Goal: Task Accomplishment & Management: Manage account settings

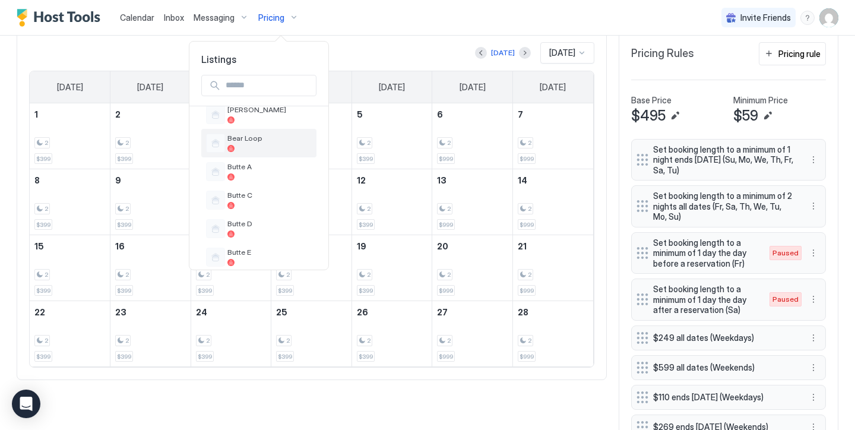
scroll to position [297, 0]
click at [299, 165] on span "Butte A" at bounding box center [269, 167] width 84 height 9
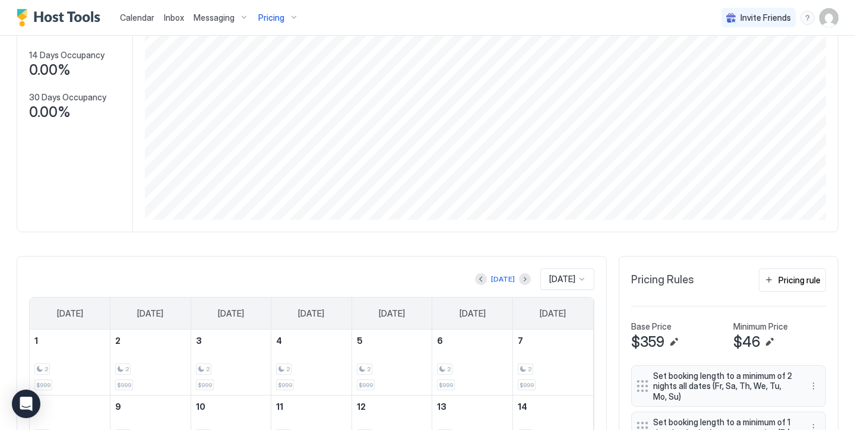
scroll to position [149, 0]
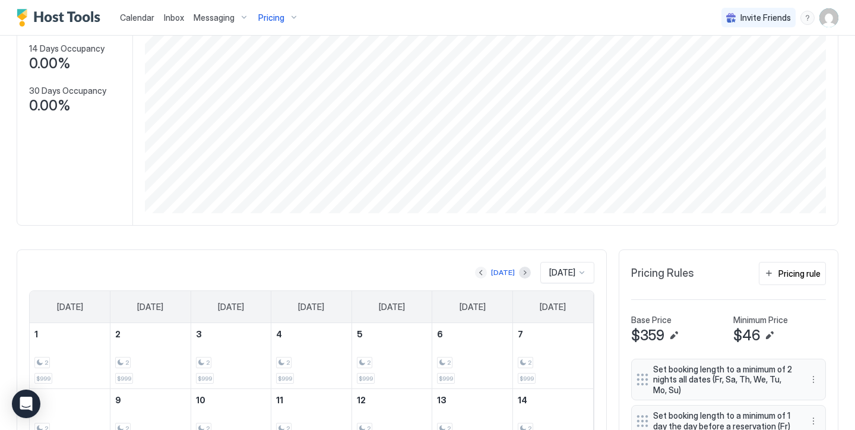
click at [480, 272] on button "Previous month" at bounding box center [481, 273] width 12 height 12
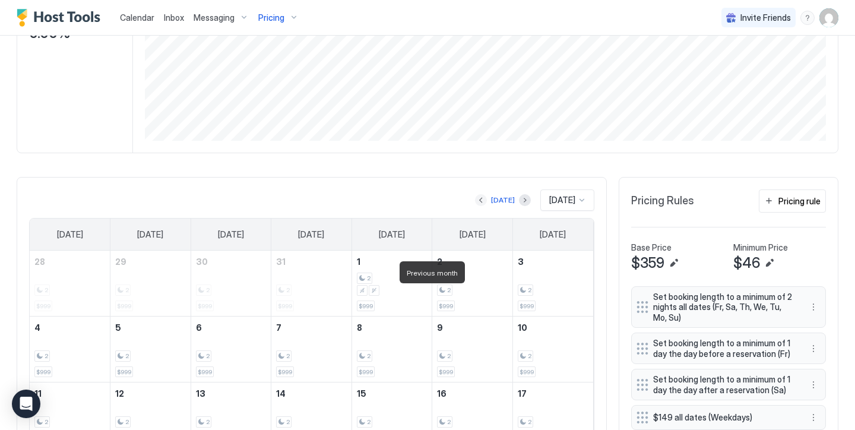
scroll to position [230, 0]
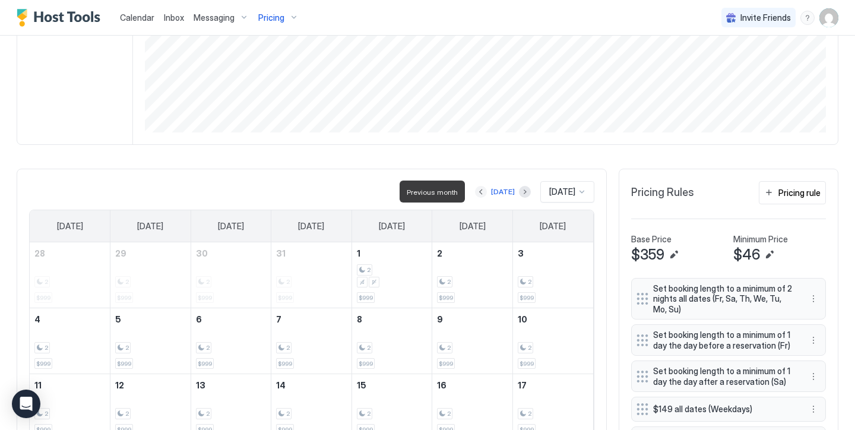
click at [479, 189] on button "Previous month" at bounding box center [481, 192] width 12 height 12
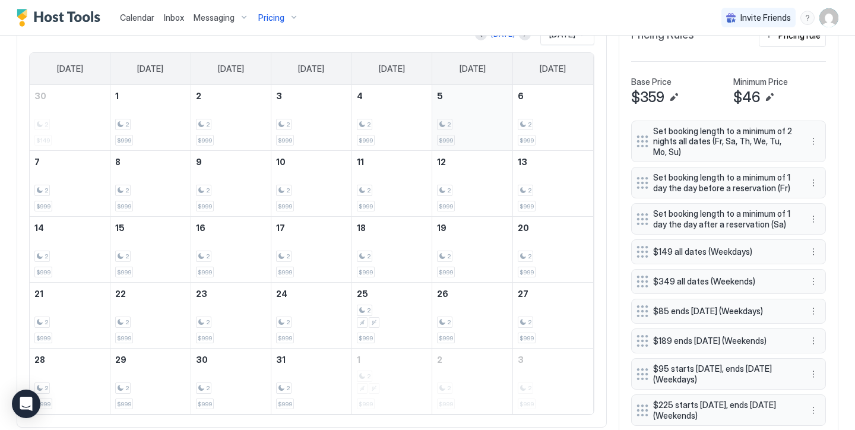
scroll to position [388, 0]
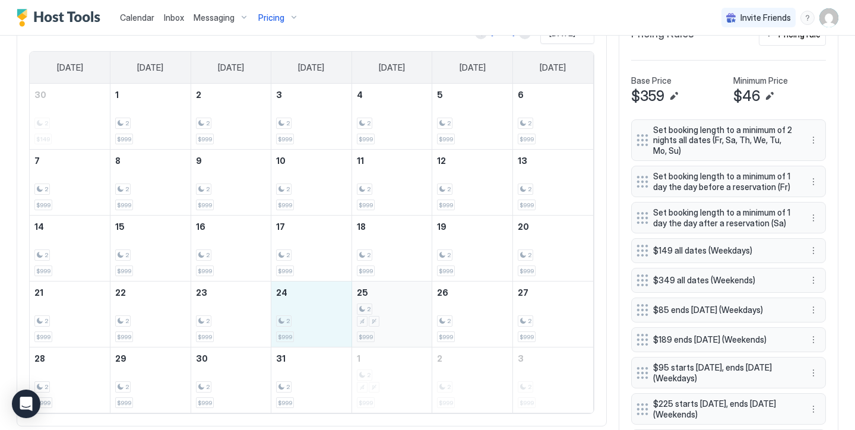
drag, startPoint x: 299, startPoint y: 307, endPoint x: 376, endPoint y: 310, distance: 76.6
click at [376, 310] on tr "21 2 $999 22 2 $999 23 2 $999 24 2 $999 25 2 $999 26 2 $999 27 2 $999" at bounding box center [311, 314] width 563 height 66
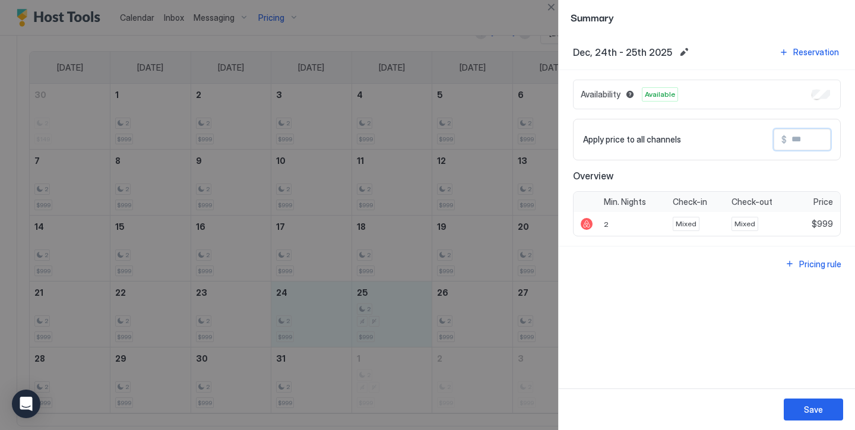
click at [811, 133] on input "Input Field" at bounding box center [834, 139] width 95 height 20
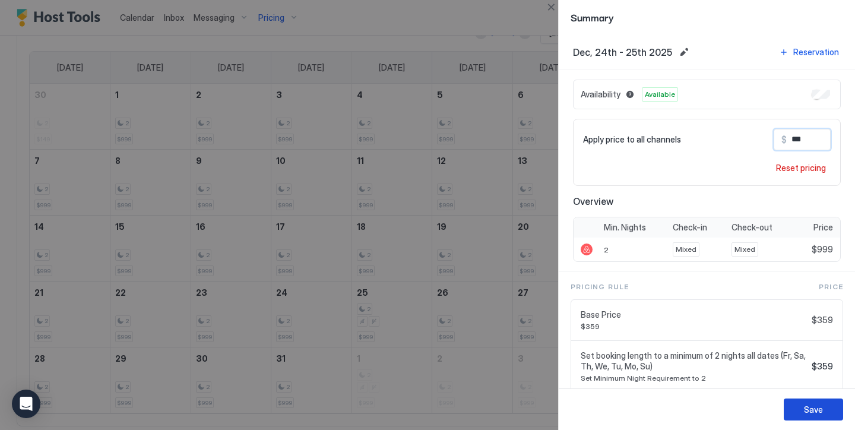
type input "***"
click at [828, 405] on button "Save" at bounding box center [813, 409] width 59 height 22
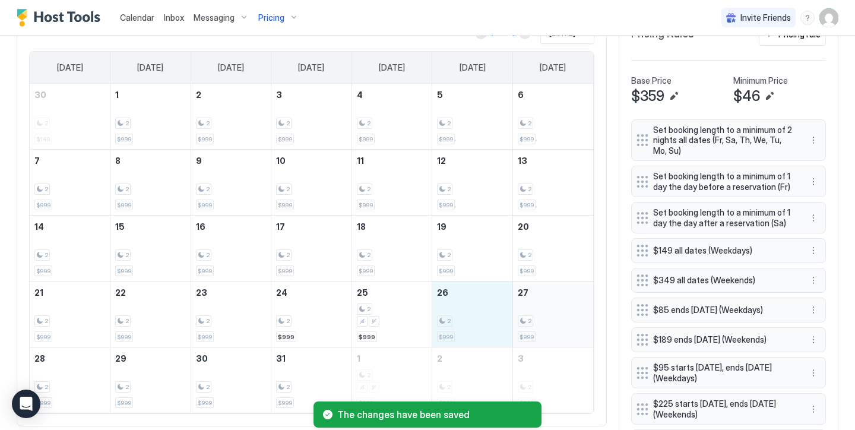
drag, startPoint x: 475, startPoint y: 315, endPoint x: 559, endPoint y: 303, distance: 84.5
click at [559, 303] on tr "21 2 $999 22 2 $999 23 2 $999 24 2 $999 25 2 $999 26 2 $999 27 2 $999" at bounding box center [311, 314] width 563 height 66
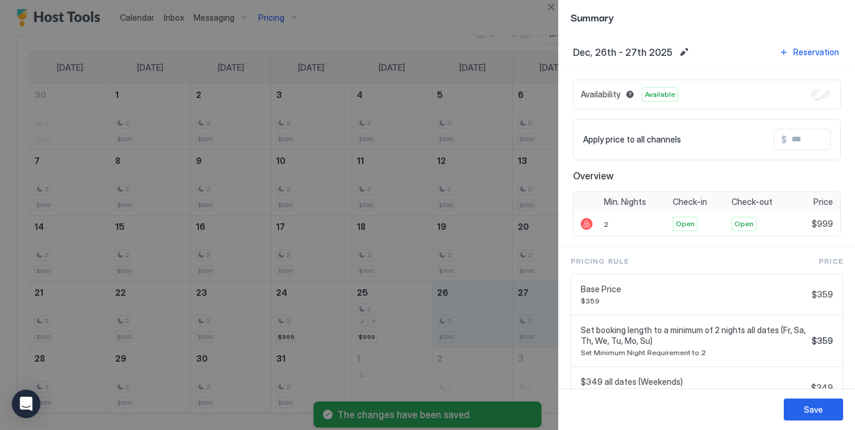
click at [790, 145] on input "Input Field" at bounding box center [834, 139] width 95 height 20
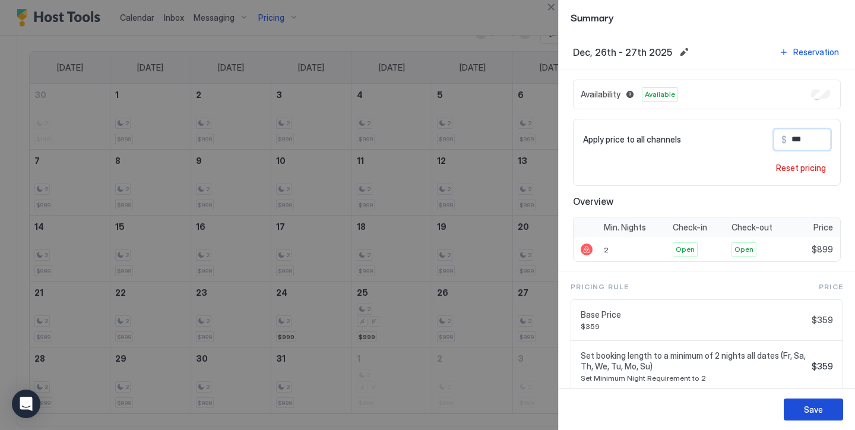
type input "***"
click at [834, 405] on button "Save" at bounding box center [813, 409] width 59 height 22
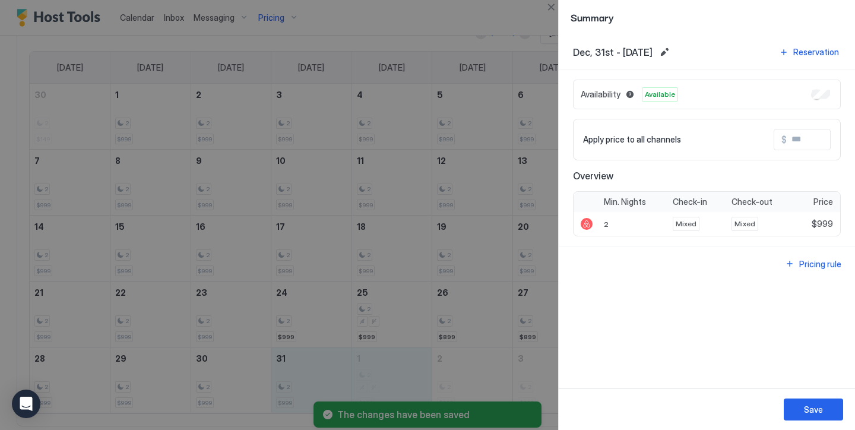
click at [796, 140] on input "Input Field" at bounding box center [834, 139] width 95 height 20
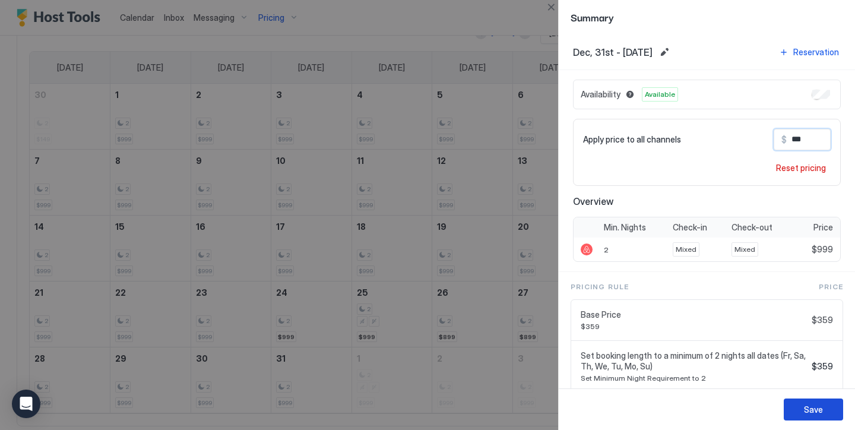
type input "***"
click at [824, 417] on button "Save" at bounding box center [813, 409] width 59 height 22
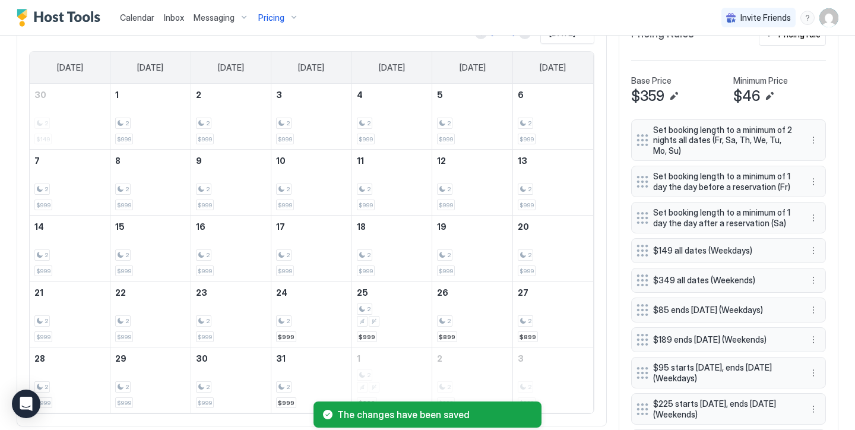
scroll to position [451, 0]
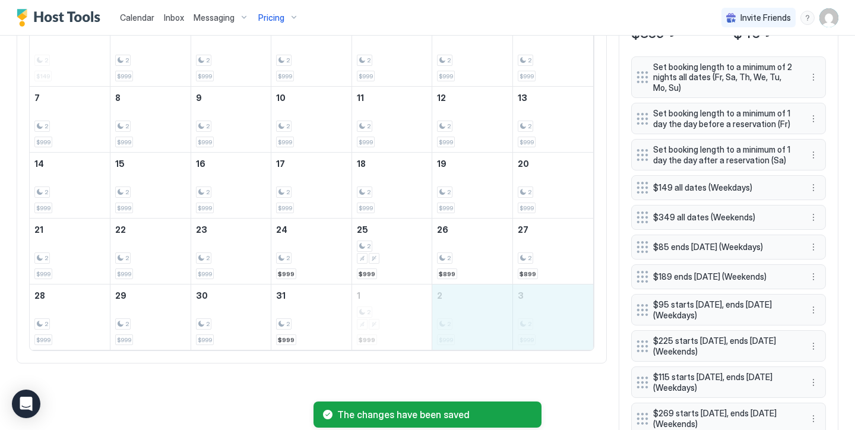
drag, startPoint x: 484, startPoint y: 303, endPoint x: 535, endPoint y: 302, distance: 51.7
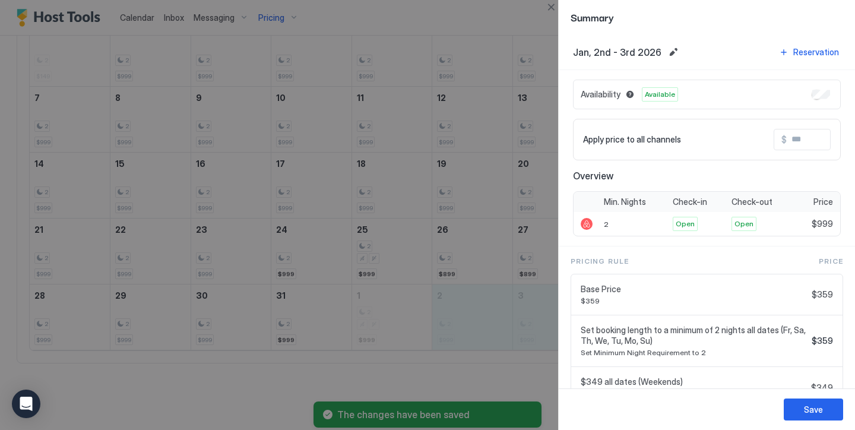
click at [792, 139] on input "Input Field" at bounding box center [834, 139] width 95 height 20
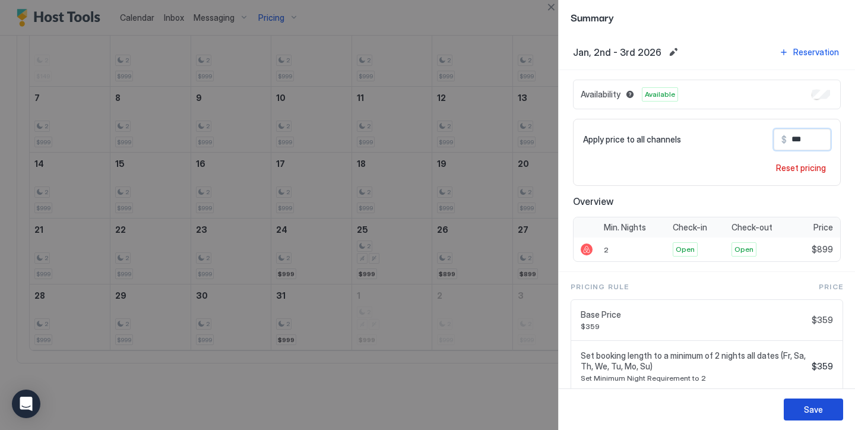
type input "***"
click at [816, 415] on div "Save" at bounding box center [813, 409] width 19 height 12
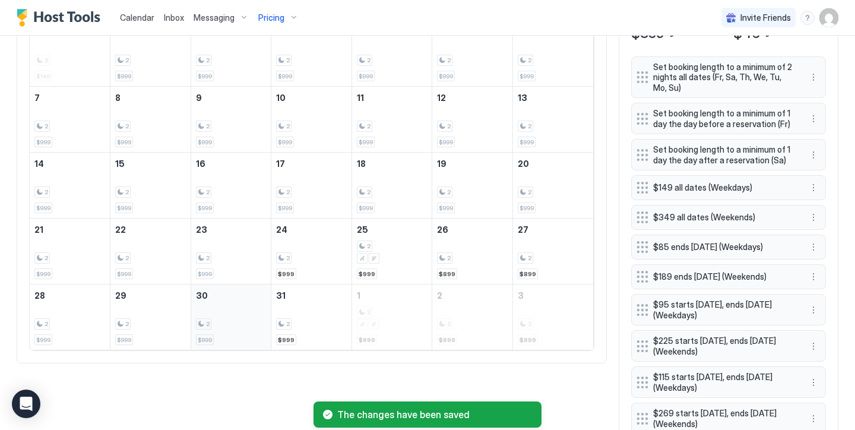
click at [209, 317] on div "2 $999" at bounding box center [231, 317] width 71 height 56
click at [209, 317] on div at bounding box center [427, 215] width 855 height 430
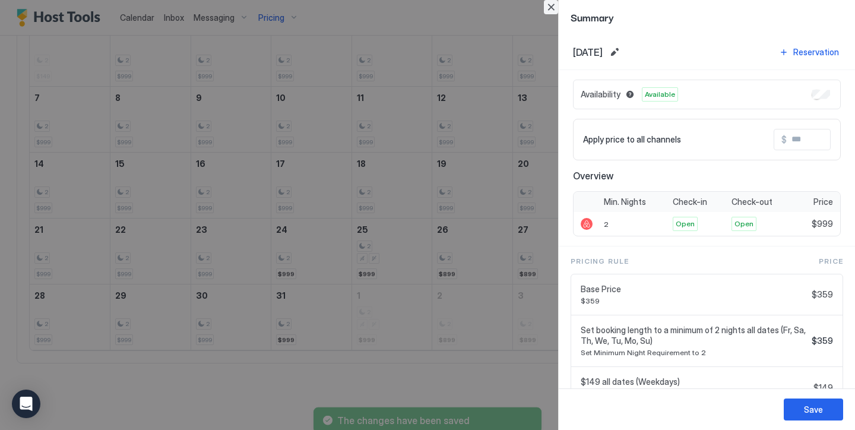
click at [554, 7] on button "Close" at bounding box center [551, 7] width 14 height 14
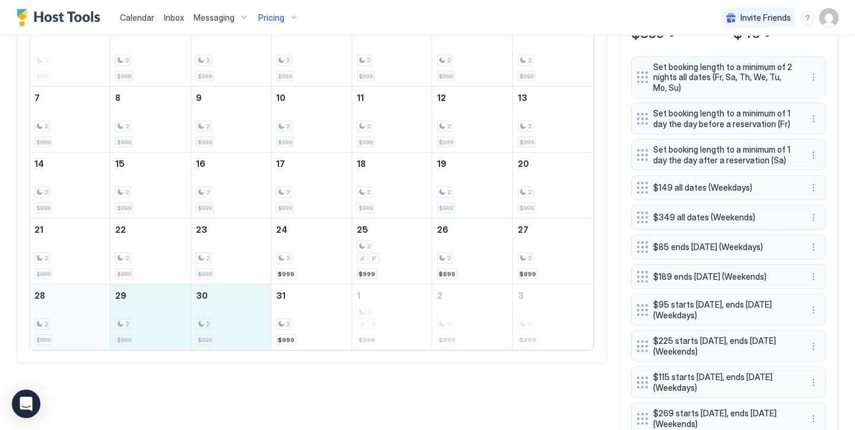
drag, startPoint x: 244, startPoint y: 322, endPoint x: 66, endPoint y: 294, distance: 180.4
click at [66, 294] on tr "28 2 $999 29 2 $999 30 2 $999 31 2 $999 1 2 $999 2 2 $899 3 2 $899" at bounding box center [311, 317] width 563 height 66
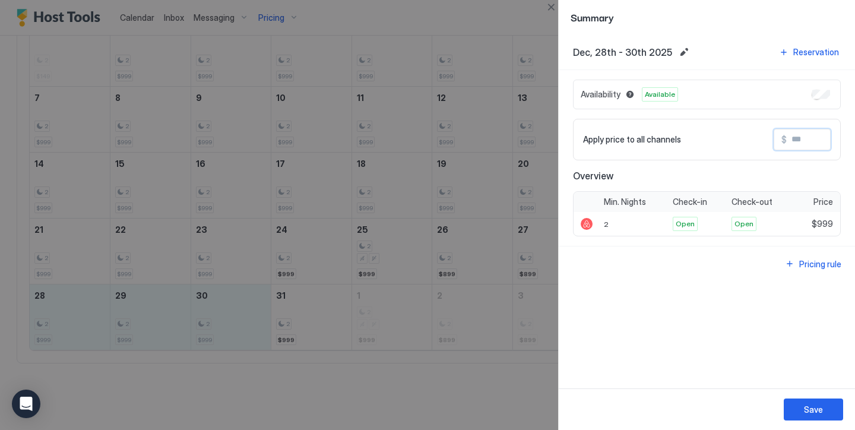
click at [803, 138] on input "Input Field" at bounding box center [834, 139] width 95 height 20
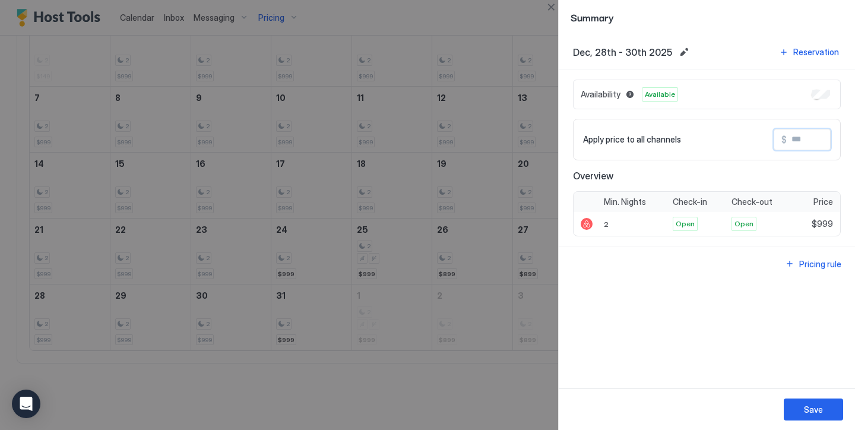
type input "*"
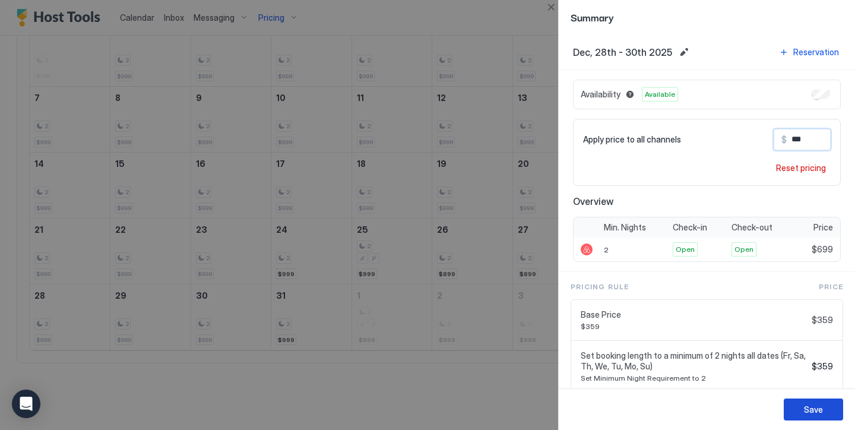
type input "***"
click at [822, 407] on div "Save" at bounding box center [813, 409] width 19 height 12
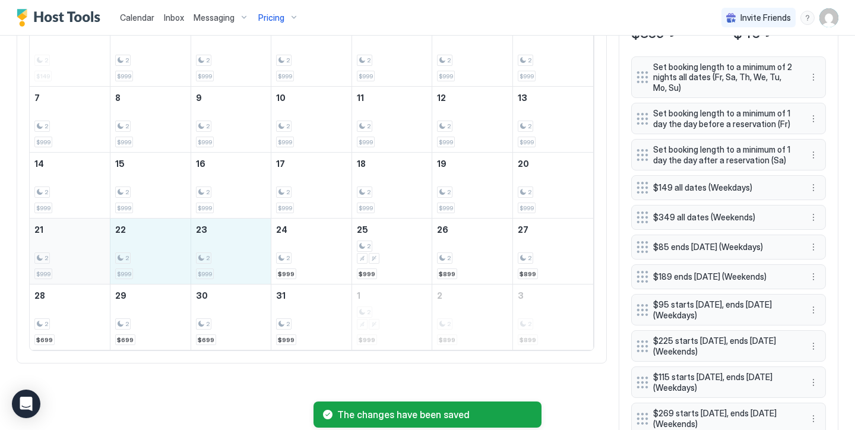
drag, startPoint x: 230, startPoint y: 265, endPoint x: 83, endPoint y: 260, distance: 147.3
click at [83, 260] on tr "21 2 $999 22 2 $999 23 2 $999 24 2 $999 25 2 $999 26 2 $899 27 2 $899" at bounding box center [311, 251] width 563 height 66
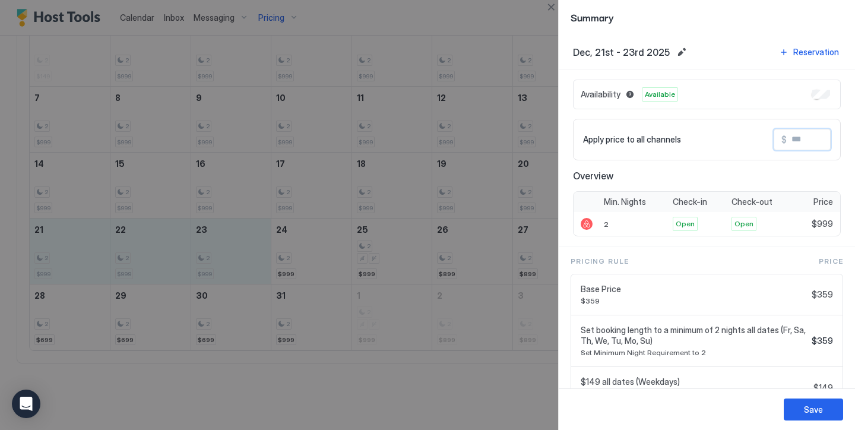
click at [795, 144] on input "Input Field" at bounding box center [834, 139] width 95 height 20
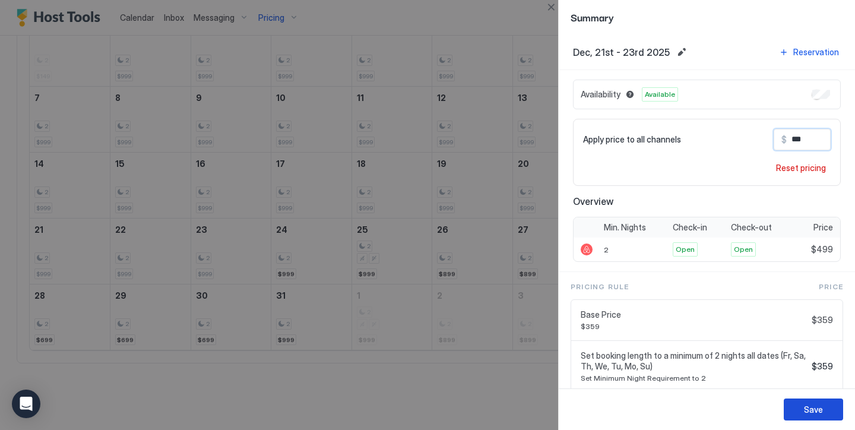
type input "***"
click at [817, 407] on div "Save" at bounding box center [813, 409] width 19 height 12
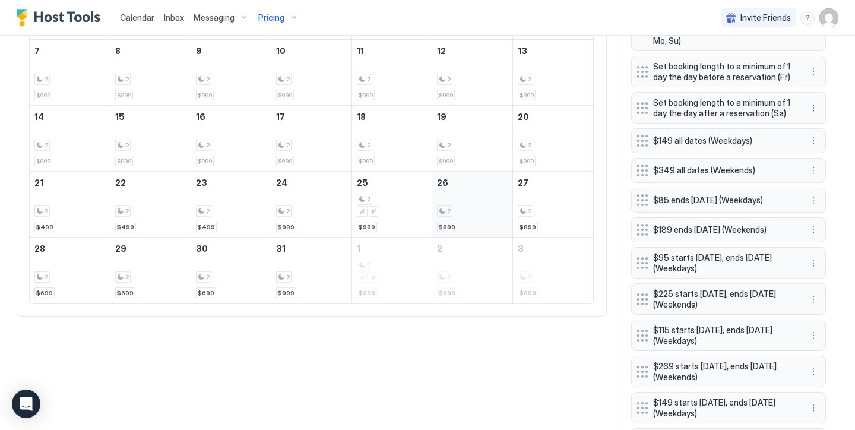
scroll to position [506, 0]
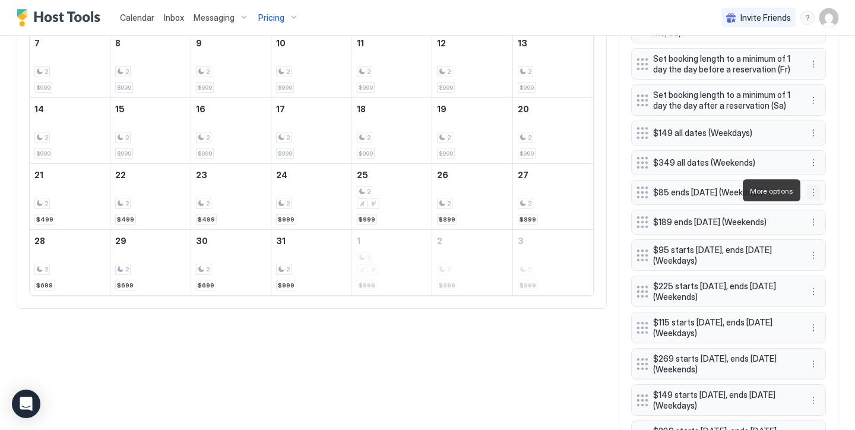
click at [812, 190] on button "More options" at bounding box center [813, 192] width 14 height 14
click at [620, 175] on div at bounding box center [427, 215] width 855 height 430
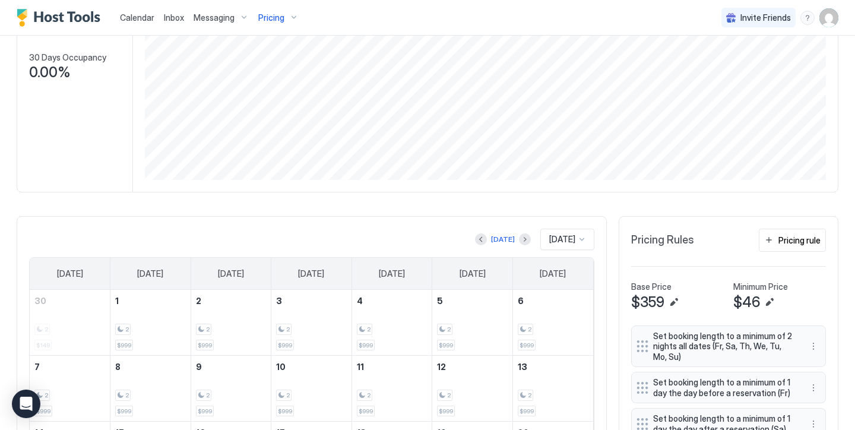
scroll to position [191, 0]
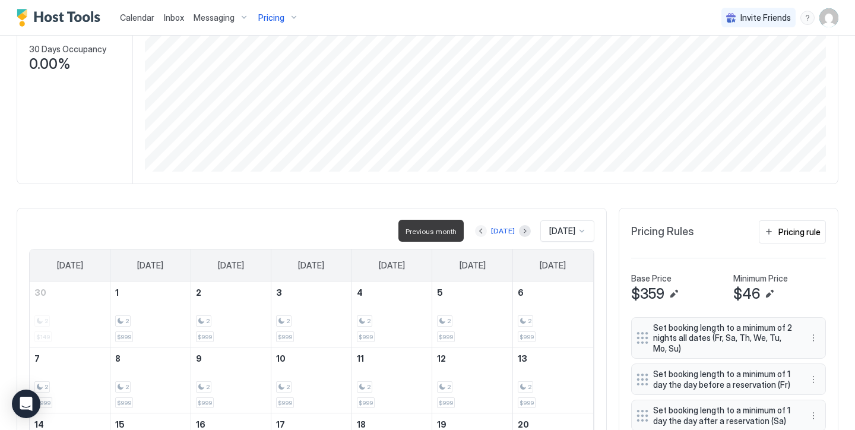
click at [478, 227] on button "Previous month" at bounding box center [481, 231] width 12 height 12
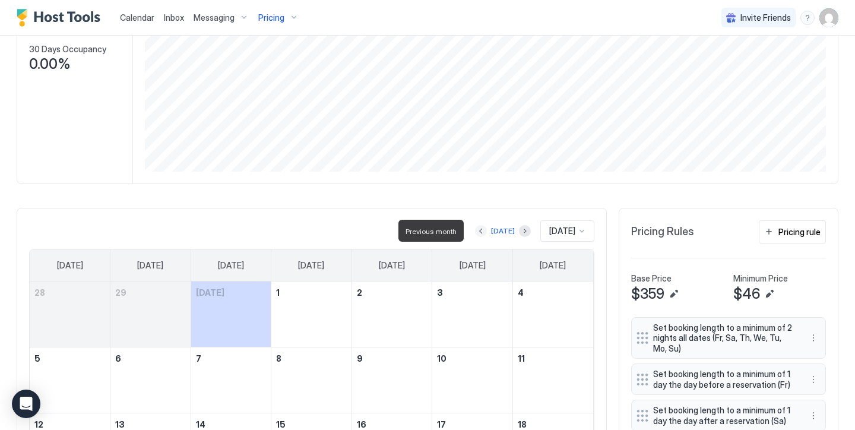
click at [478, 227] on button "Previous month" at bounding box center [481, 231] width 12 height 12
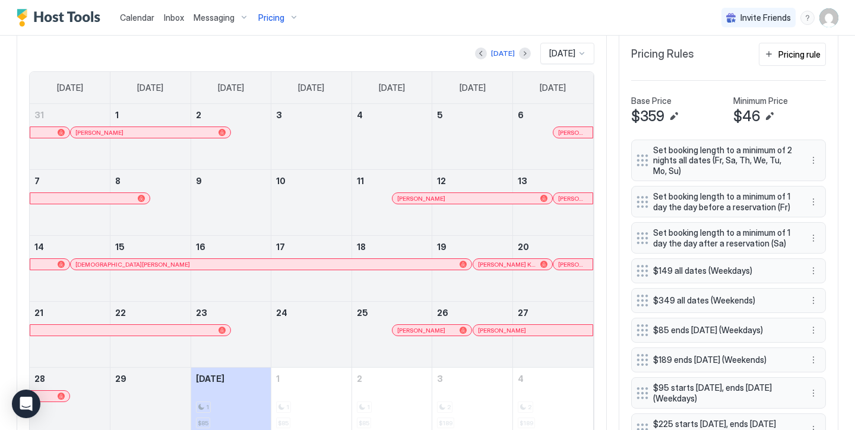
scroll to position [361, 0]
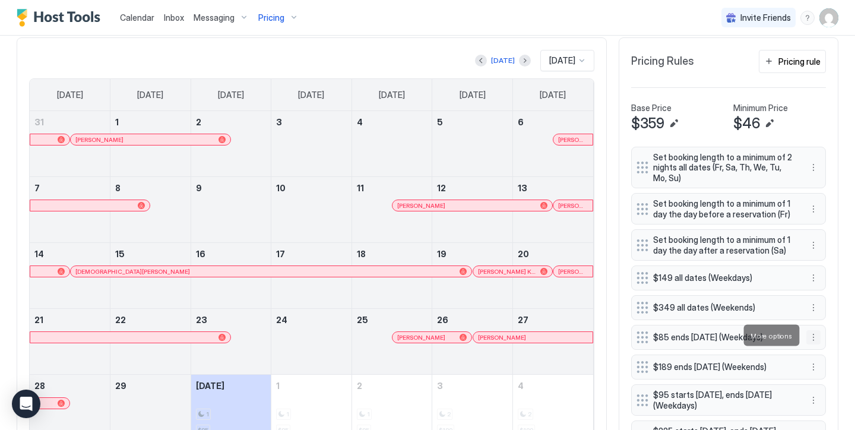
click at [815, 335] on button "More options" at bounding box center [813, 337] width 14 height 14
click at [826, 343] on div "Edit" at bounding box center [829, 352] width 45 height 19
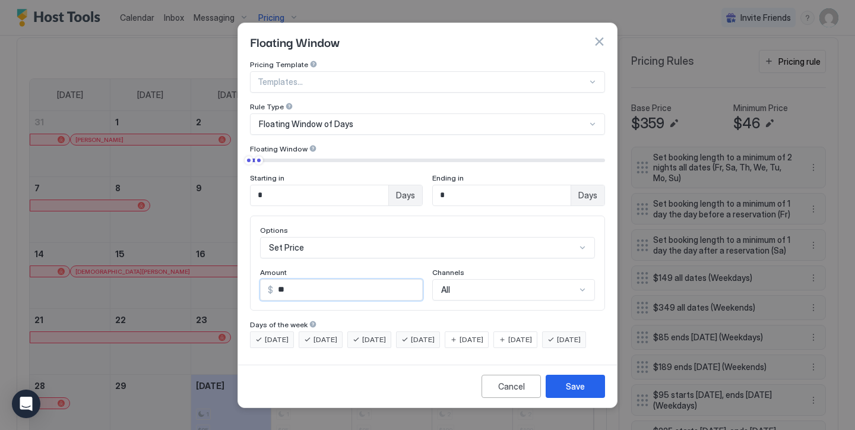
drag, startPoint x: 315, startPoint y: 283, endPoint x: 215, endPoint y: 253, distance: 103.5
click at [215, 253] on div "Floating Window Pricing Template Templates... Rule Type Floating Window of Days…" at bounding box center [427, 215] width 855 height 430
type input "**"
click at [562, 397] on button "Save" at bounding box center [575, 386] width 59 height 23
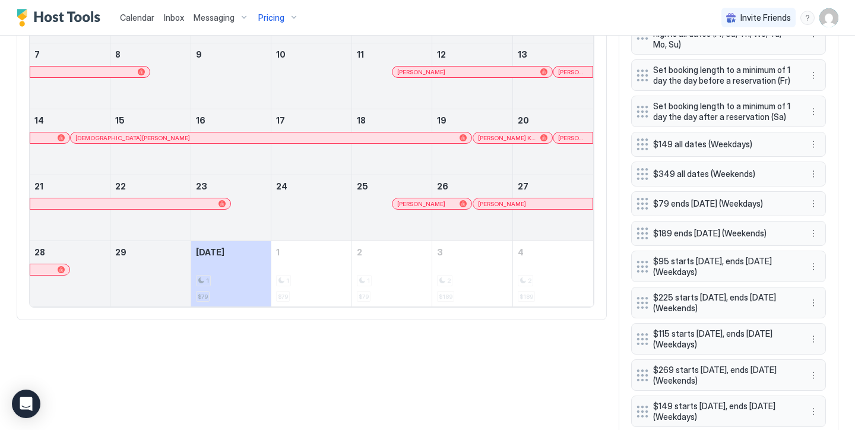
scroll to position [497, 0]
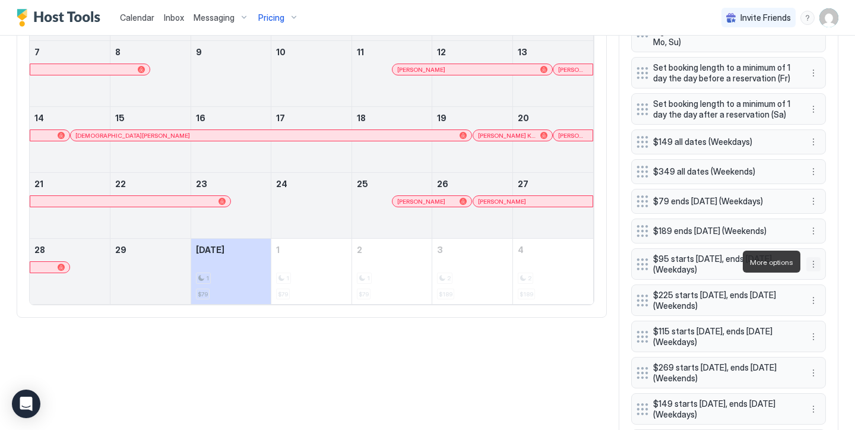
click at [813, 259] on button "More options" at bounding box center [813, 264] width 14 height 14
click at [821, 273] on div "Edit" at bounding box center [829, 278] width 45 height 19
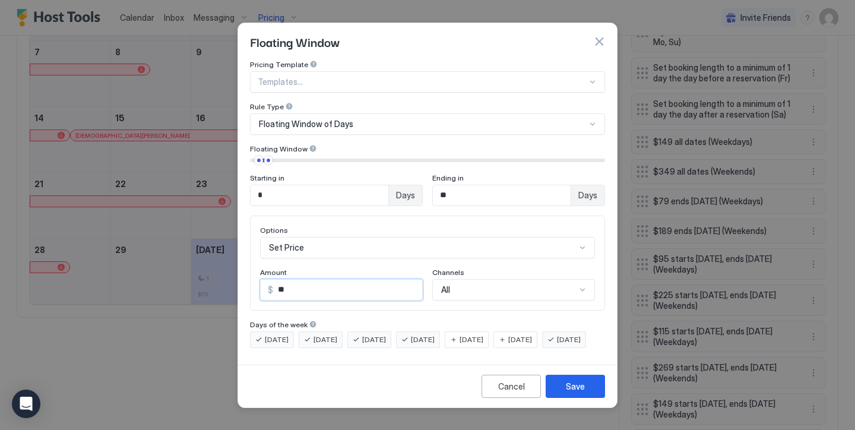
drag, startPoint x: 326, startPoint y: 284, endPoint x: 281, endPoint y: 272, distance: 47.2
click at [281, 280] on input "**" at bounding box center [347, 290] width 149 height 20
type input "**"
click at [582, 389] on button "Save" at bounding box center [575, 386] width 59 height 23
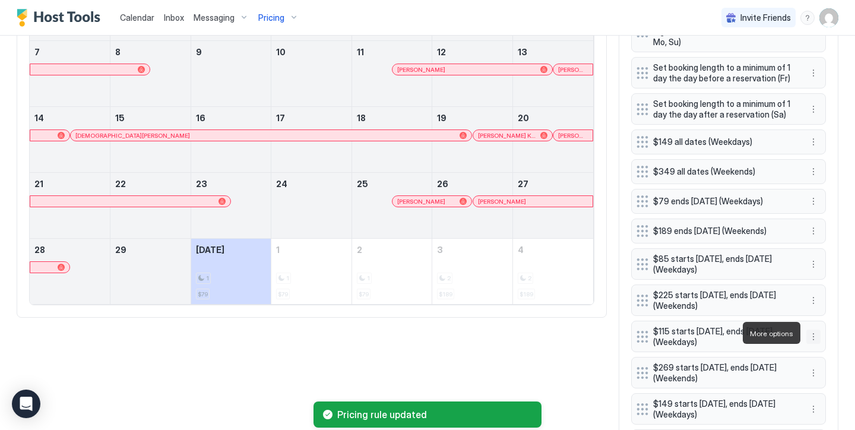
click at [812, 333] on button "More options" at bounding box center [813, 336] width 14 height 14
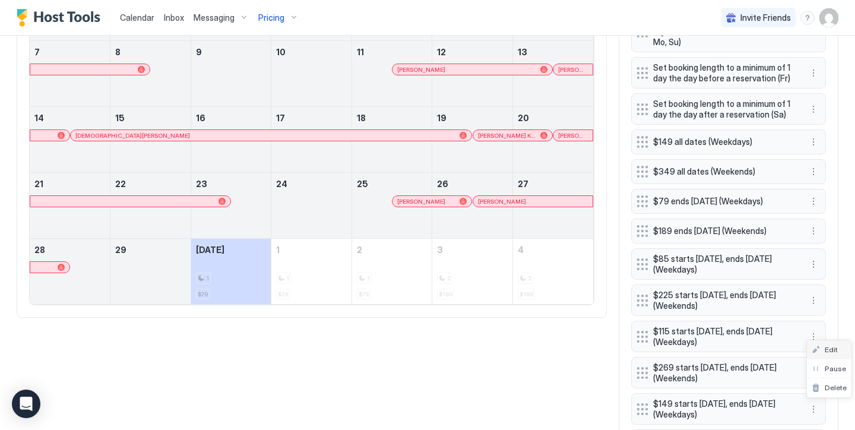
click at [835, 343] on div "Edit" at bounding box center [829, 349] width 45 height 19
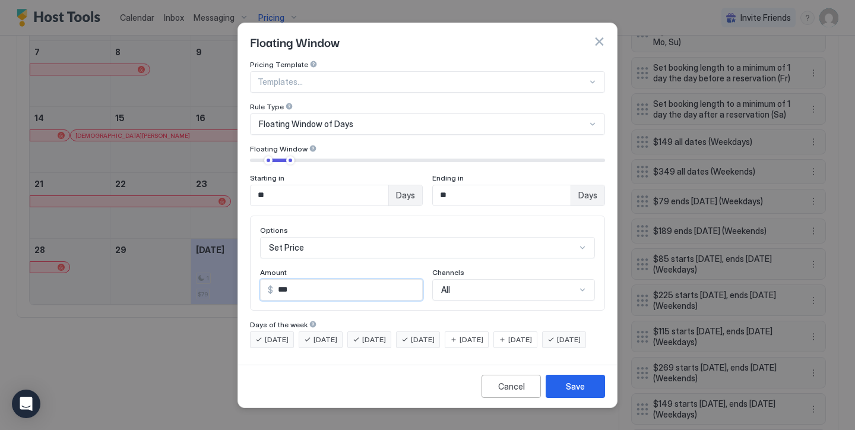
drag, startPoint x: 338, startPoint y: 282, endPoint x: 266, endPoint y: 264, distance: 74.7
click at [268, 268] on div "Amount $ ***" at bounding box center [341, 284] width 163 height 33
type input "**"
click at [577, 392] on div "Save" at bounding box center [575, 386] width 19 height 12
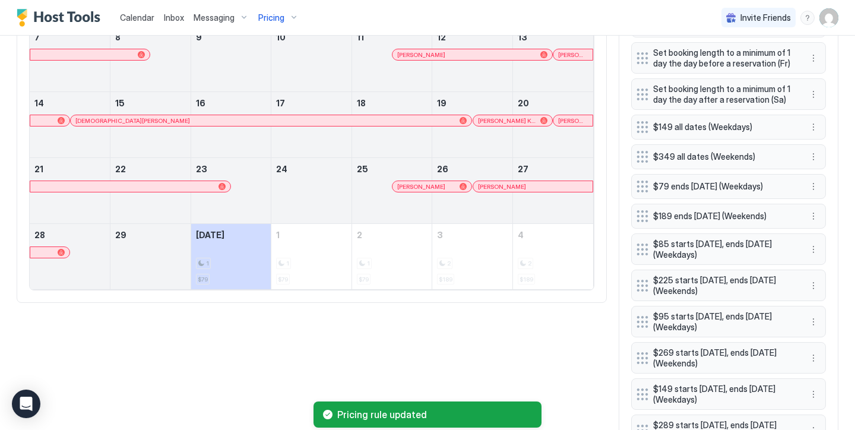
scroll to position [519, 0]
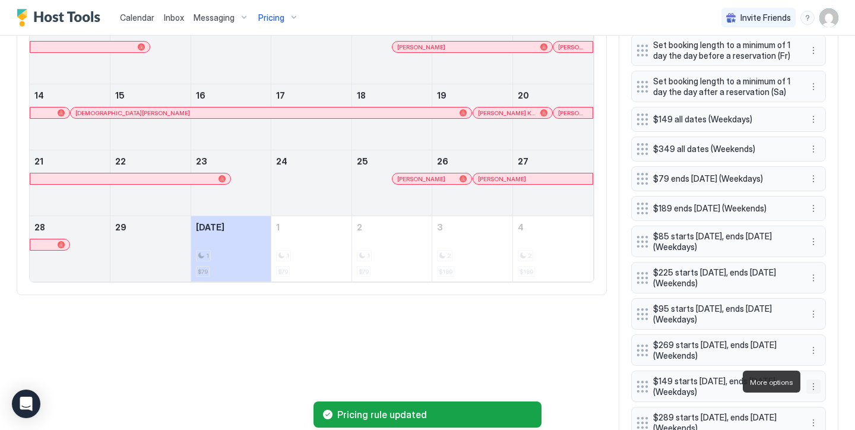
click at [807, 381] on button "More options" at bounding box center [813, 386] width 14 height 14
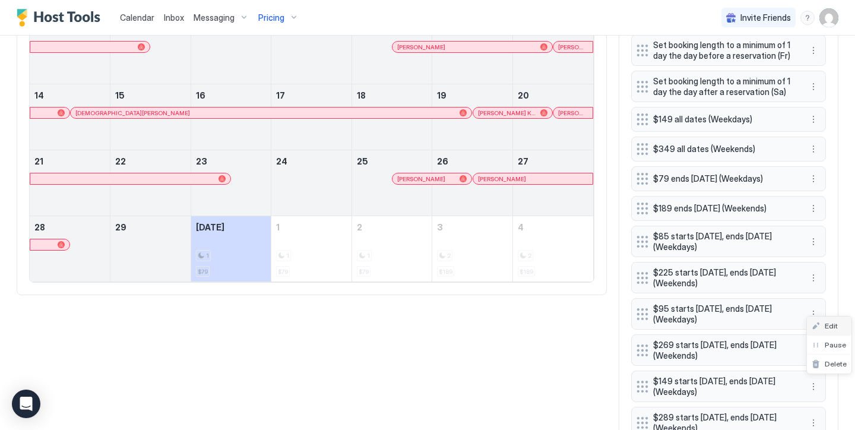
click at [830, 327] on span "Edit" at bounding box center [831, 325] width 13 height 9
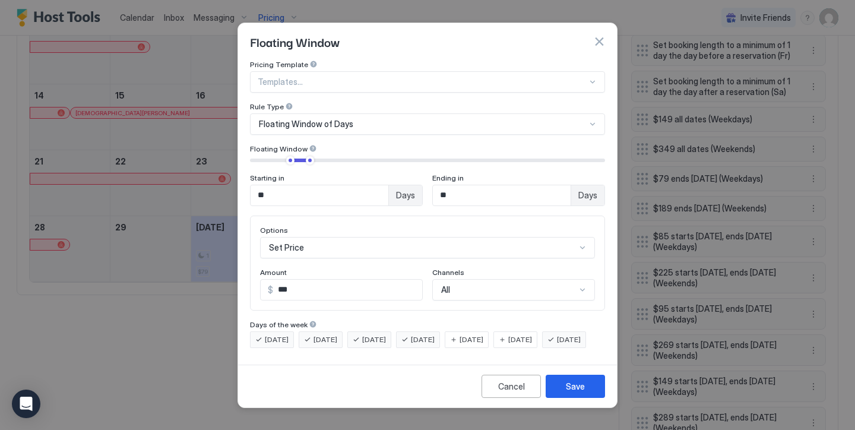
drag, startPoint x: 313, startPoint y: 280, endPoint x: 131, endPoint y: 230, distance: 189.1
click at [147, 233] on div "Floating Window Pricing Template Templates... Rule Type Floating Window of Days…" at bounding box center [427, 215] width 855 height 430
type input "**"
click at [583, 392] on div "Save" at bounding box center [575, 386] width 19 height 12
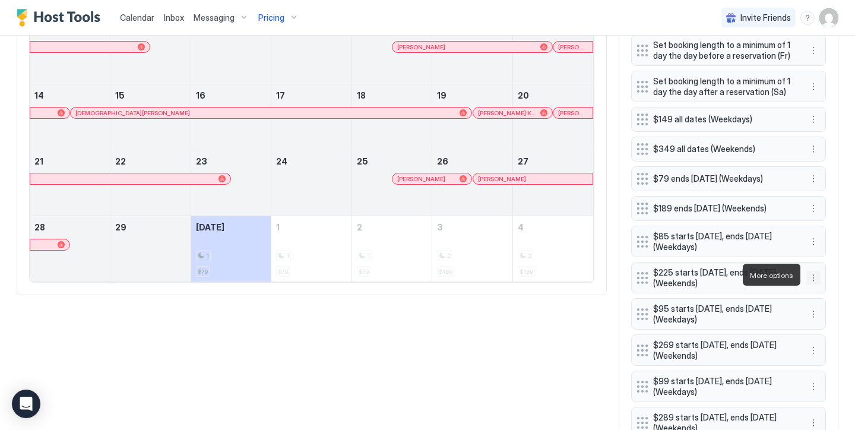
click at [812, 272] on button "More options" at bounding box center [813, 278] width 14 height 14
click at [824, 288] on div "Edit" at bounding box center [824, 291] width 26 height 9
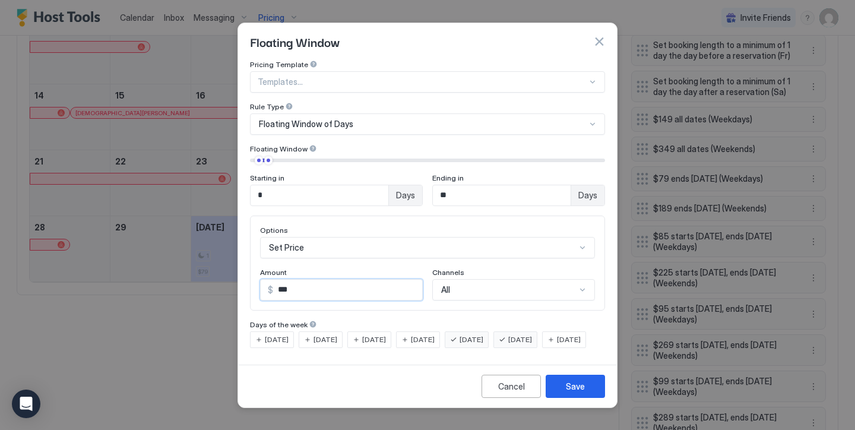
click at [338, 288] on input "***" at bounding box center [347, 290] width 149 height 20
type input "***"
click at [574, 392] on div "Save" at bounding box center [575, 386] width 19 height 12
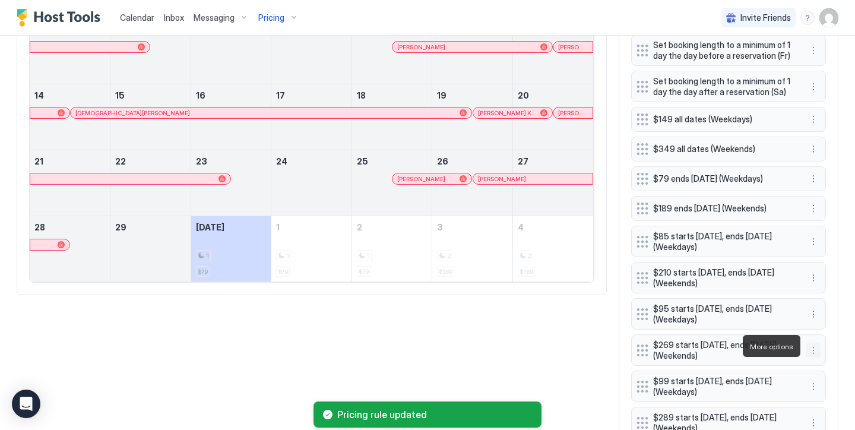
click at [814, 351] on button "More options" at bounding box center [813, 350] width 14 height 14
click at [823, 356] on div "Edit" at bounding box center [829, 362] width 45 height 19
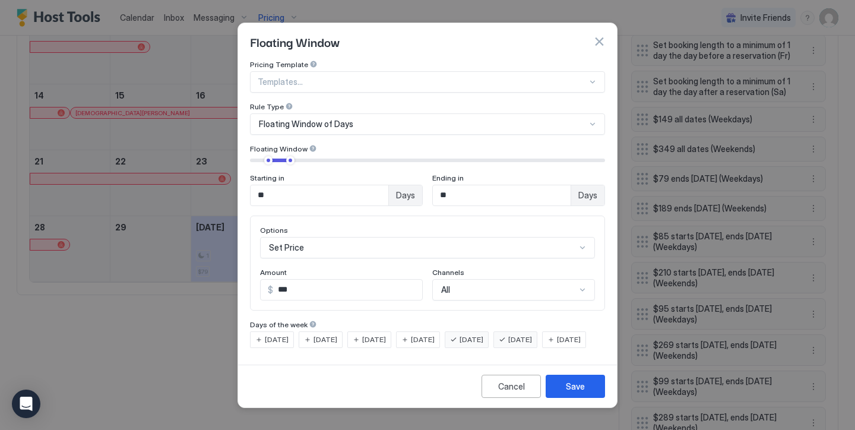
click at [338, 281] on input "***" at bounding box center [347, 290] width 149 height 20
type input "***"
click at [587, 392] on button "Save" at bounding box center [575, 386] width 59 height 23
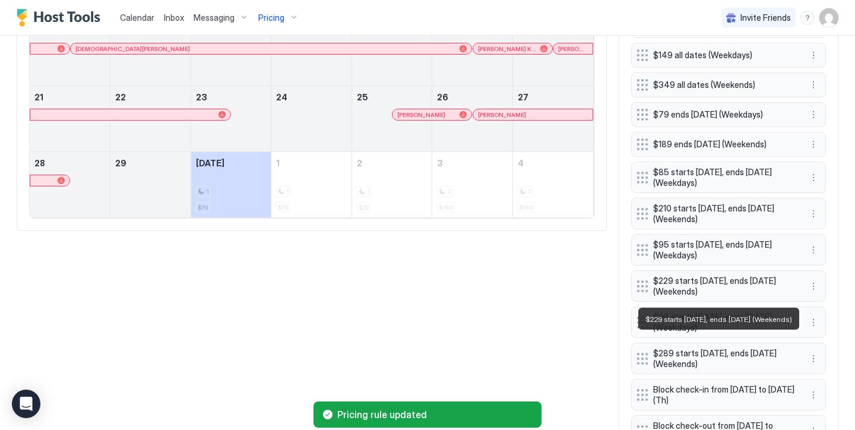
scroll to position [588, 0]
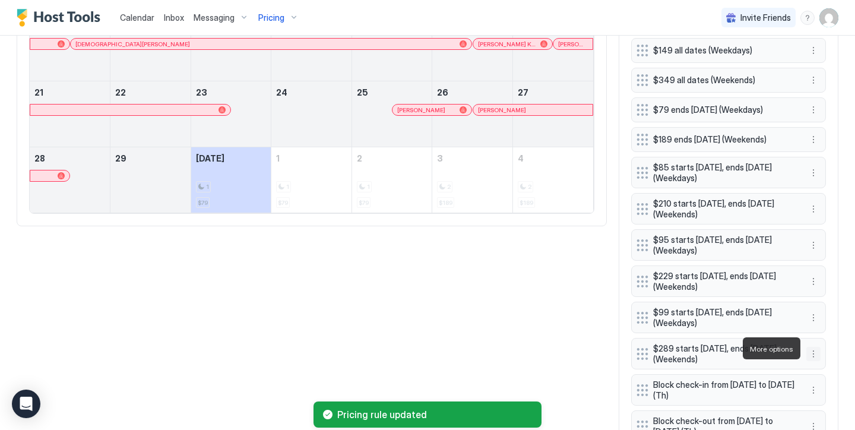
click at [816, 347] on button "More options" at bounding box center [813, 354] width 14 height 14
click at [828, 364] on span "Edit" at bounding box center [831, 364] width 13 height 9
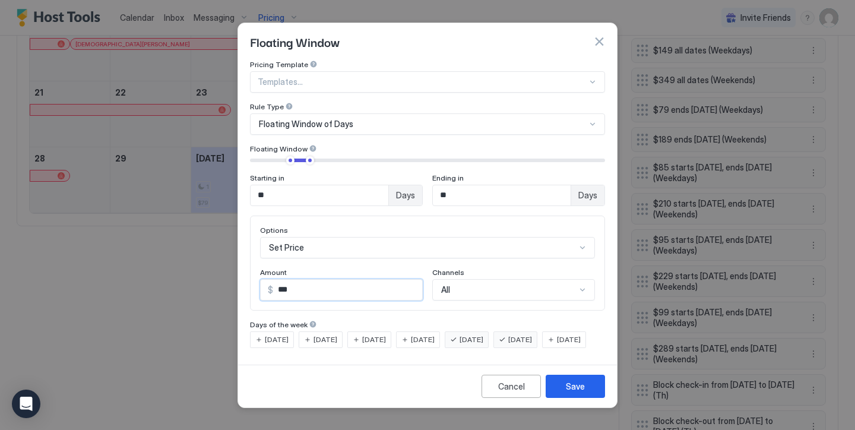
drag, startPoint x: 297, startPoint y: 281, endPoint x: 283, endPoint y: 281, distance: 13.7
click at [283, 281] on input "***" at bounding box center [347, 290] width 149 height 20
type input "***"
click at [580, 383] on div "Cancel Save" at bounding box center [427, 385] width 379 height 43
click at [582, 392] on div "Save" at bounding box center [575, 386] width 19 height 12
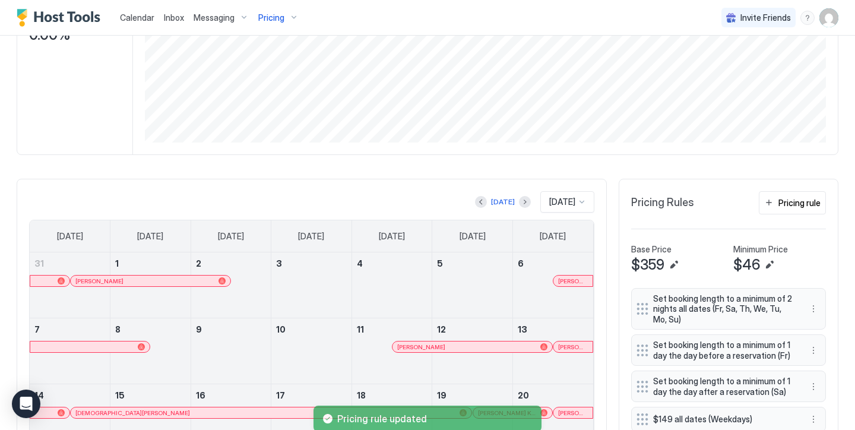
scroll to position [218, 0]
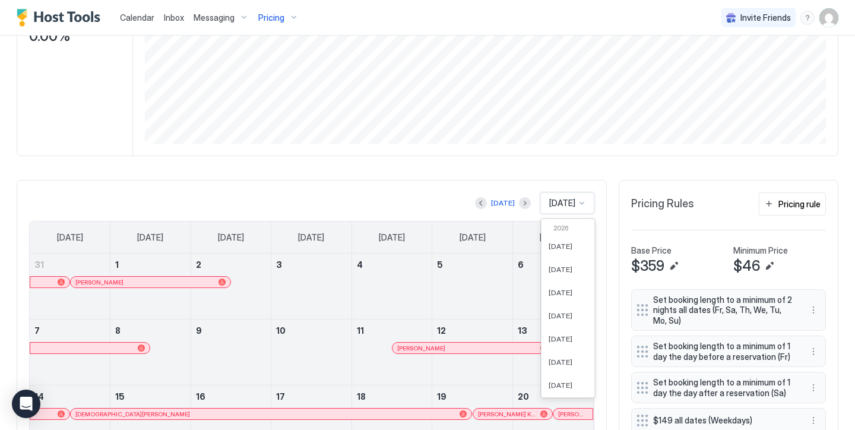
click at [549, 203] on span "[DATE]" at bounding box center [562, 203] width 26 height 11
click at [562, 374] on span "[DATE]" at bounding box center [561, 374] width 24 height 9
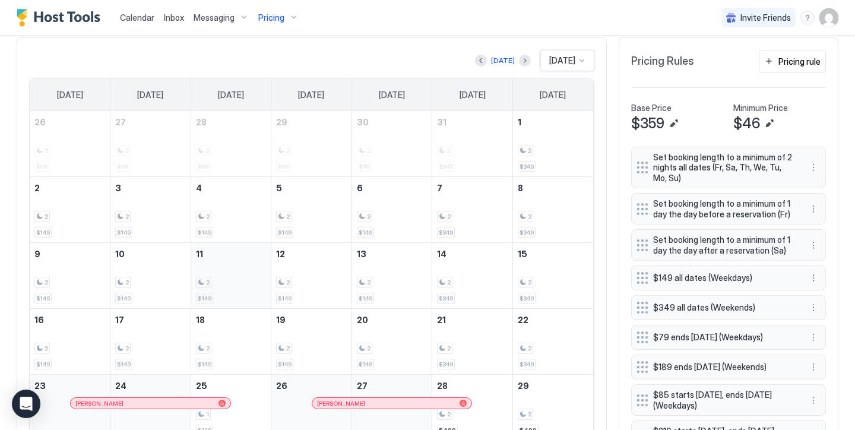
scroll to position [356, 0]
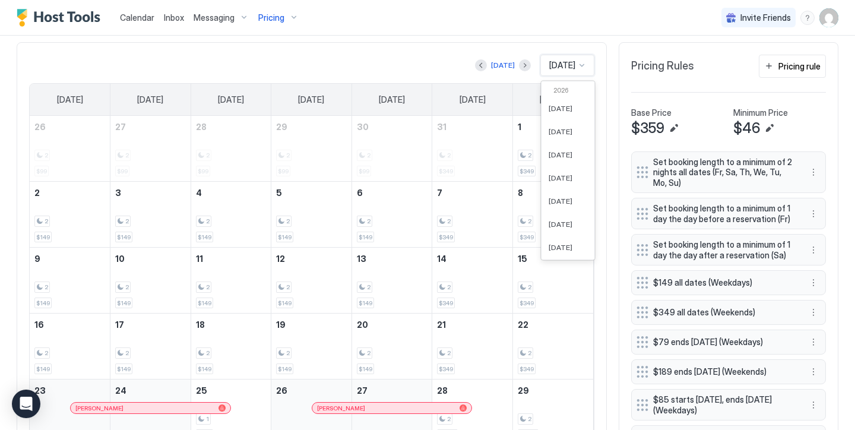
click at [556, 66] on span "[DATE]" at bounding box center [562, 65] width 26 height 11
click at [551, 230] on div "[DATE]" at bounding box center [567, 225] width 53 height 23
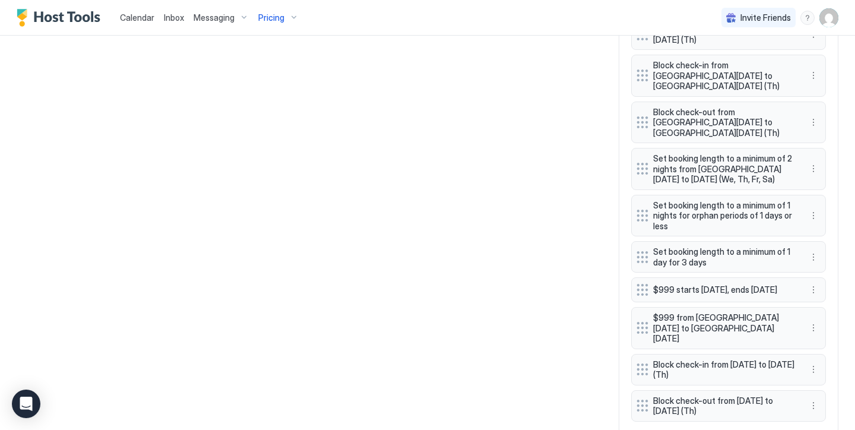
scroll to position [979, 0]
click at [814, 283] on button "More options" at bounding box center [813, 290] width 14 height 14
click at [833, 310] on div "Delete" at bounding box center [829, 316] width 45 height 19
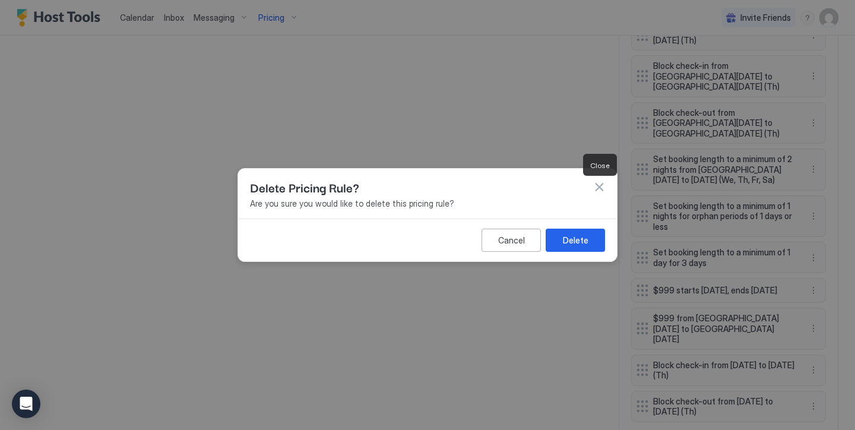
click at [598, 187] on button "button" at bounding box center [599, 187] width 12 height 12
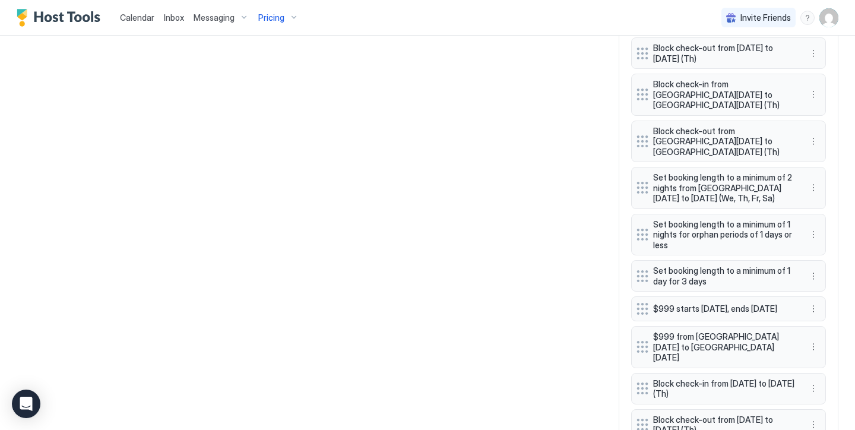
scroll to position [962, 0]
click at [813, 301] on button "More options" at bounding box center [813, 308] width 14 height 14
click at [830, 328] on div "Delete" at bounding box center [829, 334] width 45 height 19
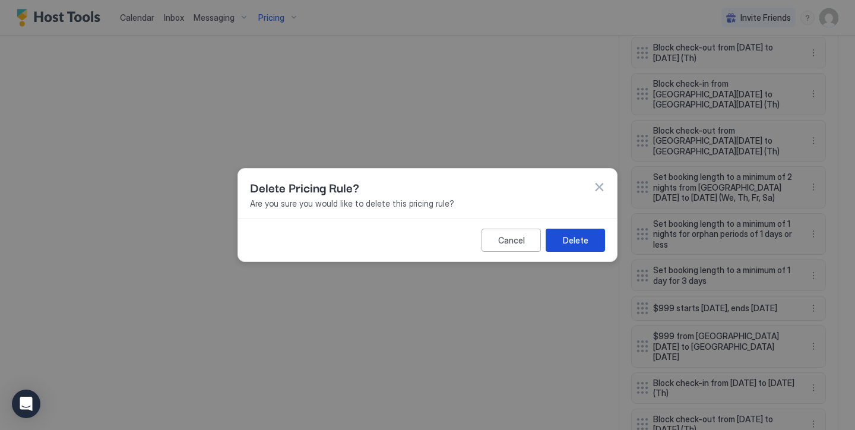
click at [578, 234] on div "Delete" at bounding box center [576, 240] width 26 height 12
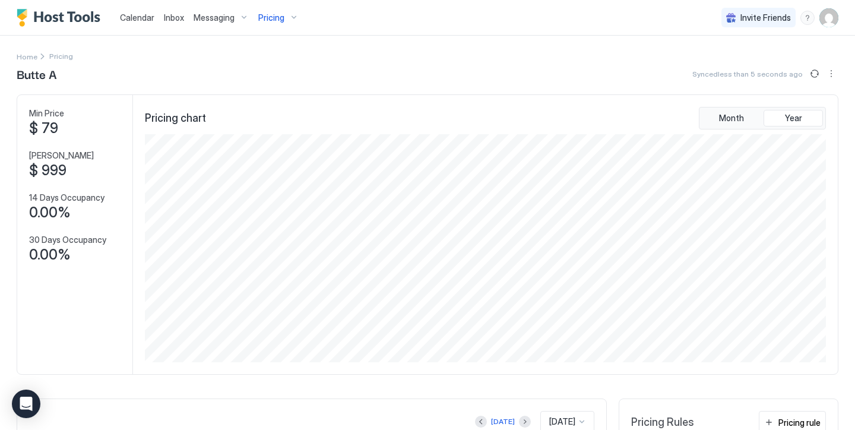
scroll to position [0, 0]
click at [281, 17] on span "Pricing" at bounding box center [271, 17] width 26 height 11
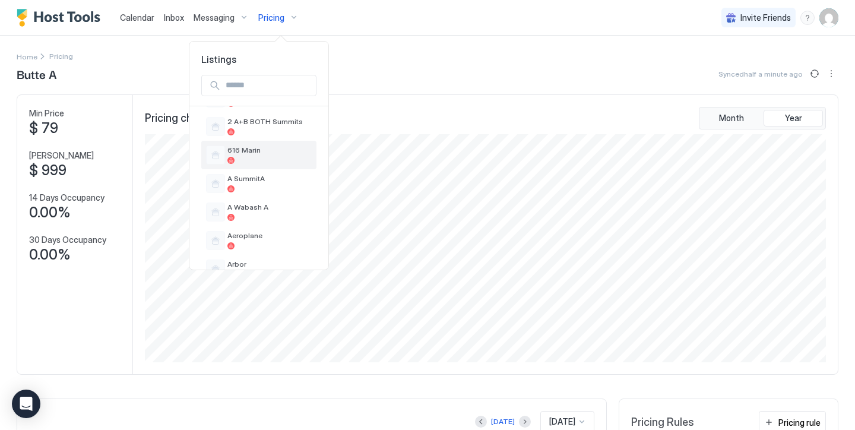
click at [272, 161] on div at bounding box center [269, 160] width 84 height 7
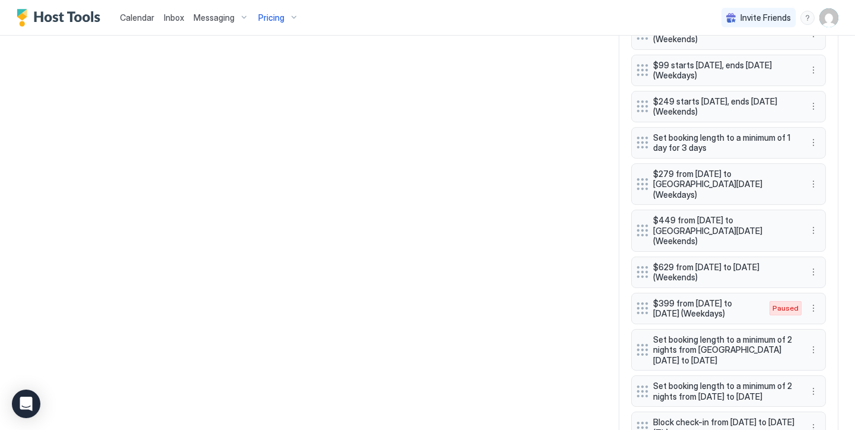
scroll to position [845, 0]
click at [814, 302] on button "More options" at bounding box center [813, 309] width 14 height 14
click at [833, 319] on span "Enable" at bounding box center [836, 320] width 23 height 9
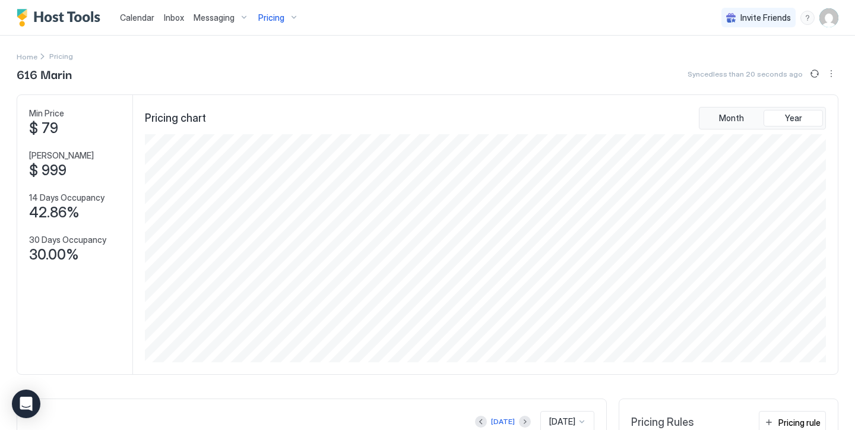
scroll to position [0, 0]
click at [286, 20] on div "Pricing" at bounding box center [278, 18] width 50 height 20
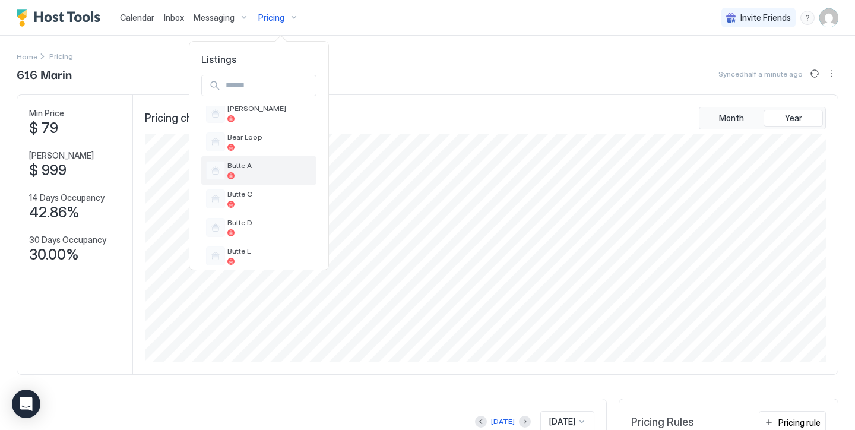
click at [291, 175] on div at bounding box center [269, 175] width 84 height 7
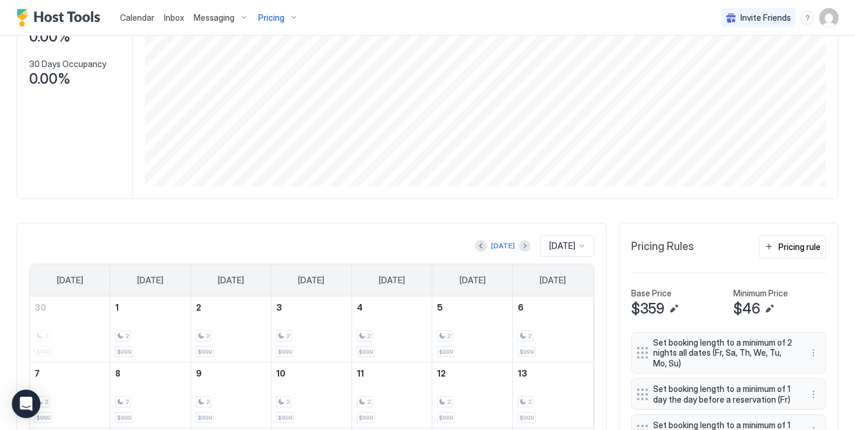
scroll to position [187, 0]
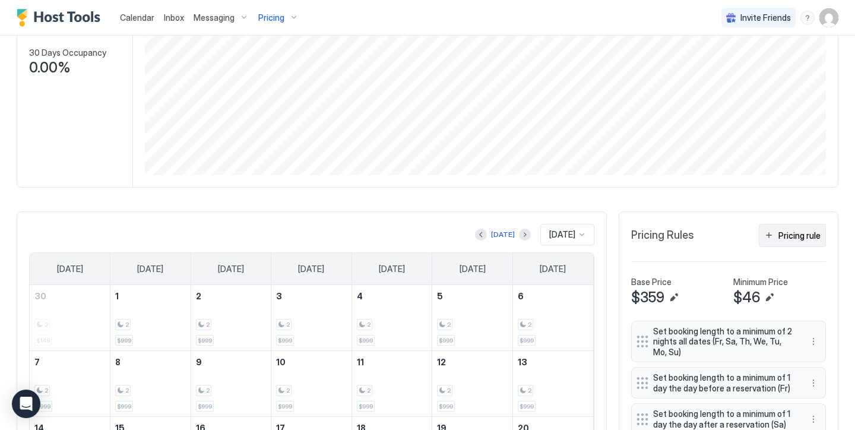
click at [786, 224] on button "Pricing rule" at bounding box center [792, 235] width 67 height 23
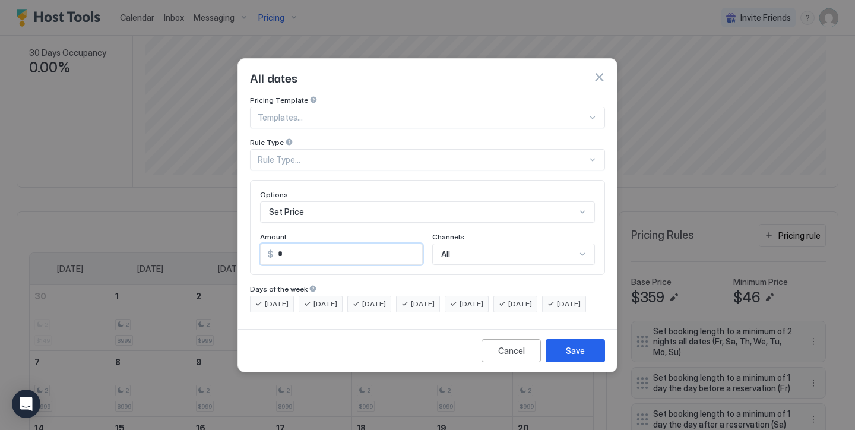
drag, startPoint x: 297, startPoint y: 246, endPoint x: 228, endPoint y: 212, distance: 77.3
click at [229, 213] on div "All dates Pricing Template Templates... Rule Type Rule Type... Options Set Pric…" at bounding box center [427, 215] width 855 height 430
type input "***"
click at [557, 309] on span "[DATE]" at bounding box center [569, 304] width 24 height 11
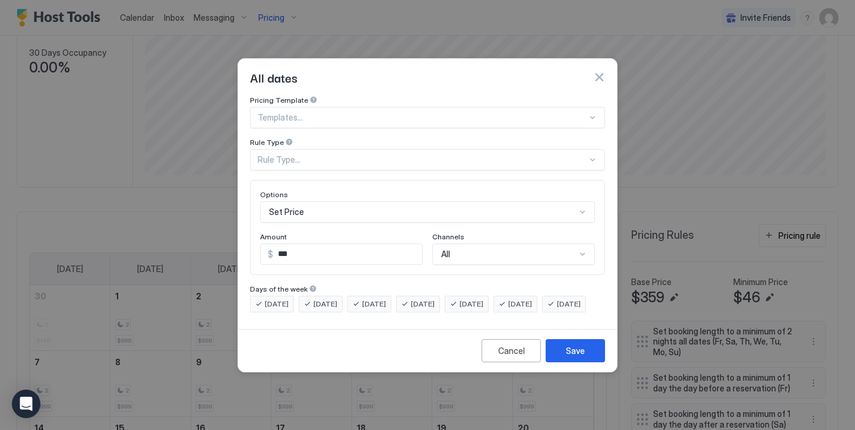
click at [537, 296] on div "[DATE]" at bounding box center [515, 304] width 44 height 17
click at [483, 299] on span "[DATE]" at bounding box center [471, 304] width 24 height 11
click at [367, 154] on div "Rule Type..." at bounding box center [422, 159] width 329 height 11
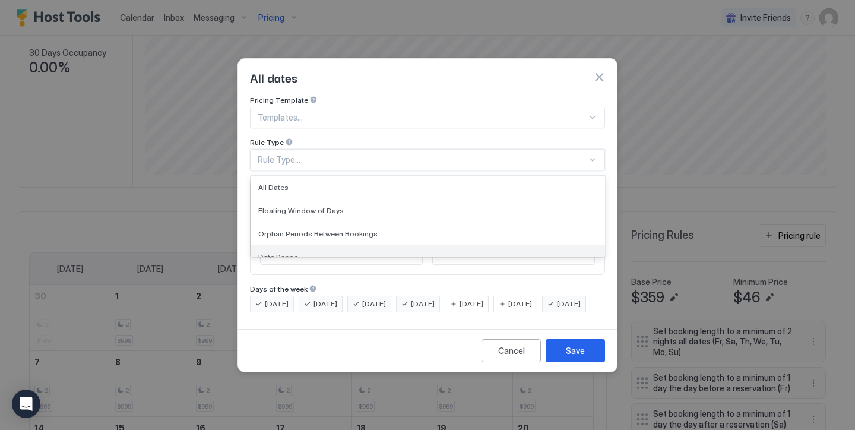
scroll to position [8, 0]
click at [341, 245] on div "Date Range" at bounding box center [428, 249] width 340 height 9
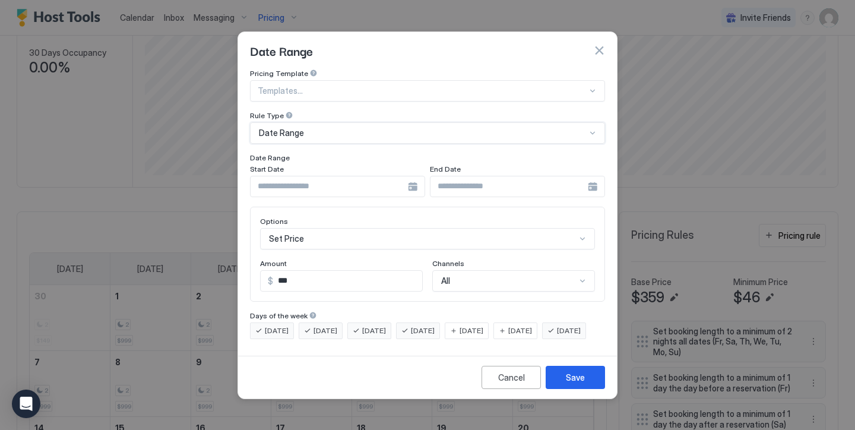
click at [329, 177] on input "Input Field" at bounding box center [329, 186] width 157 height 20
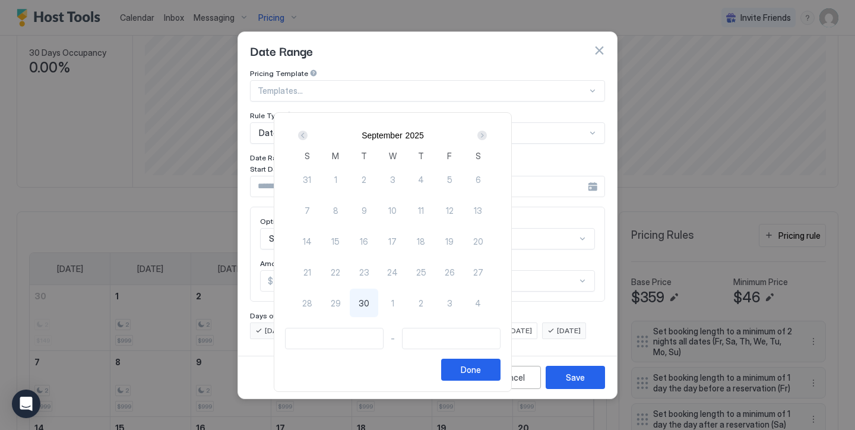
click at [487, 131] on div "Next" at bounding box center [481, 135] width 9 height 9
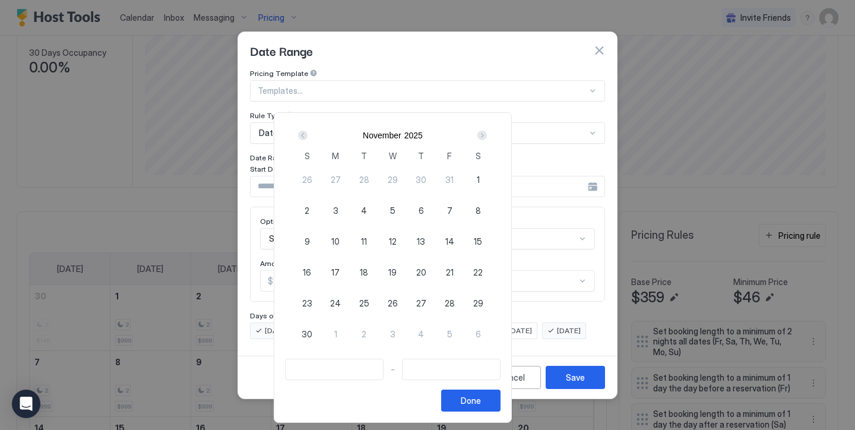
click at [487, 131] on div "Next" at bounding box center [481, 135] width 9 height 9
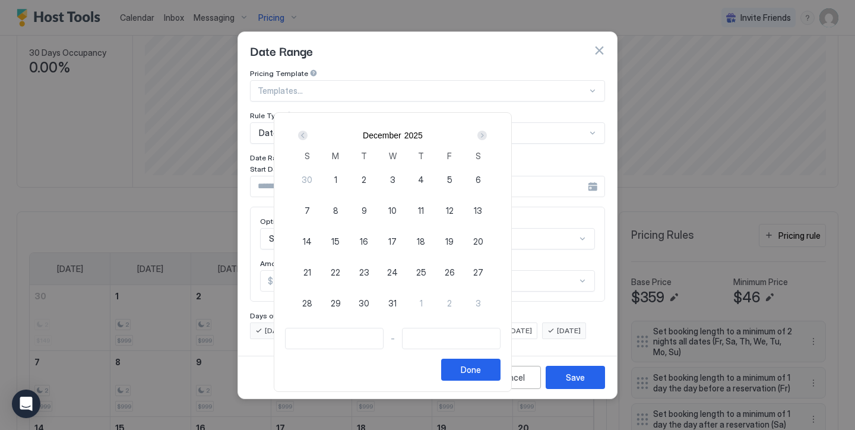
click at [350, 177] on div "1" at bounding box center [335, 179] width 28 height 28
type input "**********"
click at [487, 133] on div "Next" at bounding box center [481, 135] width 9 height 9
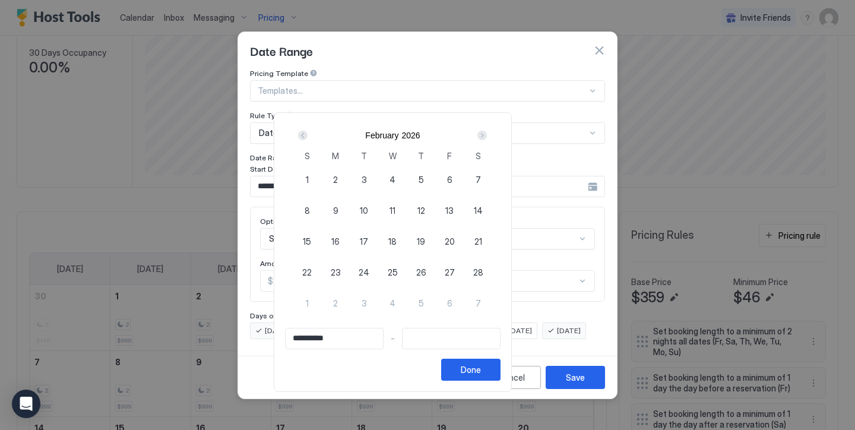
click at [487, 133] on div "Next" at bounding box center [481, 135] width 9 height 9
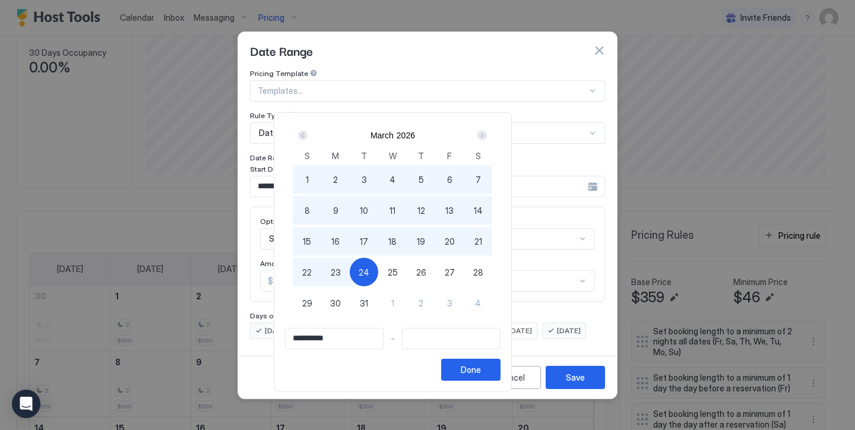
type input "**********"
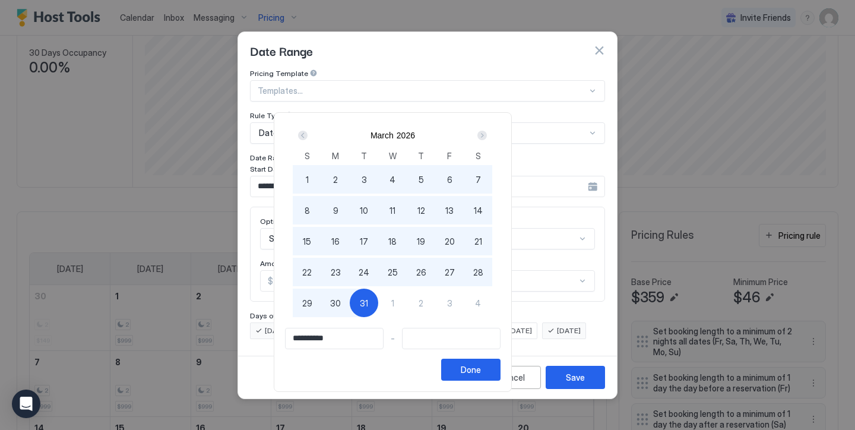
click at [368, 299] on span "31" at bounding box center [364, 303] width 8 height 12
type input "**********"
click at [500, 360] on button "Done" at bounding box center [470, 370] width 59 height 22
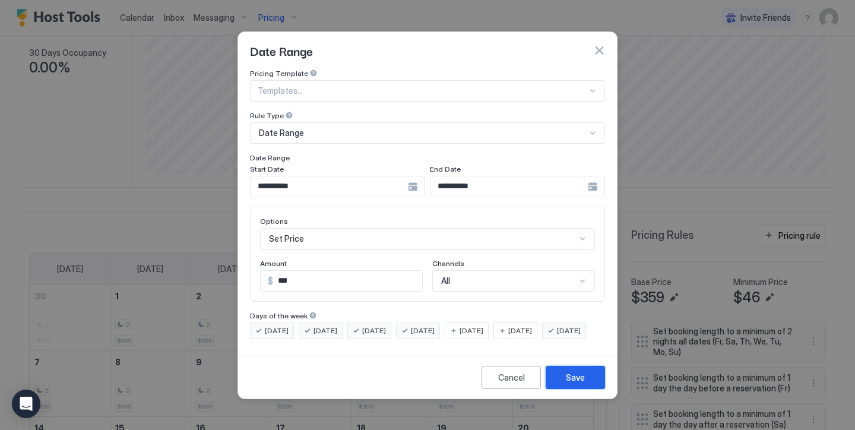
click at [565, 385] on button "Save" at bounding box center [575, 377] width 59 height 23
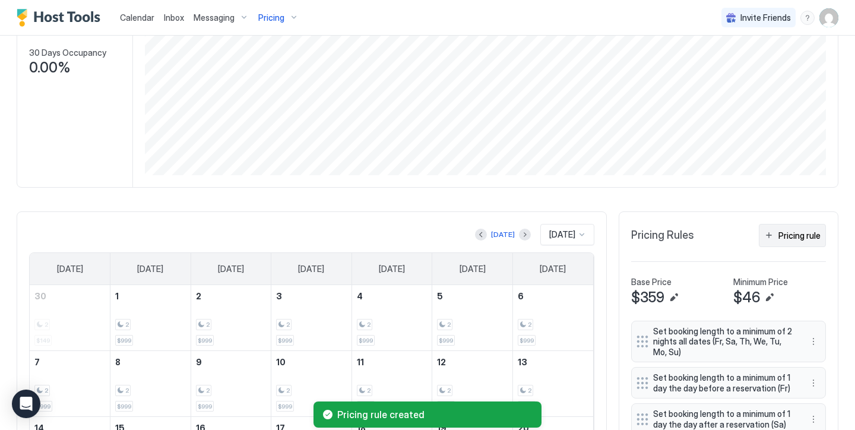
click at [795, 232] on div "Pricing rule" at bounding box center [799, 235] width 42 height 12
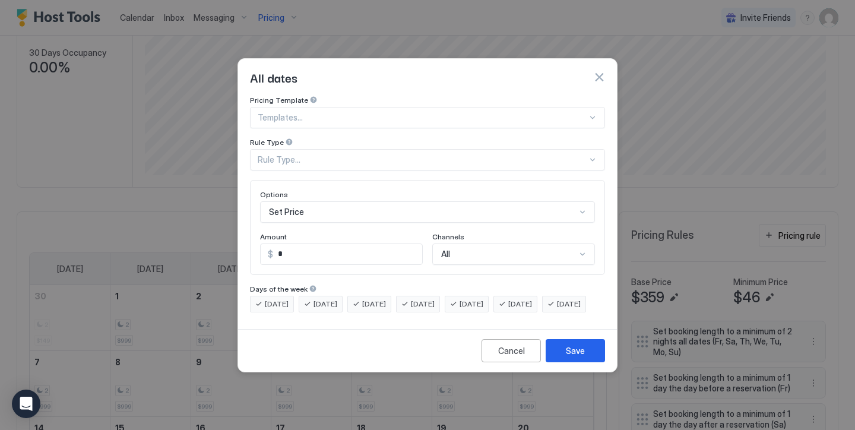
scroll to position [61, 0]
click at [465, 210] on div "Set Price" at bounding box center [427, 211] width 335 height 21
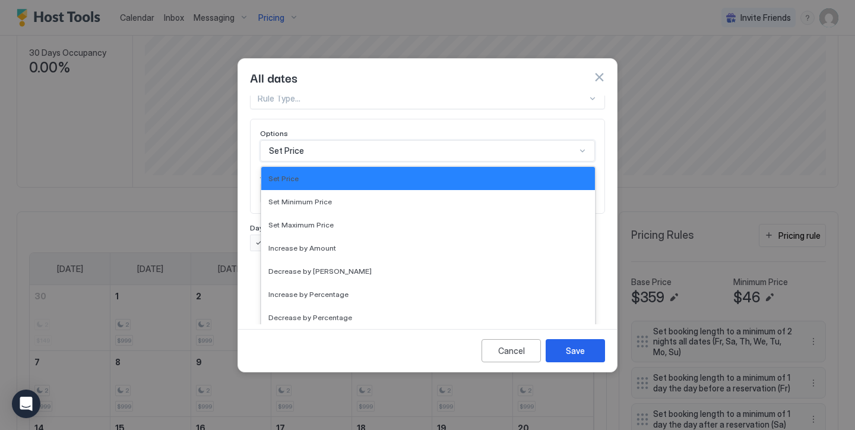
scroll to position [0, 0]
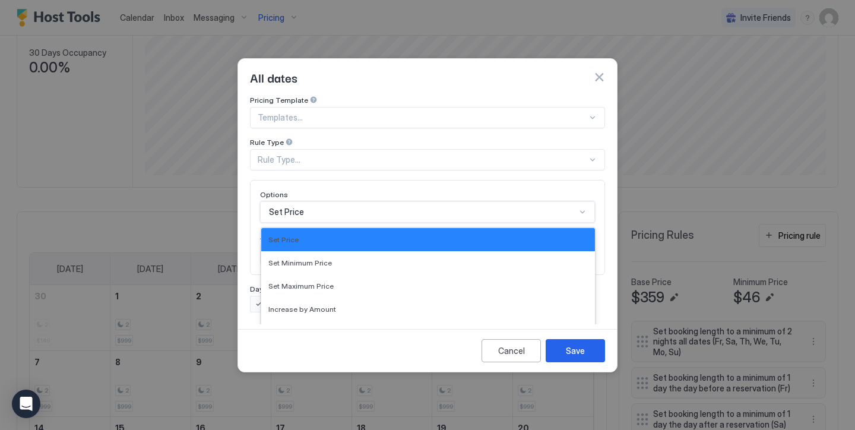
click at [431, 130] on div "Pricing Template Templates... Rule Type Rule Type... Options Set Price selected…" at bounding box center [427, 204] width 355 height 217
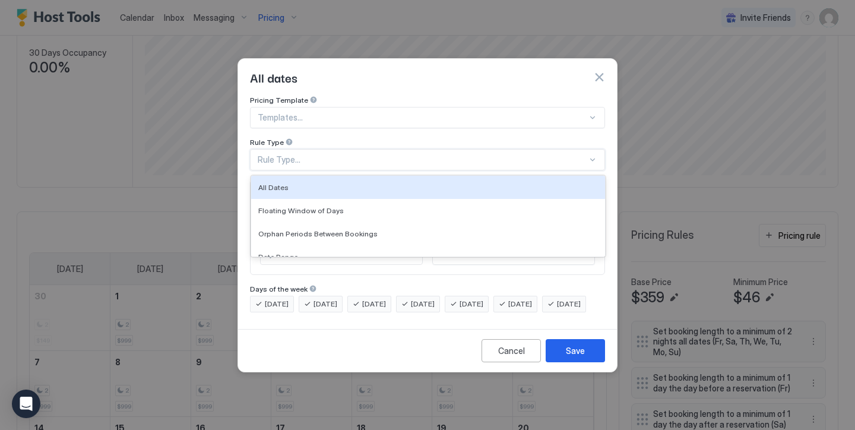
click at [420, 157] on div "Rule Type..." at bounding box center [427, 159] width 355 height 21
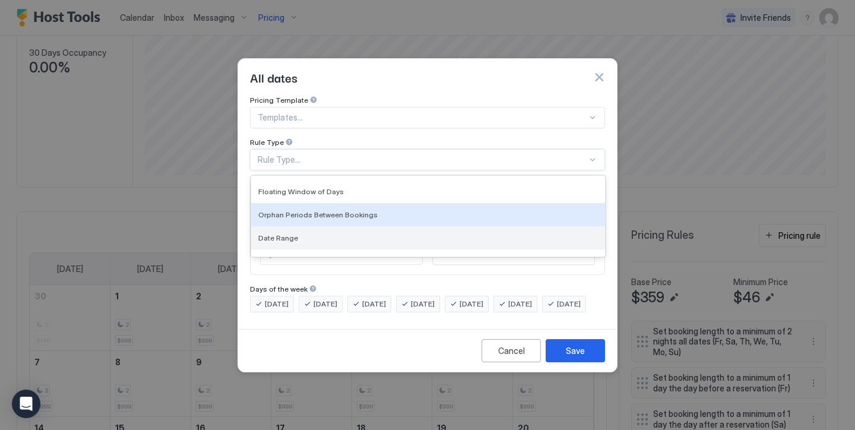
scroll to position [20, 0]
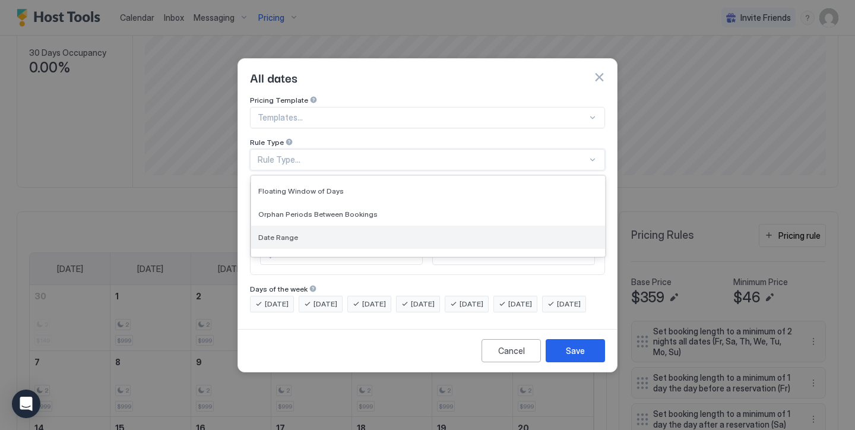
click at [407, 226] on div "Date Range" at bounding box center [428, 237] width 354 height 23
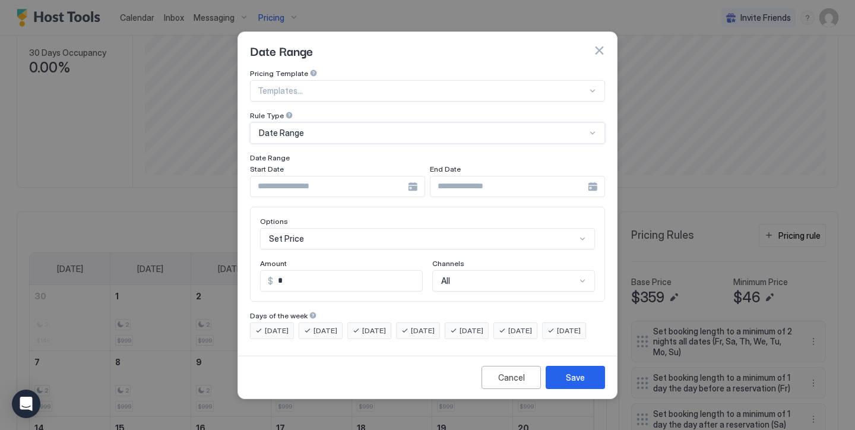
click at [357, 178] on input "Input Field" at bounding box center [329, 186] width 157 height 20
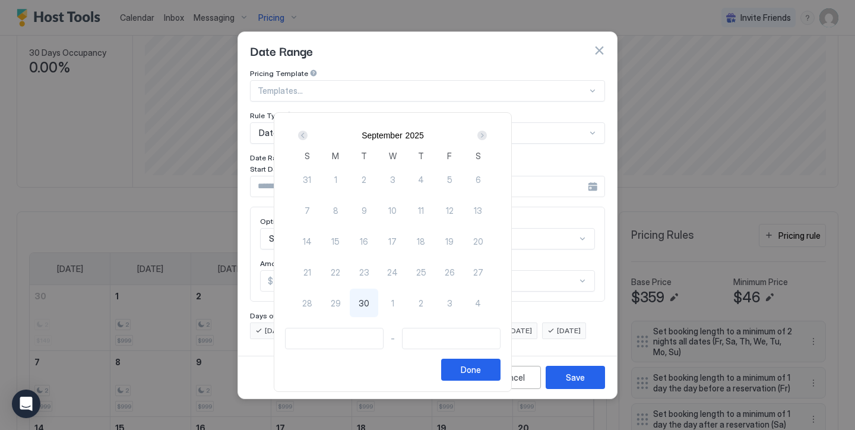
click at [487, 135] on div "Next" at bounding box center [481, 135] width 9 height 9
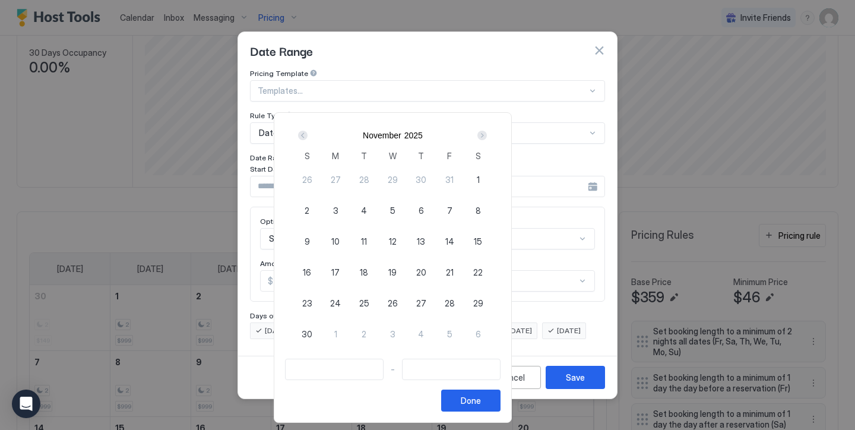
click at [487, 135] on div "Next" at bounding box center [481, 135] width 9 height 9
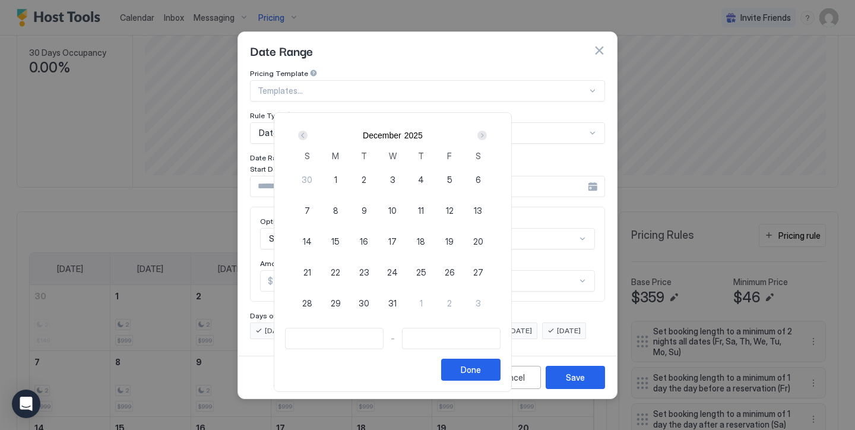
click at [350, 177] on div "1" at bounding box center [335, 179] width 28 height 28
type input "**********"
click at [487, 134] on div "Next" at bounding box center [481, 135] width 9 height 9
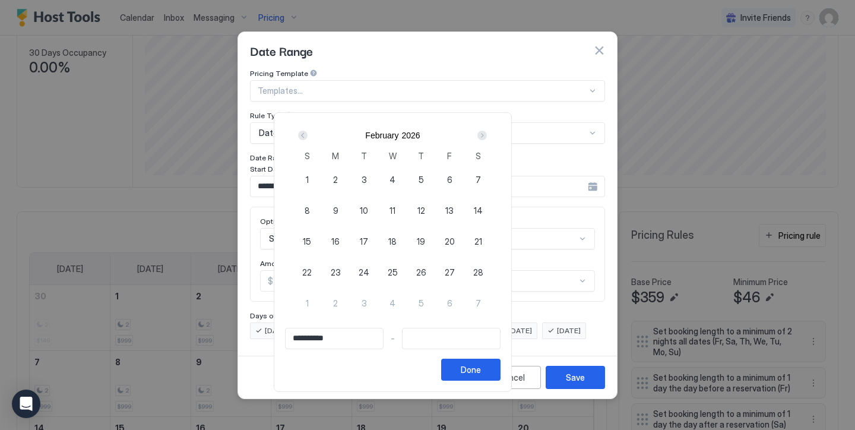
click at [487, 134] on div "Next" at bounding box center [481, 135] width 9 height 9
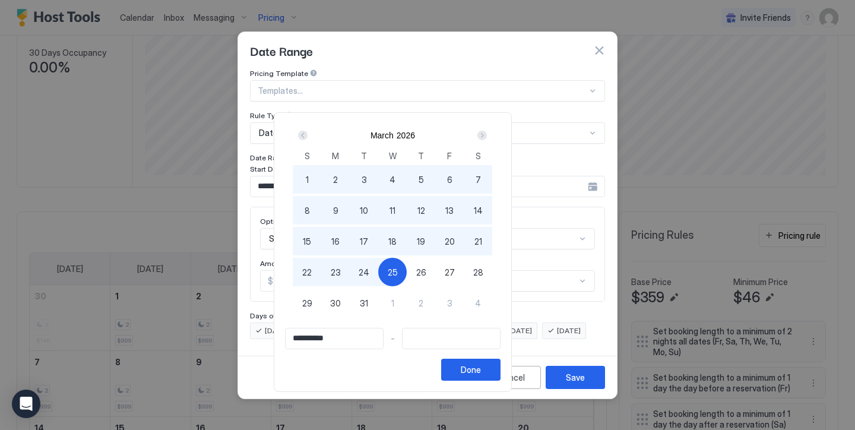
type input "**********"
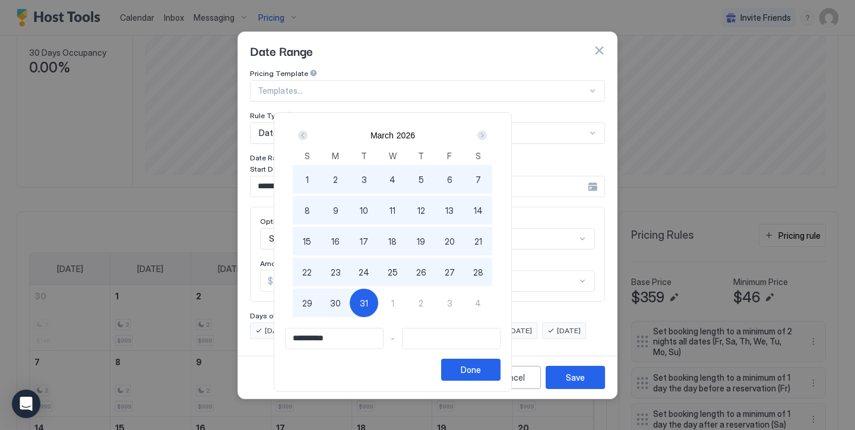
click at [378, 295] on div "31" at bounding box center [364, 303] width 28 height 28
type input "**********"
click at [500, 370] on button "Done" at bounding box center [470, 370] width 59 height 22
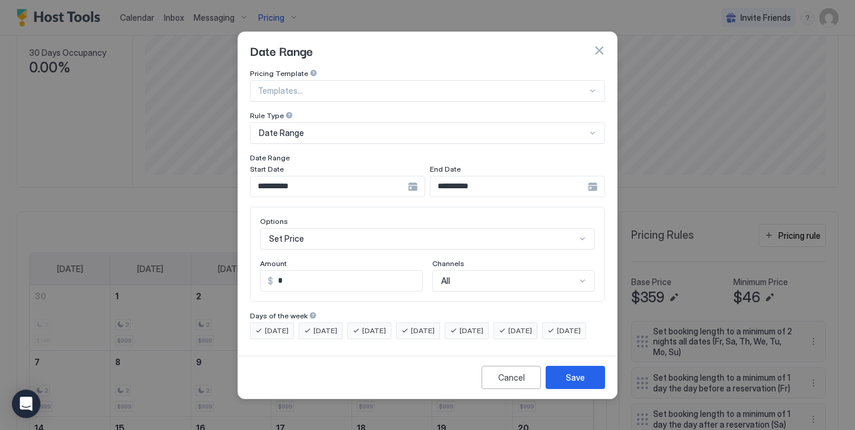
click at [285, 322] on div "[DATE]" at bounding box center [272, 330] width 44 height 17
click at [317, 325] on span "[DATE]" at bounding box center [325, 330] width 24 height 11
click at [368, 325] on span "[DATE]" at bounding box center [374, 330] width 24 height 11
click at [431, 325] on span "[DATE]" at bounding box center [423, 330] width 24 height 11
click at [542, 339] on div "[DATE]" at bounding box center [564, 330] width 44 height 17
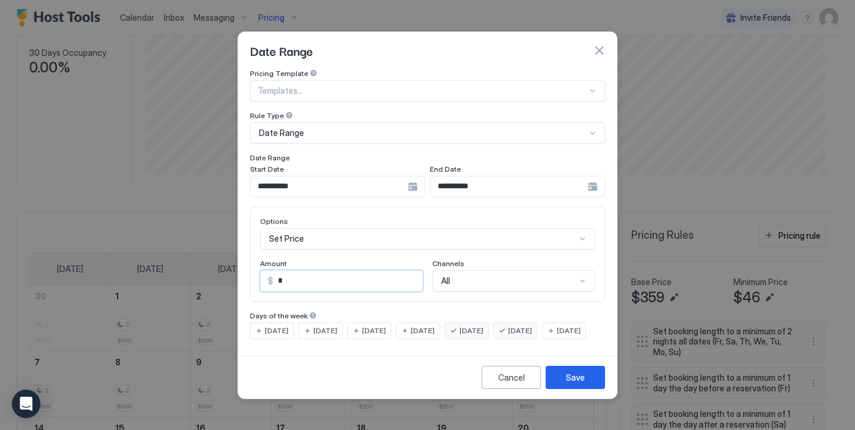
drag, startPoint x: 299, startPoint y: 272, endPoint x: 267, endPoint y: 268, distance: 31.8
click at [267, 270] on div "$ *" at bounding box center [341, 280] width 163 height 21
type input "*"
type input "***"
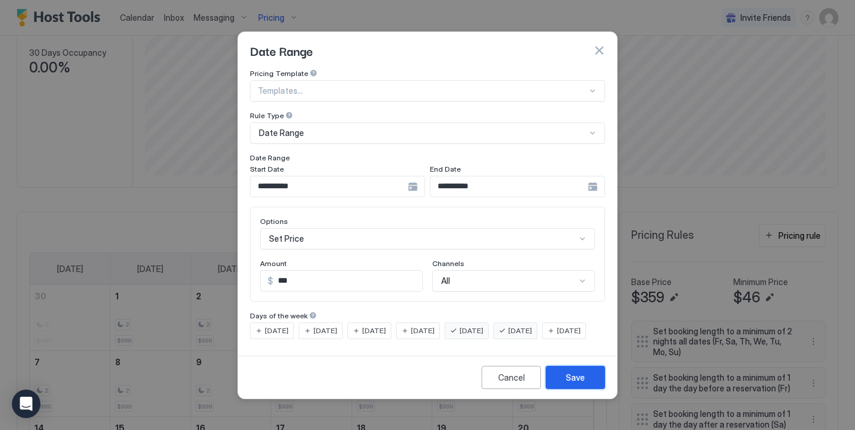
click at [554, 389] on button "Save" at bounding box center [575, 377] width 59 height 23
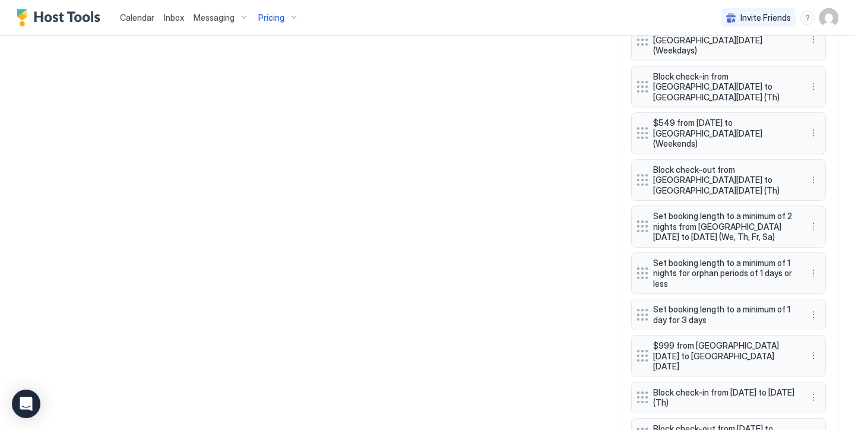
scroll to position [1015, 0]
click at [812, 349] on button "More options" at bounding box center [813, 356] width 14 height 14
click at [830, 327] on div "Pause" at bounding box center [829, 333] width 45 height 19
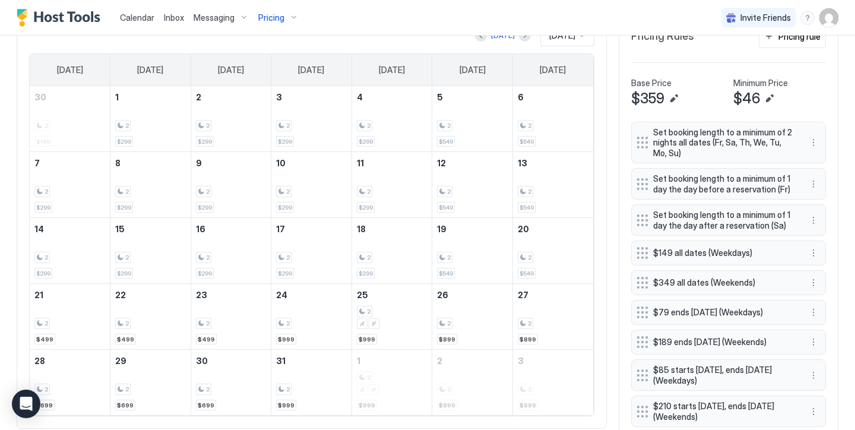
scroll to position [340, 0]
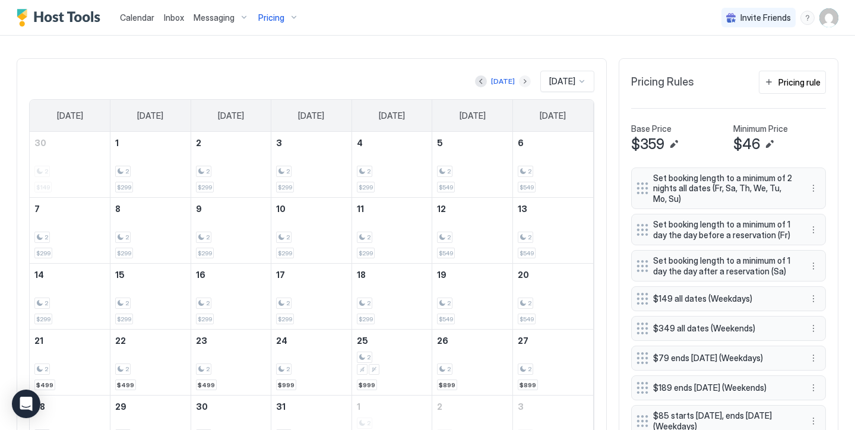
click at [519, 83] on button "Next month" at bounding box center [525, 81] width 12 height 12
click at [220, 259] on div "2 $299" at bounding box center [231, 230] width 80 height 65
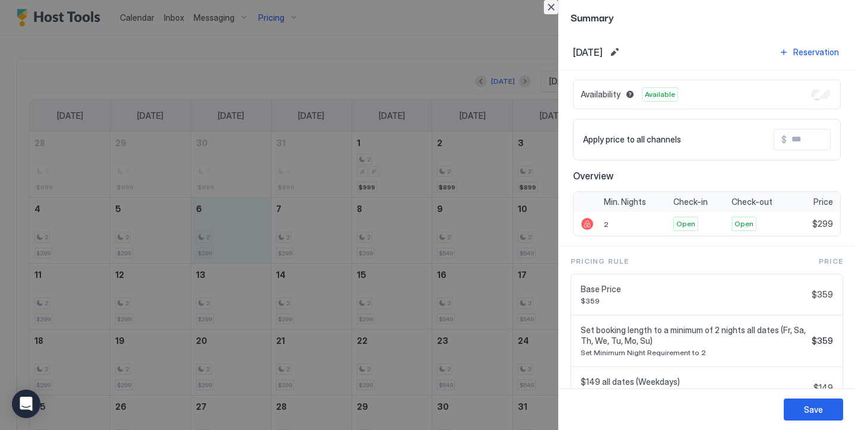
click at [555, 6] on button "Close" at bounding box center [551, 7] width 14 height 14
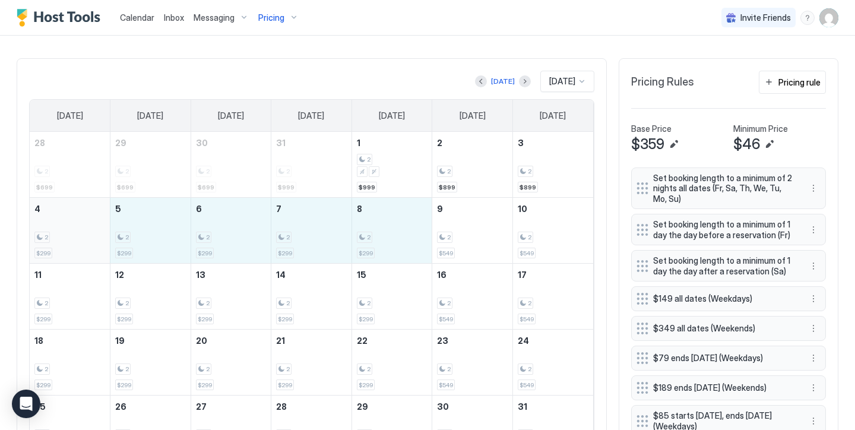
drag, startPoint x: 404, startPoint y: 240, endPoint x: 94, endPoint y: 236, distance: 309.9
click at [94, 236] on tr "4 2 $299 5 2 $299 6 2 $299 7 2 $299 8 2 $299 9 2 $549 10 2 $549" at bounding box center [311, 231] width 563 height 66
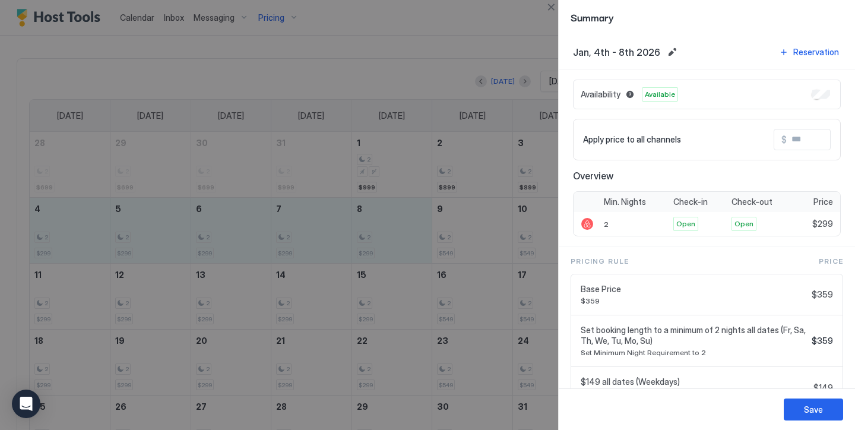
click at [806, 141] on input "Input Field" at bounding box center [834, 139] width 95 height 20
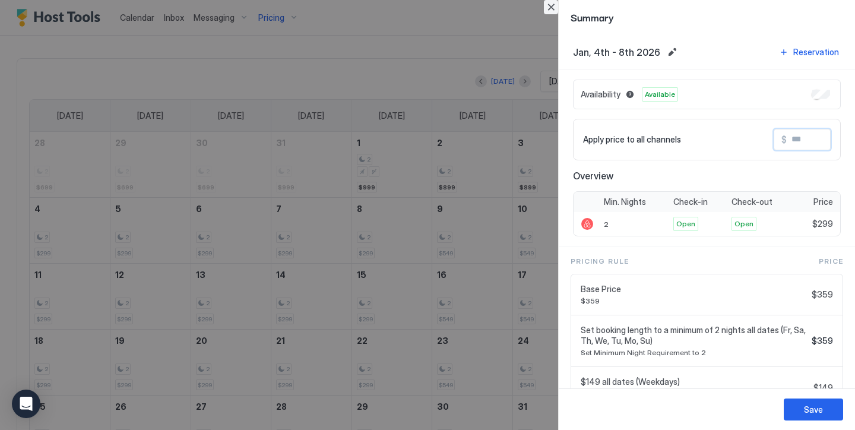
click at [550, 11] on button "Close" at bounding box center [551, 7] width 14 height 14
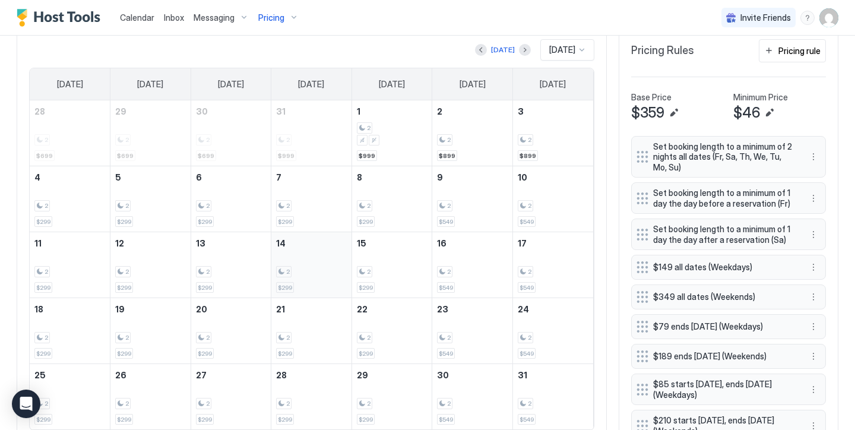
scroll to position [362, 0]
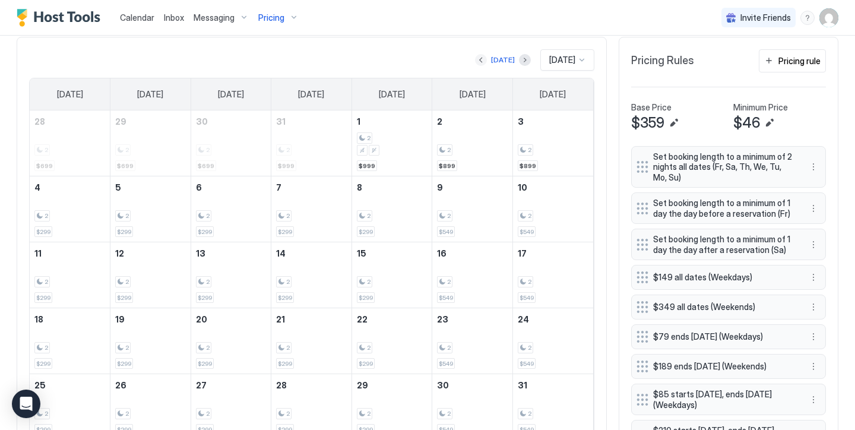
click at [480, 60] on button "Previous month" at bounding box center [481, 60] width 12 height 12
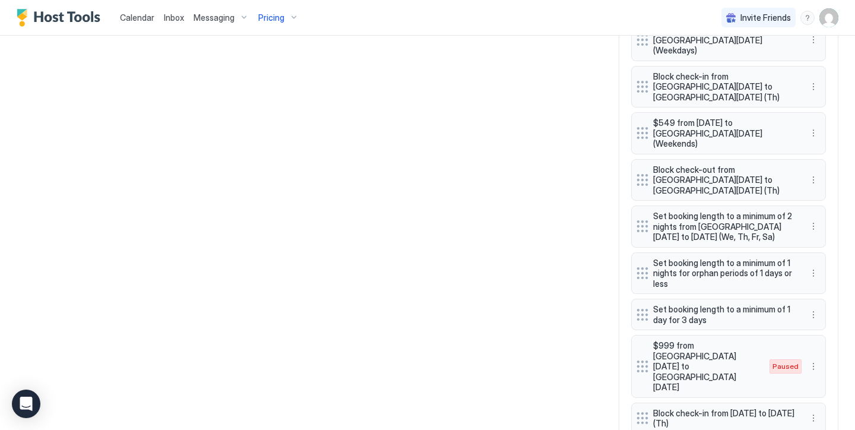
scroll to position [1015, 0]
click at [818, 360] on button "More options" at bounding box center [813, 367] width 14 height 14
click at [829, 352] on span "Delete" at bounding box center [836, 352] width 22 height 9
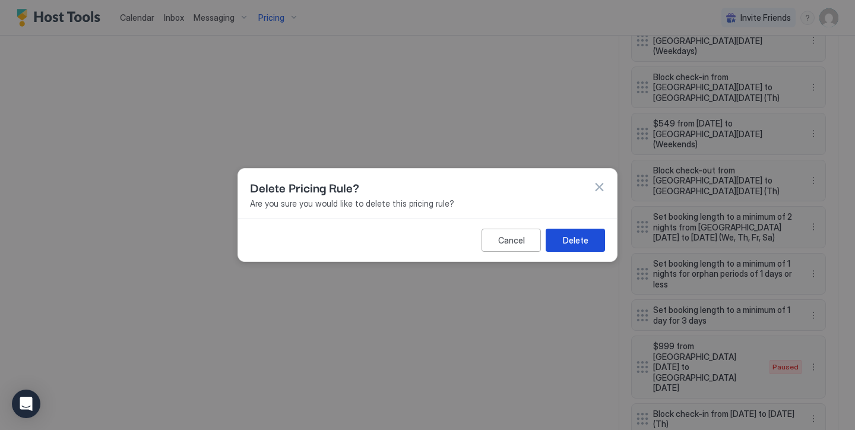
click at [582, 246] on div "Delete" at bounding box center [576, 240] width 26 height 12
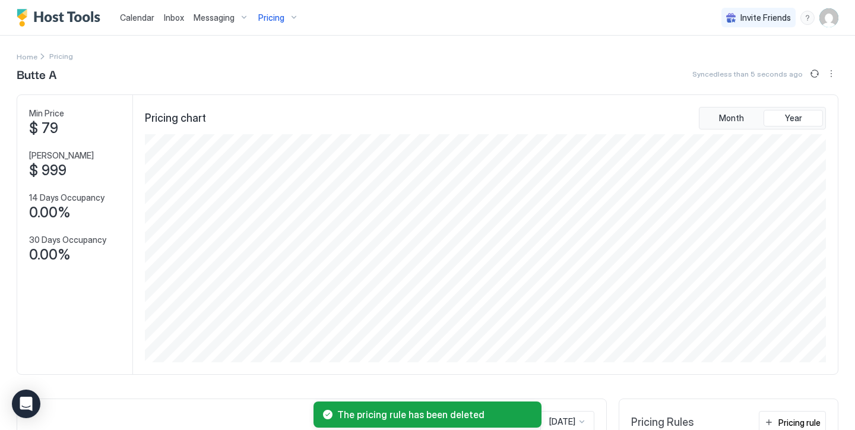
scroll to position [0, 0]
click at [278, 19] on span "Pricing" at bounding box center [271, 17] width 26 height 11
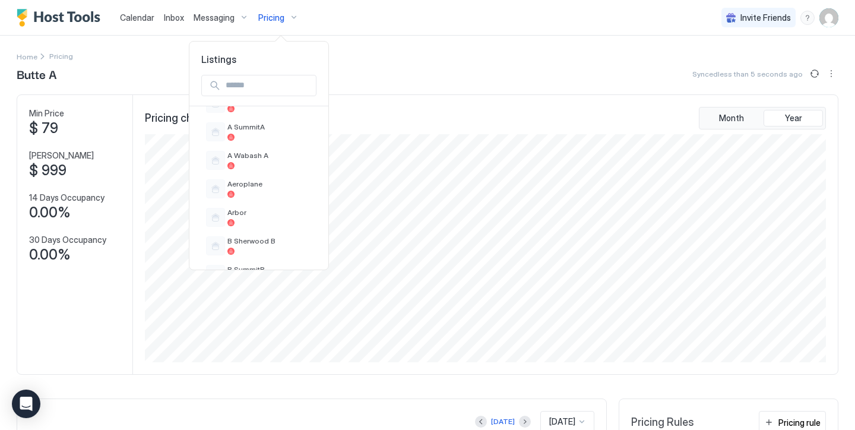
scroll to position [112, 0]
click at [400, 41] on div at bounding box center [427, 215] width 855 height 430
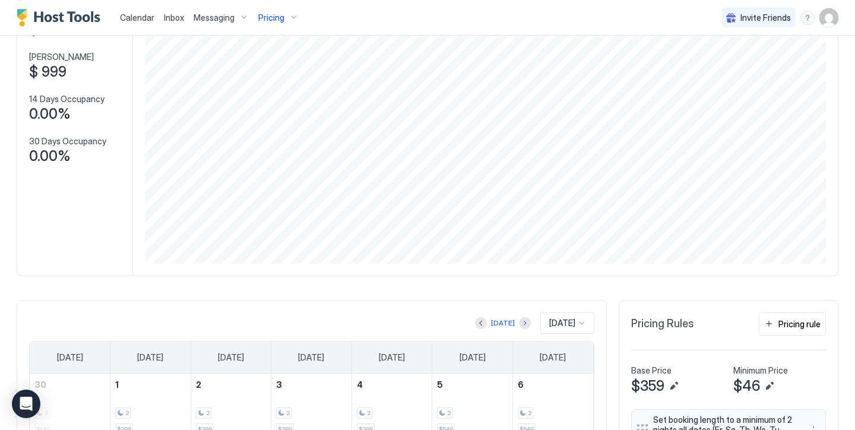
scroll to position [366, 0]
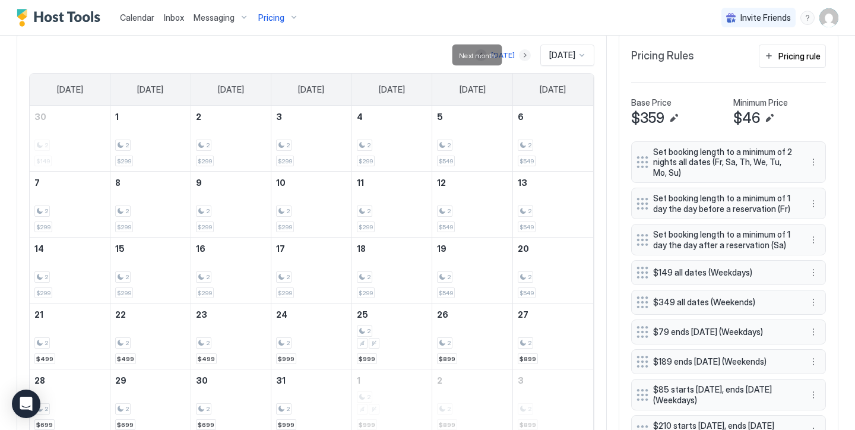
click at [519, 57] on button "Next month" at bounding box center [525, 55] width 12 height 12
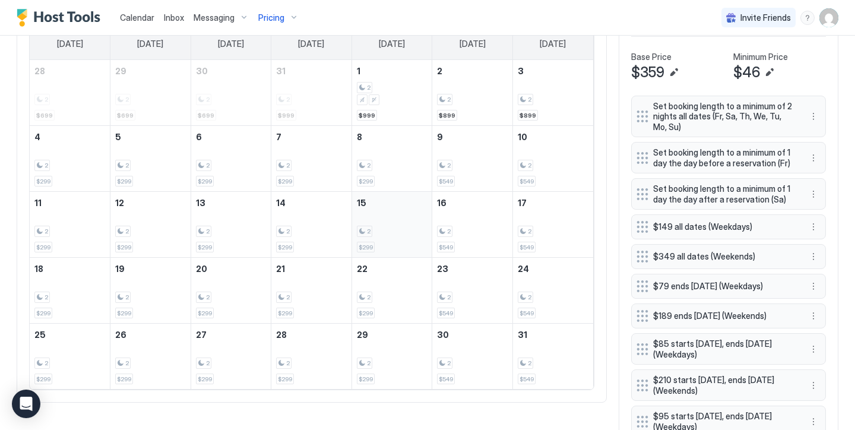
scroll to position [411, 0]
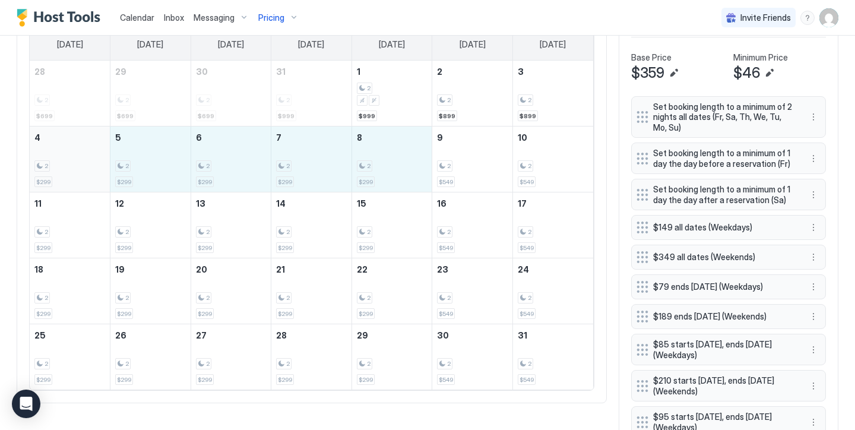
drag, startPoint x: 375, startPoint y: 158, endPoint x: 91, endPoint y: 146, distance: 284.6
click at [91, 146] on tr "4 2 $299 5 2 $299 6 2 $299 7 2 $299 8 2 $299 9 2 $549 10 2 $549" at bounding box center [311, 159] width 563 height 66
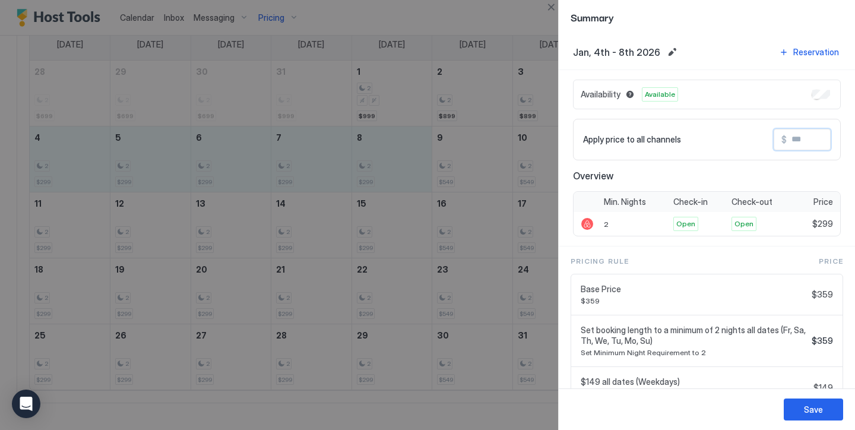
click at [792, 138] on input "Input Field" at bounding box center [834, 139] width 95 height 20
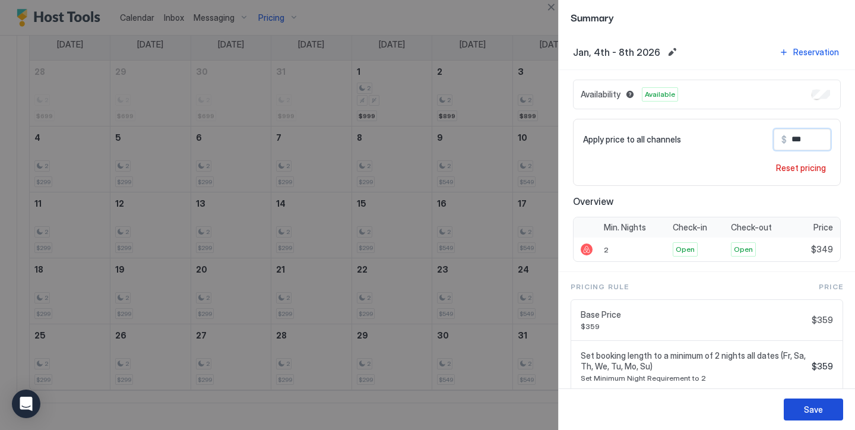
type input "***"
click at [831, 405] on button "Save" at bounding box center [813, 409] width 59 height 22
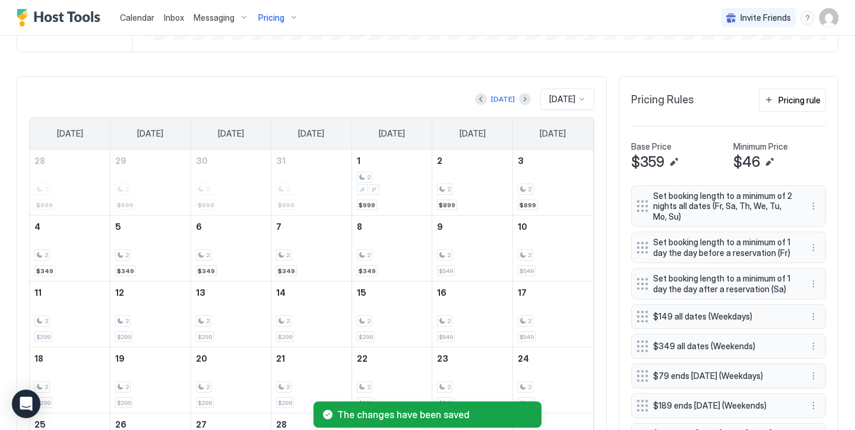
scroll to position [322, 0]
click at [478, 98] on button "Previous month" at bounding box center [481, 100] width 12 height 12
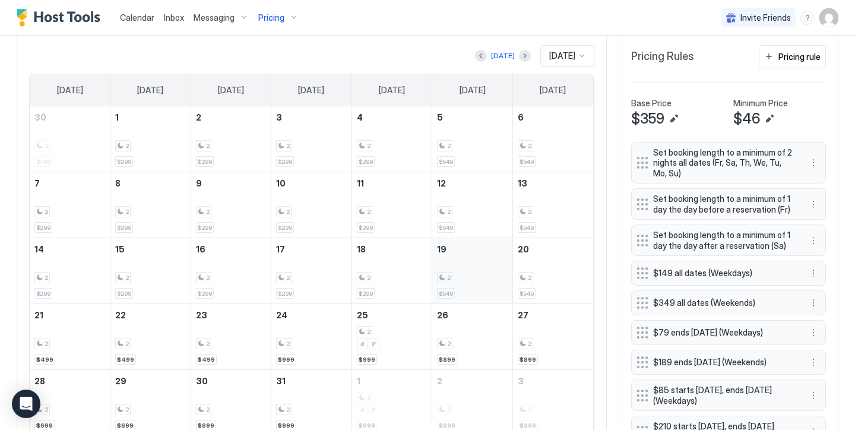
scroll to position [359, 0]
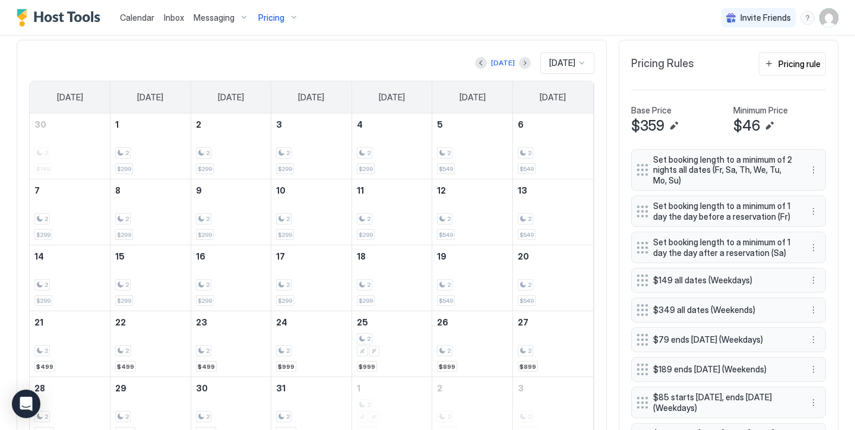
click at [269, 21] on span "Pricing" at bounding box center [271, 17] width 26 height 11
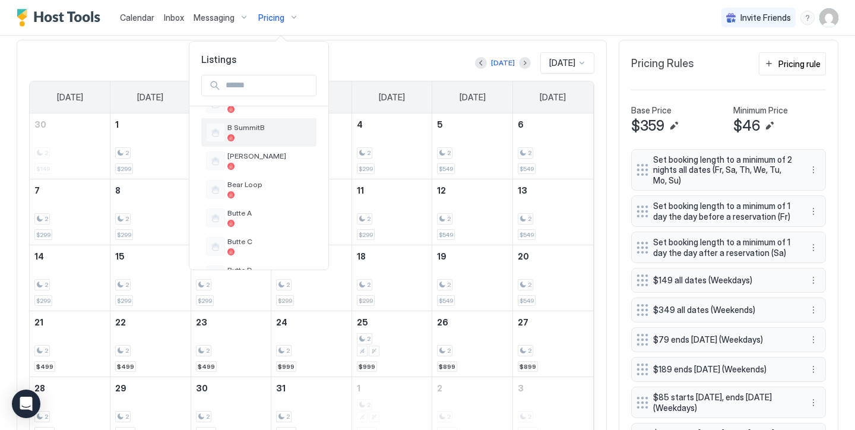
scroll to position [252, 0]
click at [271, 237] on span "Butte C" at bounding box center [269, 240] width 84 height 9
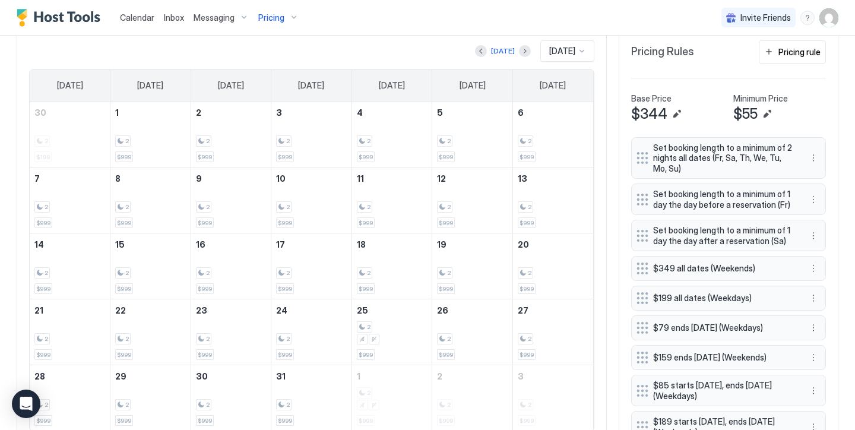
scroll to position [371, 0]
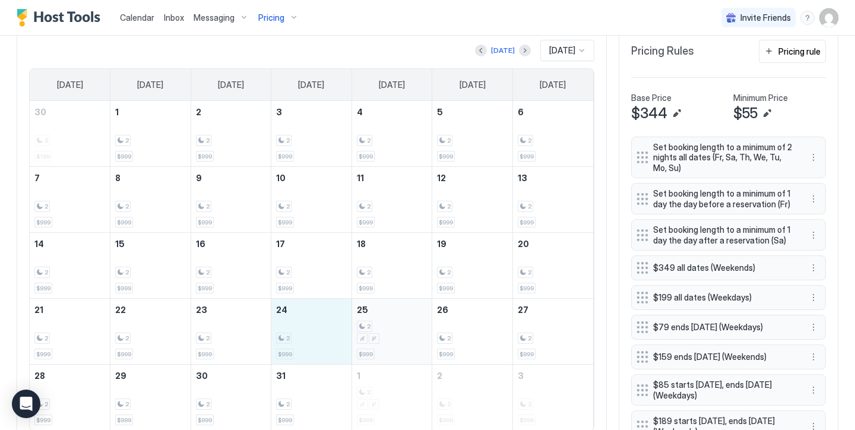
drag, startPoint x: 310, startPoint y: 348, endPoint x: 380, endPoint y: 341, distance: 70.4
click at [380, 341] on tr "21 2 $999 22 2 $999 23 2 $999 24 2 $999 25 2 $999 26 2 $999 27 2 $999" at bounding box center [311, 332] width 563 height 66
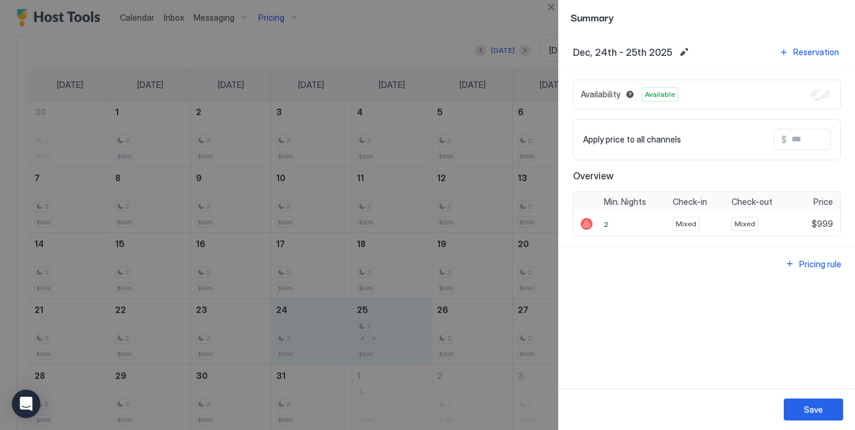
click at [812, 132] on input "Input Field" at bounding box center [834, 139] width 95 height 20
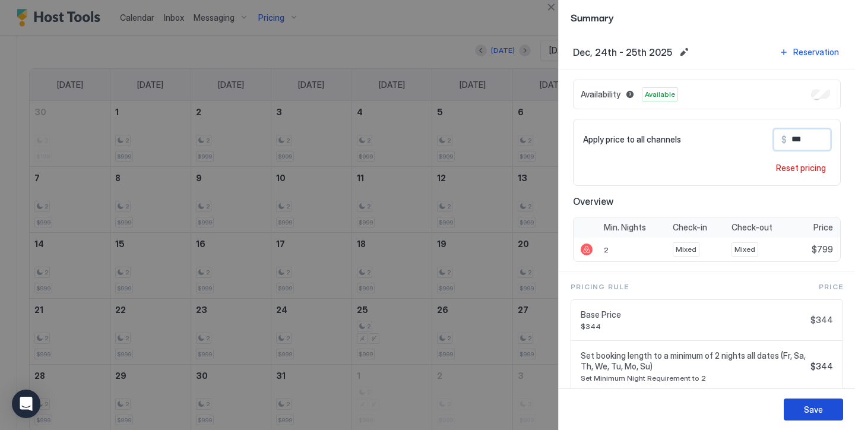
type input "***"
click at [835, 416] on button "Save" at bounding box center [813, 409] width 59 height 22
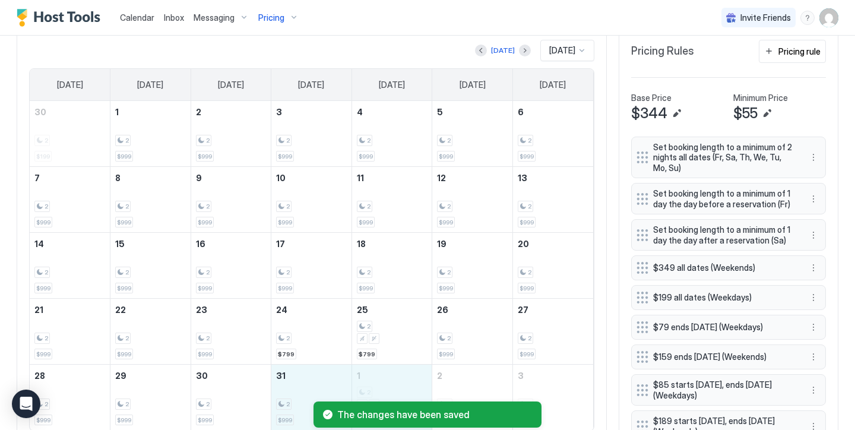
drag, startPoint x: 325, startPoint y: 388, endPoint x: 380, endPoint y: 391, distance: 54.7
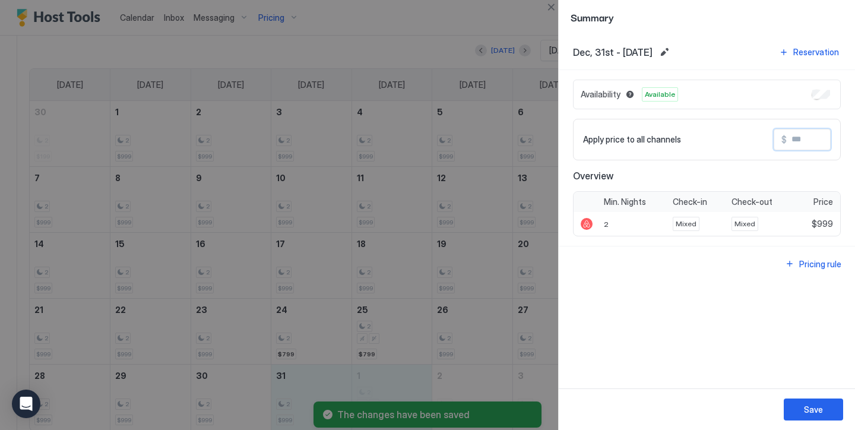
click at [803, 145] on input "Input Field" at bounding box center [834, 139] width 95 height 20
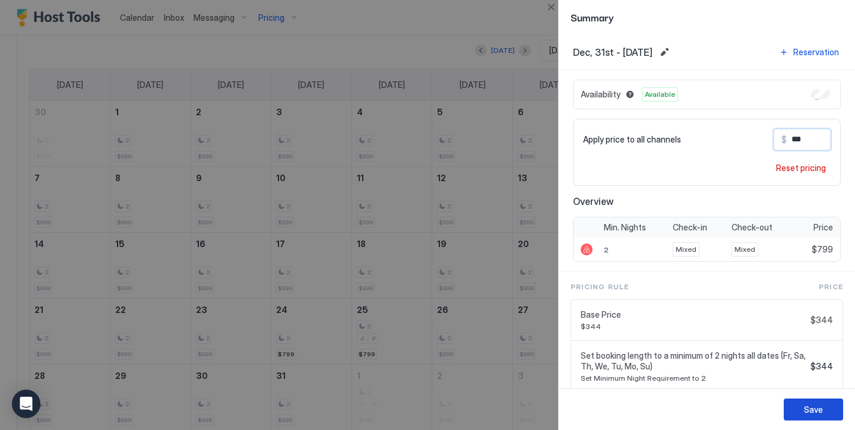
type input "***"
click at [825, 410] on button "Save" at bounding box center [813, 409] width 59 height 22
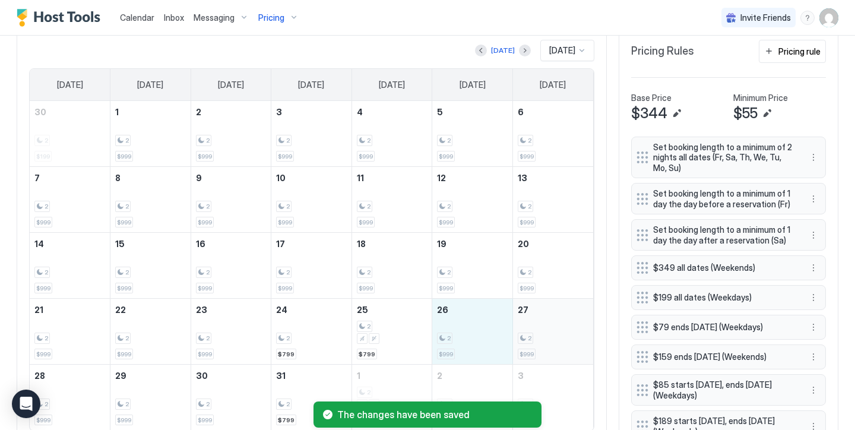
drag, startPoint x: 474, startPoint y: 319, endPoint x: 547, endPoint y: 322, distance: 72.5
click at [547, 322] on tr "21 2 $999 22 2 $999 23 2 $999 24 2 $799 25 2 $799 26 2 $999 27 2 $999" at bounding box center [311, 332] width 563 height 66
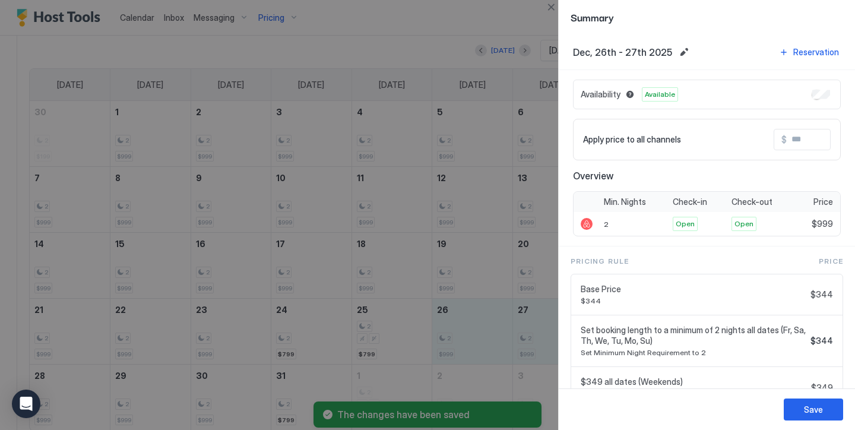
click at [795, 144] on input "Input Field" at bounding box center [834, 139] width 95 height 20
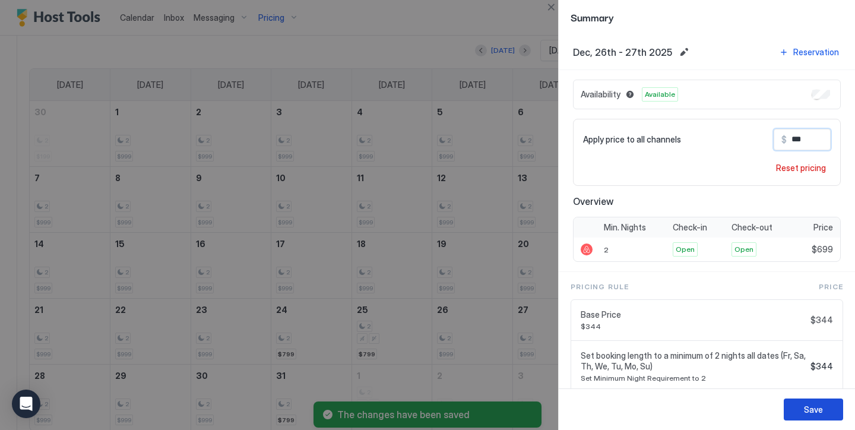
type input "***"
click at [834, 402] on button "Save" at bounding box center [813, 409] width 59 height 22
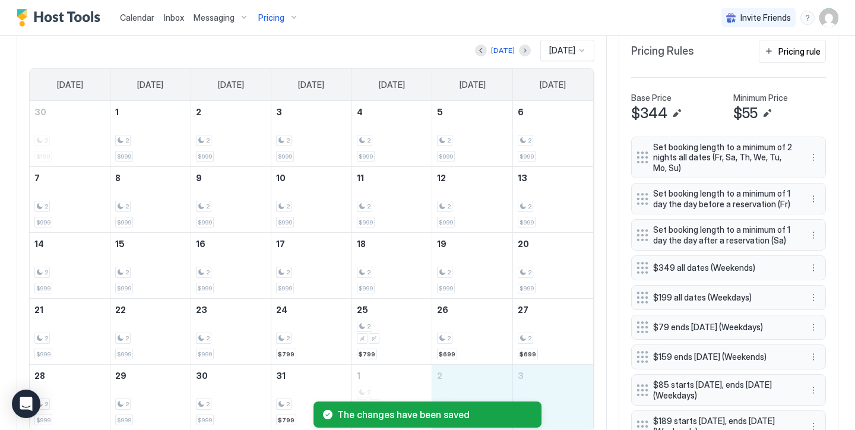
drag, startPoint x: 488, startPoint y: 383, endPoint x: 546, endPoint y: 392, distance: 58.3
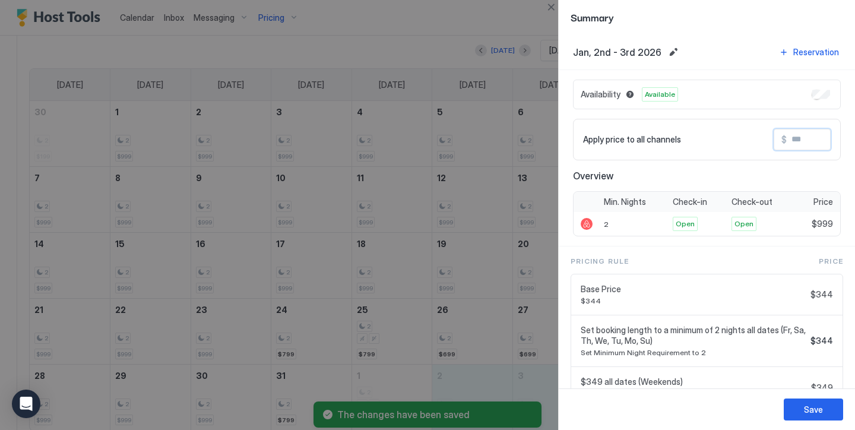
click at [790, 146] on input "Input Field" at bounding box center [834, 139] width 95 height 20
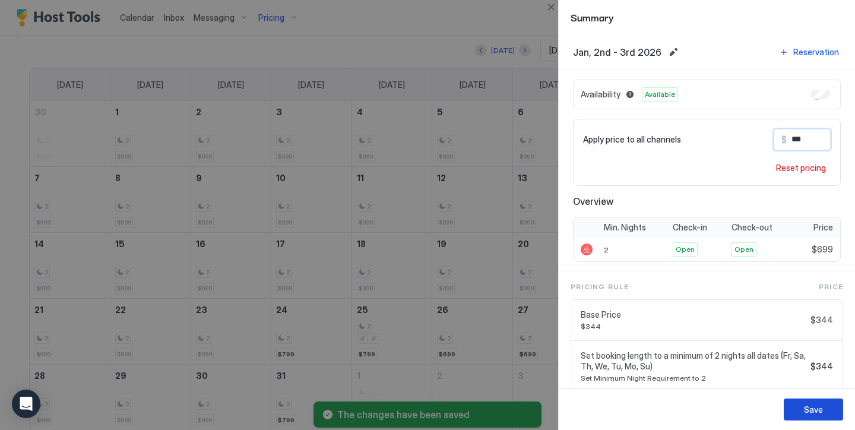
type input "***"
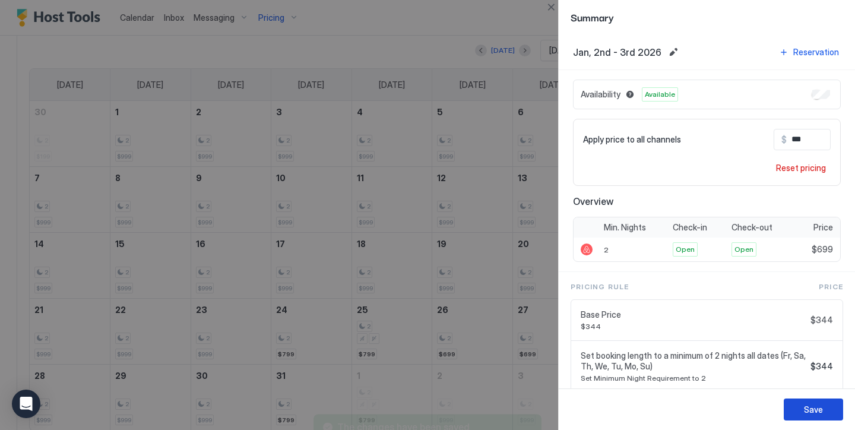
click at [814, 409] on div "Save" at bounding box center [813, 409] width 19 height 12
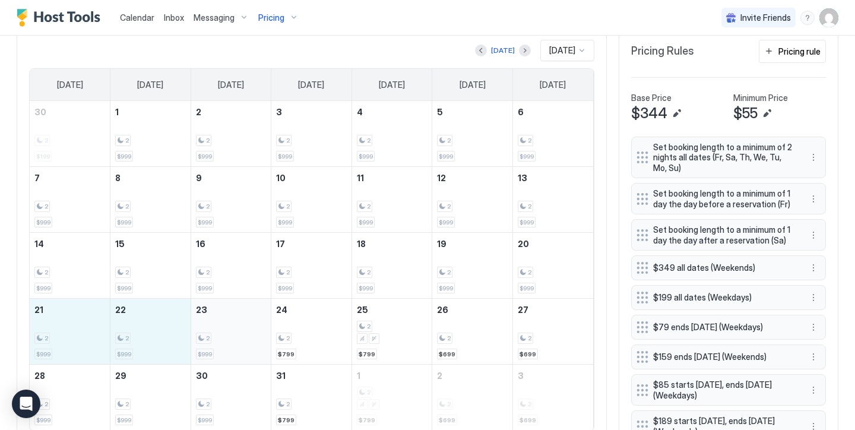
drag, startPoint x: 79, startPoint y: 330, endPoint x: 214, endPoint y: 341, distance: 135.8
click at [214, 341] on tr "21 2 $999 22 2 $999 23 2 $999 24 2 $799 25 2 $799 26 2 $699 27 2 $699" at bounding box center [311, 332] width 563 height 66
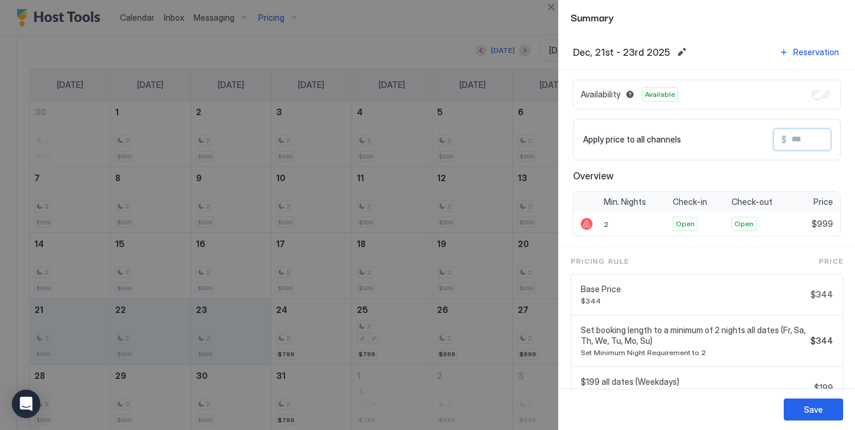
click at [803, 140] on input "Input Field" at bounding box center [834, 139] width 95 height 20
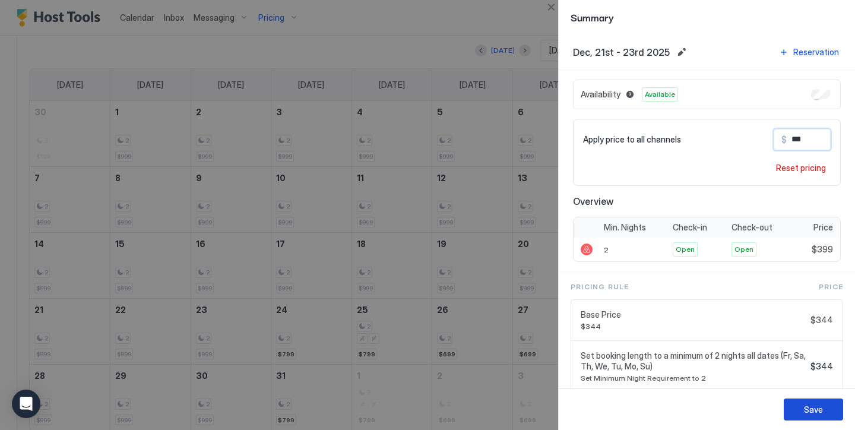
type input "***"
click at [820, 400] on button "Save" at bounding box center [813, 409] width 59 height 22
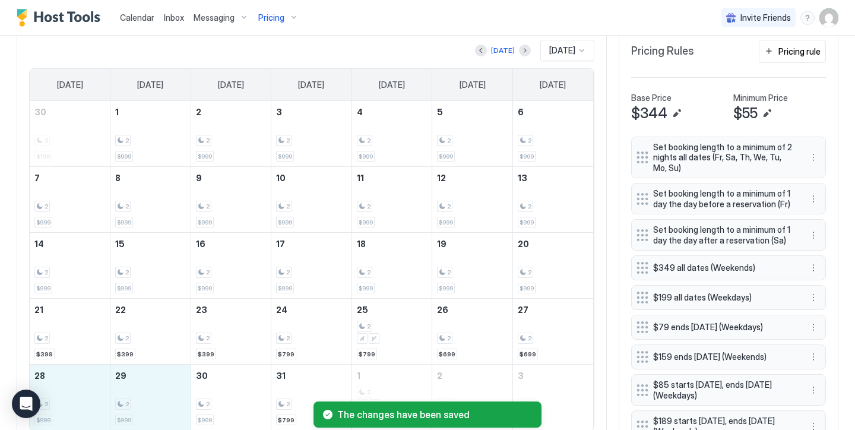
drag, startPoint x: 78, startPoint y: 386, endPoint x: 242, endPoint y: 407, distance: 165.2
click at [242, 407] on div "Calendar Inbox Messaging Pricing Invite Friends SR Home Pricing Butte C Synced …" at bounding box center [427, 215] width 855 height 430
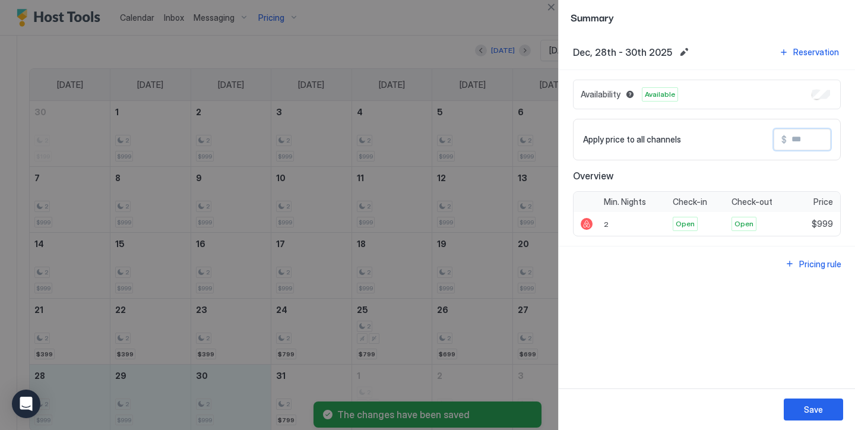
click at [802, 143] on input "Input Field" at bounding box center [834, 139] width 95 height 20
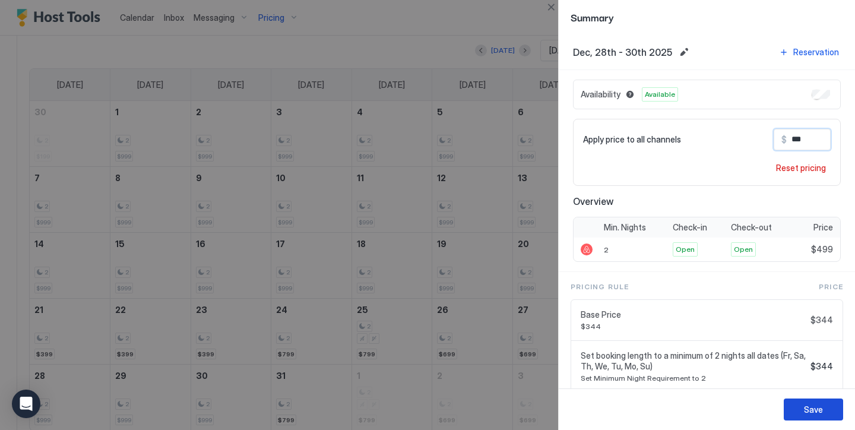
type input "***"
click at [813, 404] on div "Save" at bounding box center [813, 409] width 19 height 12
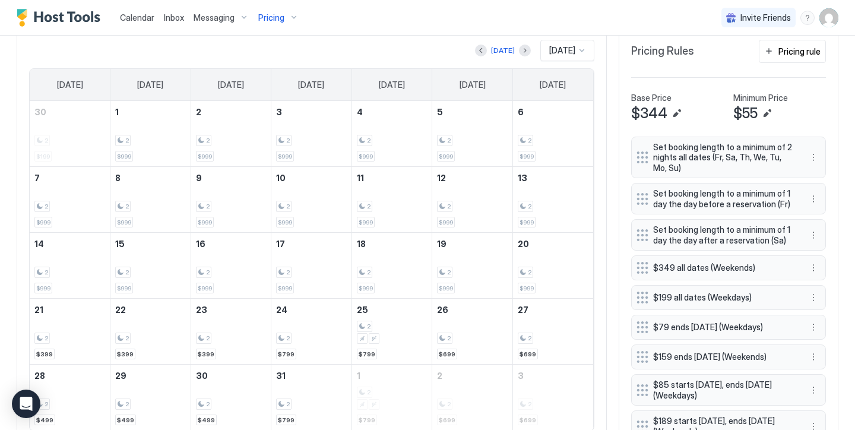
click at [289, 20] on div "Pricing" at bounding box center [278, 18] width 50 height 20
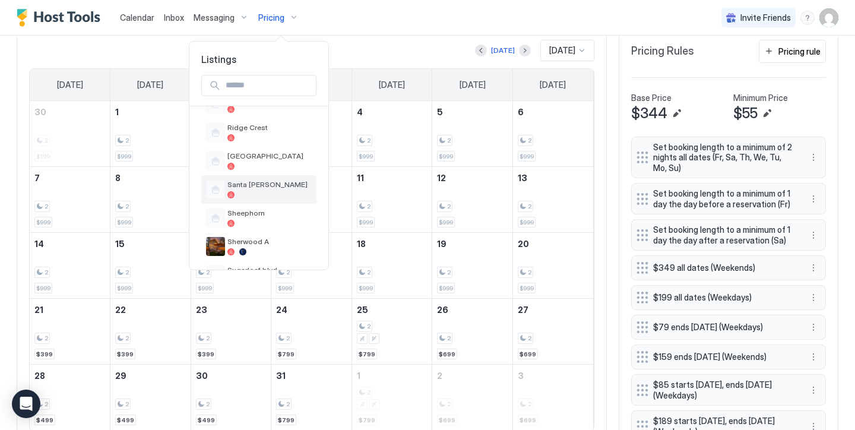
scroll to position [680, 0]
click at [252, 234] on div "Sherwood A" at bounding box center [258, 245] width 115 height 28
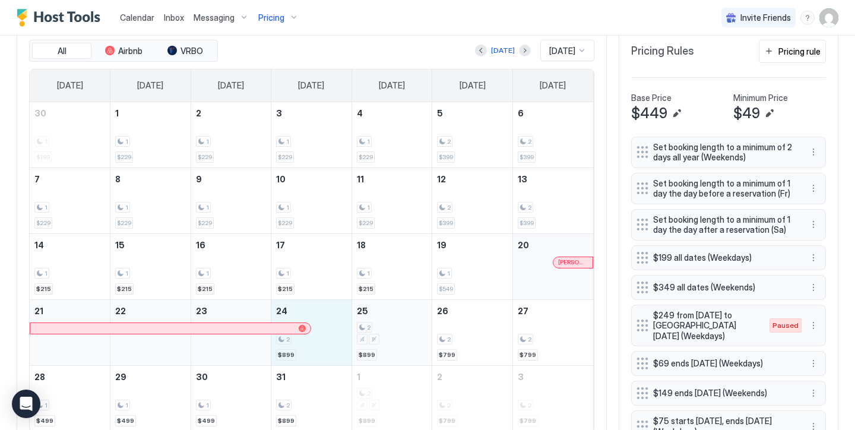
drag, startPoint x: 331, startPoint y: 324, endPoint x: 380, endPoint y: 329, distance: 48.9
click at [380, 329] on tr "21 22 23 24 2 $899 25 2 $899 26 2 $799 27 2 $799" at bounding box center [311, 332] width 563 height 66
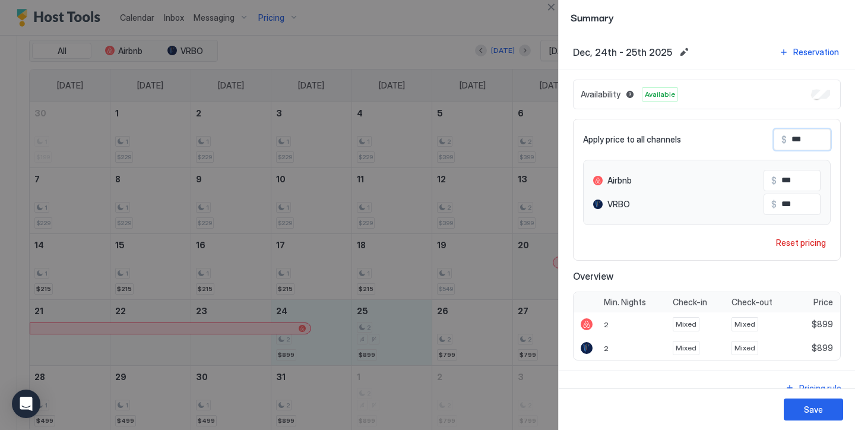
drag, startPoint x: 810, startPoint y: 137, endPoint x: 755, endPoint y: 112, distance: 60.8
click at [755, 112] on div "Availability Available Apply price to all channels $ *** Airbnb $ *** VRBO $ **…" at bounding box center [707, 220] width 268 height 281
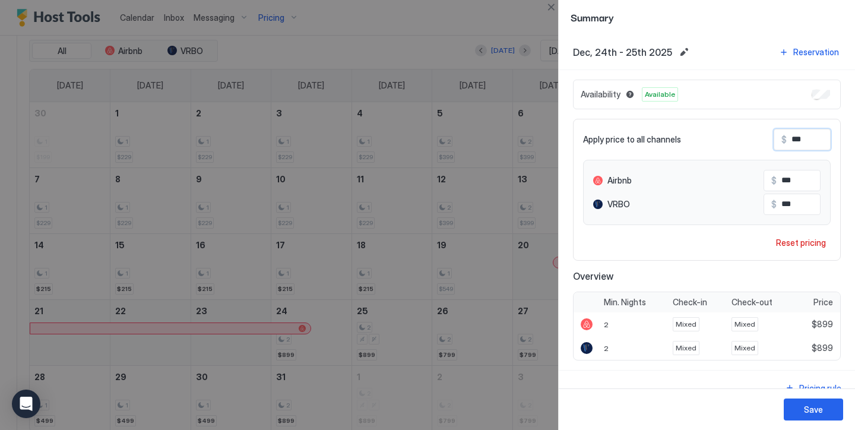
type input "*"
type input "**"
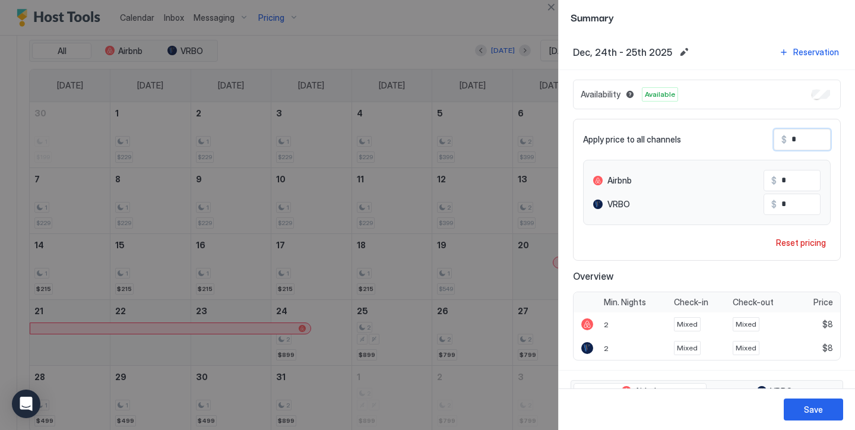
type input "**"
type input "***"
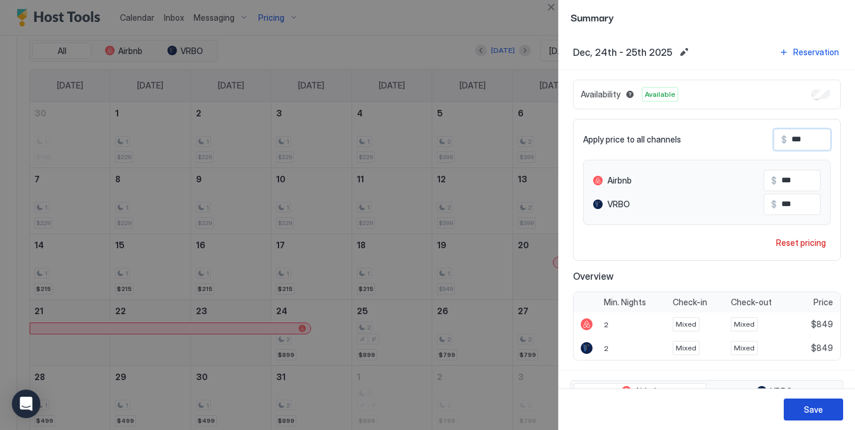
click at [825, 406] on button "Save" at bounding box center [813, 409] width 59 height 22
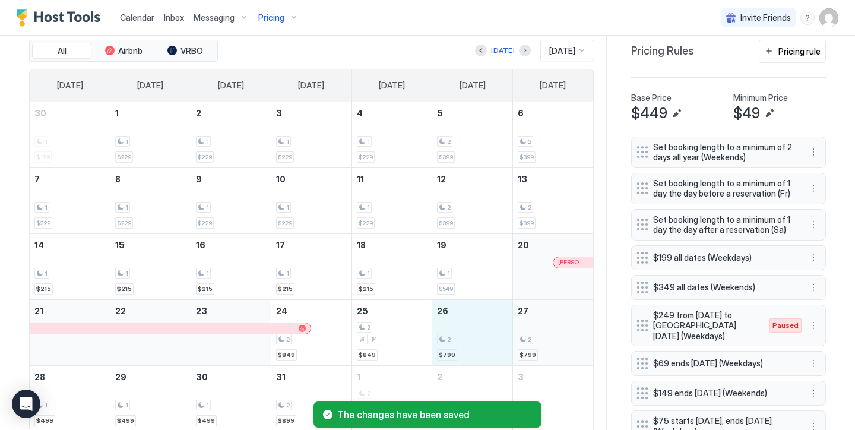
drag, startPoint x: 488, startPoint y: 343, endPoint x: 550, endPoint y: 345, distance: 61.8
click at [550, 345] on tr "21 22 23 24 2 $849 25 2 $849 26 2 $799 27 2 $799" at bounding box center [311, 332] width 563 height 66
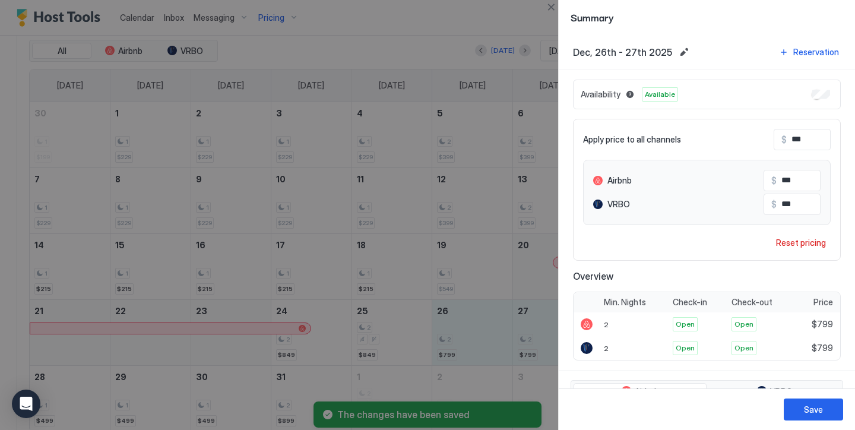
click at [810, 142] on input "***" at bounding box center [834, 139] width 95 height 20
type input "**"
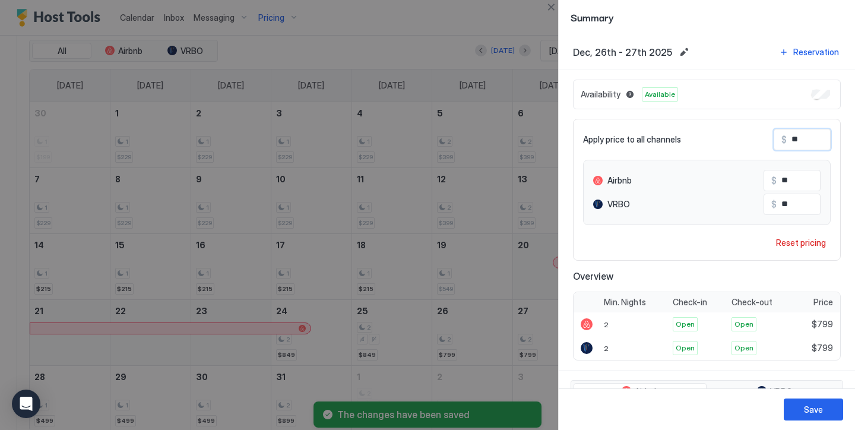
type input "*"
type input "**"
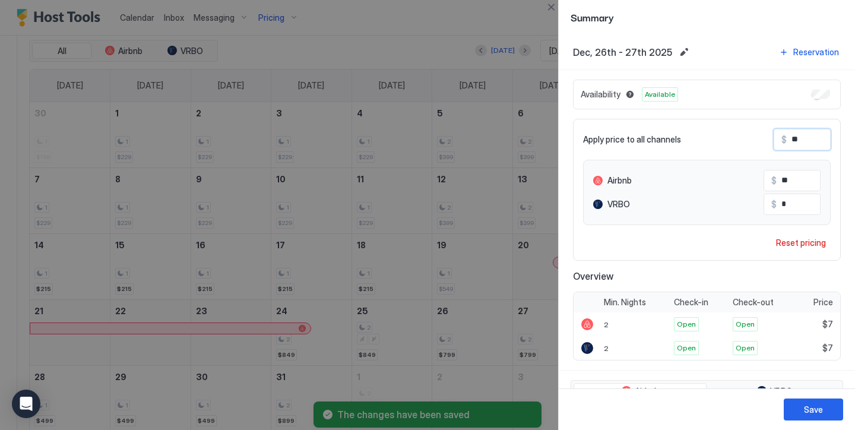
type input "**"
type input "***"
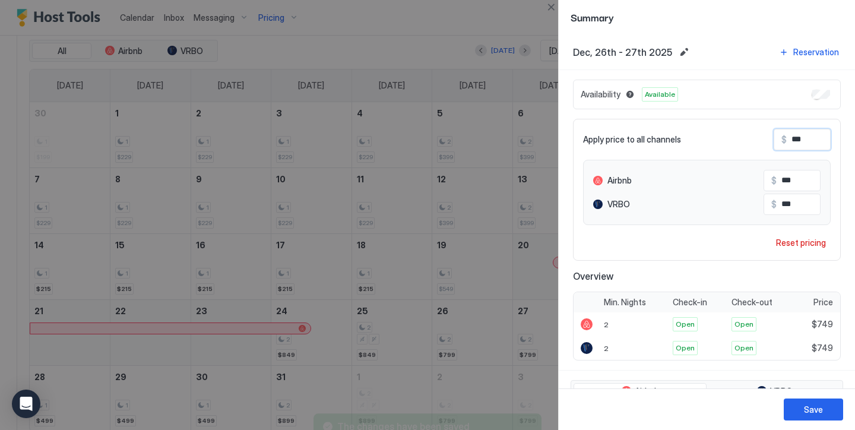
type input "***"
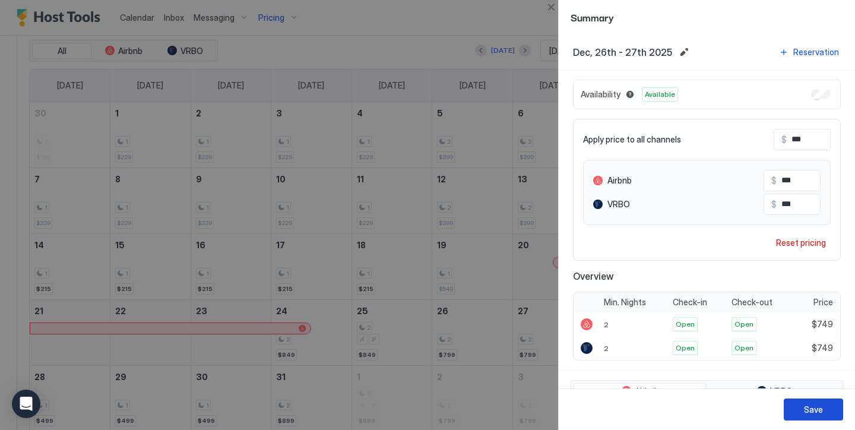
click at [819, 405] on div "Save" at bounding box center [813, 409] width 19 height 12
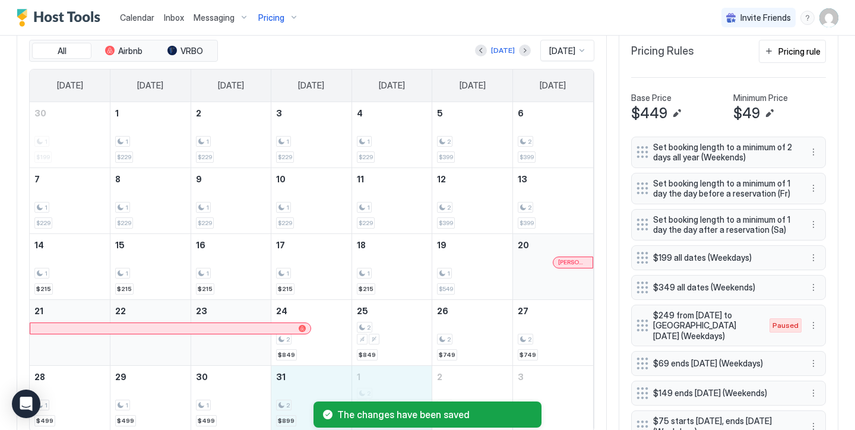
drag, startPoint x: 316, startPoint y: 395, endPoint x: 366, endPoint y: 400, distance: 50.0
click at [366, 400] on div "Calendar Inbox Messaging Pricing Invite Friends SR Home Pricing Sherwood A Sync…" at bounding box center [427, 215] width 855 height 430
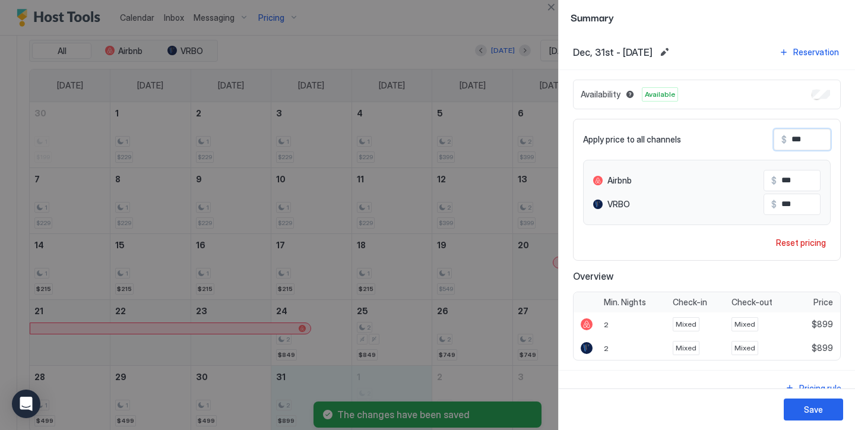
click at [814, 137] on input "***" at bounding box center [834, 139] width 95 height 20
type input "**"
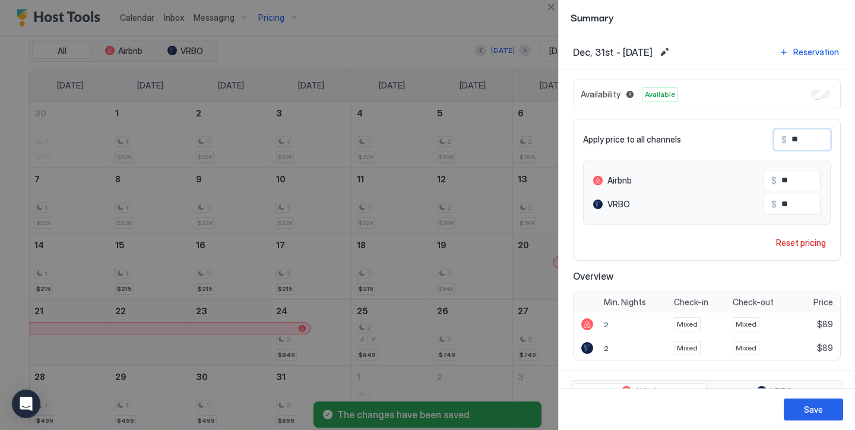
type input "*"
type input "**"
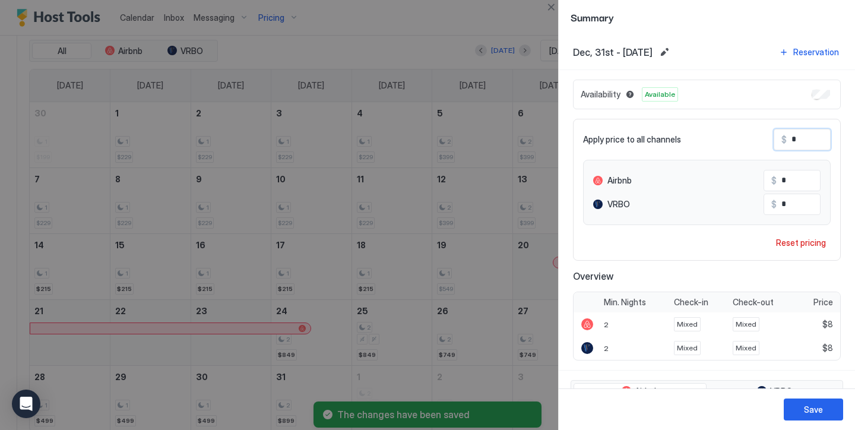
type input "**"
type input "***"
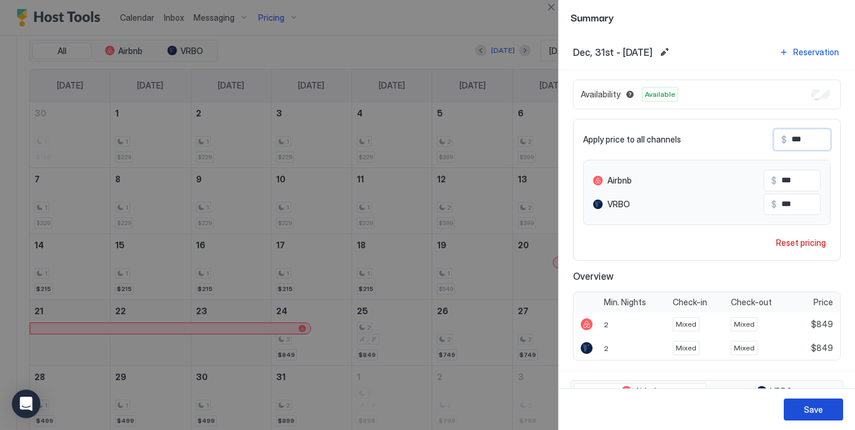
type input "***"
click at [828, 405] on button "Save" at bounding box center [813, 409] width 59 height 22
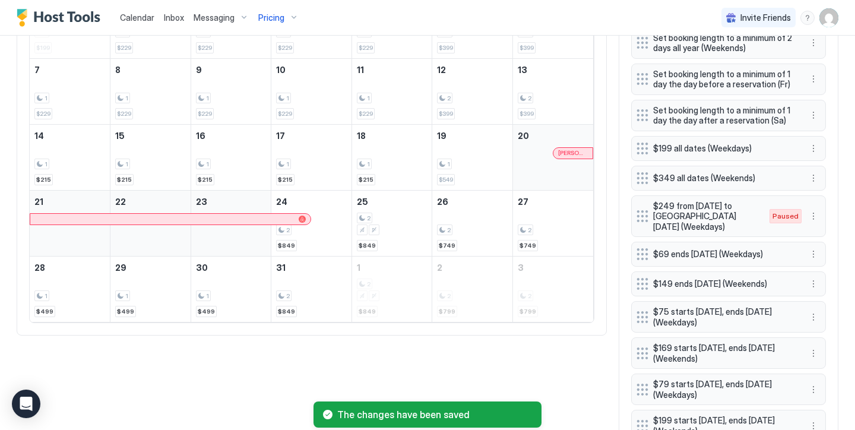
scroll to position [481, 0]
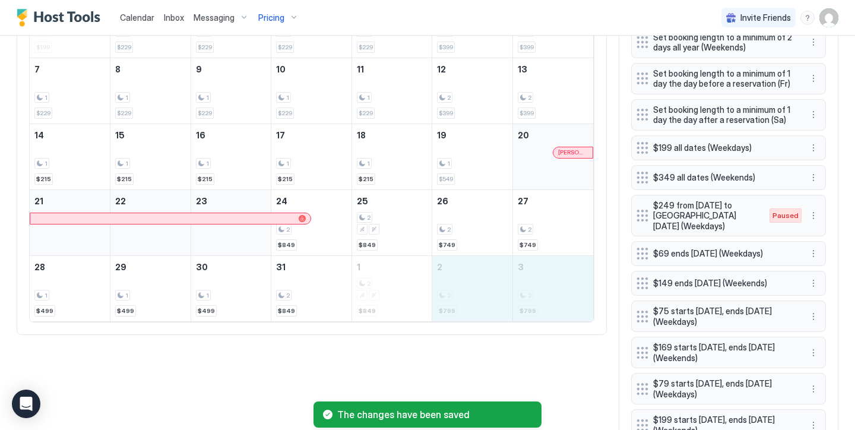
drag, startPoint x: 457, startPoint y: 277, endPoint x: 557, endPoint y: 298, distance: 102.5
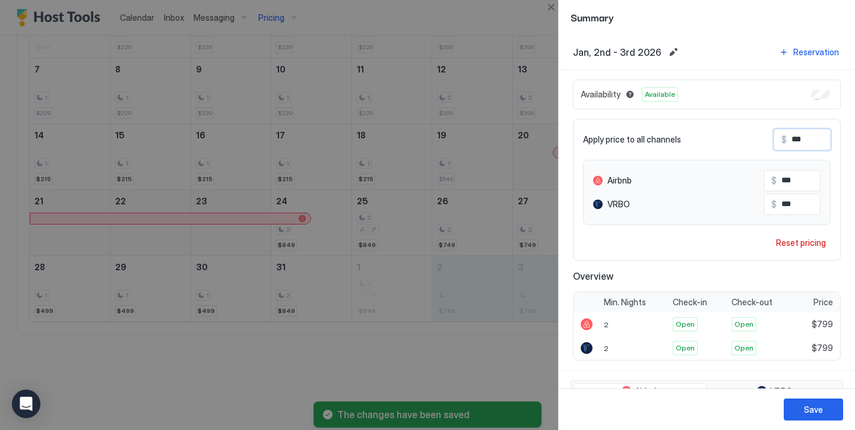
click at [801, 140] on input "***" at bounding box center [834, 139] width 95 height 20
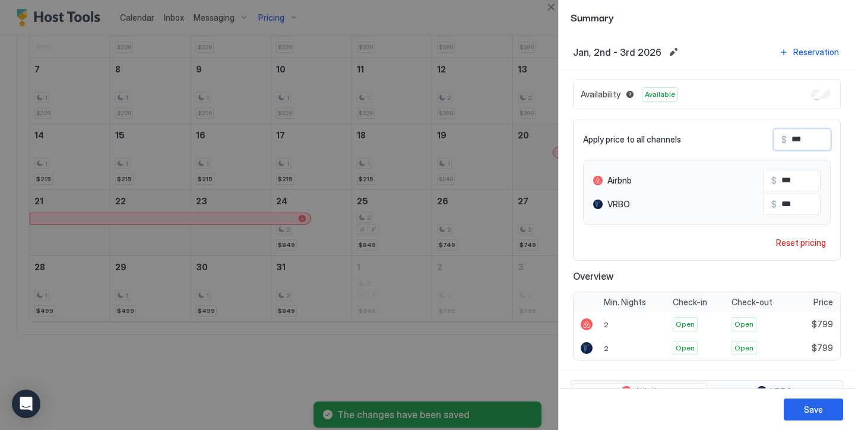
type input "**"
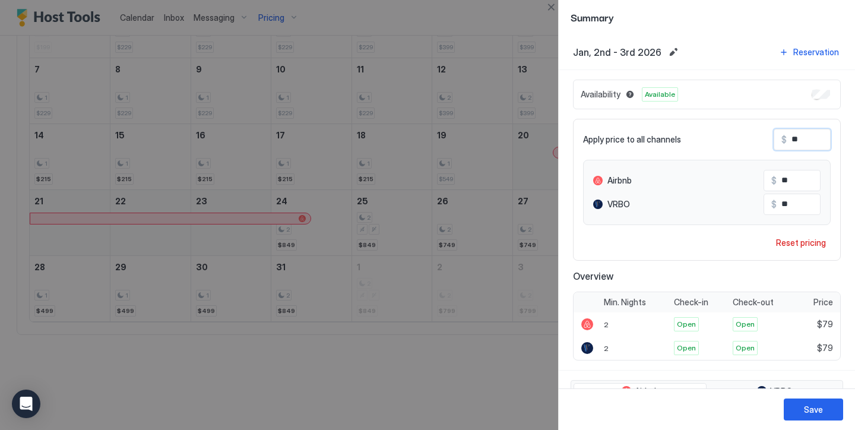
type input "***"
click at [806, 414] on div "Save" at bounding box center [813, 409] width 19 height 12
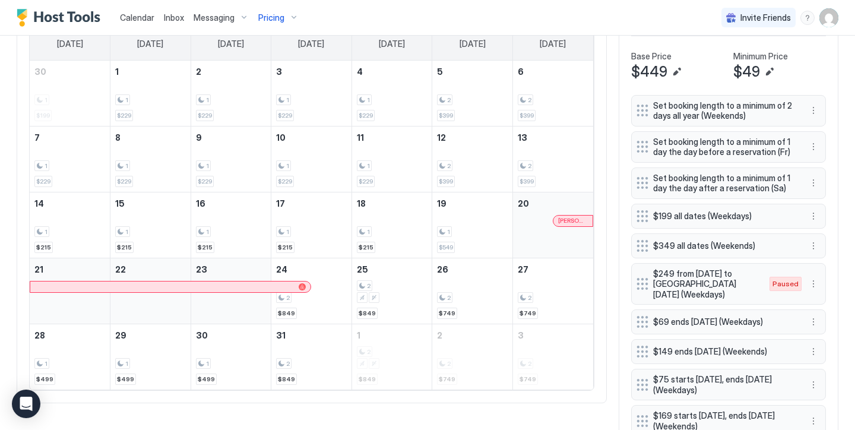
scroll to position [411, 0]
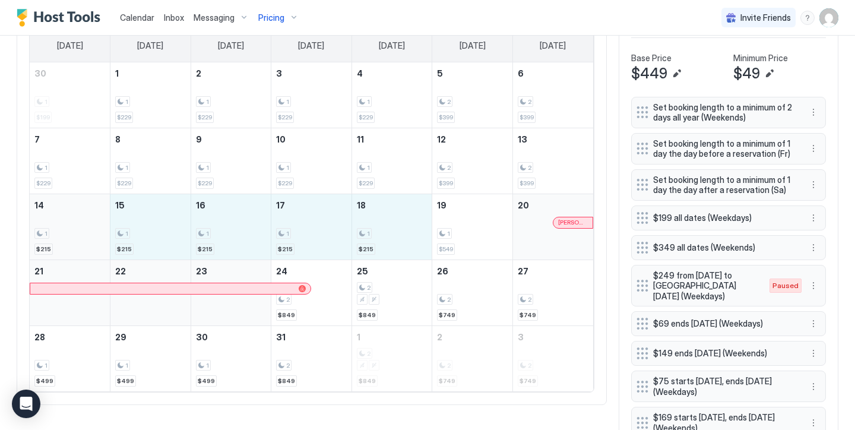
drag, startPoint x: 385, startPoint y: 242, endPoint x: 88, endPoint y: 216, distance: 298.0
click at [88, 216] on tr "14 1 $215 15 1 $215 16 1 $215 17 1 $215 18 1 $215 19 1 $549 20 Nicole Ngo" at bounding box center [311, 227] width 563 height 66
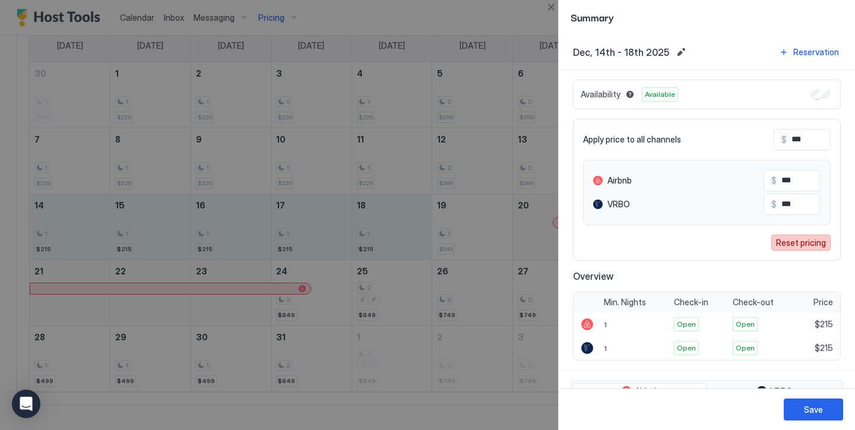
click at [806, 247] on div "Reset pricing" at bounding box center [801, 242] width 50 height 12
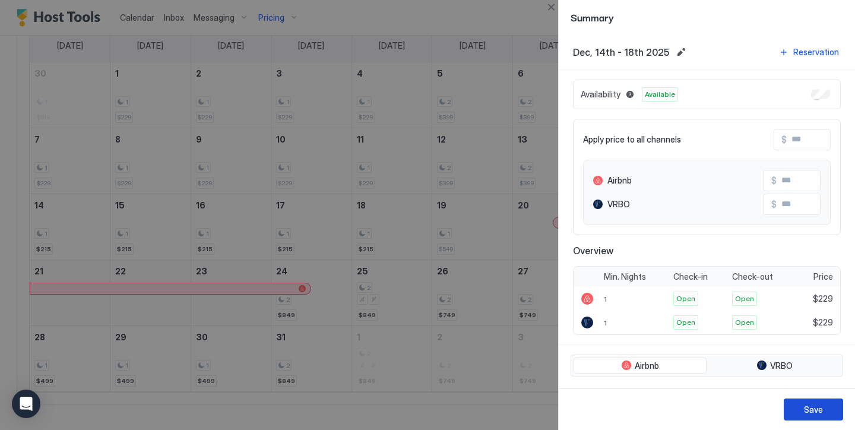
click at [821, 408] on div "Save" at bounding box center [813, 409] width 19 height 12
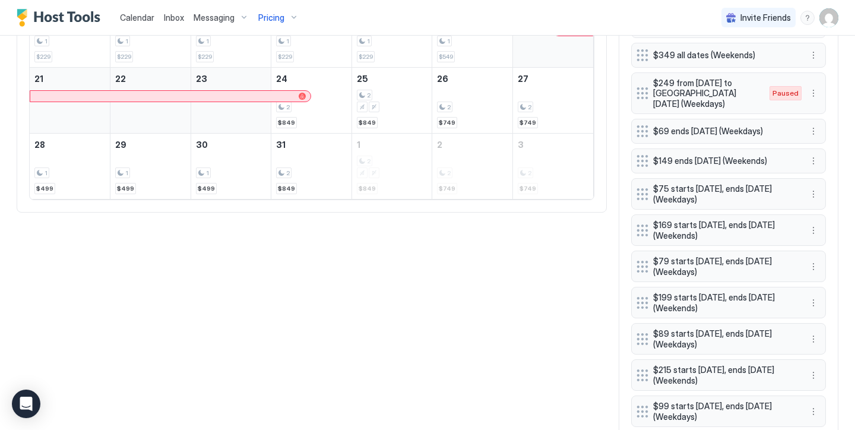
scroll to position [350, 0]
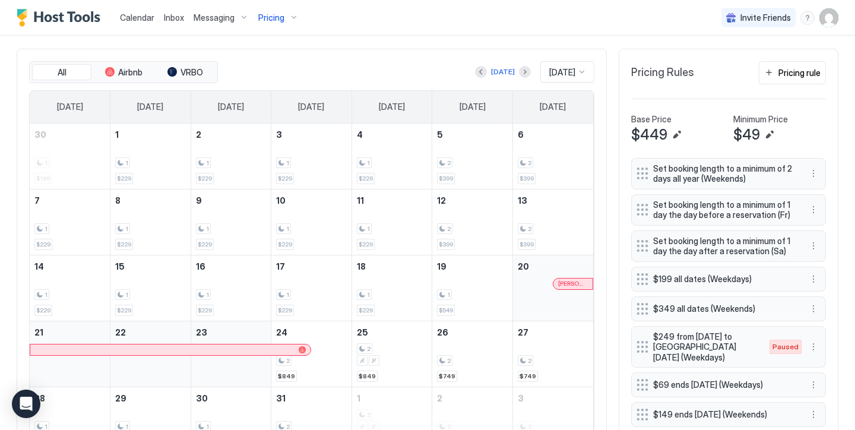
click at [284, 21] on div "Pricing" at bounding box center [278, 18] width 50 height 20
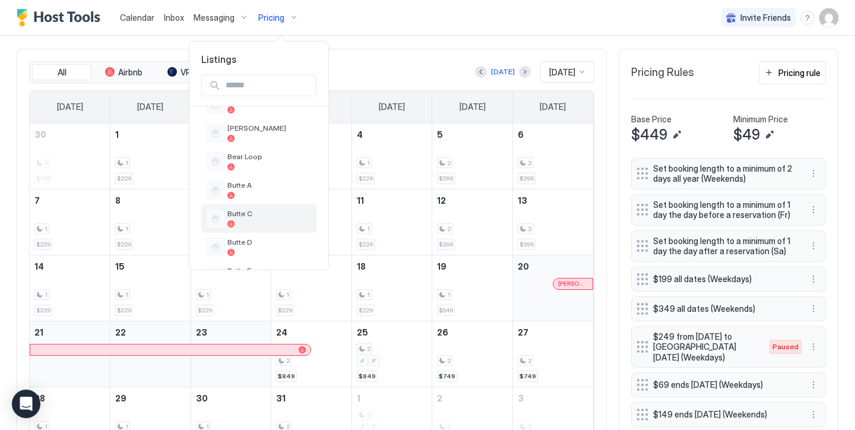
scroll to position [280, 0]
click at [262, 217] on span "Butte C" at bounding box center [269, 212] width 84 height 9
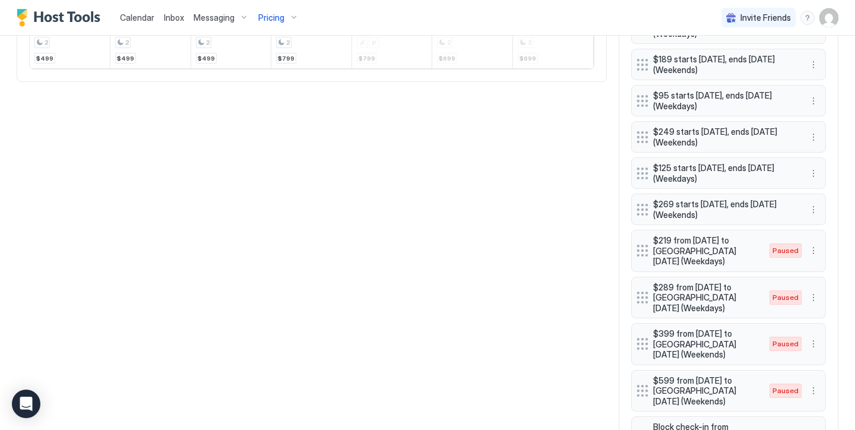
scroll to position [734, 0]
click at [810, 245] on button "More options" at bounding box center [813, 249] width 14 height 14
click at [825, 259] on span "Edit" at bounding box center [831, 259] width 13 height 9
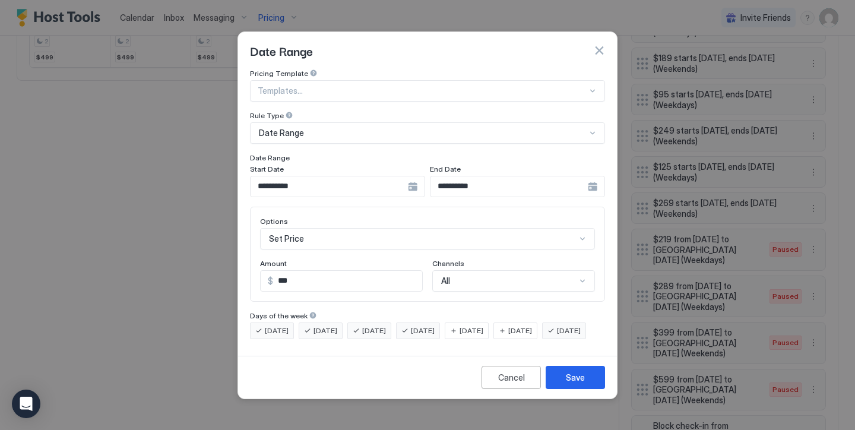
click at [358, 177] on input "**********" at bounding box center [329, 186] width 157 height 20
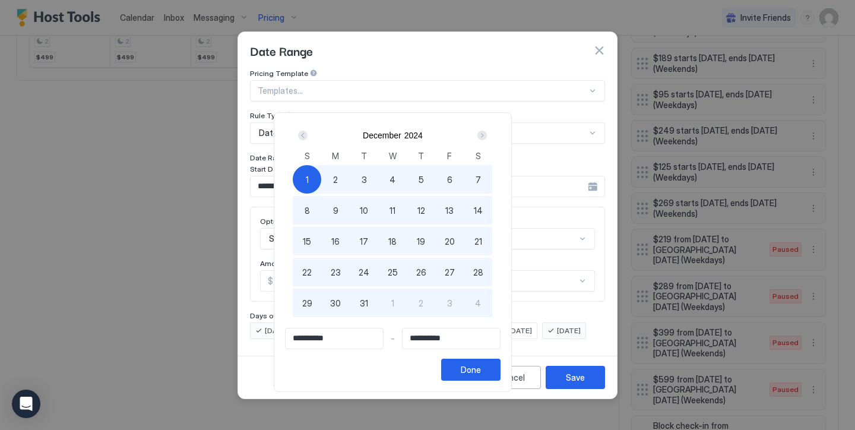
click at [487, 135] on div "Next" at bounding box center [481, 135] width 9 height 9
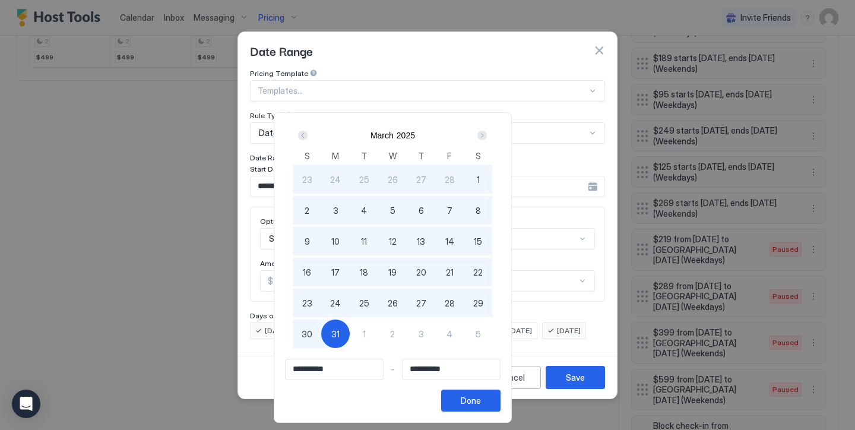
click at [487, 135] on div "Next" at bounding box center [481, 135] width 9 height 9
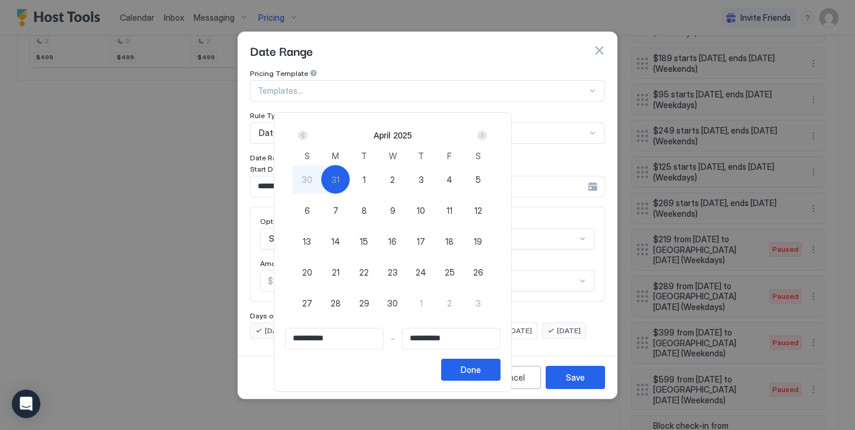
click at [487, 135] on div "Next" at bounding box center [481, 135] width 9 height 9
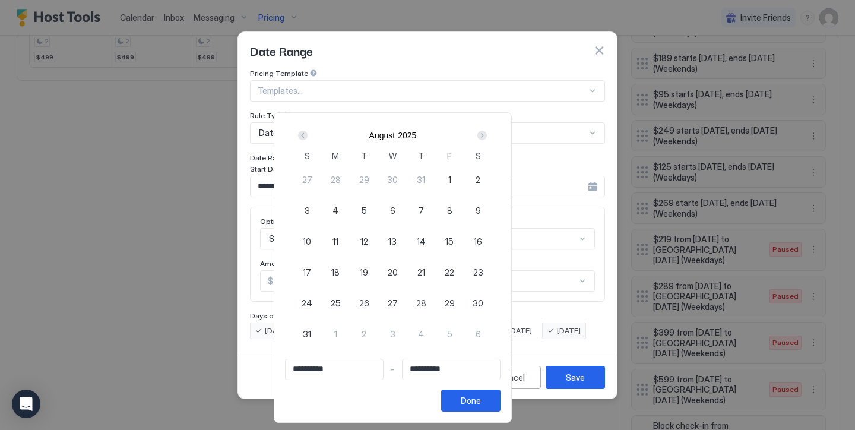
click at [487, 135] on div "Next" at bounding box center [481, 135] width 9 height 9
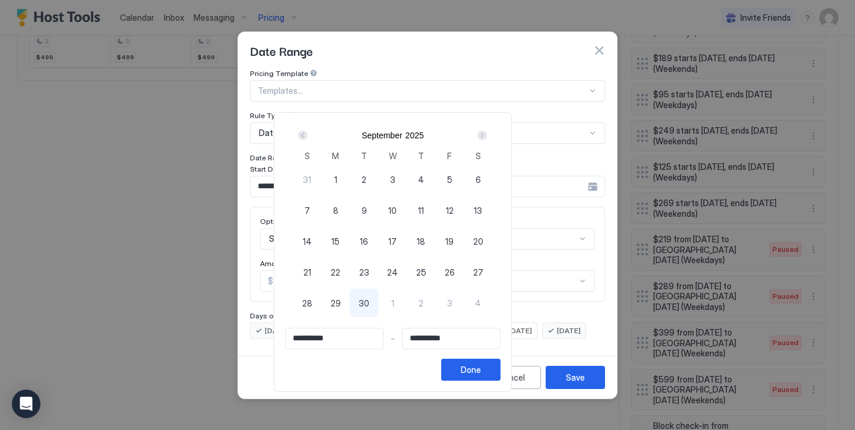
click at [487, 135] on div "Next" at bounding box center [481, 135] width 9 height 9
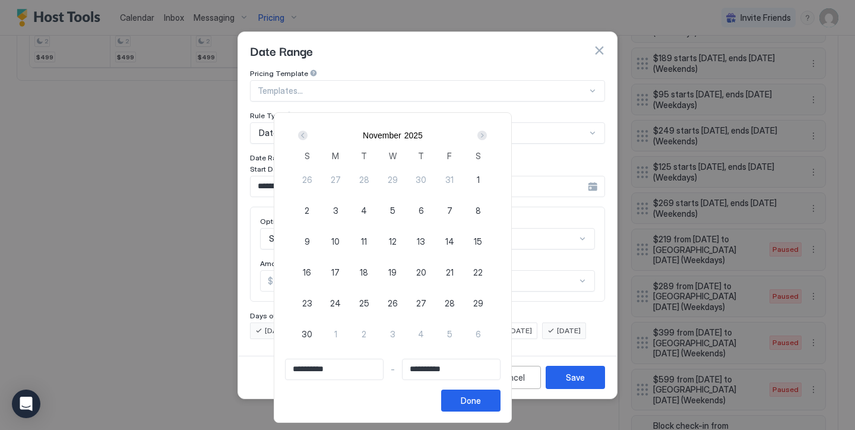
click at [487, 135] on div "Next" at bounding box center [481, 135] width 9 height 9
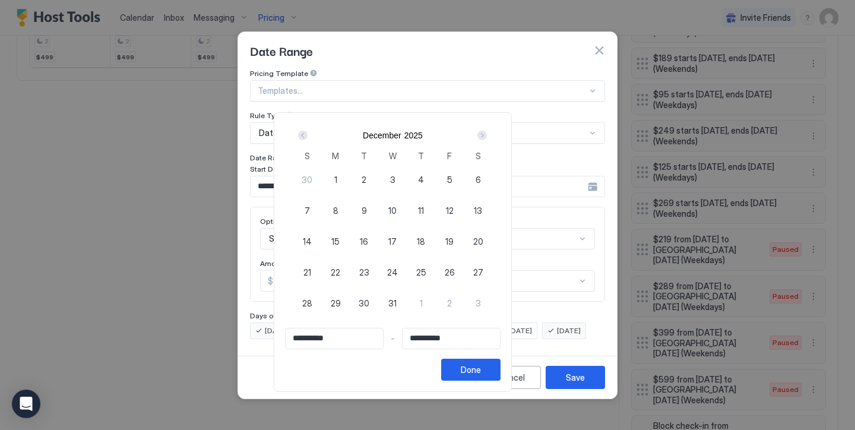
click at [337, 175] on span "1" at bounding box center [335, 179] width 3 height 12
type input "**********"
click at [487, 137] on div "Next" at bounding box center [481, 135] width 9 height 9
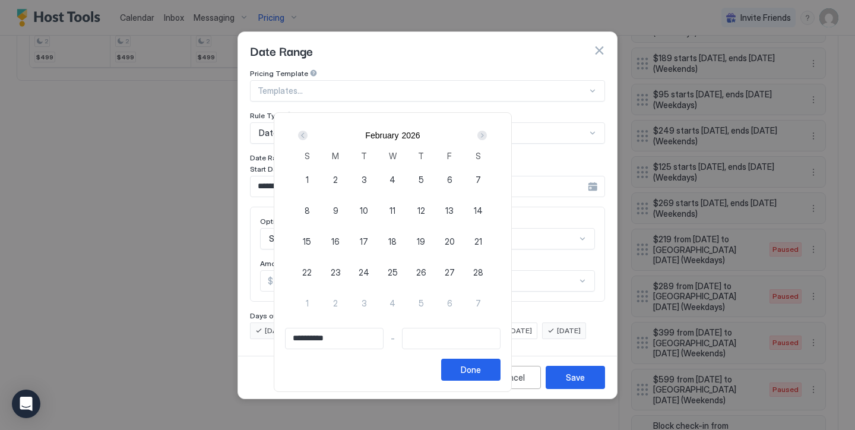
click at [487, 137] on div "Next" at bounding box center [481, 135] width 9 height 9
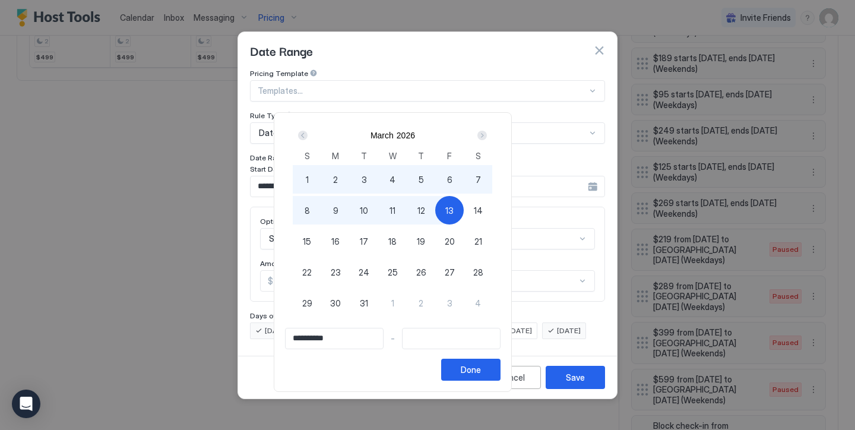
type input "**********"
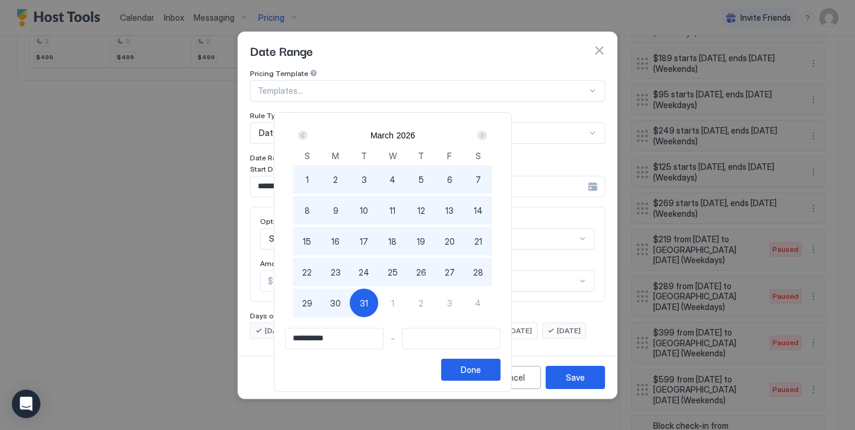
click at [368, 304] on span "31" at bounding box center [364, 303] width 8 height 12
type input "**********"
click at [481, 370] on div "Done" at bounding box center [471, 369] width 20 height 12
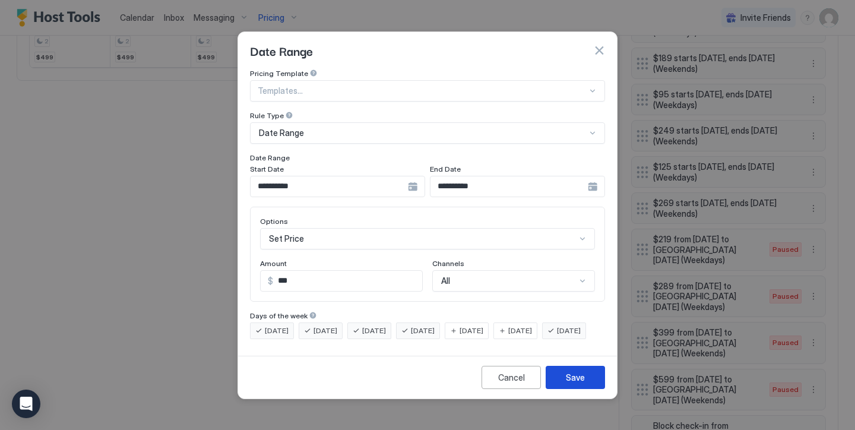
click at [570, 383] on div "Save" at bounding box center [575, 377] width 19 height 12
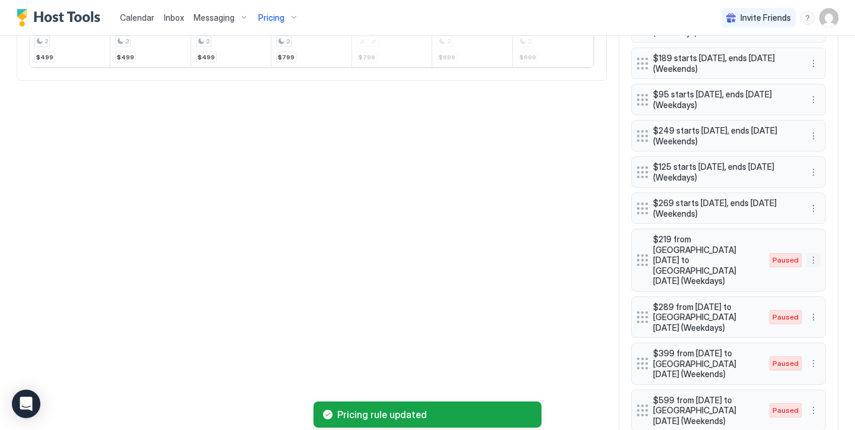
click at [816, 253] on button "More options" at bounding box center [813, 260] width 14 height 14
click at [836, 271] on div "Enable" at bounding box center [830, 279] width 46 height 19
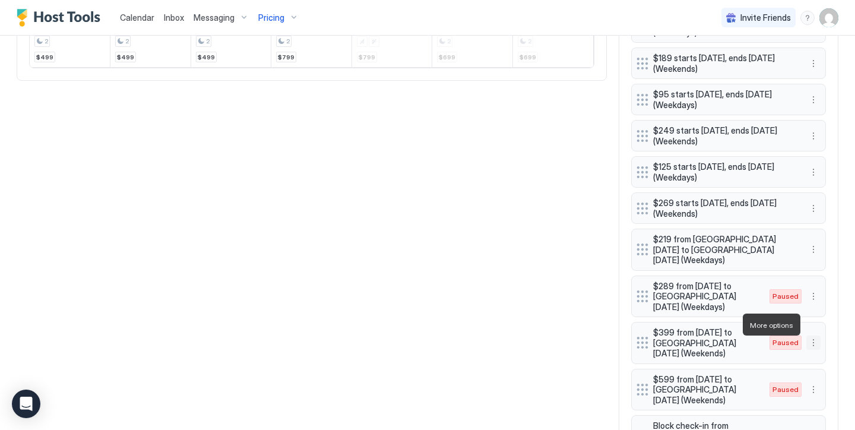
click at [812, 335] on button "More options" at bounding box center [813, 342] width 14 height 14
click at [828, 337] on span "Edit" at bounding box center [831, 341] width 13 height 9
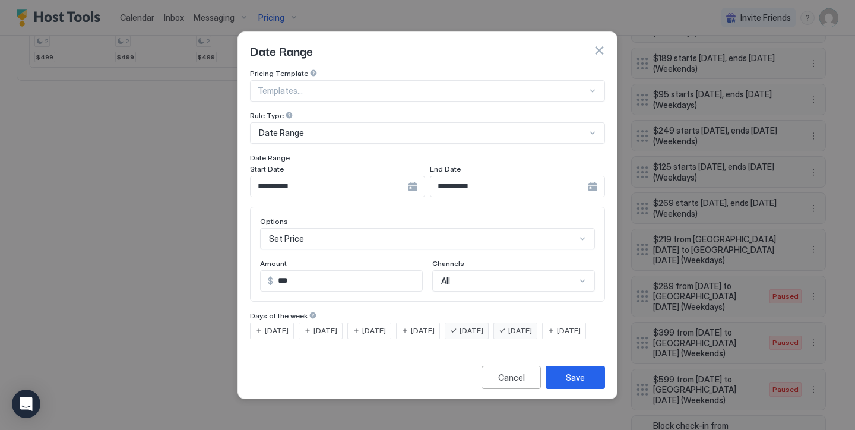
click at [361, 176] on input "**********" at bounding box center [329, 186] width 157 height 20
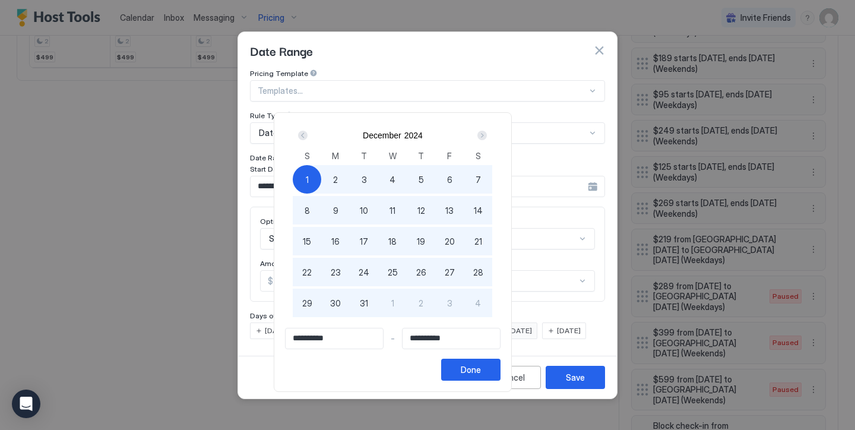
click at [487, 138] on div "Next" at bounding box center [481, 135] width 9 height 9
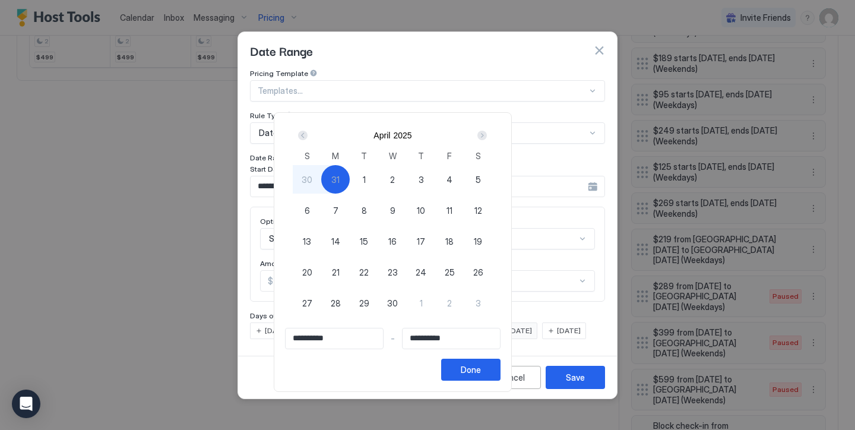
click at [487, 138] on div "Next" at bounding box center [481, 135] width 9 height 9
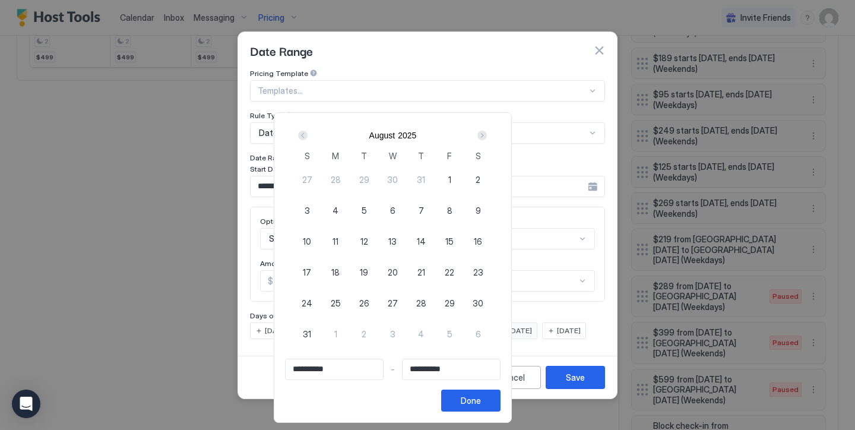
click at [487, 138] on div "Next" at bounding box center [481, 135] width 9 height 9
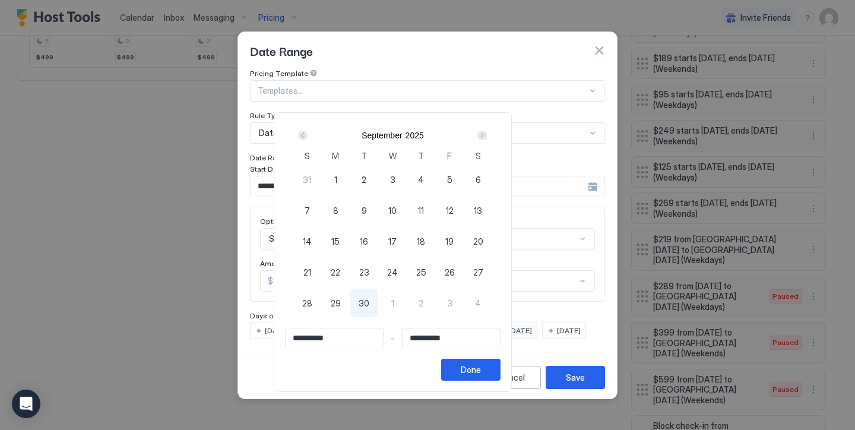
click at [487, 138] on div "Next" at bounding box center [481, 135] width 9 height 9
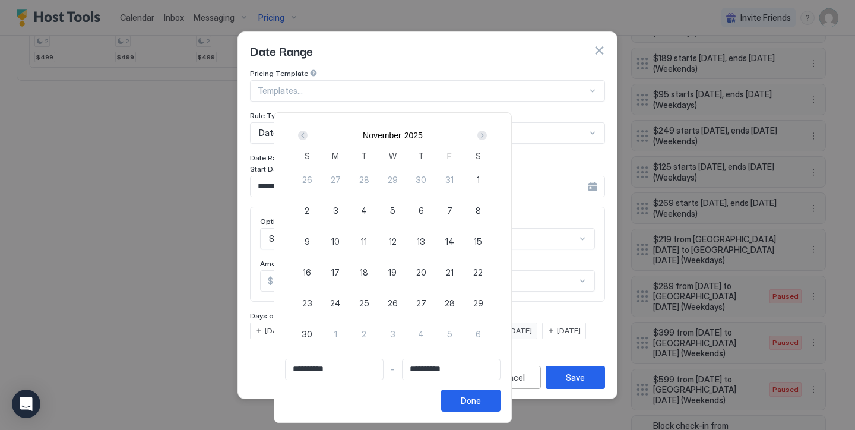
click at [487, 138] on div "Next" at bounding box center [481, 135] width 9 height 9
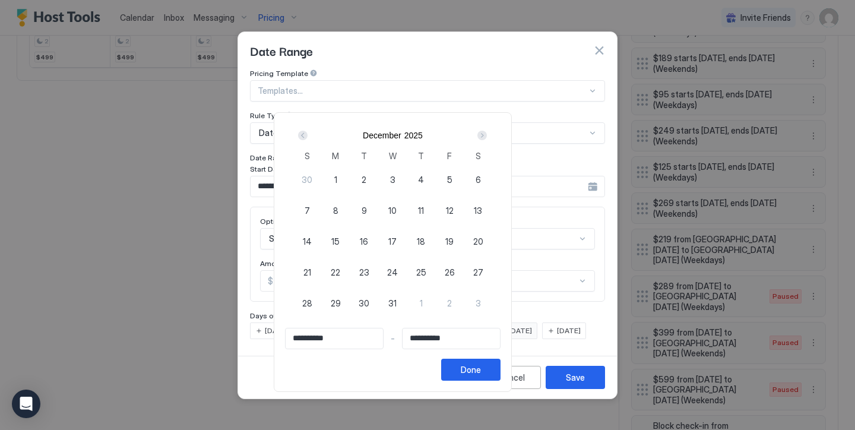
click at [350, 180] on div "1" at bounding box center [335, 179] width 28 height 28
type input "**********"
click at [489, 136] on div "Next" at bounding box center [482, 135] width 14 height 14
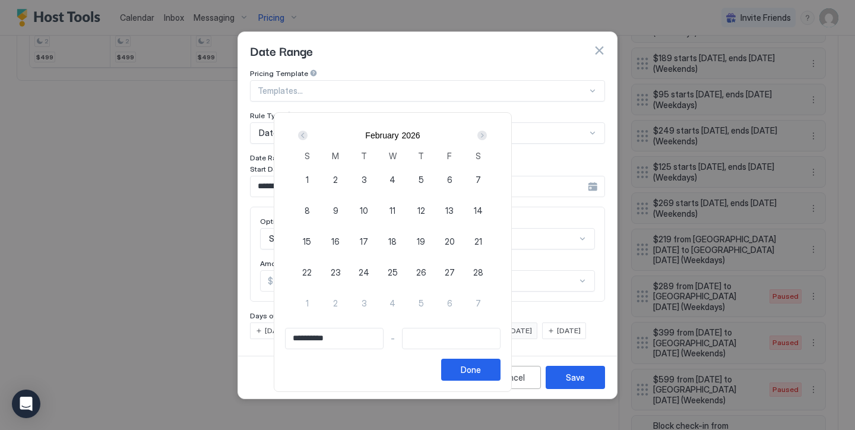
click at [489, 136] on div "Next" at bounding box center [482, 135] width 14 height 14
click at [307, 135] on div "Prev" at bounding box center [302, 135] width 9 height 9
type input "**********"
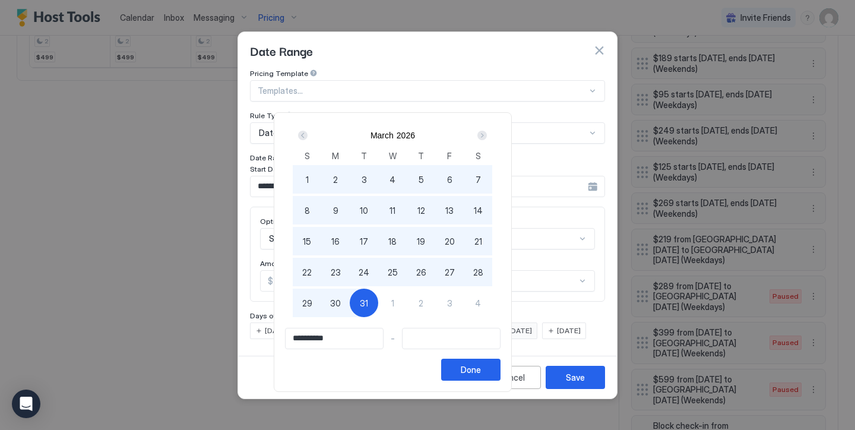
click at [378, 303] on div "31" at bounding box center [364, 303] width 28 height 28
type input "**********"
click at [481, 373] on div "Done" at bounding box center [471, 369] width 20 height 12
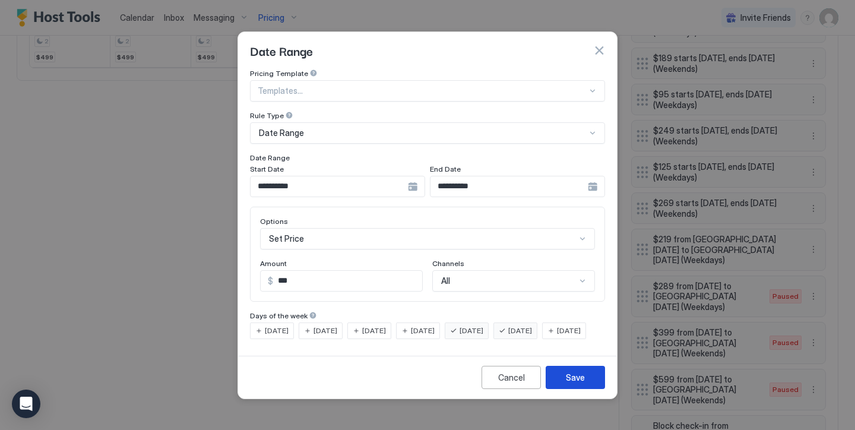
click at [559, 386] on button "Save" at bounding box center [575, 377] width 59 height 23
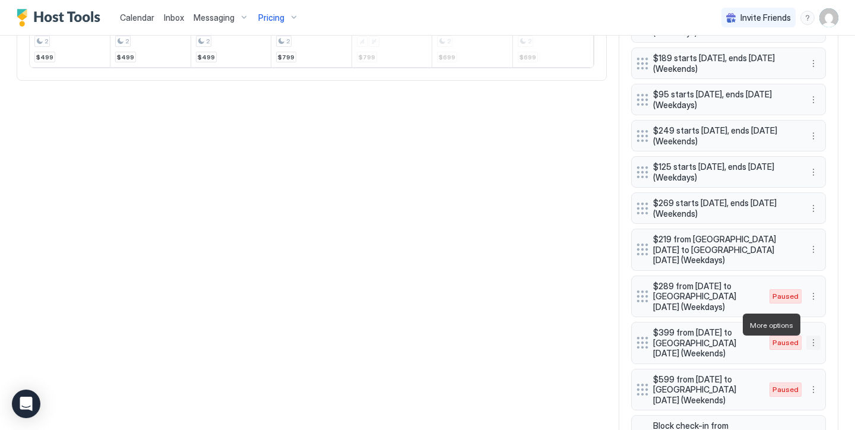
click at [813, 335] on button "More options" at bounding box center [813, 342] width 14 height 14
click at [824, 344] on div "Edit" at bounding box center [824, 341] width 26 height 9
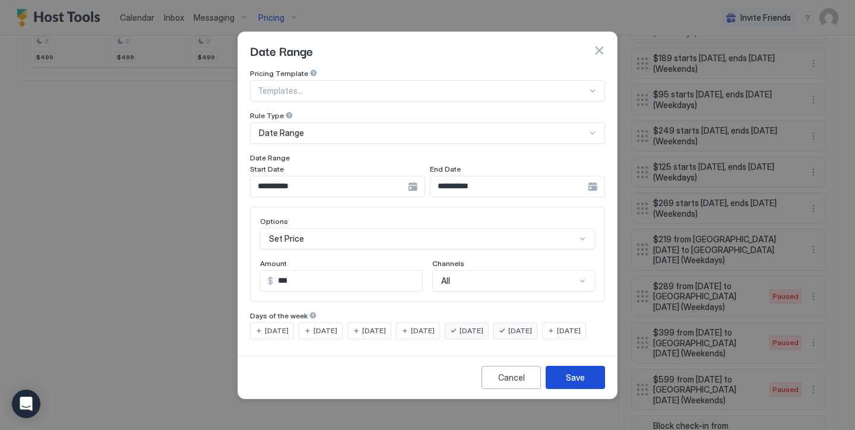
click at [568, 383] on div "Save" at bounding box center [575, 377] width 19 height 12
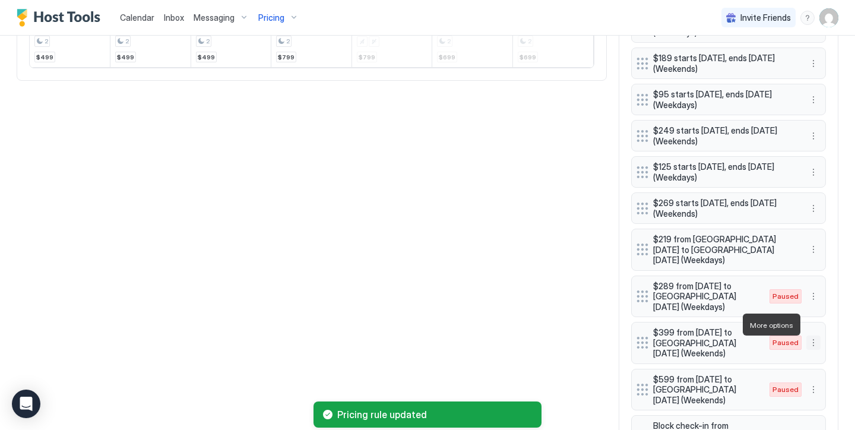
click at [817, 335] on button "More options" at bounding box center [813, 342] width 14 height 14
click at [826, 356] on span "Enable" at bounding box center [836, 360] width 23 height 9
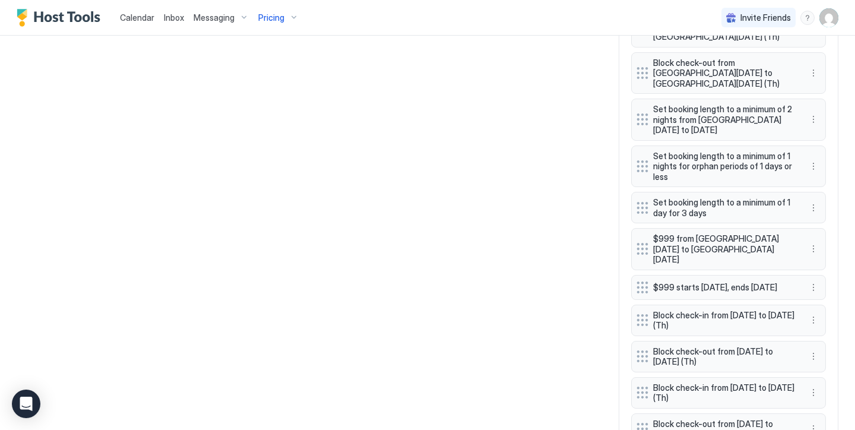
scroll to position [1142, 0]
click at [813, 281] on button "More options" at bounding box center [813, 288] width 14 height 14
click at [835, 280] on span "Delete" at bounding box center [836, 281] width 22 height 9
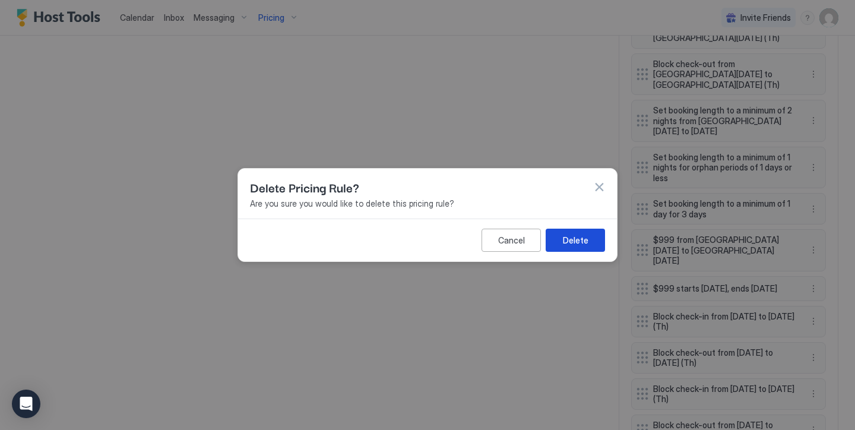
click at [565, 238] on div "Delete" at bounding box center [576, 240] width 26 height 12
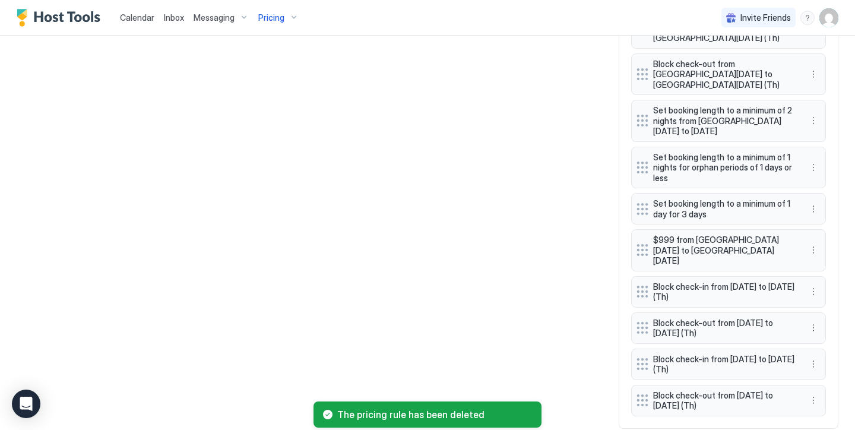
scroll to position [1107, 0]
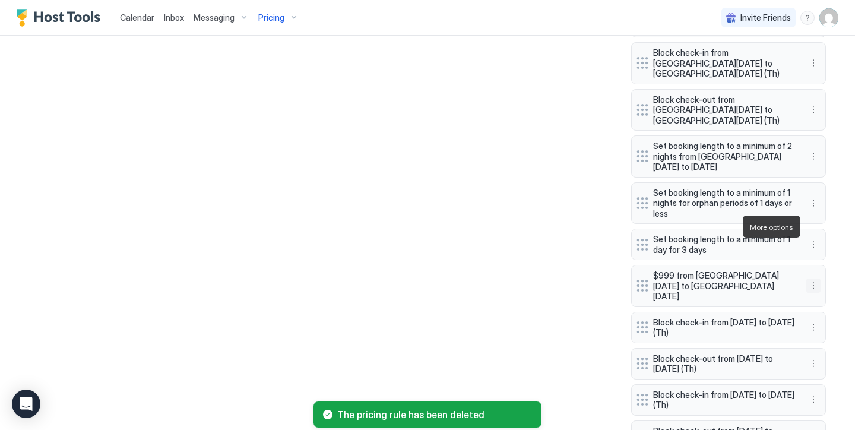
click at [810, 278] on button "More options" at bounding box center [813, 285] width 14 height 14
click at [827, 278] on span "Delete" at bounding box center [836, 281] width 22 height 9
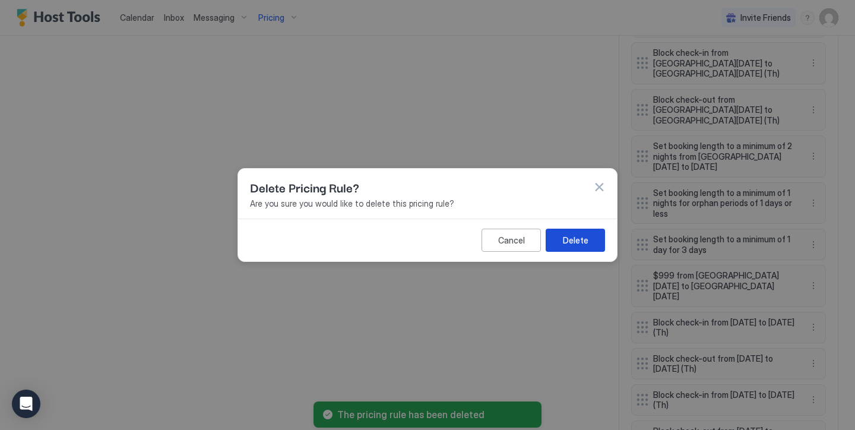
click at [570, 239] on div "Delete" at bounding box center [576, 240] width 26 height 12
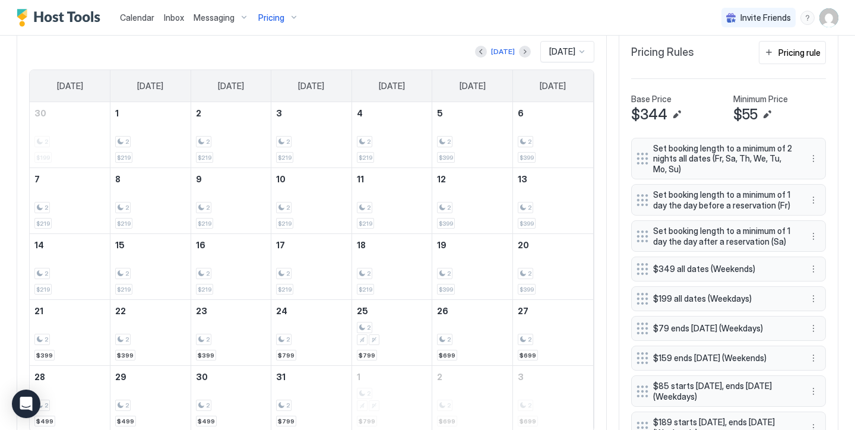
scroll to position [369, 0]
click at [519, 55] on button "Next month" at bounding box center [525, 53] width 12 height 12
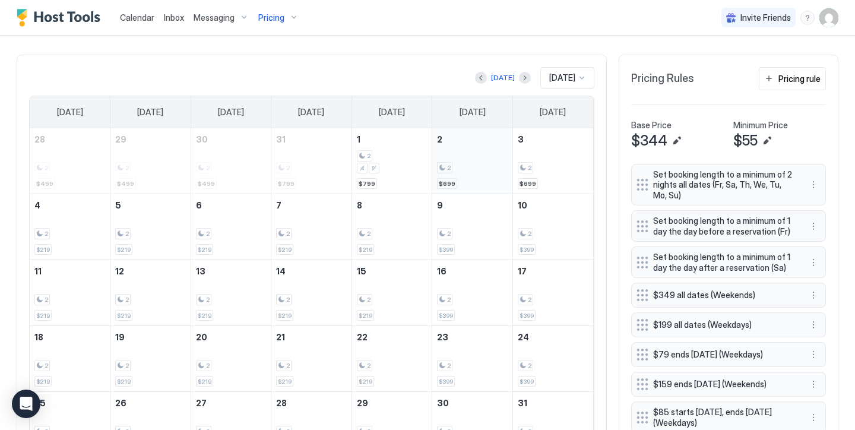
scroll to position [341, 0]
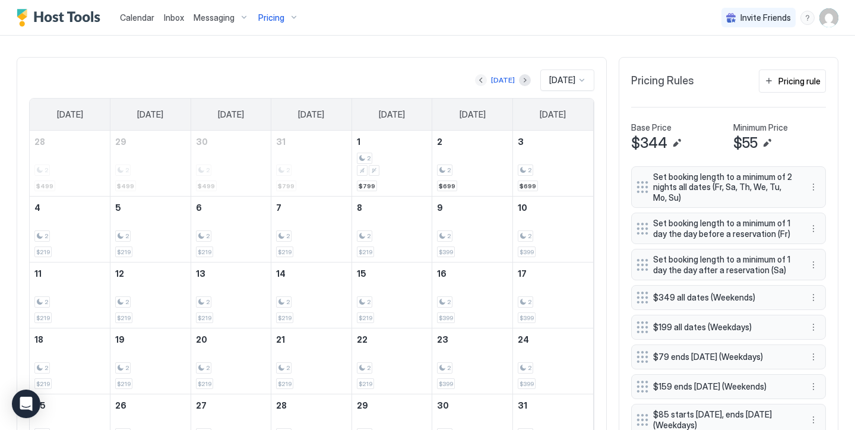
click at [477, 79] on button "Previous month" at bounding box center [481, 80] width 12 height 12
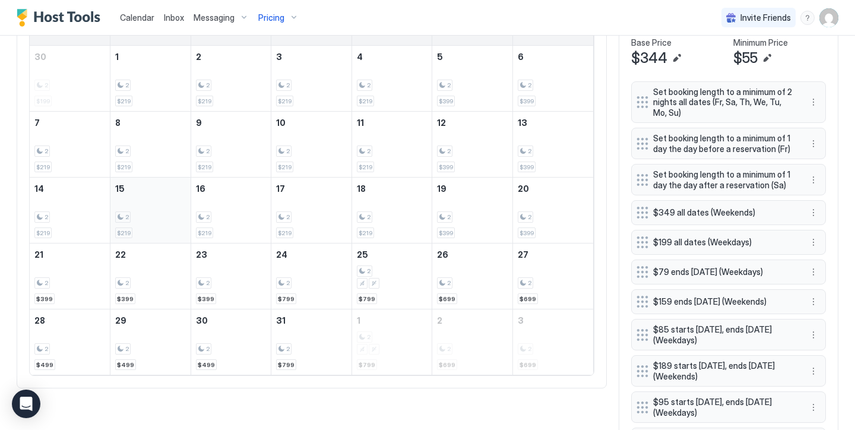
scroll to position [427, 0]
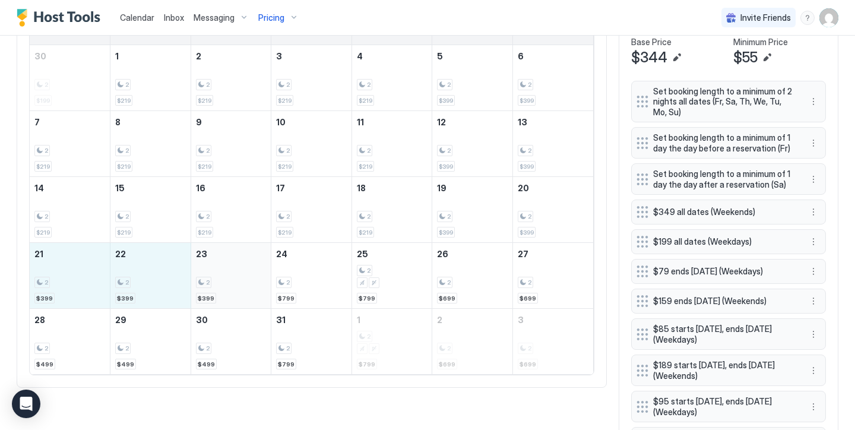
drag, startPoint x: 65, startPoint y: 274, endPoint x: 213, endPoint y: 279, distance: 147.9
click at [213, 279] on tr "21 2 $399 22 2 $399 23 2 $399 24 2 $799 25 2 $799 26 2 $699 27 2 $699" at bounding box center [311, 276] width 563 height 66
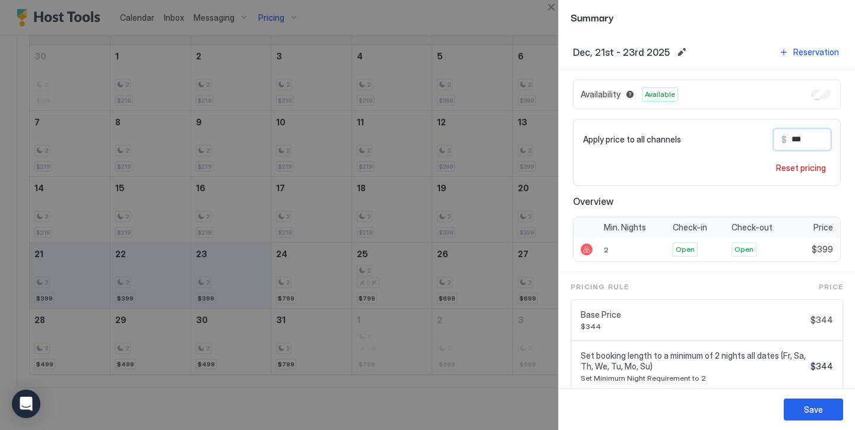
drag, startPoint x: 804, startPoint y: 138, endPoint x: 797, endPoint y: 141, distance: 8.1
click at [797, 141] on input "***" at bounding box center [834, 139] width 95 height 20
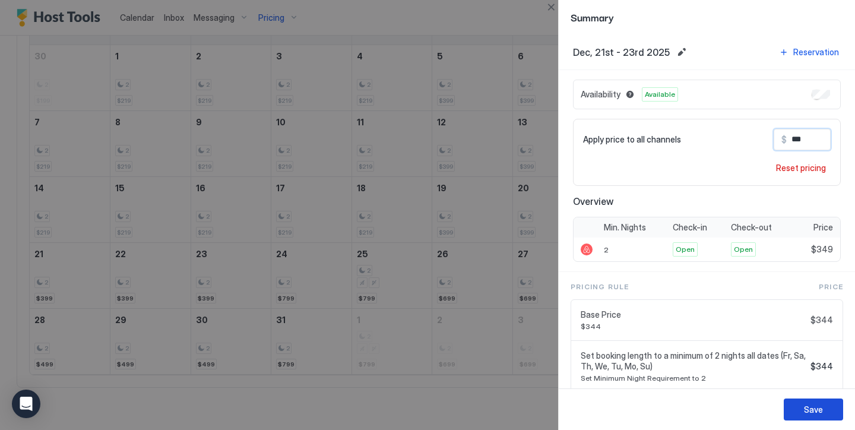
type input "***"
click at [833, 405] on button "Save" at bounding box center [813, 409] width 59 height 22
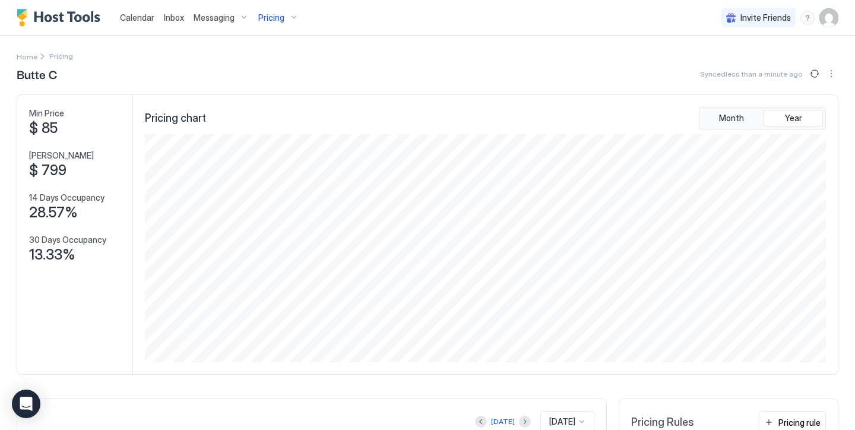
scroll to position [0, 0]
click at [275, 15] on span "Pricing" at bounding box center [271, 17] width 26 height 11
click at [292, 211] on span "Butte D" at bounding box center [269, 209] width 84 height 9
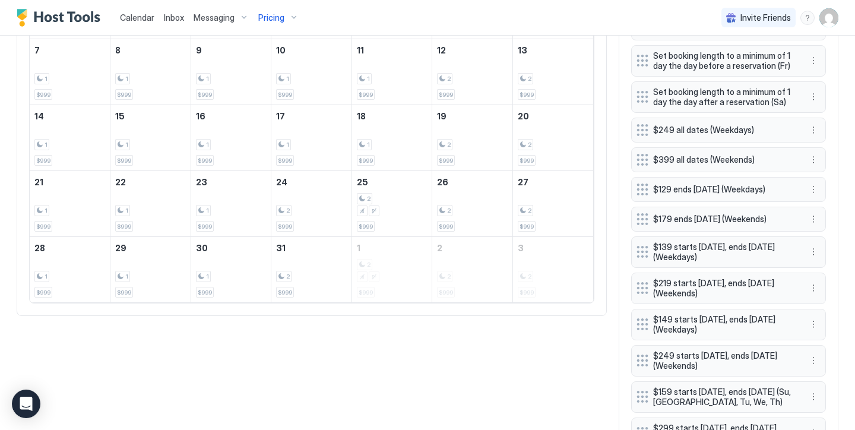
scroll to position [499, 0]
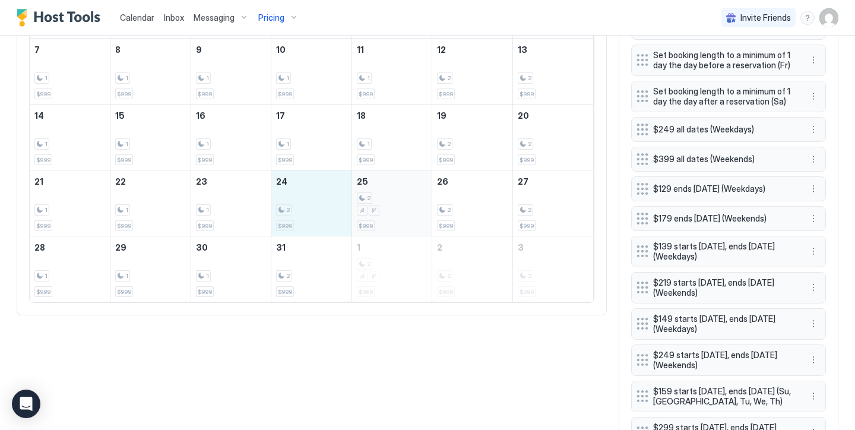
drag, startPoint x: 292, startPoint y: 211, endPoint x: 374, endPoint y: 207, distance: 82.1
click at [374, 207] on tr "21 1 $999 22 1 $999 23 1 $999 24 2 $999 25 2 $999 26 2 $999 27 2 $999" at bounding box center [311, 203] width 563 height 66
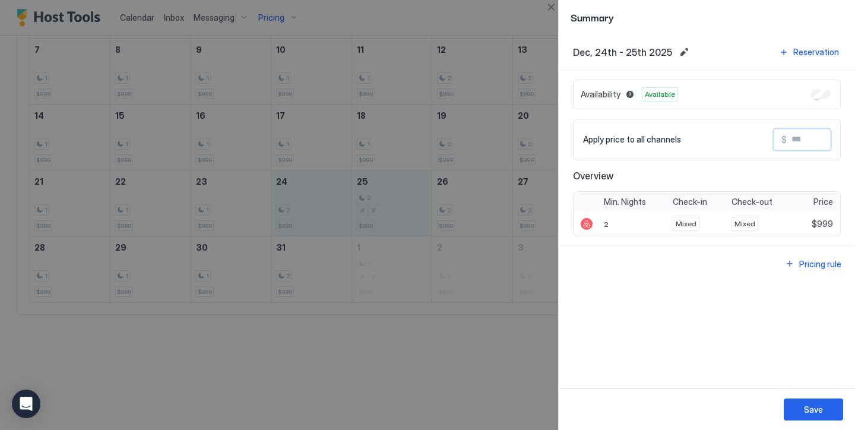
click at [797, 144] on input "Input Field" at bounding box center [834, 139] width 95 height 20
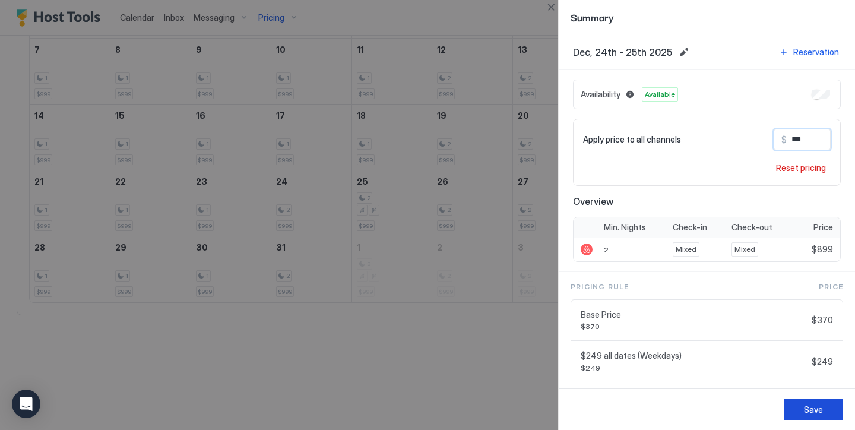
type input "***"
click at [803, 406] on button "Save" at bounding box center [813, 409] width 59 height 22
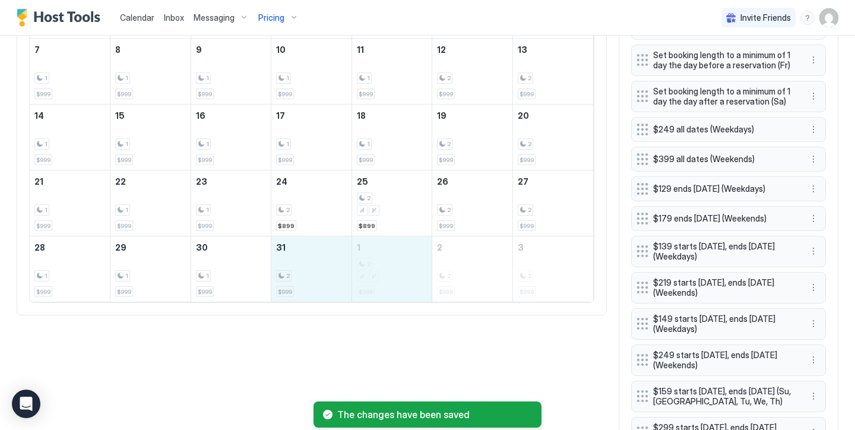
drag, startPoint x: 322, startPoint y: 271, endPoint x: 376, endPoint y: 272, distance: 53.4
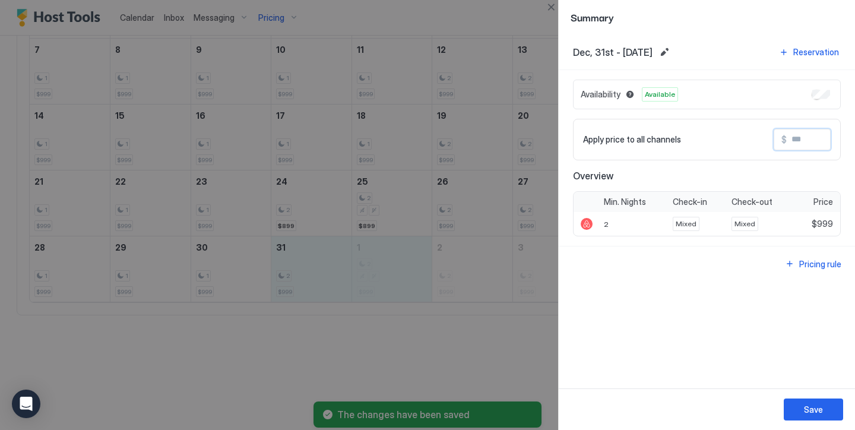
click at [809, 140] on input "Input Field" at bounding box center [834, 139] width 95 height 20
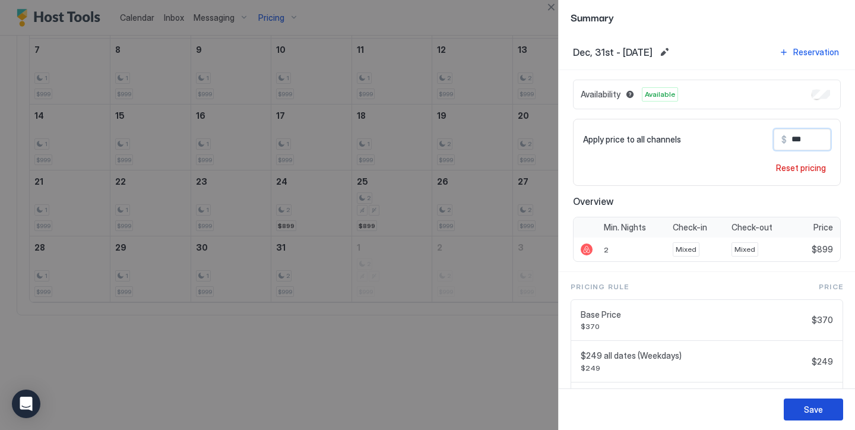
type input "***"
click at [806, 408] on div "Save" at bounding box center [813, 409] width 19 height 12
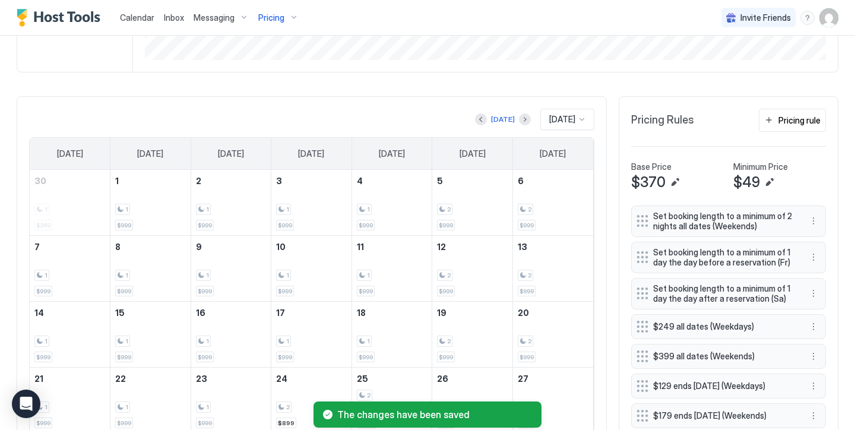
scroll to position [190, 0]
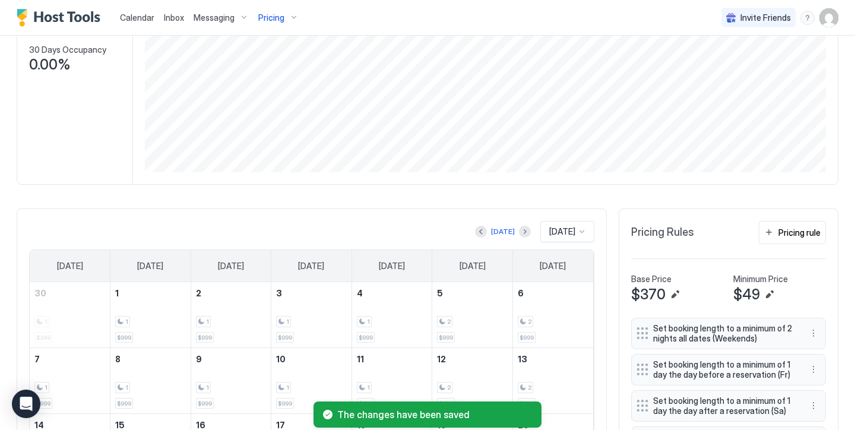
click at [272, 12] on span "Pricing" at bounding box center [271, 17] width 26 height 11
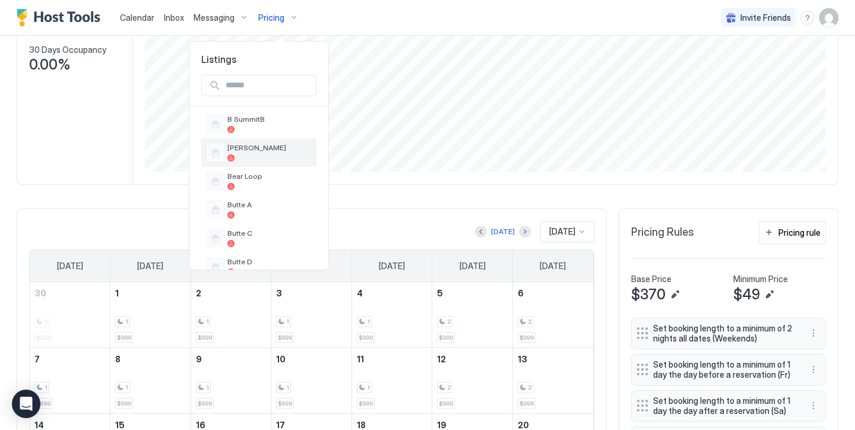
scroll to position [262, 0]
click at [245, 202] on span "Butte A" at bounding box center [269, 202] width 84 height 9
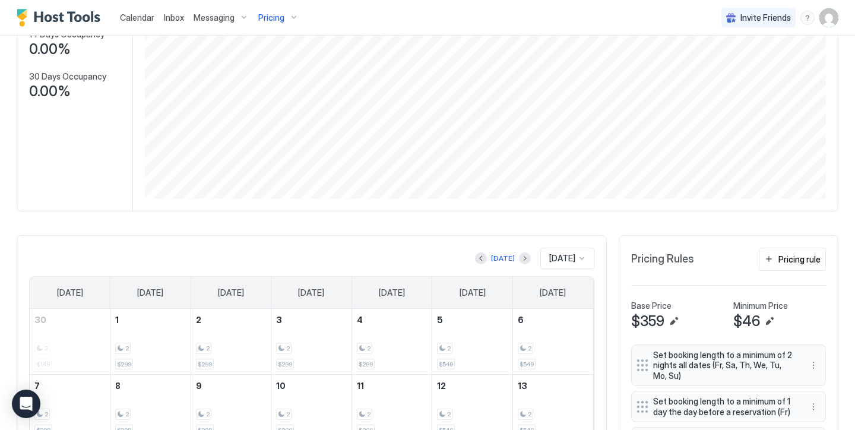
scroll to position [39, 0]
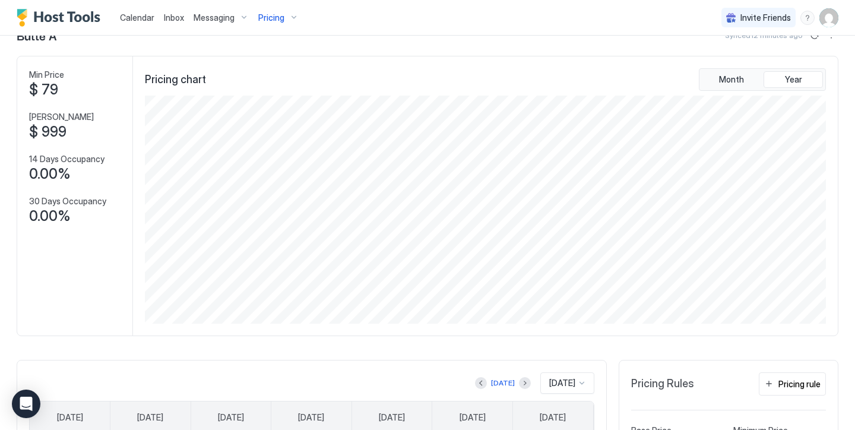
click at [272, 18] on span "Pricing" at bounding box center [271, 17] width 26 height 11
click at [255, 261] on span "Butte D" at bounding box center [269, 264] width 84 height 9
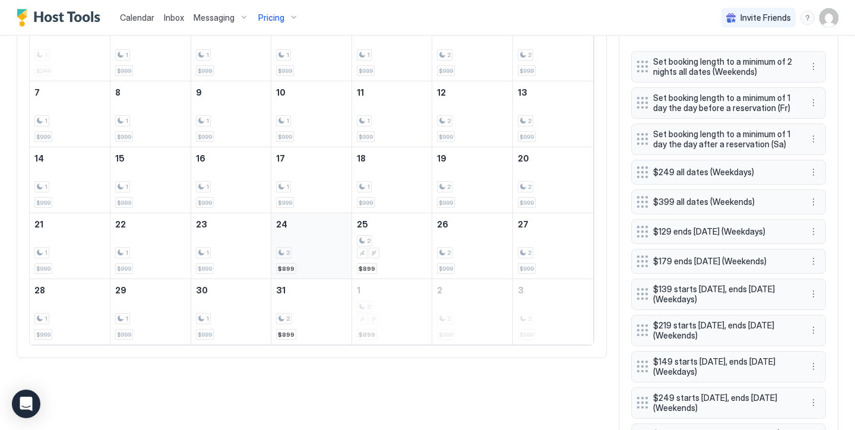
scroll to position [458, 0]
click at [293, 265] on span "$899" at bounding box center [286, 268] width 17 height 8
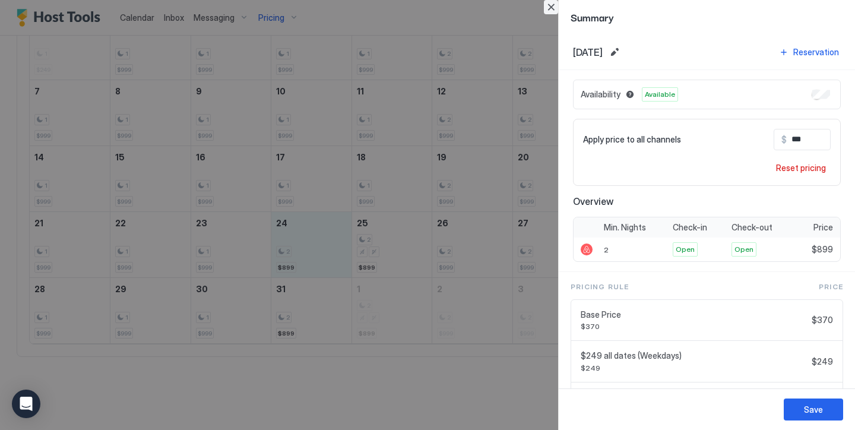
click at [557, 9] on button "Close" at bounding box center [551, 7] width 14 height 14
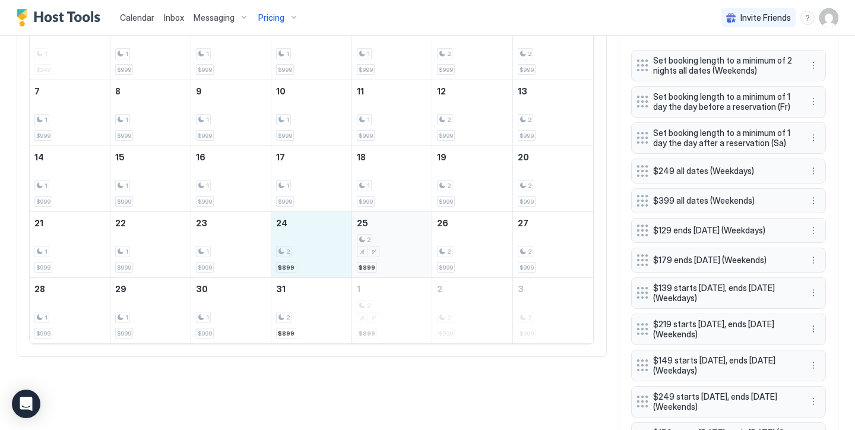
drag, startPoint x: 310, startPoint y: 235, endPoint x: 373, endPoint y: 233, distance: 63.0
click at [373, 233] on tr "21 1 $999 22 1 $999 23 1 $999 24 2 $899 25 2 $899 26 2 $999 27 2 $999" at bounding box center [311, 245] width 563 height 66
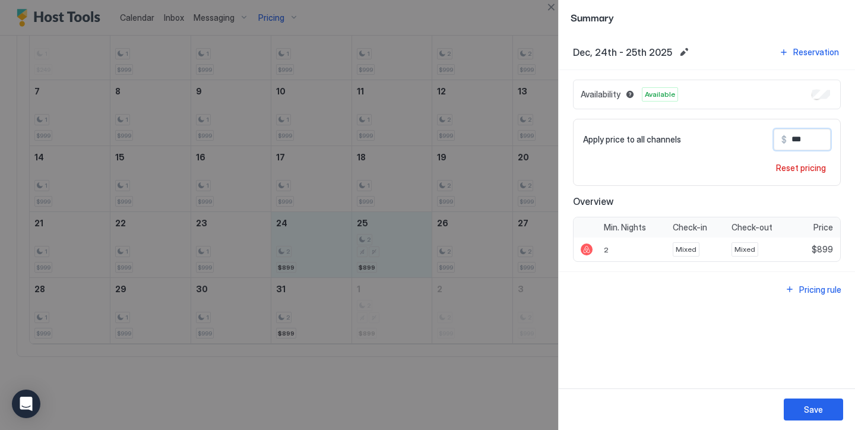
drag, startPoint x: 797, startPoint y: 142, endPoint x: 760, endPoint y: 138, distance: 37.1
click at [760, 138] on div "Apply price to all channels $ ***" at bounding box center [707, 139] width 248 height 21
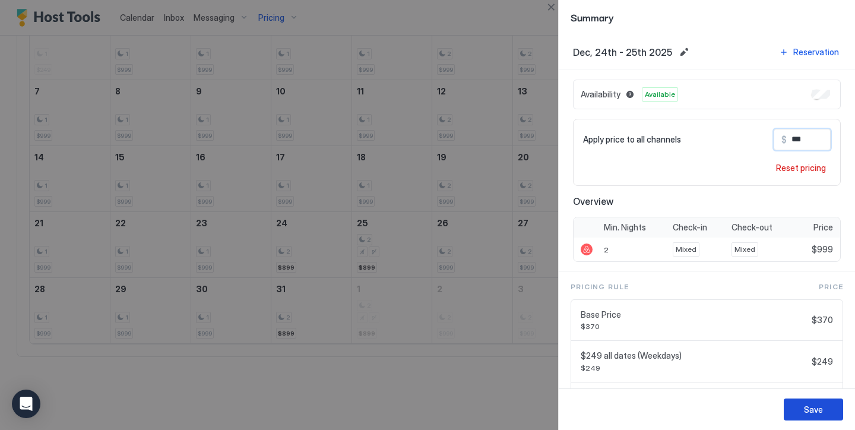
type input "***"
click at [807, 408] on div "Save" at bounding box center [813, 409] width 19 height 12
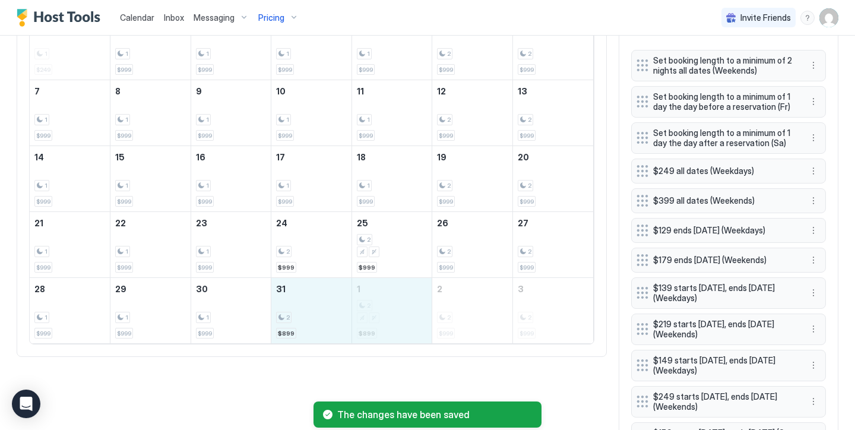
drag, startPoint x: 332, startPoint y: 318, endPoint x: 360, endPoint y: 317, distance: 28.5
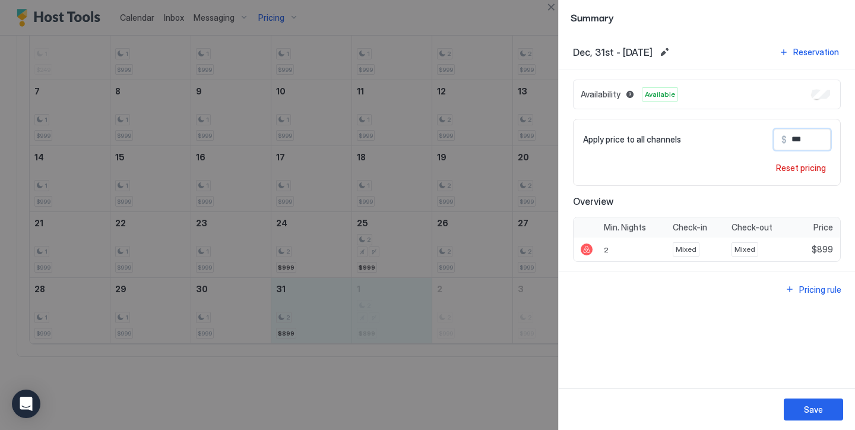
drag, startPoint x: 794, startPoint y: 138, endPoint x: 779, endPoint y: 137, distance: 14.9
click at [779, 137] on div "$ ***" at bounding box center [801, 139] width 57 height 21
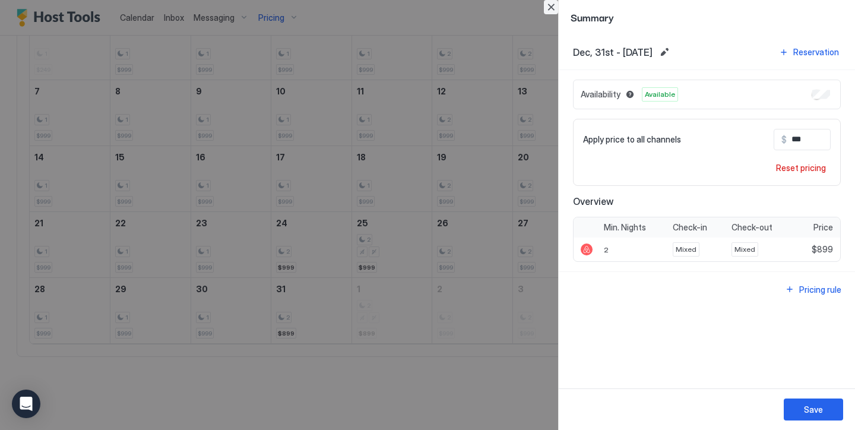
click at [553, 6] on button "Close" at bounding box center [551, 7] width 14 height 14
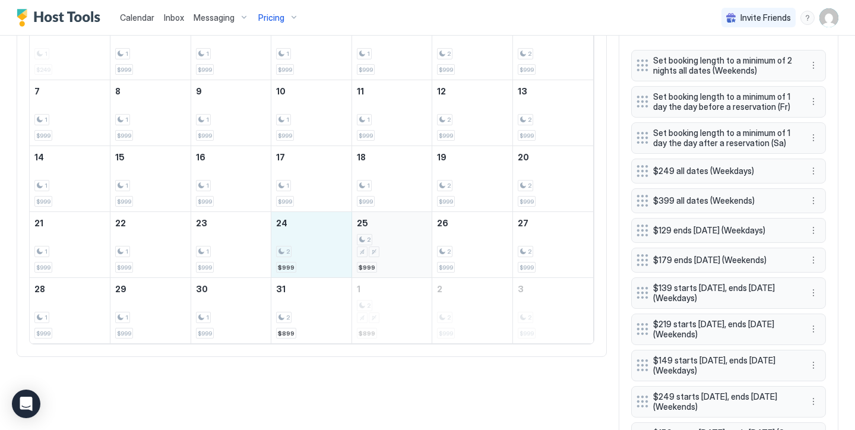
drag, startPoint x: 311, startPoint y: 233, endPoint x: 370, endPoint y: 229, distance: 59.6
click at [370, 229] on tr "21 1 $999 22 1 $999 23 1 $999 24 2 $999 25 2 $999 26 2 $999 27 2 $999" at bounding box center [311, 245] width 563 height 66
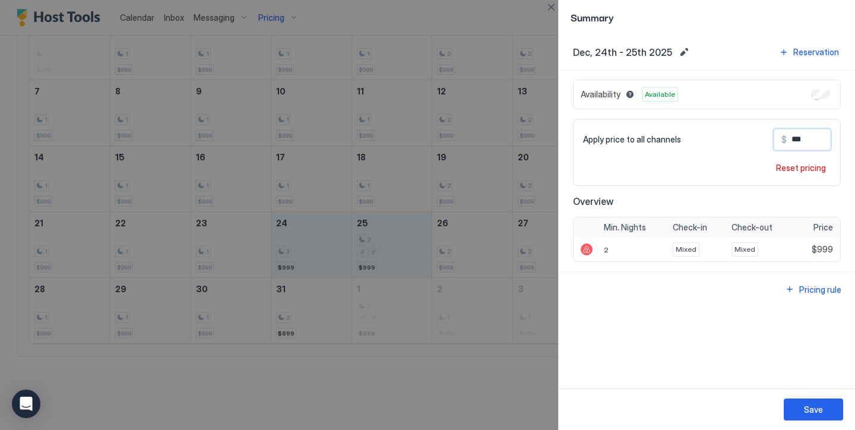
drag, startPoint x: 802, startPoint y: 143, endPoint x: 796, endPoint y: 142, distance: 6.0
click at [796, 142] on input "***" at bounding box center [834, 139] width 95 height 20
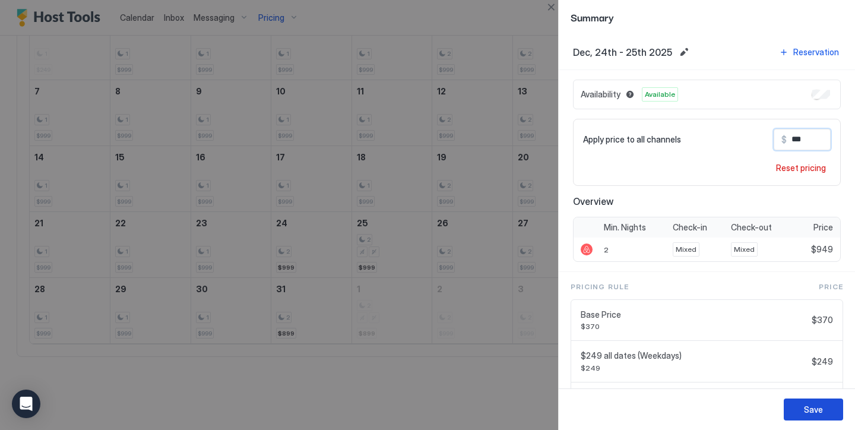
type input "***"
click at [832, 406] on button "Save" at bounding box center [813, 409] width 59 height 22
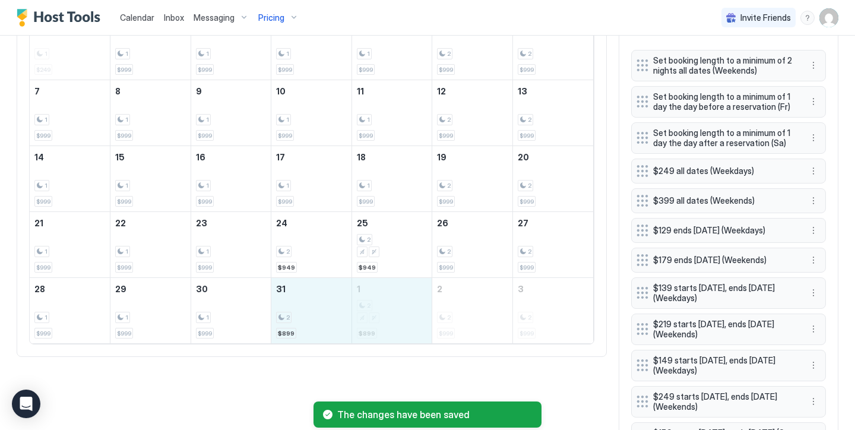
drag, startPoint x: 325, startPoint y: 325, endPoint x: 373, endPoint y: 326, distance: 48.7
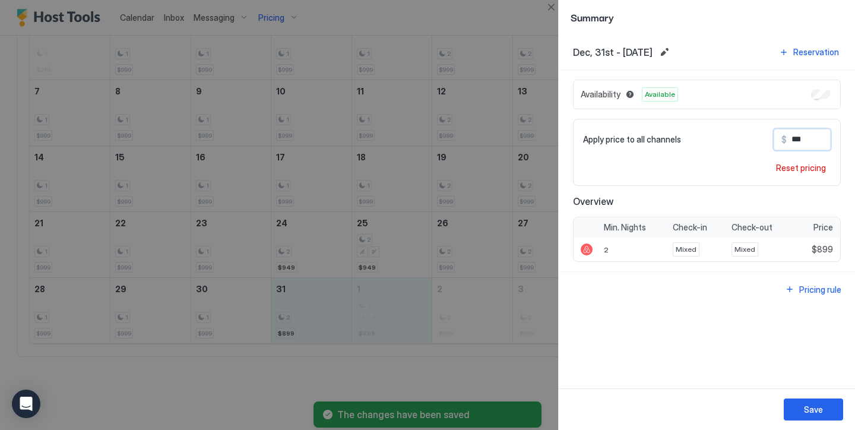
drag, startPoint x: 800, startPoint y: 141, endPoint x: 759, endPoint y: 134, distance: 41.5
click at [759, 134] on div "Apply price to all channels $ ***" at bounding box center [707, 139] width 248 height 21
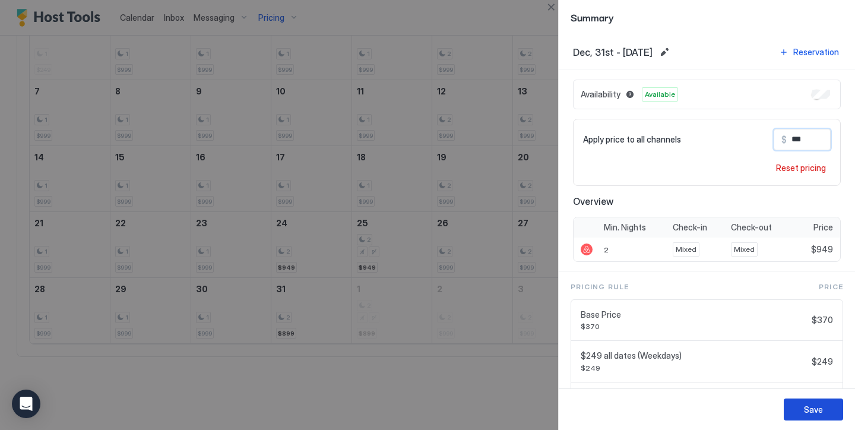
type input "***"
click at [811, 401] on button "Save" at bounding box center [813, 409] width 59 height 22
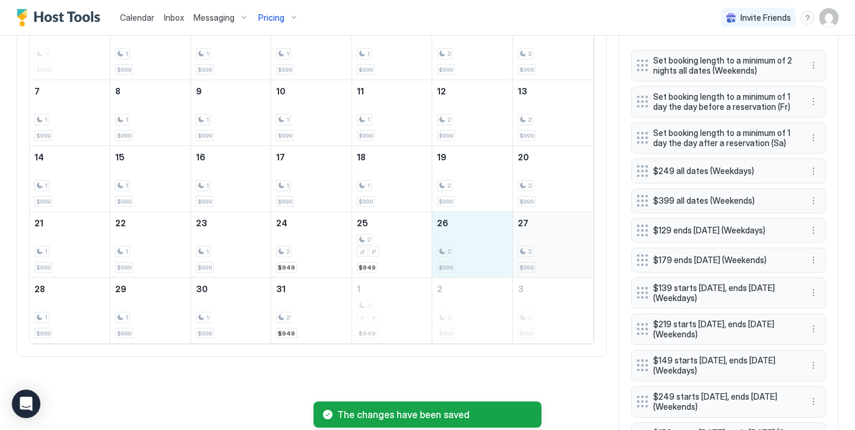
drag, startPoint x: 493, startPoint y: 254, endPoint x: 553, endPoint y: 255, distance: 59.4
click at [553, 255] on tr "21 1 $999 22 1 $999 23 1 $999 24 2 $949 25 2 $949 26 2 $999 27 2 $999" at bounding box center [311, 245] width 563 height 66
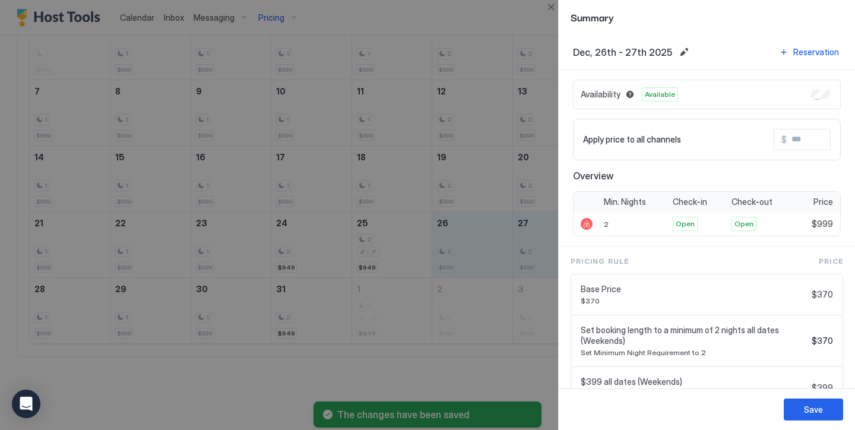
click at [810, 137] on input "Input Field" at bounding box center [834, 139] width 95 height 20
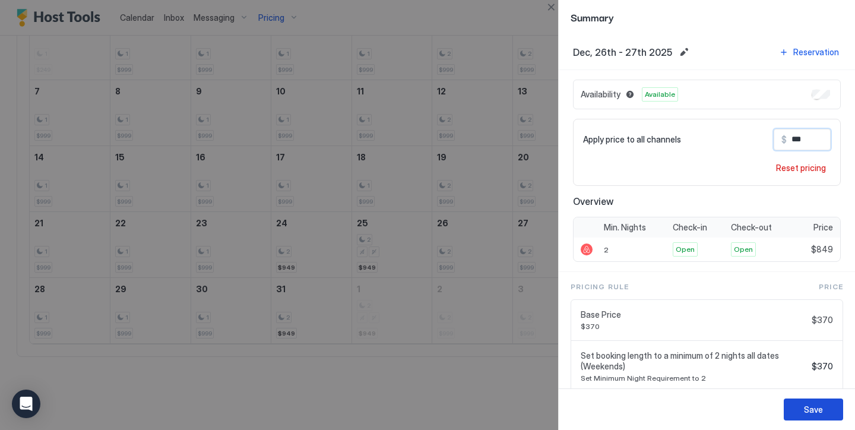
type input "***"
click at [832, 405] on button "Save" at bounding box center [813, 409] width 59 height 22
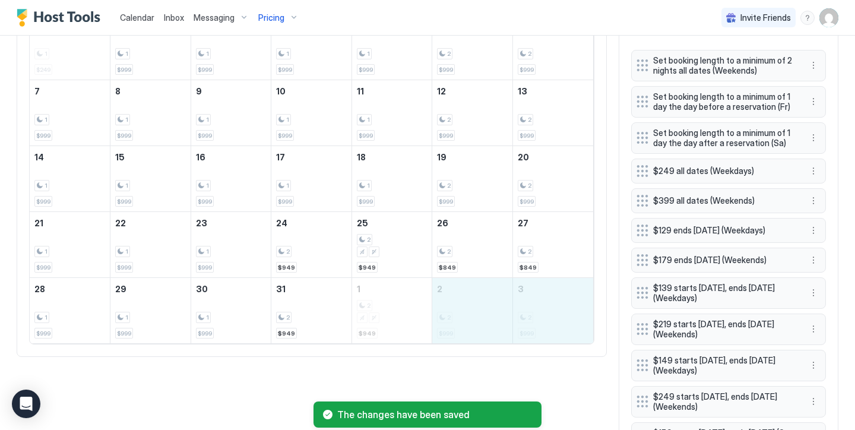
drag, startPoint x: 545, startPoint y: 311, endPoint x: 504, endPoint y: 311, distance: 41.0
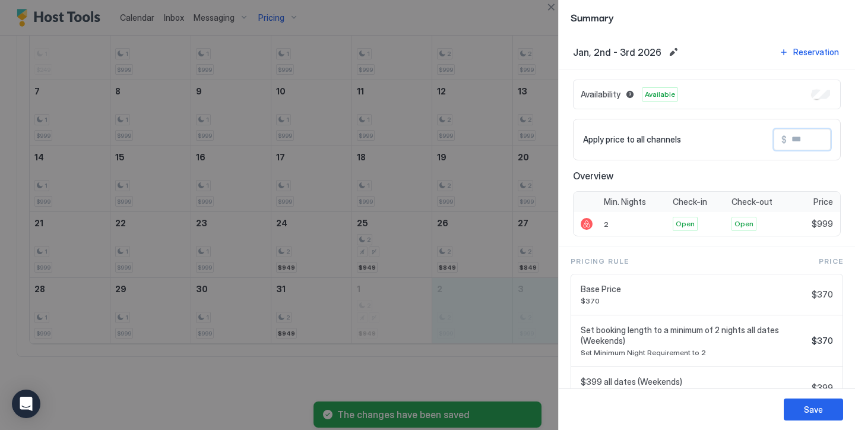
click at [799, 141] on input "Input Field" at bounding box center [834, 139] width 95 height 20
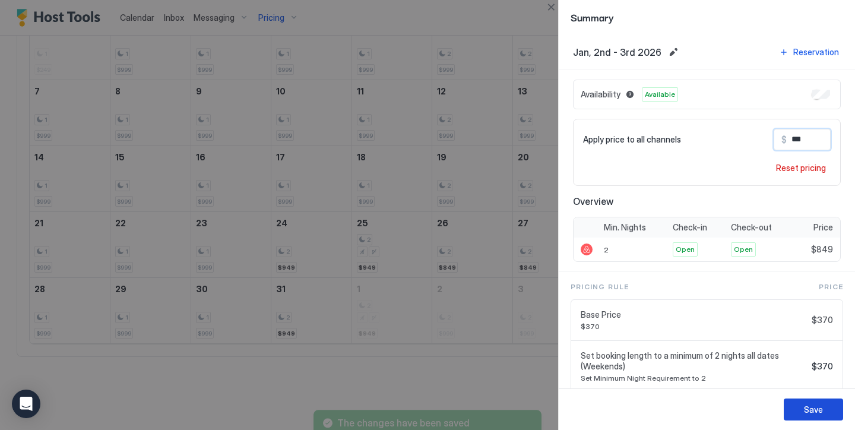
type input "***"
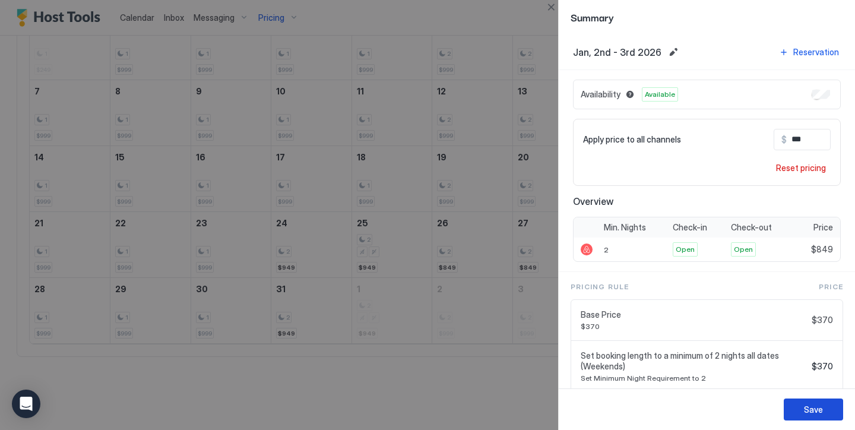
click at [822, 408] on div "Save" at bounding box center [813, 409] width 19 height 12
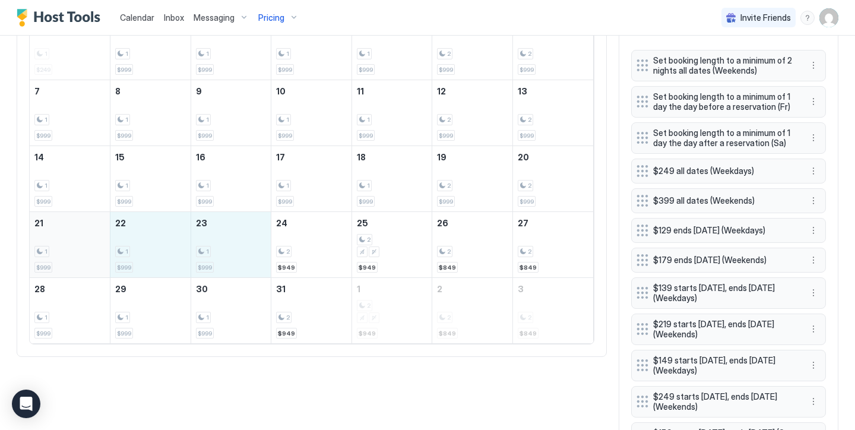
drag, startPoint x: 240, startPoint y: 249, endPoint x: 101, endPoint y: 240, distance: 139.2
click at [101, 240] on tr "21 1 $999 22 1 $999 23 1 $999 24 2 $949 25 2 $949 26 2 $849 27 2 $849" at bounding box center [311, 245] width 563 height 66
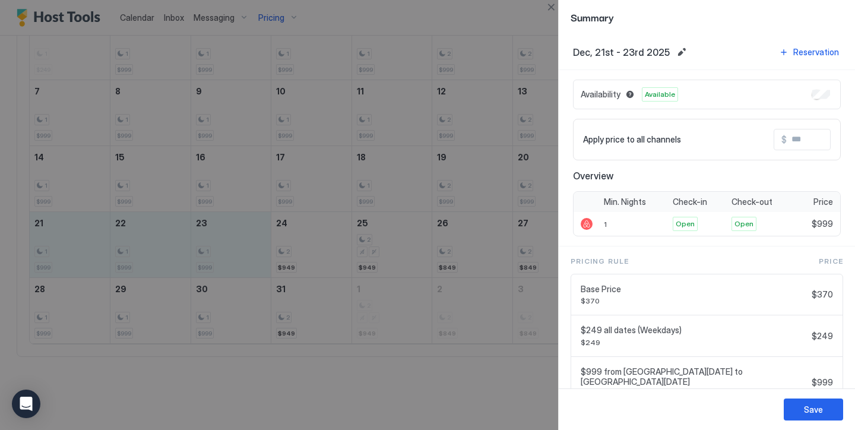
click at [805, 142] on input "Input Field" at bounding box center [834, 139] width 95 height 20
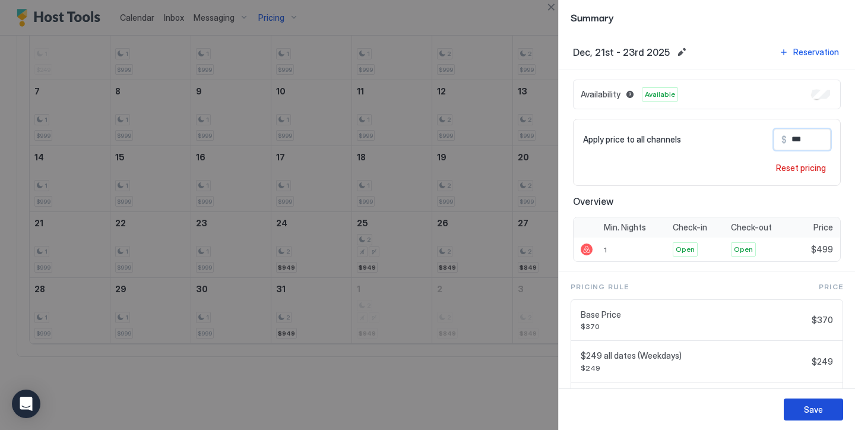
type input "***"
click at [837, 418] on button "Save" at bounding box center [813, 409] width 59 height 22
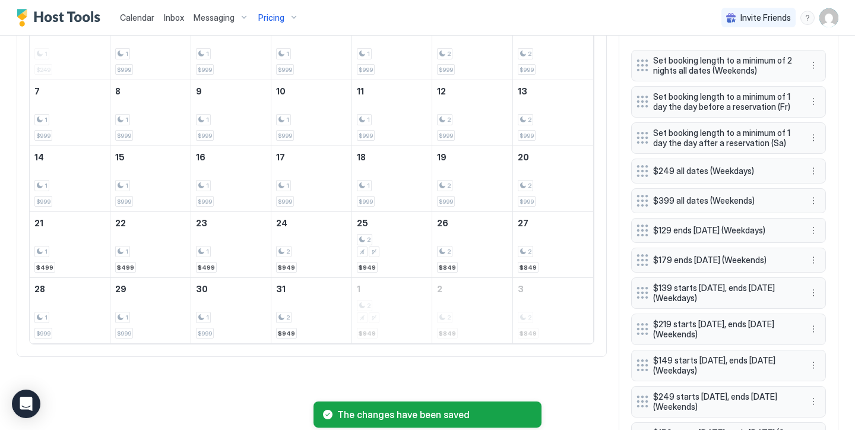
click at [268, 12] on span "Pricing" at bounding box center [271, 17] width 26 height 11
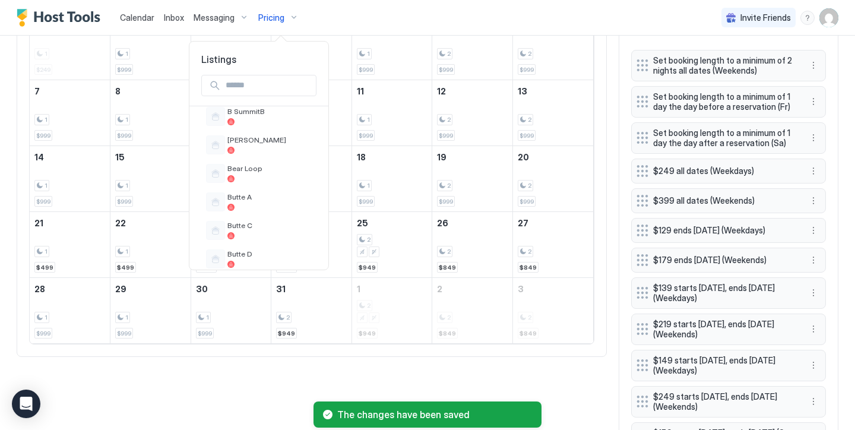
scroll to position [269, 0]
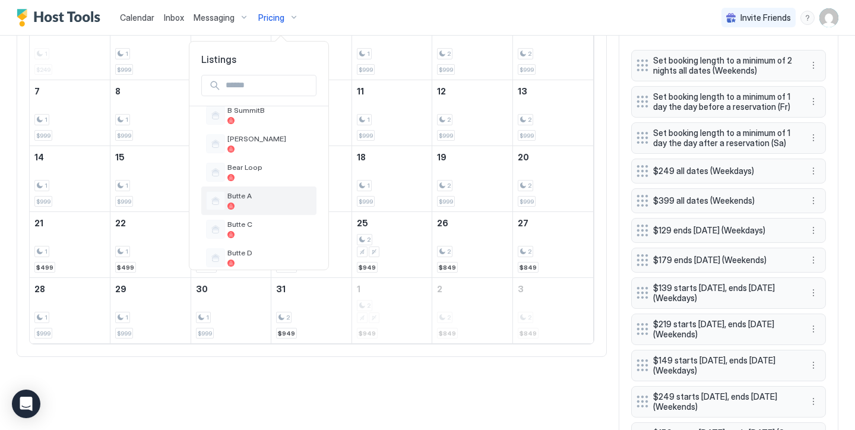
click at [261, 202] on div at bounding box center [269, 205] width 84 height 7
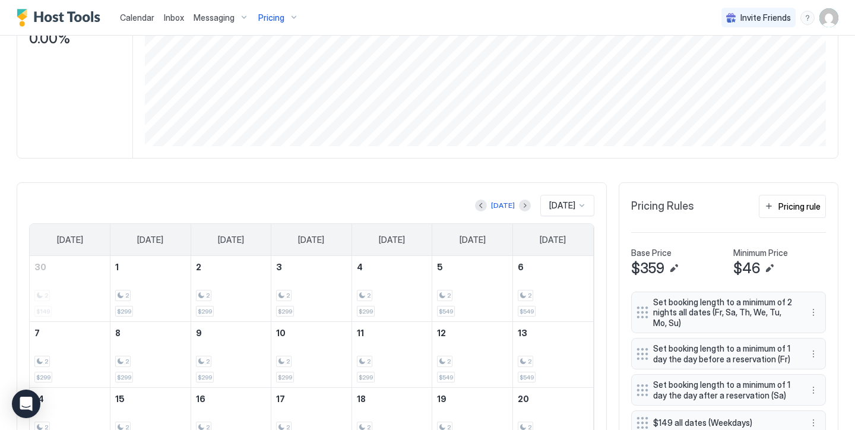
scroll to position [199, 0]
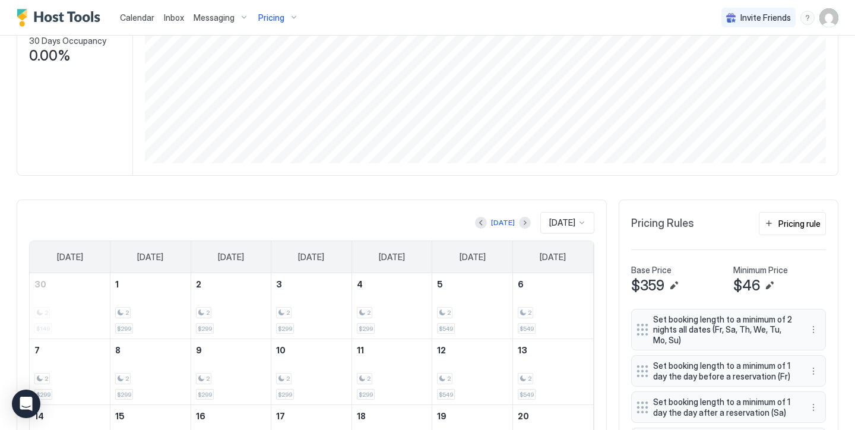
click at [284, 17] on div "Pricing" at bounding box center [278, 18] width 50 height 20
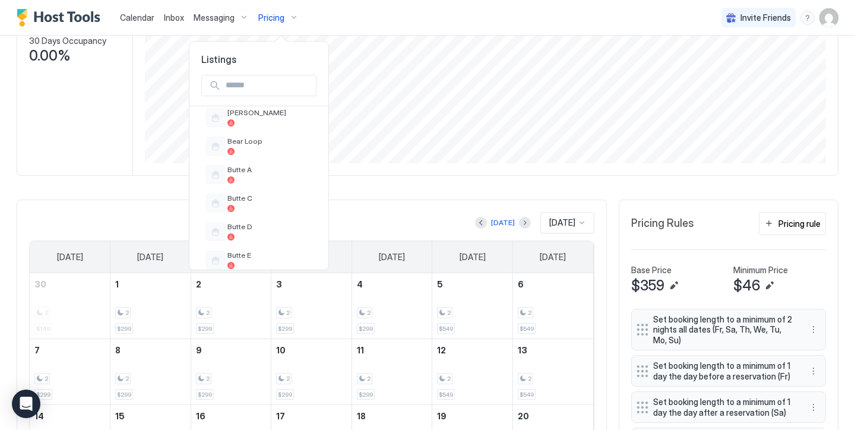
scroll to position [319, 0]
click at [259, 209] on div at bounding box center [269, 212] width 84 height 7
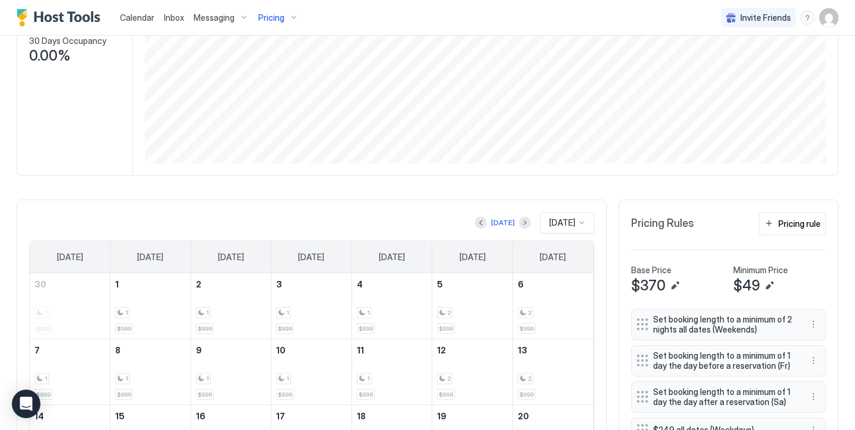
scroll to position [491, 0]
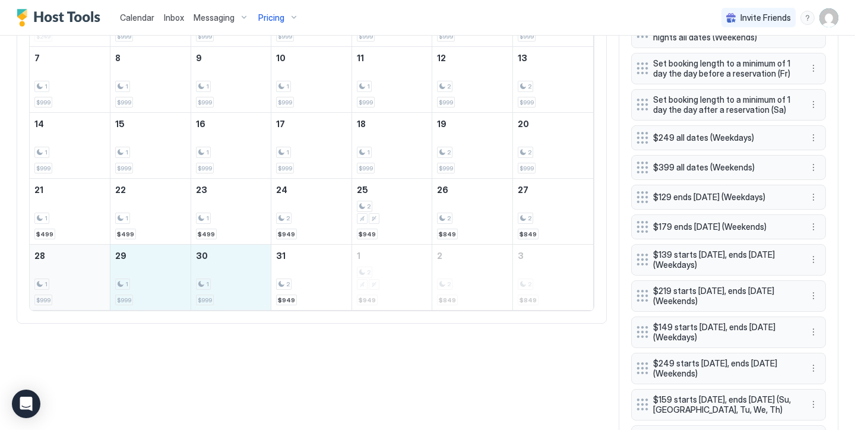
drag, startPoint x: 221, startPoint y: 274, endPoint x: 93, endPoint y: 282, distance: 129.0
click at [93, 282] on tr "28 1 $999 29 1 $999 30 1 $999 31 2 $949 1 2 $949 2 2 $849 3 2 $849" at bounding box center [311, 278] width 563 height 66
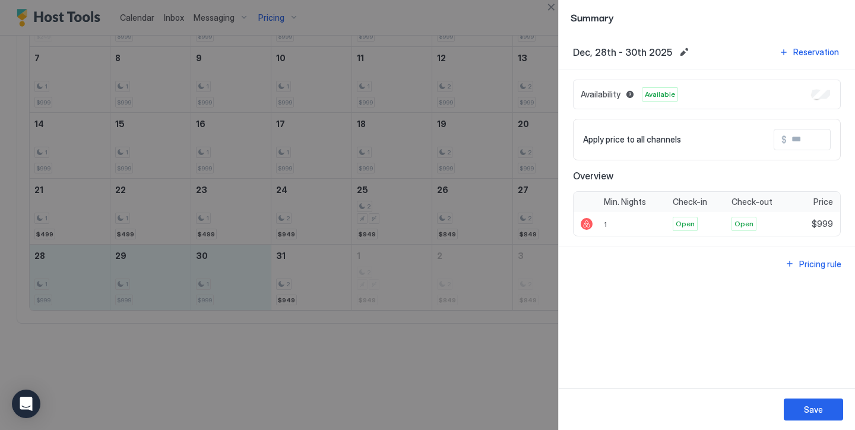
click at [812, 128] on div "Apply price to all channels $" at bounding box center [707, 140] width 268 height 42
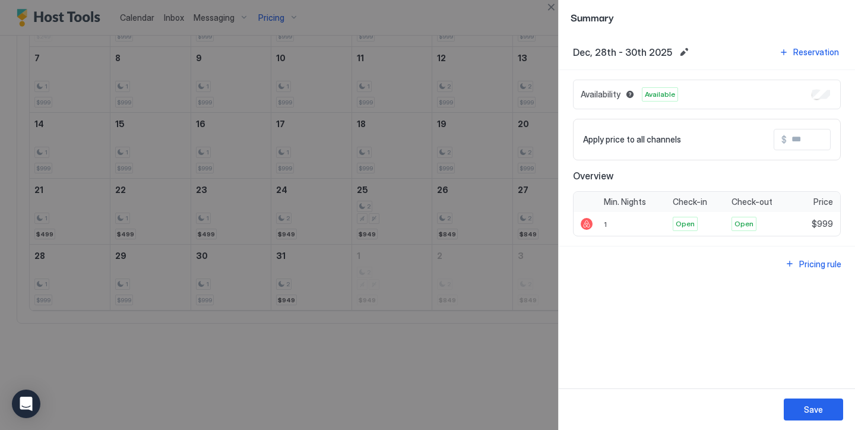
click at [812, 137] on input "Input Field" at bounding box center [834, 139] width 95 height 20
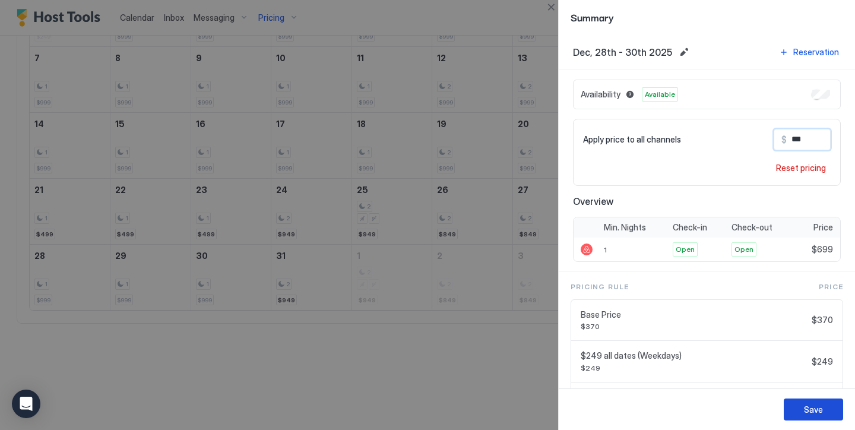
type input "***"
click at [817, 416] on button "Save" at bounding box center [813, 409] width 59 height 22
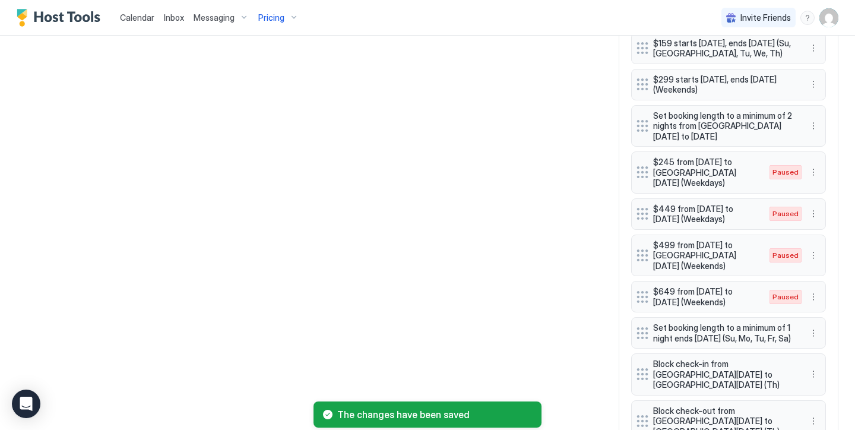
scroll to position [856, 0]
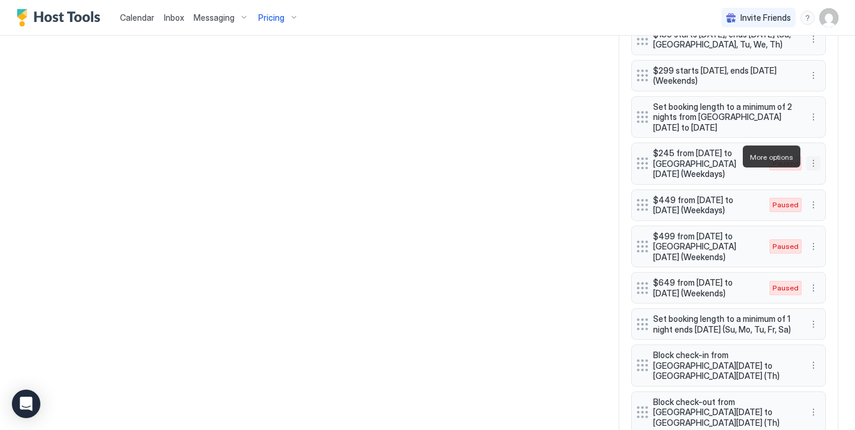
click at [813, 161] on button "More options" at bounding box center [813, 163] width 14 height 14
click at [829, 177] on div "Edit" at bounding box center [830, 173] width 46 height 19
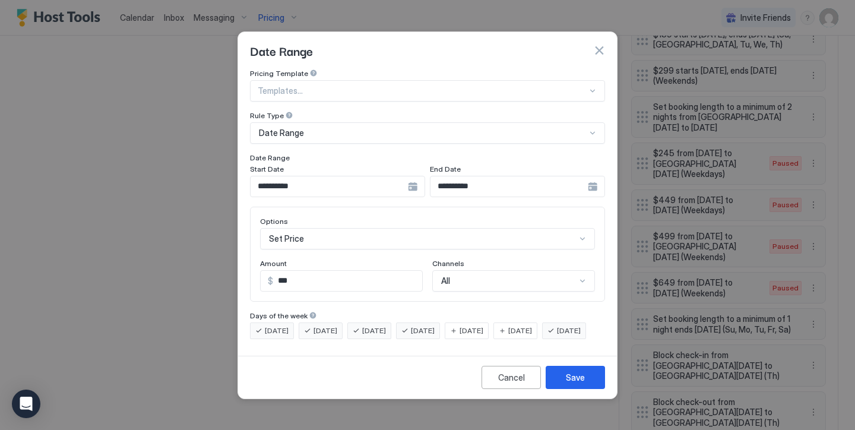
click at [357, 183] on input "**********" at bounding box center [329, 186] width 157 height 20
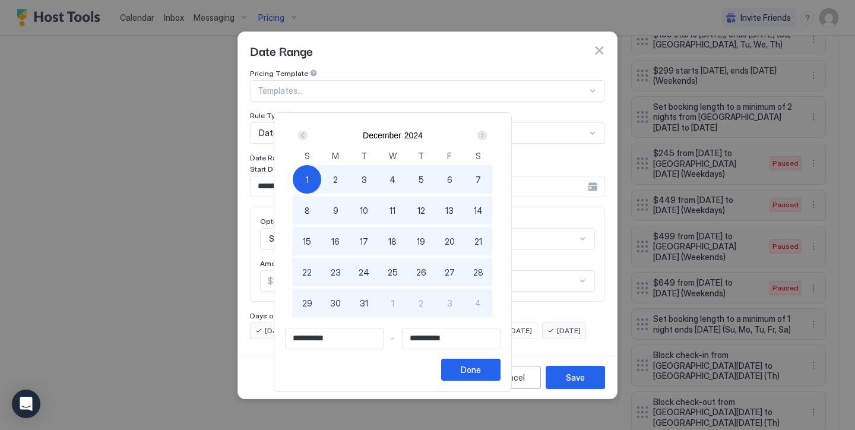
click at [487, 139] on div "Next" at bounding box center [481, 135] width 9 height 9
click at [492, 138] on div "January 2025" at bounding box center [392, 135] width 199 height 20
click at [487, 138] on div "Next" at bounding box center [481, 135] width 9 height 9
click at [487, 137] on div "Next" at bounding box center [481, 135] width 9 height 9
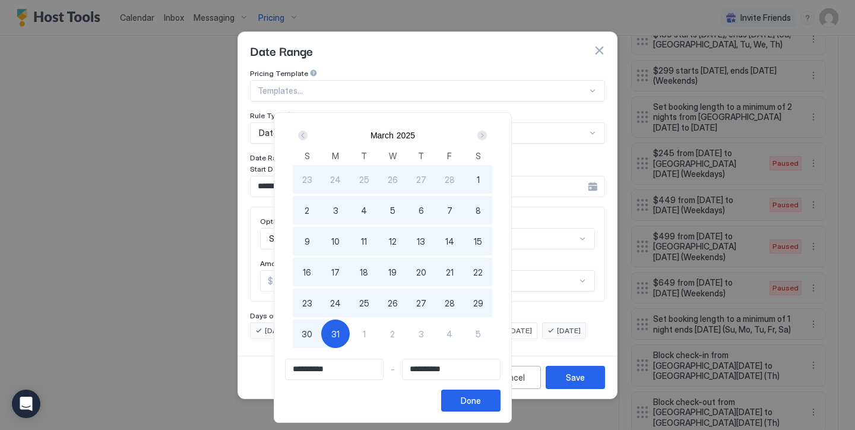
click at [487, 137] on div "Next" at bounding box center [481, 135] width 9 height 9
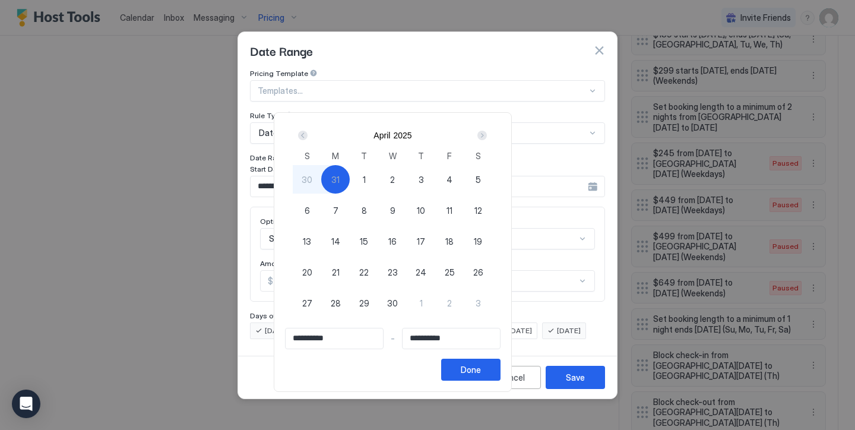
click at [487, 137] on div "Next" at bounding box center [481, 135] width 9 height 9
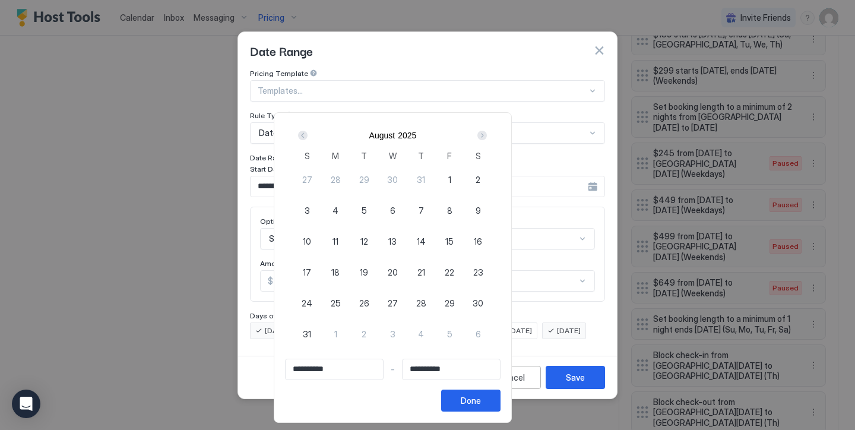
click at [487, 137] on div "Next" at bounding box center [481, 135] width 9 height 9
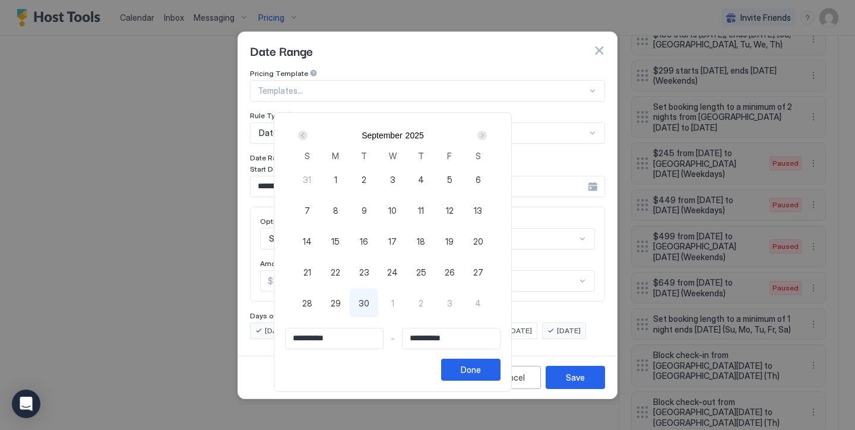
click at [487, 137] on div "Next" at bounding box center [481, 135] width 9 height 9
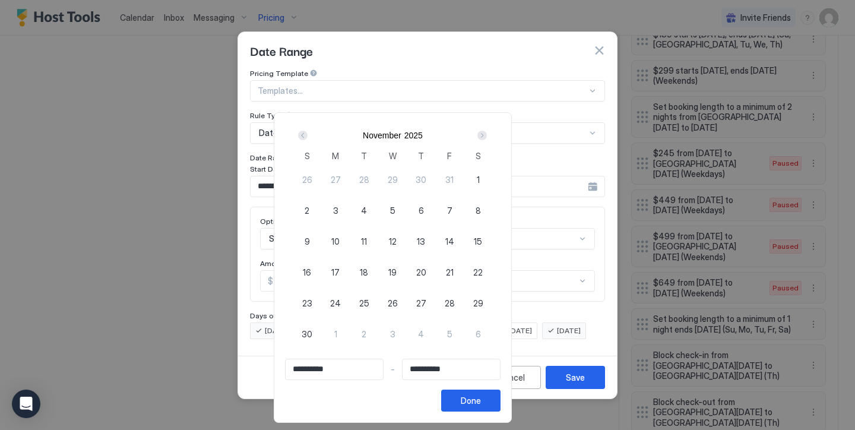
click at [487, 137] on div "Next" at bounding box center [481, 135] width 9 height 9
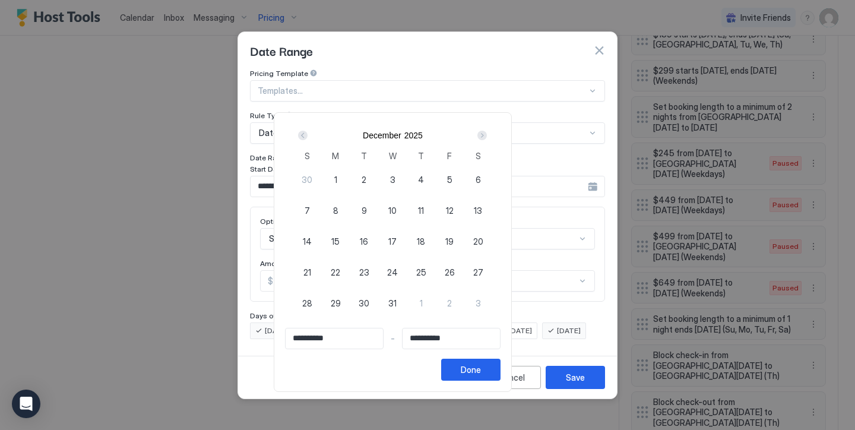
click at [487, 137] on div "Next" at bounding box center [481, 135] width 9 height 9
click at [307, 137] on div "Prev" at bounding box center [302, 135] width 9 height 9
click at [350, 176] on div "1" at bounding box center [335, 179] width 28 height 28
type input "**********"
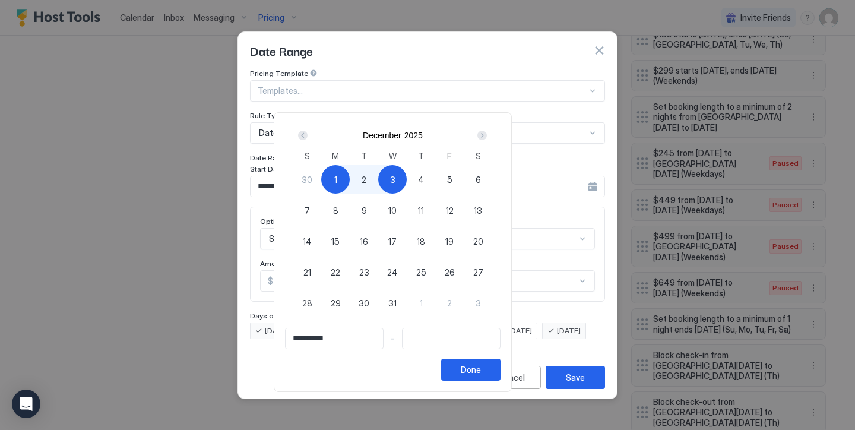
click at [487, 139] on div "Next" at bounding box center [481, 135] width 9 height 9
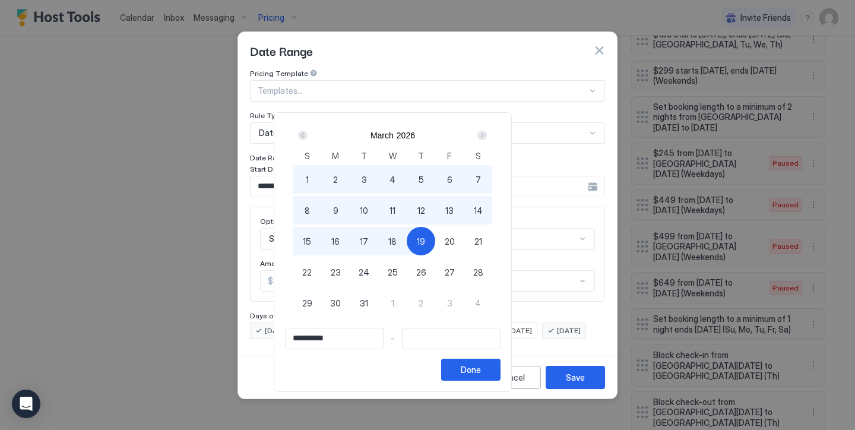
type input "**********"
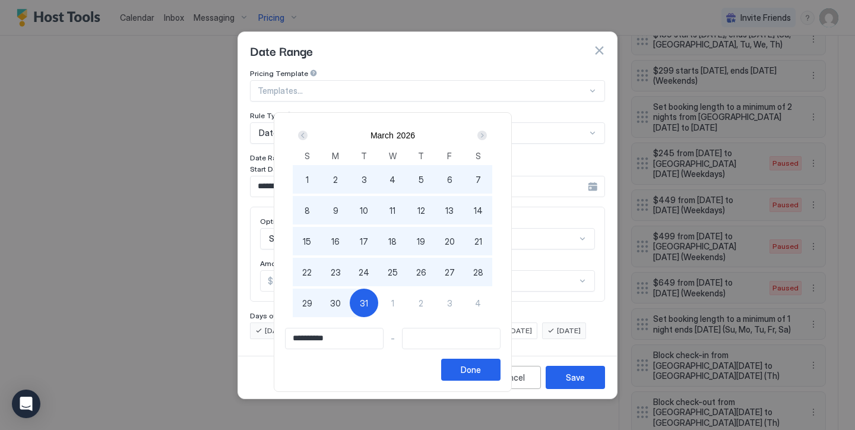
click at [378, 296] on div "31" at bounding box center [364, 303] width 28 height 28
type input "**********"
click at [481, 365] on div "Done" at bounding box center [471, 369] width 20 height 12
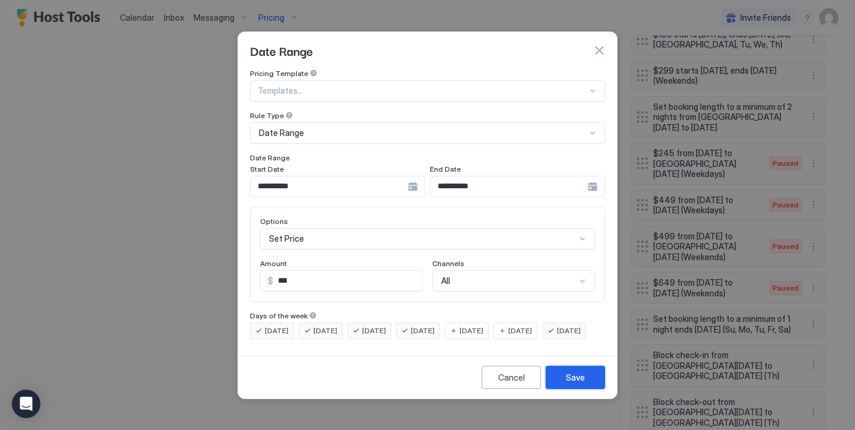
click at [568, 383] on div "Save" at bounding box center [575, 377] width 19 height 12
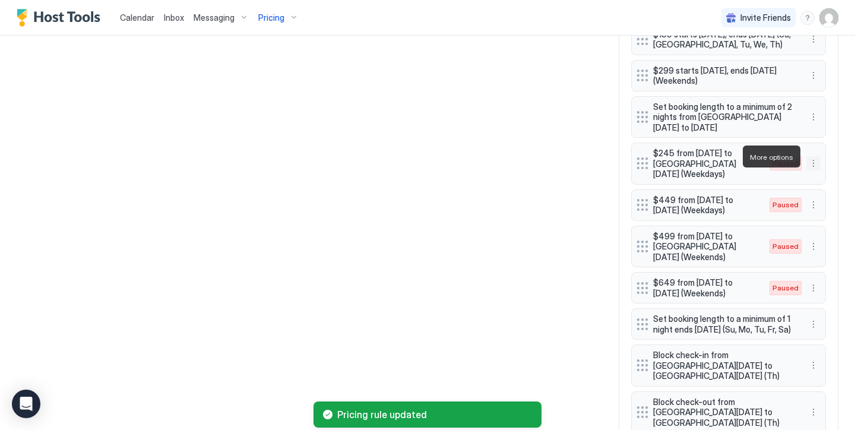
click at [809, 156] on button "More options" at bounding box center [813, 163] width 14 height 14
click at [828, 191] on span "Enable" at bounding box center [836, 192] width 23 height 9
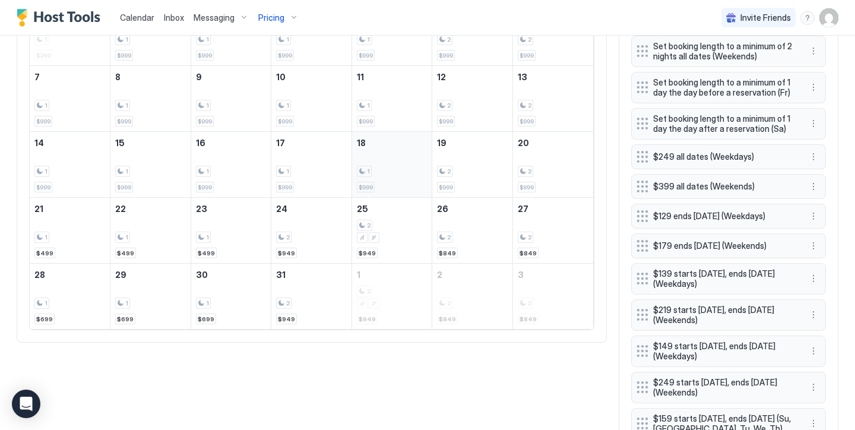
scroll to position [478, 0]
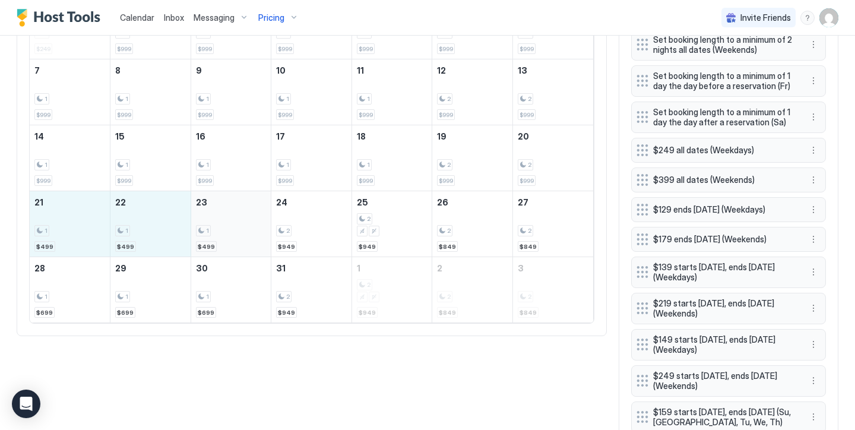
drag, startPoint x: 66, startPoint y: 205, endPoint x: 212, endPoint y: 211, distance: 145.5
click at [212, 211] on tr "21 1 $499 22 1 $499 23 1 $499 24 2 $949 25 2 $949 26 2 $849 27 2 $849" at bounding box center [311, 224] width 563 height 66
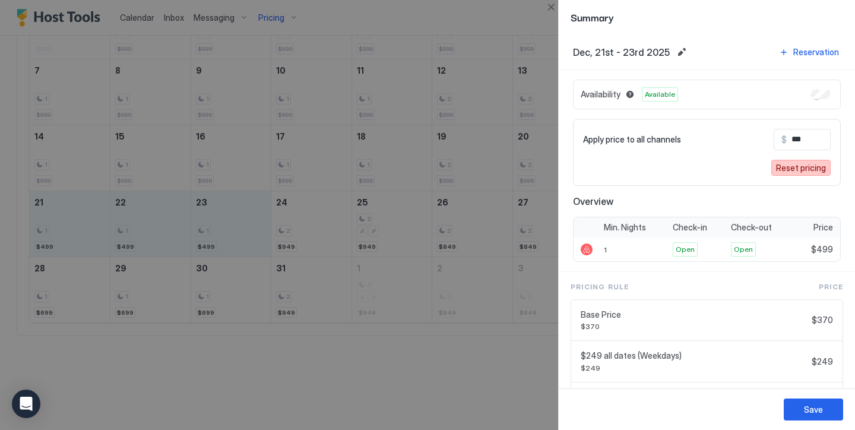
click at [801, 169] on div "Reset pricing" at bounding box center [801, 167] width 50 height 12
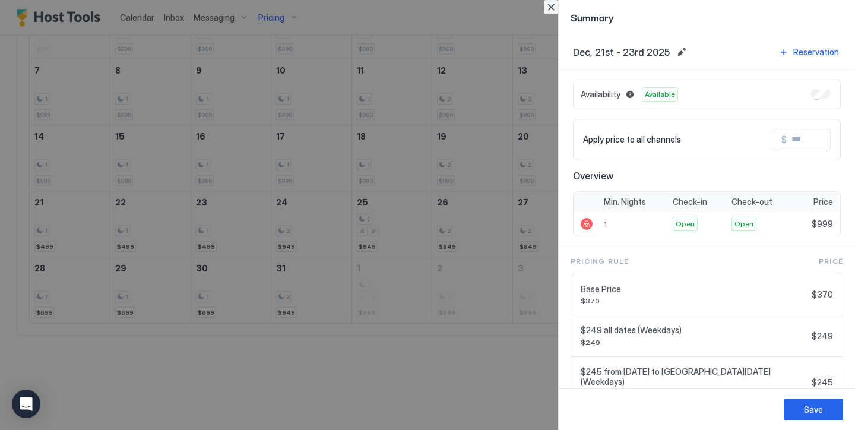
click at [554, 1] on button "Close" at bounding box center [551, 7] width 14 height 14
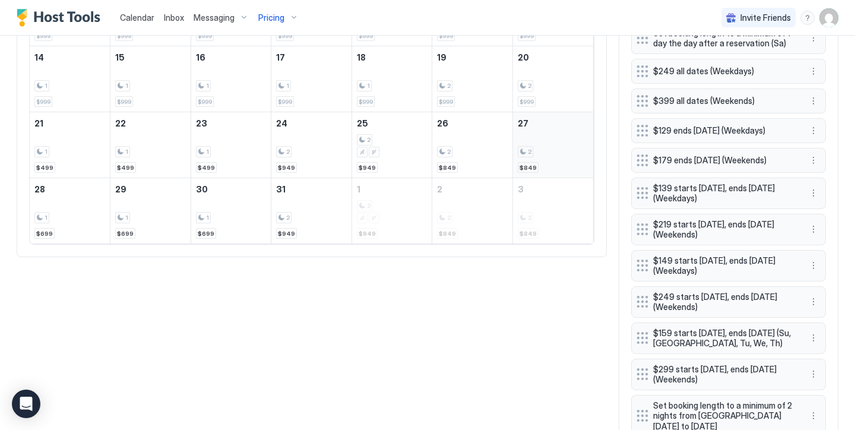
scroll to position [560, 0]
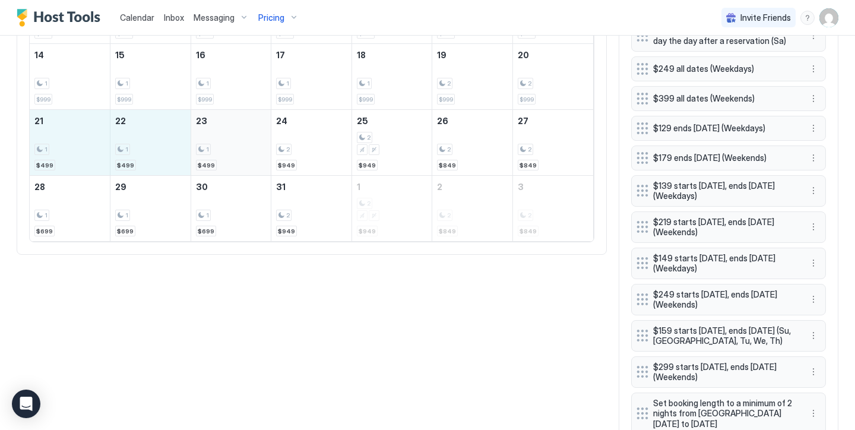
drag, startPoint x: 99, startPoint y: 155, endPoint x: 202, endPoint y: 161, distance: 104.1
click at [202, 161] on tr "21 1 $499 22 1 $499 23 1 $499 24 2 $949 25 2 $949 26 2 $849 27 2 $849" at bounding box center [311, 143] width 563 height 66
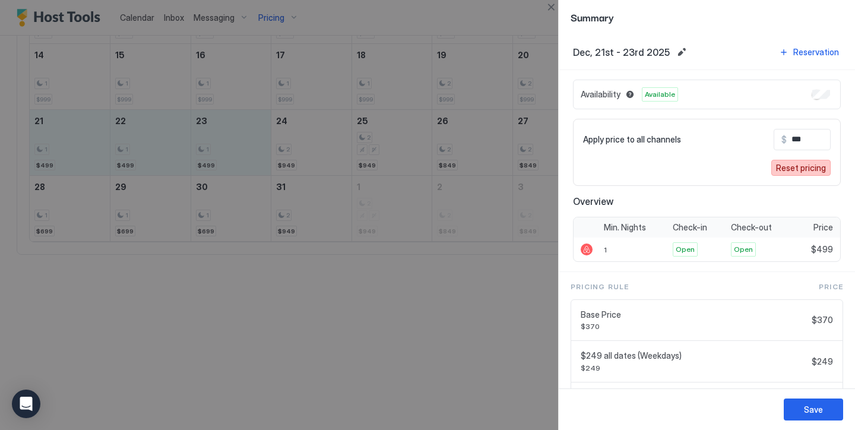
click at [806, 173] on div "Reset pricing" at bounding box center [801, 167] width 50 height 12
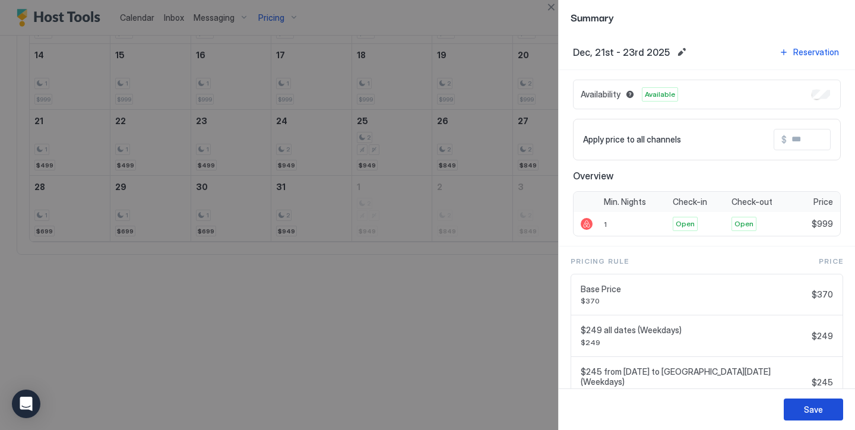
click at [825, 411] on button "Save" at bounding box center [813, 409] width 59 height 22
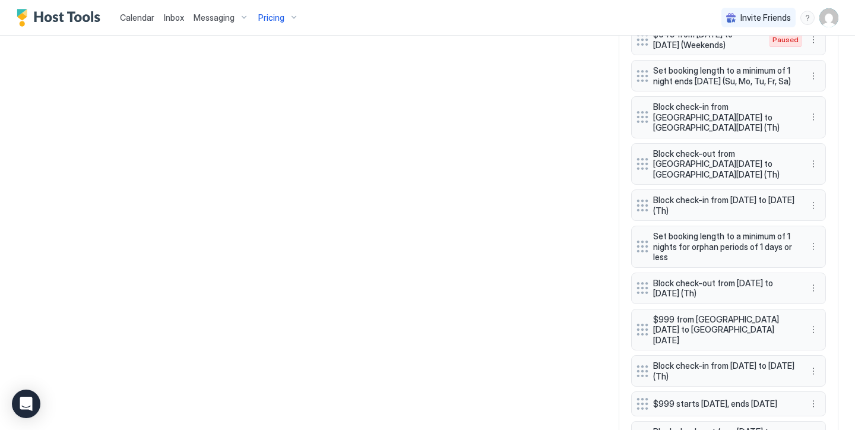
scroll to position [1104, 0]
click at [814, 397] on button "More options" at bounding box center [813, 404] width 14 height 14
click at [827, 363] on span "Delete" at bounding box center [836, 364] width 22 height 9
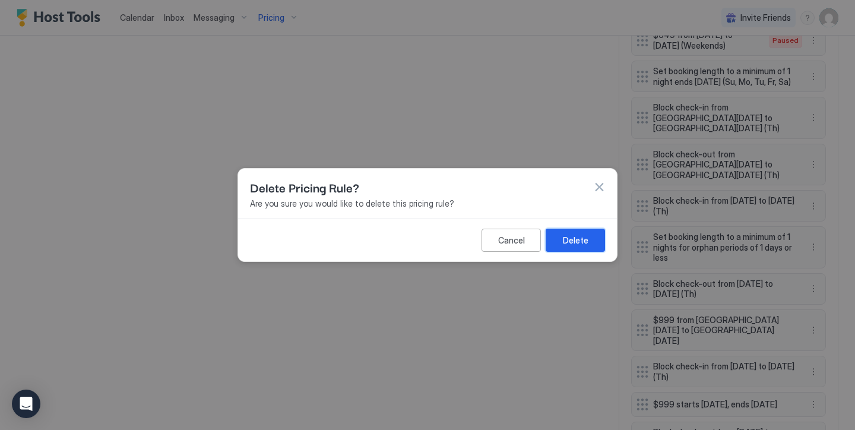
click at [579, 240] on div "Delete" at bounding box center [576, 240] width 26 height 12
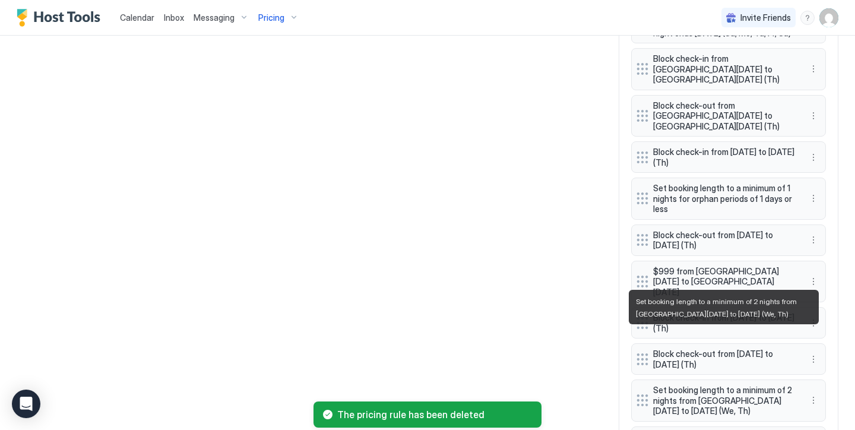
scroll to position [1145, 0]
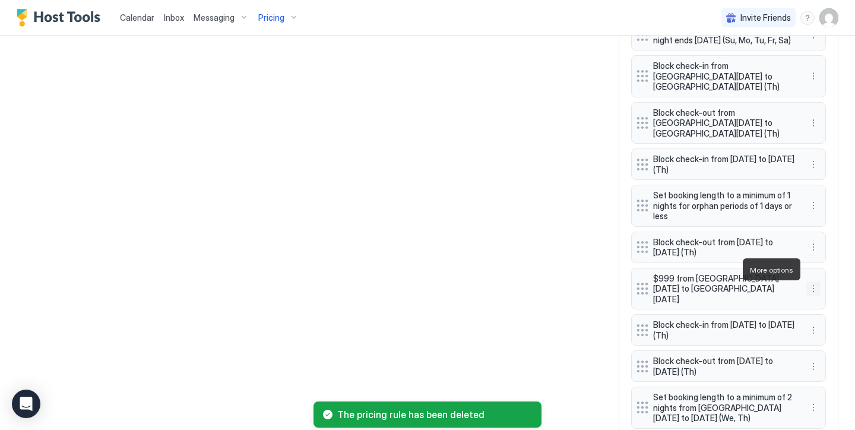
click at [812, 281] on button "More options" at bounding box center [813, 288] width 14 height 14
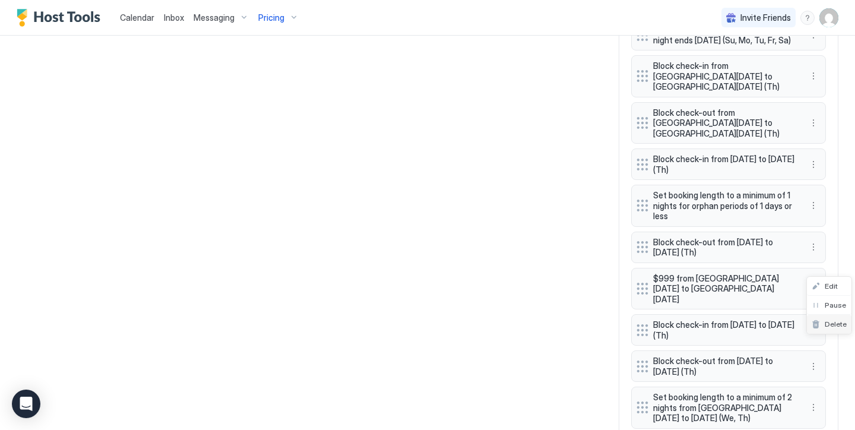
click at [839, 325] on span "Delete" at bounding box center [836, 323] width 22 height 9
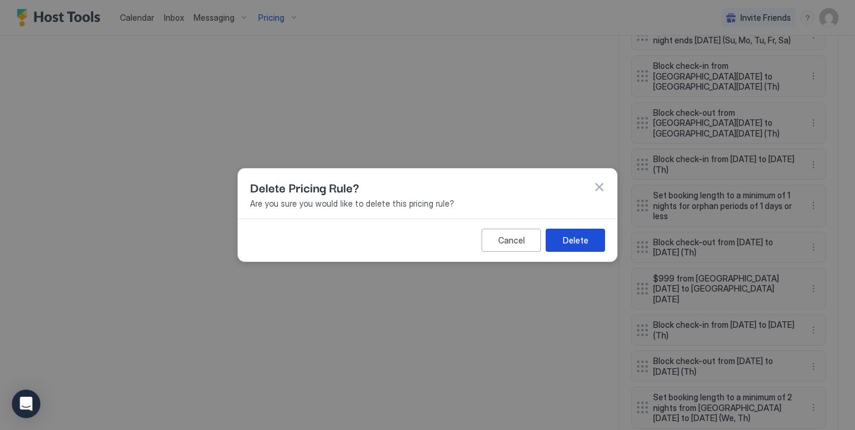
click at [573, 238] on div "Delete" at bounding box center [576, 240] width 26 height 12
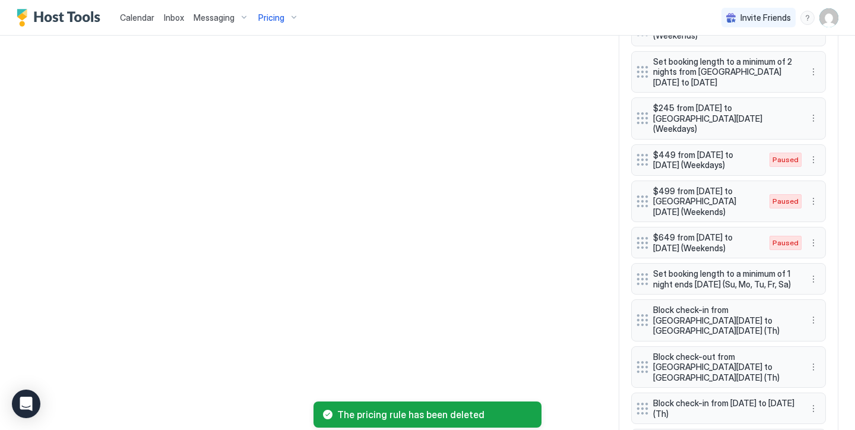
scroll to position [896, 0]
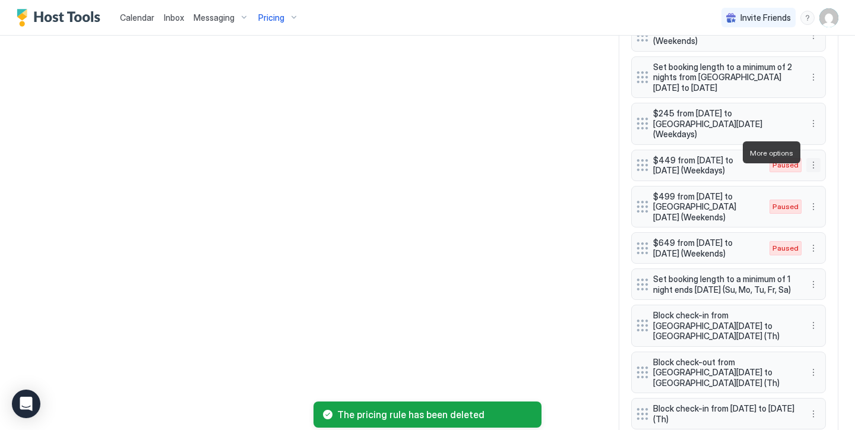
click at [817, 158] on button "More options" at bounding box center [813, 165] width 14 height 14
click at [819, 169] on div "Edit" at bounding box center [824, 168] width 26 height 9
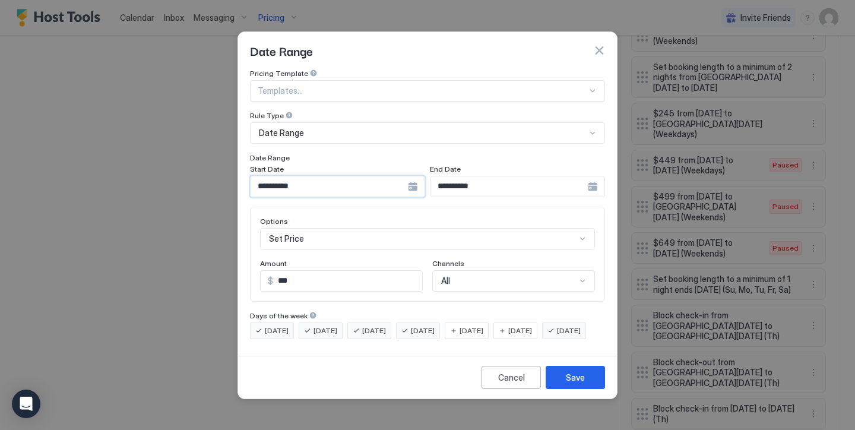
click at [357, 176] on input "**********" at bounding box center [329, 186] width 157 height 20
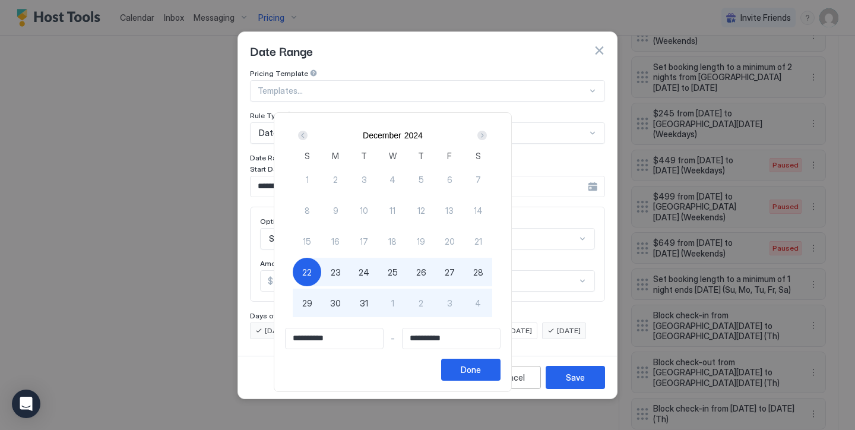
click at [489, 140] on div "Next" at bounding box center [482, 135] width 14 height 14
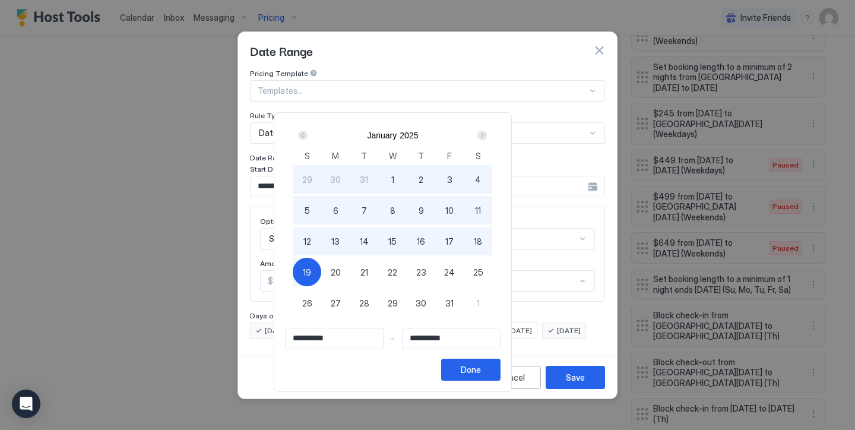
click at [489, 140] on div "Next" at bounding box center [482, 135] width 14 height 14
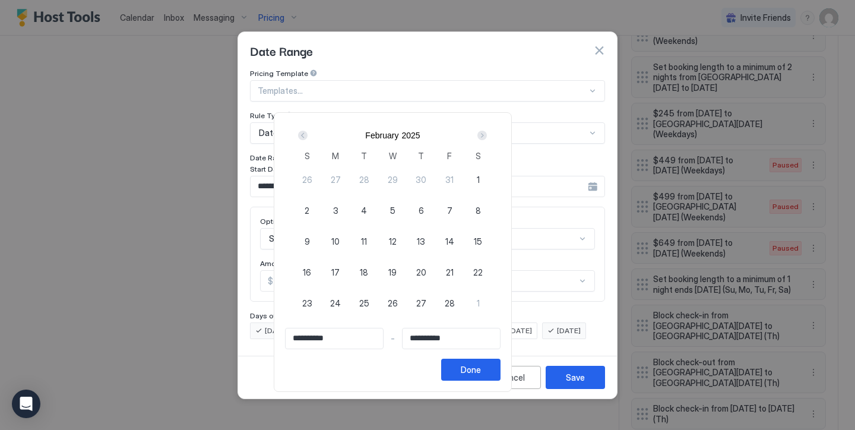
click at [489, 140] on div "Next" at bounding box center [482, 135] width 14 height 14
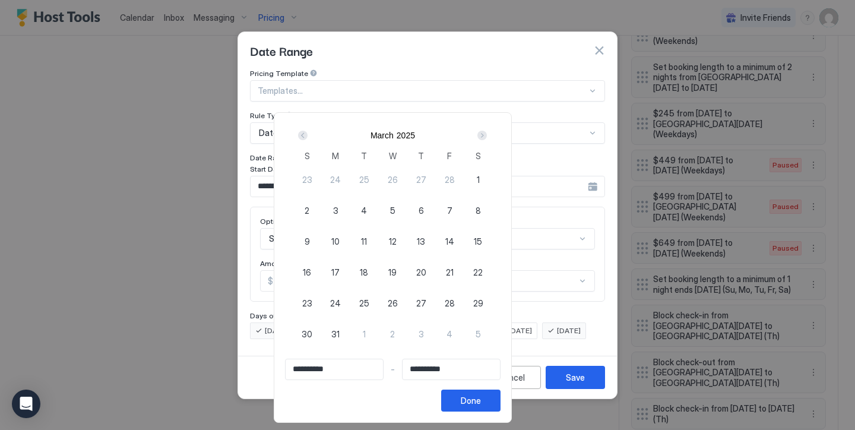
click at [489, 140] on div "Next" at bounding box center [482, 135] width 14 height 14
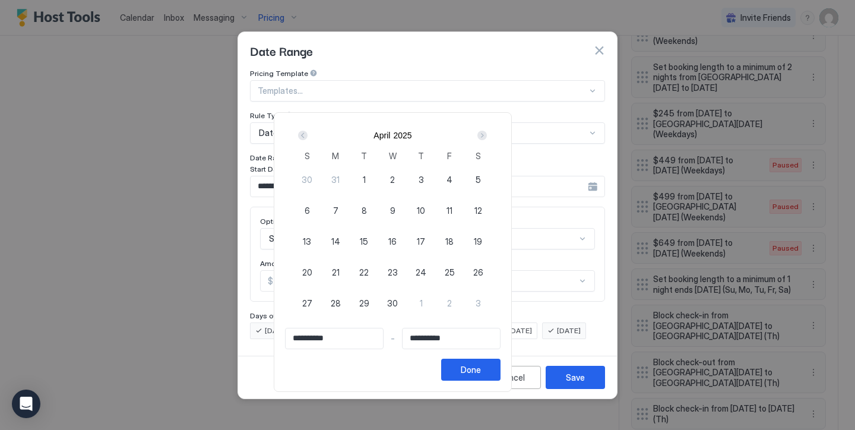
click at [489, 140] on div "Next" at bounding box center [482, 135] width 14 height 14
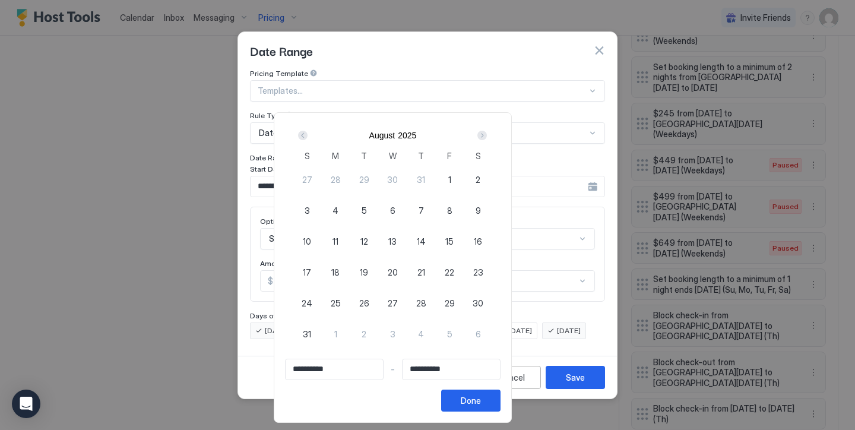
click at [489, 140] on div "Next" at bounding box center [482, 135] width 14 height 14
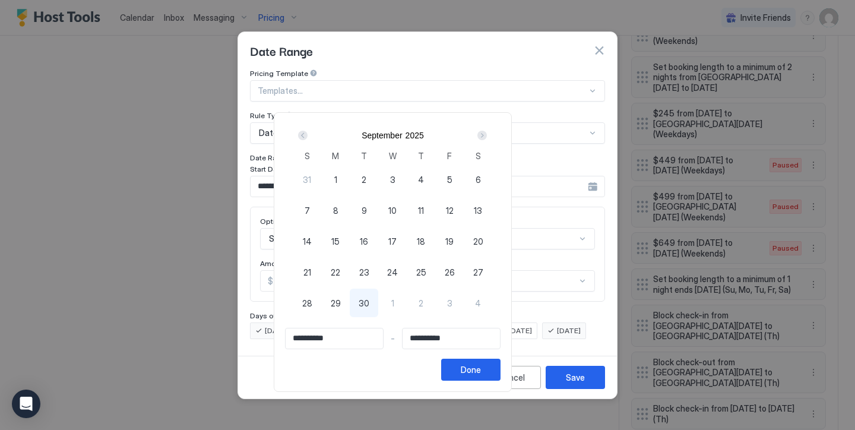
click at [489, 140] on div "Next" at bounding box center [482, 135] width 14 height 14
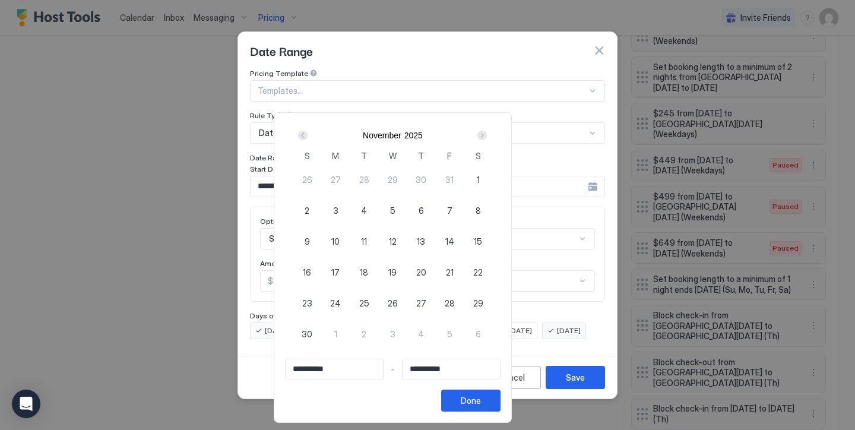
click at [489, 140] on div "Next" at bounding box center [482, 135] width 14 height 14
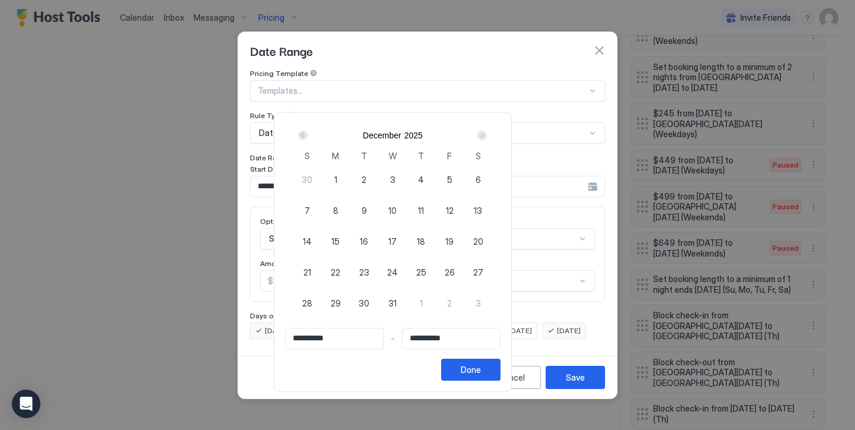
click at [482, 214] on span "13" at bounding box center [478, 210] width 8 height 12
type input "**********"
click at [487, 140] on div "Next" at bounding box center [481, 135] width 9 height 9
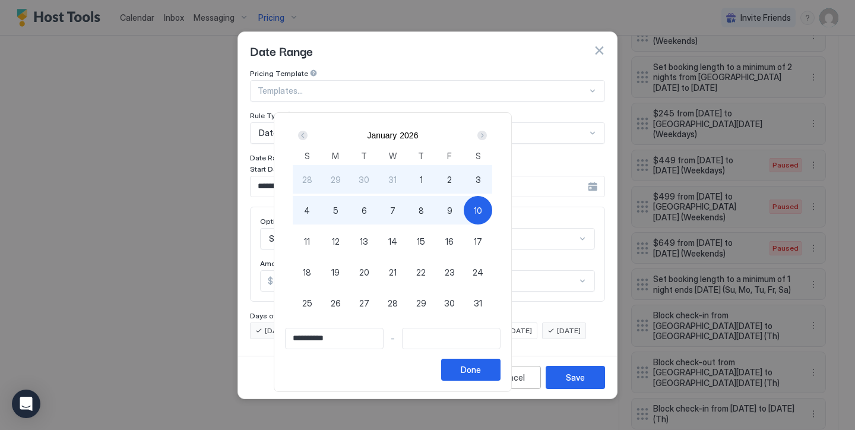
type input "**********"
click at [464, 210] on div "9" at bounding box center [449, 210] width 28 height 28
type input "**********"
click at [500, 360] on button "Done" at bounding box center [470, 370] width 59 height 22
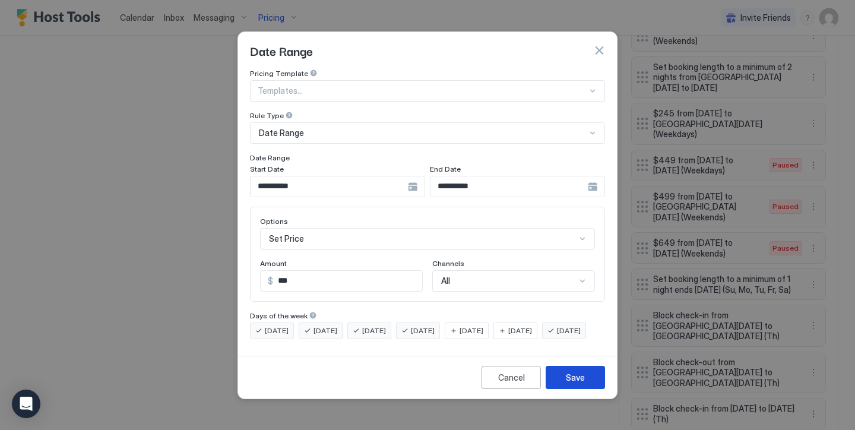
click at [574, 383] on div "Save" at bounding box center [575, 377] width 19 height 12
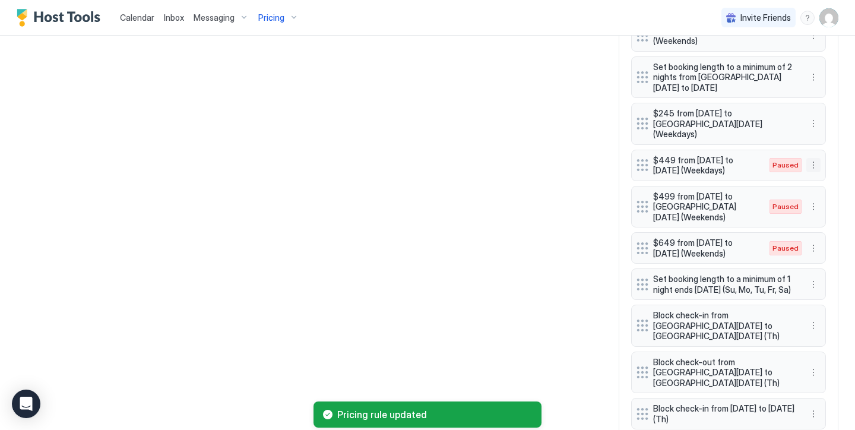
click at [814, 158] on button "More options" at bounding box center [813, 165] width 14 height 14
click at [834, 182] on div "Enable" at bounding box center [830, 188] width 46 height 19
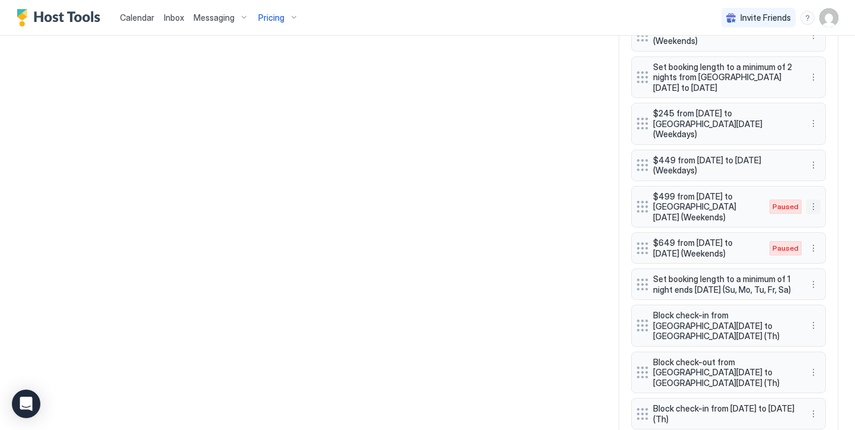
click at [811, 199] on button "More options" at bounding box center [813, 206] width 14 height 14
click at [833, 203] on span "Edit" at bounding box center [831, 204] width 13 height 9
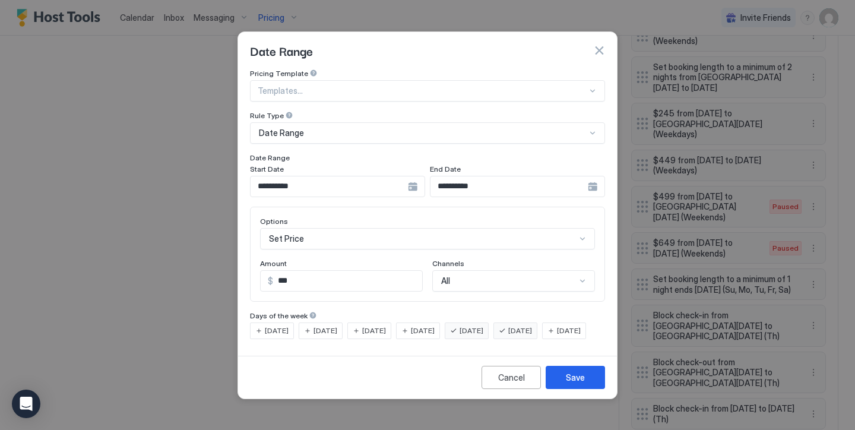
click at [395, 180] on input "**********" at bounding box center [329, 186] width 157 height 20
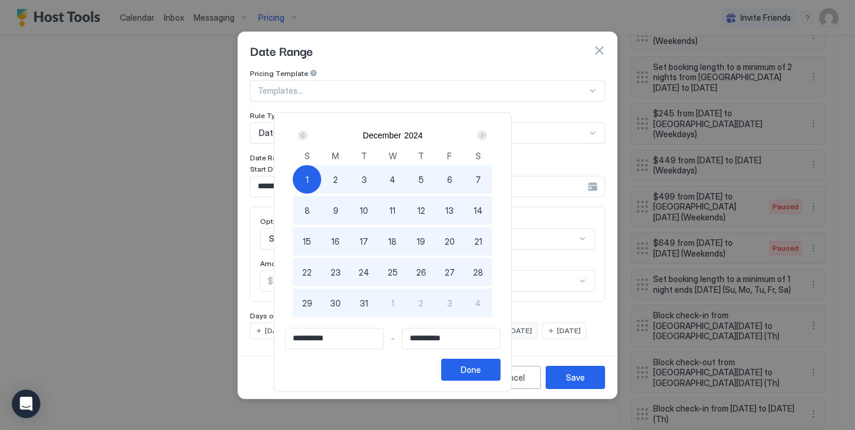
click at [487, 137] on div "Next" at bounding box center [481, 135] width 9 height 9
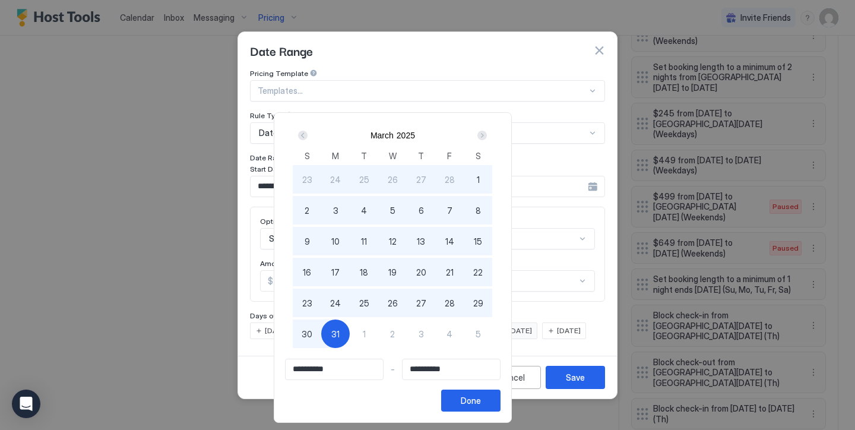
click at [487, 137] on div "Next" at bounding box center [481, 135] width 9 height 9
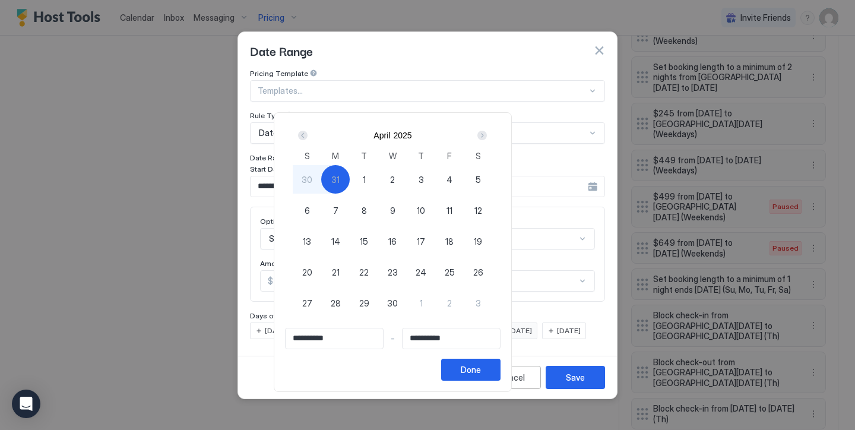
click at [487, 137] on div "Next" at bounding box center [481, 135] width 9 height 9
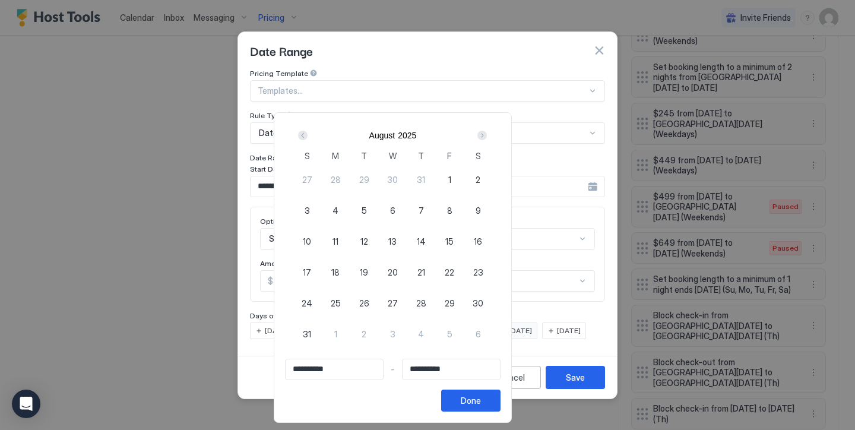
click at [487, 137] on div "Next" at bounding box center [481, 135] width 9 height 9
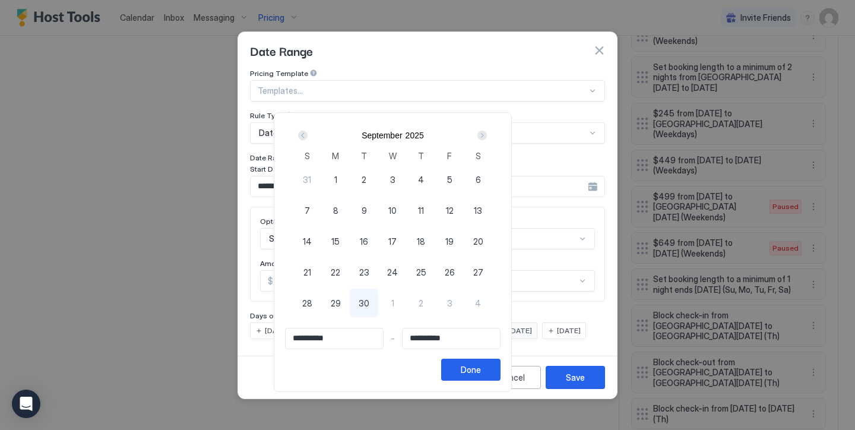
click at [487, 138] on div "Next" at bounding box center [481, 135] width 9 height 9
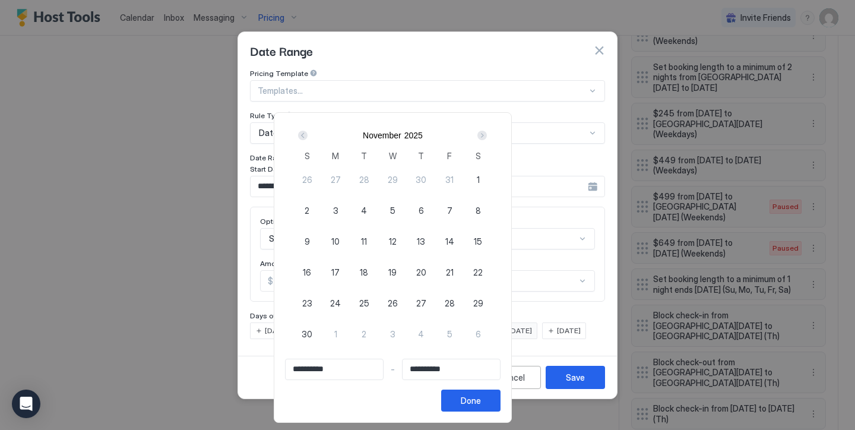
click at [487, 138] on div "Next" at bounding box center [481, 135] width 9 height 9
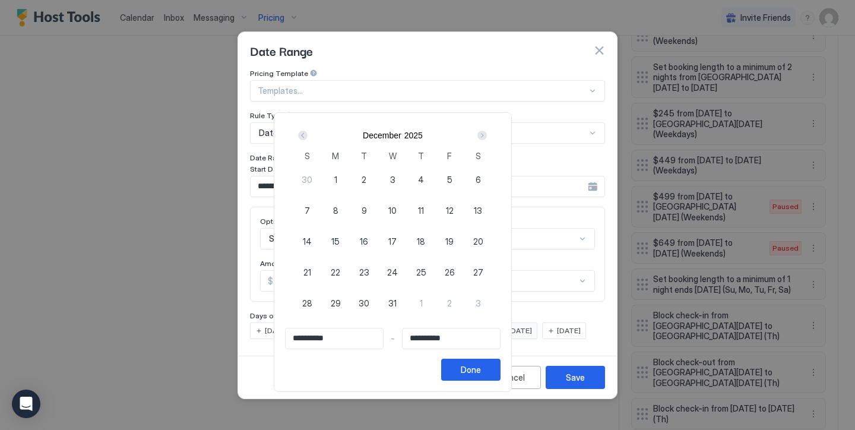
click at [350, 177] on div "1" at bounding box center [335, 179] width 28 height 28
type input "**********"
click at [487, 137] on div "Next" at bounding box center [481, 135] width 9 height 9
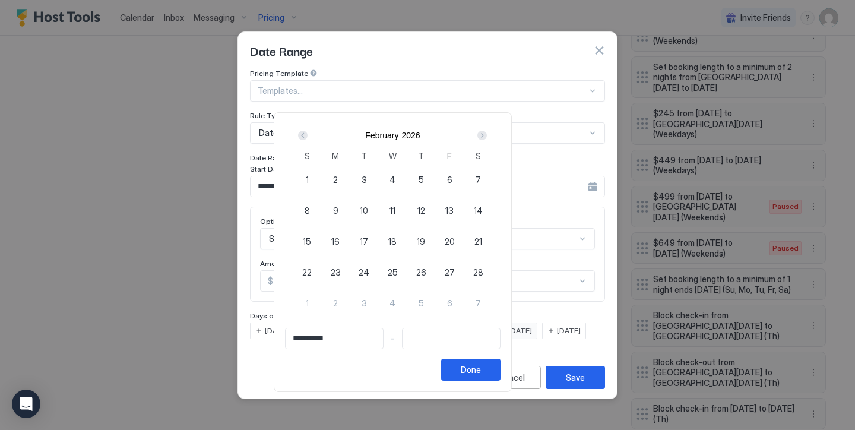
click at [487, 137] on div "Next" at bounding box center [481, 135] width 9 height 9
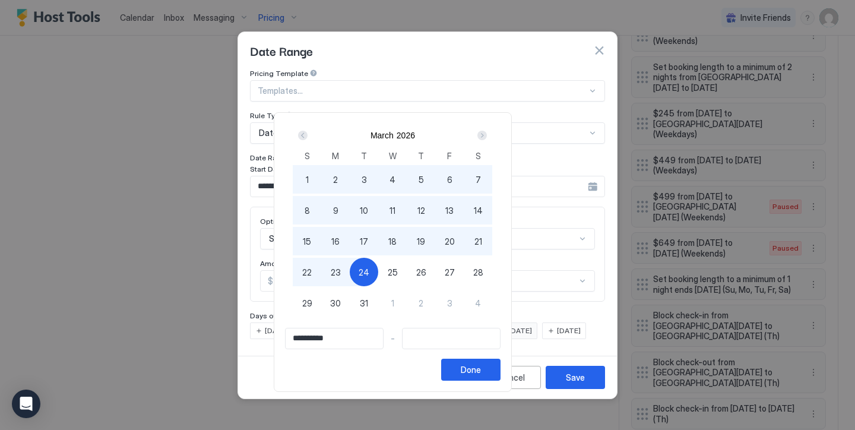
type input "**********"
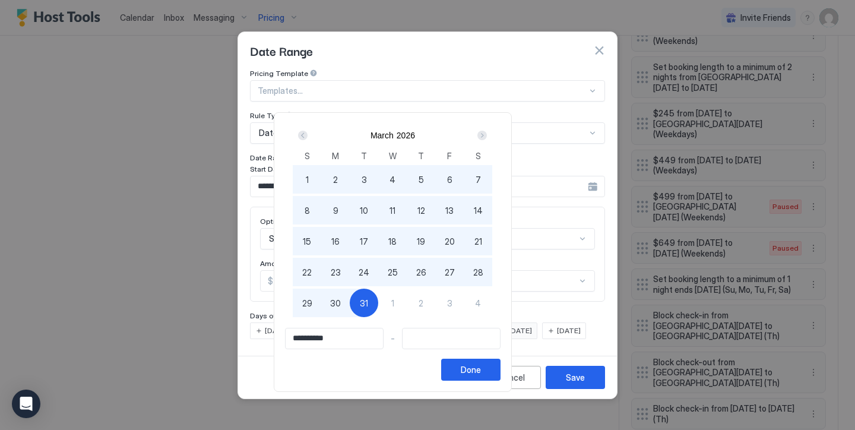
click at [368, 301] on span "31" at bounding box center [364, 303] width 8 height 12
type input "**********"
click at [500, 362] on button "Done" at bounding box center [470, 370] width 59 height 22
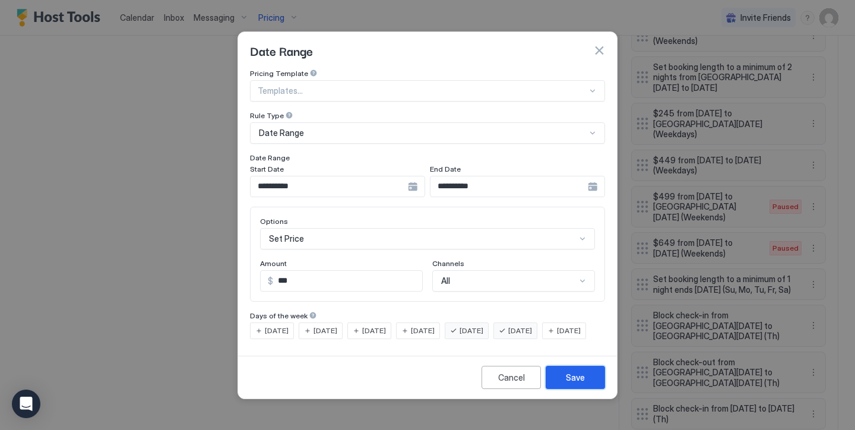
click at [572, 381] on button "Save" at bounding box center [575, 377] width 59 height 23
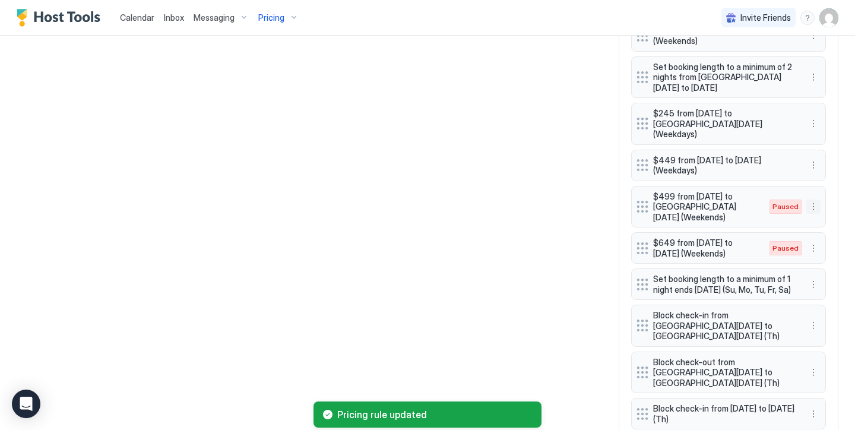
click at [811, 199] on button "More options" at bounding box center [813, 206] width 14 height 14
click at [830, 227] on span "Enable" at bounding box center [836, 223] width 23 height 9
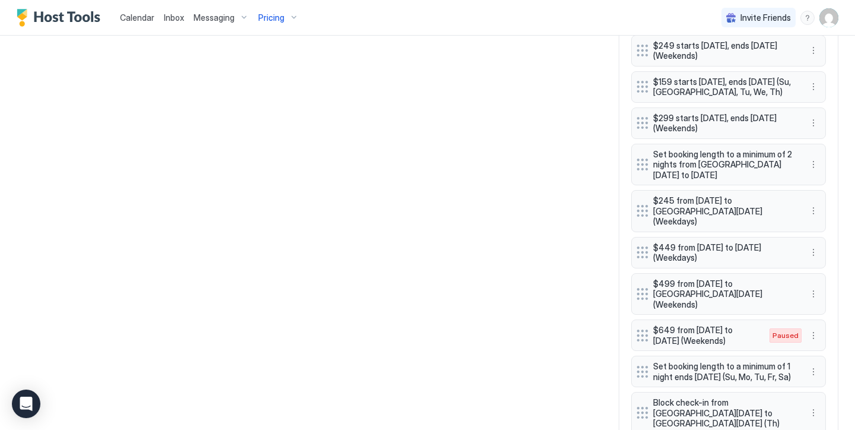
scroll to position [810, 0]
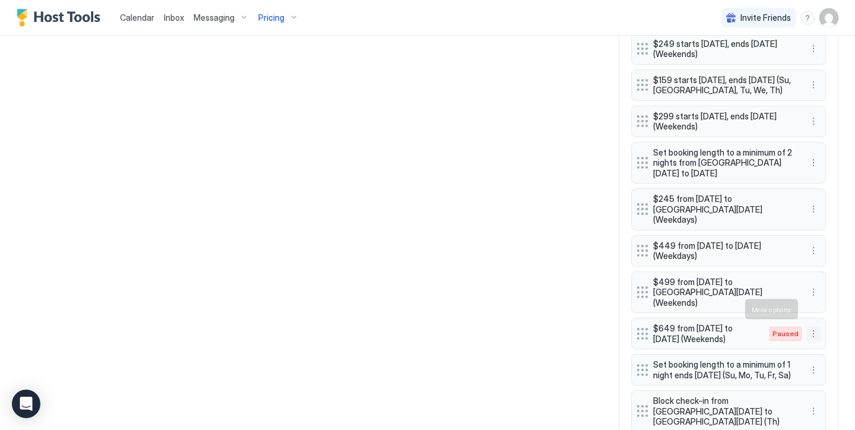
click at [813, 326] on button "More options" at bounding box center [813, 333] width 14 height 14
click at [830, 319] on div "Edit" at bounding box center [830, 325] width 46 height 19
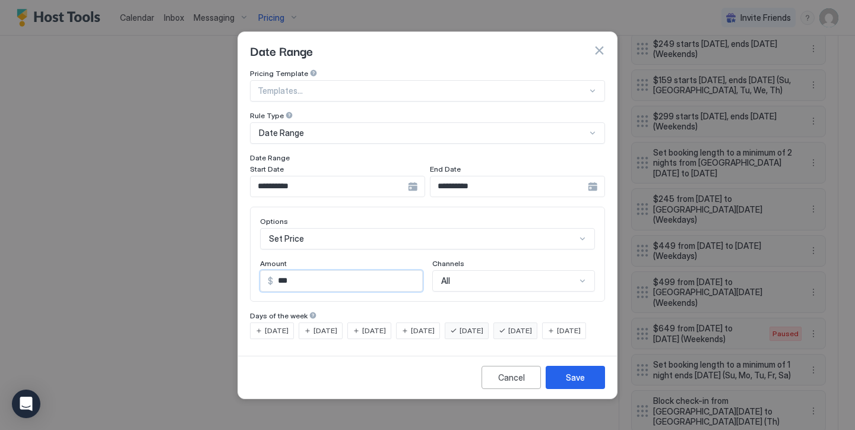
drag, startPoint x: 332, startPoint y: 277, endPoint x: 153, endPoint y: 220, distance: 187.6
click at [208, 234] on div "**********" at bounding box center [427, 215] width 855 height 430
type input "***"
click at [294, 176] on input "**********" at bounding box center [329, 186] width 157 height 20
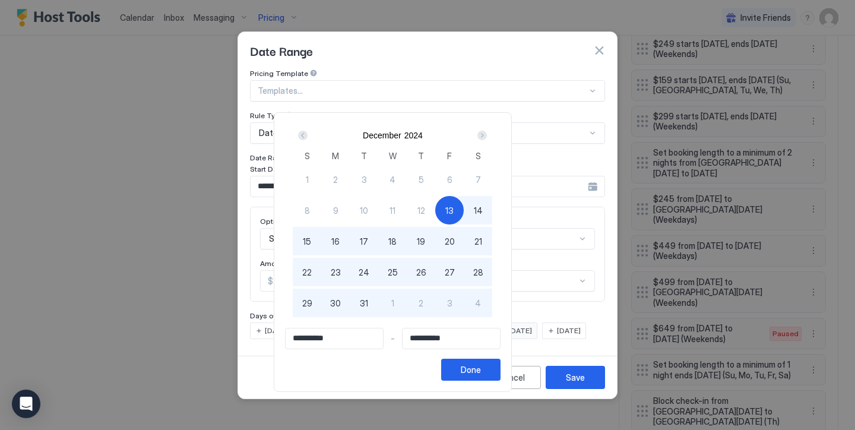
click at [487, 138] on div "Next" at bounding box center [481, 135] width 9 height 9
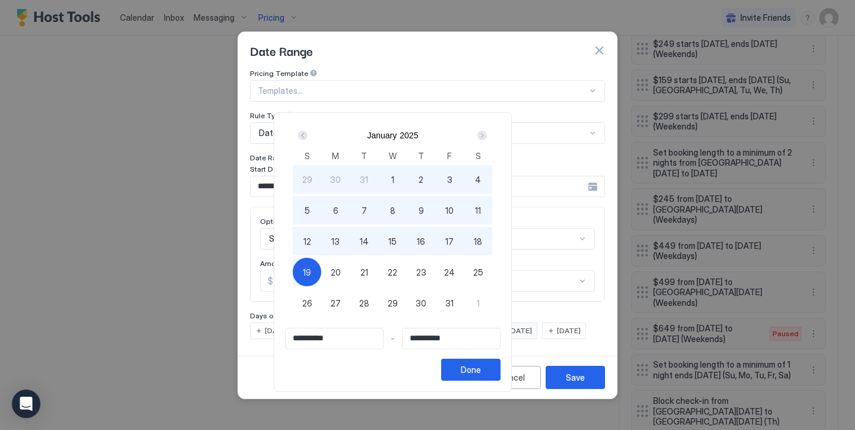
click at [487, 138] on div "Next" at bounding box center [481, 135] width 9 height 9
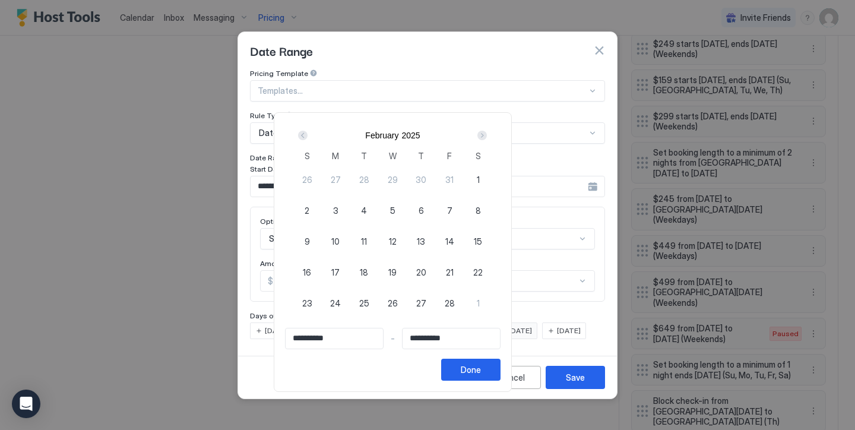
click at [487, 138] on div "Next" at bounding box center [481, 135] width 9 height 9
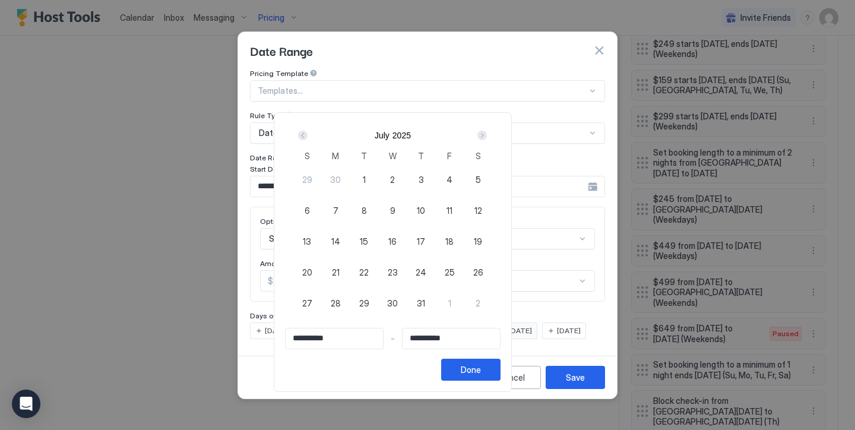
click at [487, 138] on div "Next" at bounding box center [481, 135] width 9 height 9
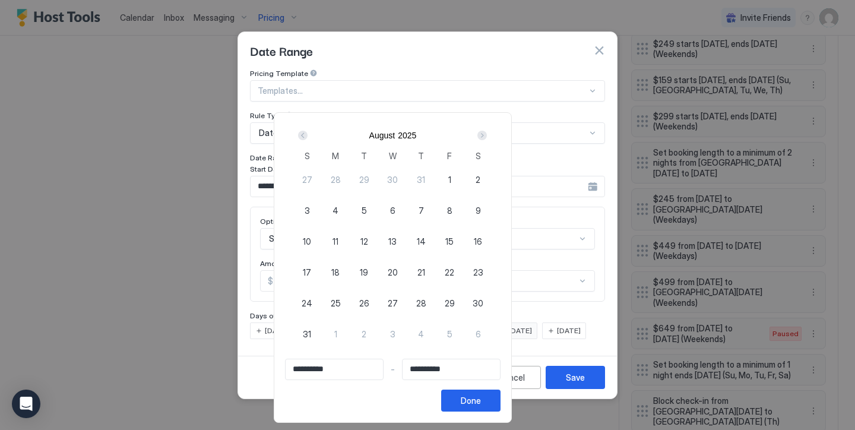
click at [487, 138] on div "Next" at bounding box center [481, 135] width 9 height 9
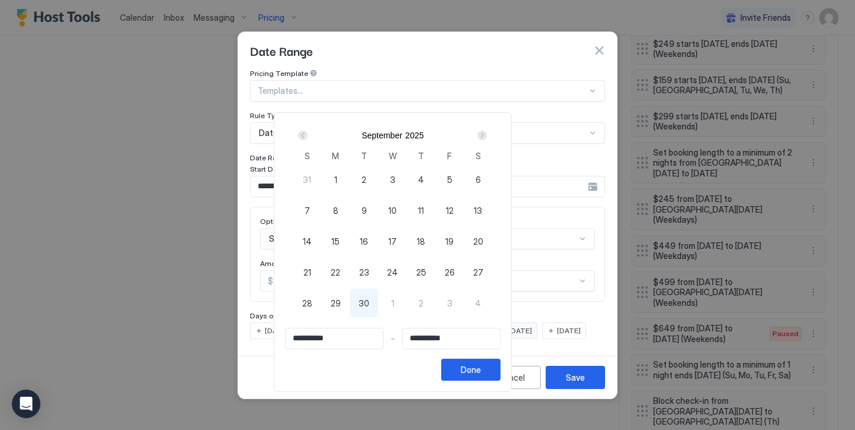
click at [487, 138] on div "Next" at bounding box center [481, 135] width 9 height 9
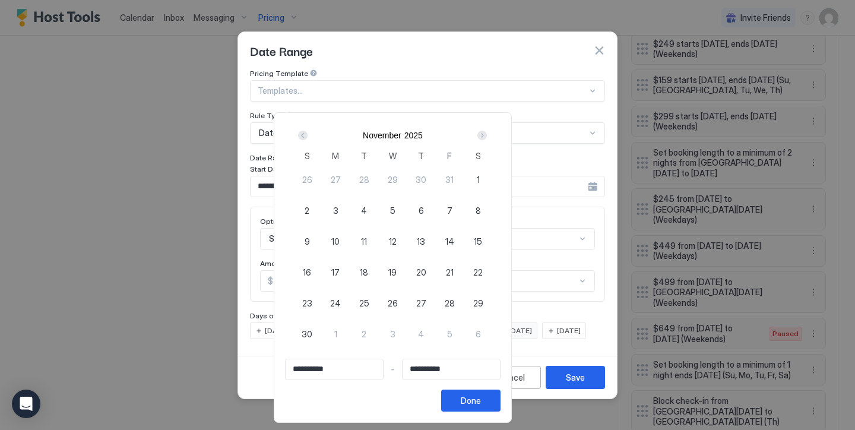
click at [487, 138] on div "Next" at bounding box center [481, 135] width 9 height 9
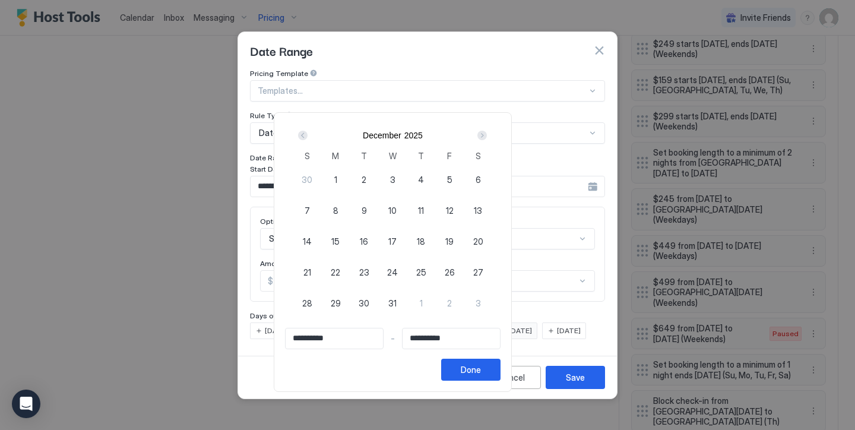
click at [425, 238] on span "18" at bounding box center [421, 241] width 8 height 12
type input "**********"
click at [487, 132] on div "Next" at bounding box center [481, 135] width 9 height 9
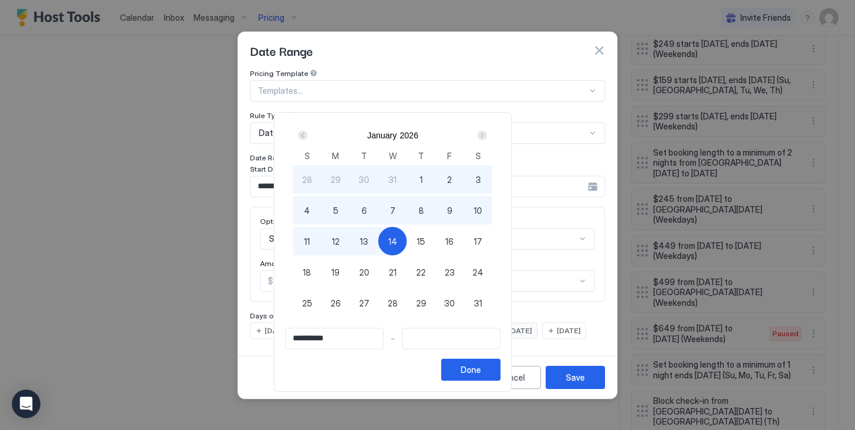
type input "**********"
click at [321, 240] on div "11" at bounding box center [307, 241] width 28 height 28
type input "**********"
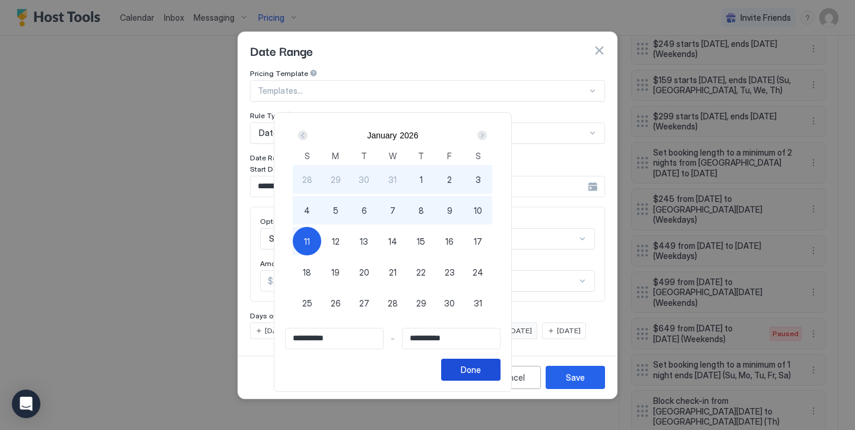
click at [500, 370] on button "Done" at bounding box center [470, 370] width 59 height 22
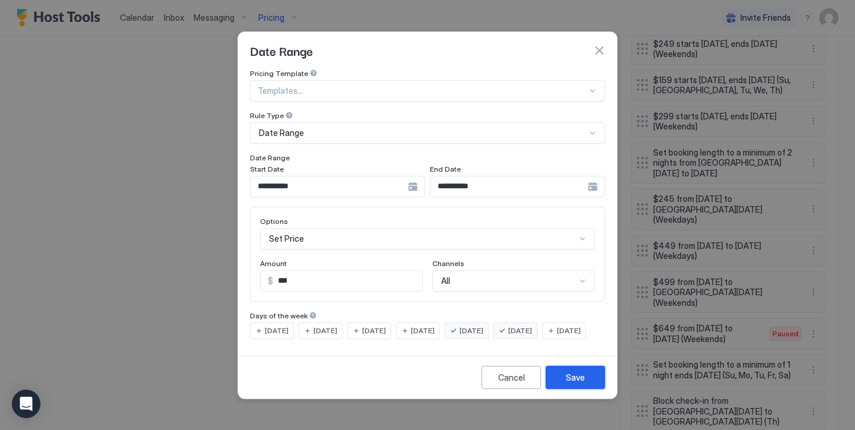
click at [576, 383] on div "Save" at bounding box center [575, 377] width 19 height 12
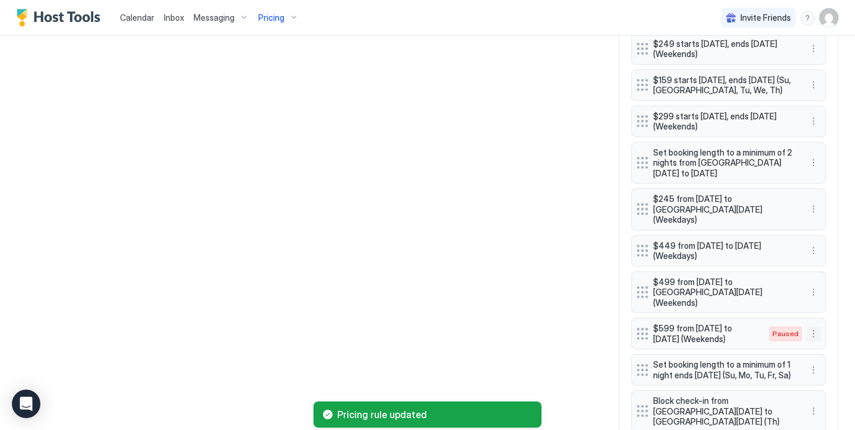
click at [814, 326] on button "More options" at bounding box center [813, 333] width 14 height 14
click at [836, 340] on span "Enable" at bounding box center [836, 344] width 23 height 9
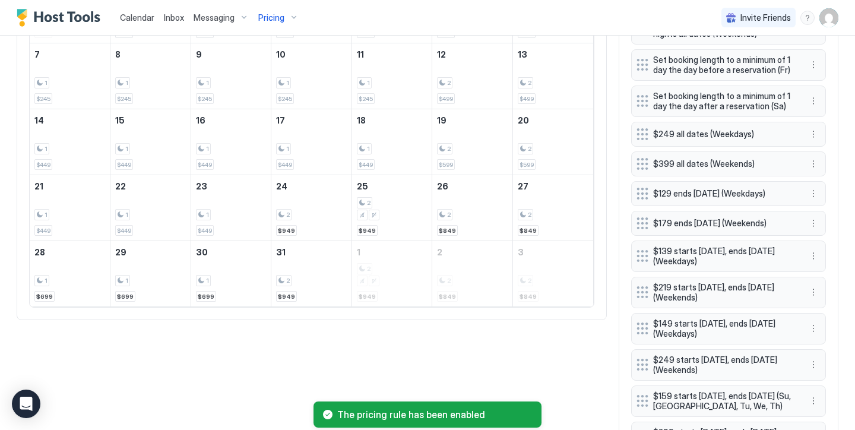
scroll to position [264, 0]
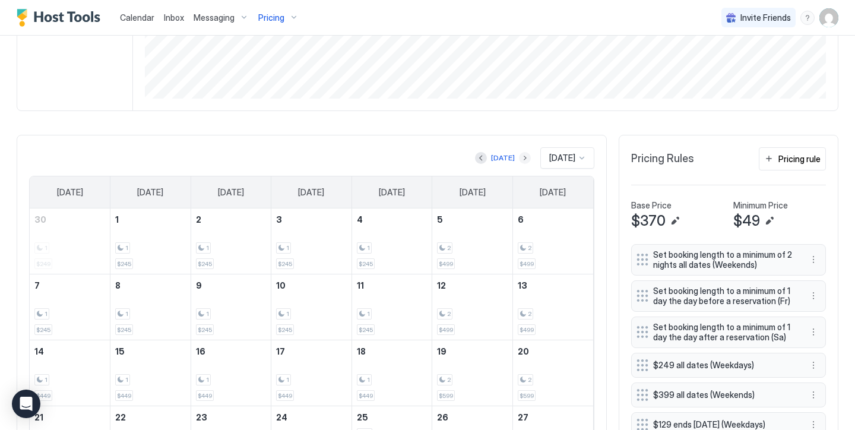
click at [519, 156] on button "Next month" at bounding box center [525, 158] width 12 height 12
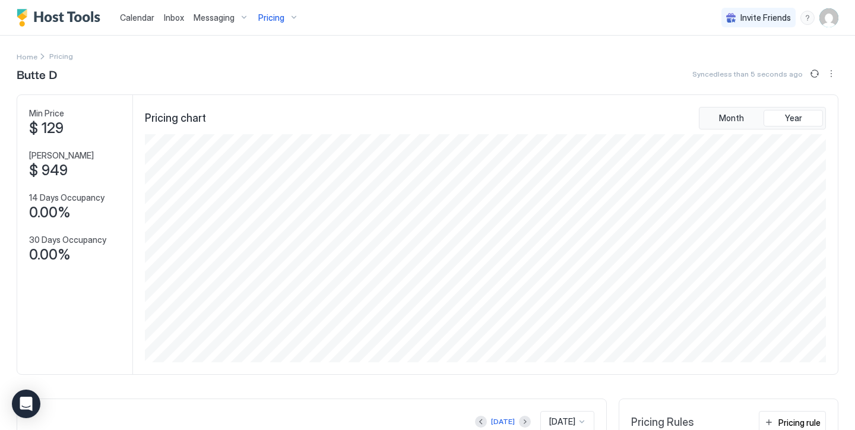
scroll to position [0, 0]
click at [289, 18] on div "Pricing" at bounding box center [278, 18] width 50 height 20
click at [272, 202] on div "Butte E" at bounding box center [258, 213] width 115 height 28
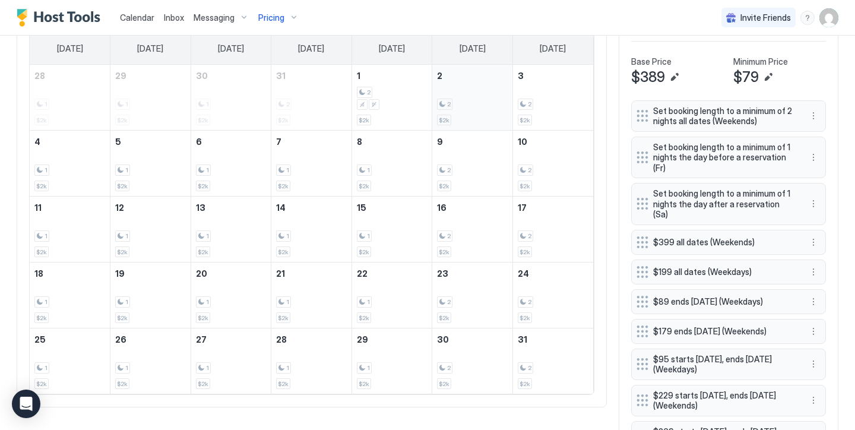
scroll to position [371, 0]
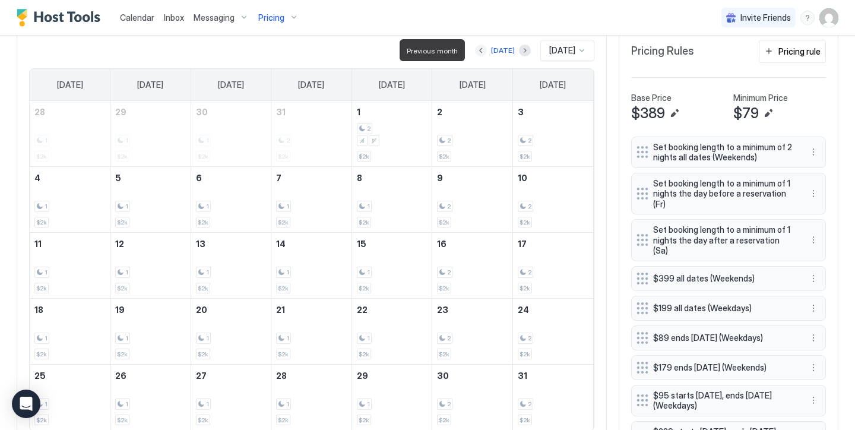
click at [476, 46] on button "Previous month" at bounding box center [481, 51] width 12 height 12
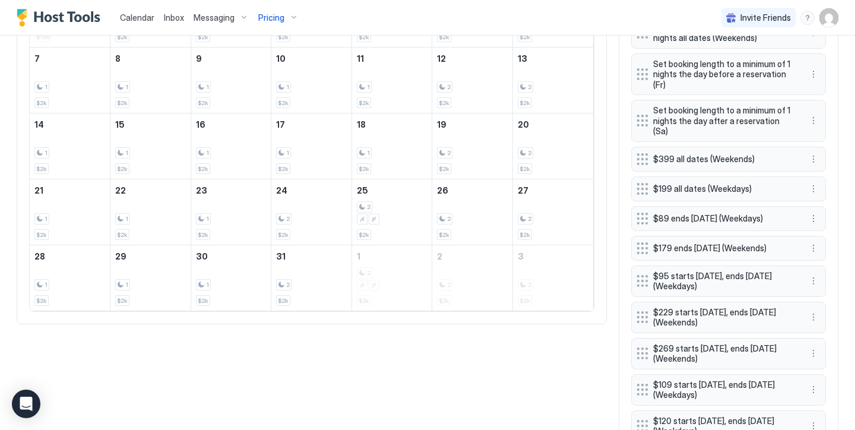
scroll to position [5, 0]
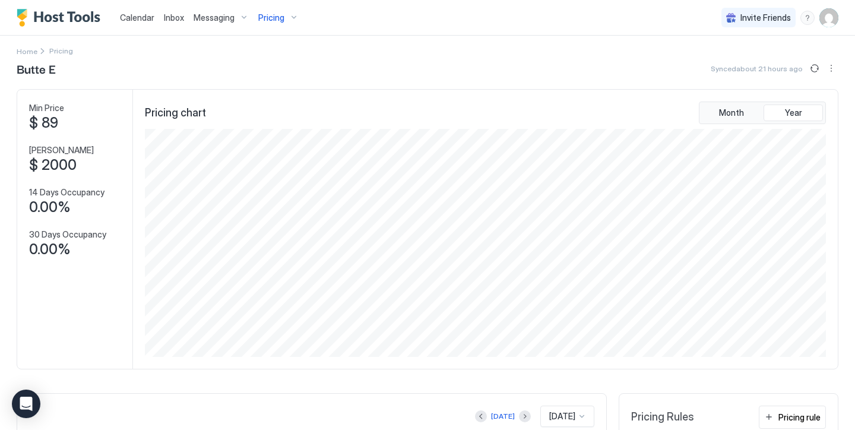
click at [290, 14] on div "Pricing" at bounding box center [278, 18] width 50 height 20
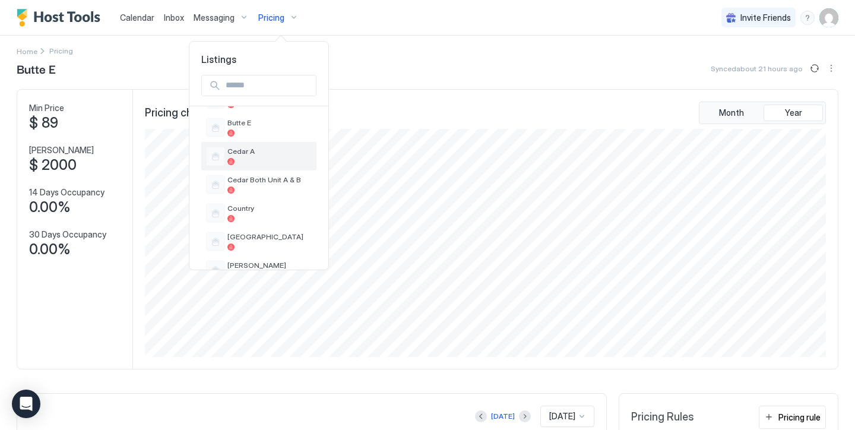
scroll to position [429, 0]
click at [291, 185] on div at bounding box center [269, 188] width 84 height 7
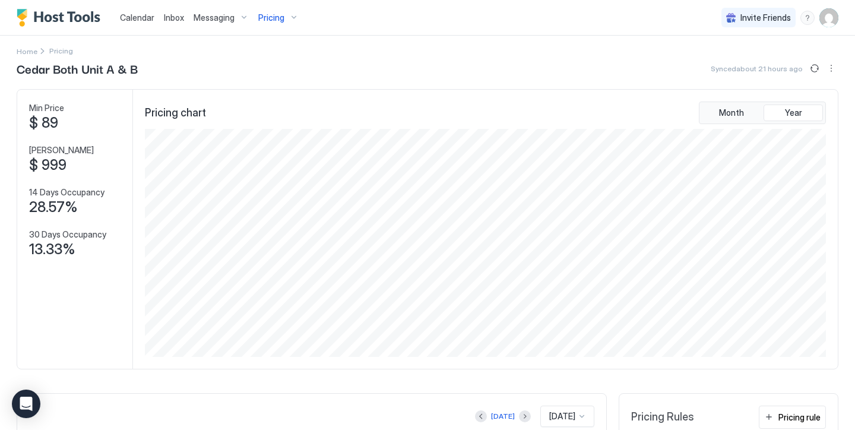
click at [284, 15] on div "Pricing" at bounding box center [278, 18] width 50 height 20
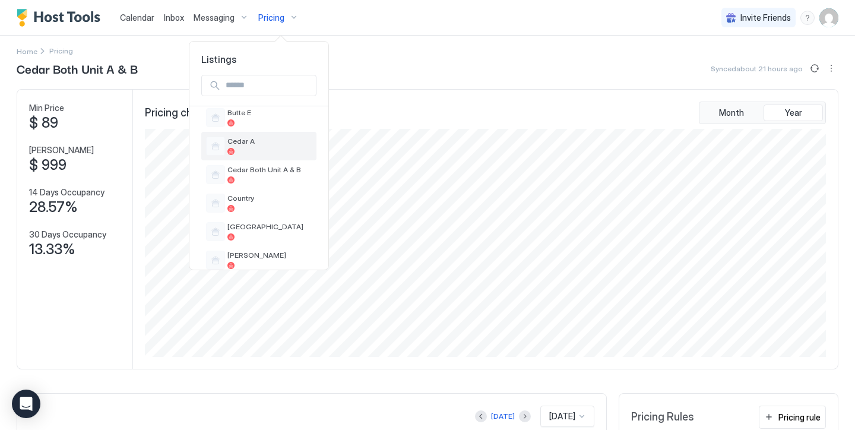
scroll to position [439, 0]
click at [253, 219] on div "[GEOGRAPHIC_DATA]" at bounding box center [258, 230] width 115 height 28
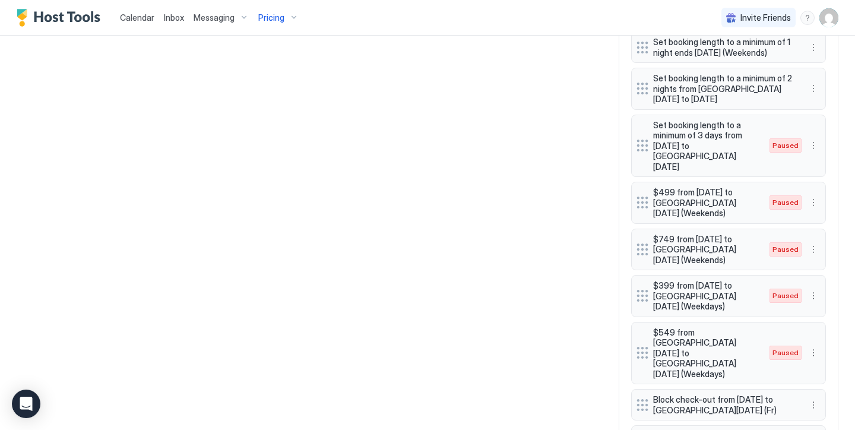
scroll to position [1003, 0]
click at [814, 196] on button "More options" at bounding box center [813, 203] width 14 height 14
click at [825, 204] on div "Edit" at bounding box center [830, 199] width 46 height 19
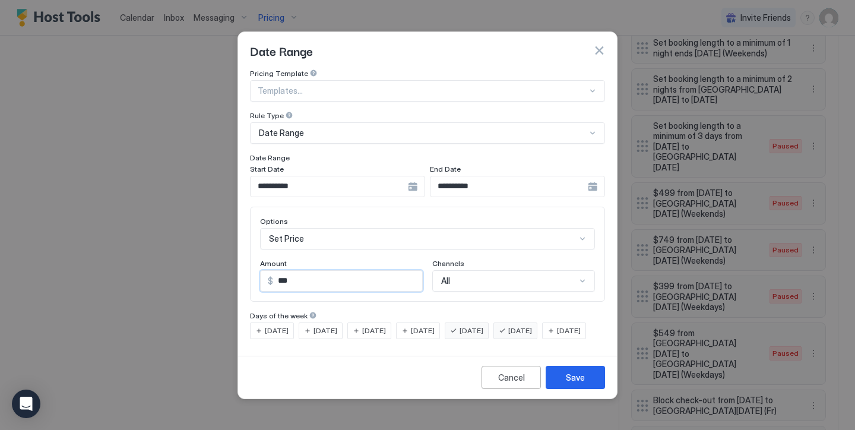
drag, startPoint x: 310, startPoint y: 271, endPoint x: 264, endPoint y: 256, distance: 49.2
click at [264, 259] on div "Amount $ ***" at bounding box center [341, 275] width 163 height 33
type input "***"
click at [336, 176] on input "**********" at bounding box center [329, 186] width 157 height 20
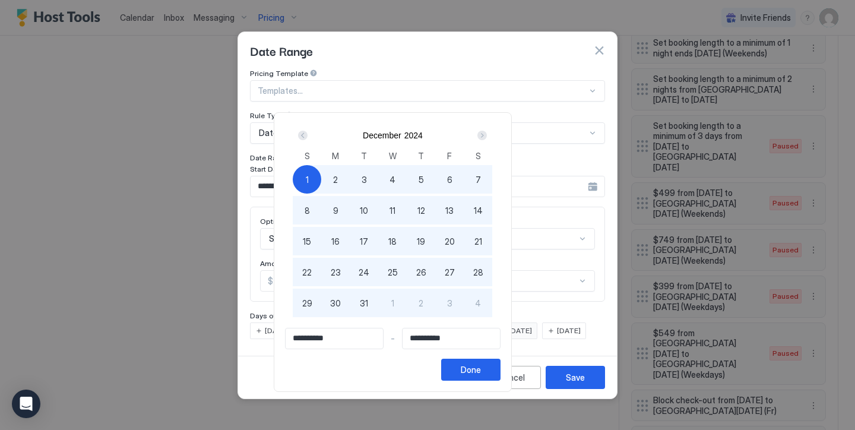
click at [487, 132] on div "Next" at bounding box center [481, 135] width 9 height 9
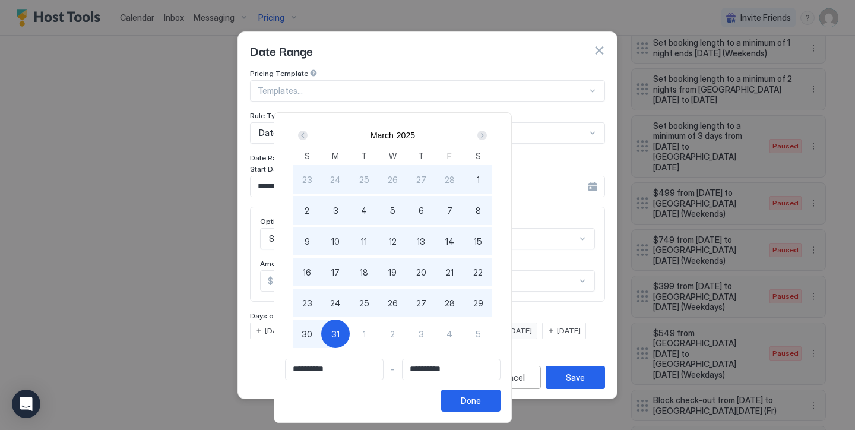
click at [487, 132] on div "Next" at bounding box center [481, 135] width 9 height 9
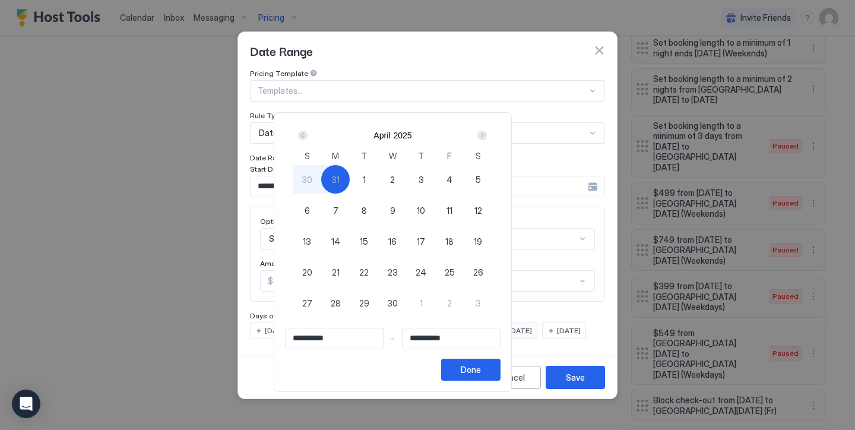
click at [487, 132] on div "Next" at bounding box center [481, 135] width 9 height 9
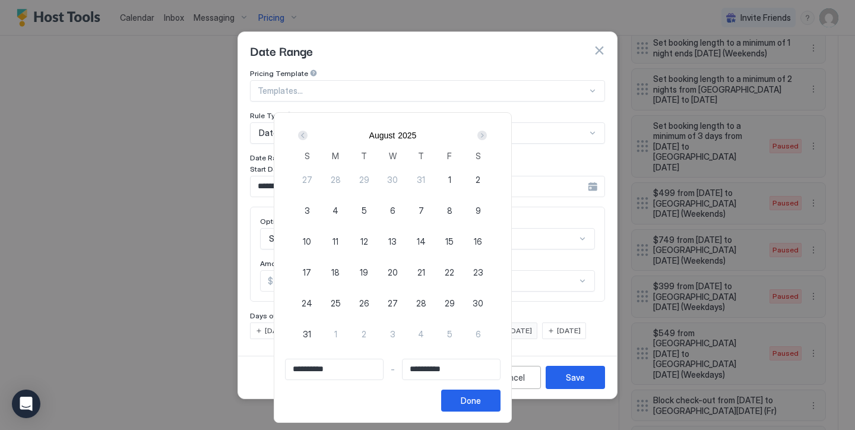
click at [487, 132] on div "Next" at bounding box center [481, 135] width 9 height 9
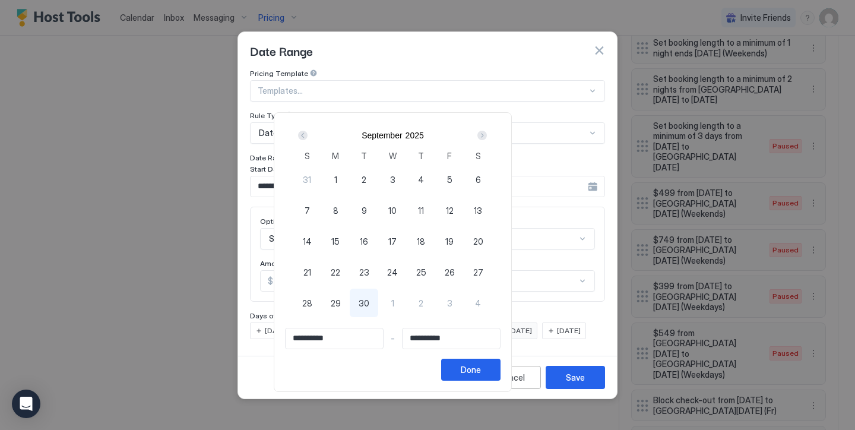
click at [487, 132] on div "Next" at bounding box center [481, 135] width 9 height 9
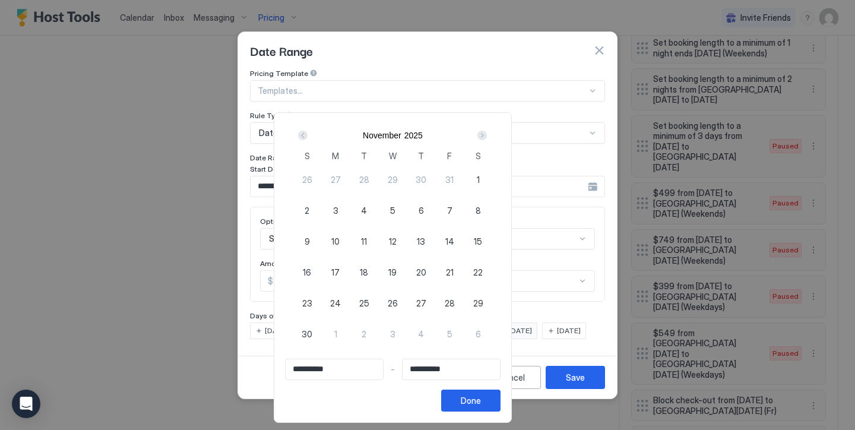
click at [487, 132] on div "Next" at bounding box center [481, 135] width 9 height 9
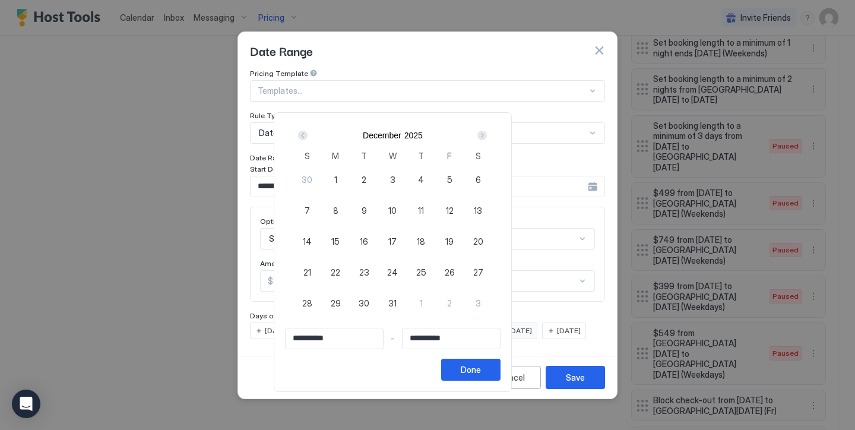
click at [350, 184] on div "1" at bounding box center [335, 179] width 28 height 28
type input "**********"
click at [487, 138] on div "Next" at bounding box center [481, 135] width 9 height 9
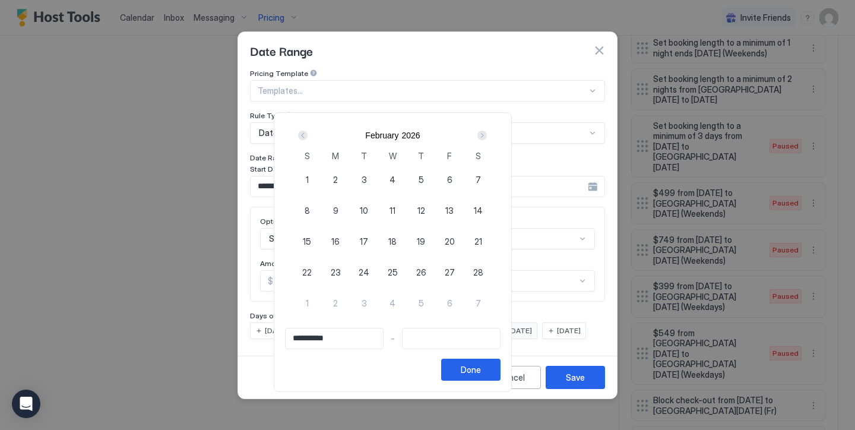
click at [487, 138] on div "Next" at bounding box center [481, 135] width 9 height 9
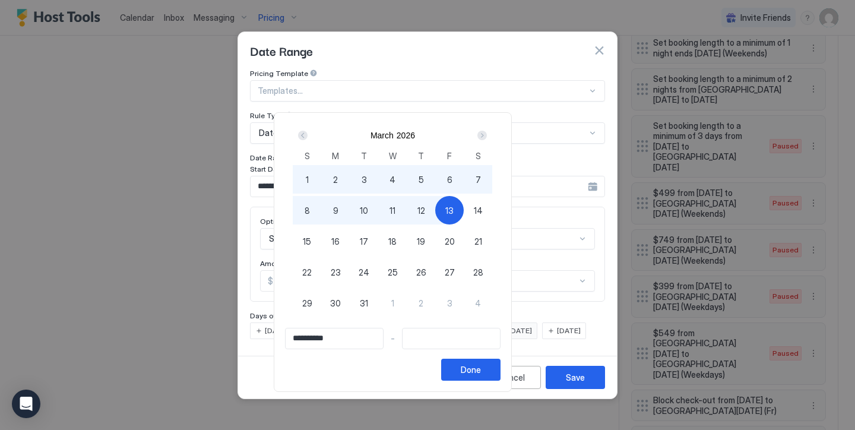
type input "**********"
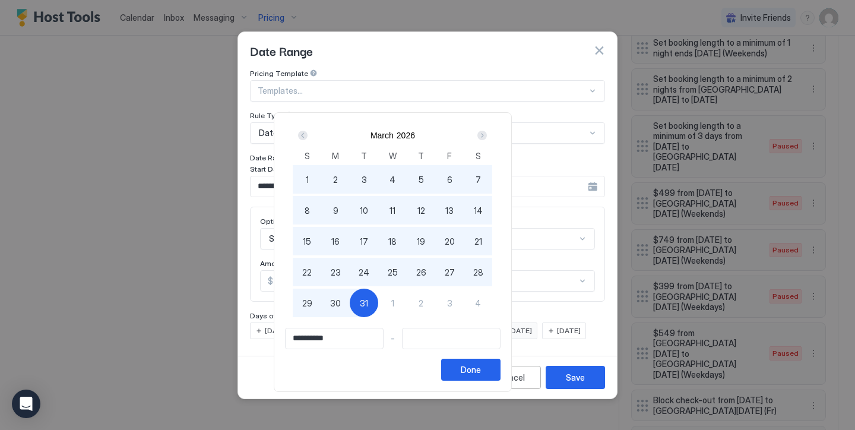
click at [368, 297] on span "31" at bounding box center [364, 303] width 8 height 12
type input "**********"
click at [500, 360] on button "Done" at bounding box center [470, 370] width 59 height 22
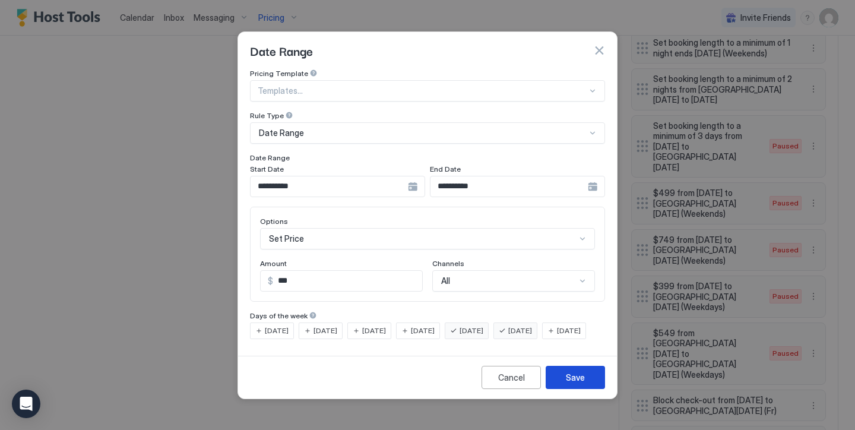
click at [558, 383] on button "Save" at bounding box center [575, 377] width 59 height 23
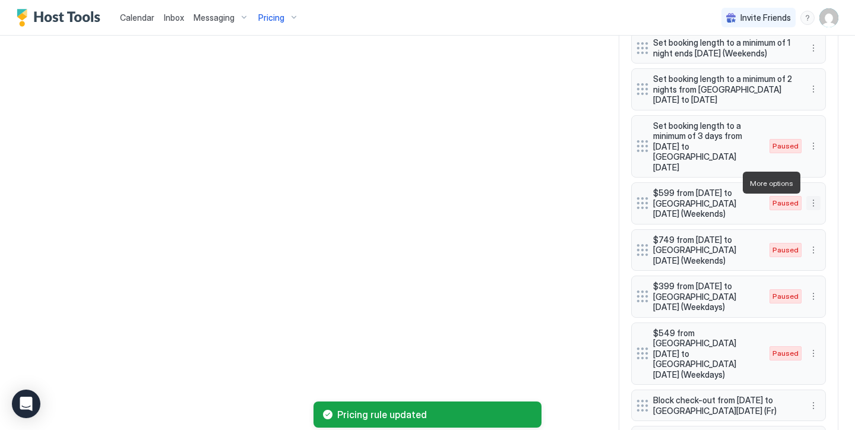
click at [809, 196] on button "More options" at bounding box center [813, 203] width 14 height 14
click at [833, 224] on div "Enable" at bounding box center [830, 218] width 46 height 19
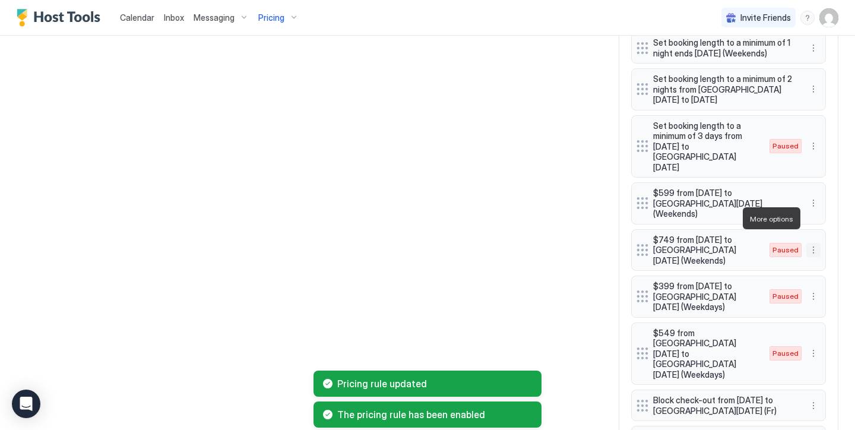
click at [811, 243] on button "More options" at bounding box center [813, 250] width 14 height 14
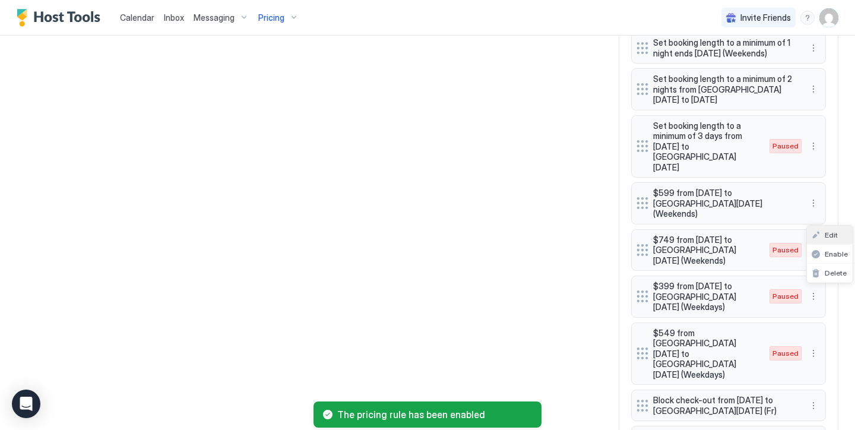
click at [830, 238] on span "Edit" at bounding box center [831, 234] width 13 height 9
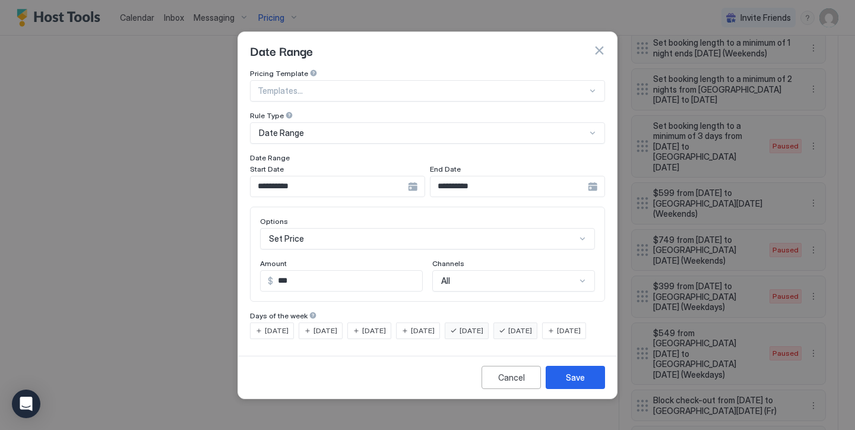
click at [391, 182] on input "**********" at bounding box center [329, 186] width 157 height 20
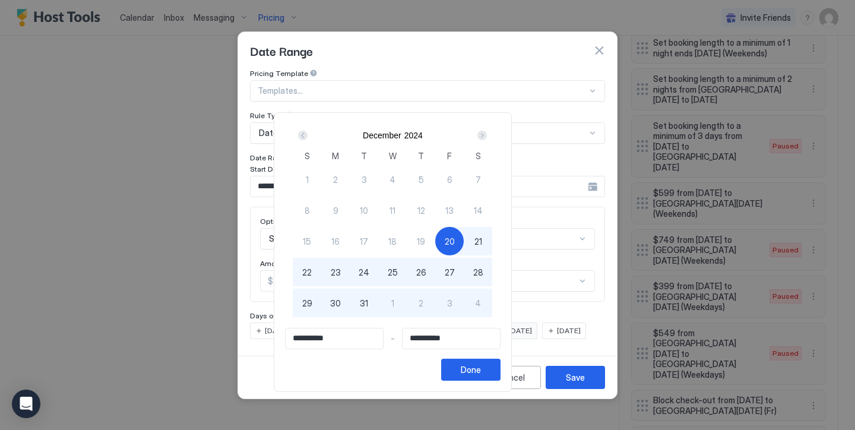
click at [489, 141] on div "Next" at bounding box center [482, 135] width 14 height 14
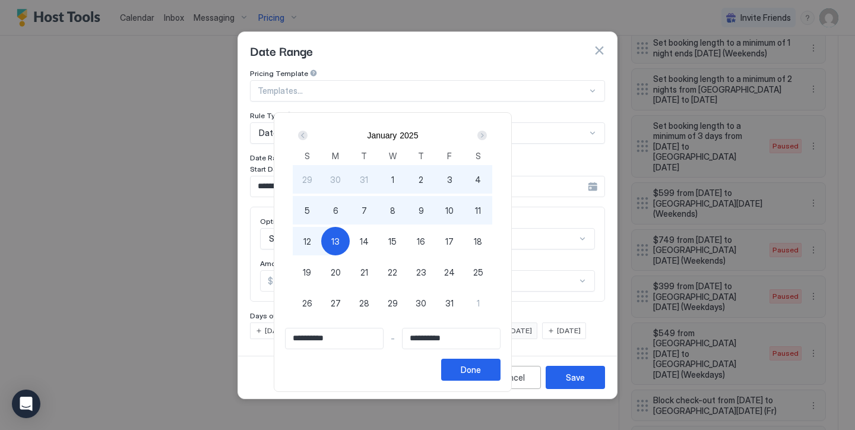
click at [489, 141] on div "Next" at bounding box center [482, 135] width 14 height 14
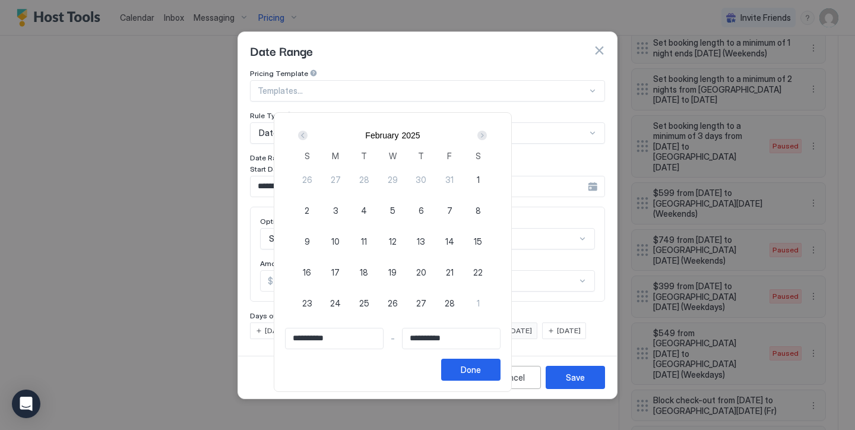
click at [489, 141] on div "Next" at bounding box center [482, 135] width 14 height 14
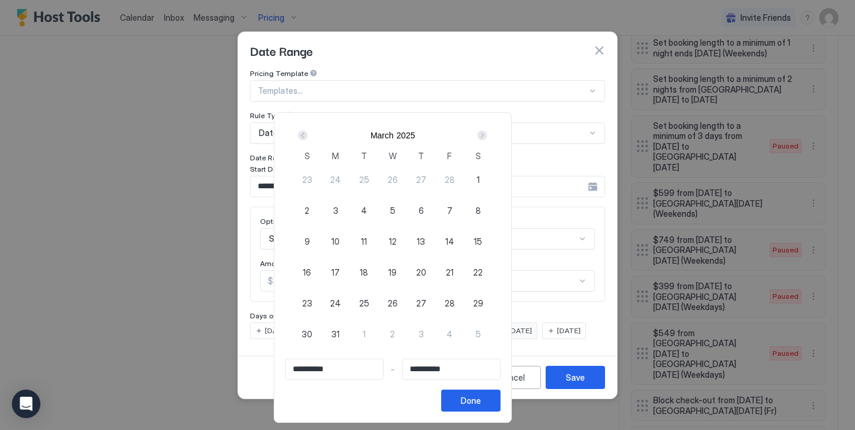
click at [489, 141] on div "Next" at bounding box center [482, 135] width 14 height 14
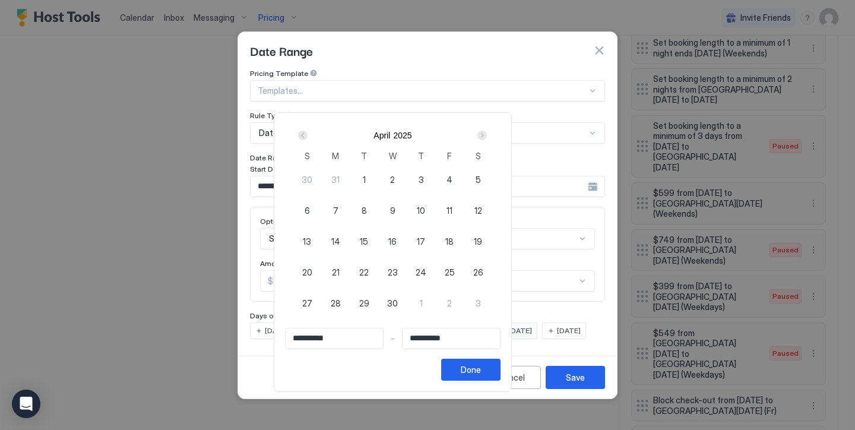
click at [489, 141] on div "Next" at bounding box center [482, 135] width 14 height 14
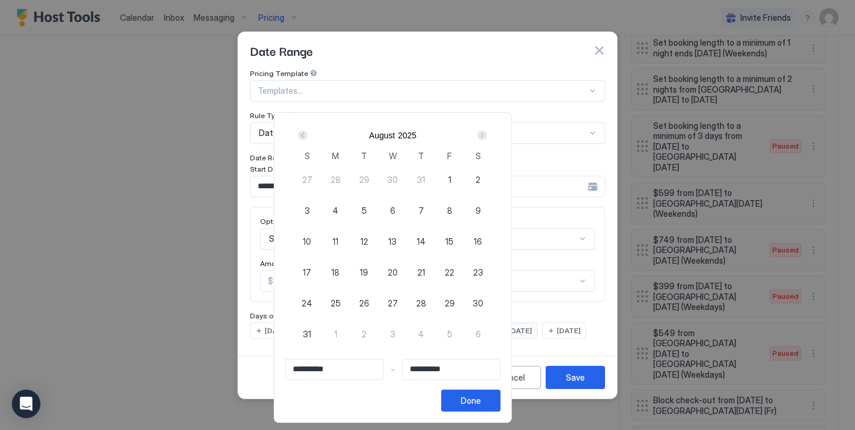
click at [489, 141] on div "Next" at bounding box center [482, 135] width 14 height 14
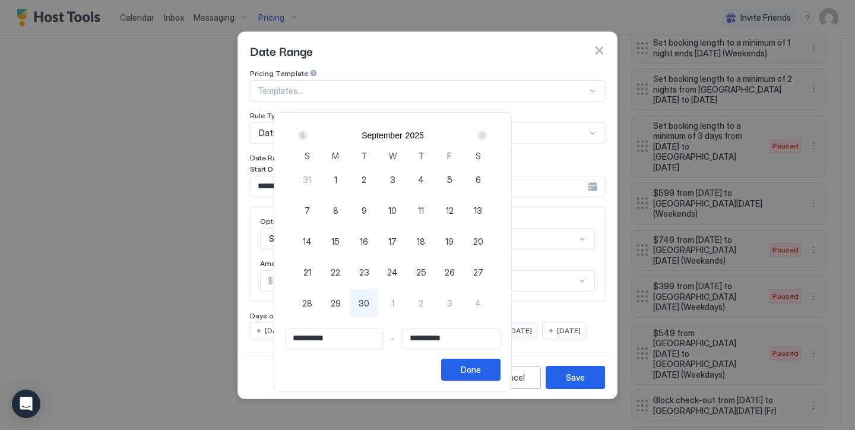
click at [489, 141] on div "Next" at bounding box center [482, 135] width 14 height 14
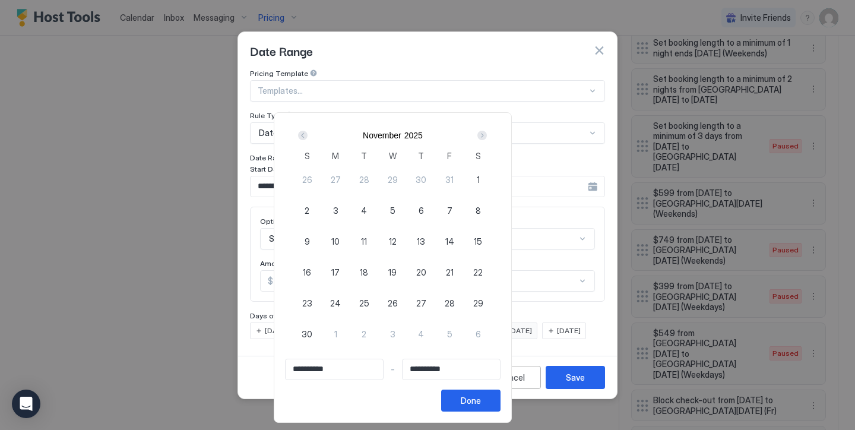
click at [489, 141] on div "Next" at bounding box center [482, 135] width 14 height 14
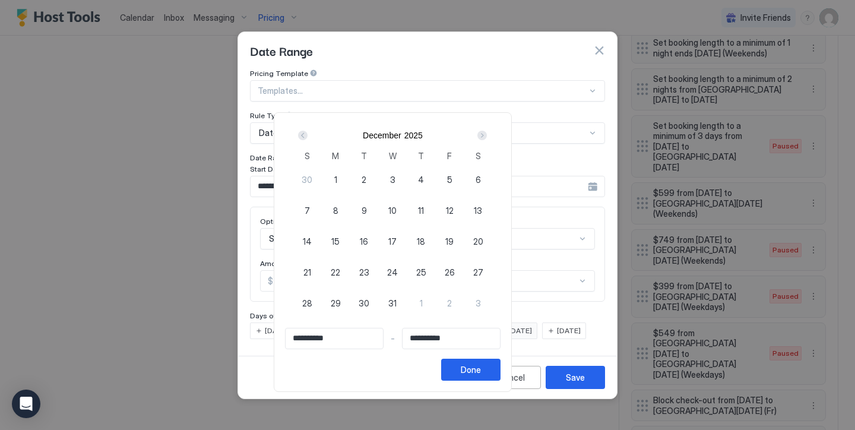
click at [424, 210] on span "11" at bounding box center [421, 210] width 6 height 12
type input "**********"
click at [489, 140] on div "Next" at bounding box center [482, 135] width 14 height 14
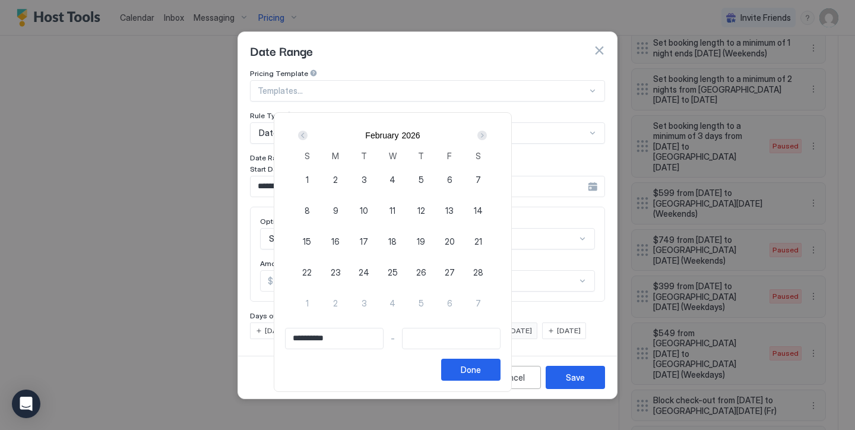
click at [307, 138] on div "Prev" at bounding box center [302, 135] width 9 height 9
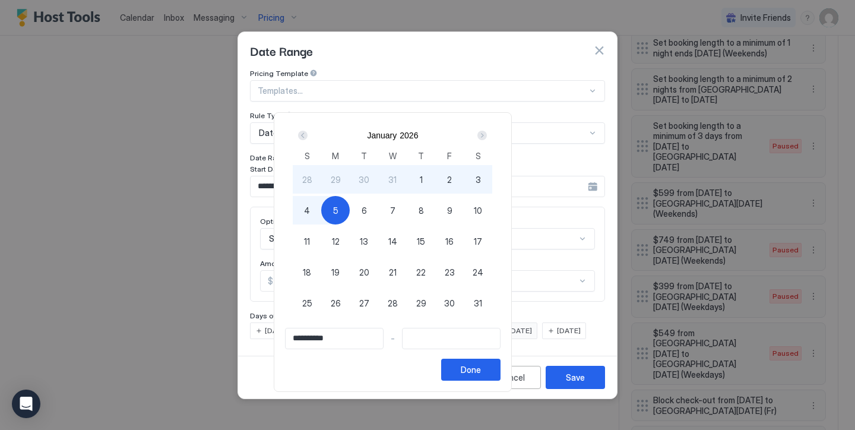
type input "**********"
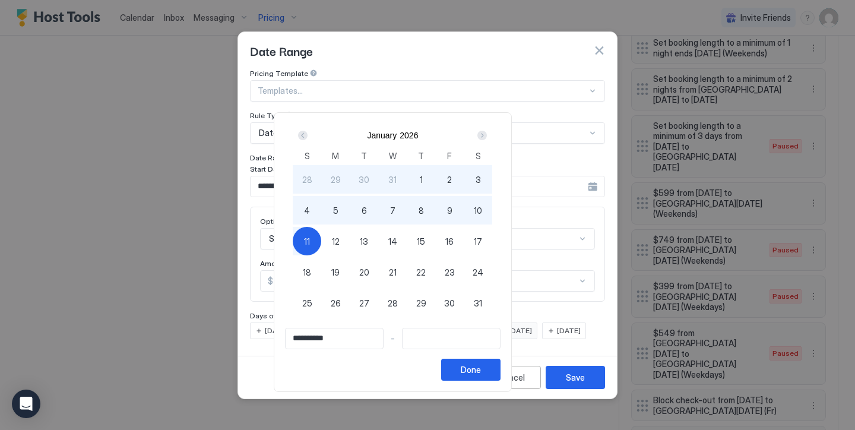
click at [321, 233] on div "11" at bounding box center [307, 241] width 28 height 28
type input "**********"
click at [500, 360] on button "Done" at bounding box center [470, 370] width 59 height 22
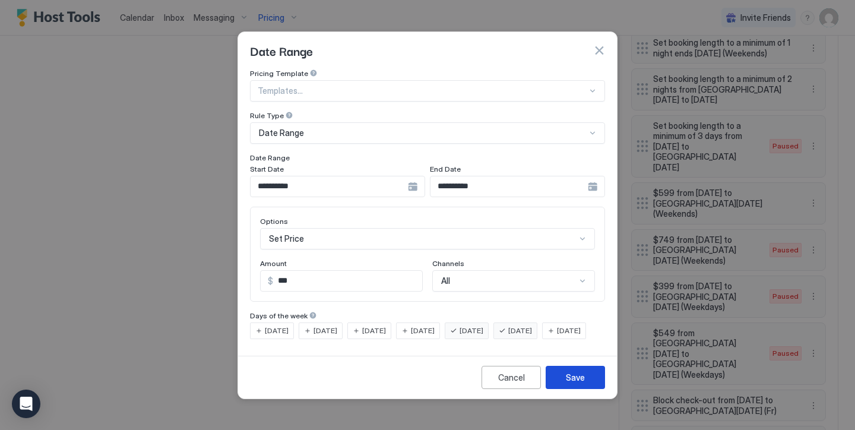
click at [566, 380] on button "Save" at bounding box center [575, 377] width 59 height 23
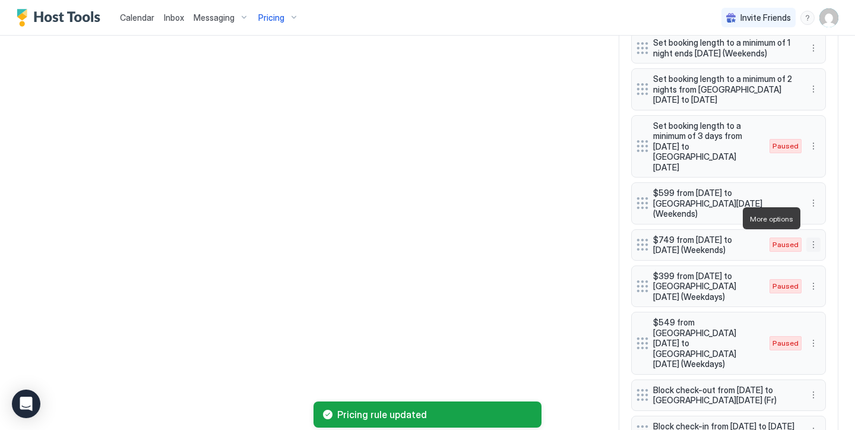
click at [810, 237] on button "More options" at bounding box center [813, 244] width 14 height 14
click at [830, 254] on span "Enable" at bounding box center [836, 253] width 23 height 9
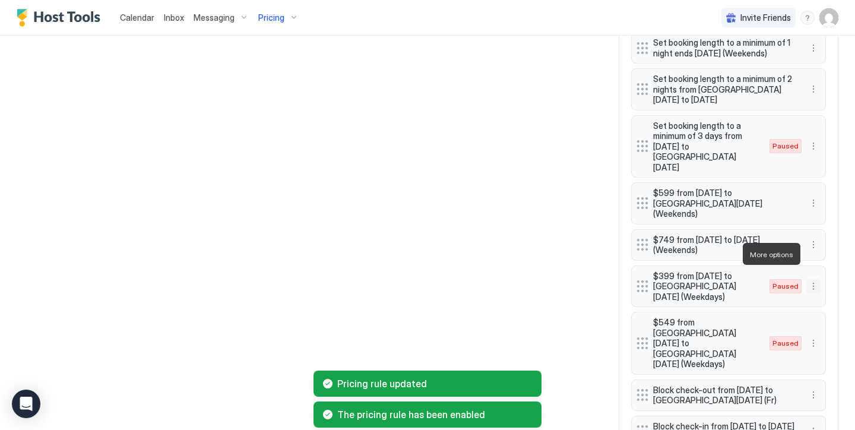
click at [810, 279] on button "More options" at bounding box center [813, 286] width 14 height 14
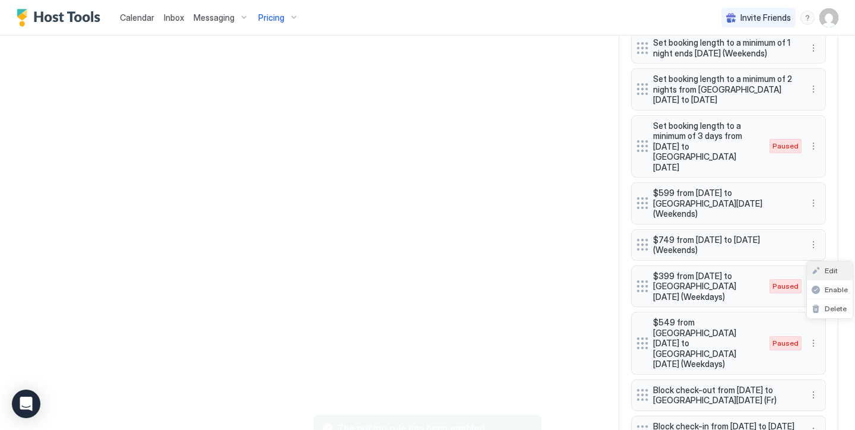
click at [834, 274] on span "Edit" at bounding box center [831, 270] width 13 height 9
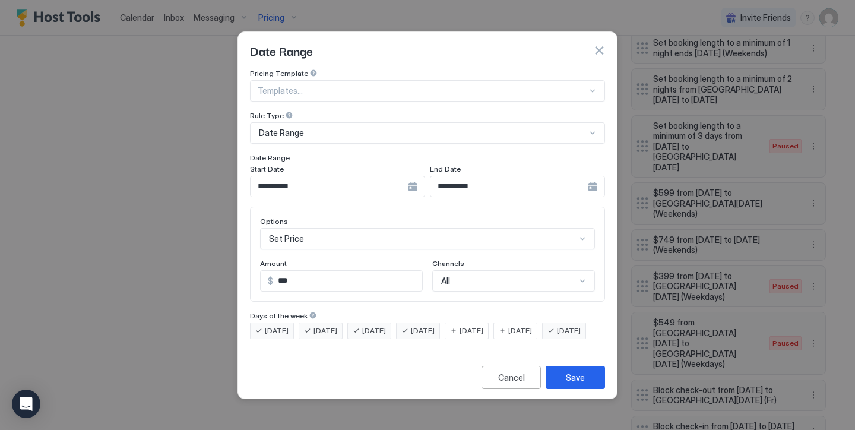
click at [382, 179] on input "**********" at bounding box center [329, 186] width 157 height 20
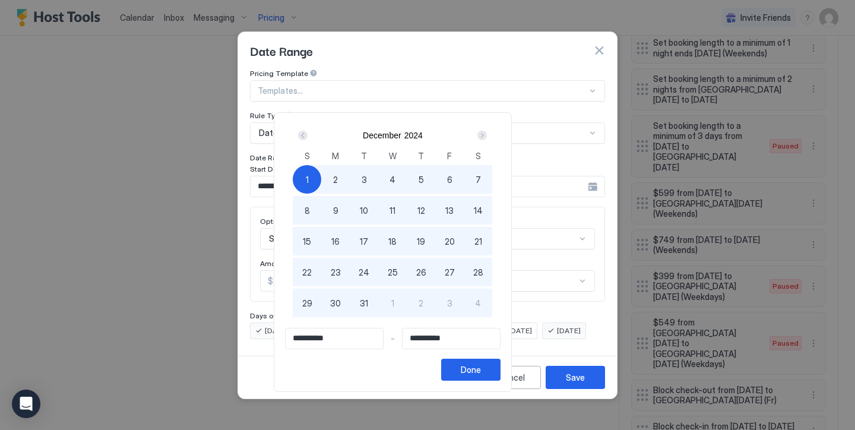
click at [487, 138] on div "Next" at bounding box center [481, 135] width 9 height 9
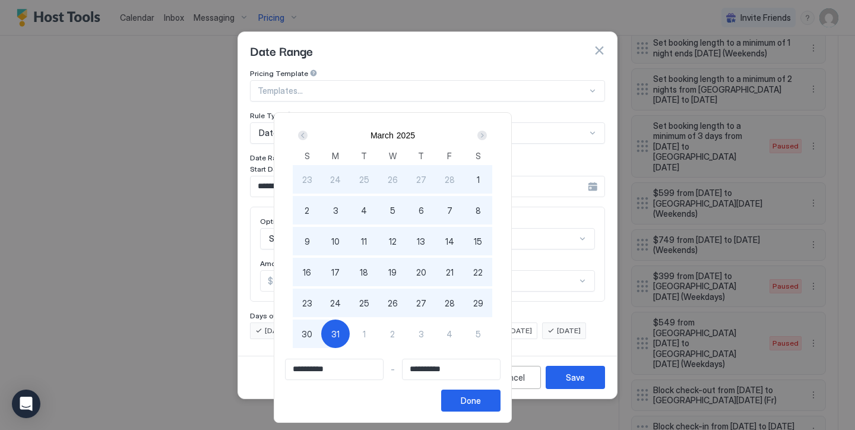
click at [487, 138] on div "Next" at bounding box center [481, 135] width 9 height 9
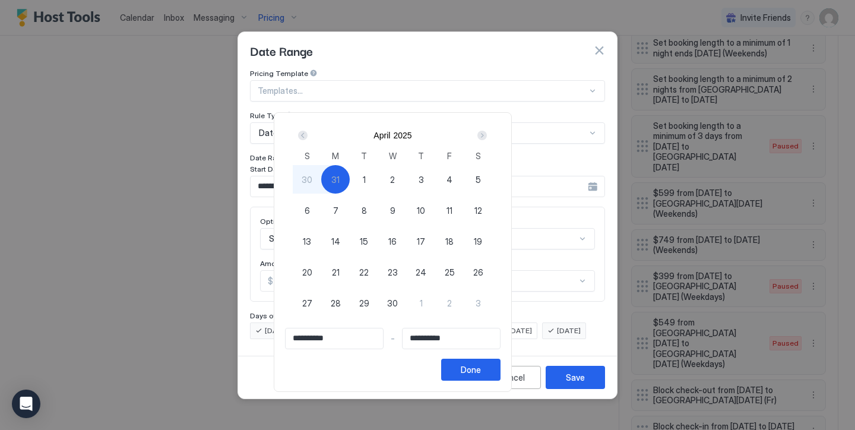
click at [487, 138] on div "Next" at bounding box center [481, 135] width 9 height 9
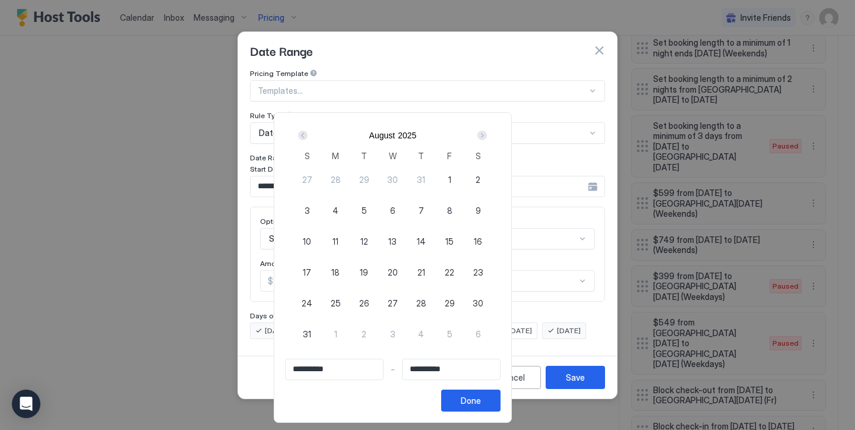
click at [487, 138] on div "Next" at bounding box center [481, 135] width 9 height 9
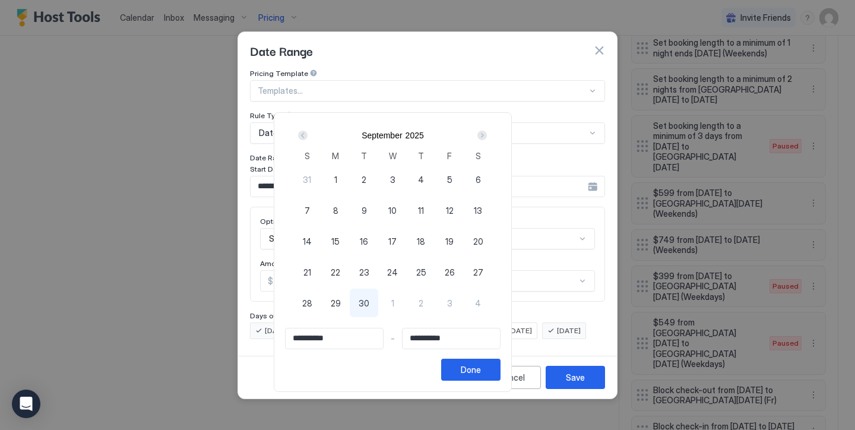
click at [487, 138] on div "Next" at bounding box center [481, 135] width 9 height 9
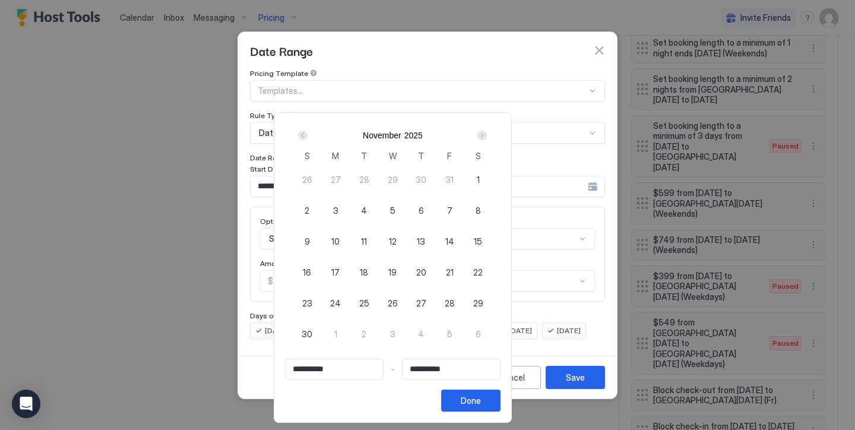
click at [487, 138] on div "Next" at bounding box center [481, 135] width 9 height 9
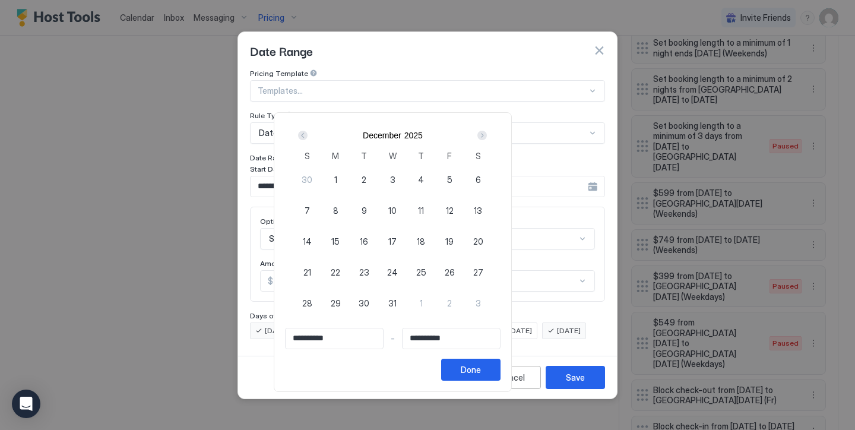
click at [350, 172] on div "1" at bounding box center [335, 179] width 28 height 28
type input "**********"
click at [487, 134] on div "Next" at bounding box center [481, 135] width 9 height 9
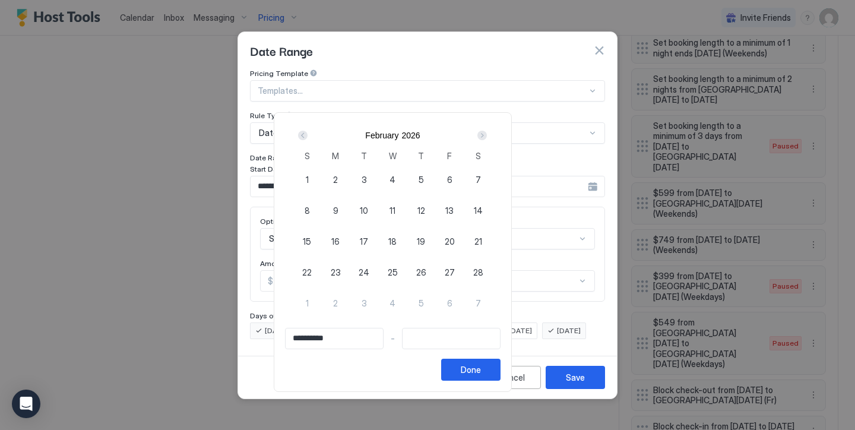
click at [487, 134] on div "Next" at bounding box center [481, 135] width 9 height 9
type input "**********"
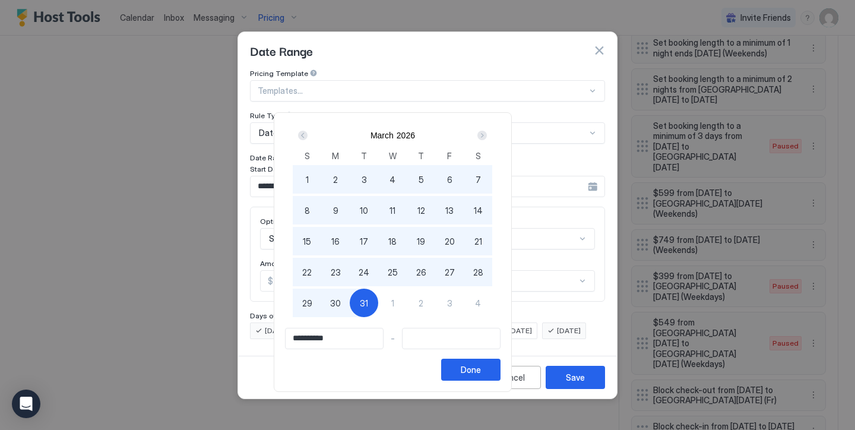
click at [368, 305] on span "31" at bounding box center [364, 303] width 8 height 12
type input "**********"
click at [481, 375] on div "Done" at bounding box center [471, 369] width 20 height 12
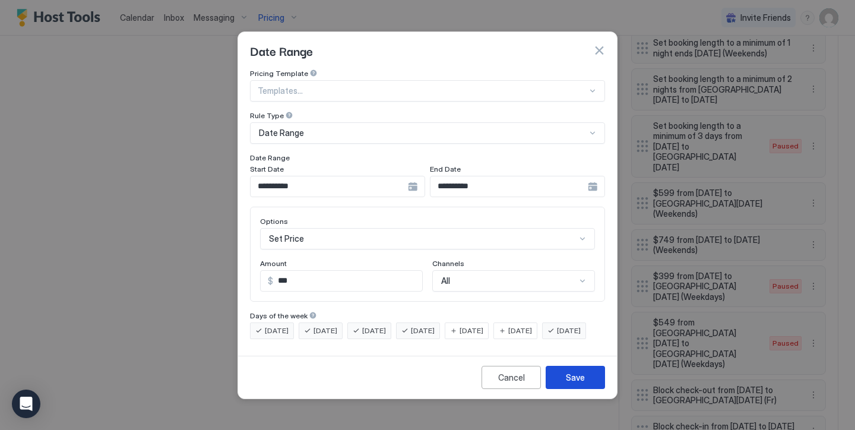
click at [577, 383] on div "Save" at bounding box center [575, 377] width 19 height 12
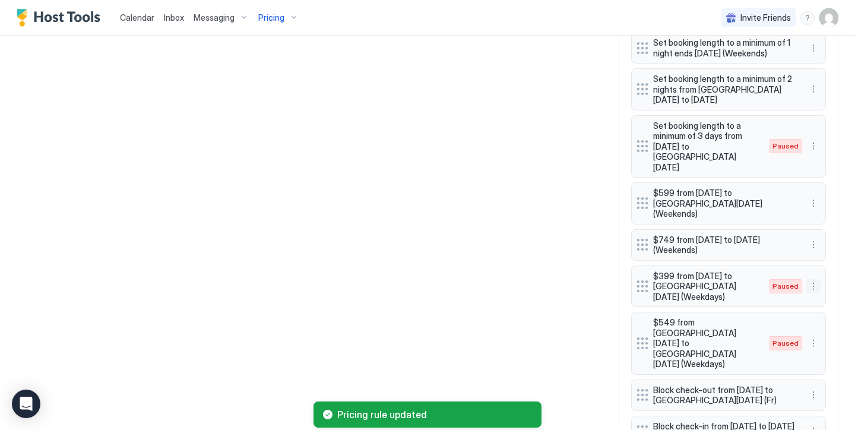
click at [816, 279] on button "More options" at bounding box center [813, 286] width 14 height 14
click at [836, 283] on div "Enable" at bounding box center [830, 289] width 46 height 19
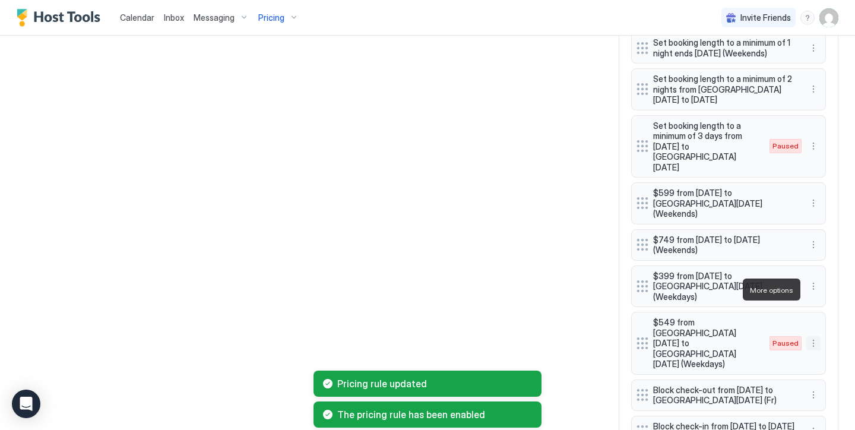
click at [814, 336] on button "More options" at bounding box center [813, 343] width 14 height 14
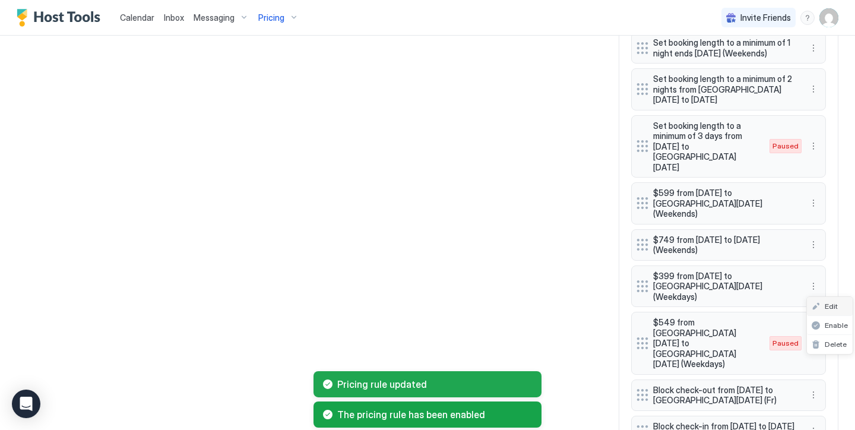
click at [838, 308] on div "Edit" at bounding box center [830, 306] width 46 height 19
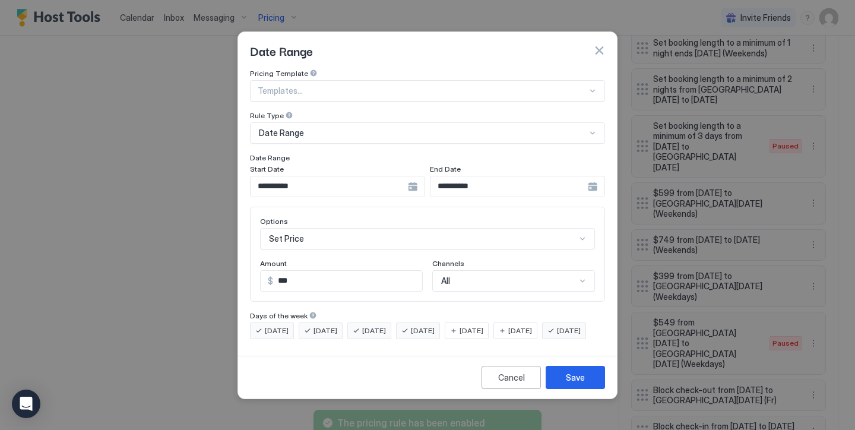
click at [311, 179] on input "**********" at bounding box center [329, 186] width 157 height 20
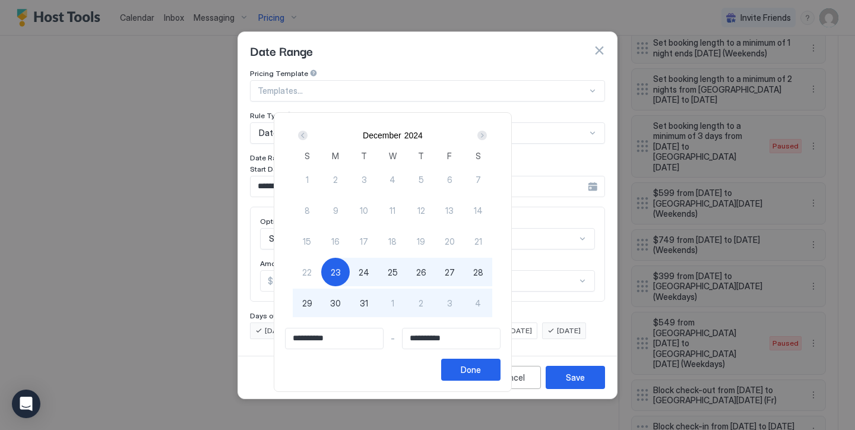
click at [489, 136] on div "Next" at bounding box center [482, 135] width 14 height 14
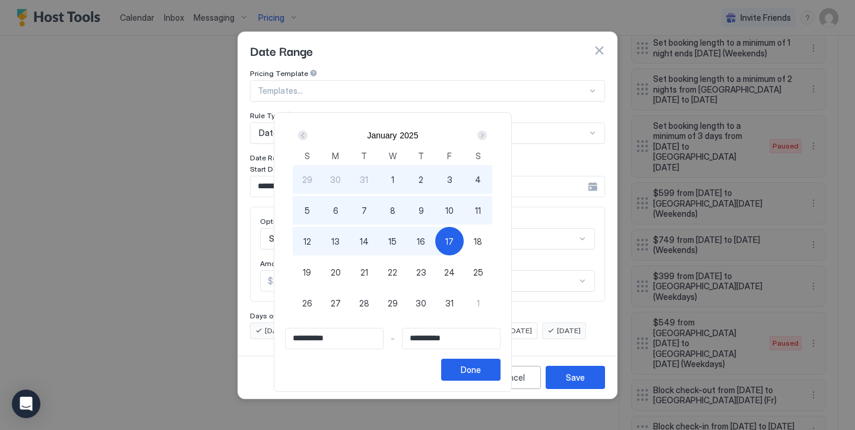
click at [489, 136] on div "Next" at bounding box center [482, 135] width 14 height 14
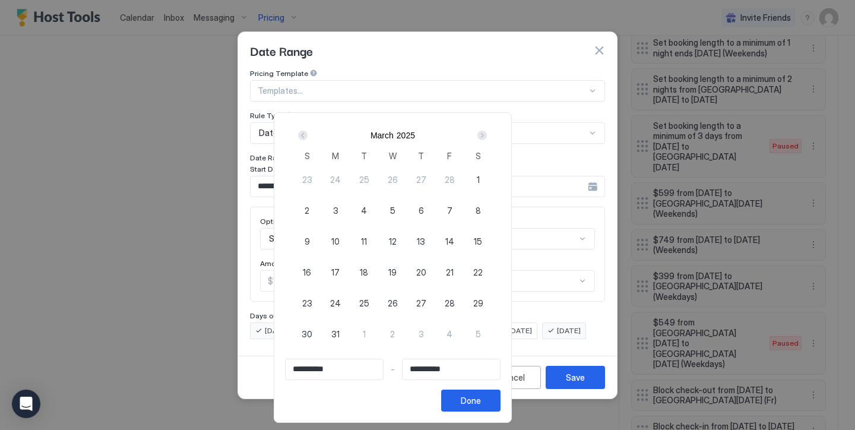
click at [489, 136] on div "Next" at bounding box center [482, 135] width 14 height 14
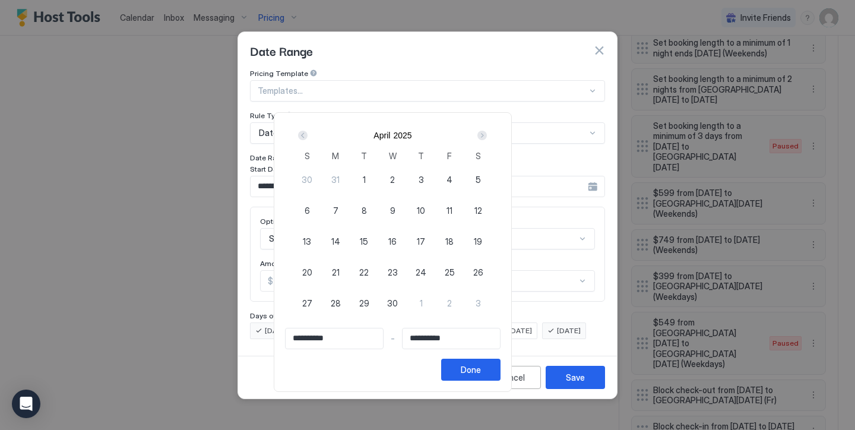
click at [489, 136] on div "Next" at bounding box center [482, 135] width 14 height 14
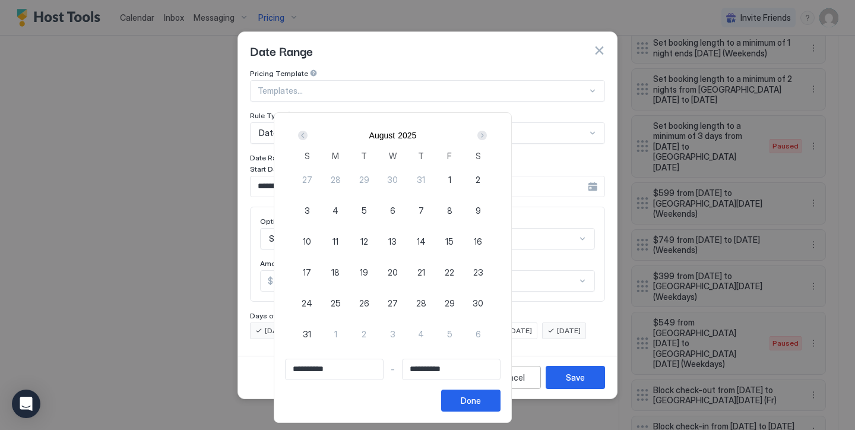
click at [489, 136] on div "Next" at bounding box center [482, 135] width 14 height 14
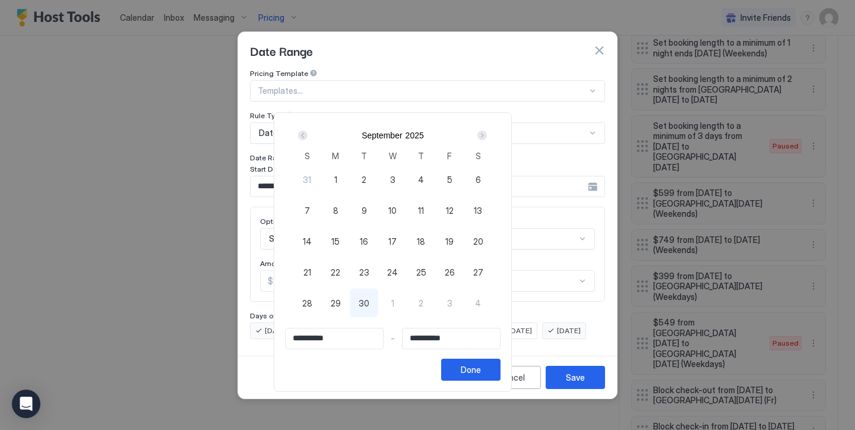
click at [489, 136] on div "Next" at bounding box center [482, 135] width 14 height 14
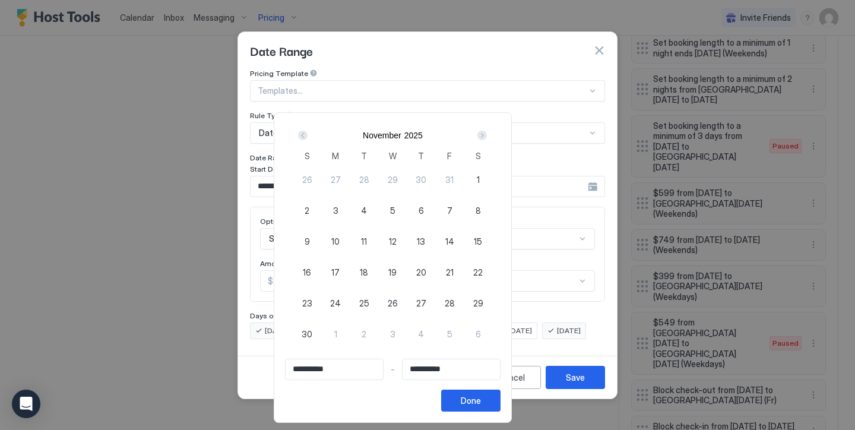
click at [489, 136] on div "Next" at bounding box center [482, 135] width 14 height 14
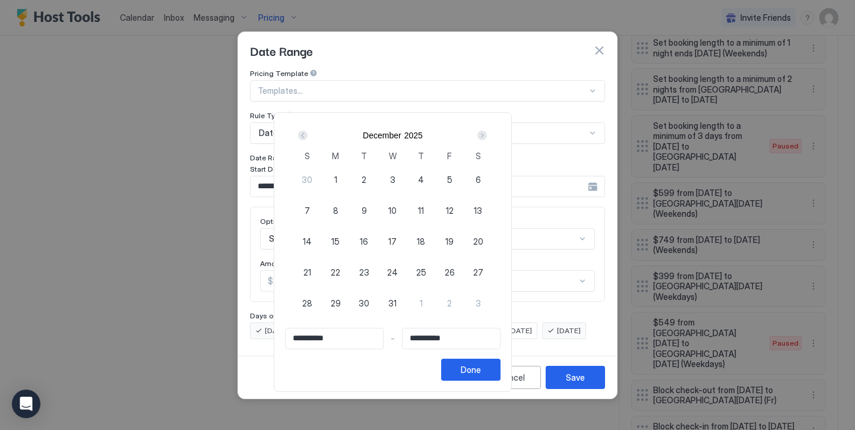
click at [311, 274] on span "21" at bounding box center [307, 272] width 8 height 12
type input "**********"
click at [487, 138] on div "Next" at bounding box center [481, 135] width 9 height 9
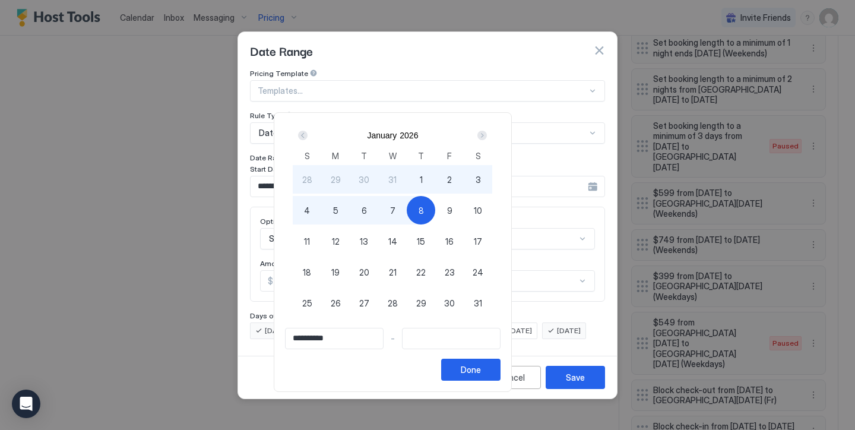
type input "**********"
click at [464, 212] on div "9" at bounding box center [449, 210] width 28 height 28
type input "**********"
click at [500, 365] on button "Done" at bounding box center [470, 370] width 59 height 22
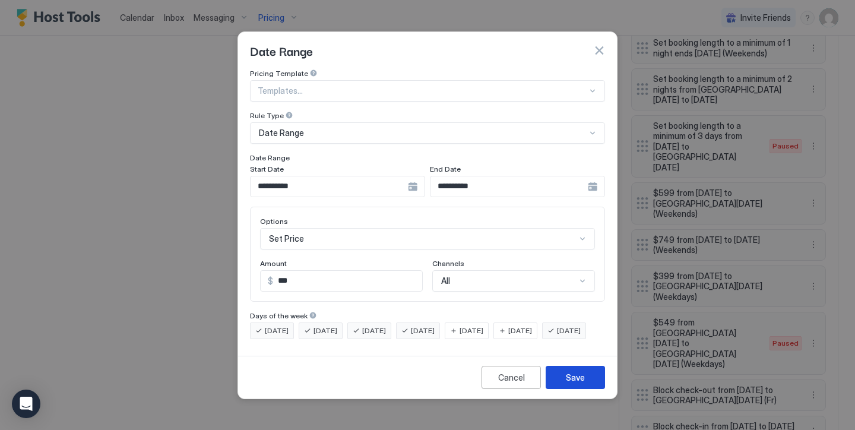
click at [557, 386] on button "Save" at bounding box center [575, 377] width 59 height 23
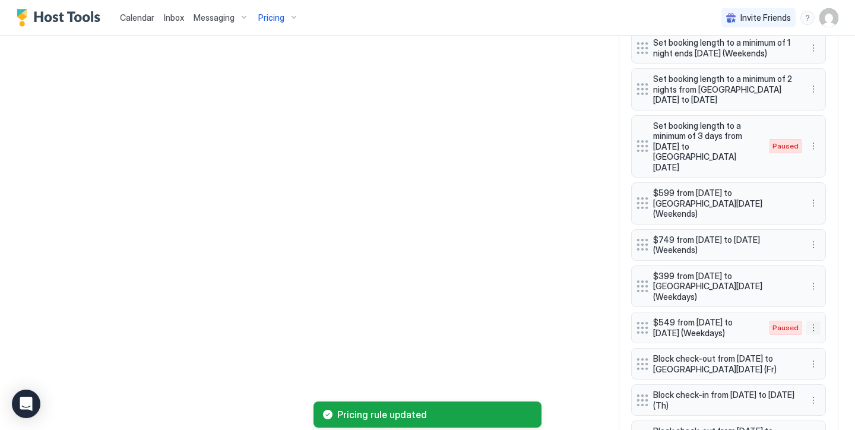
click at [818, 321] on button "More options" at bounding box center [813, 328] width 14 height 14
click at [837, 321] on span "Enable" at bounding box center [836, 325] width 23 height 9
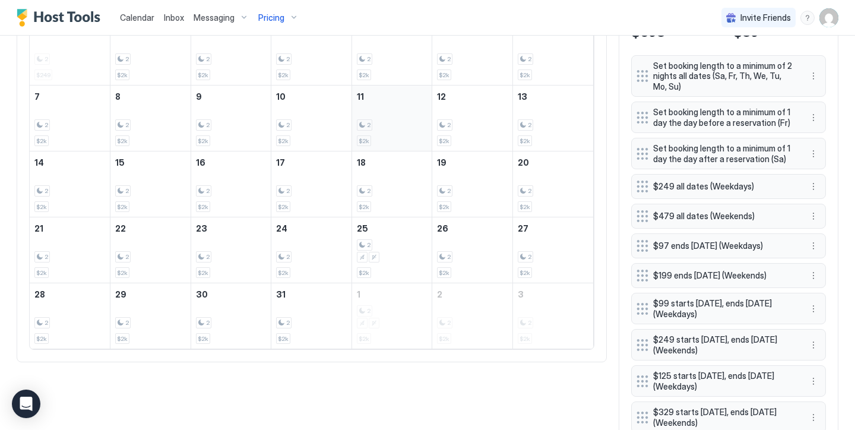
scroll to position [454, 0]
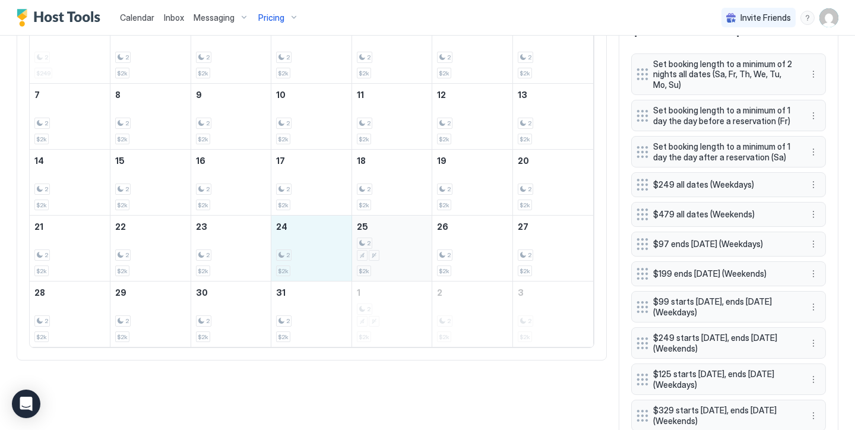
drag, startPoint x: 316, startPoint y: 233, endPoint x: 367, endPoint y: 246, distance: 53.3
click at [367, 246] on tr "21 2 $2k 22 2 $2k 23 2 $2k 24 2 $2k 25 2 $2k 26 2 $2k 27 2 $2k" at bounding box center [311, 248] width 563 height 66
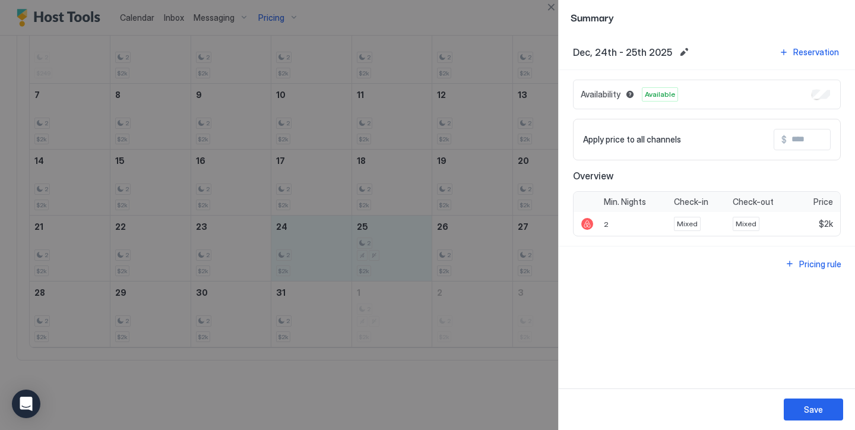
click at [791, 147] on input "Input Field" at bounding box center [834, 139] width 95 height 20
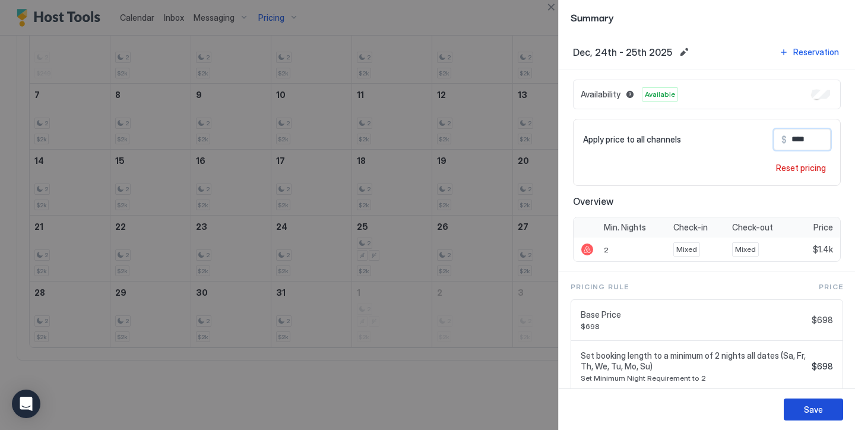
type input "****"
click at [830, 403] on button "Save" at bounding box center [813, 409] width 59 height 22
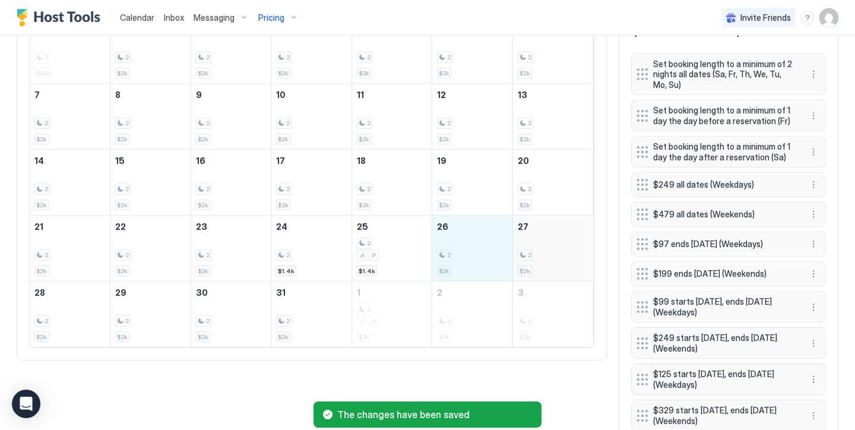
drag, startPoint x: 493, startPoint y: 258, endPoint x: 555, endPoint y: 258, distance: 61.7
click at [555, 258] on tr "21 2 $2k 22 2 $2k 23 2 $2k 24 2 $1.4k 25 2 $1.4k 26 2 $2k 27 2 $2k" at bounding box center [311, 248] width 563 height 66
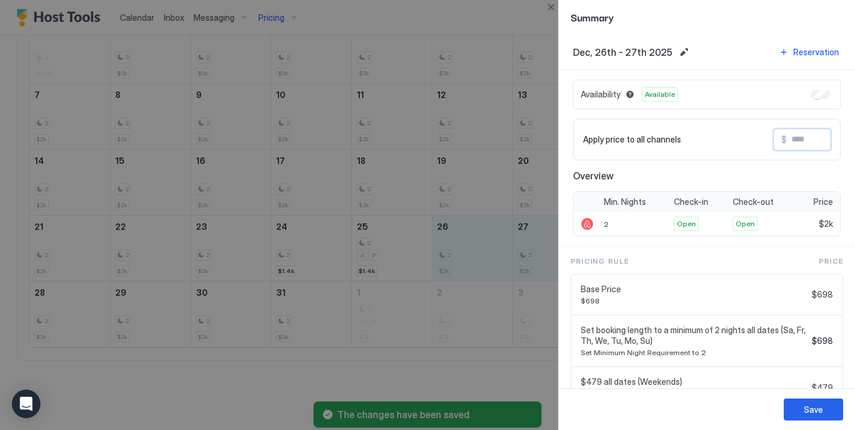
click at [796, 140] on input "Input Field" at bounding box center [834, 139] width 95 height 20
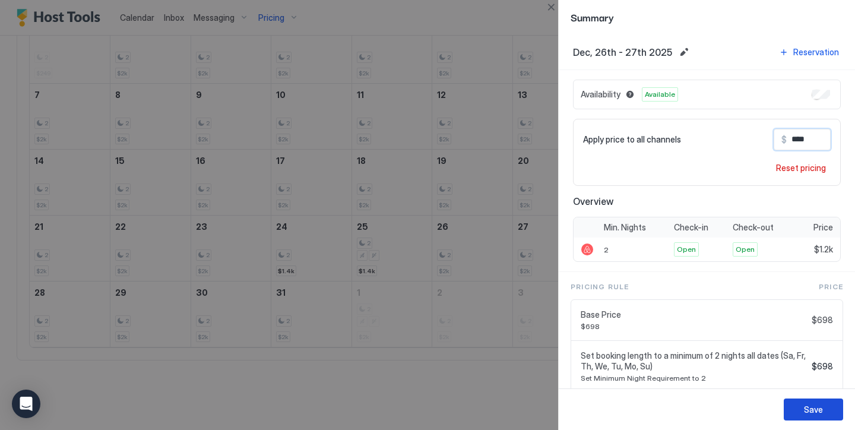
type input "****"
click at [819, 404] on div "Save" at bounding box center [813, 409] width 19 height 12
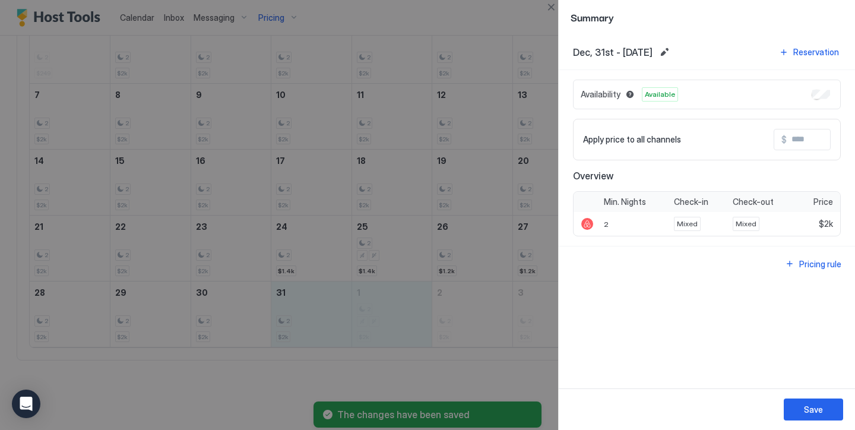
click at [811, 144] on input "Input Field" at bounding box center [834, 139] width 95 height 20
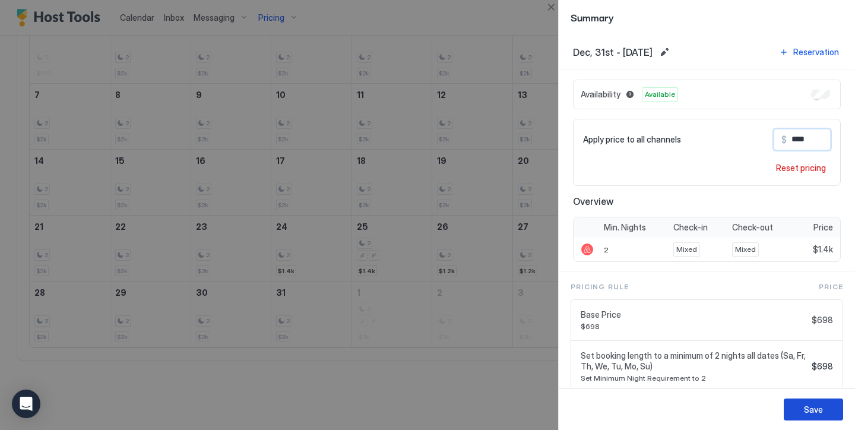
type input "****"
click at [818, 400] on button "Save" at bounding box center [813, 409] width 59 height 22
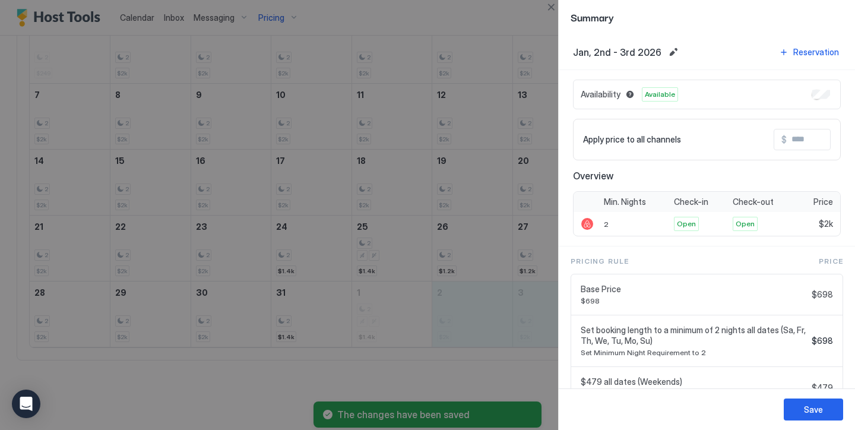
click at [802, 138] on input "Input Field" at bounding box center [834, 139] width 95 height 20
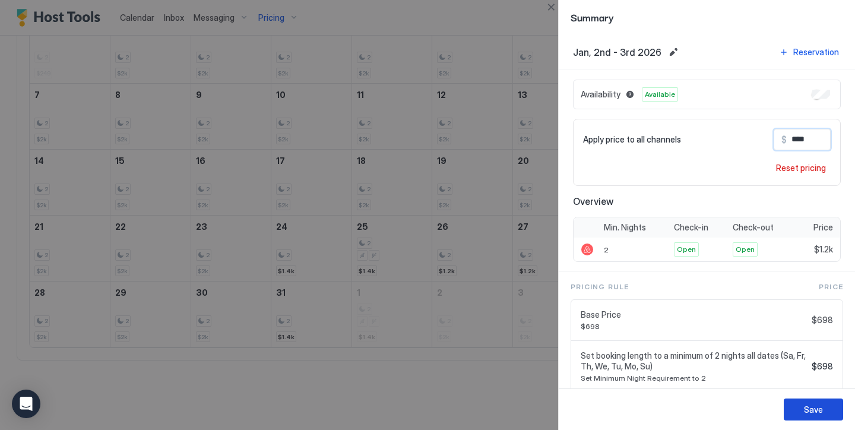
type input "****"
click at [819, 409] on div "Save" at bounding box center [813, 409] width 19 height 12
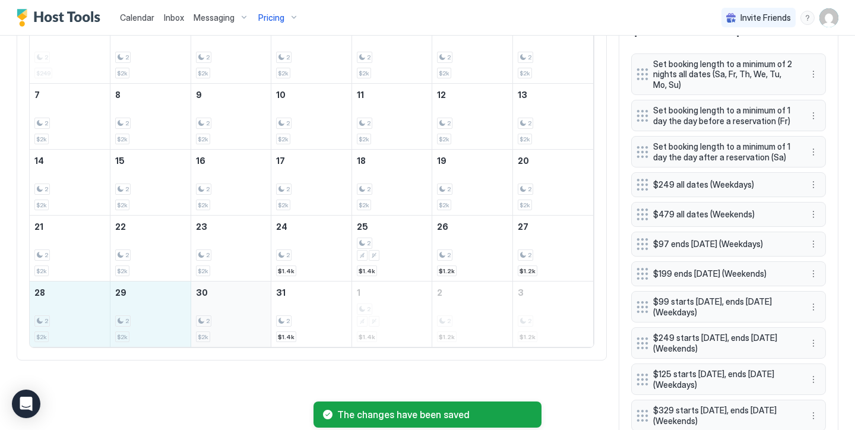
drag, startPoint x: 71, startPoint y: 318, endPoint x: 227, endPoint y: 337, distance: 157.3
click at [227, 337] on tr "28 2 $2k 29 2 $2k 30 2 $2k 31 2 $1.4k 1 2 $1.4k 2 2 $1.2k 3 2 $1.2k" at bounding box center [311, 314] width 563 height 66
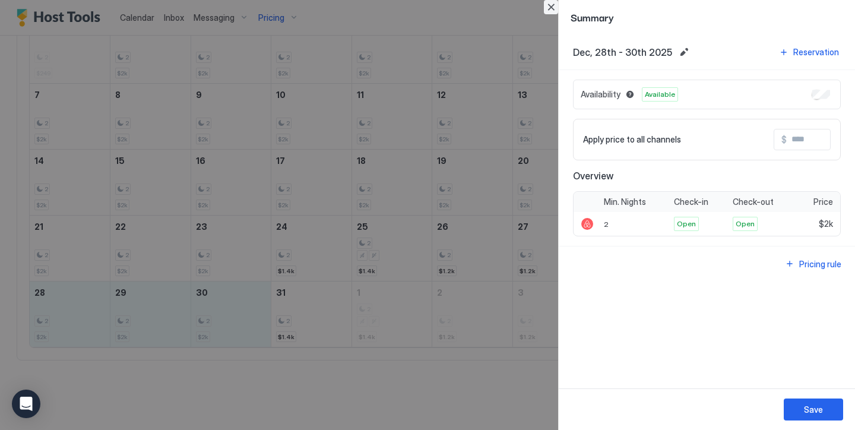
click at [552, 11] on button "Close" at bounding box center [551, 7] width 14 height 14
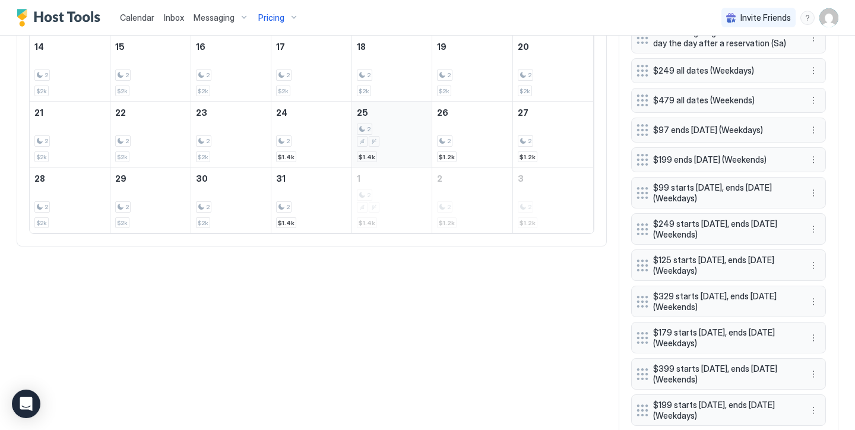
scroll to position [543, 0]
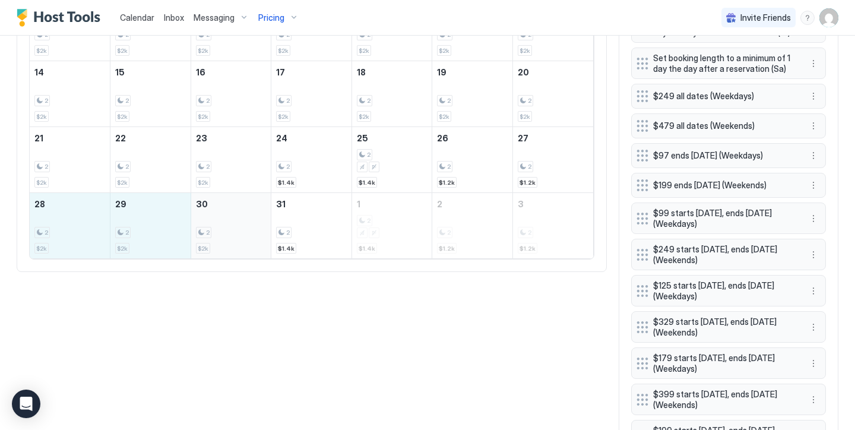
drag, startPoint x: 61, startPoint y: 236, endPoint x: 227, endPoint y: 245, distance: 165.9
click at [227, 245] on tr "28 2 $2k 29 2 $2k 30 2 $2k 31 2 $1.4k 1 2 $1.4k 2 2 $1.2k 3 2 $1.2k" at bounding box center [311, 226] width 563 height 66
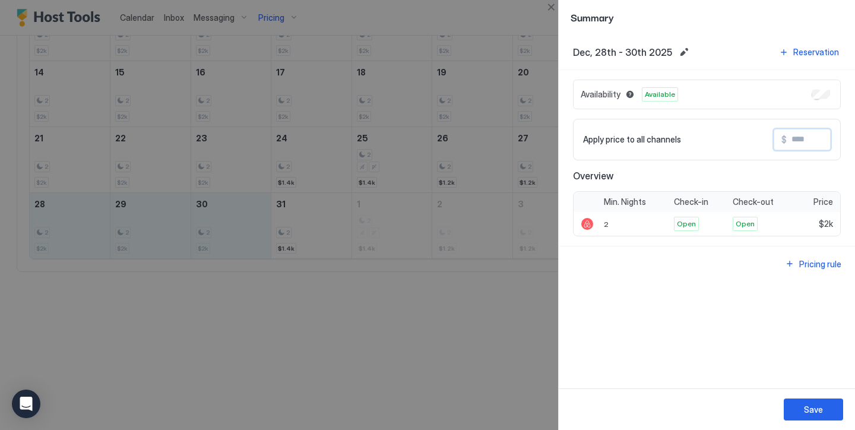
click at [799, 148] on input "Input Field" at bounding box center [834, 139] width 95 height 20
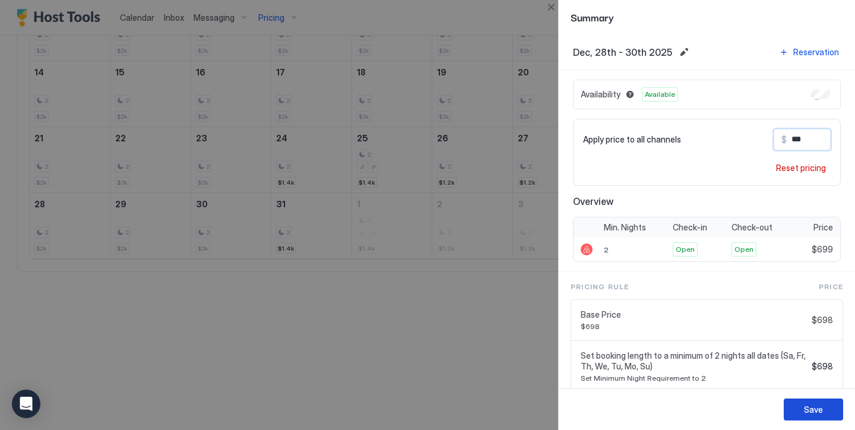
type input "***"
click at [836, 417] on button "Save" at bounding box center [813, 409] width 59 height 22
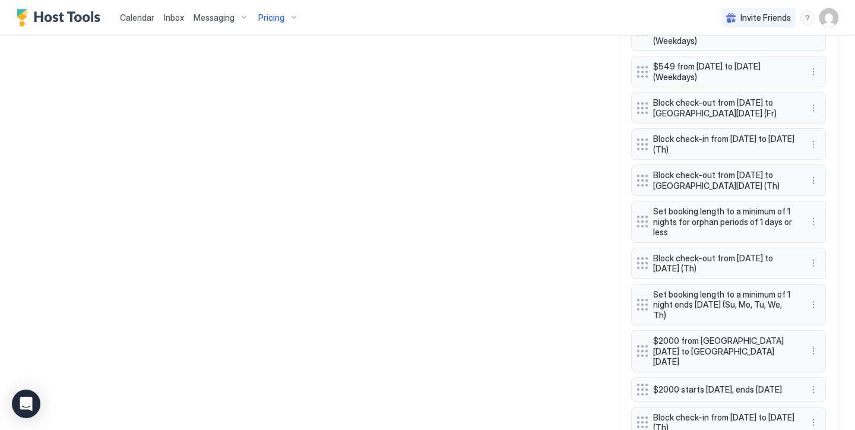
scroll to position [1259, 0]
click at [811, 343] on button "More options" at bounding box center [813, 350] width 14 height 14
click at [830, 344] on div "Delete" at bounding box center [829, 352] width 45 height 19
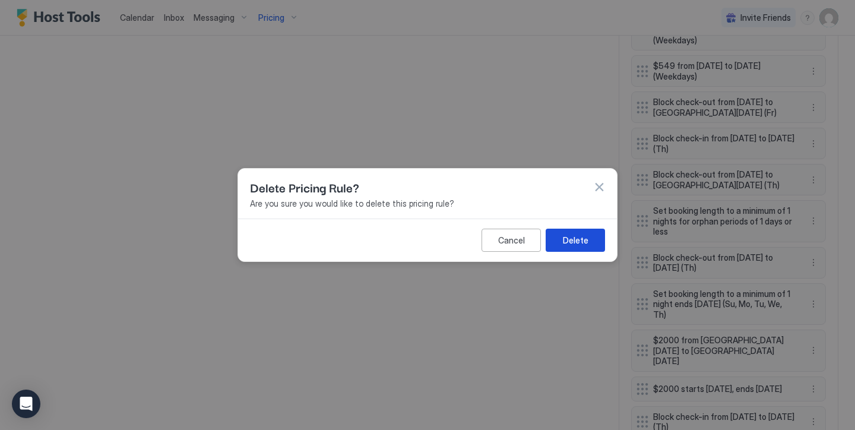
click at [584, 251] on button "Delete" at bounding box center [575, 240] width 59 height 23
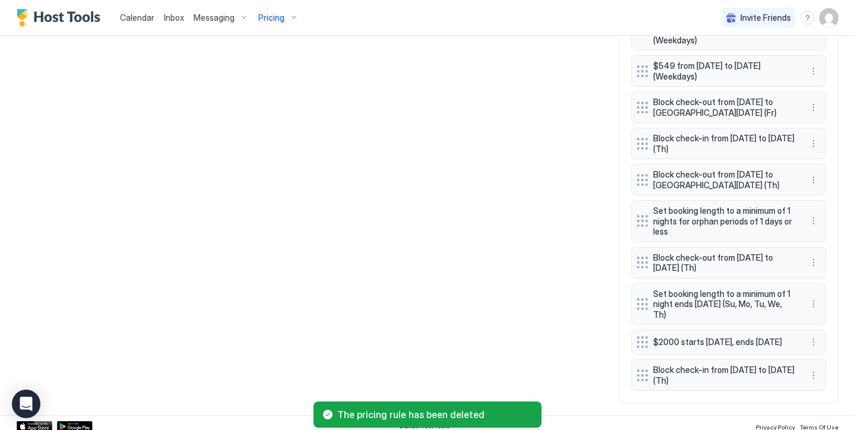
scroll to position [1223, 0]
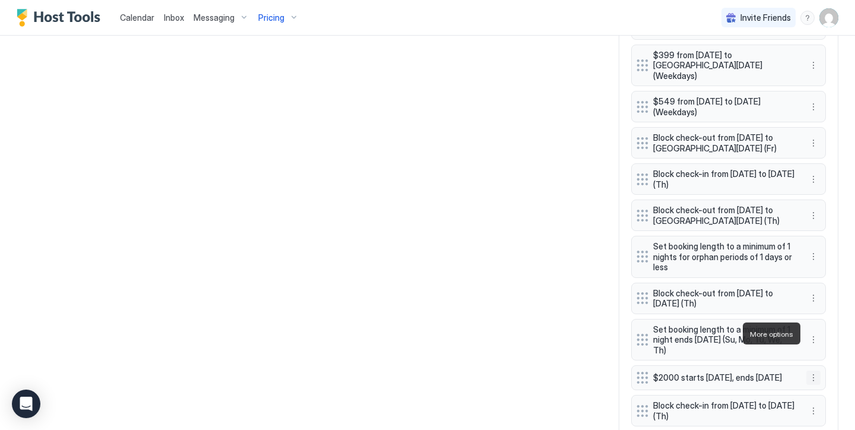
click at [810, 370] on button "More options" at bounding box center [813, 377] width 14 height 14
click at [826, 382] on div "Delete" at bounding box center [829, 388] width 45 height 19
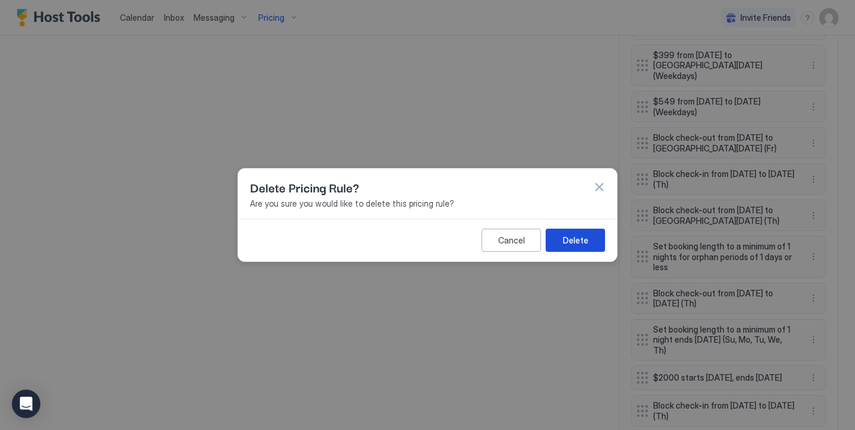
click at [563, 235] on div "Delete" at bounding box center [576, 240] width 26 height 12
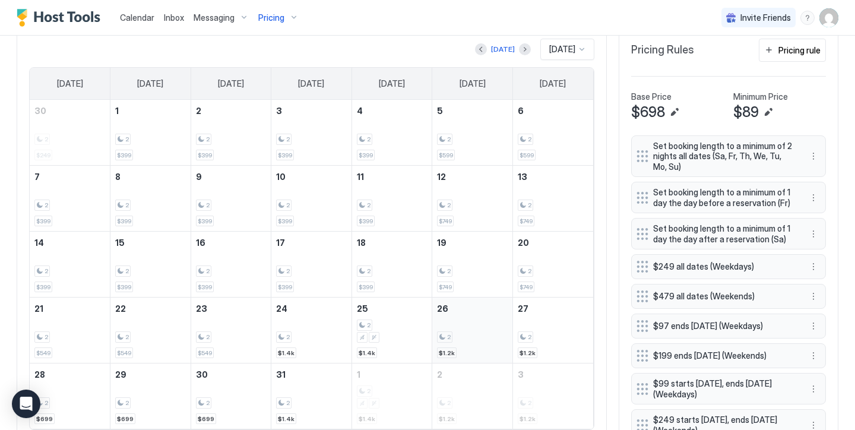
scroll to position [351, 0]
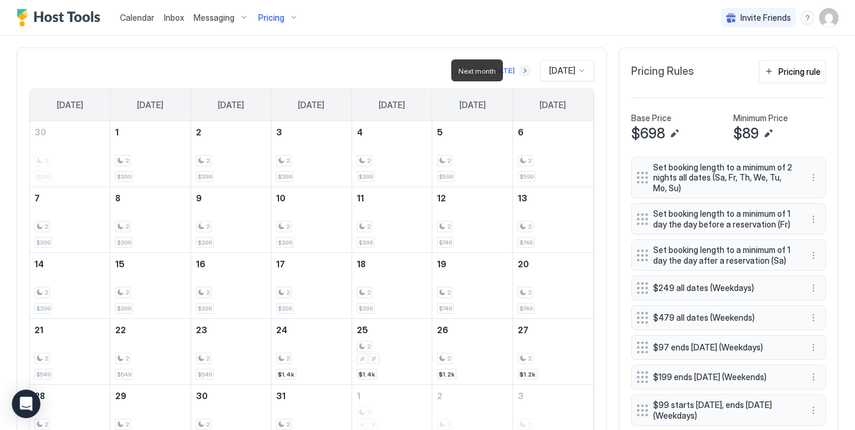
click at [519, 70] on button "Next month" at bounding box center [525, 71] width 12 height 12
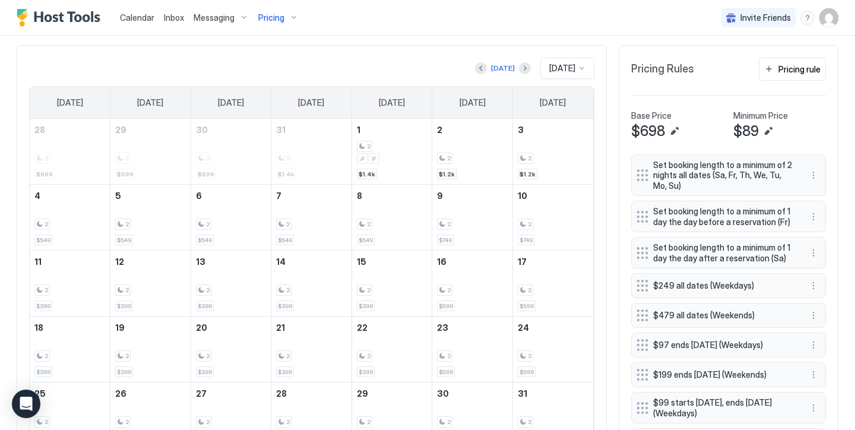
scroll to position [350, 0]
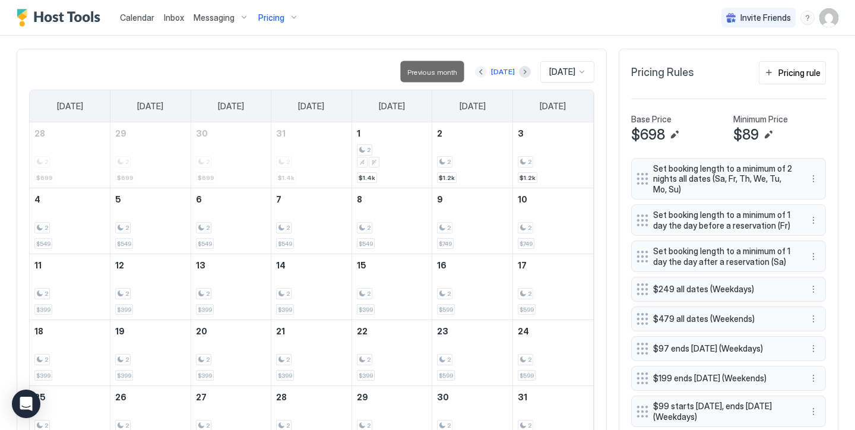
click at [475, 68] on button "Previous month" at bounding box center [481, 72] width 12 height 12
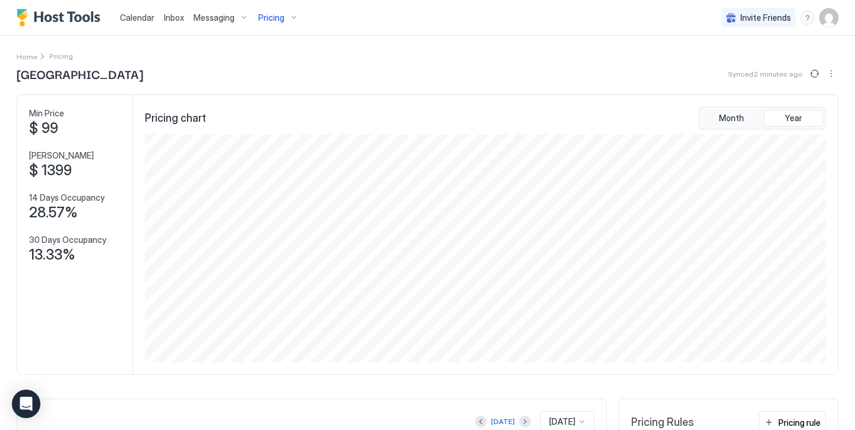
scroll to position [0, 0]
click at [282, 20] on span "Pricing" at bounding box center [271, 17] width 26 height 11
click at [238, 243] on span "Butte E" at bounding box center [269, 245] width 84 height 9
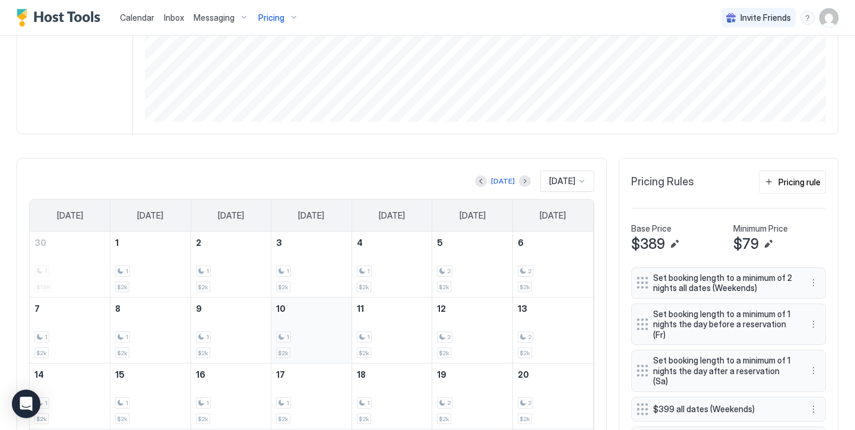
scroll to position [245, 0]
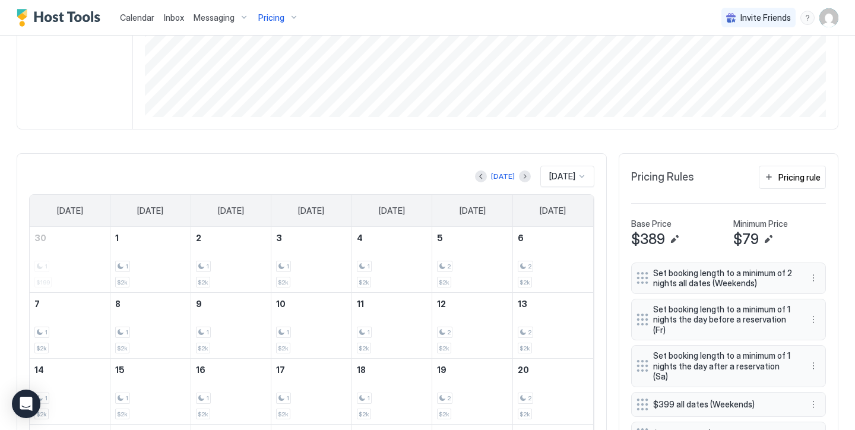
click at [278, 17] on span "Pricing" at bounding box center [271, 17] width 26 height 11
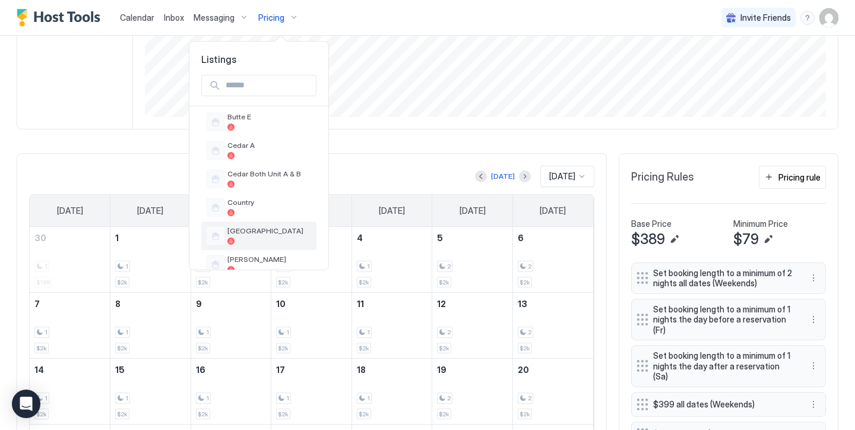
scroll to position [435, 0]
click at [245, 227] on span "[GEOGRAPHIC_DATA]" at bounding box center [269, 229] width 84 height 9
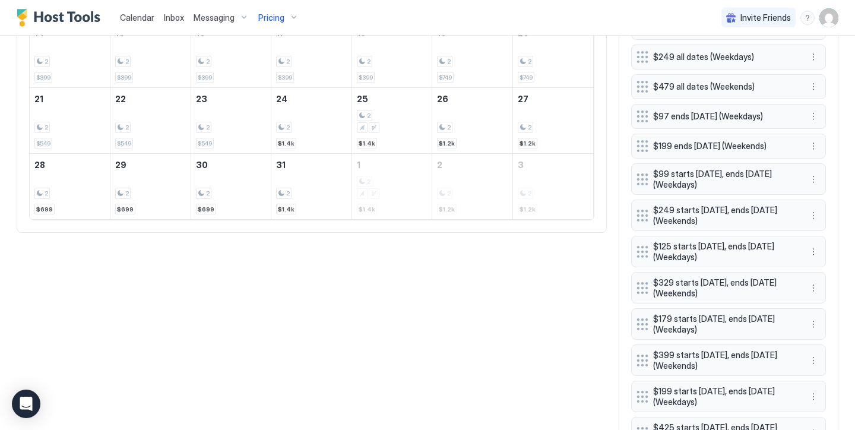
scroll to position [543, 0]
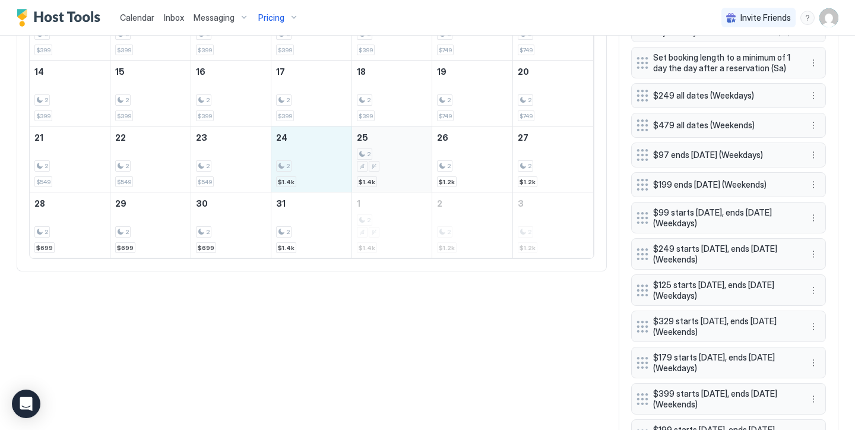
drag, startPoint x: 291, startPoint y: 170, endPoint x: 377, endPoint y: 185, distance: 86.7
click at [377, 185] on tr "21 2 $549 22 2 $549 23 2 $549 24 2 $1.4k 25 2 $1.4k 26 2 $1.2k 27 2 $1.2k" at bounding box center [311, 159] width 563 height 66
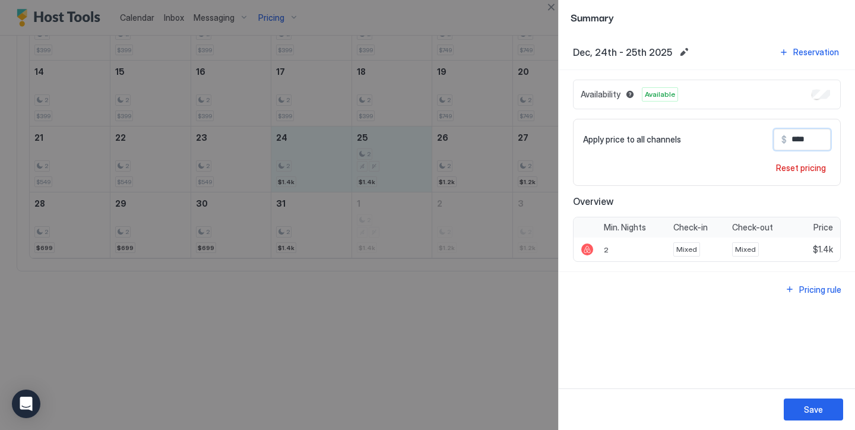
click at [800, 141] on input "****" at bounding box center [834, 139] width 95 height 20
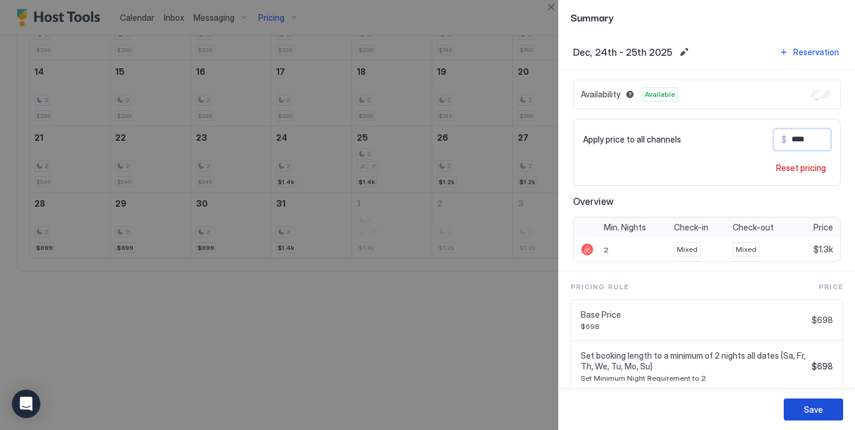
type input "****"
click at [811, 408] on div "Save" at bounding box center [813, 409] width 19 height 12
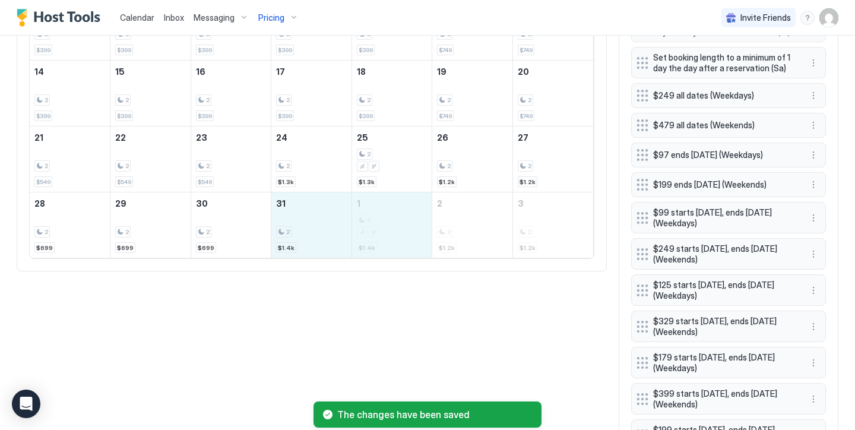
drag, startPoint x: 289, startPoint y: 229, endPoint x: 372, endPoint y: 233, distance: 83.2
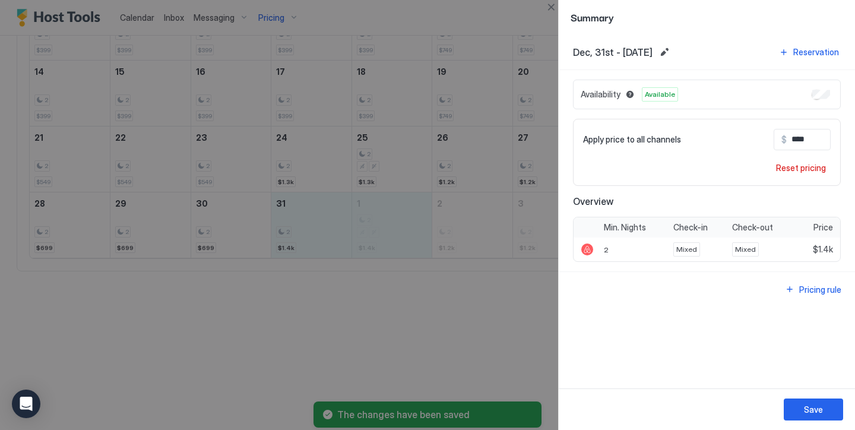
click at [799, 144] on input "****" at bounding box center [834, 139] width 95 height 20
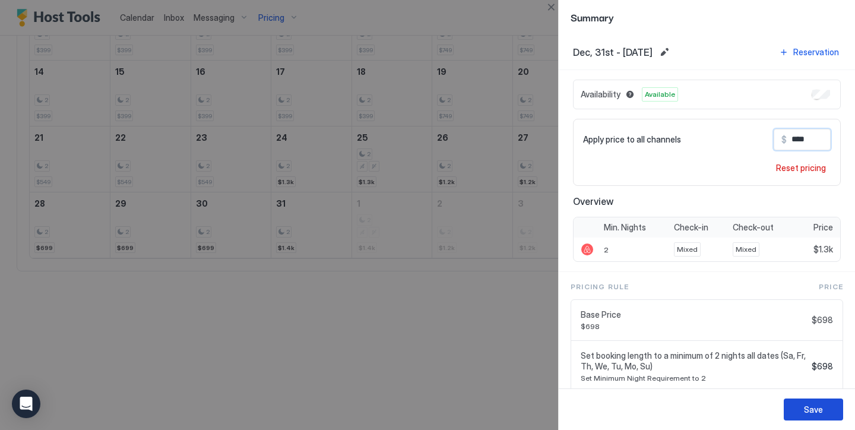
type input "****"
click at [813, 401] on button "Save" at bounding box center [813, 409] width 59 height 22
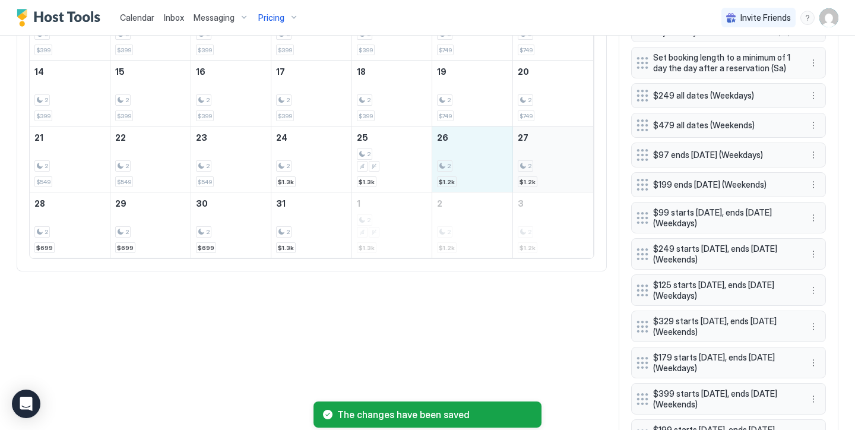
drag, startPoint x: 481, startPoint y: 165, endPoint x: 553, endPoint y: 170, distance: 72.0
click at [553, 170] on tr "21 2 $549 22 2 $549 23 2 $549 24 2 $1.3k 25 2 $1.3k 26 2 $1.2k 27 2 $1.2k" at bounding box center [311, 159] width 563 height 66
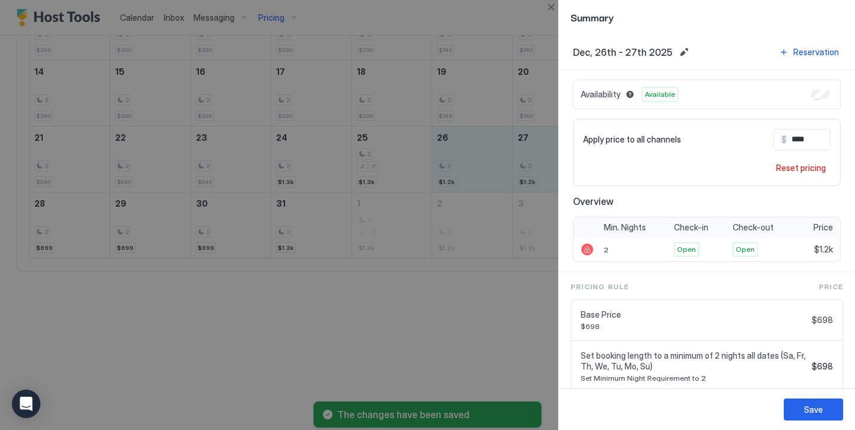
click at [797, 141] on input "****" at bounding box center [834, 139] width 95 height 20
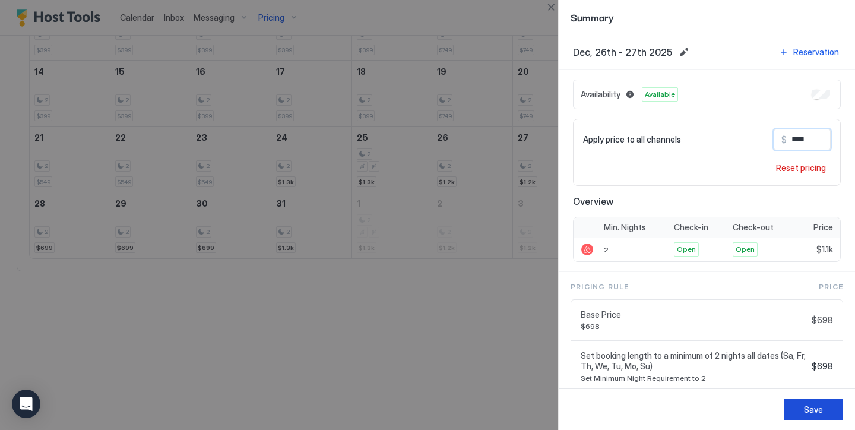
type input "****"
click at [801, 409] on button "Save" at bounding box center [813, 409] width 59 height 22
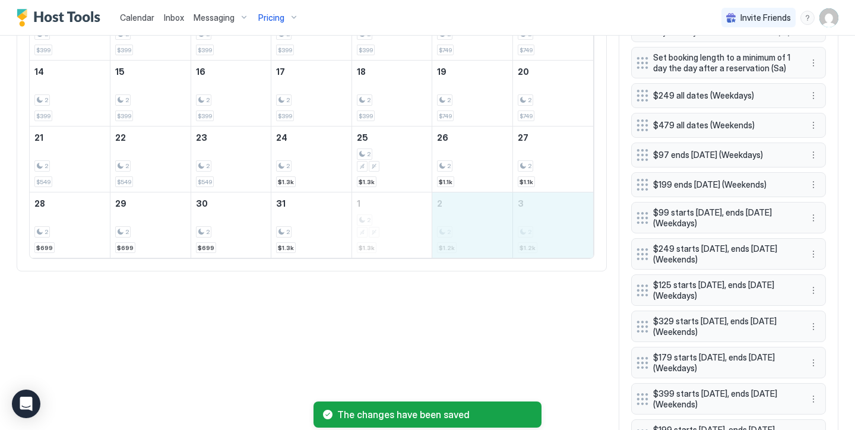
drag, startPoint x: 490, startPoint y: 245, endPoint x: 536, endPoint y: 251, distance: 46.7
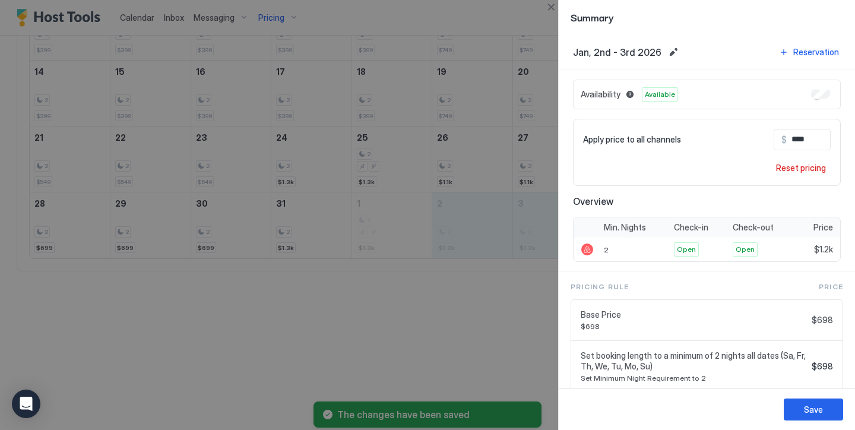
click at [798, 142] on input "****" at bounding box center [834, 139] width 95 height 20
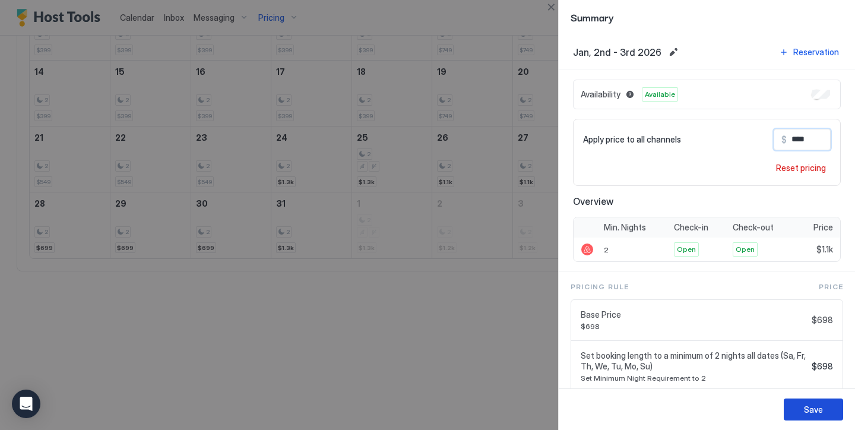
type input "****"
click at [806, 400] on button "Save" at bounding box center [813, 409] width 59 height 22
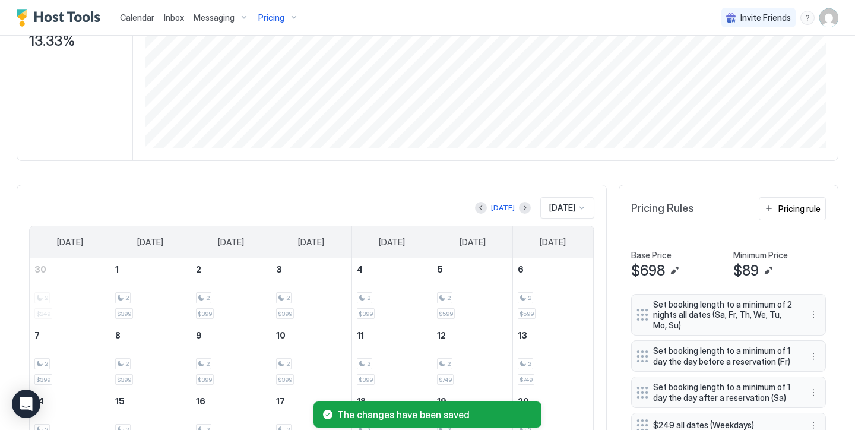
scroll to position [208, 0]
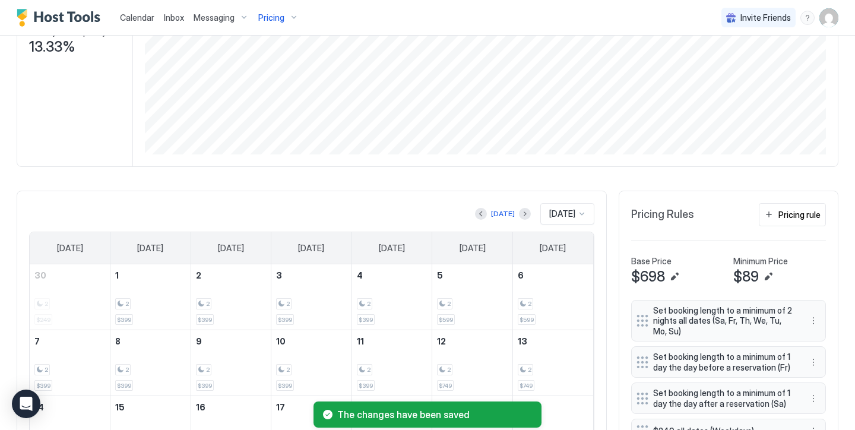
click at [274, 18] on span "Pricing" at bounding box center [271, 17] width 26 height 11
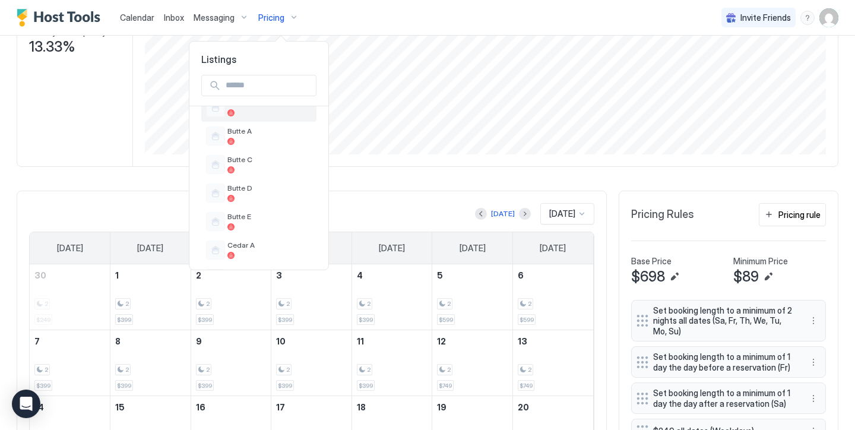
scroll to position [337, 0]
click at [246, 216] on span "Butte E" at bounding box center [269, 213] width 84 height 9
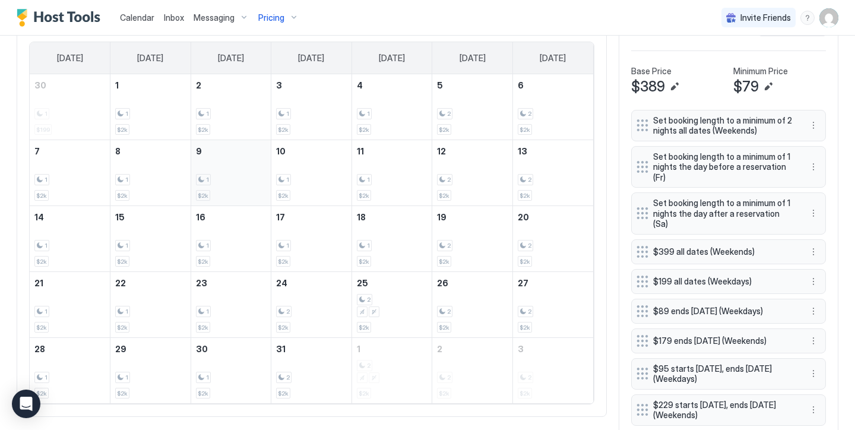
scroll to position [408, 0]
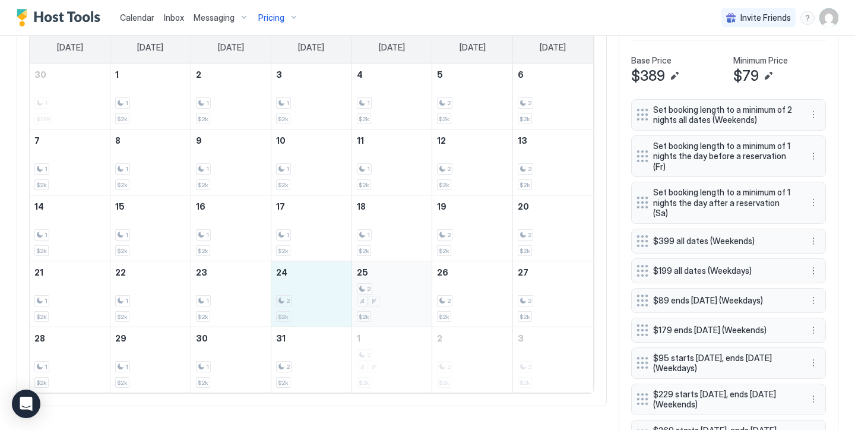
drag, startPoint x: 297, startPoint y: 284, endPoint x: 376, endPoint y: 290, distance: 79.2
click at [376, 290] on tr "21 1 $2k 22 1 $2k 23 1 $2k 24 2 $2k 25 2 $2k 26 2 $2k 27 2 $2k" at bounding box center [311, 294] width 563 height 66
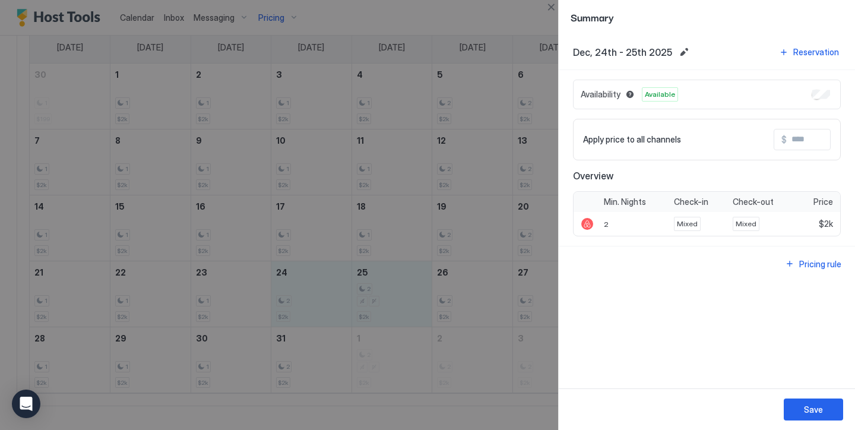
click at [813, 138] on input "Input Field" at bounding box center [834, 139] width 95 height 20
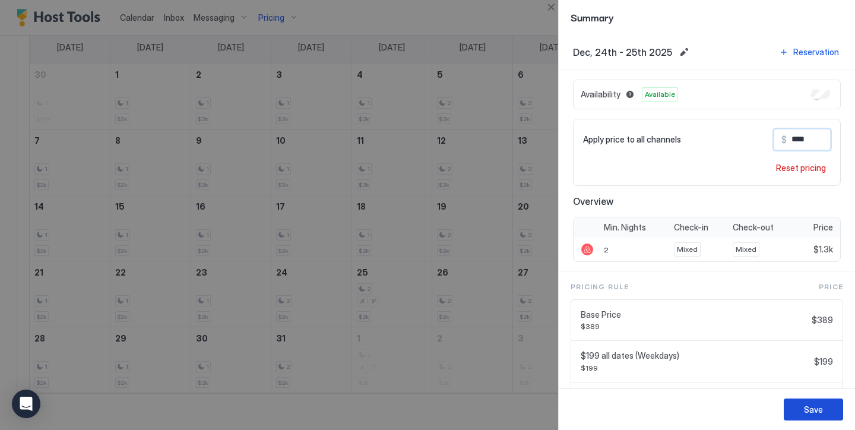
type input "****"
click at [809, 404] on div "Save" at bounding box center [813, 409] width 19 height 12
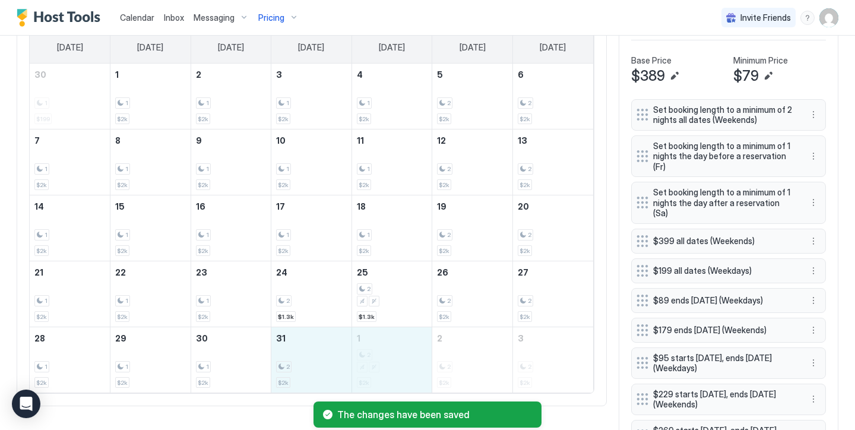
drag, startPoint x: 325, startPoint y: 351, endPoint x: 378, endPoint y: 351, distance: 52.8
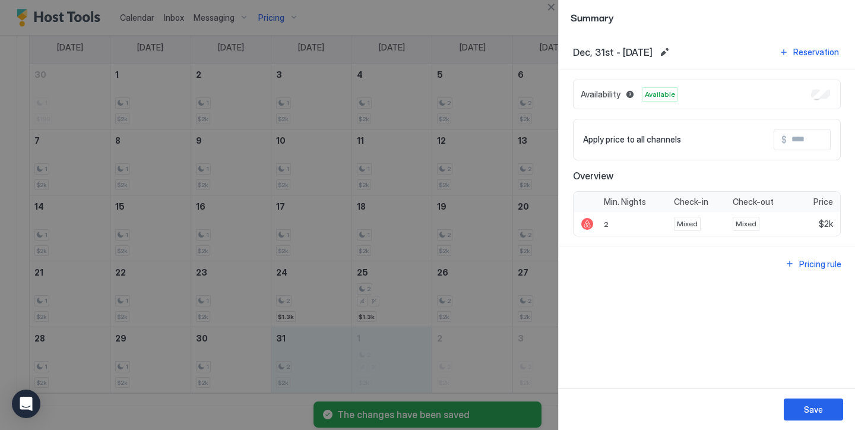
click at [794, 150] on div "Apply price to all channels $" at bounding box center [707, 140] width 268 height 42
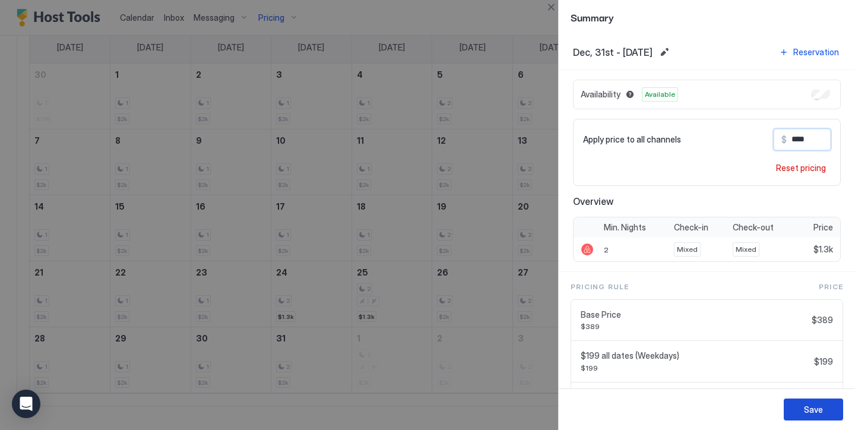
type input "****"
click at [819, 410] on div "Save" at bounding box center [813, 409] width 19 height 12
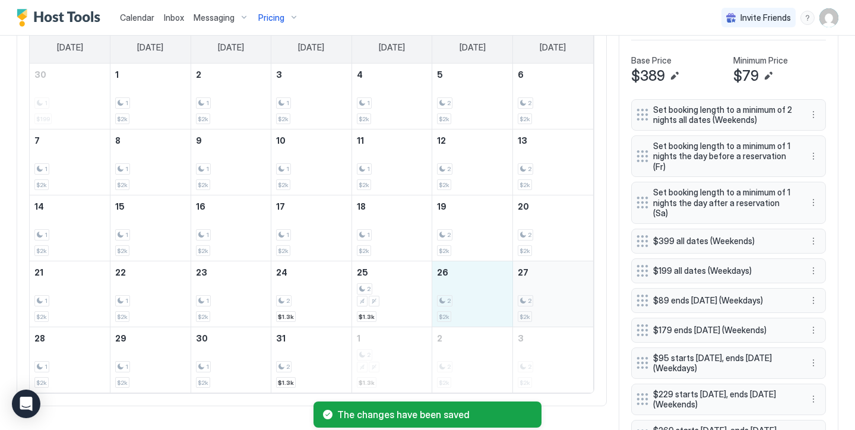
drag, startPoint x: 478, startPoint y: 287, endPoint x: 540, endPoint y: 288, distance: 61.7
click at [540, 288] on tr "21 1 $2k 22 1 $2k 23 1 $2k 24 2 $1.3k 25 2 $1.3k 26 2 $2k 27 2 $2k" at bounding box center [311, 294] width 563 height 66
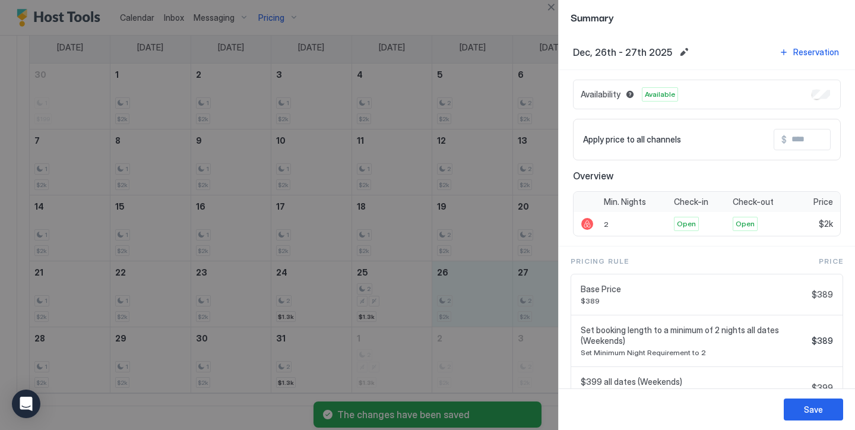
click at [825, 142] on input "Input Field" at bounding box center [834, 139] width 95 height 20
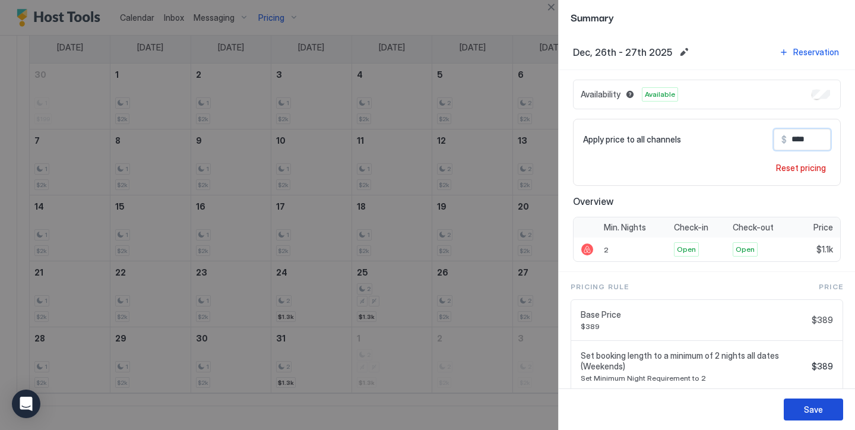
type input "****"
click at [830, 408] on button "Save" at bounding box center [813, 409] width 59 height 22
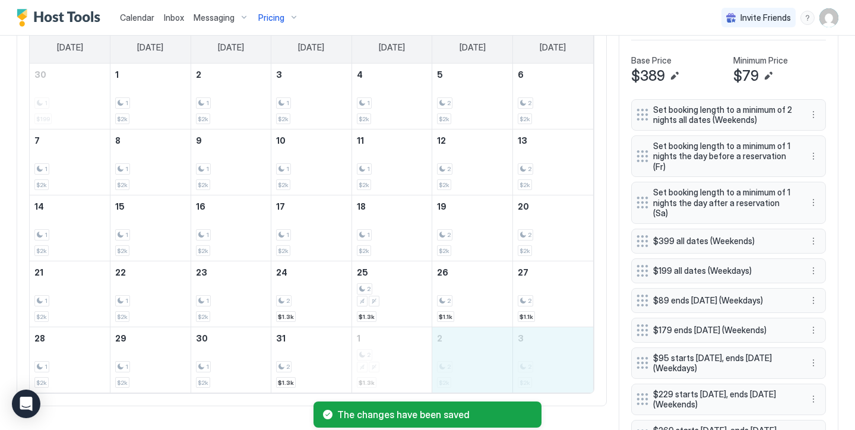
drag, startPoint x: 483, startPoint y: 349, endPoint x: 523, endPoint y: 349, distance: 39.8
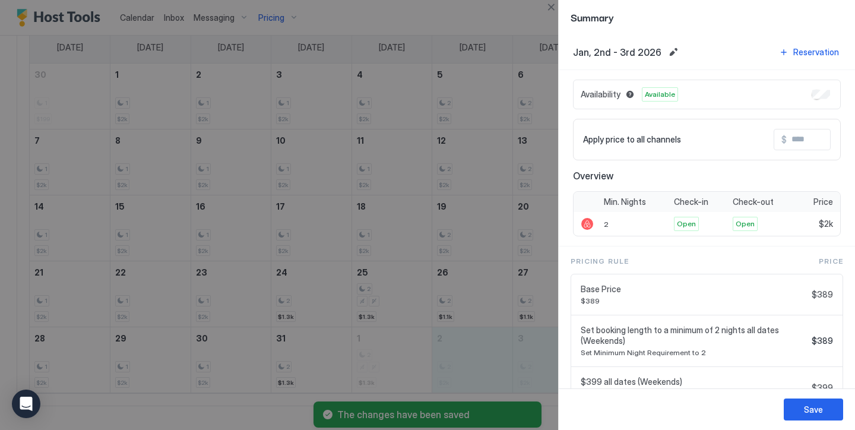
click at [793, 149] on input "Input Field" at bounding box center [834, 139] width 95 height 20
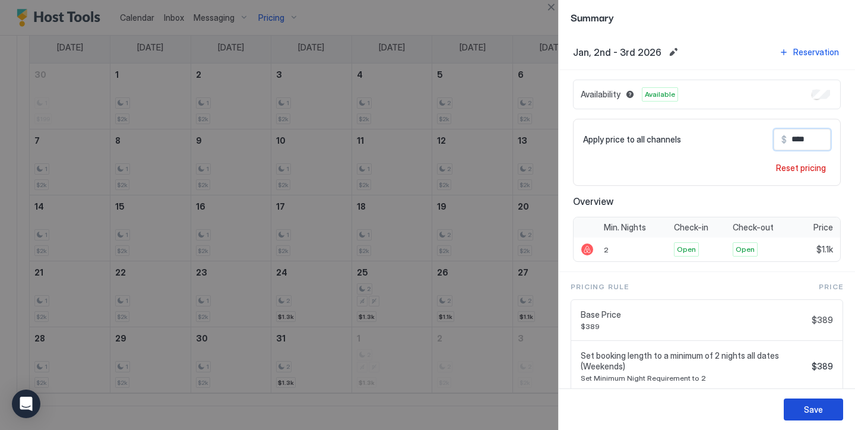
type input "****"
click at [823, 418] on button "Save" at bounding box center [813, 409] width 59 height 22
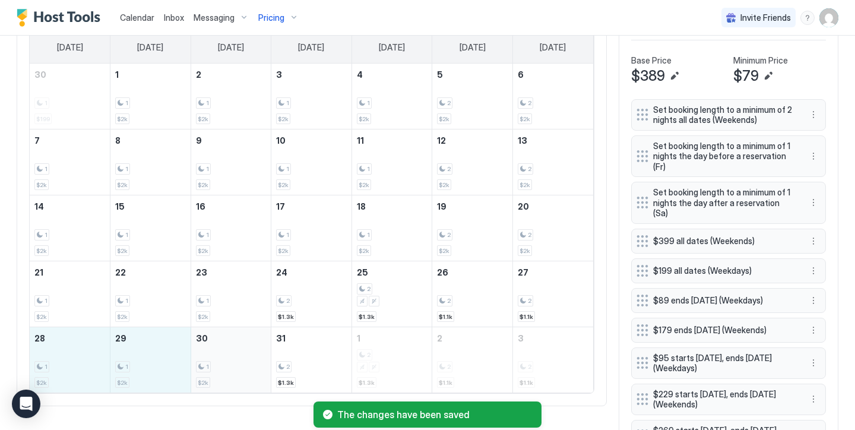
drag, startPoint x: 31, startPoint y: 378, endPoint x: 213, endPoint y: 377, distance: 181.7
click at [213, 377] on tr "28 1 $2k 29 1 $2k 30 1 $2k 31 2 $1.3k 1 2 $1.3k 2 2 $1.1k 3 2 $1.1k" at bounding box center [311, 360] width 563 height 66
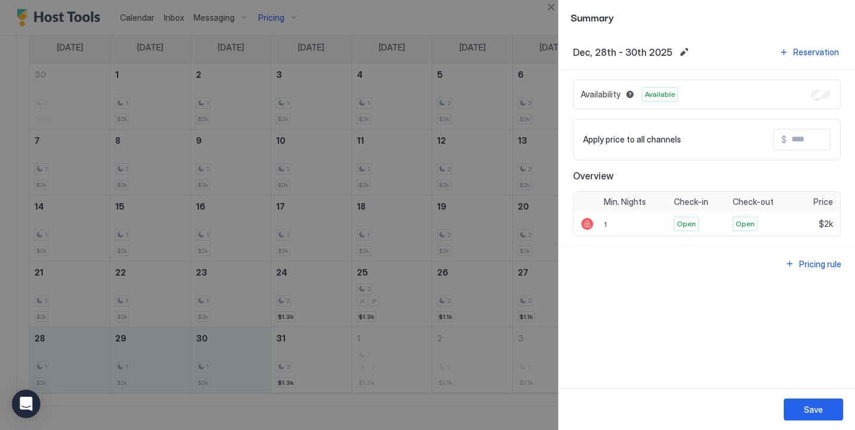
click at [803, 150] on div "Apply price to all channels $" at bounding box center [707, 140] width 268 height 42
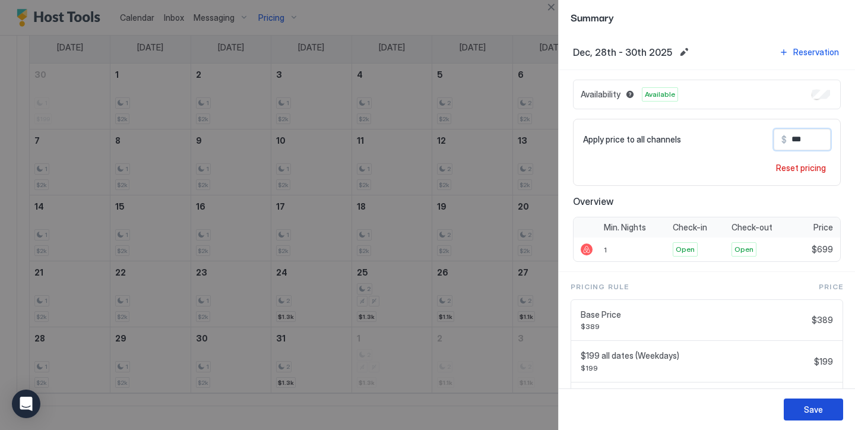
type input "***"
click at [825, 417] on button "Save" at bounding box center [813, 409] width 59 height 22
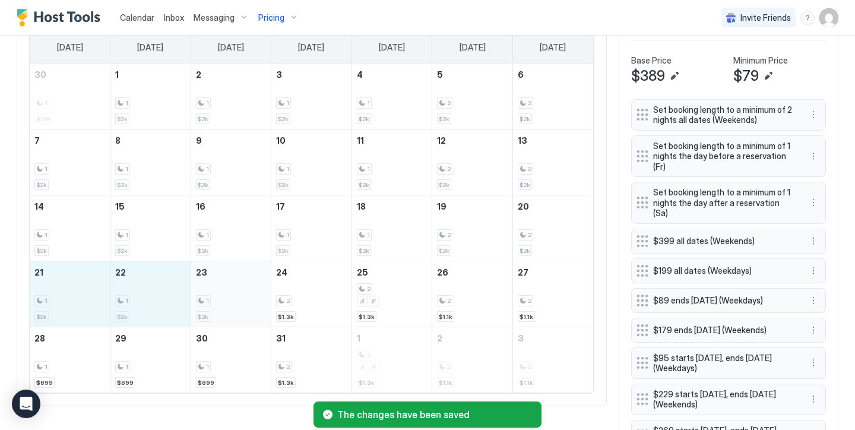
drag, startPoint x: 89, startPoint y: 295, endPoint x: 231, endPoint y: 300, distance: 142.0
click at [231, 300] on tr "21 1 $2k 22 1 $2k 23 1 $2k 24 2 $1.3k 25 2 $1.3k 26 2 $1.1k 27 2 $1.1k" at bounding box center [311, 294] width 563 height 66
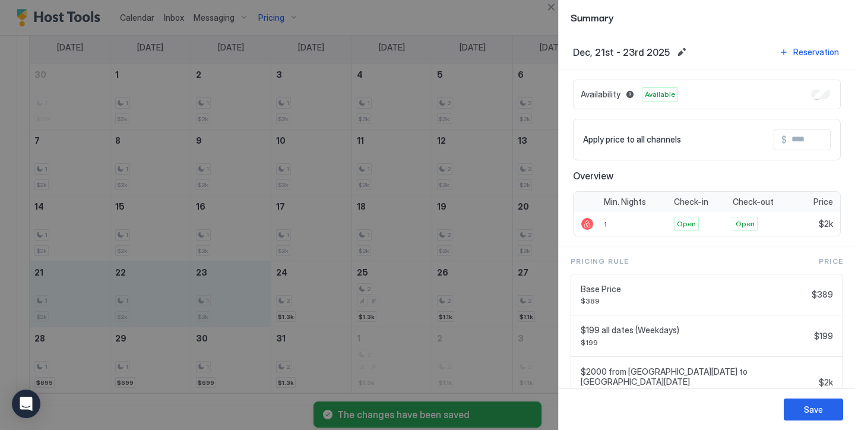
click at [792, 141] on input "Input Field" at bounding box center [834, 139] width 95 height 20
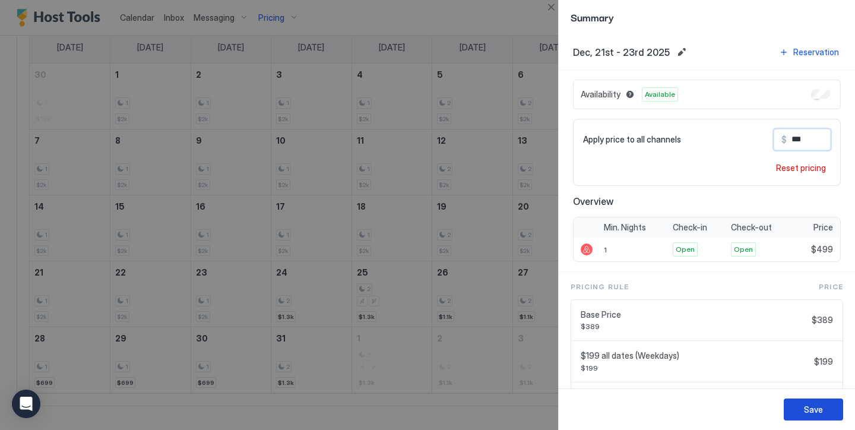
type input "***"
click at [825, 402] on button "Save" at bounding box center [813, 409] width 59 height 22
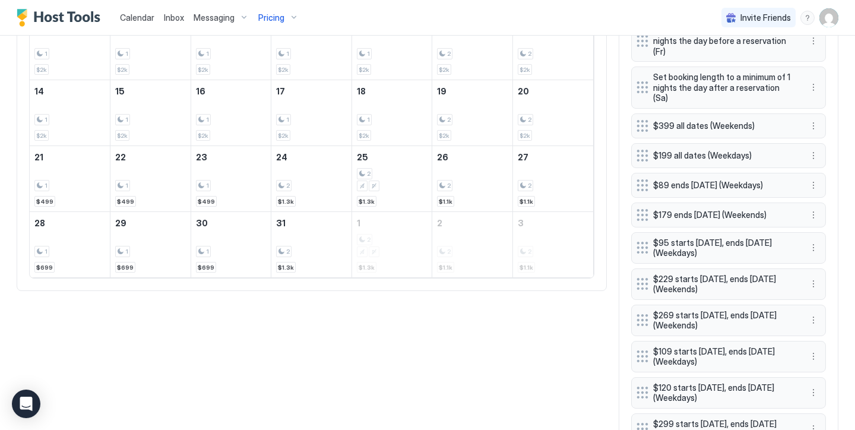
scroll to position [520, 0]
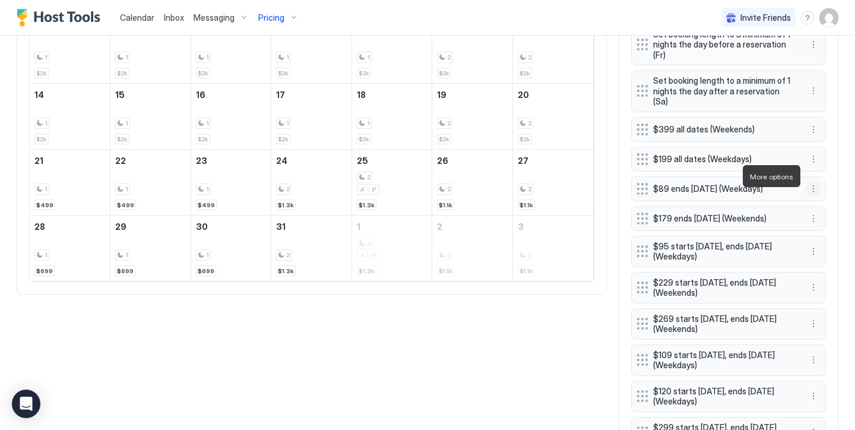
click at [810, 182] on button "More options" at bounding box center [813, 189] width 14 height 14
click at [820, 195] on div "Edit" at bounding box center [824, 192] width 26 height 9
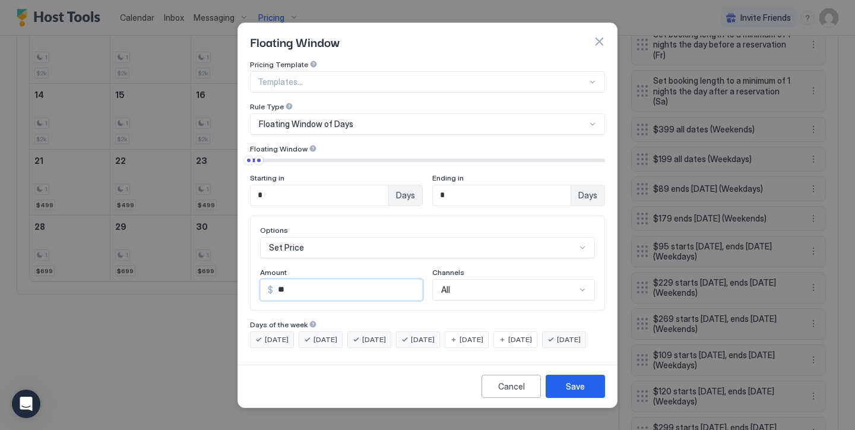
drag, startPoint x: 338, startPoint y: 280, endPoint x: 239, endPoint y: 240, distance: 107.1
click at [243, 244] on div "Pricing Template Templates... Rule Type Floating Window of Days Floating Window…" at bounding box center [427, 210] width 379 height 300
type input "**"
click at [557, 398] on button "Save" at bounding box center [575, 386] width 59 height 23
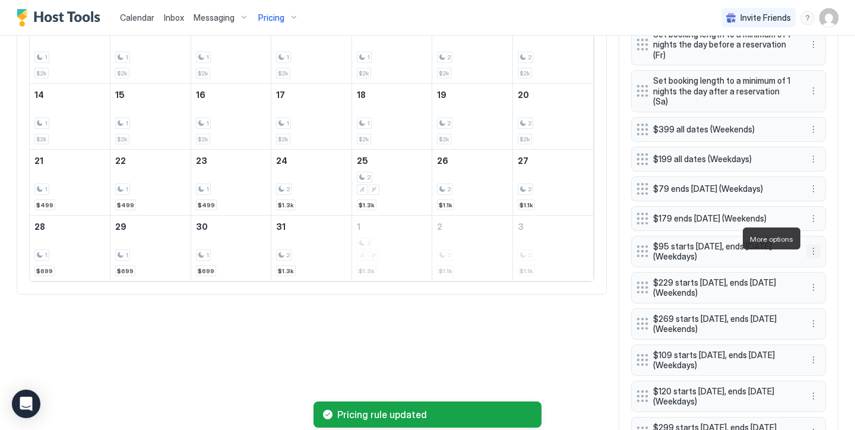
click at [817, 244] on button "More options" at bounding box center [813, 251] width 14 height 14
click at [830, 254] on span "Edit" at bounding box center [831, 255] width 13 height 9
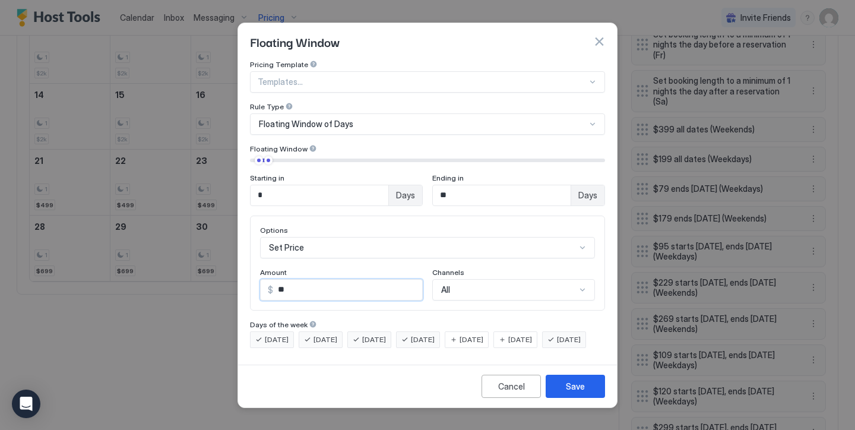
drag, startPoint x: 343, startPoint y: 274, endPoint x: 237, endPoint y: 239, distance: 110.8
click at [237, 243] on div "Floating Window Pricing Template Templates... Rule Type Floating Window of Days…" at bounding box center [427, 215] width 380 height 385
type input "**"
click at [570, 392] on div "Save" at bounding box center [575, 386] width 19 height 12
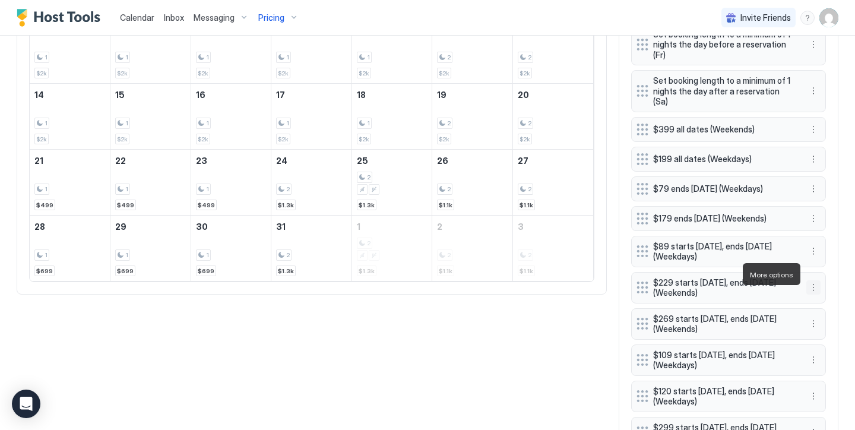
click at [815, 280] on button "More options" at bounding box center [813, 287] width 14 height 14
click at [828, 289] on span "Edit" at bounding box center [831, 290] width 13 height 9
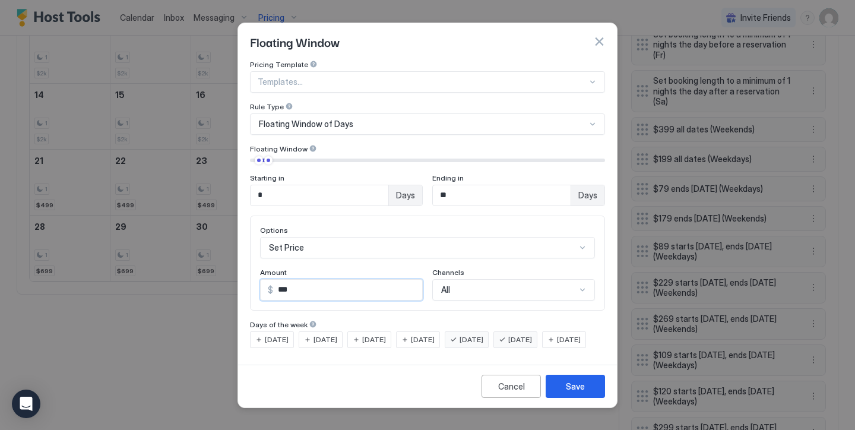
drag, startPoint x: 343, startPoint y: 275, endPoint x: 205, endPoint y: 258, distance: 138.7
click at [210, 258] on div "Floating Window Pricing Template Templates... Rule Type Floating Window of Days…" at bounding box center [427, 215] width 855 height 430
type input "***"
click at [576, 391] on div "Save" at bounding box center [575, 386] width 19 height 12
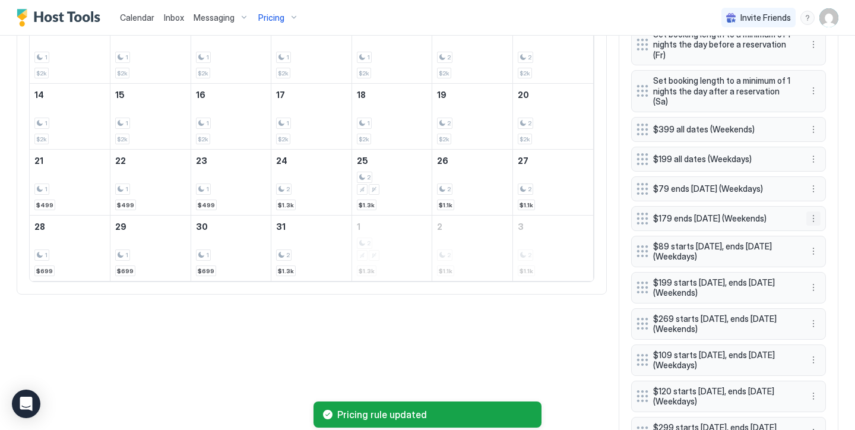
click at [811, 211] on button "More options" at bounding box center [813, 218] width 14 height 14
click at [833, 225] on span "Edit" at bounding box center [831, 222] width 13 height 9
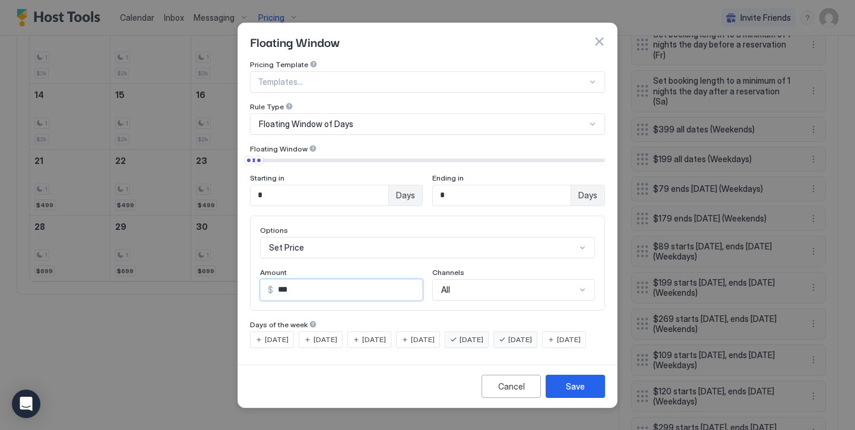
drag, startPoint x: 288, startPoint y: 276, endPoint x: 281, endPoint y: 276, distance: 6.5
click at [281, 280] on input "***" at bounding box center [347, 290] width 149 height 20
type input "***"
click at [584, 398] on button "Save" at bounding box center [575, 386] width 59 height 23
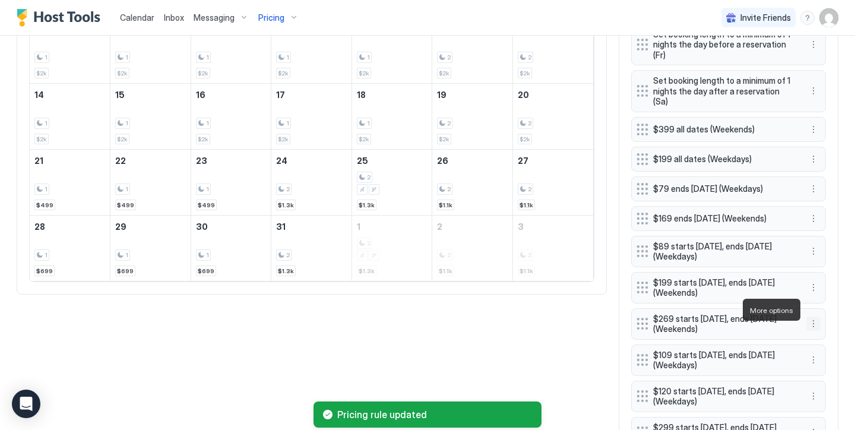
click at [811, 316] on button "More options" at bounding box center [813, 323] width 14 height 14
click at [828, 319] on div "Edit" at bounding box center [829, 326] width 45 height 19
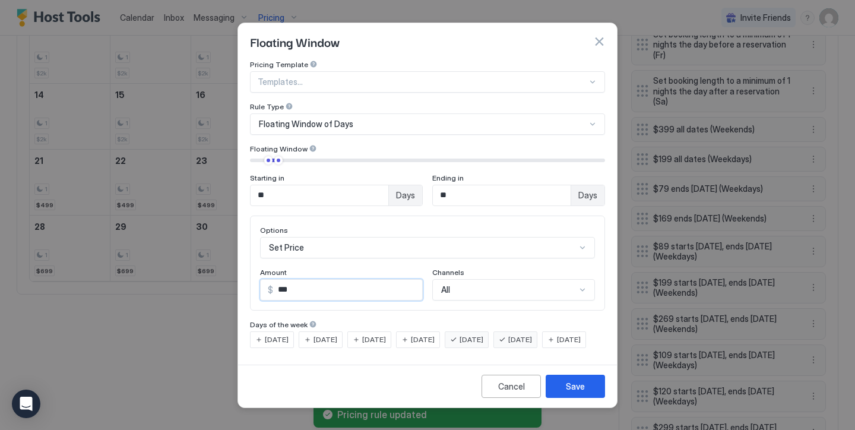
click at [345, 285] on input "***" at bounding box center [347, 290] width 149 height 20
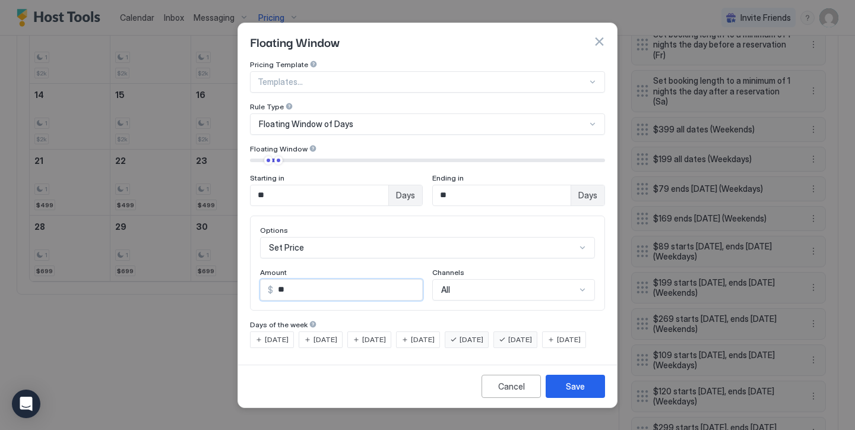
type input "***"
click at [581, 398] on button "Save" at bounding box center [575, 386] width 59 height 23
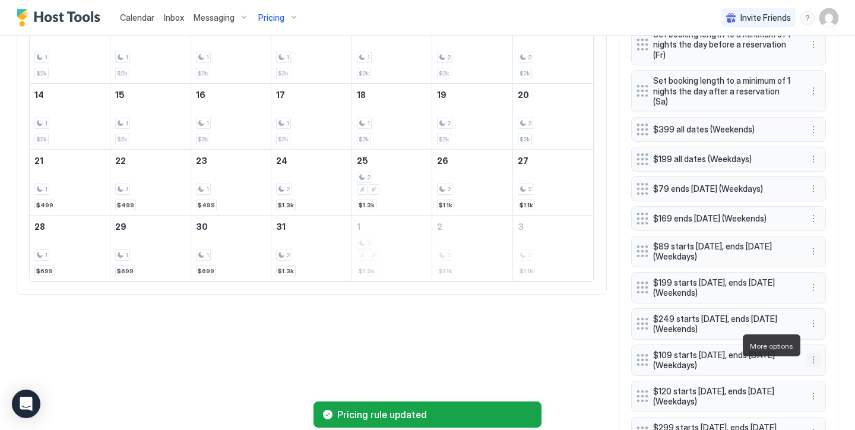
click at [816, 353] on button "More options" at bounding box center [813, 360] width 14 height 14
click at [834, 361] on span "Edit" at bounding box center [831, 361] width 13 height 9
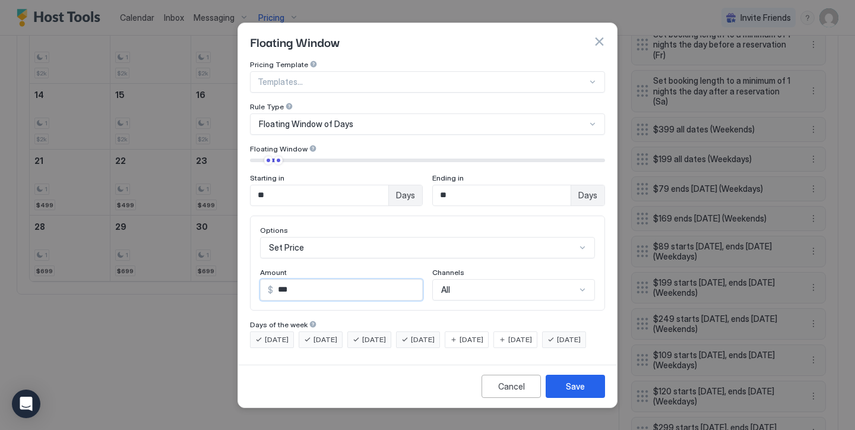
drag, startPoint x: 315, startPoint y: 278, endPoint x: 163, endPoint y: 251, distance: 154.3
click at [167, 251] on div "Floating Window Pricing Template Templates... Rule Type Floating Window of Days…" at bounding box center [427, 215] width 855 height 430
type input "**"
click at [572, 388] on button "Save" at bounding box center [575, 386] width 59 height 23
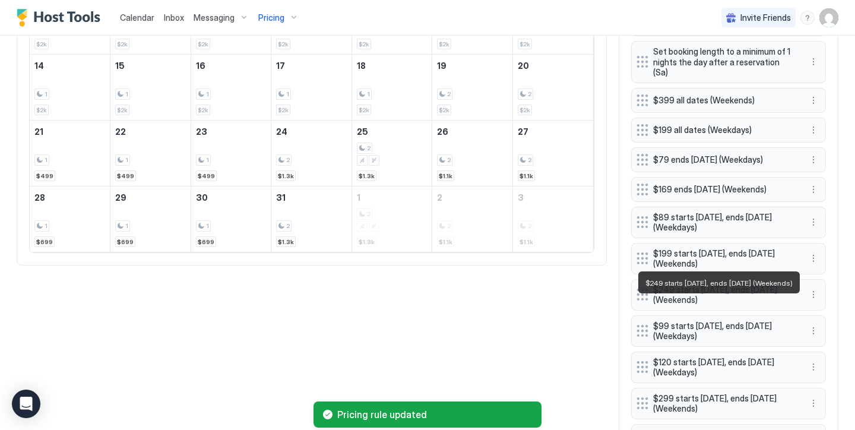
scroll to position [550, 0]
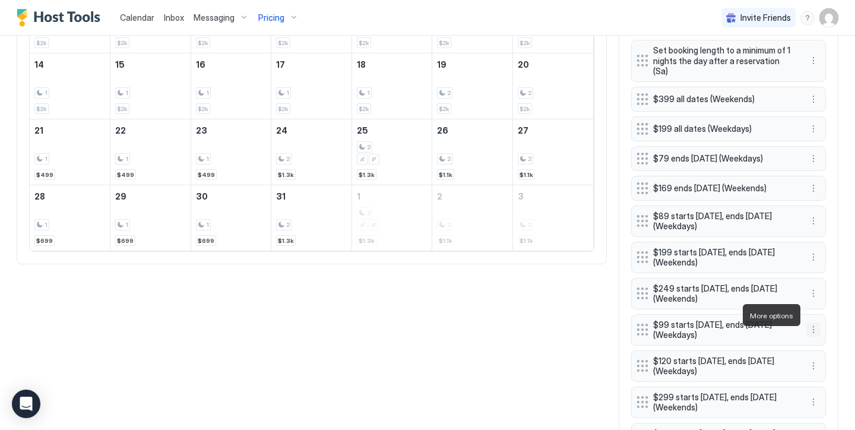
click at [811, 322] on button "More options" at bounding box center [813, 329] width 14 height 14
click at [828, 331] on span "Edit" at bounding box center [831, 331] width 13 height 9
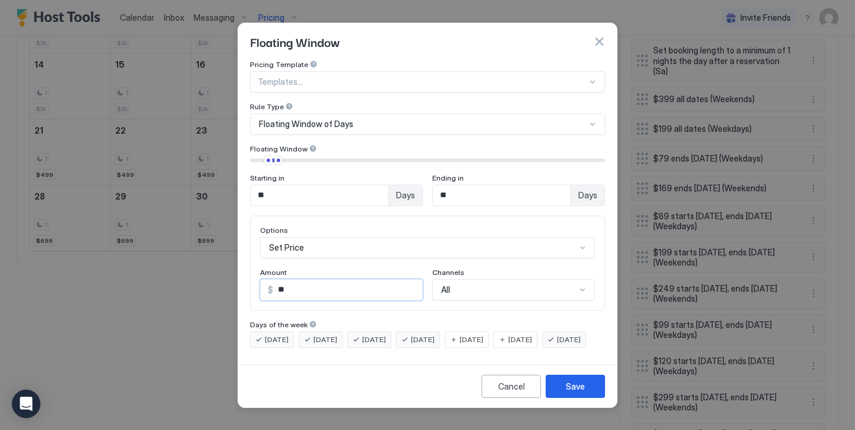
drag, startPoint x: 332, startPoint y: 287, endPoint x: 169, endPoint y: 244, distance: 169.3
click at [182, 245] on div "Floating Window Pricing Template Templates... Rule Type Floating Window of Days…" at bounding box center [427, 215] width 855 height 430
type input "***"
click at [581, 392] on div "Save" at bounding box center [575, 386] width 19 height 12
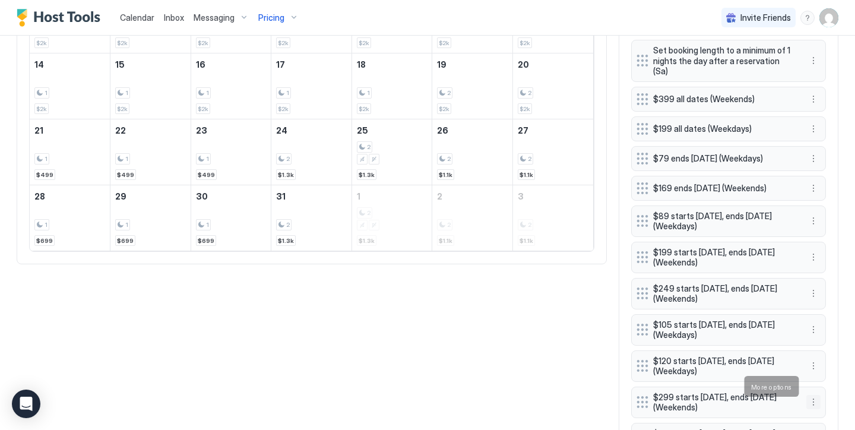
click at [816, 395] on button "More options" at bounding box center [813, 402] width 14 height 14
click at [833, 328] on span "Edit" at bounding box center [831, 330] width 13 height 9
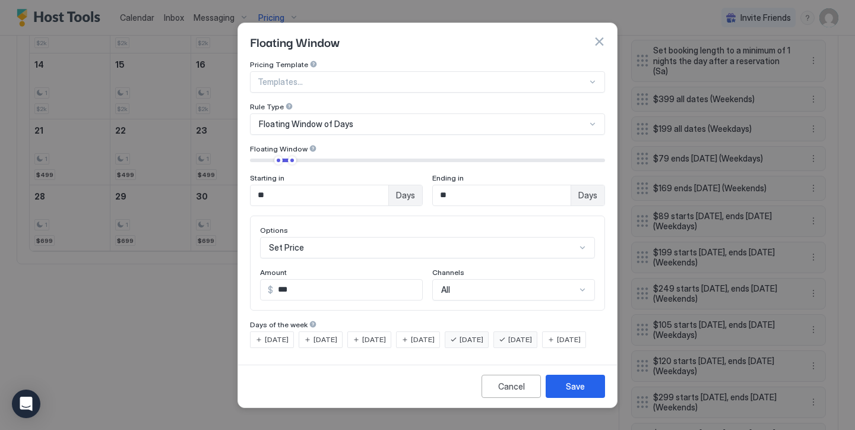
click at [360, 283] on input "***" at bounding box center [347, 290] width 149 height 20
type input "***"
click at [591, 398] on button "Save" at bounding box center [575, 386] width 59 height 23
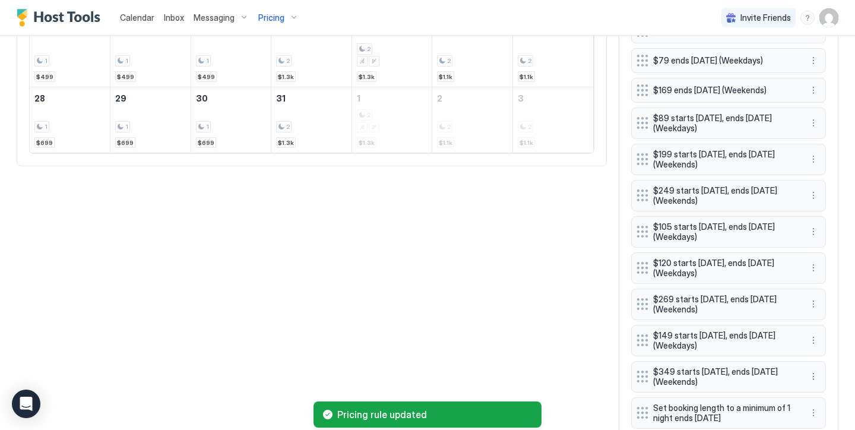
scroll to position [652, 0]
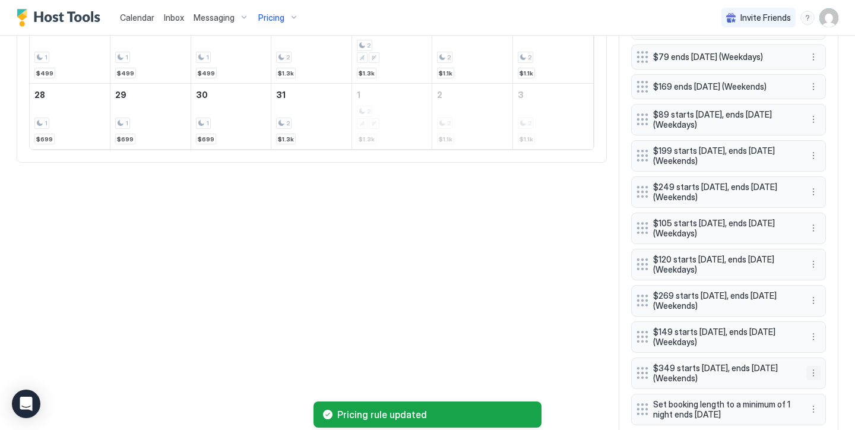
click at [812, 366] on button "More options" at bounding box center [813, 373] width 14 height 14
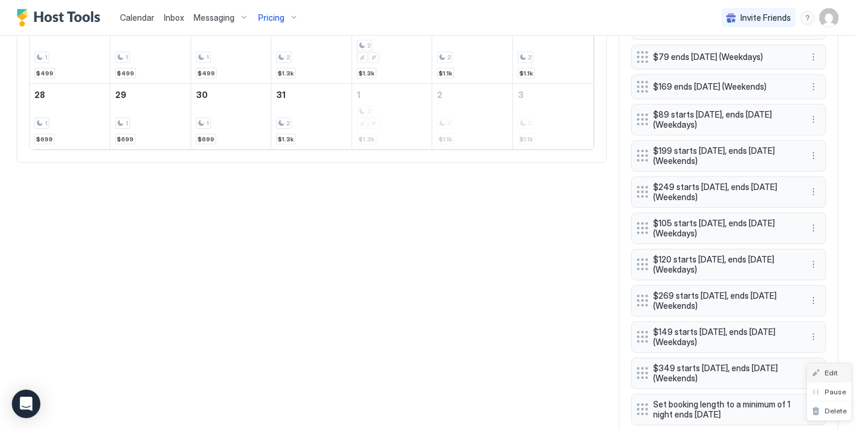
click at [838, 369] on div "Edit" at bounding box center [829, 372] width 45 height 19
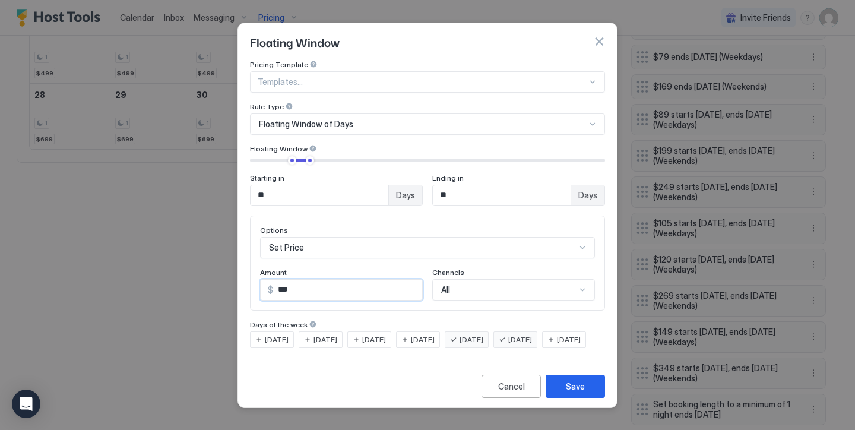
drag, startPoint x: 351, startPoint y: 283, endPoint x: 230, endPoint y: 247, distance: 126.8
click at [230, 248] on div "Floating Window Pricing Template Templates... Rule Type Floating Window of Days…" at bounding box center [427, 215] width 855 height 430
type input "***"
click at [589, 398] on button "Save" at bounding box center [575, 386] width 59 height 23
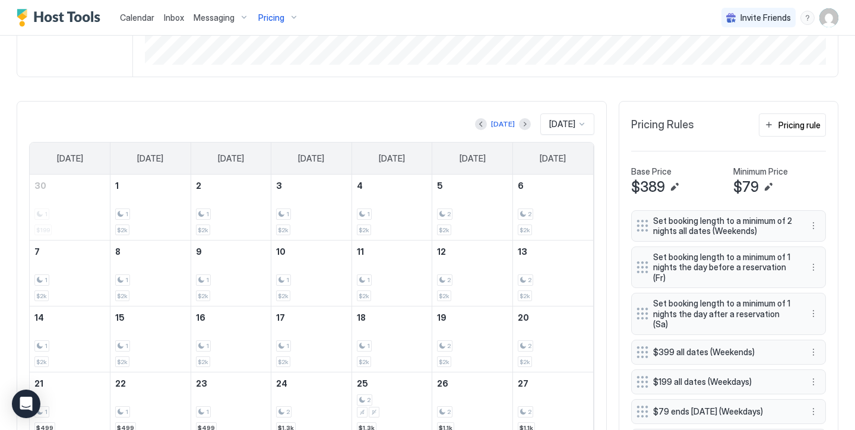
scroll to position [281, 0]
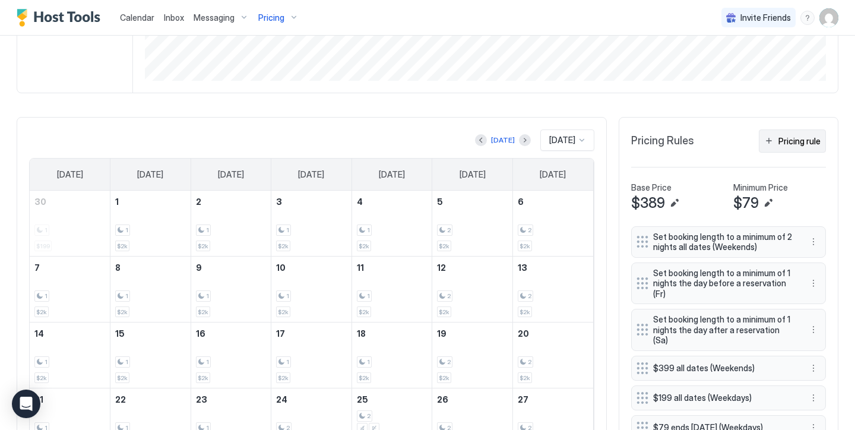
click at [783, 135] on div "Pricing rule" at bounding box center [799, 141] width 42 height 12
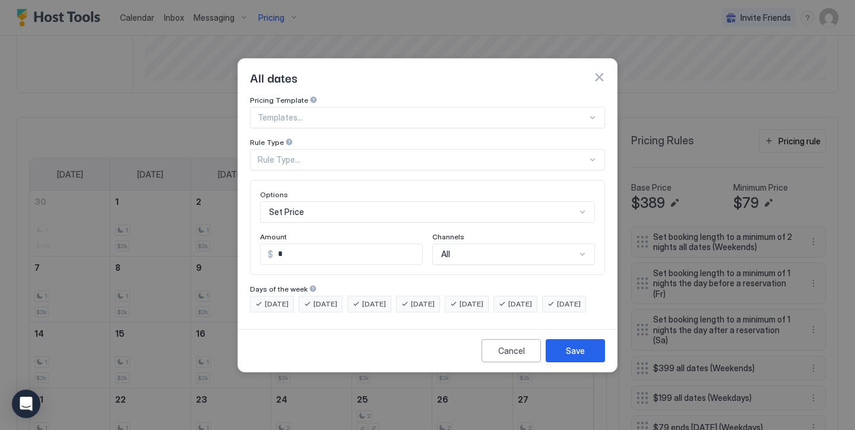
click at [417, 201] on div "Set Price" at bounding box center [427, 211] width 335 height 21
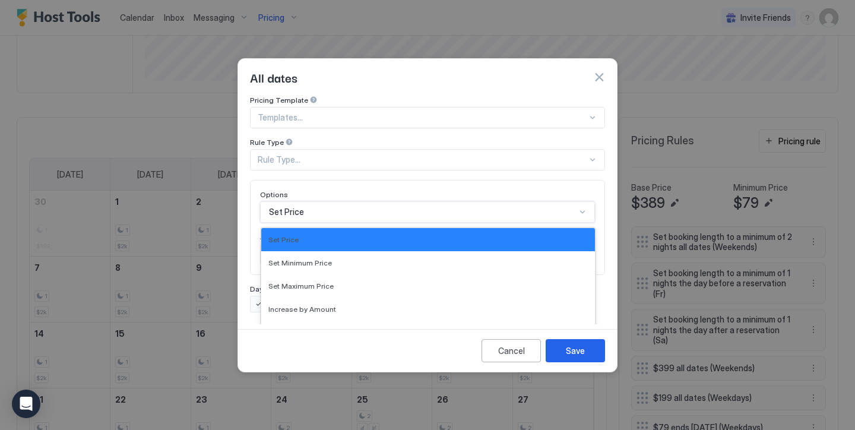
scroll to position [61, 0]
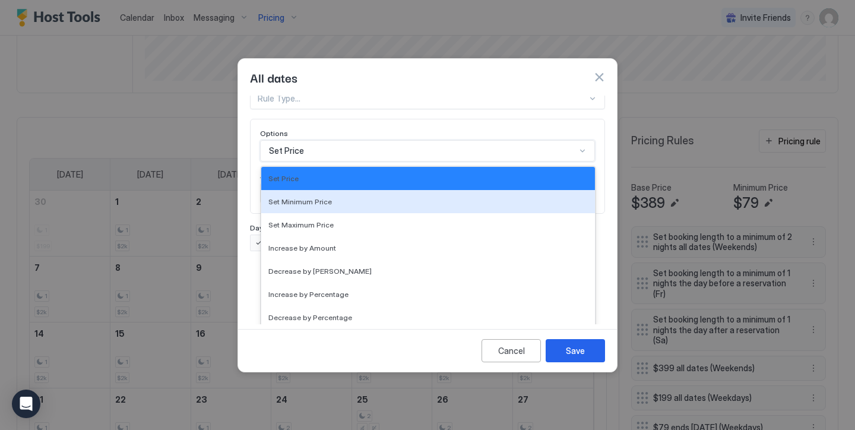
click at [393, 125] on div "Pricing Template Templates... Rule Type Rule Type... Options Set Minimum Price,…" at bounding box center [427, 142] width 355 height 217
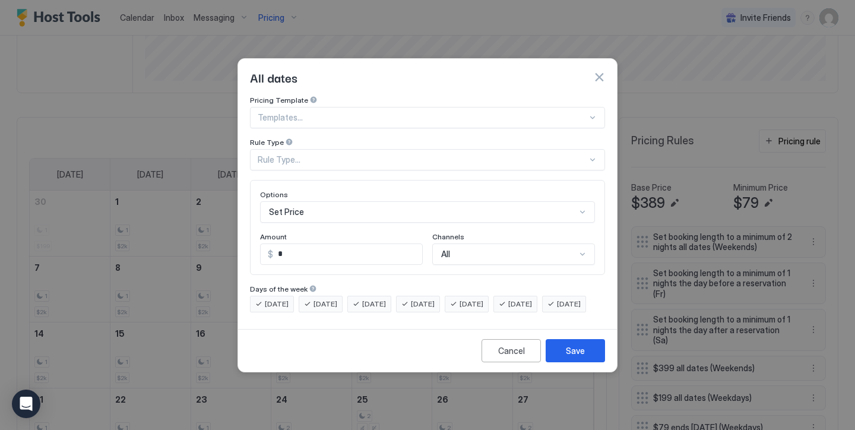
scroll to position [0, 0]
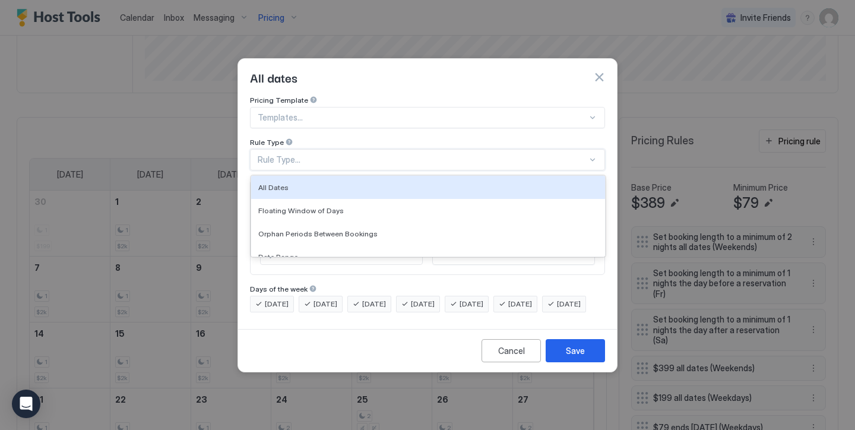
click at [387, 154] on div "Rule Type..." at bounding box center [422, 159] width 329 height 11
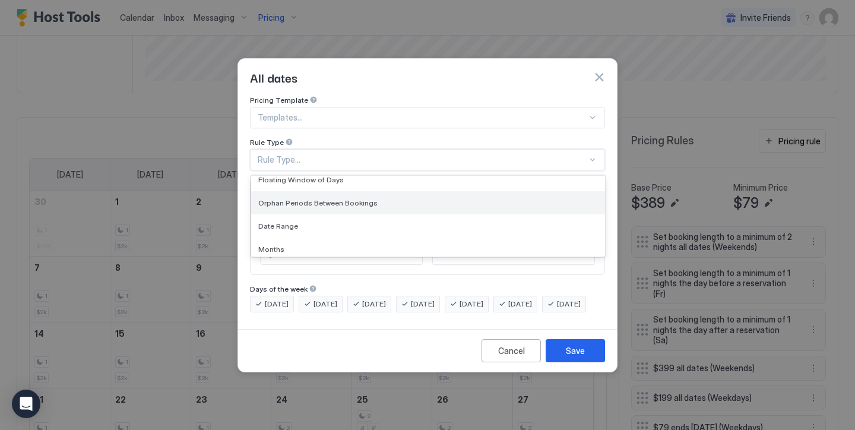
scroll to position [35, 0]
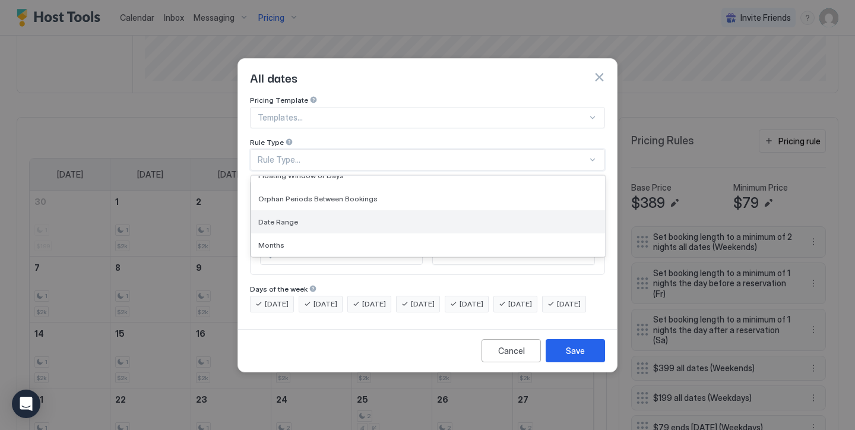
click at [362, 217] on div "Date Range" at bounding box center [428, 221] width 340 height 9
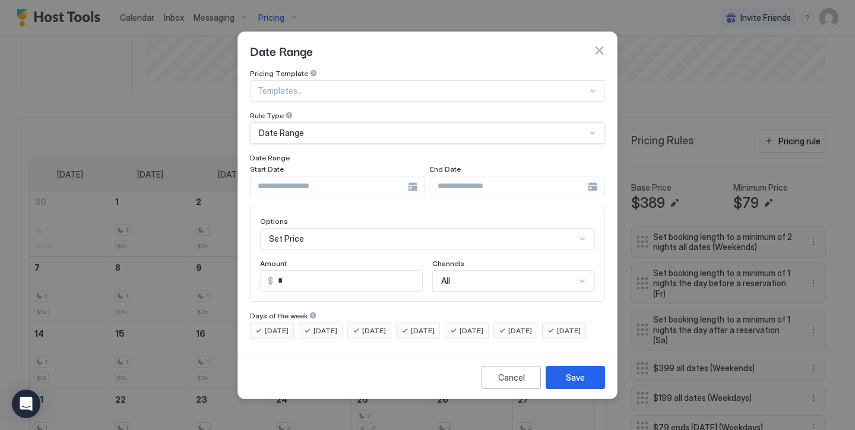
click at [322, 176] on input "Input Field" at bounding box center [329, 186] width 157 height 20
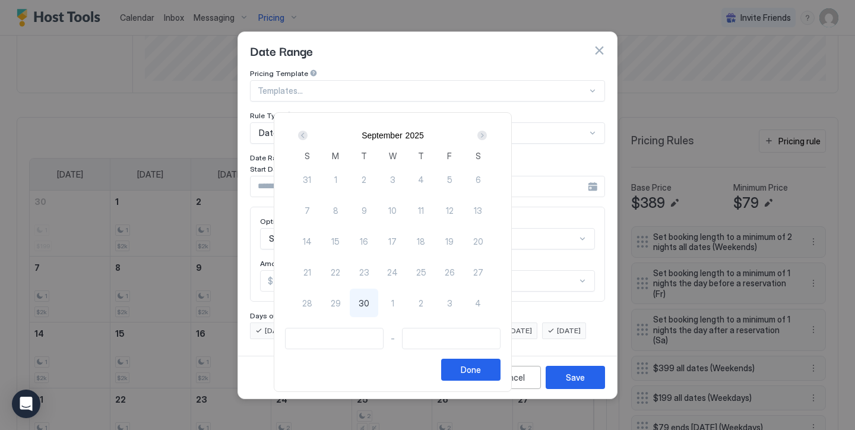
click at [487, 134] on div "Next" at bounding box center [481, 135] width 9 height 9
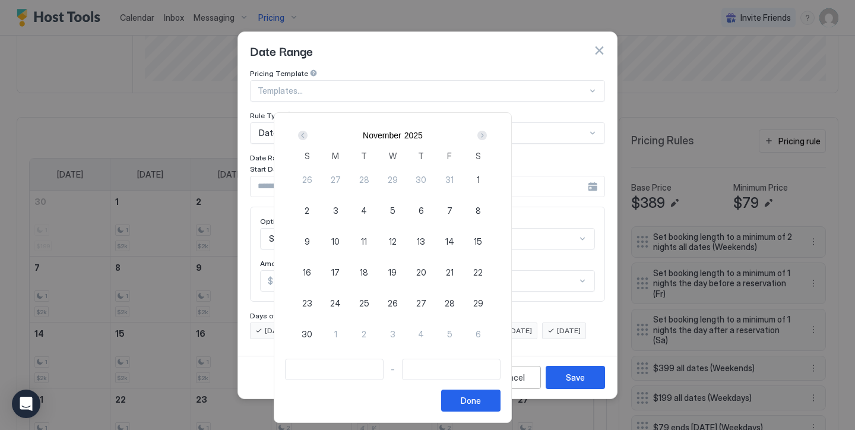
click at [487, 134] on div "Next" at bounding box center [481, 135] width 9 height 9
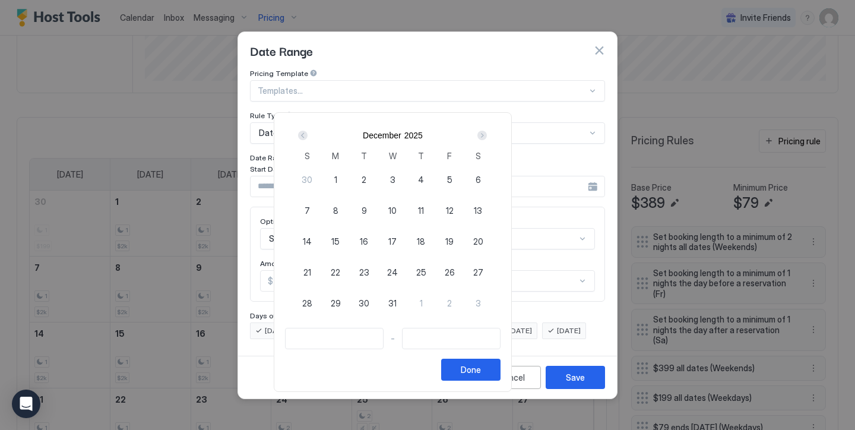
click at [487, 134] on div "Next" at bounding box center [481, 135] width 9 height 9
click at [310, 139] on div "Prev" at bounding box center [303, 135] width 14 height 14
click at [350, 180] on div "1" at bounding box center [335, 179] width 28 height 28
type input "**********"
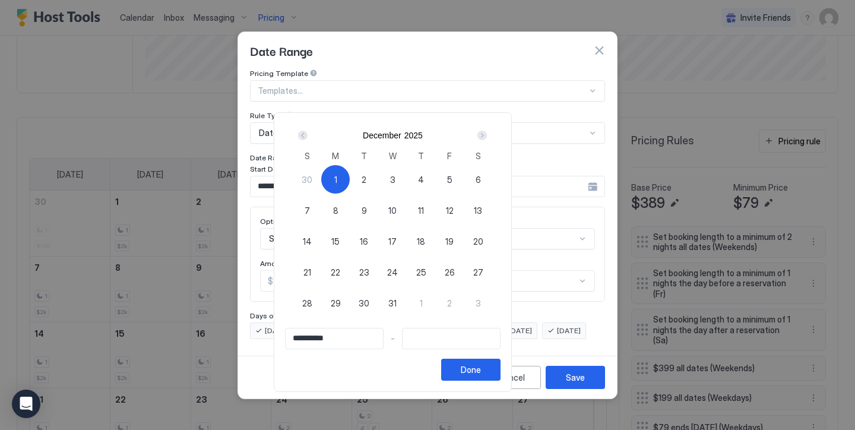
click at [487, 134] on div "Next" at bounding box center [481, 135] width 9 height 9
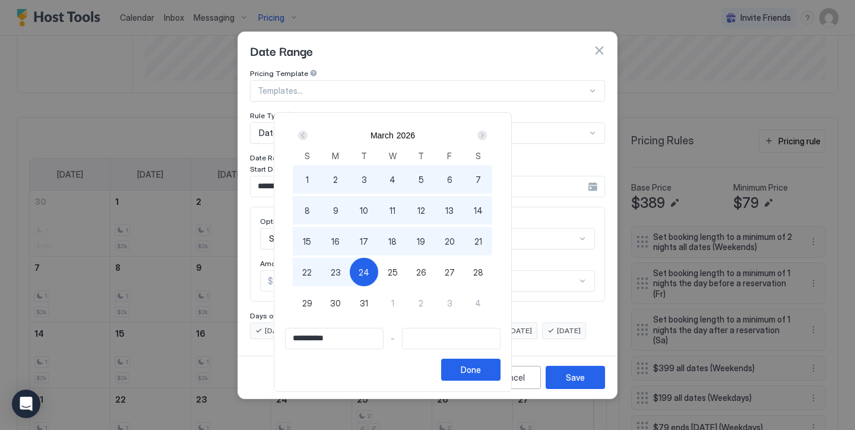
type input "**********"
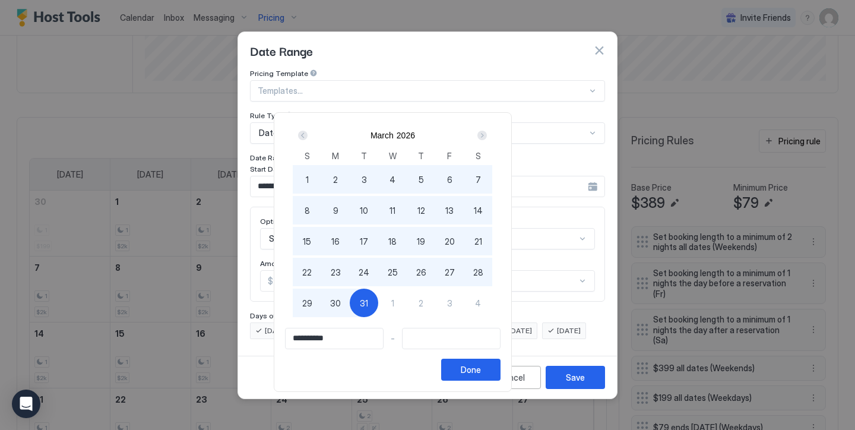
click at [368, 301] on span "31" at bounding box center [364, 303] width 8 height 12
type input "**********"
click at [481, 366] on div "Done" at bounding box center [471, 369] width 20 height 12
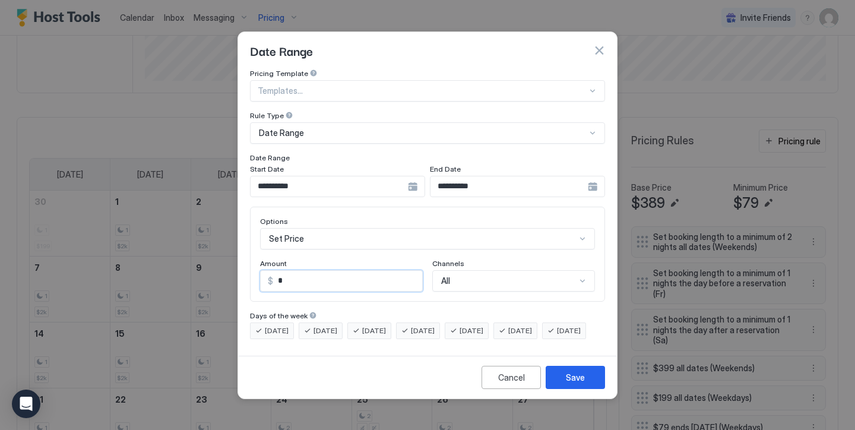
drag, startPoint x: 327, startPoint y: 268, endPoint x: 239, endPoint y: 246, distance: 91.1
click at [240, 247] on div "**********" at bounding box center [427, 210] width 379 height 282
type input "***"
click at [270, 325] on span "[DATE]" at bounding box center [277, 330] width 24 height 11
click at [337, 325] on span "[DATE]" at bounding box center [325, 330] width 24 height 11
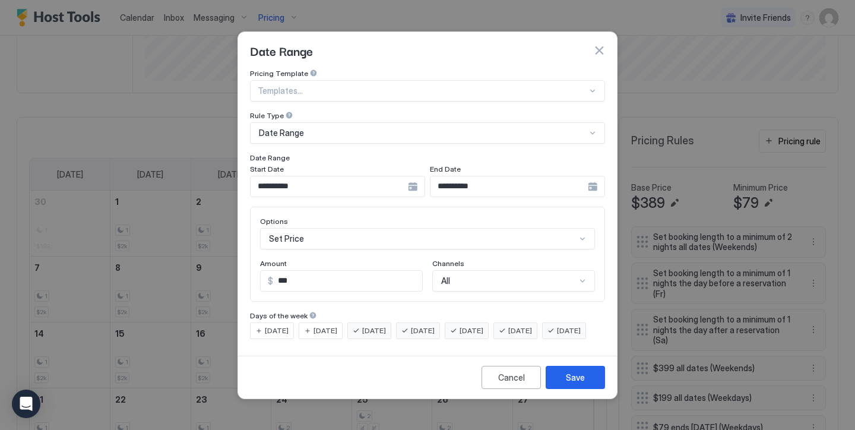
click at [370, 325] on span "[DATE]" at bounding box center [374, 330] width 24 height 11
click at [435, 325] on span "[DATE]" at bounding box center [423, 330] width 24 height 11
click at [557, 336] on span "[DATE]" at bounding box center [569, 330] width 24 height 11
click at [554, 388] on button "Save" at bounding box center [575, 377] width 59 height 23
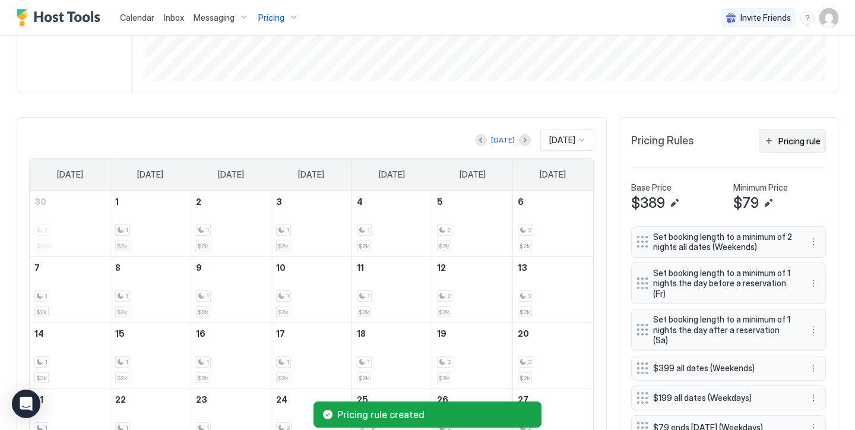
click at [799, 142] on div "Pricing rule" at bounding box center [799, 141] width 42 height 12
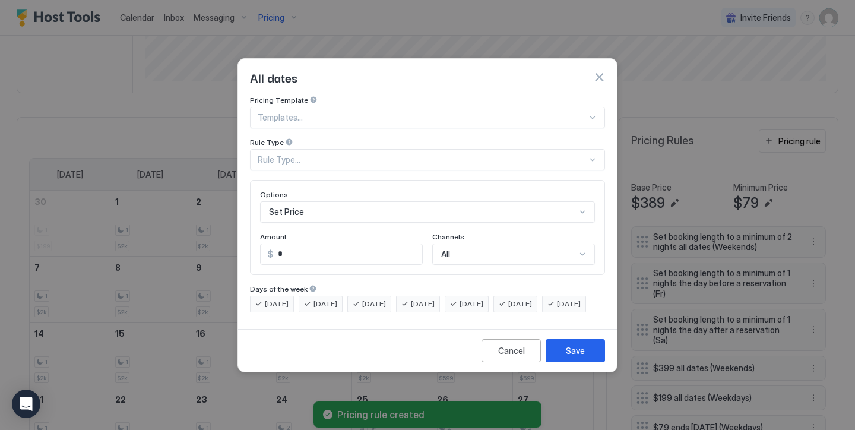
click at [362, 205] on div "Set Price" at bounding box center [427, 211] width 335 height 21
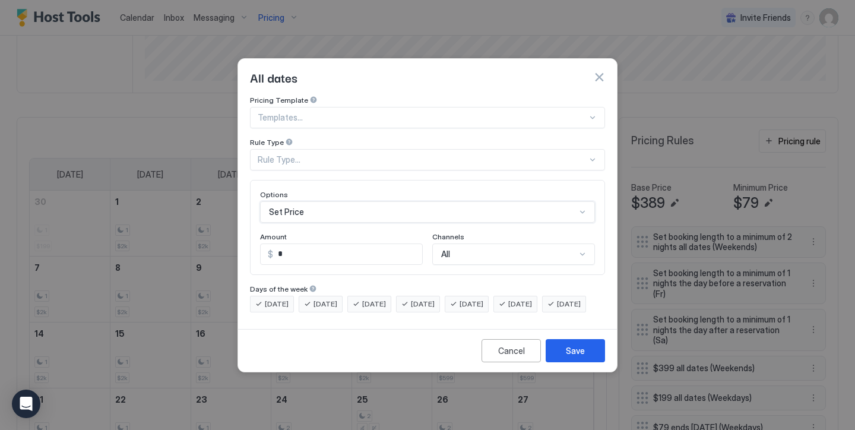
scroll to position [0, 0]
click at [345, 138] on div "Pricing Template Templates... Rule Type Rule Type... Options Set Price Amount $…" at bounding box center [427, 204] width 355 height 217
click at [327, 154] on div "Rule Type..." at bounding box center [422, 159] width 329 height 11
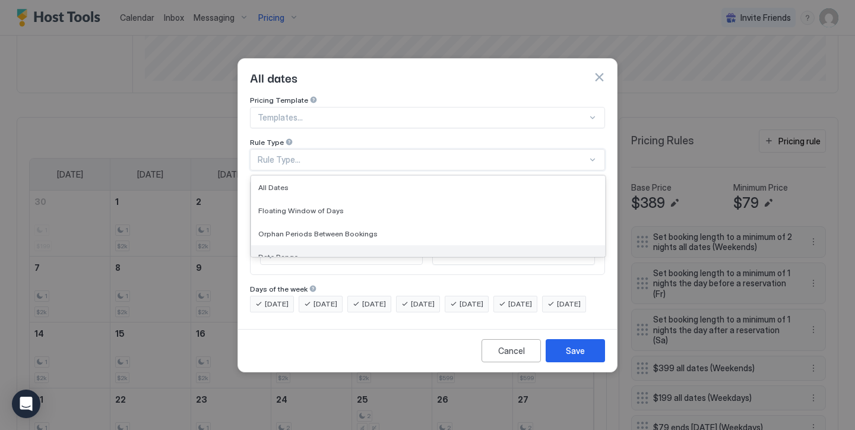
click at [307, 245] on div "Date Range" at bounding box center [428, 256] width 354 height 23
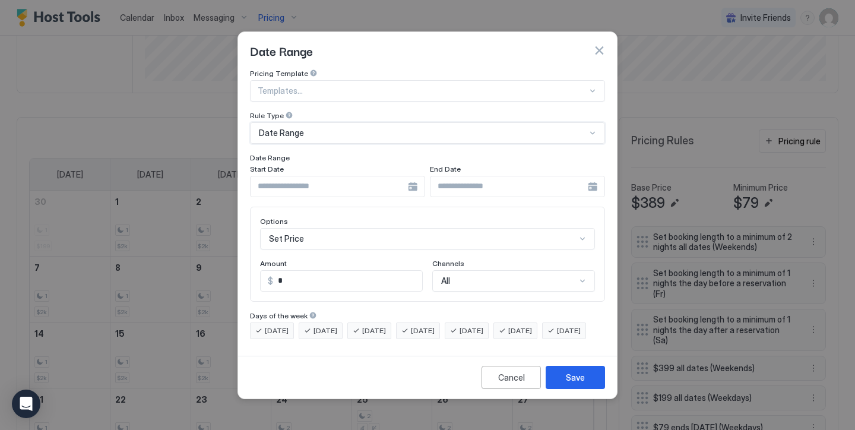
click at [312, 176] on input "Input Field" at bounding box center [329, 186] width 157 height 20
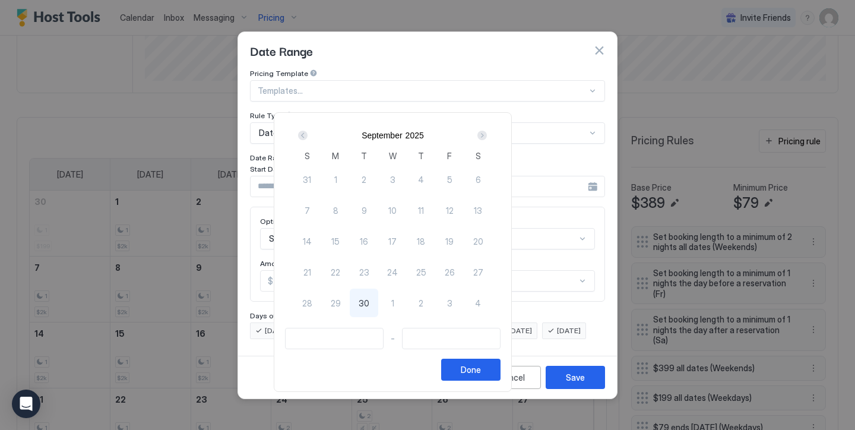
click at [487, 132] on div "Next" at bounding box center [481, 135] width 9 height 9
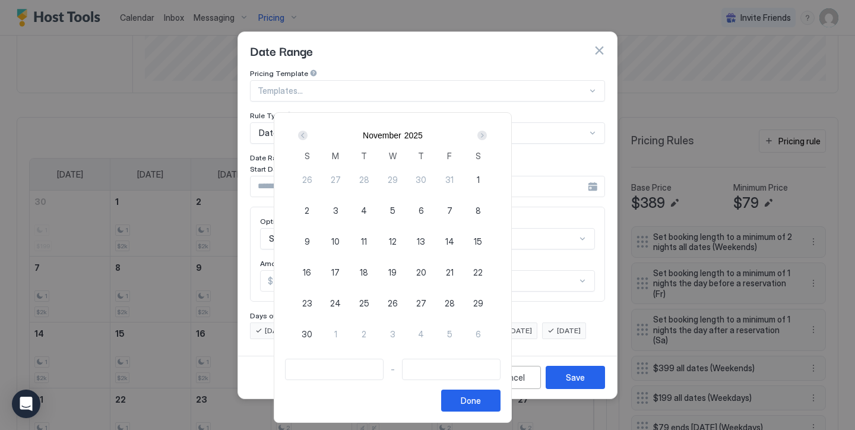
click at [487, 132] on div "Next" at bounding box center [481, 135] width 9 height 9
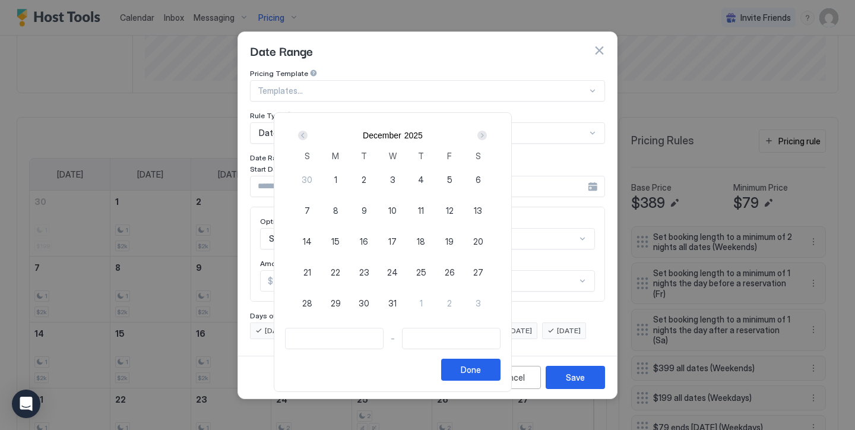
click at [435, 203] on div "11" at bounding box center [421, 210] width 28 height 28
type input "**********"
click at [487, 137] on div "Next" at bounding box center [481, 135] width 9 height 9
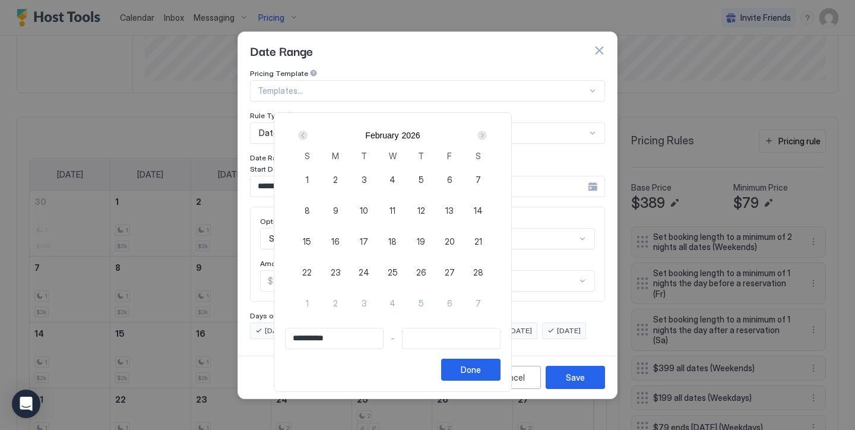
click at [310, 129] on div "Prev" at bounding box center [303, 135] width 14 height 14
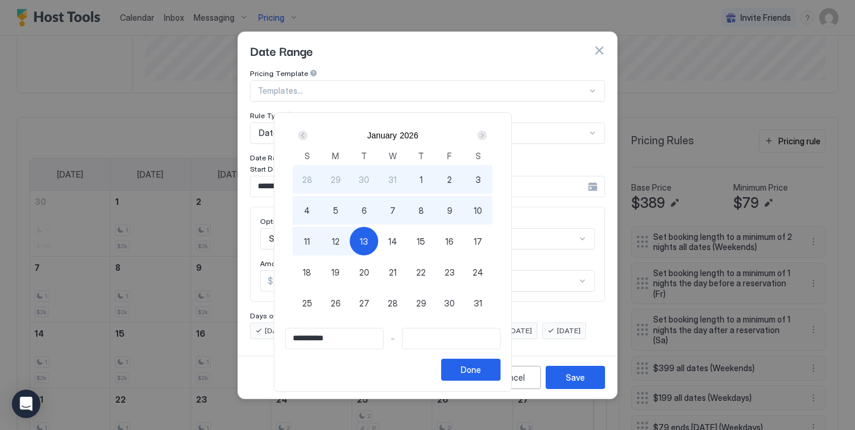
type input "**********"
click at [321, 249] on div "11" at bounding box center [307, 241] width 28 height 28
type input "**********"
click at [500, 367] on button "Done" at bounding box center [470, 370] width 59 height 22
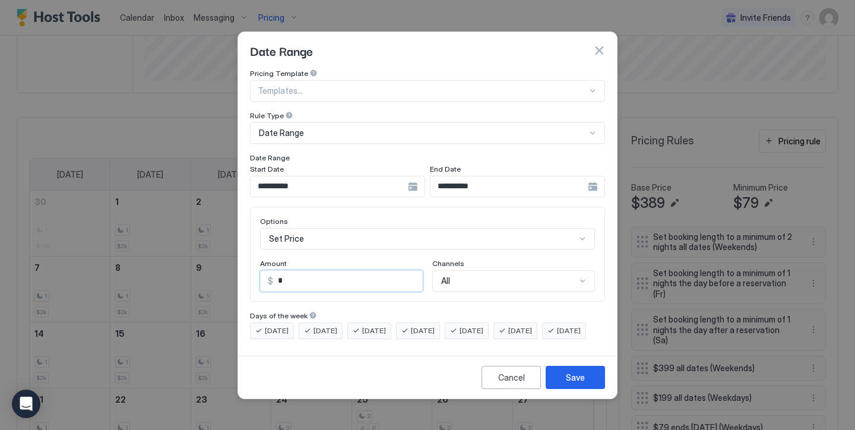
click at [356, 271] on input "*" at bounding box center [347, 281] width 149 height 20
type input "***"
click at [489, 322] on div "[DATE]" at bounding box center [467, 330] width 44 height 17
click at [524, 322] on div "[DATE]" at bounding box center [515, 330] width 44 height 17
click at [483, 325] on span "[DATE]" at bounding box center [471, 330] width 24 height 11
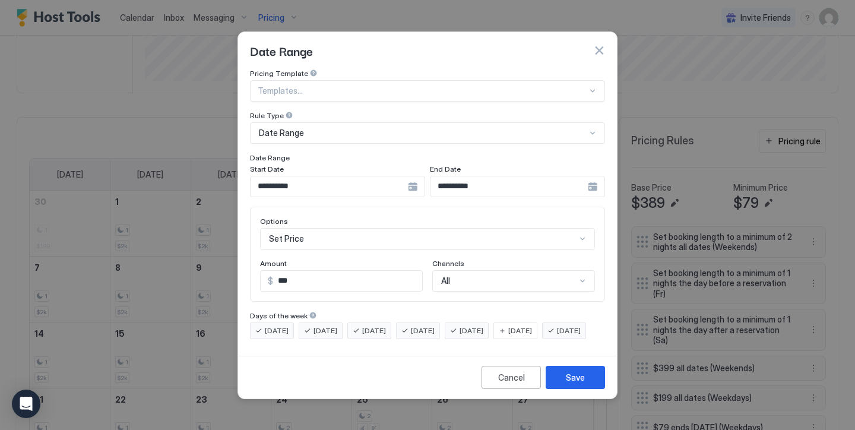
click at [532, 325] on span "[DATE]" at bounding box center [520, 330] width 24 height 11
click at [265, 311] on div "Days of the week" at bounding box center [427, 316] width 355 height 11
click at [268, 322] on div "[DATE]" at bounding box center [272, 330] width 44 height 17
click at [318, 322] on div "[DATE]" at bounding box center [321, 330] width 44 height 17
click at [372, 325] on span "[DATE]" at bounding box center [374, 330] width 24 height 11
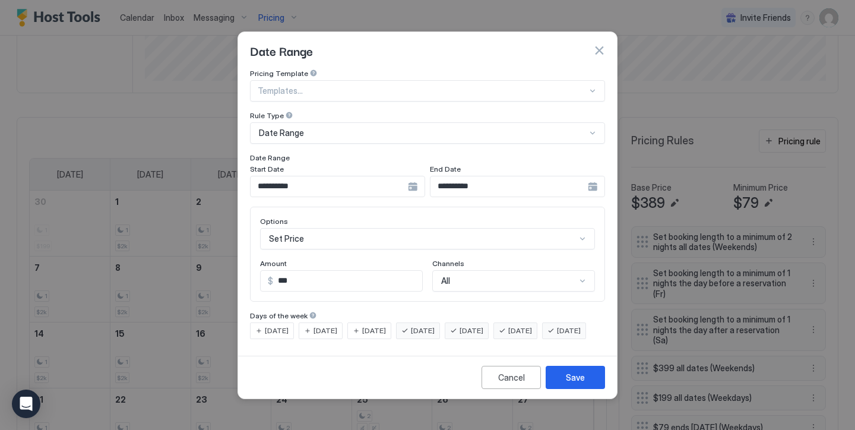
click at [435, 325] on span "[DATE]" at bounding box center [423, 330] width 24 height 11
click at [557, 336] on span "[DATE]" at bounding box center [569, 330] width 24 height 11
click at [551, 389] on button "Save" at bounding box center [575, 377] width 59 height 23
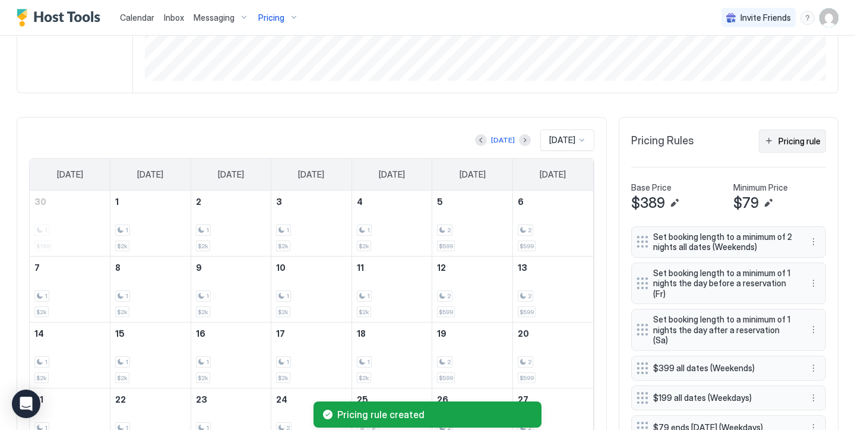
click at [793, 139] on div "Pricing rule" at bounding box center [799, 141] width 42 height 12
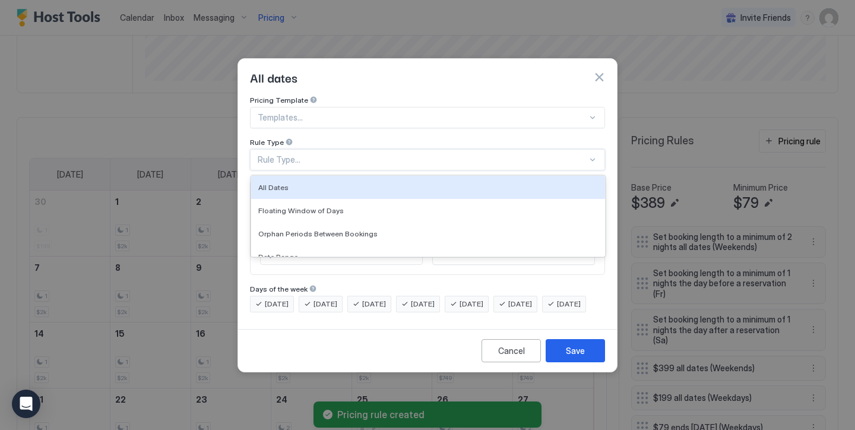
click at [388, 154] on div "Rule Type..." at bounding box center [422, 159] width 329 height 11
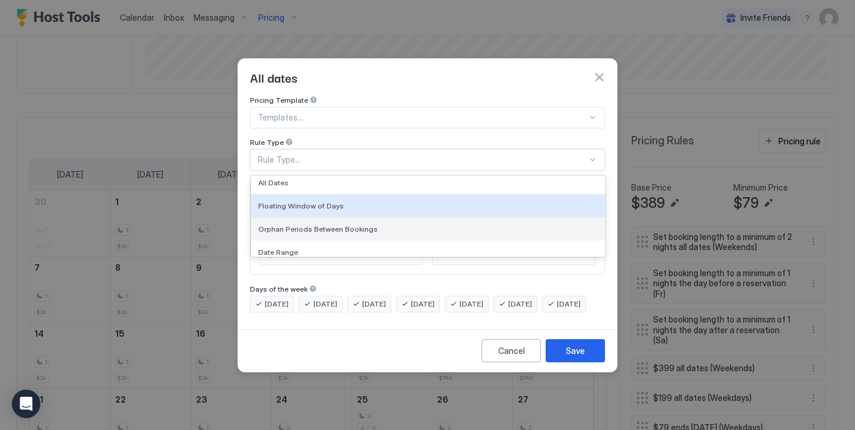
scroll to position [7, 0]
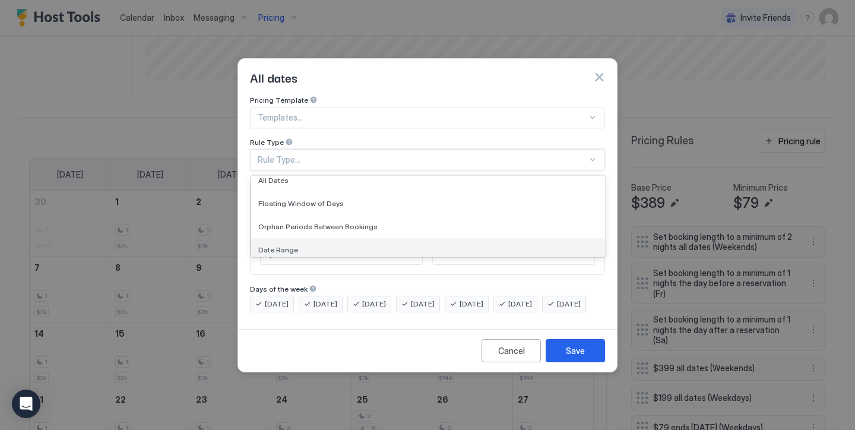
click at [355, 238] on div "Date Range" at bounding box center [428, 249] width 354 height 23
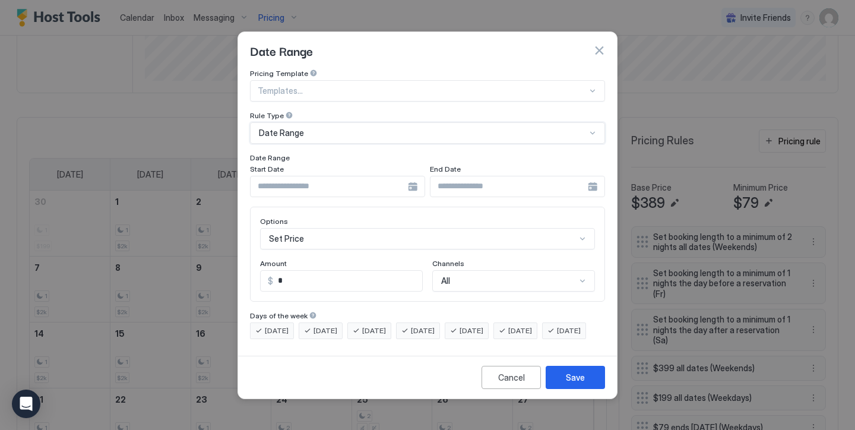
click at [298, 180] on input "Input Field" at bounding box center [329, 186] width 157 height 20
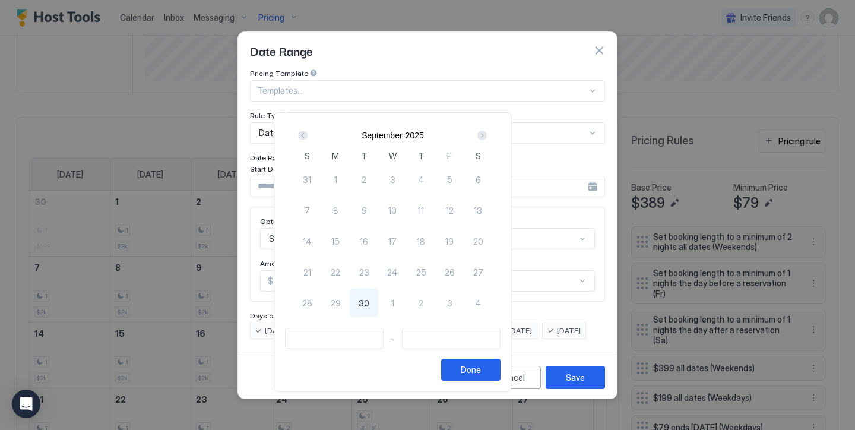
click at [489, 131] on div "Next" at bounding box center [482, 135] width 14 height 14
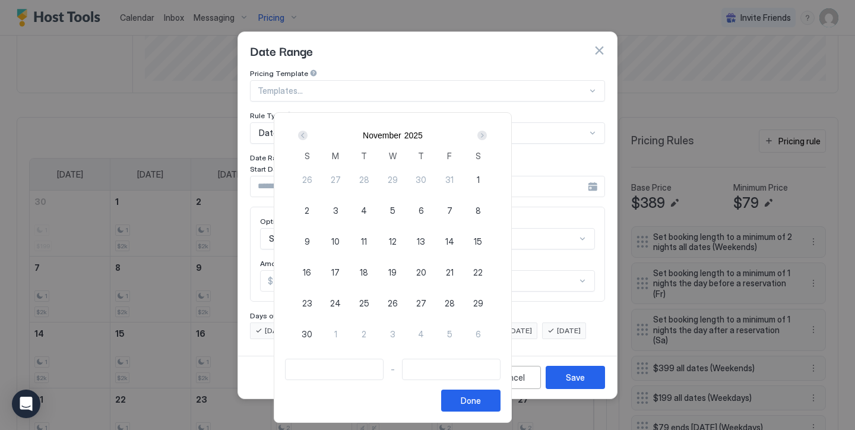
click at [489, 131] on div "Next" at bounding box center [482, 135] width 14 height 14
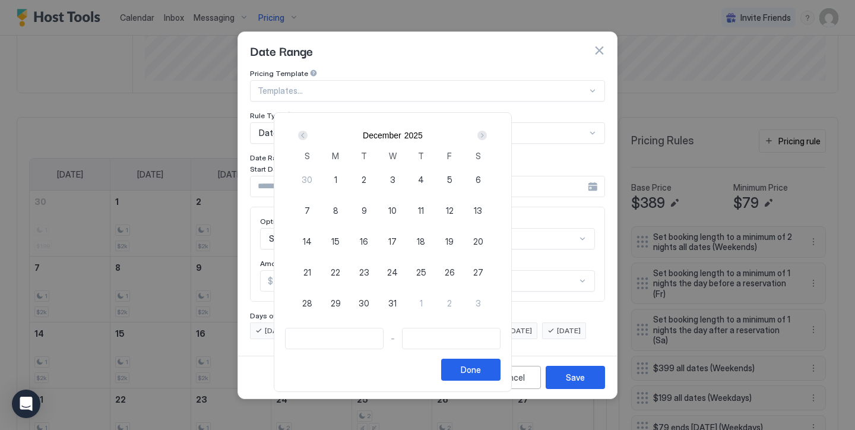
click at [350, 176] on div "1" at bounding box center [335, 179] width 28 height 28
type input "**********"
click at [487, 137] on div "Next" at bounding box center [481, 135] width 9 height 9
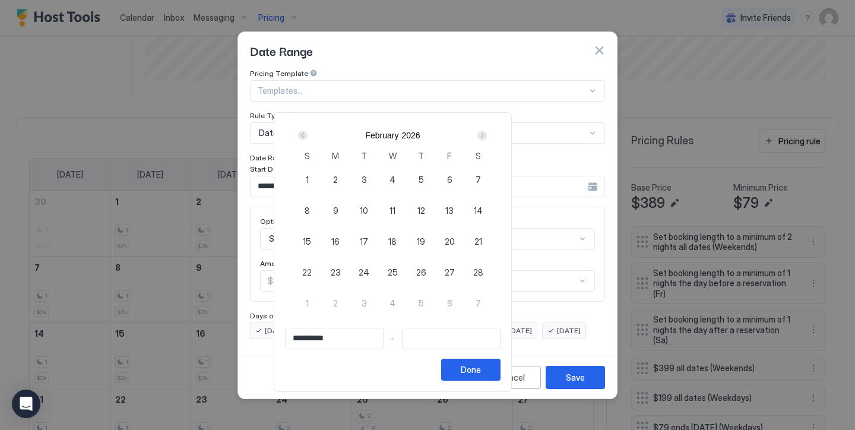
click at [487, 137] on div "Next" at bounding box center [481, 135] width 9 height 9
type input "**********"
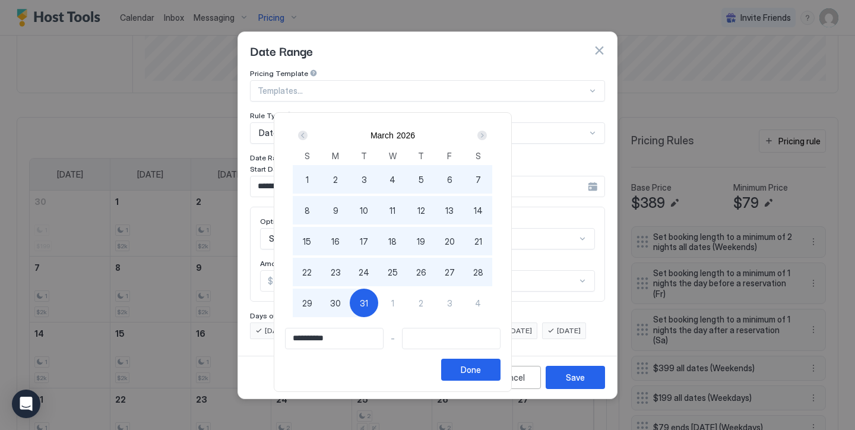
click at [378, 305] on div "31" at bounding box center [364, 303] width 28 height 28
type input "**********"
click at [500, 373] on button "Done" at bounding box center [470, 370] width 59 height 22
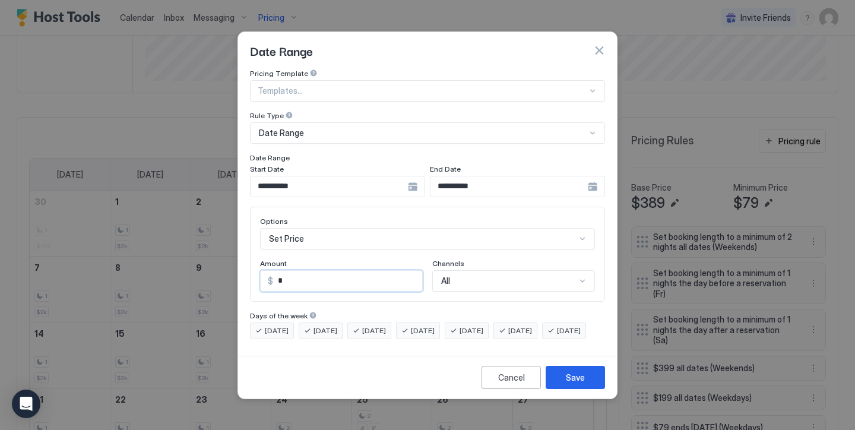
click at [367, 271] on input "*" at bounding box center [347, 281] width 149 height 20
drag, startPoint x: 367, startPoint y: 271, endPoint x: 202, endPoint y: 213, distance: 175.7
click at [202, 213] on div "**********" at bounding box center [427, 215] width 855 height 430
type input "***"
click at [482, 326] on div "[DATE]" at bounding box center [467, 330] width 44 height 17
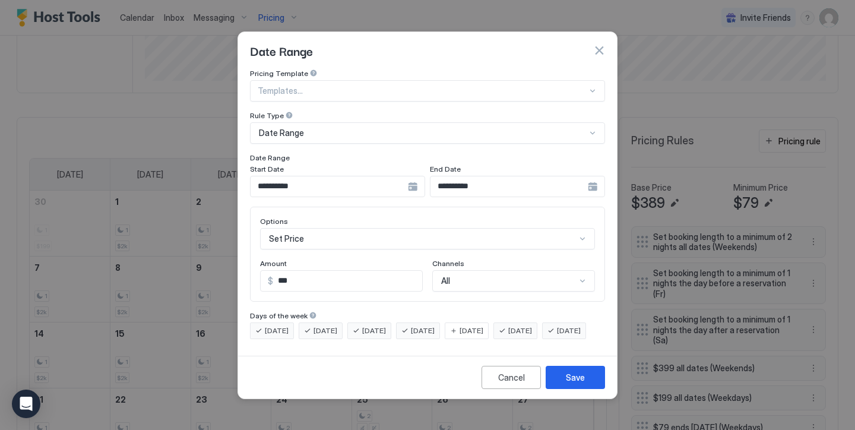
click at [532, 325] on span "[DATE]" at bounding box center [520, 330] width 24 height 11
click at [567, 383] on div "Save" at bounding box center [575, 377] width 19 height 12
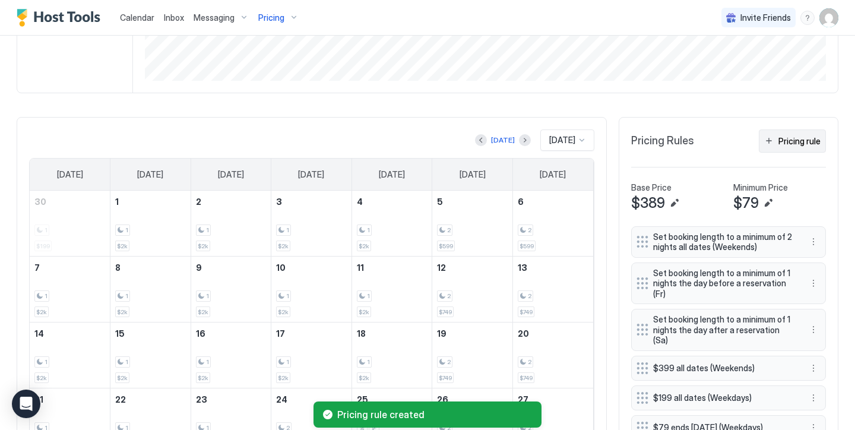
click at [782, 135] on div "Pricing rule" at bounding box center [799, 141] width 42 height 12
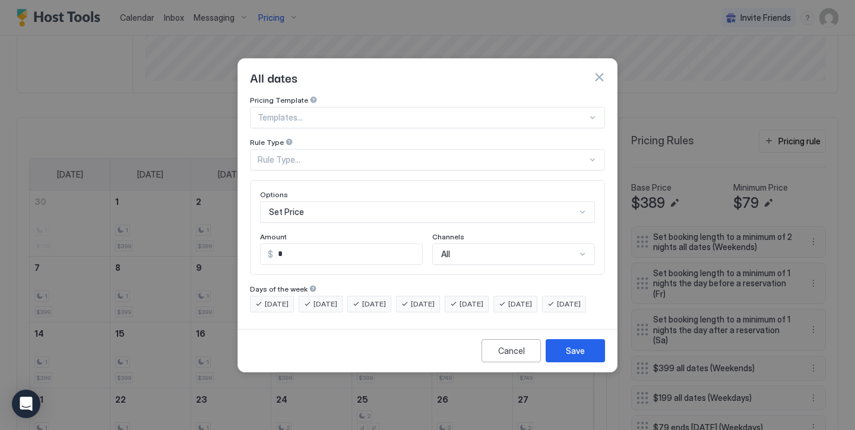
click at [428, 203] on div "Set Price" at bounding box center [427, 211] width 335 height 21
click at [434, 125] on div "Pricing Template Templates... Rule Type Rule Type... Options Set Price Amount $…" at bounding box center [427, 204] width 355 height 217
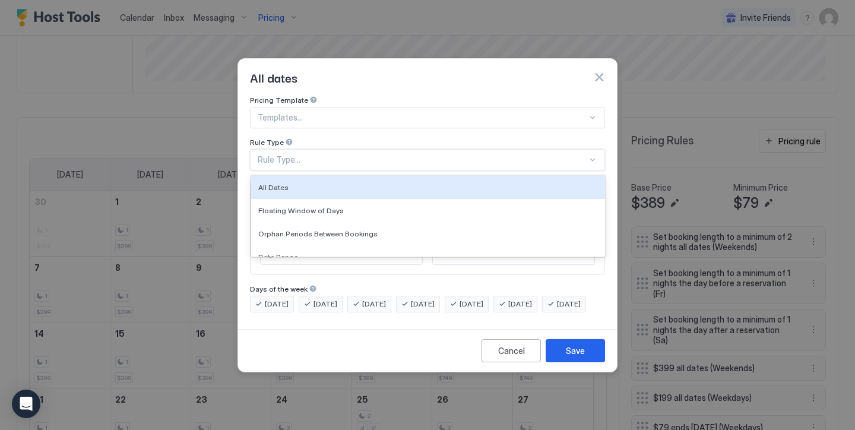
click at [411, 154] on div "Rule Type..." at bounding box center [422, 159] width 329 height 11
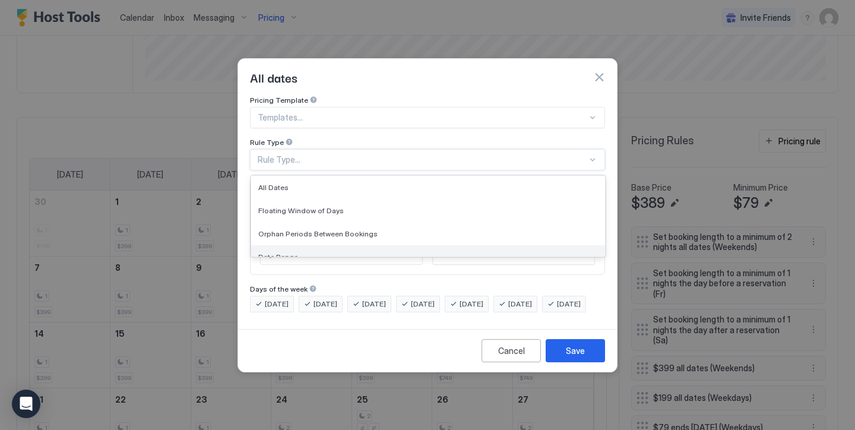
click at [379, 245] on div "Date Range" at bounding box center [428, 256] width 354 height 23
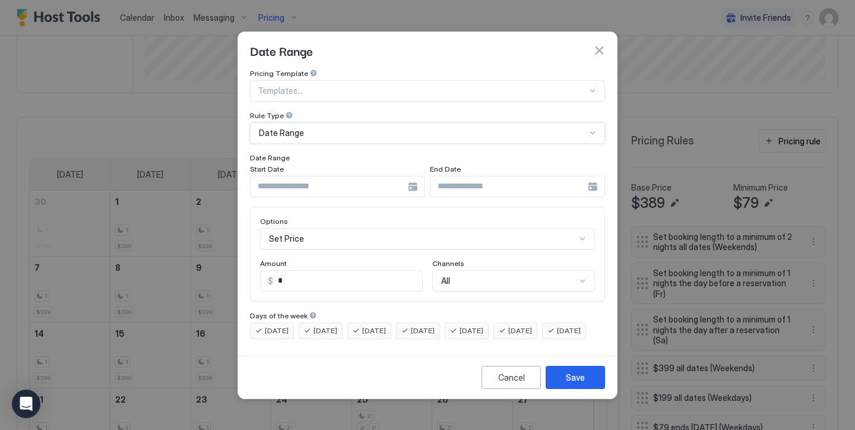
click at [339, 177] on input "Input Field" at bounding box center [329, 186] width 157 height 20
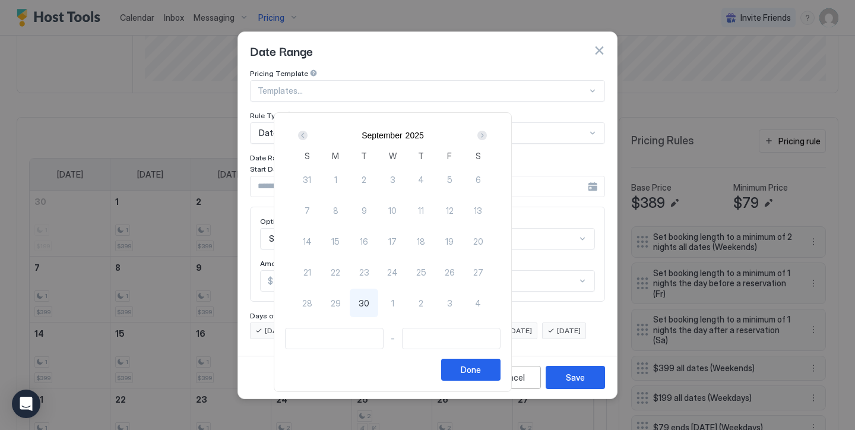
click at [487, 133] on div "Next" at bounding box center [481, 135] width 9 height 9
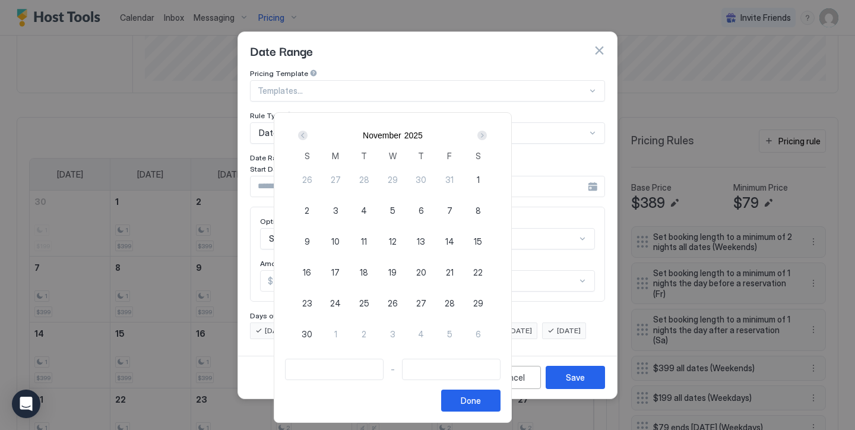
click at [487, 133] on div "Next" at bounding box center [481, 135] width 9 height 9
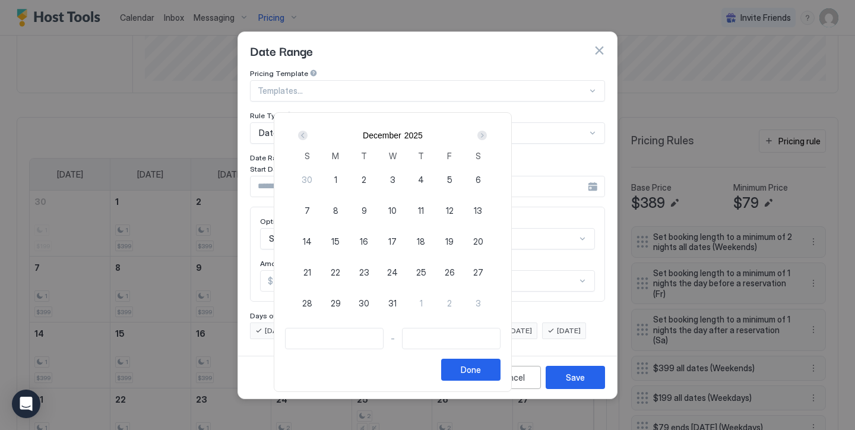
click at [321, 265] on div "21" at bounding box center [307, 272] width 28 height 28
type input "**********"
click at [487, 135] on div "Next" at bounding box center [481, 135] width 9 height 9
type input "**********"
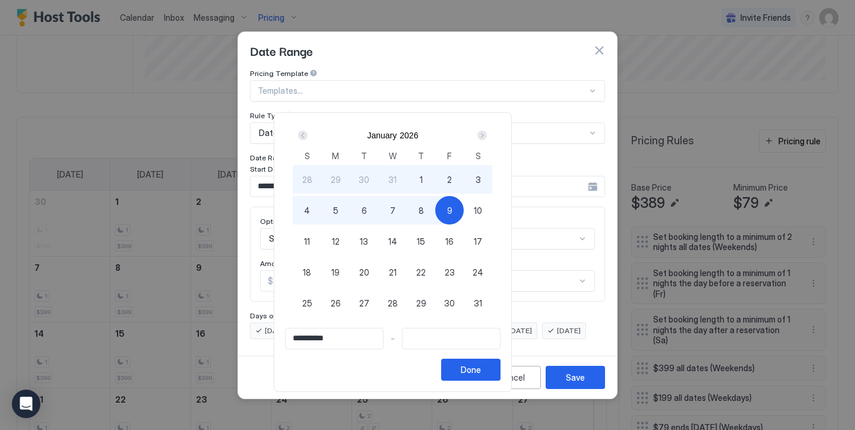
click at [464, 210] on div "9" at bounding box center [449, 210] width 28 height 28
type input "**********"
click at [500, 375] on button "Done" at bounding box center [470, 370] width 59 height 22
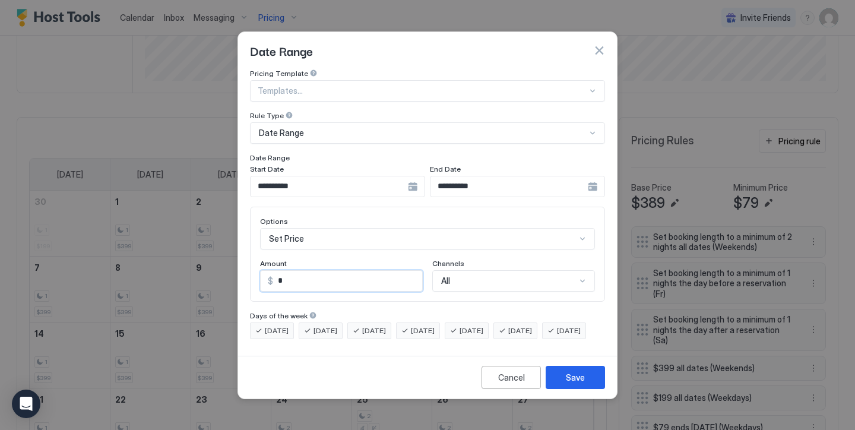
drag, startPoint x: 361, startPoint y: 273, endPoint x: 236, endPoint y: 207, distance: 141.3
click at [237, 208] on div "**********" at bounding box center [427, 215] width 855 height 430
type input "***"
click at [489, 322] on div "[DATE]" at bounding box center [467, 330] width 44 height 17
click at [529, 325] on span "[DATE]" at bounding box center [520, 330] width 24 height 11
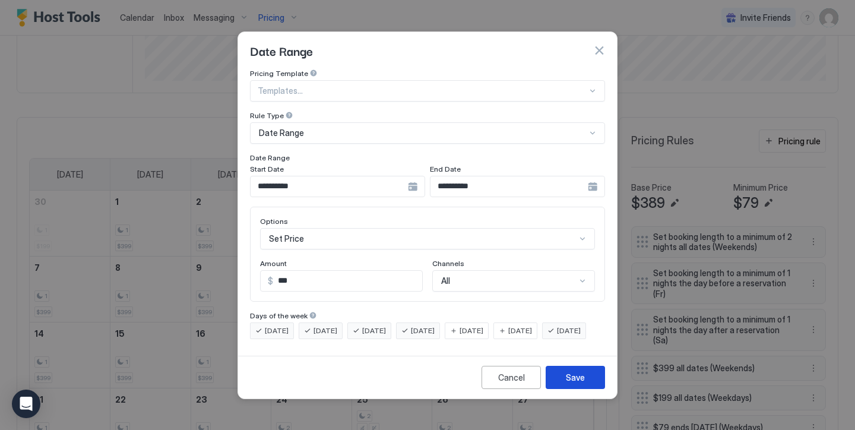
click at [582, 383] on div "Save" at bounding box center [575, 377] width 19 height 12
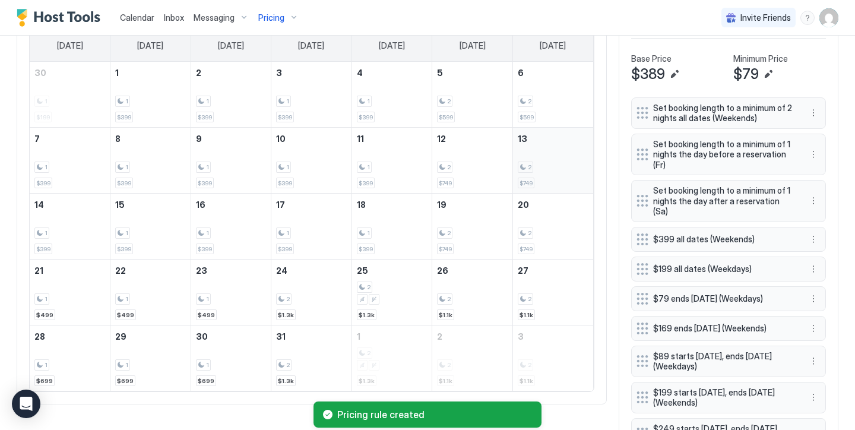
scroll to position [411, 0]
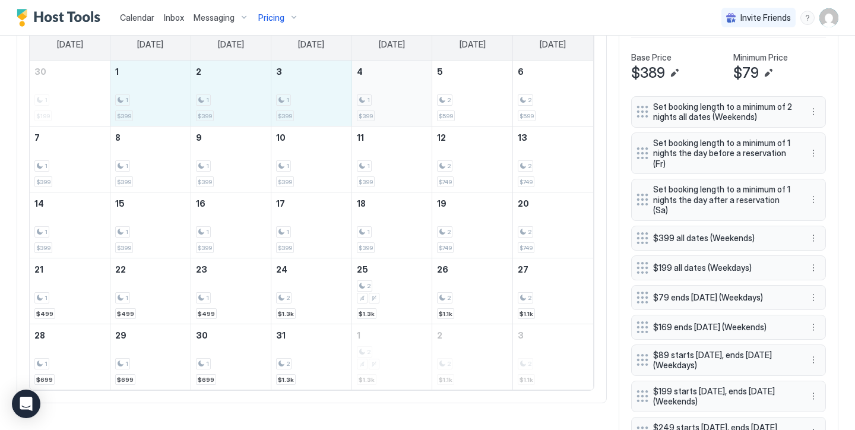
drag, startPoint x: 161, startPoint y: 87, endPoint x: 378, endPoint y: 109, distance: 218.4
click at [378, 109] on tr "30 1 $199 1 1 $399 2 1 $399 3 1 $399 4 1 $399 5 2 $599 6 2 $599" at bounding box center [311, 94] width 563 height 66
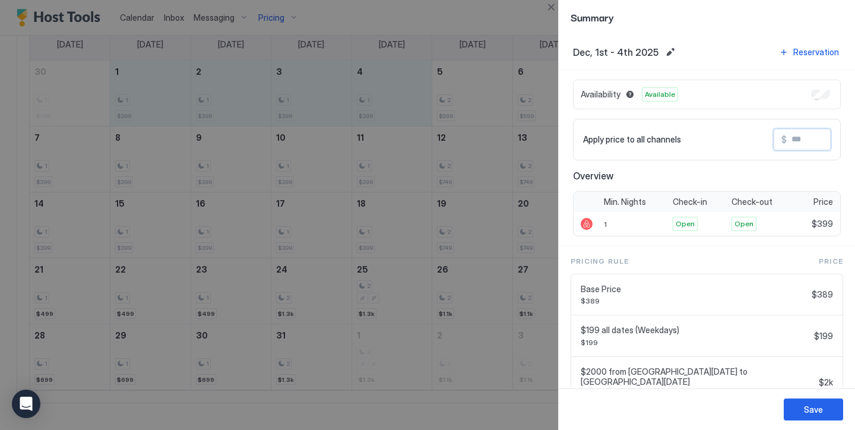
click at [798, 138] on input "Input Field" at bounding box center [834, 139] width 95 height 20
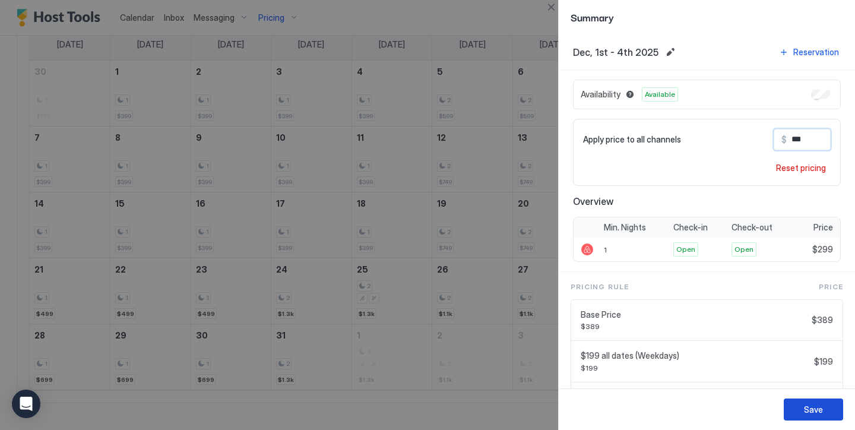
type input "***"
click at [825, 414] on button "Save" at bounding box center [813, 409] width 59 height 22
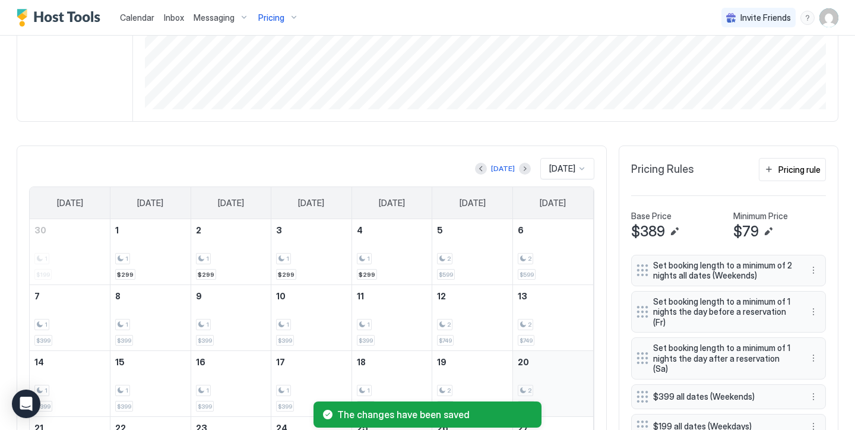
scroll to position [252, 0]
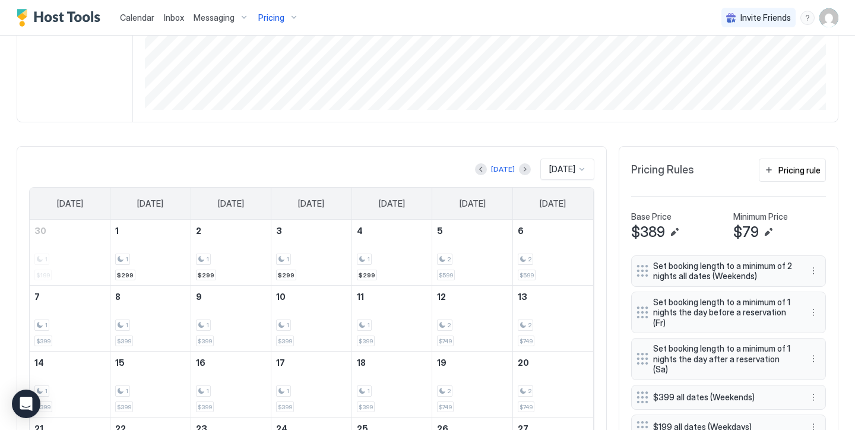
click at [284, 18] on div "Pricing" at bounding box center [278, 18] width 50 height 20
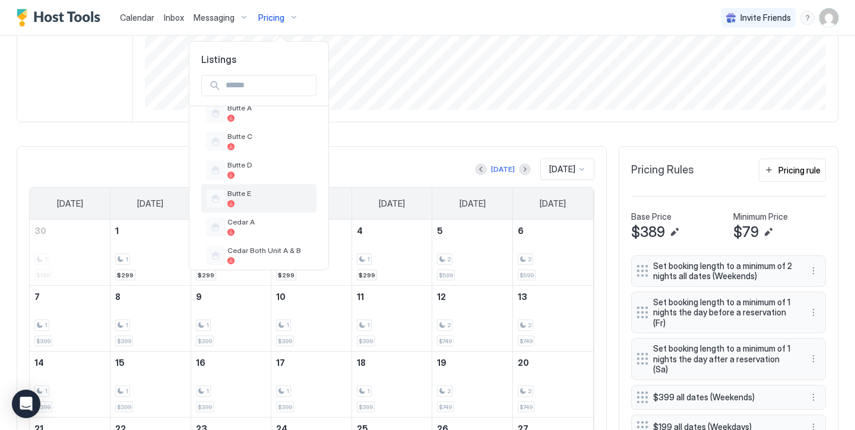
scroll to position [356, 0]
click at [258, 246] on div "Cedar Both Unit A & B" at bounding box center [258, 256] width 115 height 28
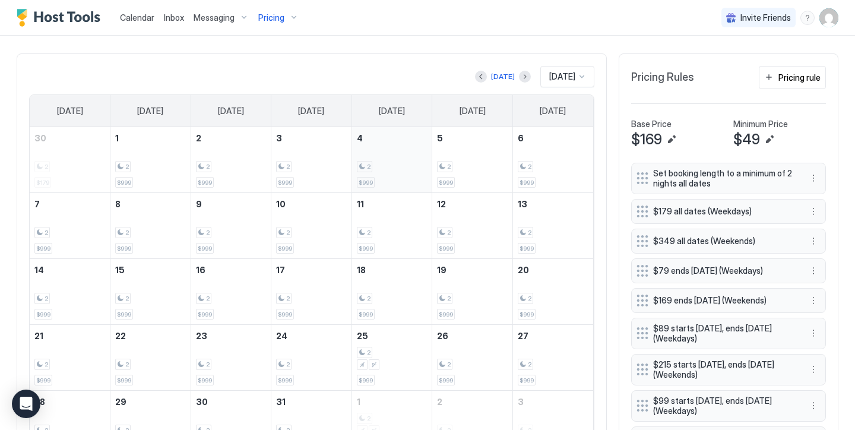
scroll to position [368, 0]
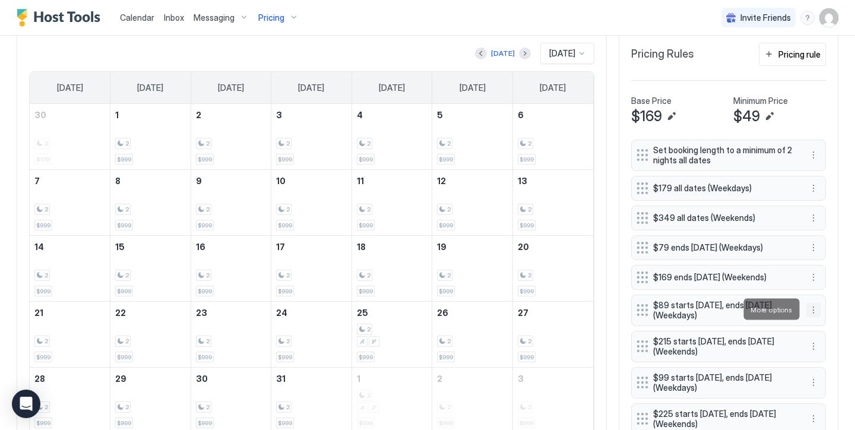
click at [812, 309] on button "More options" at bounding box center [813, 310] width 14 height 14
click at [820, 320] on div "Edit" at bounding box center [829, 325] width 45 height 19
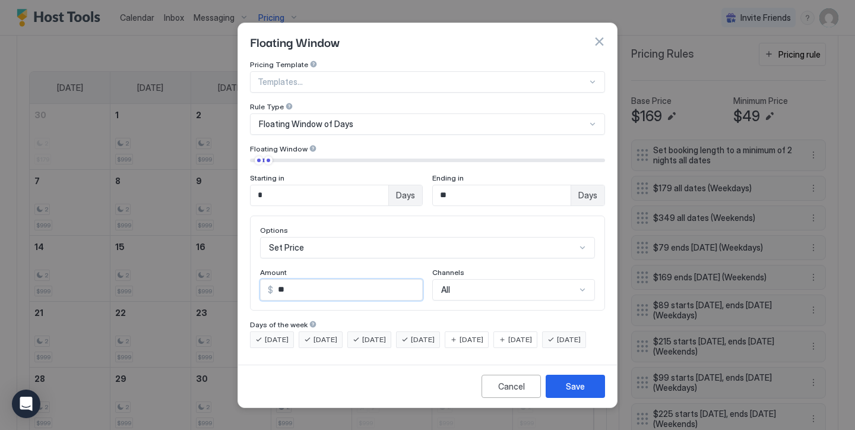
click at [296, 284] on input "**" at bounding box center [347, 290] width 149 height 20
type input "**"
click at [563, 397] on button "Save" at bounding box center [575, 386] width 59 height 23
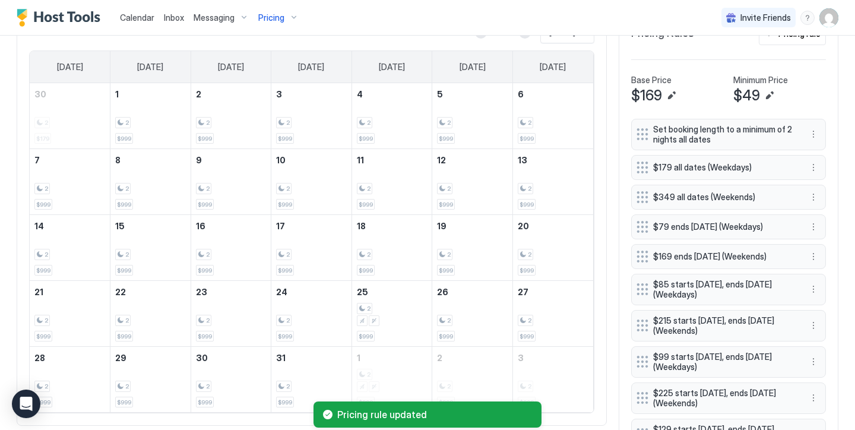
scroll to position [396, 0]
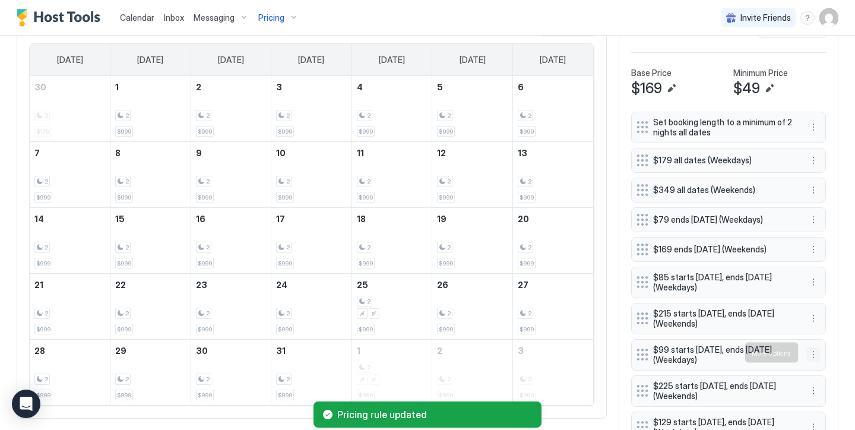
click at [813, 354] on button "More options" at bounding box center [813, 354] width 14 height 14
click at [825, 367] on span "Edit" at bounding box center [831, 368] width 13 height 9
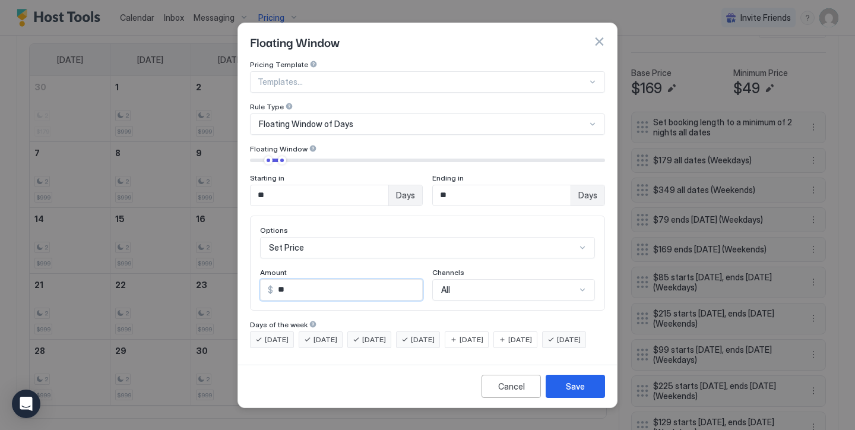
drag, startPoint x: 350, startPoint y: 274, endPoint x: 256, endPoint y: 246, distance: 97.7
click at [256, 246] on div "Options Set Price Amount $ ** Channels All" at bounding box center [427, 262] width 355 height 95
type input "**"
click at [576, 392] on div "Save" at bounding box center [575, 386] width 19 height 12
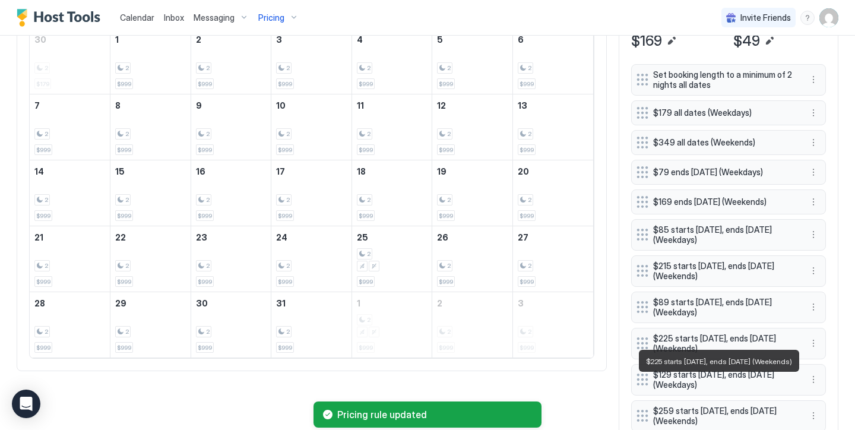
scroll to position [446, 0]
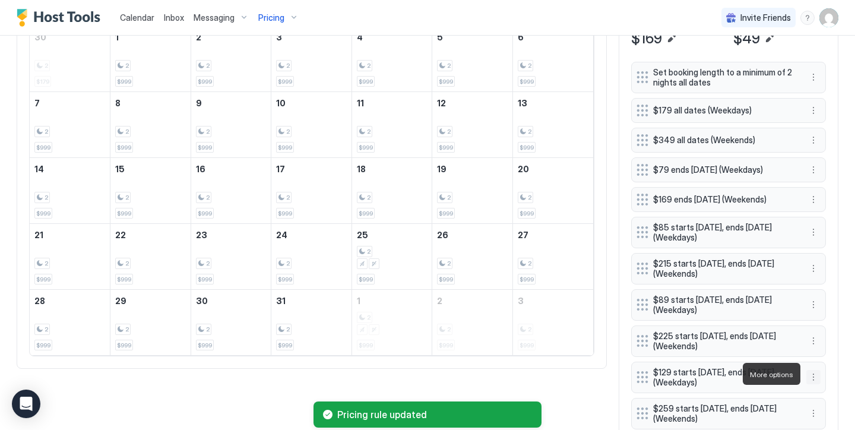
click at [810, 378] on button "More options" at bounding box center [813, 377] width 14 height 14
click at [837, 316] on div "Edit" at bounding box center [829, 318] width 45 height 19
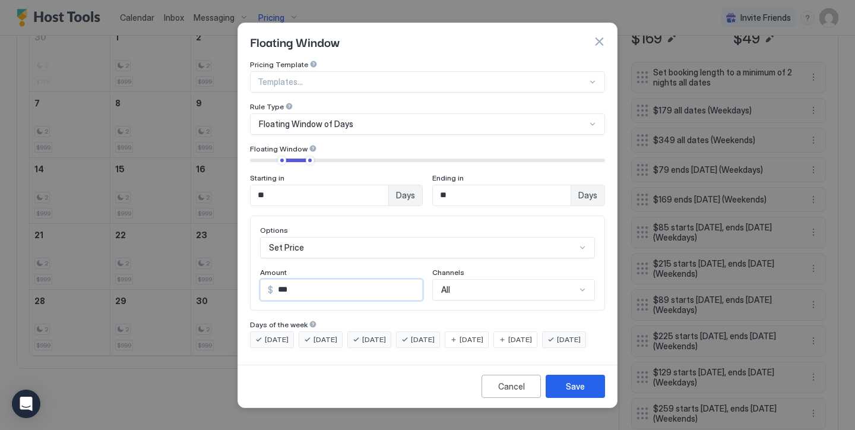
drag, startPoint x: 305, startPoint y: 286, endPoint x: 195, endPoint y: 189, distance: 145.9
click at [195, 189] on div "Floating Window Pricing Template Templates... Rule Type Floating Window of Days…" at bounding box center [427, 215] width 855 height 430
click at [577, 392] on div "Save" at bounding box center [575, 386] width 19 height 12
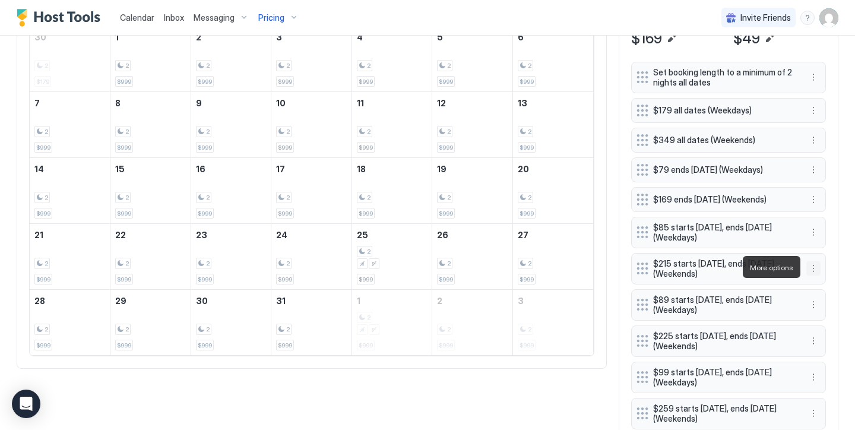
click at [813, 272] on button "More options" at bounding box center [813, 268] width 14 height 14
click at [825, 286] on span "Edit" at bounding box center [831, 283] width 13 height 9
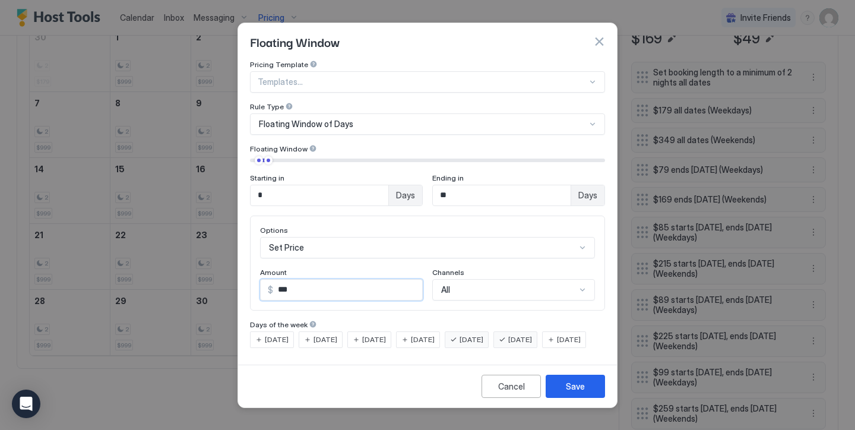
drag, startPoint x: 302, startPoint y: 278, endPoint x: 211, endPoint y: 228, distance: 104.4
click at [233, 237] on div "Floating Window Pricing Template Templates... Rule Type Floating Window of Days…" at bounding box center [427, 215] width 855 height 430
click at [569, 392] on div "Save" at bounding box center [575, 386] width 19 height 12
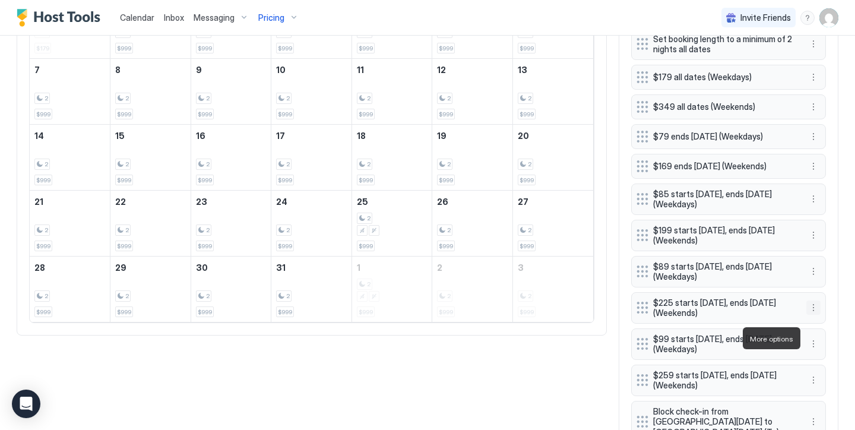
scroll to position [482, 0]
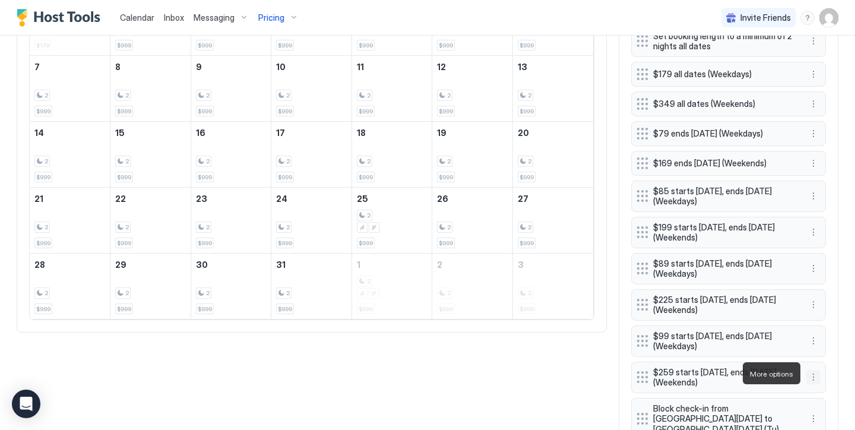
click at [811, 374] on button "More options" at bounding box center [813, 377] width 14 height 14
click at [845, 321] on div "Edit" at bounding box center [829, 317] width 45 height 19
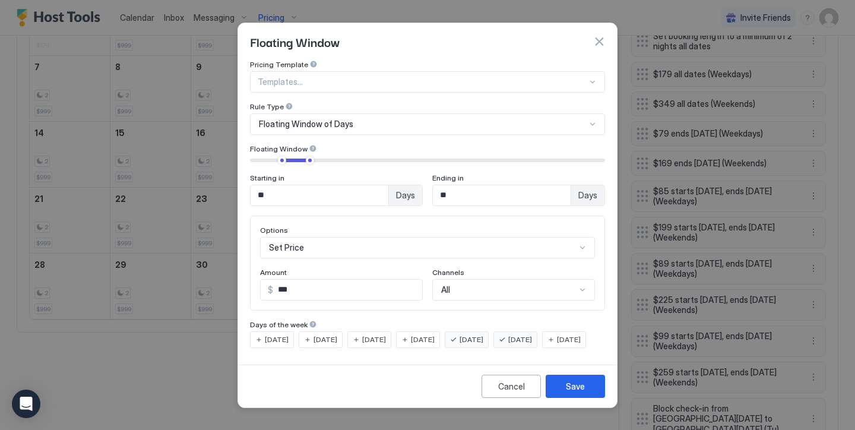
click at [324, 280] on input "***" at bounding box center [347, 290] width 149 height 20
click at [578, 386] on button "Save" at bounding box center [575, 386] width 59 height 23
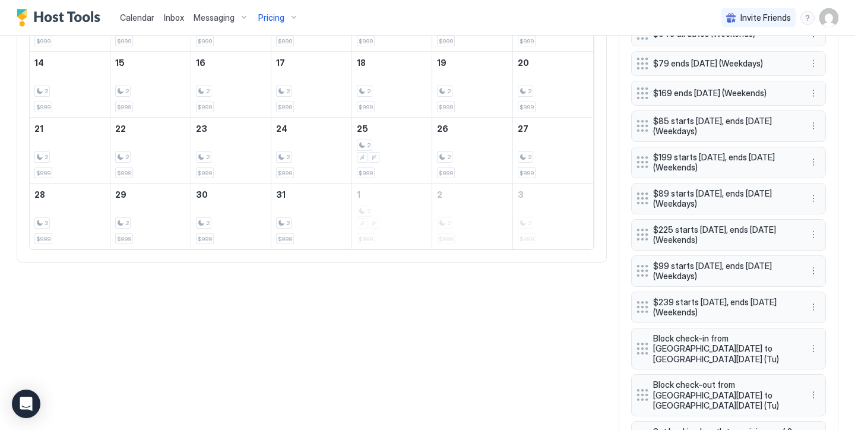
scroll to position [551, 0]
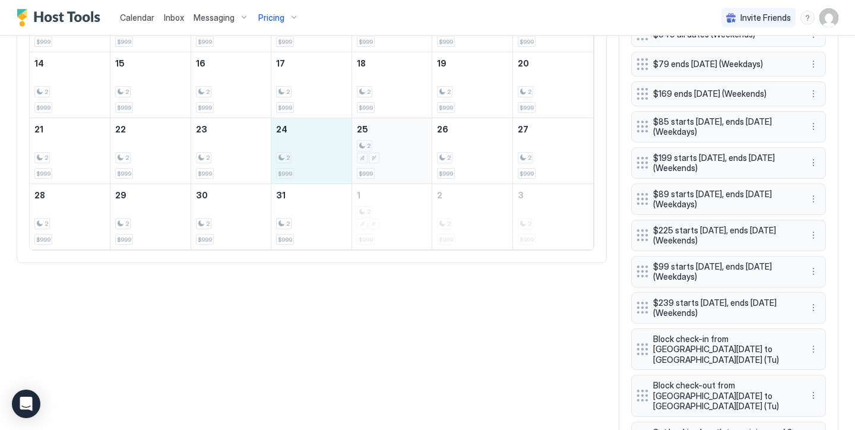
drag, startPoint x: 309, startPoint y: 168, endPoint x: 373, endPoint y: 166, distance: 63.5
click at [373, 166] on tr "21 2 $999 22 2 $999 23 2 $999 24 2 $999 25 2 $999 26 2 $999 27 2 $999" at bounding box center [311, 151] width 563 height 66
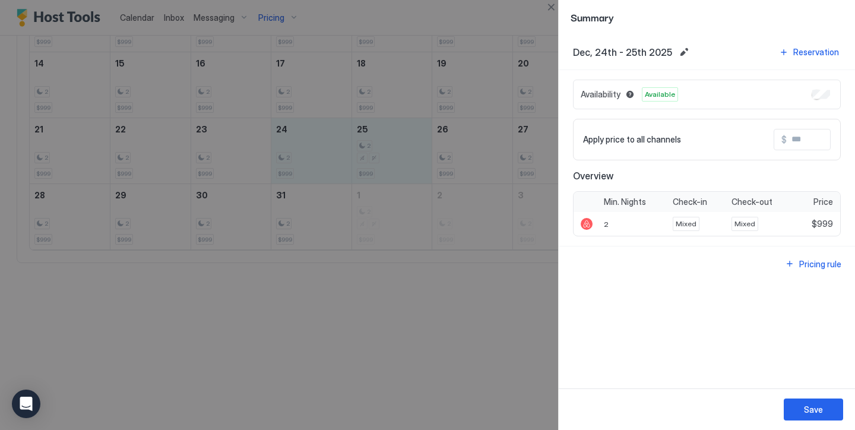
click at [560, 9] on div "Summary" at bounding box center [707, 17] width 296 height 34
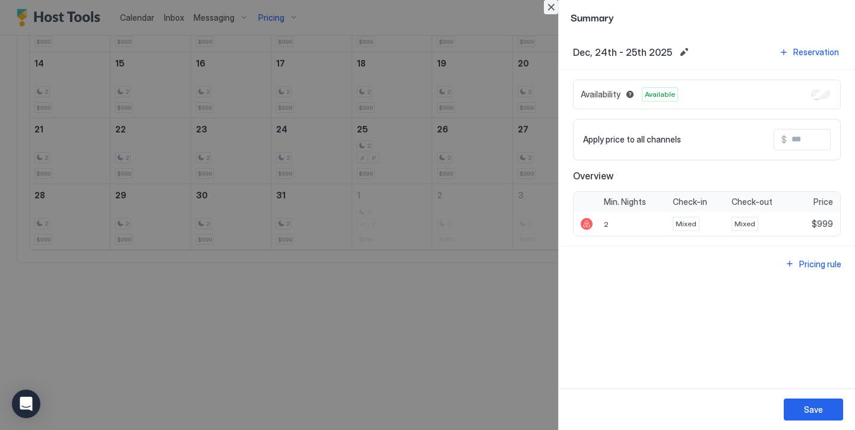
click at [551, 9] on button "Close" at bounding box center [551, 7] width 14 height 14
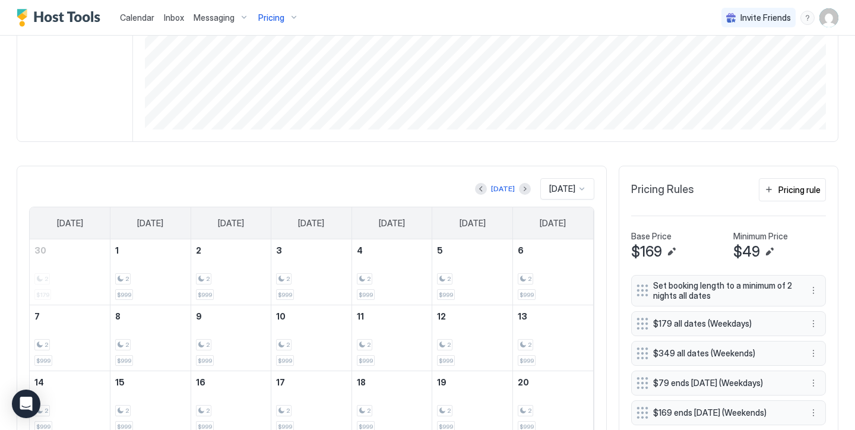
scroll to position [232, 0]
click at [280, 22] on span "Pricing" at bounding box center [271, 17] width 26 height 11
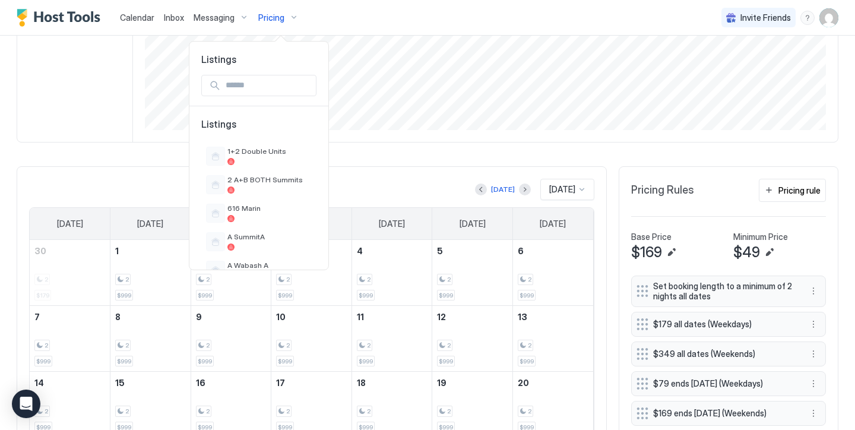
click at [280, 22] on div at bounding box center [427, 215] width 855 height 430
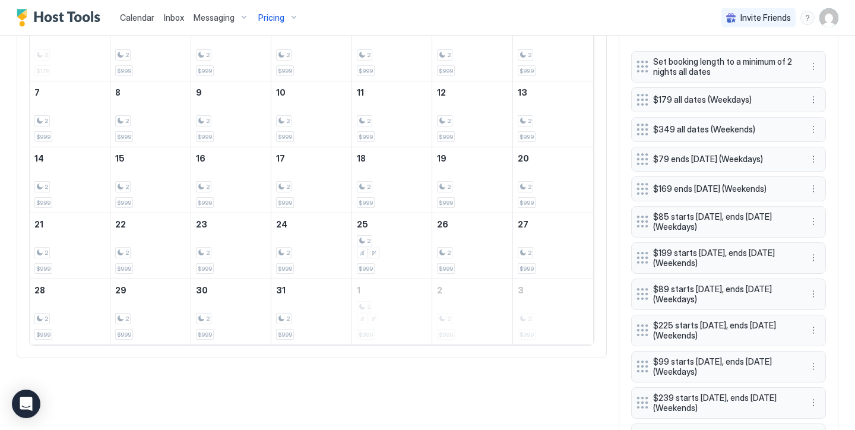
scroll to position [455, 0]
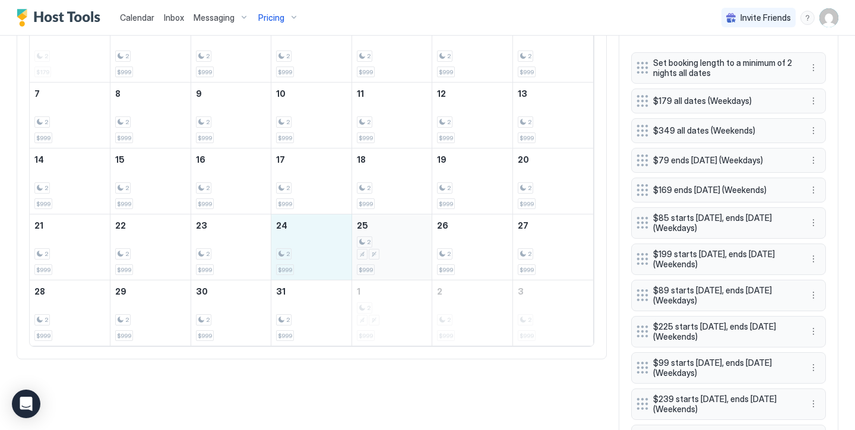
drag, startPoint x: 309, startPoint y: 255, endPoint x: 375, endPoint y: 259, distance: 66.1
click at [375, 259] on tr "21 2 $999 22 2 $999 23 2 $999 24 2 $999 25 2 $999 26 2 $999 27 2 $999" at bounding box center [311, 247] width 563 height 66
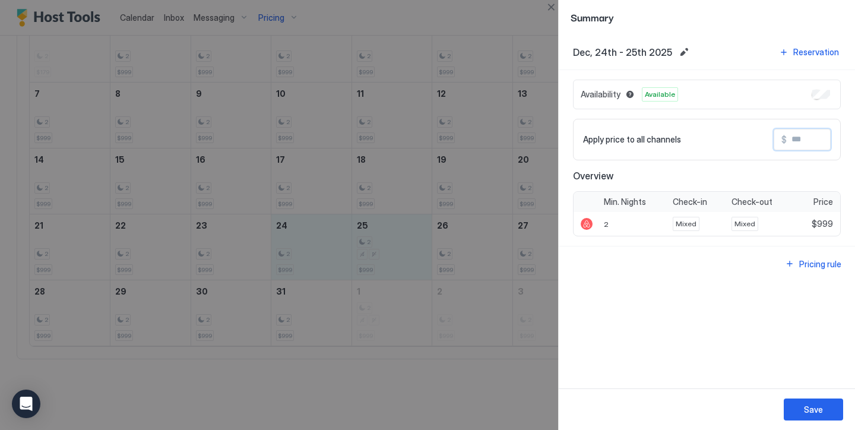
click at [791, 143] on input "Input Field" at bounding box center [834, 139] width 95 height 20
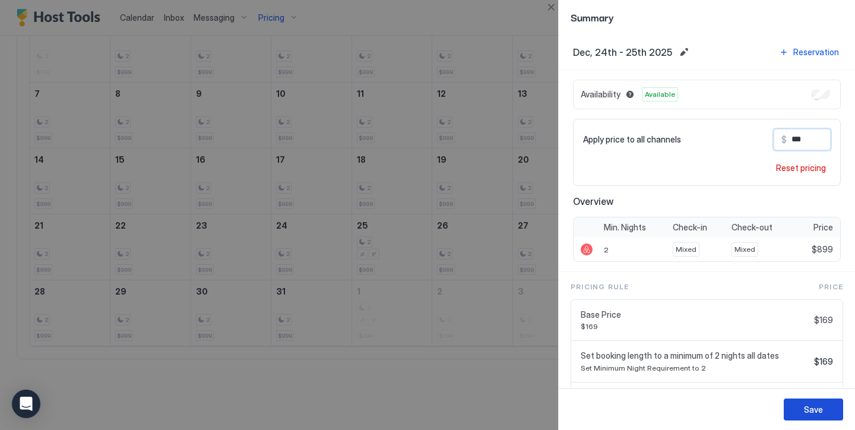
click at [807, 413] on div "Save" at bounding box center [813, 409] width 19 height 12
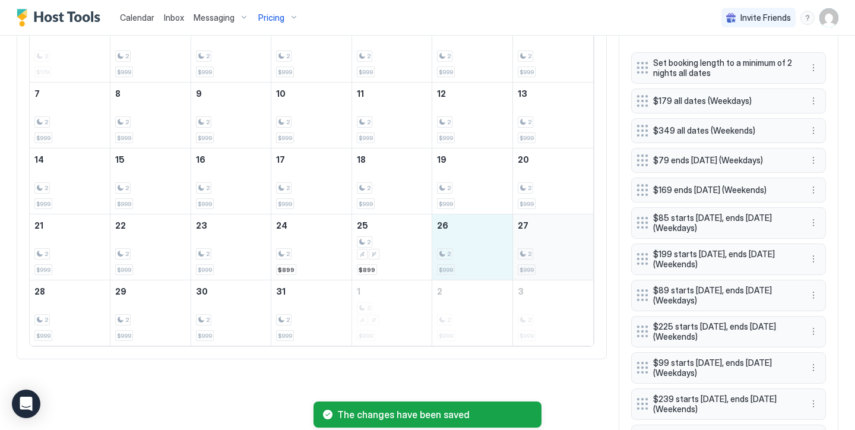
drag, startPoint x: 481, startPoint y: 249, endPoint x: 546, endPoint y: 251, distance: 64.7
click at [546, 251] on tr "21 2 $999 22 2 $999 23 2 $999 24 2 $899 25 2 $899 26 2 $999 27 2 $999" at bounding box center [311, 247] width 563 height 66
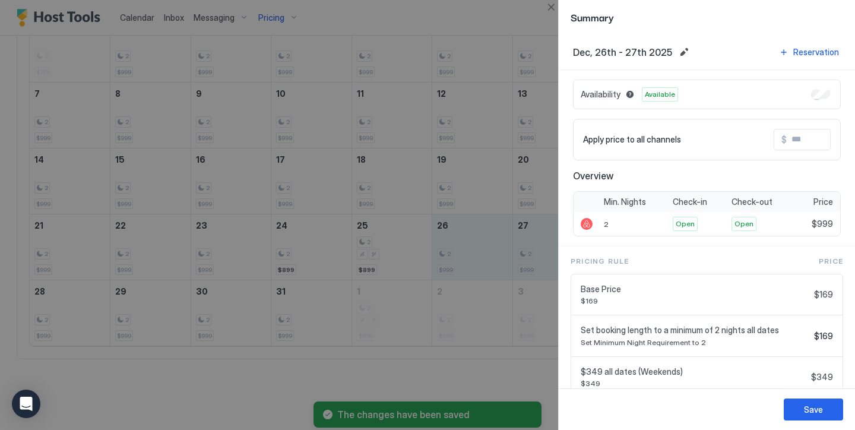
click at [794, 153] on div "Apply price to all channels $" at bounding box center [707, 140] width 268 height 42
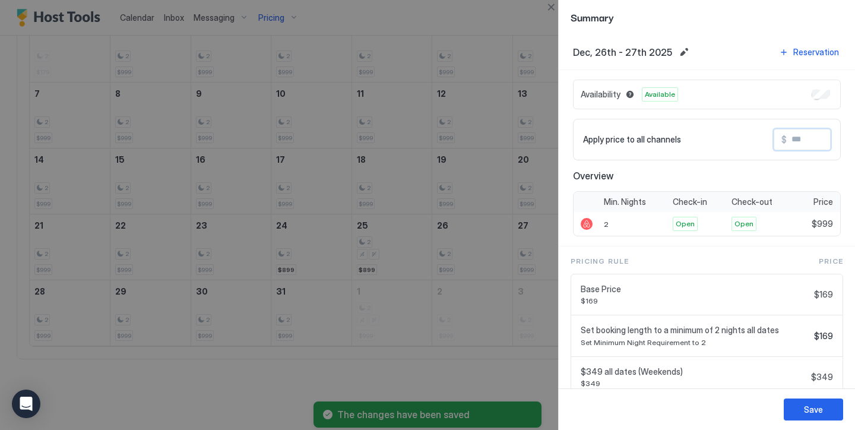
click at [804, 144] on input "Input Field" at bounding box center [834, 139] width 95 height 20
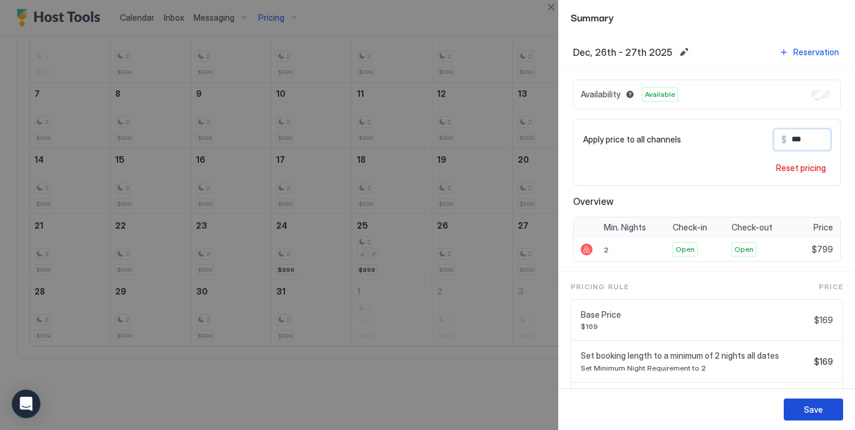
click at [803, 405] on button "Save" at bounding box center [813, 409] width 59 height 22
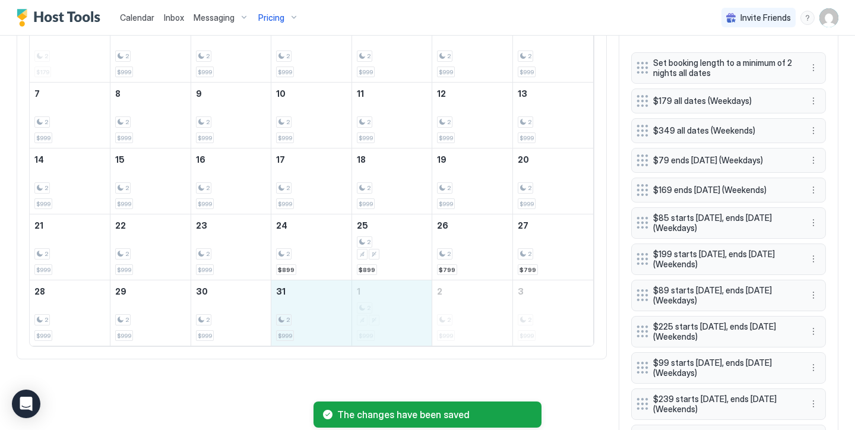
drag, startPoint x: 307, startPoint y: 311, endPoint x: 373, endPoint y: 310, distance: 66.5
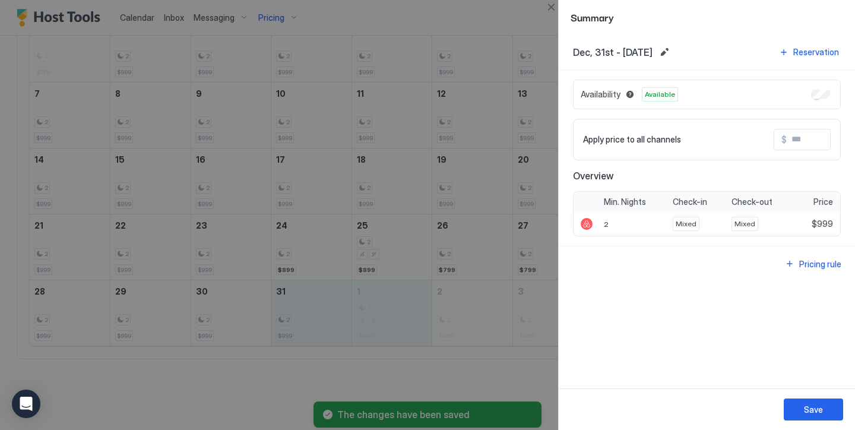
click at [791, 148] on input "Input Field" at bounding box center [834, 139] width 95 height 20
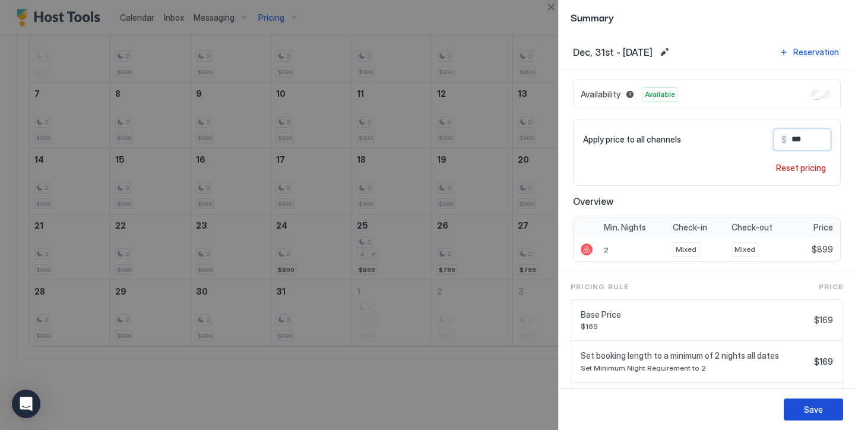
click at [800, 400] on button "Save" at bounding box center [813, 409] width 59 height 22
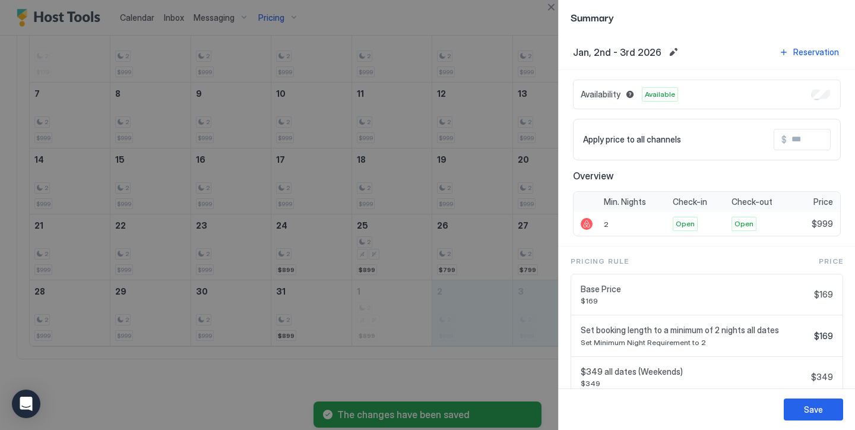
click at [804, 143] on input "Input Field" at bounding box center [834, 139] width 95 height 20
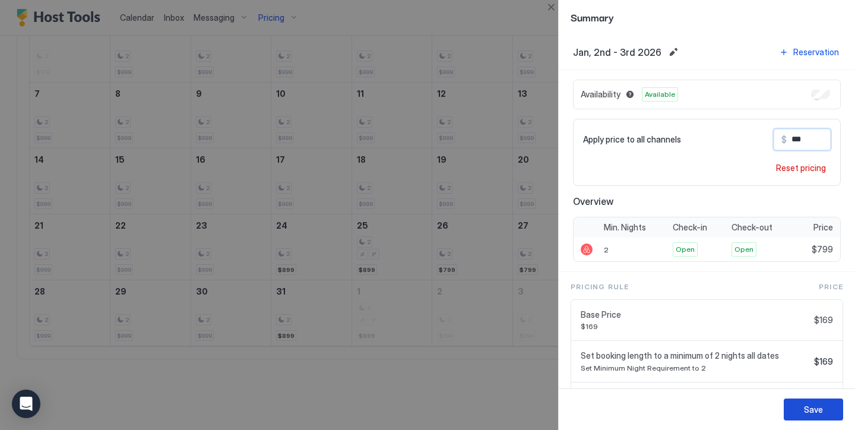
click at [806, 406] on div "Save" at bounding box center [813, 409] width 19 height 12
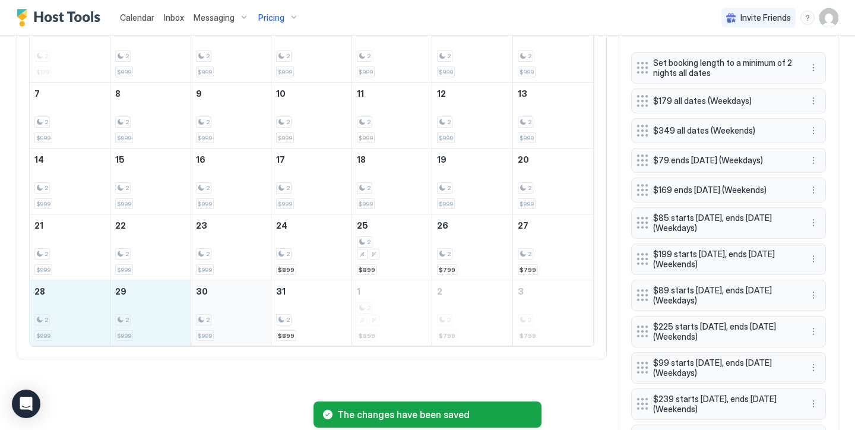
drag, startPoint x: 73, startPoint y: 312, endPoint x: 239, endPoint y: 326, distance: 166.2
click at [239, 326] on tr "28 2 $999 29 2 $999 30 2 $999 31 2 $899 1 2 $899 2 2 $799 3 2 $799" at bounding box center [311, 313] width 563 height 66
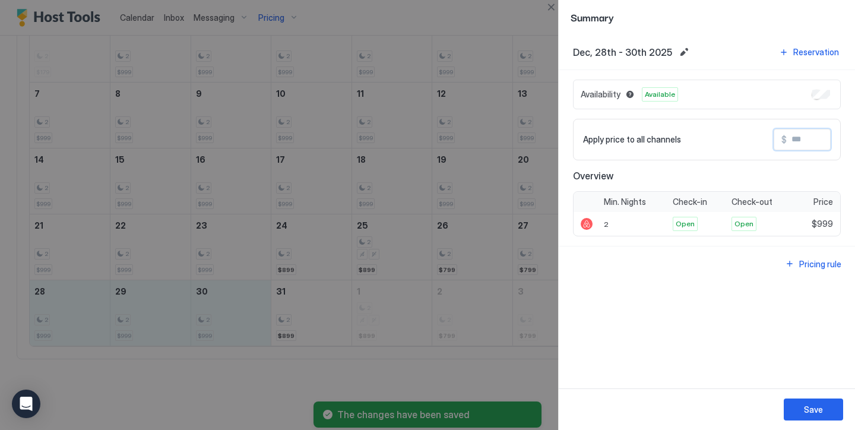
click at [795, 140] on input "Input Field" at bounding box center [834, 139] width 95 height 20
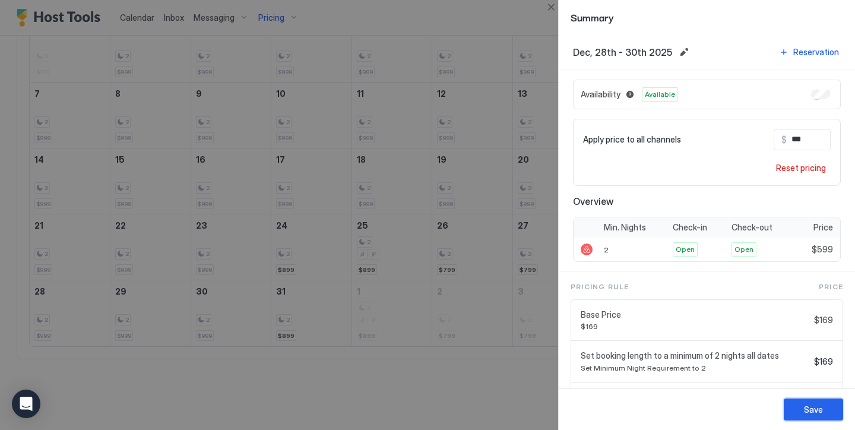
click at [809, 414] on div "Save" at bounding box center [813, 409] width 19 height 12
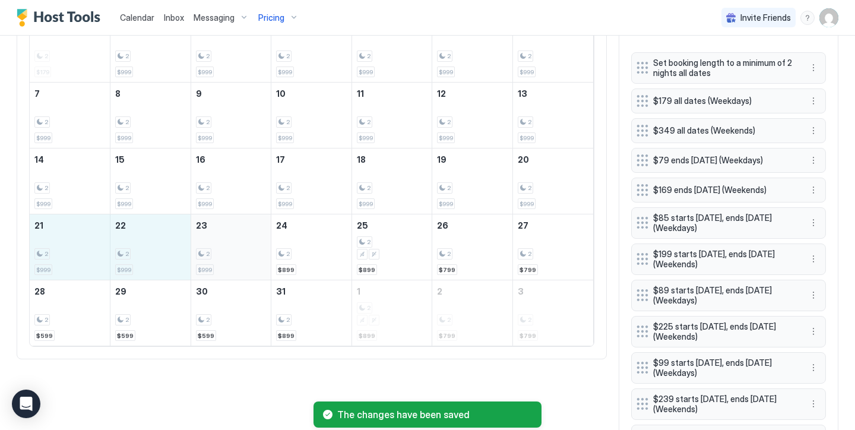
drag, startPoint x: 72, startPoint y: 245, endPoint x: 201, endPoint y: 252, distance: 129.6
click at [201, 252] on tr "21 2 $999 22 2 $999 23 2 $999 24 2 $899 25 2 $899 26 2 $799 27 2 $799" at bounding box center [311, 247] width 563 height 66
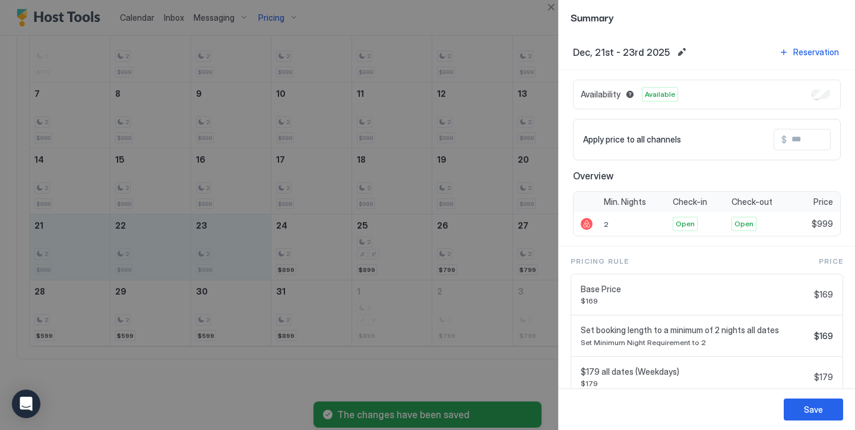
click at [803, 148] on input "Input Field" at bounding box center [834, 139] width 95 height 20
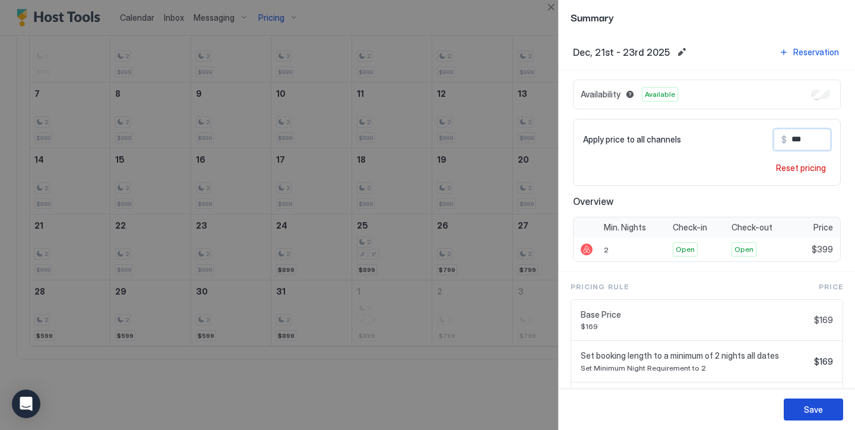
click at [804, 406] on div "Save" at bounding box center [813, 409] width 19 height 12
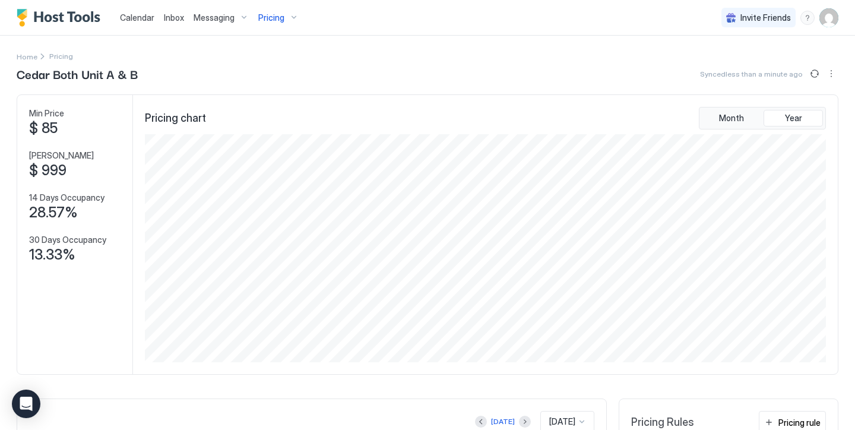
scroll to position [0, 0]
click at [278, 11] on div "Pricing" at bounding box center [278, 18] width 50 height 20
click at [487, 68] on div at bounding box center [427, 215] width 855 height 430
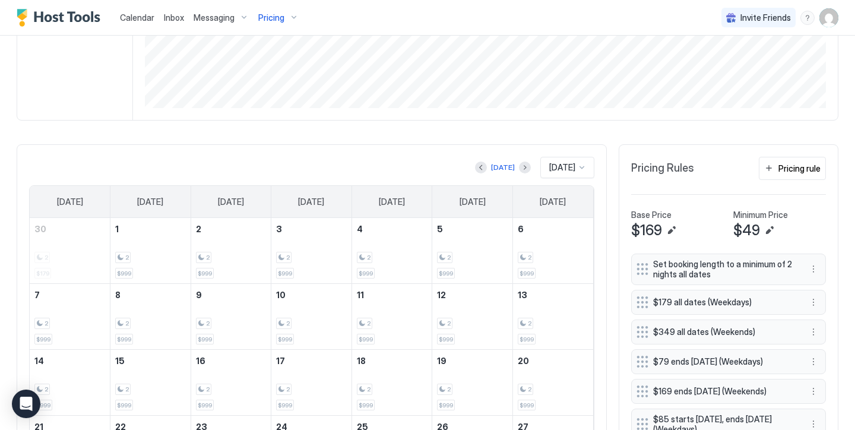
scroll to position [202, 0]
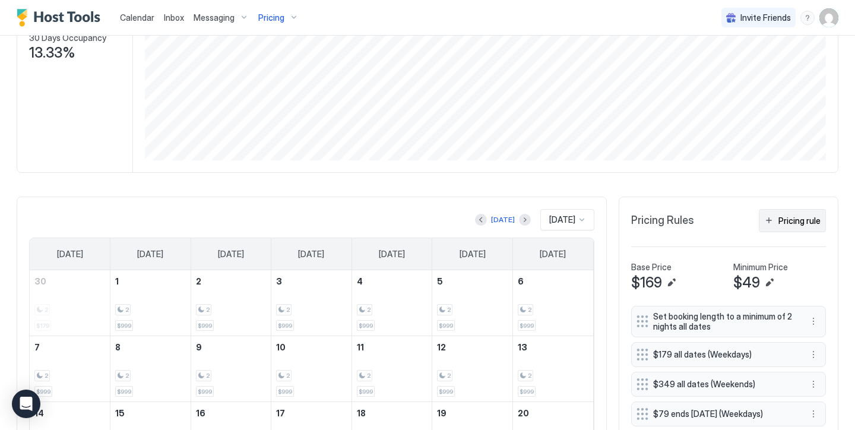
click at [780, 220] on div "Pricing rule" at bounding box center [799, 220] width 42 height 12
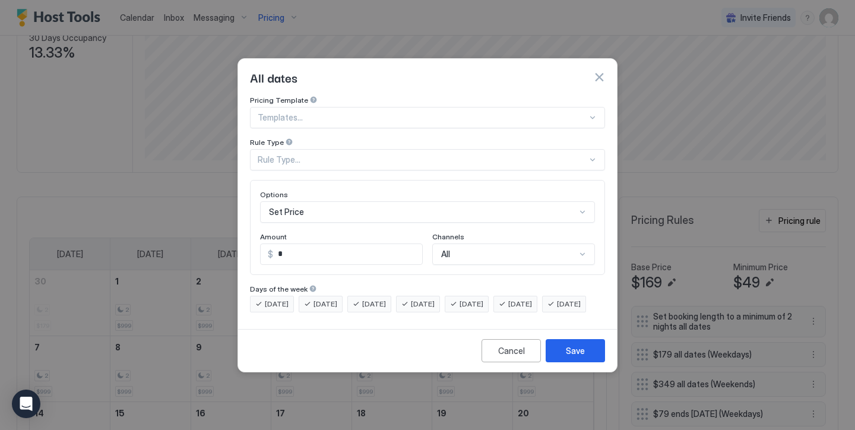
click at [326, 203] on div "Set Price" at bounding box center [427, 211] width 335 height 21
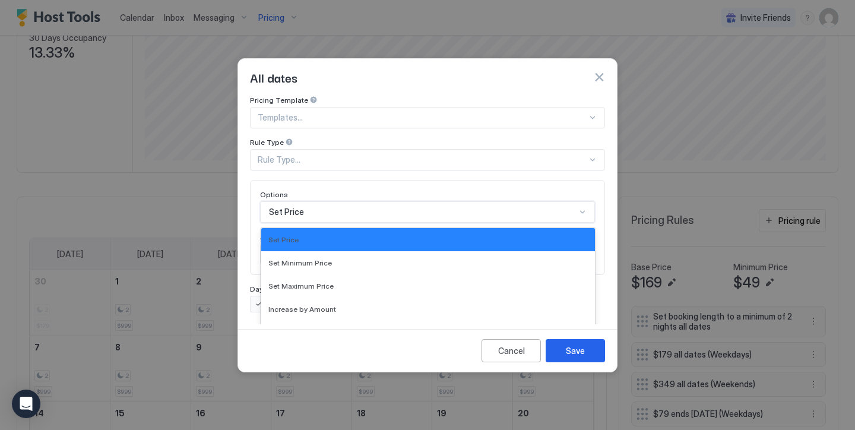
scroll to position [61, 0]
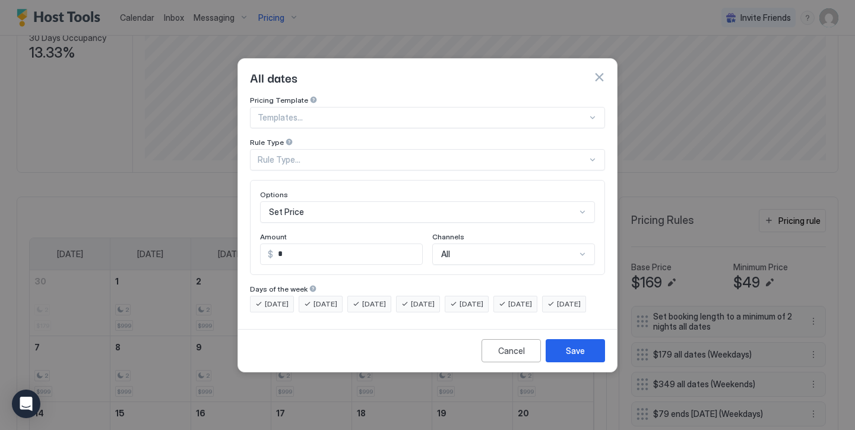
click at [243, 211] on div "Pricing Template Templates... Rule Type Rule Type... Options Set Price Amount $…" at bounding box center [427, 210] width 379 height 229
click at [290, 245] on input "*" at bounding box center [347, 254] width 149 height 20
click at [316, 154] on div "Rule Type..." at bounding box center [422, 159] width 329 height 11
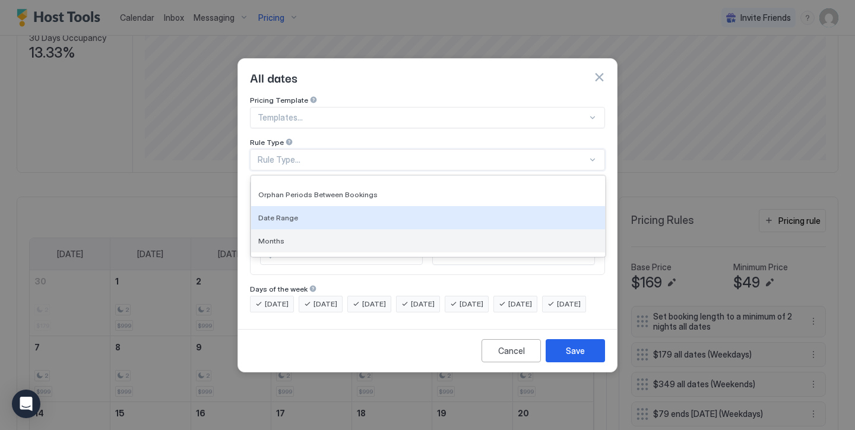
scroll to position [49, 0]
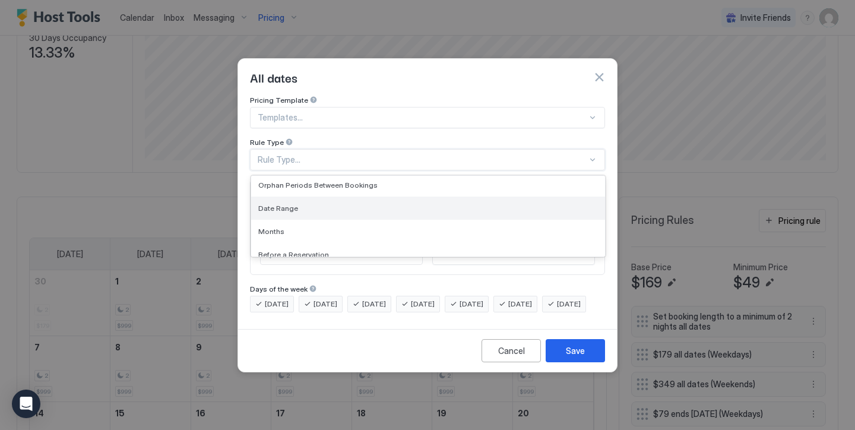
click at [311, 206] on div "Date Range" at bounding box center [428, 207] width 354 height 23
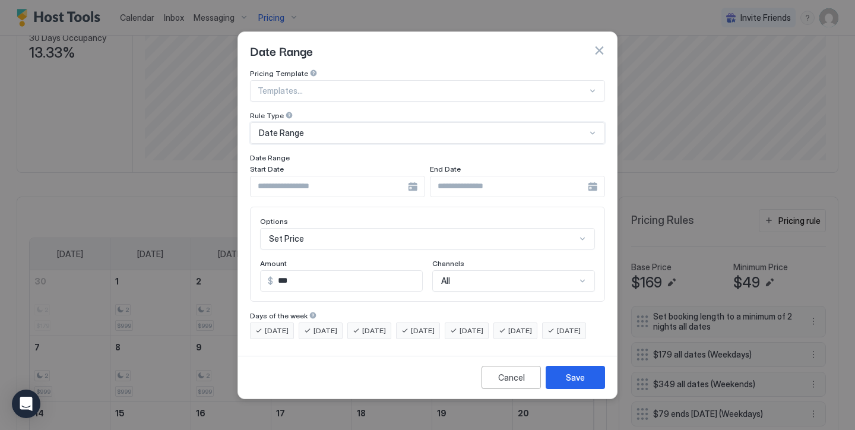
click at [293, 180] on input "Input Field" at bounding box center [329, 186] width 157 height 20
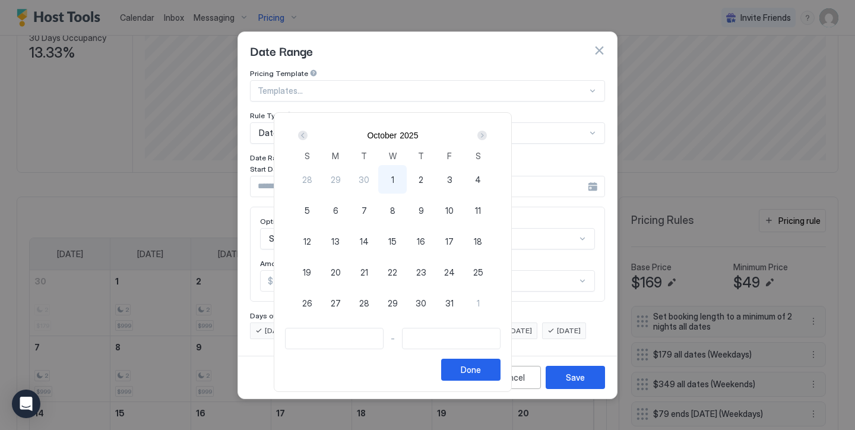
click at [489, 135] on div "Next" at bounding box center [482, 135] width 14 height 14
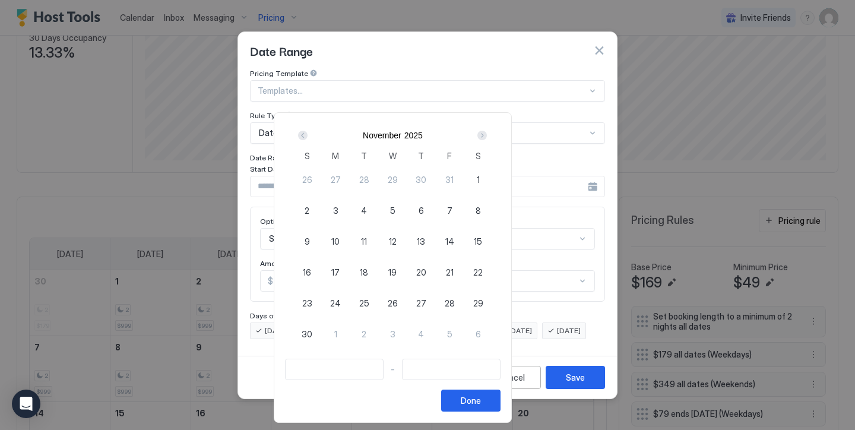
click at [489, 135] on div "Next" at bounding box center [482, 135] width 14 height 14
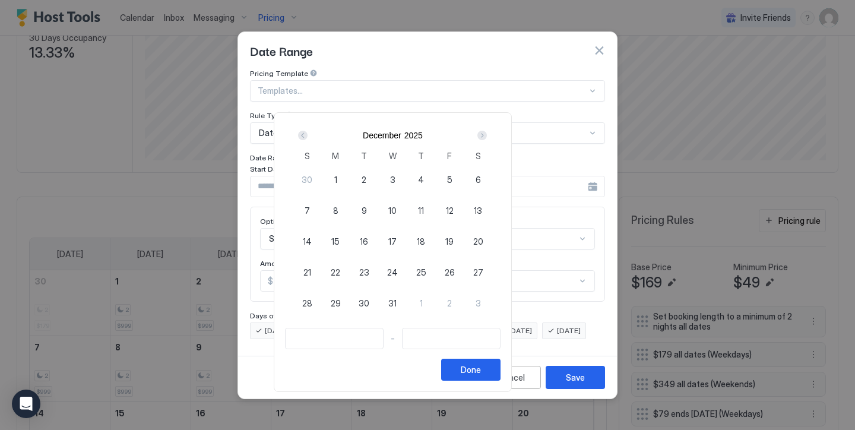
click at [337, 183] on span "1" at bounding box center [335, 179] width 3 height 12
click at [489, 130] on div "Next" at bounding box center [482, 135] width 14 height 14
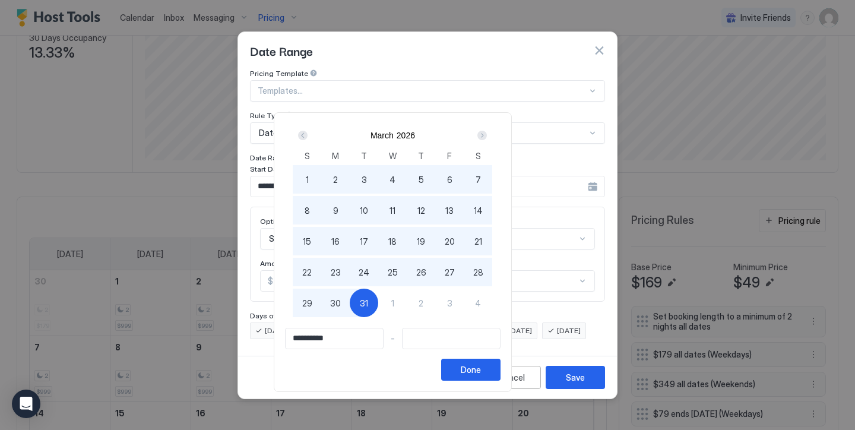
click at [378, 295] on div "31" at bounding box center [364, 303] width 28 height 28
click at [500, 360] on button "Done" at bounding box center [470, 370] width 59 height 22
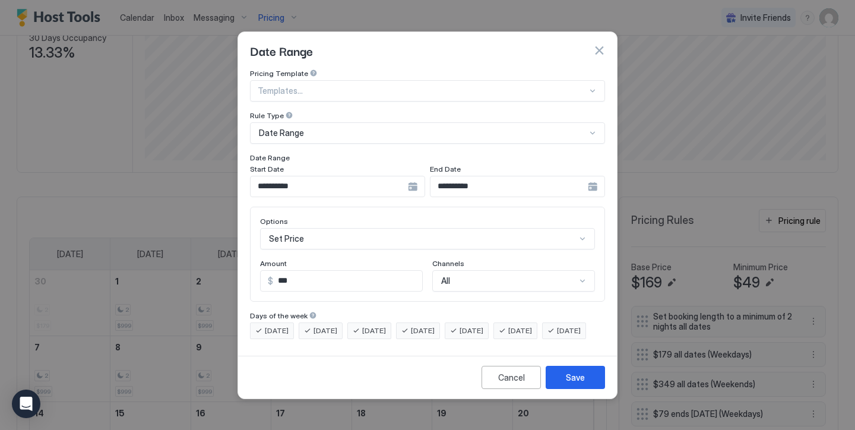
click at [435, 325] on span "[DATE]" at bounding box center [423, 330] width 24 height 11
click at [377, 325] on span "[DATE]" at bounding box center [374, 330] width 24 height 11
click at [337, 325] on span "[DATE]" at bounding box center [325, 330] width 24 height 11
click at [287, 325] on span "[DATE]" at bounding box center [277, 330] width 24 height 11
click at [557, 336] on span "[DATE]" at bounding box center [569, 330] width 24 height 11
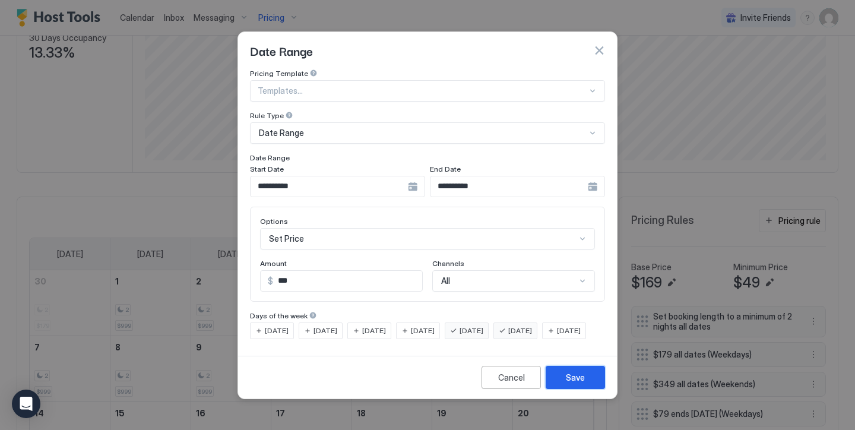
click at [577, 389] on button "Save" at bounding box center [575, 377] width 59 height 23
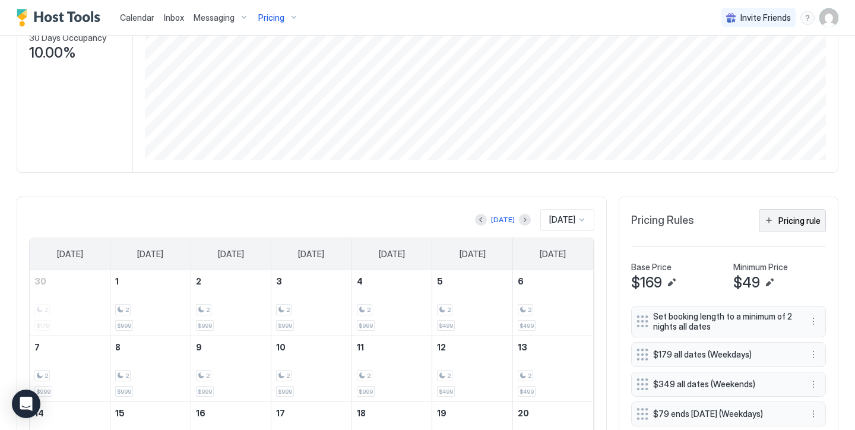
click at [773, 221] on button "Pricing rule" at bounding box center [792, 220] width 67 height 23
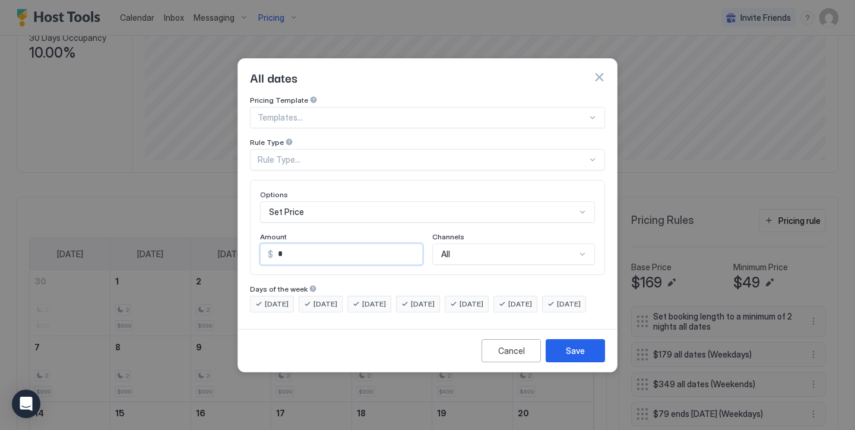
drag, startPoint x: 292, startPoint y: 246, endPoint x: 240, endPoint y: 221, distance: 57.6
click at [266, 232] on div "Amount $ *" at bounding box center [341, 248] width 163 height 33
click at [284, 244] on input "***" at bounding box center [347, 254] width 149 height 20
click at [332, 154] on div "Rule Type..." at bounding box center [422, 159] width 329 height 11
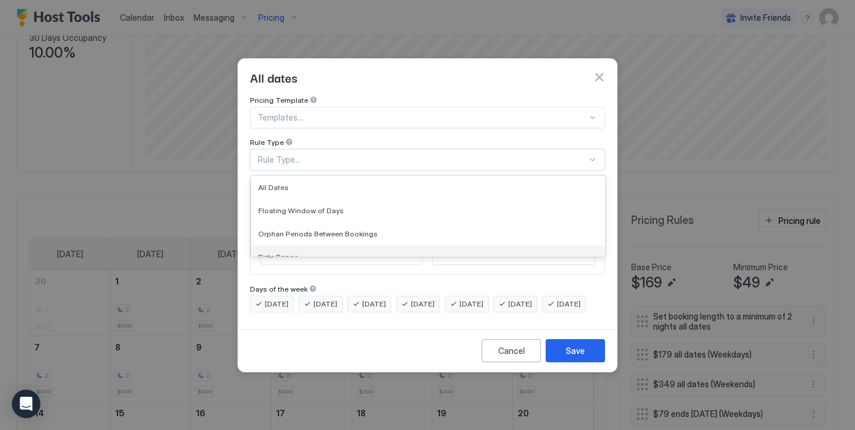
click at [314, 245] on div "Date Range" at bounding box center [428, 256] width 354 height 23
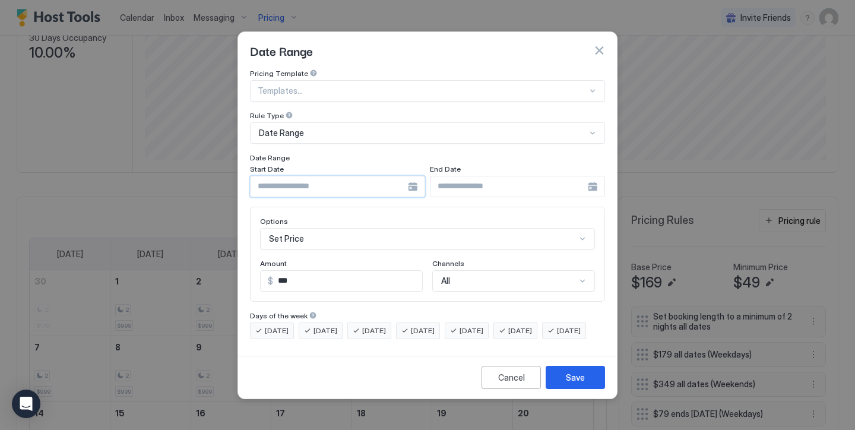
click at [303, 182] on input "Input Field" at bounding box center [329, 186] width 157 height 20
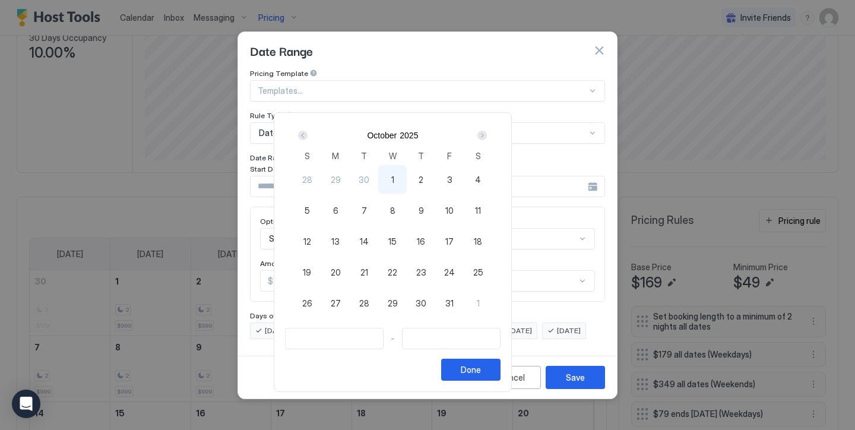
click at [489, 139] on div "Next" at bounding box center [482, 135] width 14 height 14
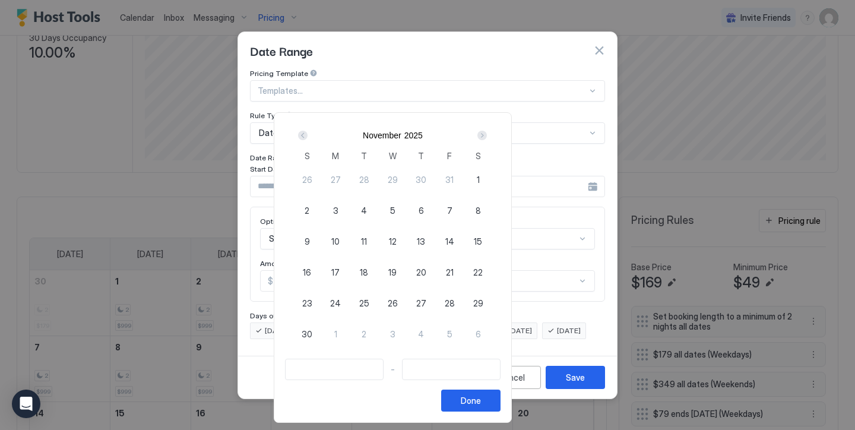
click at [489, 139] on div "Next" at bounding box center [482, 135] width 14 height 14
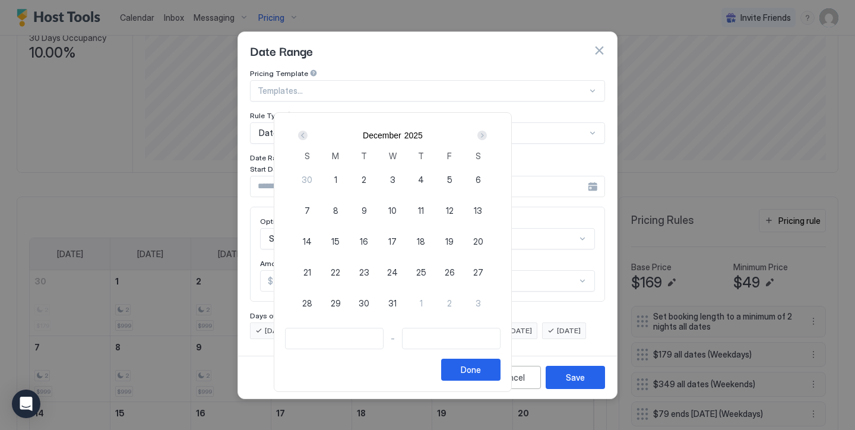
click at [337, 179] on span "1" at bounding box center [335, 179] width 3 height 12
click at [489, 129] on div "Next" at bounding box center [482, 135] width 14 height 14
click at [489, 130] on div "Next" at bounding box center [482, 135] width 14 height 14
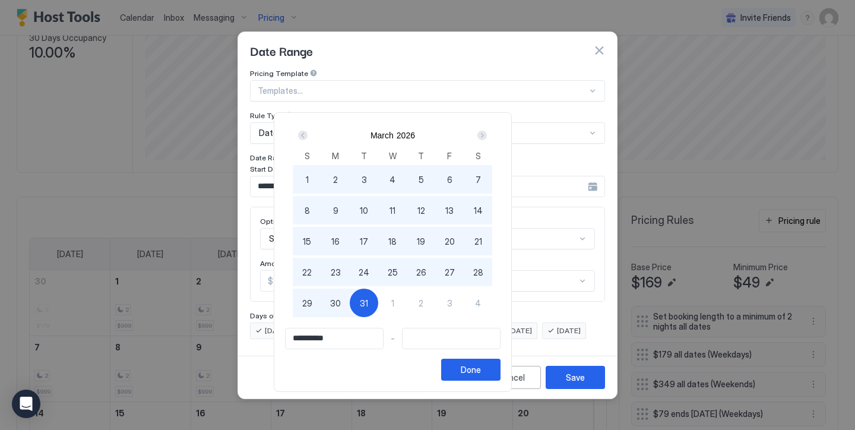
click at [368, 303] on span "31" at bounding box center [364, 303] width 8 height 12
click at [481, 366] on div "Done" at bounding box center [471, 369] width 20 height 12
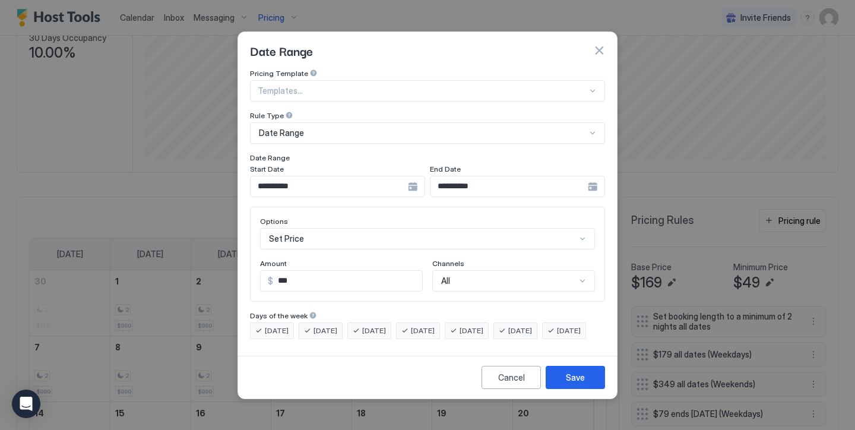
click at [481, 328] on div "[DATE] [DATE] [DATE] [DATE] [DATE] [DATE] [DATE]" at bounding box center [427, 330] width 355 height 17
click at [483, 325] on span "[DATE]" at bounding box center [471, 330] width 24 height 11
click at [532, 325] on span "[DATE]" at bounding box center [520, 330] width 24 height 11
click at [560, 378] on button "Save" at bounding box center [575, 377] width 59 height 23
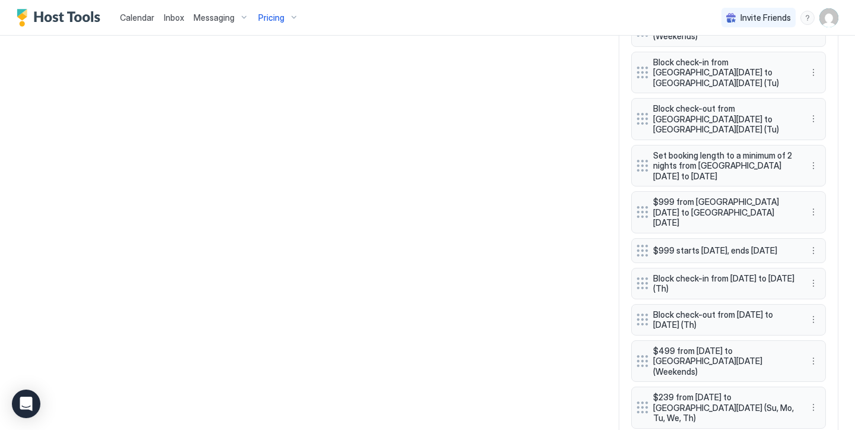
scroll to position [827, 0]
click at [809, 245] on button "More options" at bounding box center [813, 252] width 14 height 14
click at [824, 265] on div "Delete" at bounding box center [829, 271] width 45 height 19
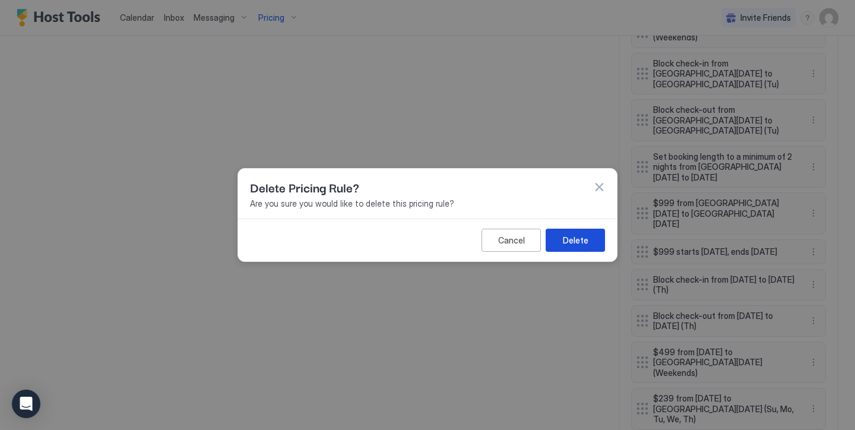
click at [582, 241] on div "Delete" at bounding box center [576, 240] width 26 height 12
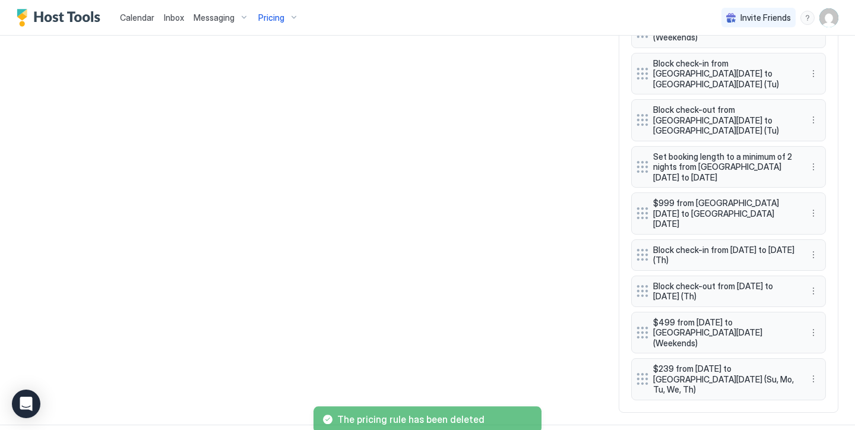
scroll to position [791, 0]
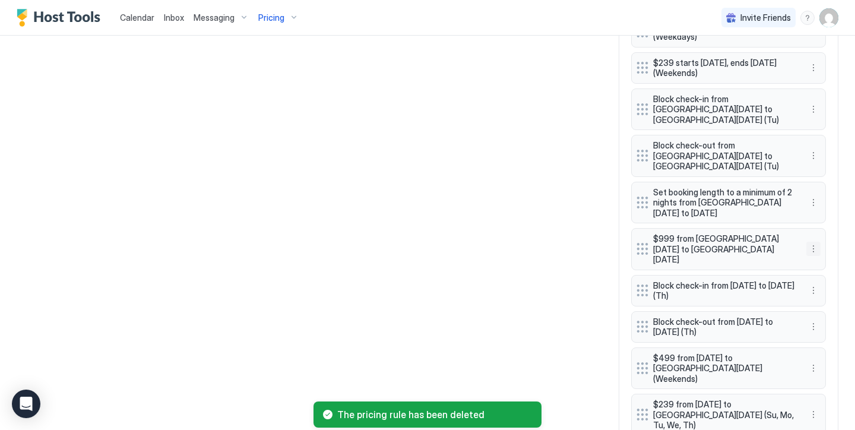
click at [813, 242] on button "More options" at bounding box center [813, 249] width 14 height 14
click at [828, 262] on div "Delete" at bounding box center [829, 271] width 45 height 19
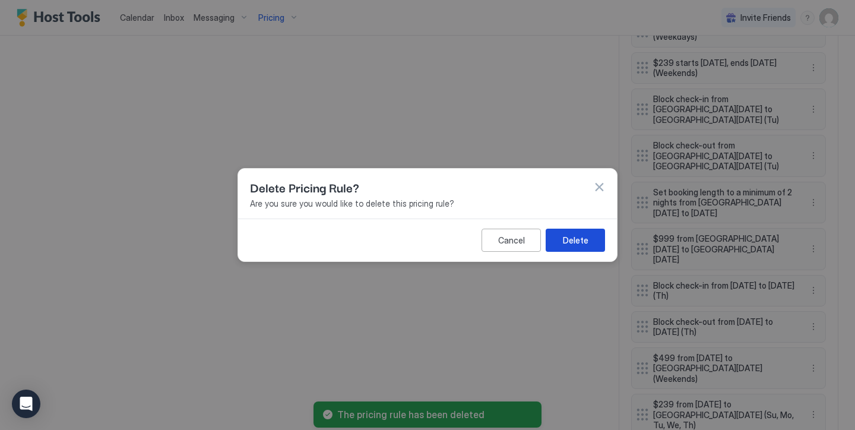
click at [587, 242] on div "Delete" at bounding box center [576, 240] width 26 height 12
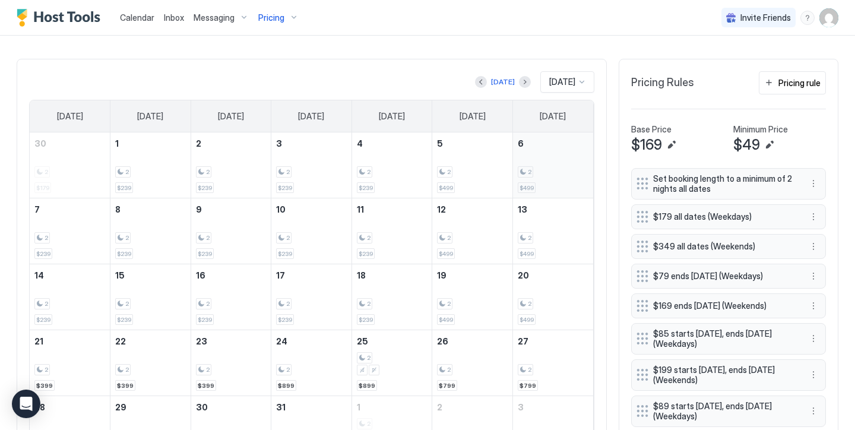
scroll to position [337, 0]
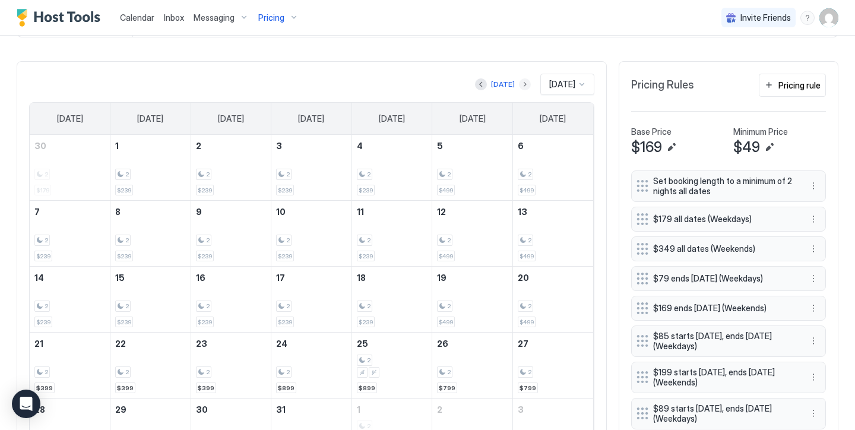
click at [519, 82] on button "Next month" at bounding box center [525, 84] width 12 height 12
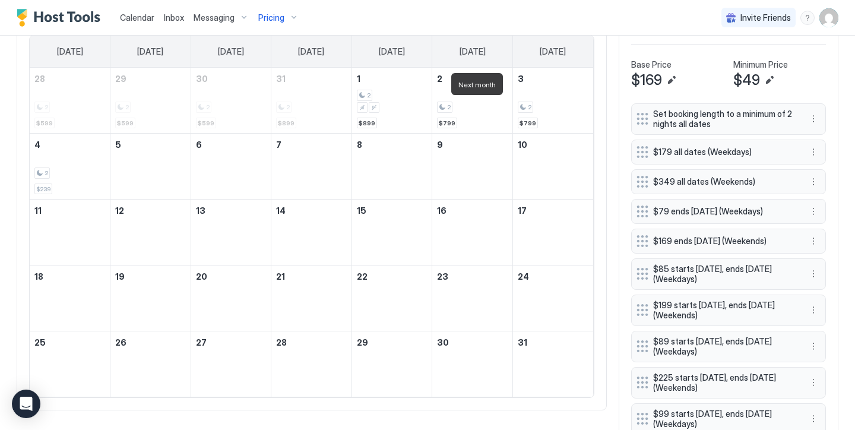
scroll to position [407, 0]
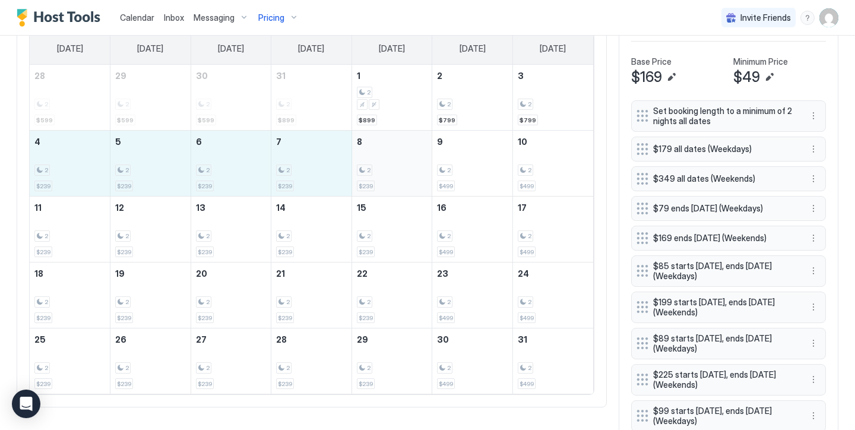
drag, startPoint x: 72, startPoint y: 151, endPoint x: 379, endPoint y: 163, distance: 307.7
click at [379, 163] on tr "4 2 $239 5 2 $239 6 2 $239 7 2 $239 8 2 $239 9 2 $499 10 2 $499" at bounding box center [311, 164] width 563 height 66
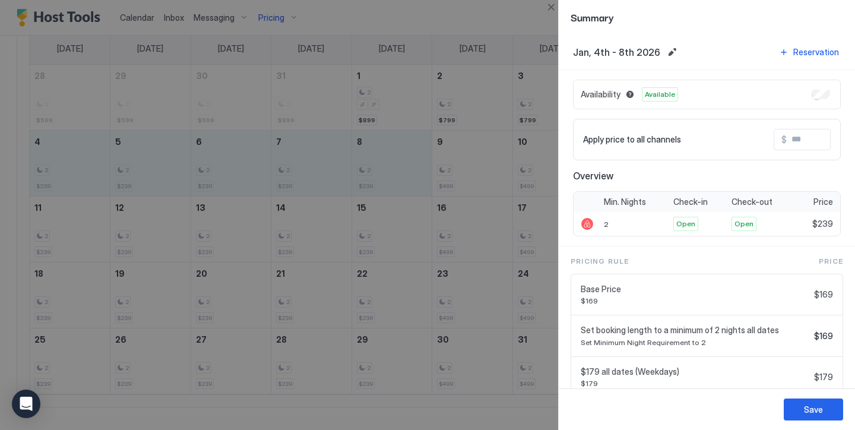
click at [816, 142] on input "Input Field" at bounding box center [834, 139] width 95 height 20
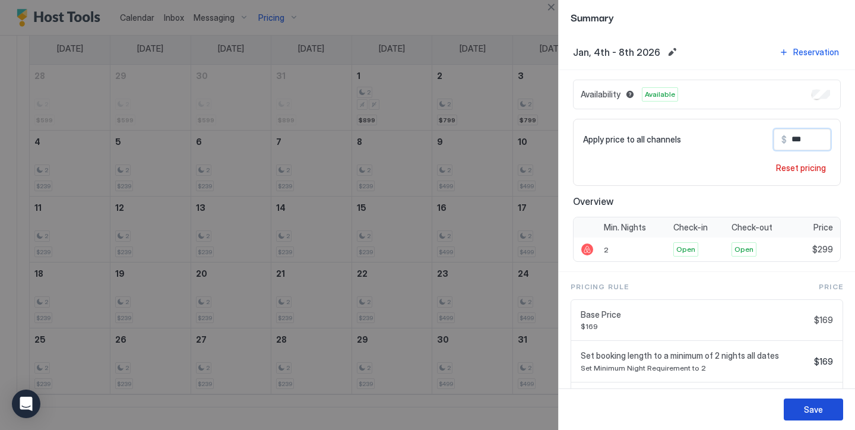
click at [825, 410] on button "Save" at bounding box center [813, 409] width 59 height 22
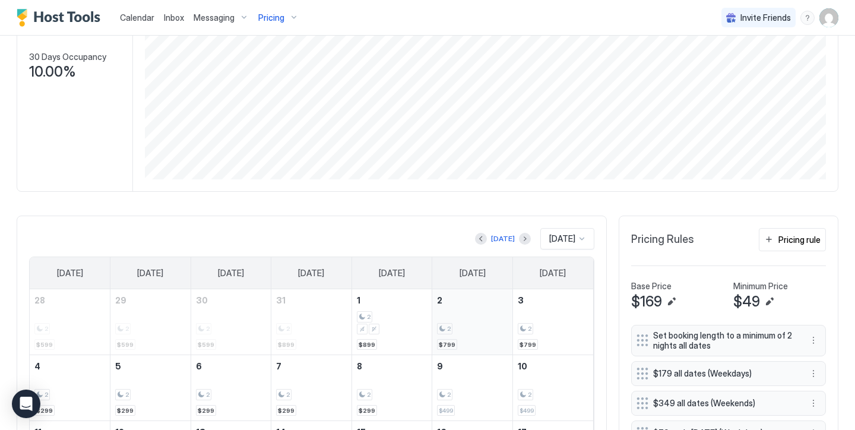
scroll to position [224, 0]
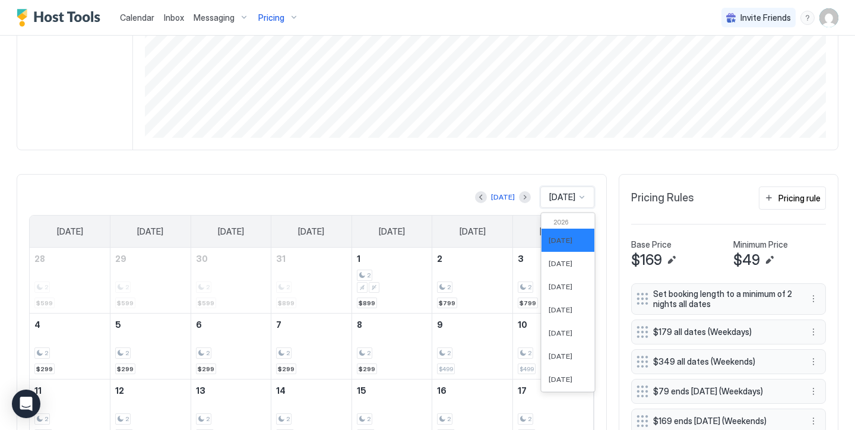
click at [567, 195] on span "[DATE]" at bounding box center [562, 197] width 26 height 11
click at [555, 263] on span "[DATE]" at bounding box center [561, 263] width 24 height 9
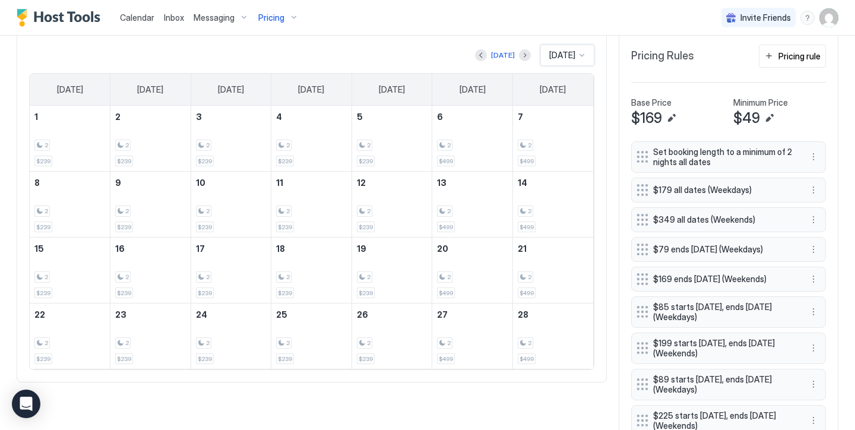
scroll to position [369, 0]
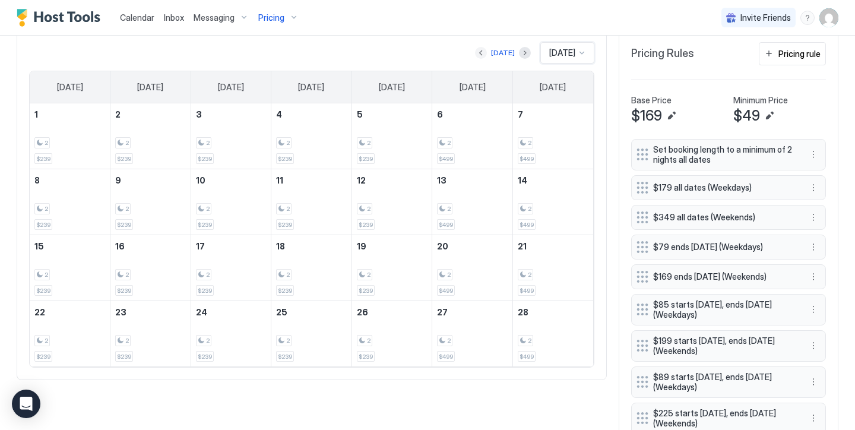
click at [475, 54] on button "Previous month" at bounding box center [481, 53] width 12 height 12
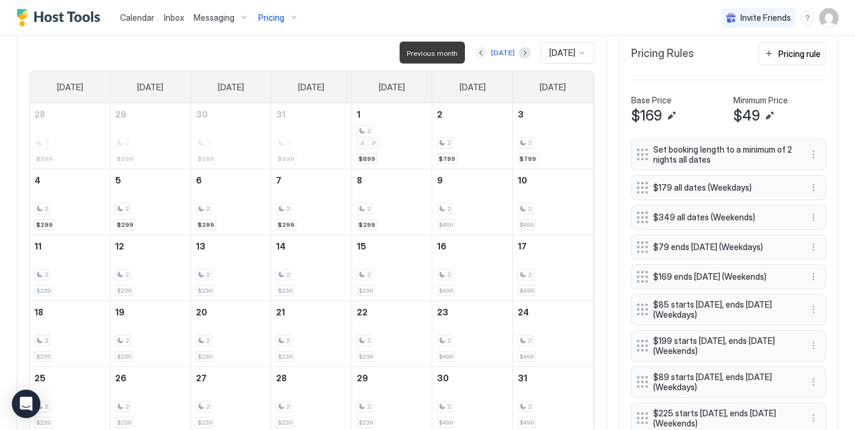
click at [475, 54] on button "Previous month" at bounding box center [481, 53] width 12 height 12
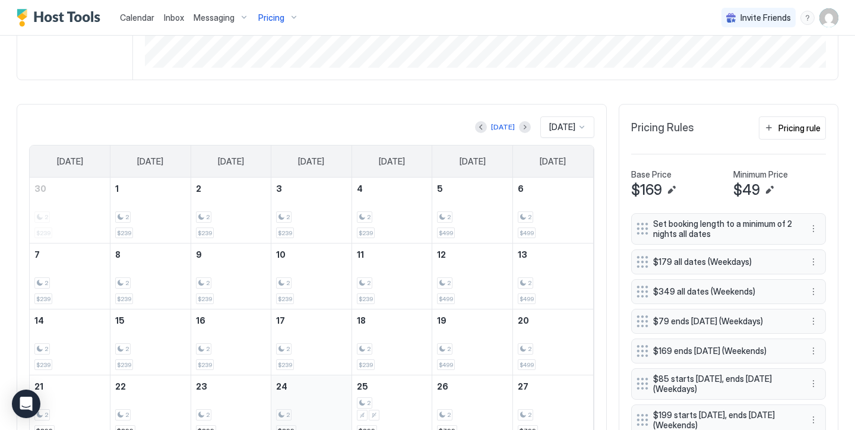
scroll to position [300, 0]
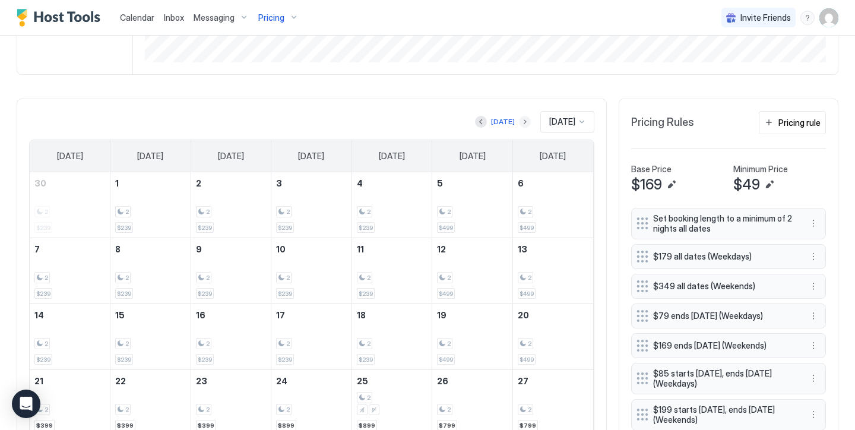
click at [519, 120] on button "Next month" at bounding box center [525, 122] width 12 height 12
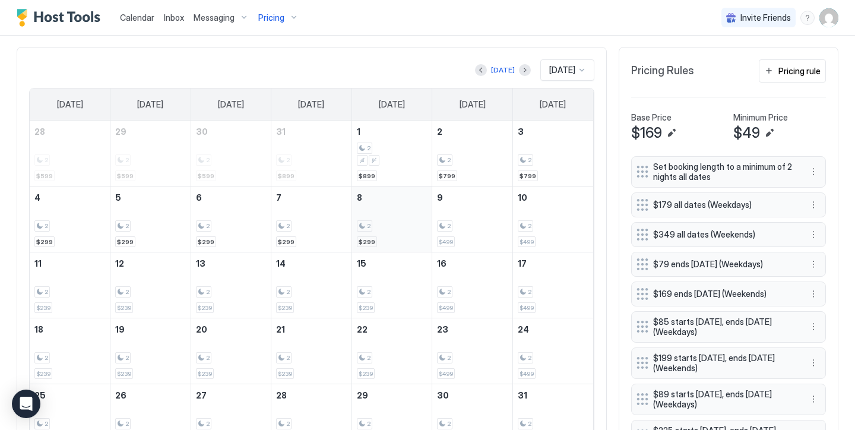
scroll to position [354, 0]
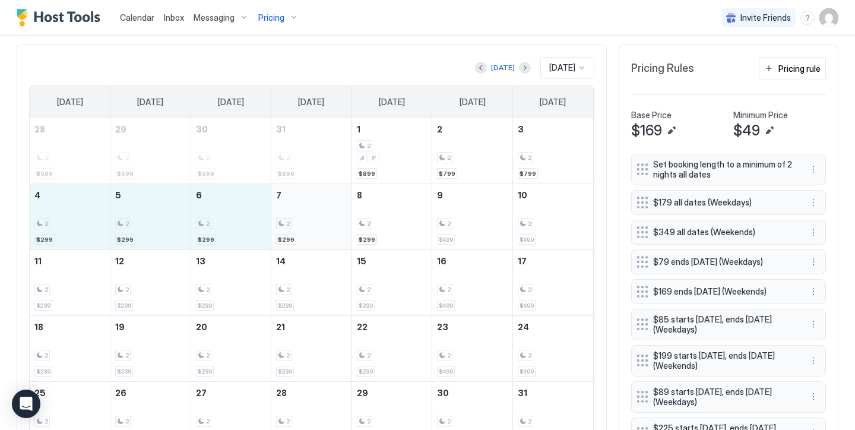
drag, startPoint x: 72, startPoint y: 221, endPoint x: 307, endPoint y: 230, distance: 235.8
click at [307, 230] on tr "4 2 $299 5 2 $299 6 2 $299 7 2 $299 8 2 $299 9 2 $499 10 2 $499" at bounding box center [311, 217] width 563 height 66
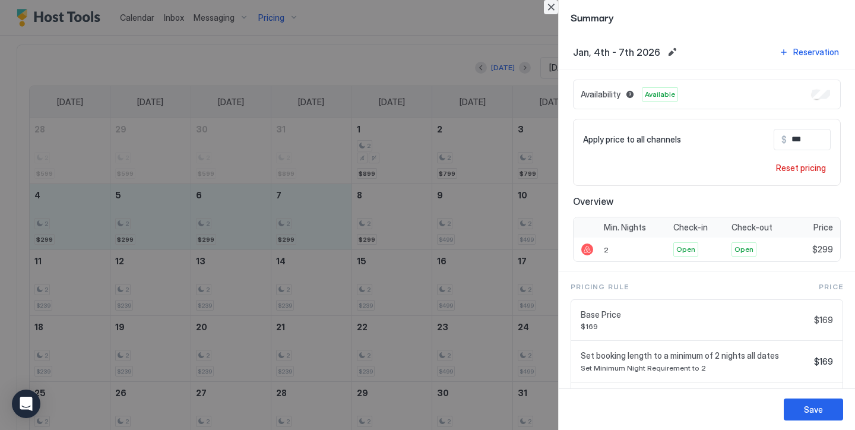
click at [554, 7] on button "Close" at bounding box center [551, 7] width 14 height 14
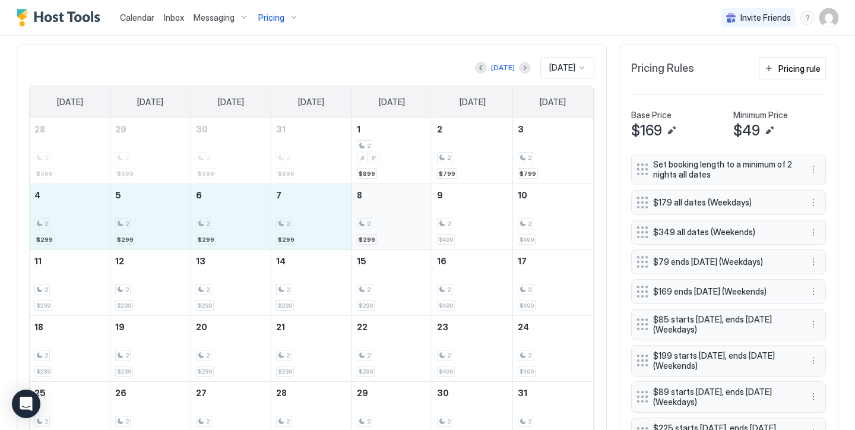
drag, startPoint x: 68, startPoint y: 207, endPoint x: 385, endPoint y: 206, distance: 317.6
click at [385, 206] on tr "4 2 $299 5 2 $299 6 2 $299 7 2 $299 8 2 $299 9 2 $499 10 2 $499" at bounding box center [311, 217] width 563 height 66
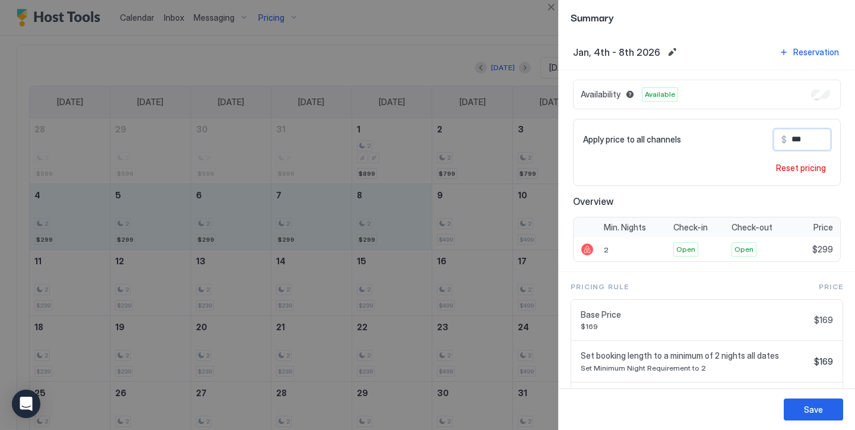
drag, startPoint x: 811, startPoint y: 145, endPoint x: 708, endPoint y: 102, distance: 112.0
click at [708, 102] on div "Availability Available Apply price to all channels $ *** Reset pricing Overview…" at bounding box center [707, 171] width 268 height 182
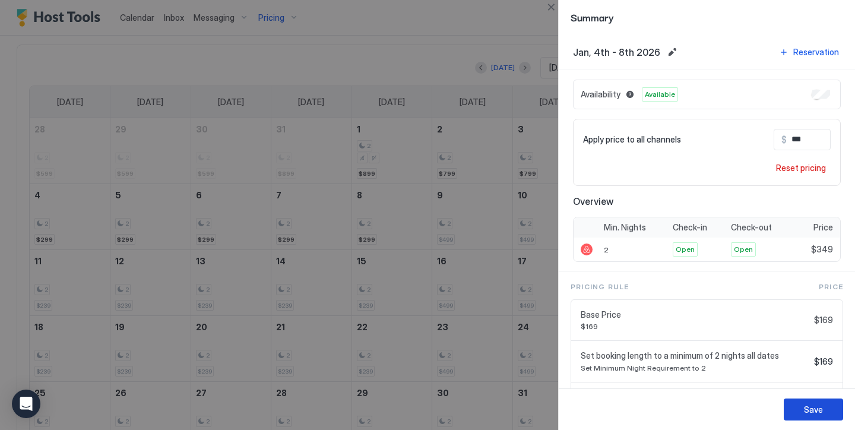
click at [823, 404] on button "Save" at bounding box center [813, 409] width 59 height 22
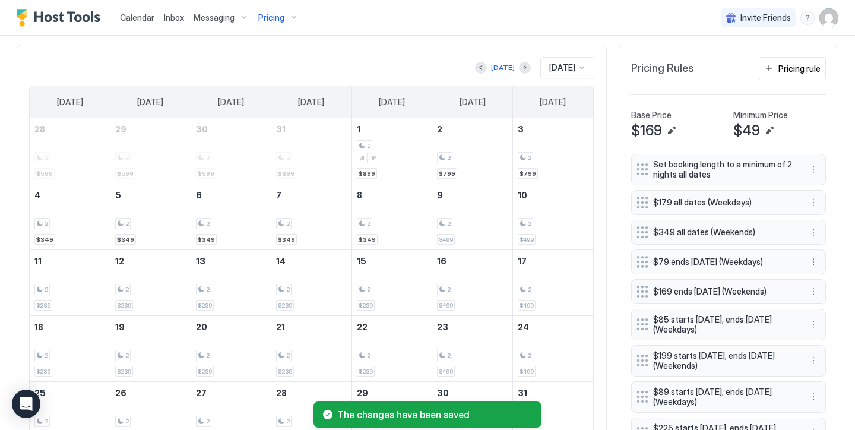
scroll to position [307, 0]
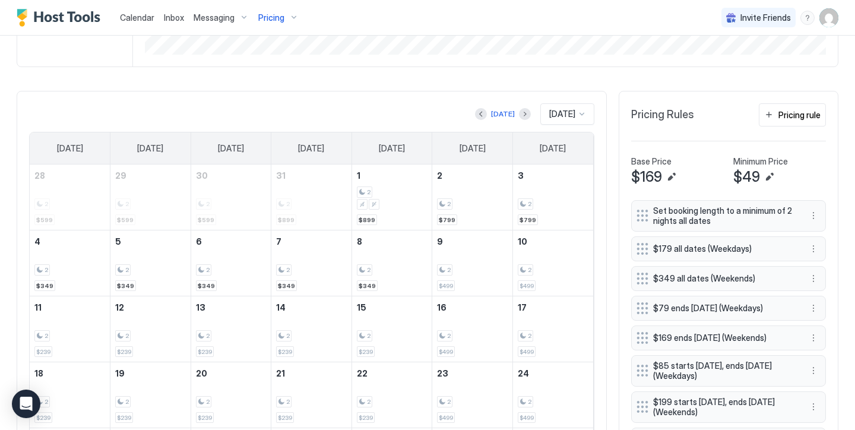
click at [289, 15] on div "Pricing" at bounding box center [278, 18] width 50 height 20
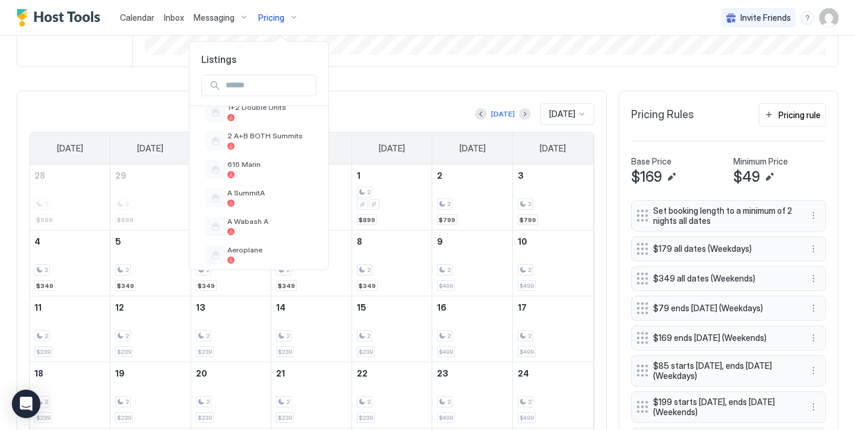
scroll to position [45, 0]
click at [401, 106] on div at bounding box center [427, 215] width 855 height 430
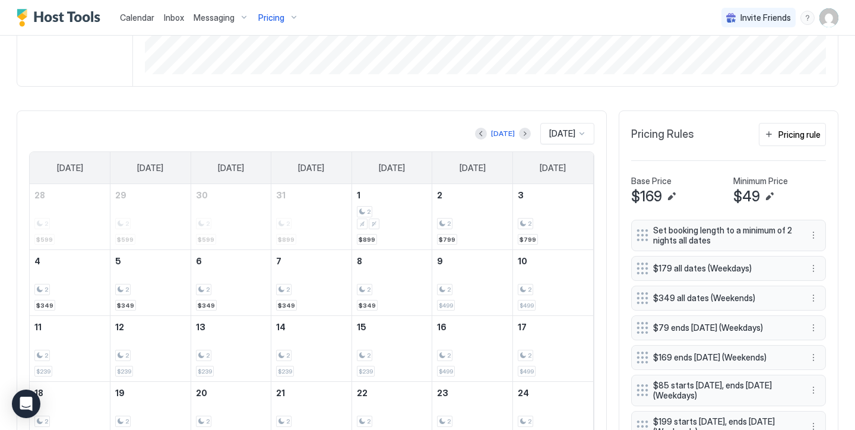
scroll to position [285, 0]
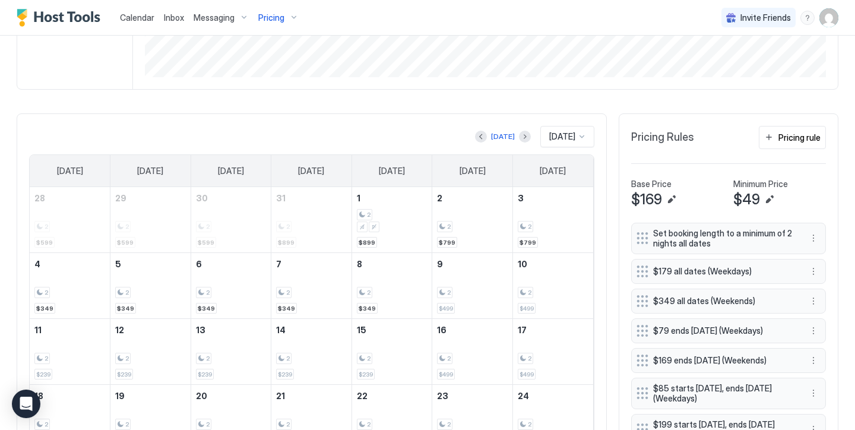
click at [289, 13] on div "Pricing" at bounding box center [278, 18] width 50 height 20
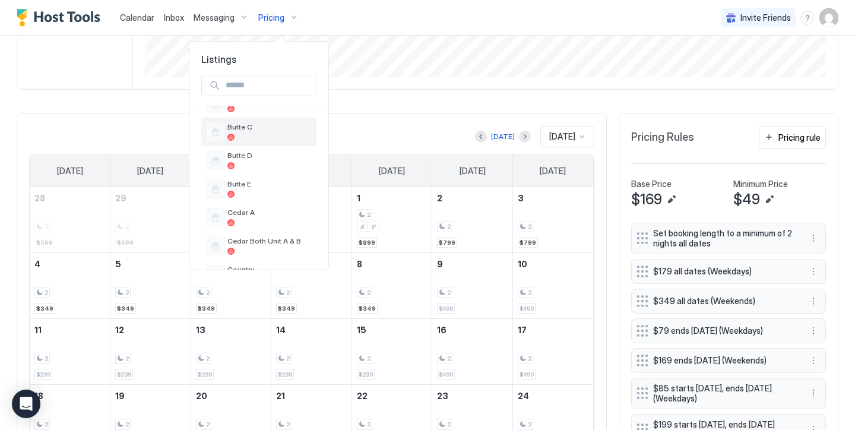
scroll to position [367, 0]
click at [286, 211] on span "Cedar A" at bounding box center [269, 211] width 84 height 9
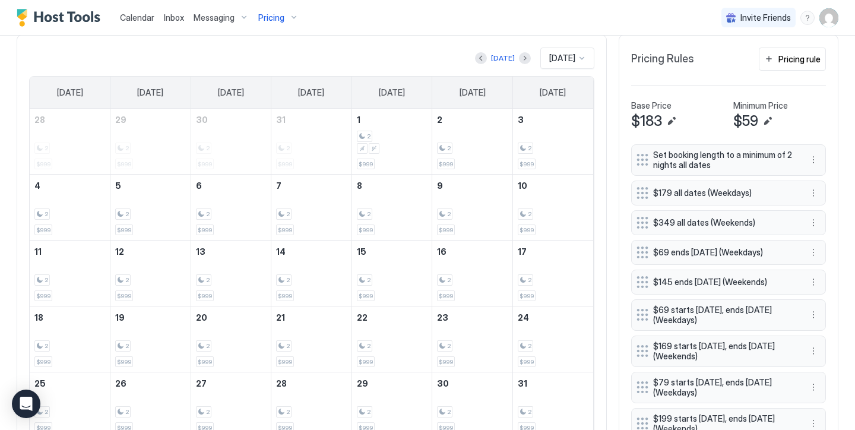
scroll to position [314, 0]
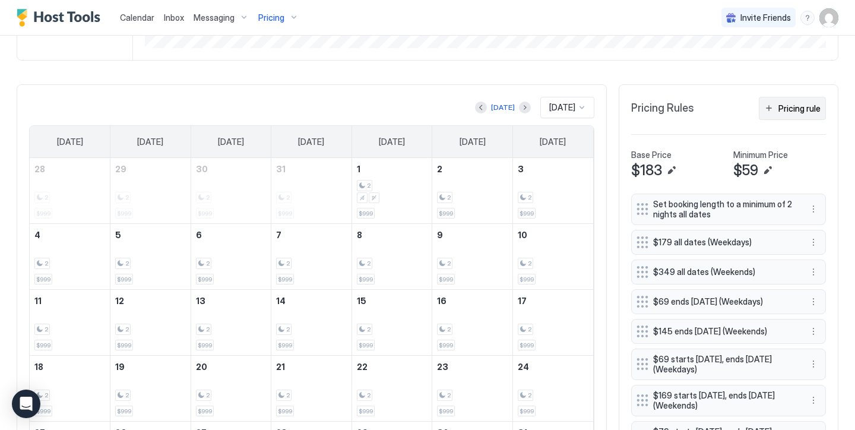
click at [802, 110] on div "Pricing rule" at bounding box center [799, 108] width 42 height 12
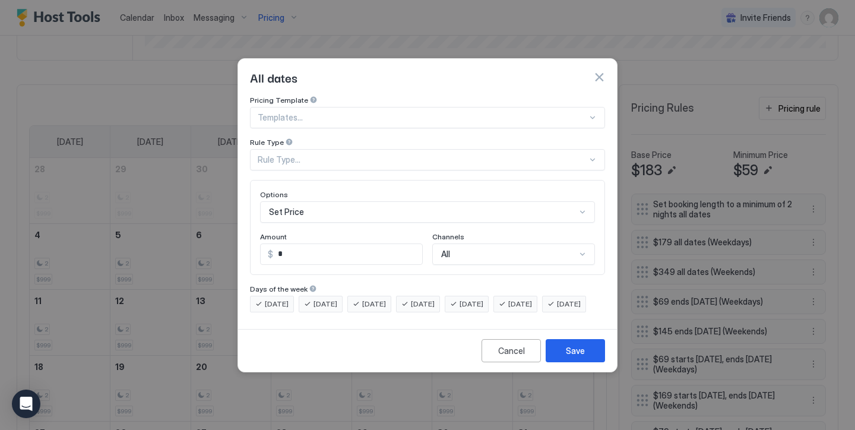
click at [343, 154] on div "Rule Type..." at bounding box center [422, 159] width 329 height 11
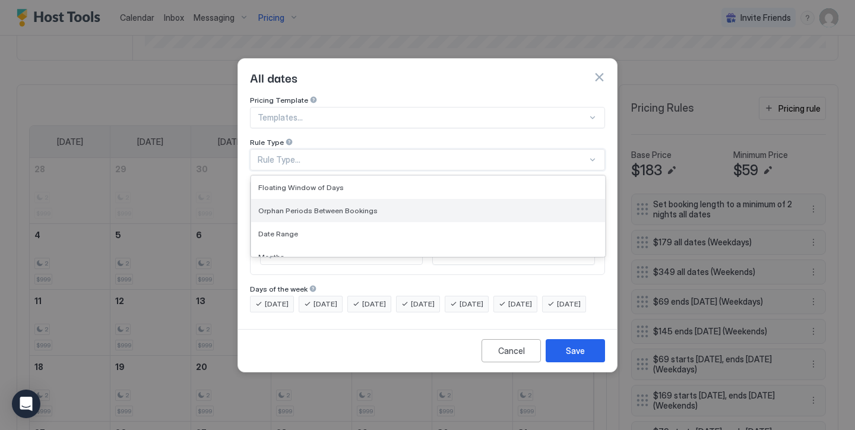
scroll to position [30, 0]
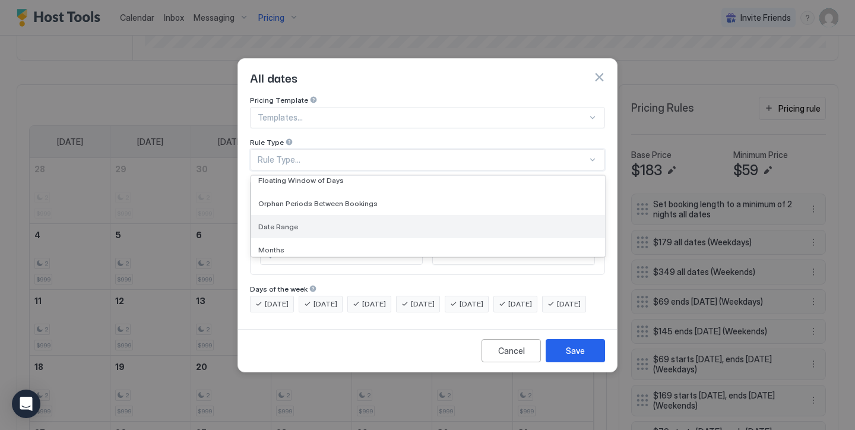
click at [318, 222] on div "Date Range" at bounding box center [428, 226] width 340 height 9
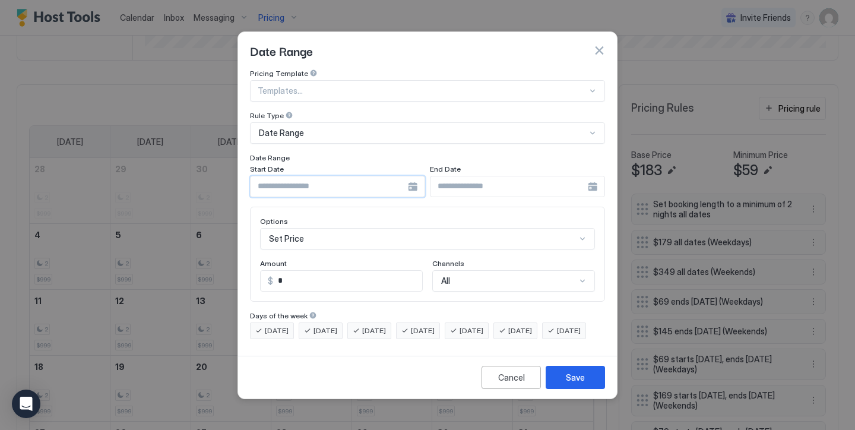
click at [313, 176] on input "Input Field" at bounding box center [329, 186] width 157 height 20
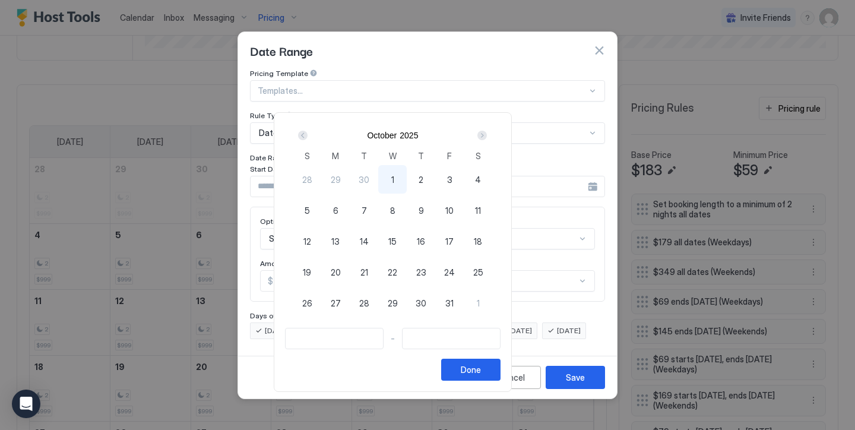
click at [487, 134] on div "Next" at bounding box center [481, 135] width 9 height 9
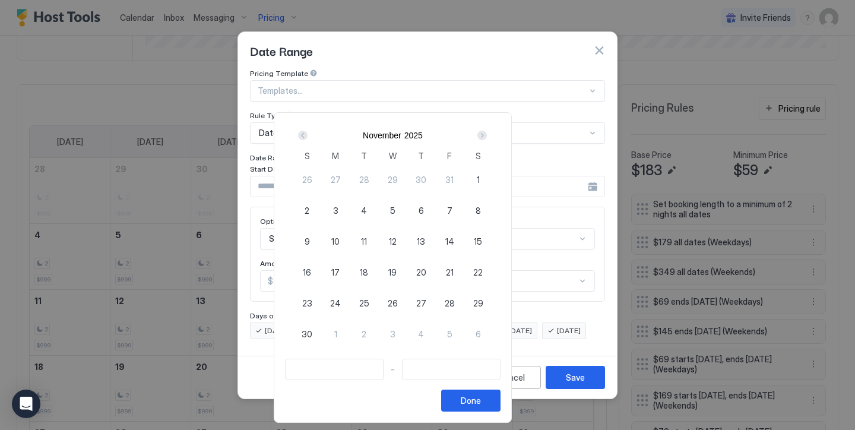
click at [487, 134] on div "Next" at bounding box center [481, 135] width 9 height 9
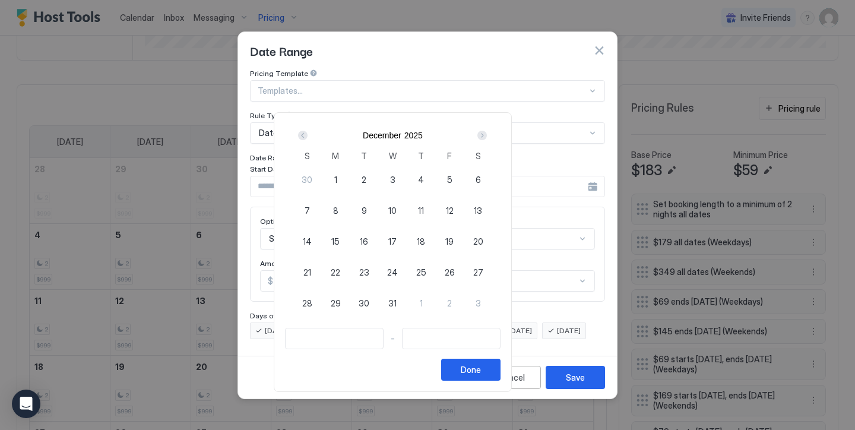
click at [350, 179] on div "1" at bounding box center [335, 179] width 28 height 28
click at [487, 135] on div "Next" at bounding box center [481, 135] width 9 height 9
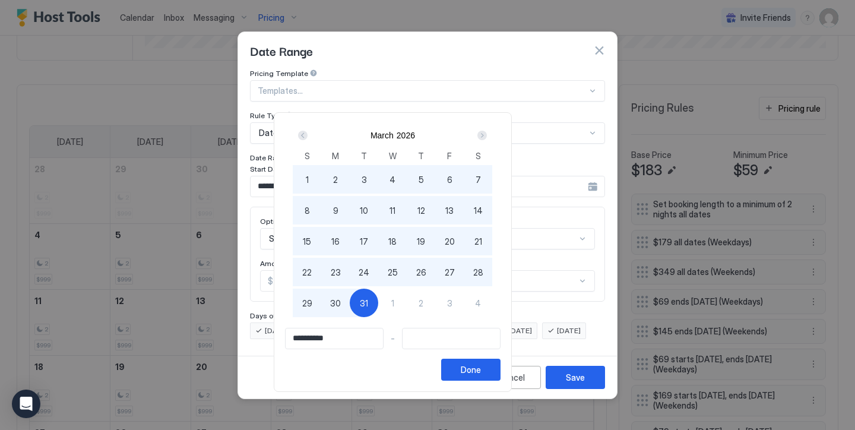
click at [378, 299] on div "31" at bounding box center [364, 303] width 28 height 28
click at [500, 363] on button "Done" at bounding box center [470, 370] width 59 height 22
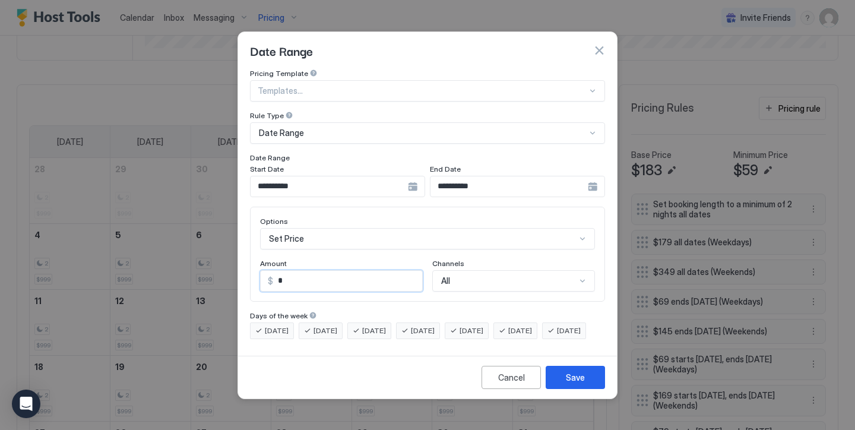
drag, startPoint x: 293, startPoint y: 271, endPoint x: 215, endPoint y: 242, distance: 82.5
click at [215, 242] on div "**********" at bounding box center [427, 215] width 855 height 430
click at [429, 325] on span "[DATE]" at bounding box center [423, 330] width 24 height 11
click at [379, 325] on span "[DATE]" at bounding box center [374, 330] width 24 height 11
click at [337, 325] on span "[DATE]" at bounding box center [325, 330] width 24 height 11
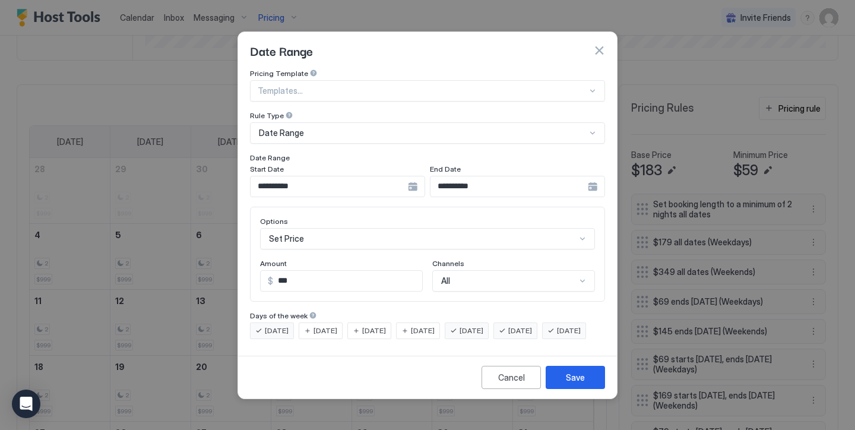
click at [297, 322] on div "[DATE] [DATE] [DATE] [DATE] [DATE] [DATE] [DATE]" at bounding box center [427, 330] width 355 height 17
click at [284, 325] on span "[DATE]" at bounding box center [277, 330] width 24 height 11
click at [542, 339] on div "[DATE]" at bounding box center [564, 330] width 44 height 17
click at [573, 382] on div "Save" at bounding box center [575, 377] width 19 height 12
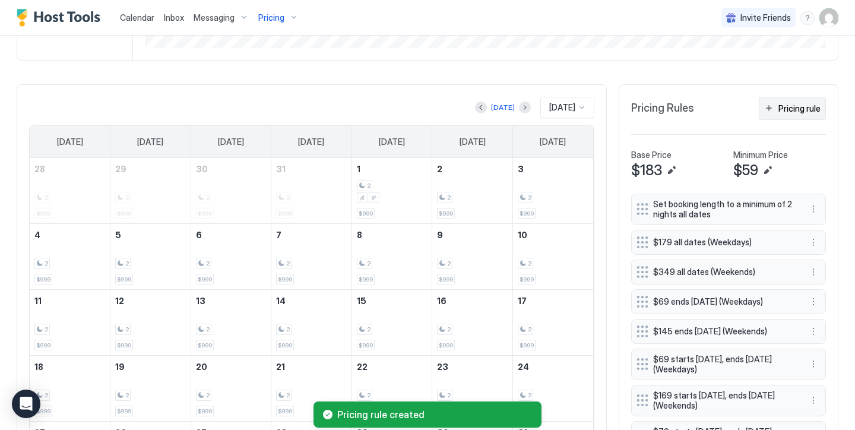
click at [779, 112] on div "Pricing rule" at bounding box center [799, 108] width 42 height 12
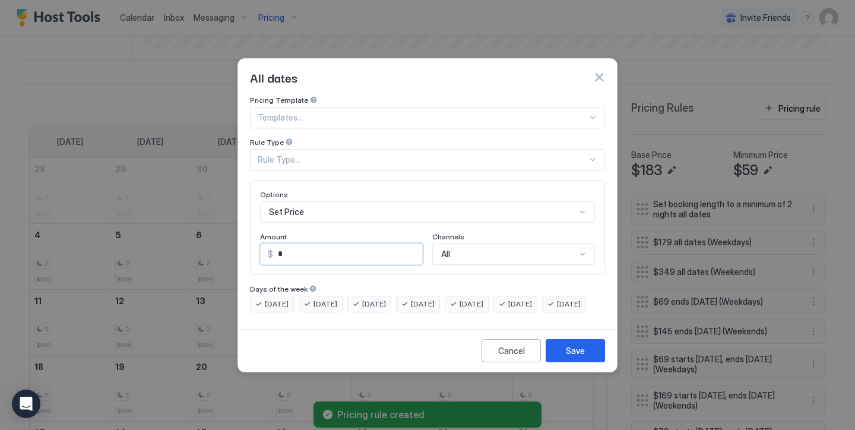
drag, startPoint x: 304, startPoint y: 248, endPoint x: 198, endPoint y: 182, distance: 124.5
click at [211, 188] on div "All dates Pricing Template Templates... Rule Type Rule Type... Options Set Pric…" at bounding box center [427, 215] width 855 height 430
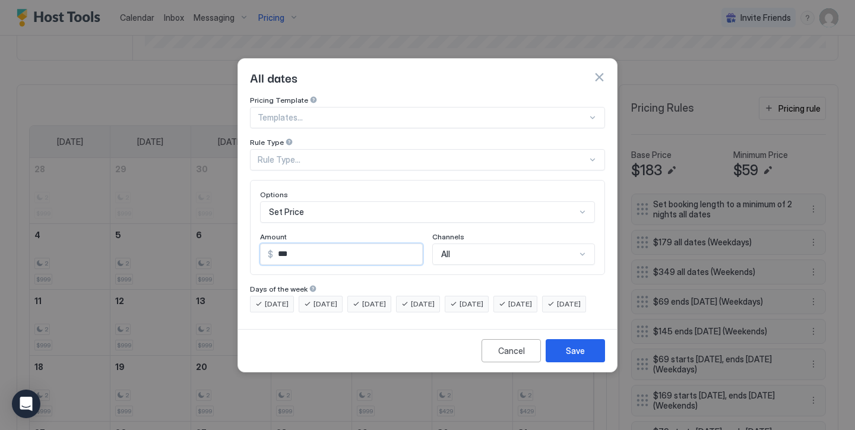
click at [483, 299] on span "[DATE]" at bounding box center [471, 304] width 24 height 11
click at [532, 299] on span "[DATE]" at bounding box center [520, 304] width 24 height 11
click at [322, 154] on div "Rule Type..." at bounding box center [422, 159] width 329 height 11
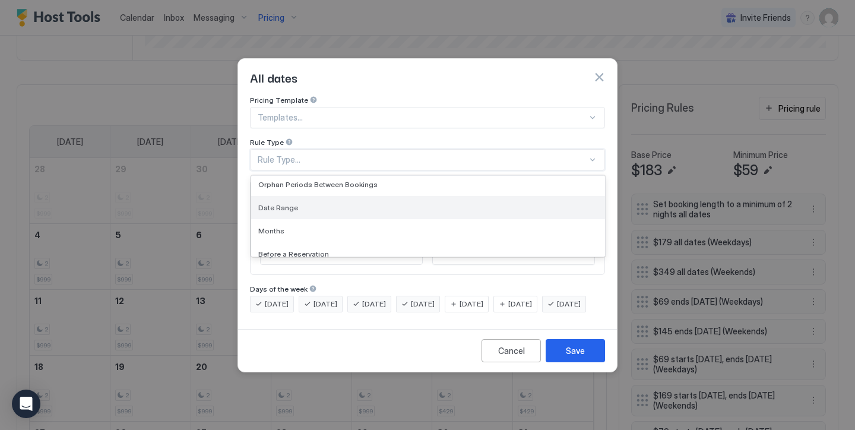
click at [316, 203] on div "Date Range" at bounding box center [428, 207] width 340 height 9
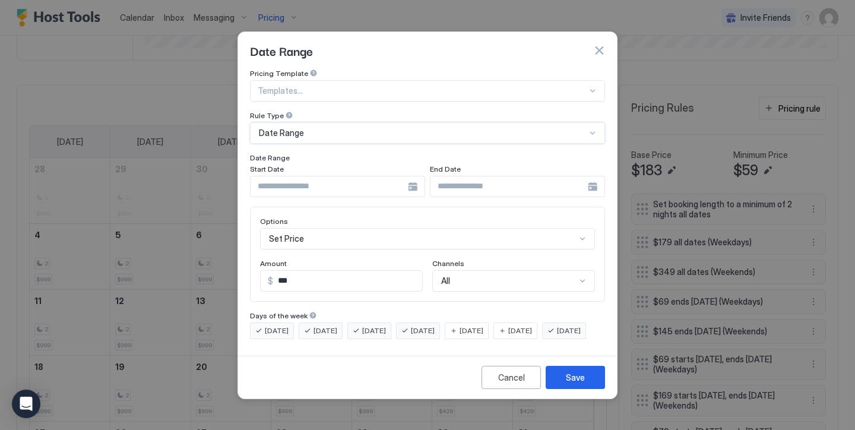
click at [310, 176] on input "Input Field" at bounding box center [329, 186] width 157 height 20
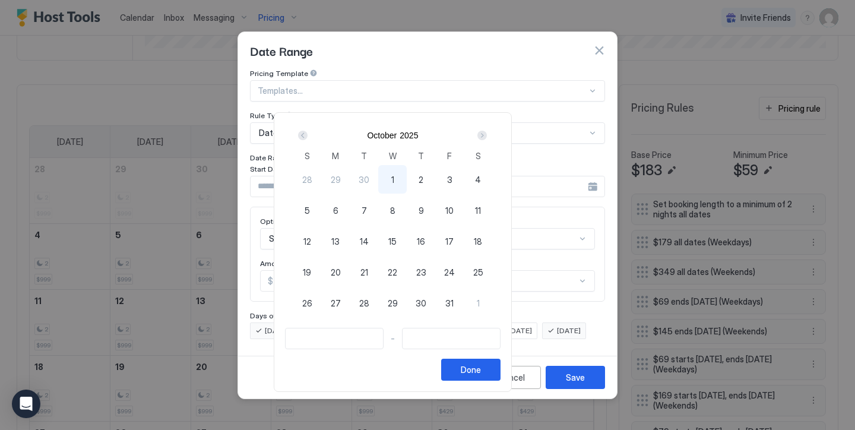
click at [487, 132] on div "Next" at bounding box center [481, 135] width 9 height 9
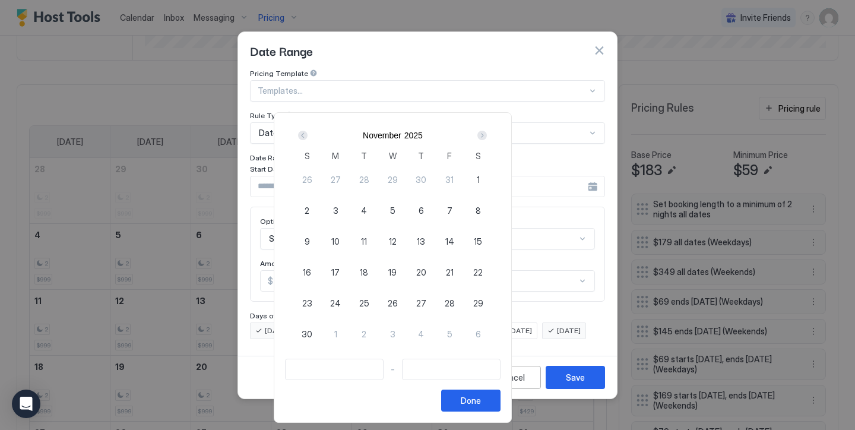
click at [487, 132] on div "Next" at bounding box center [481, 135] width 9 height 9
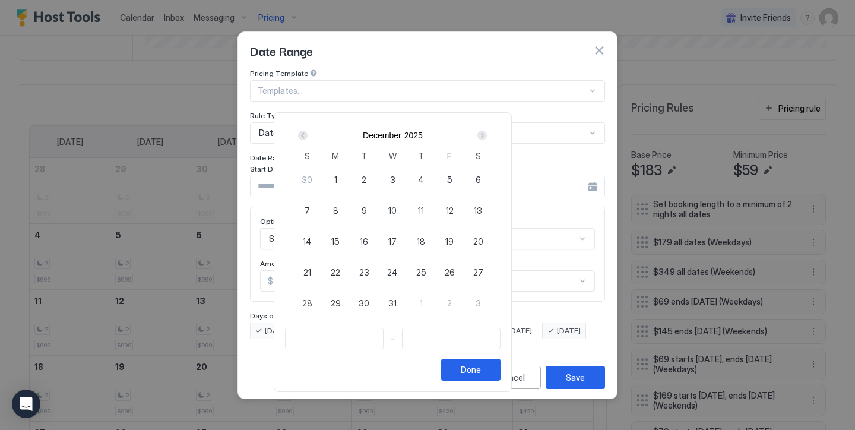
click at [487, 132] on div "Next" at bounding box center [481, 135] width 9 height 9
click at [307, 135] on div "Prev" at bounding box center [302, 135] width 9 height 9
click at [337, 175] on span "1" at bounding box center [335, 179] width 3 height 12
click at [492, 144] on div "December 2025" at bounding box center [392, 135] width 199 height 20
click at [487, 139] on div "Next" at bounding box center [481, 135] width 9 height 9
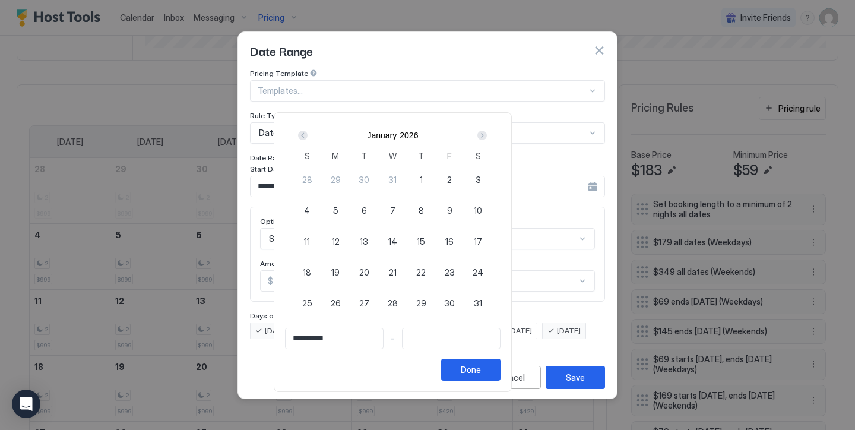
click at [487, 139] on div "Next" at bounding box center [481, 135] width 9 height 9
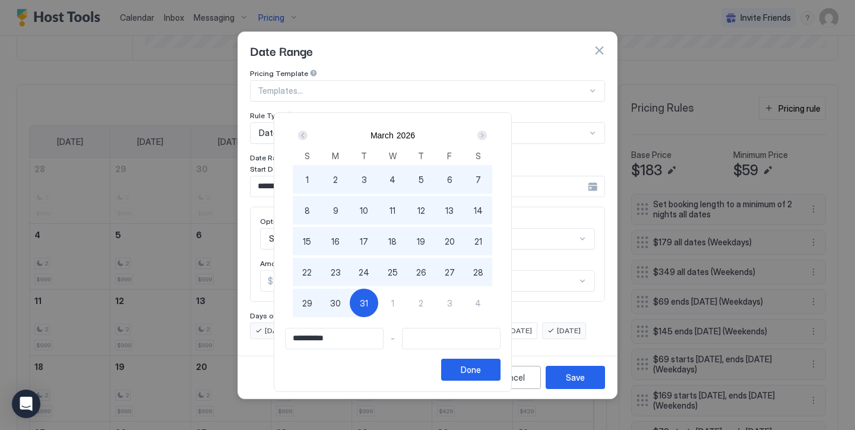
click at [368, 305] on span "31" at bounding box center [364, 303] width 8 height 12
click at [500, 363] on button "Done" at bounding box center [470, 370] width 59 height 22
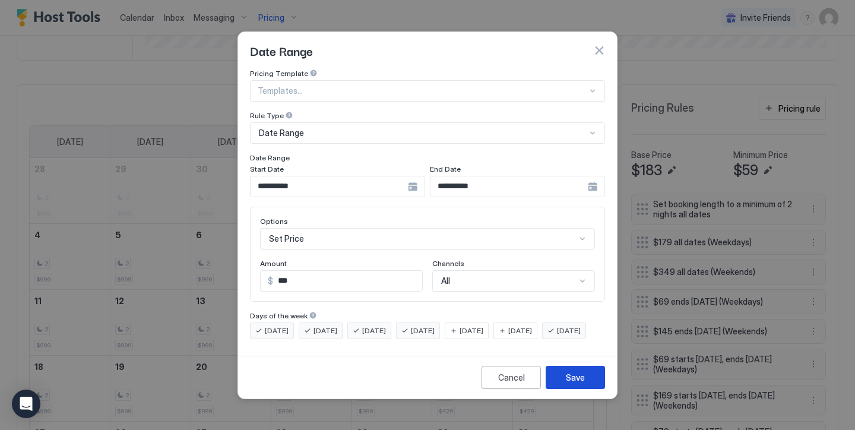
click at [592, 384] on button "Save" at bounding box center [575, 377] width 59 height 23
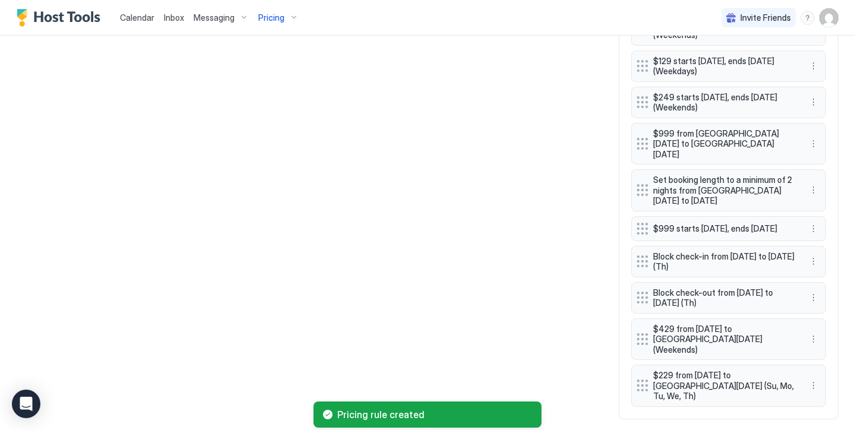
scroll to position [827, 0]
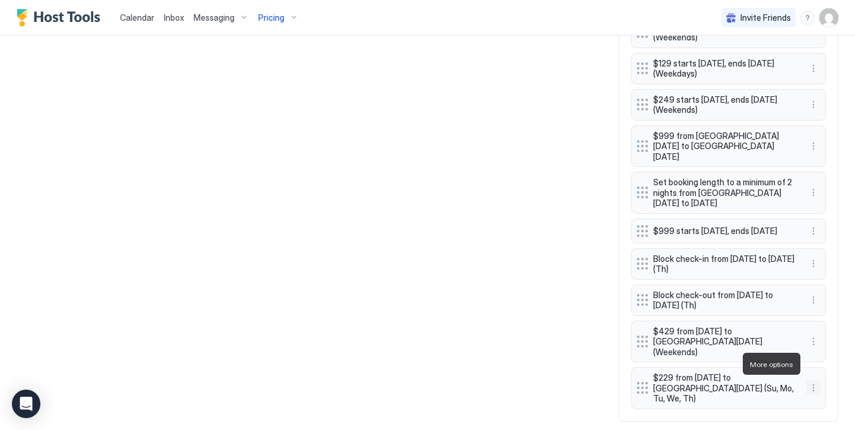
click at [819, 381] on button "More options" at bounding box center [813, 388] width 14 height 14
click at [828, 374] on div "Edit" at bounding box center [829, 380] width 45 height 19
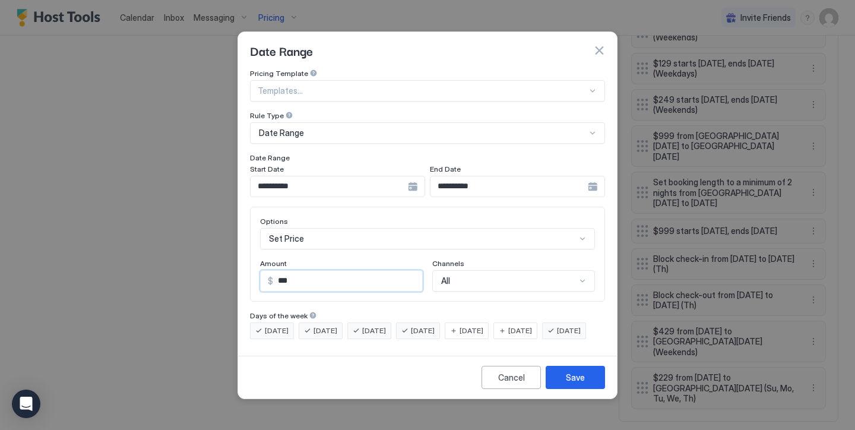
drag, startPoint x: 297, startPoint y: 272, endPoint x: 284, endPoint y: 271, distance: 13.1
click at [284, 271] on input "***" at bounding box center [347, 281] width 149 height 20
click at [563, 377] on button "Save" at bounding box center [575, 377] width 59 height 23
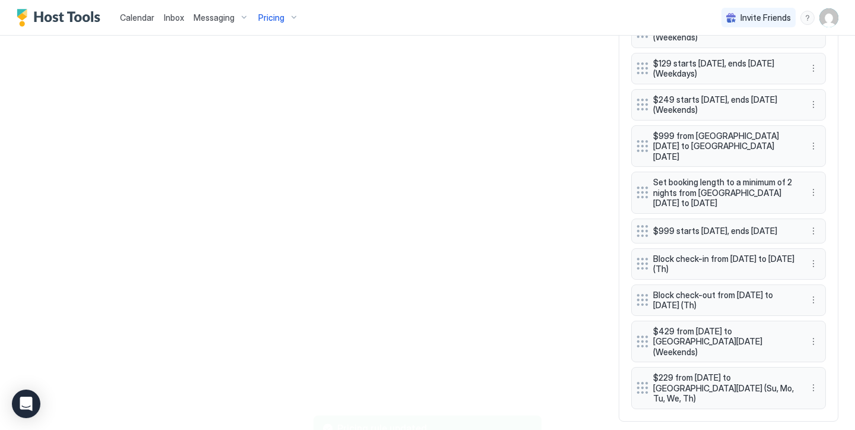
scroll to position [817, 0]
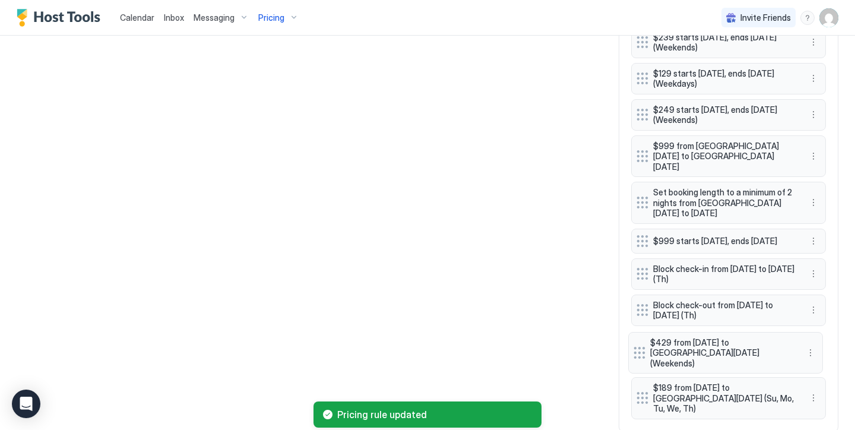
click at [639, 347] on div at bounding box center [639, 353] width 12 height 12
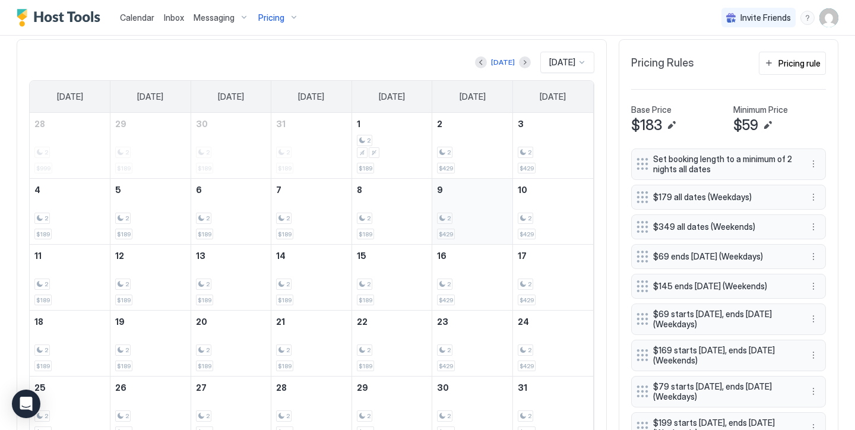
scroll to position [362, 0]
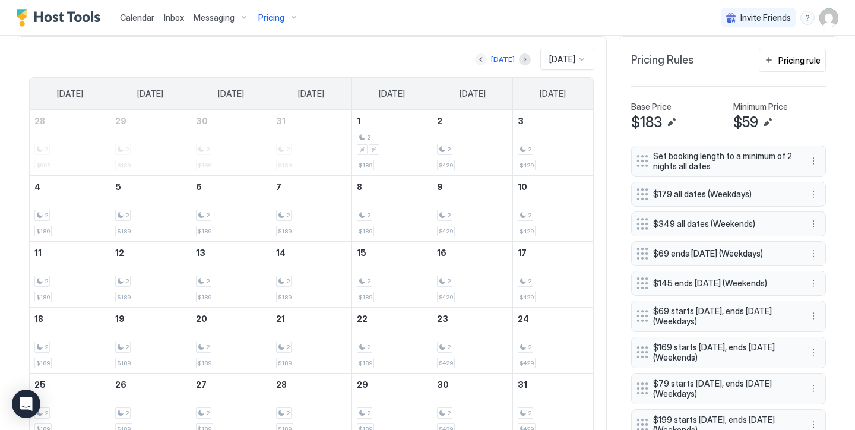
click at [475, 60] on button "Previous month" at bounding box center [481, 59] width 12 height 12
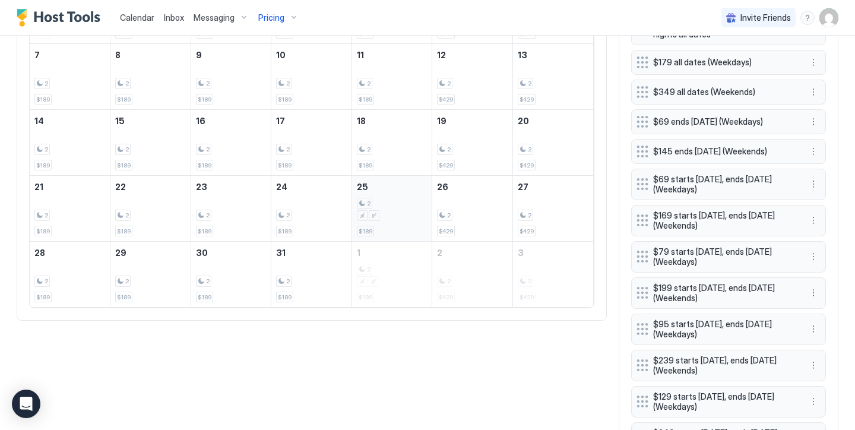
scroll to position [490, 0]
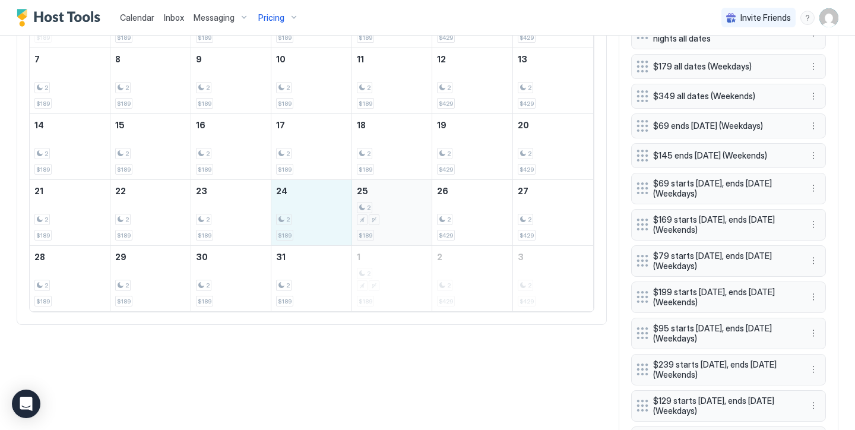
drag, startPoint x: 305, startPoint y: 205, endPoint x: 369, endPoint y: 207, distance: 63.5
click at [369, 207] on tr "21 2 $189 22 2 $189 23 2 $189 24 2 $189 25 2 $189 26 2 $429 27 2 $429" at bounding box center [311, 213] width 563 height 66
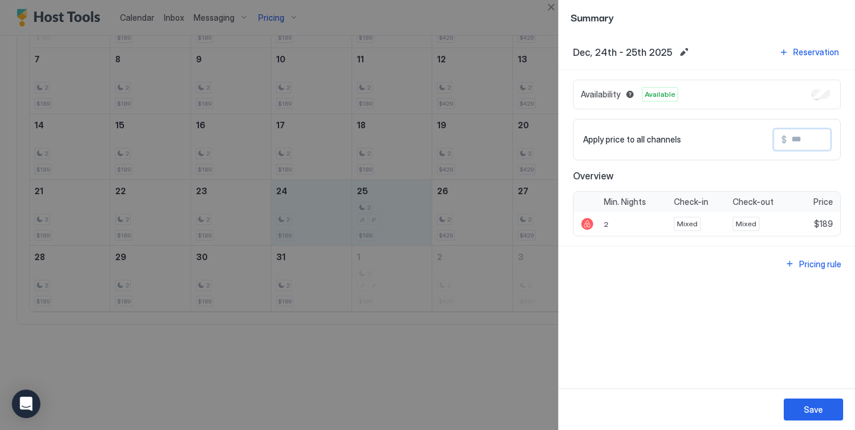
click at [804, 142] on input "Input Field" at bounding box center [834, 139] width 95 height 20
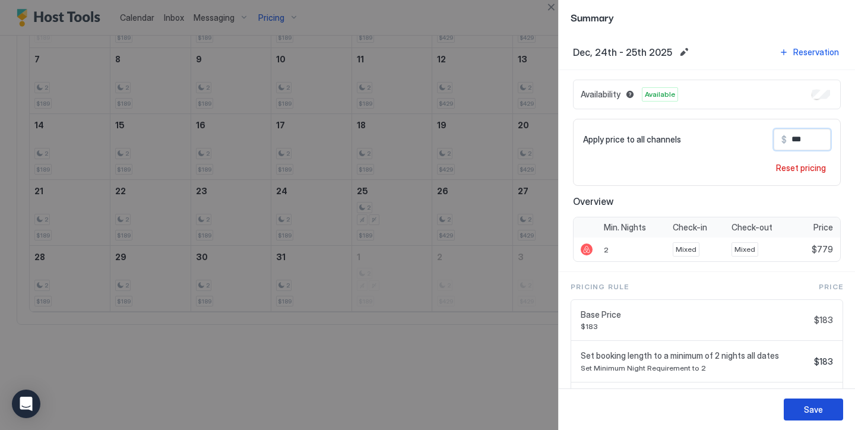
click at [814, 404] on div "Save" at bounding box center [813, 409] width 19 height 12
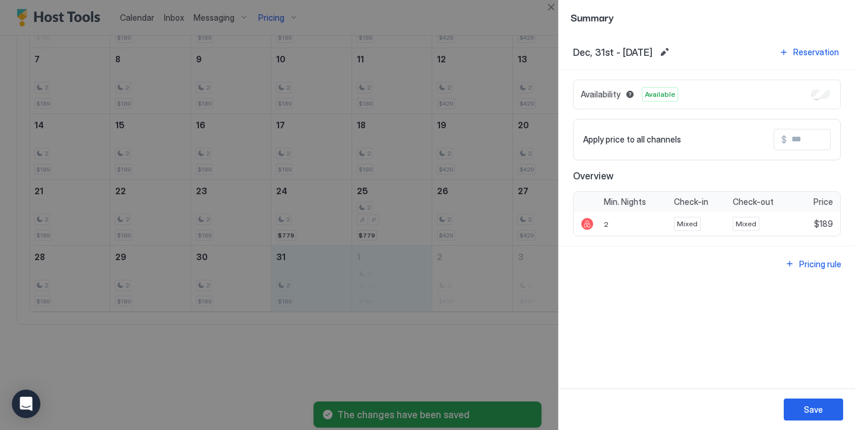
click at [801, 144] on input "Input Field" at bounding box center [834, 139] width 95 height 20
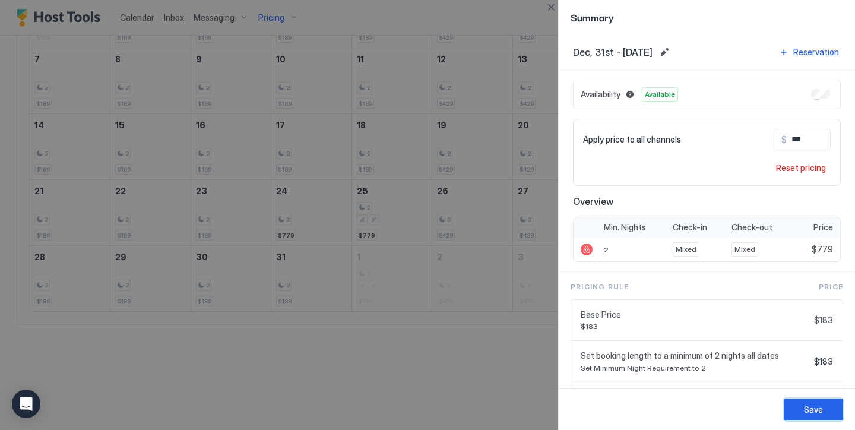
click at [816, 398] on button "Save" at bounding box center [813, 409] width 59 height 22
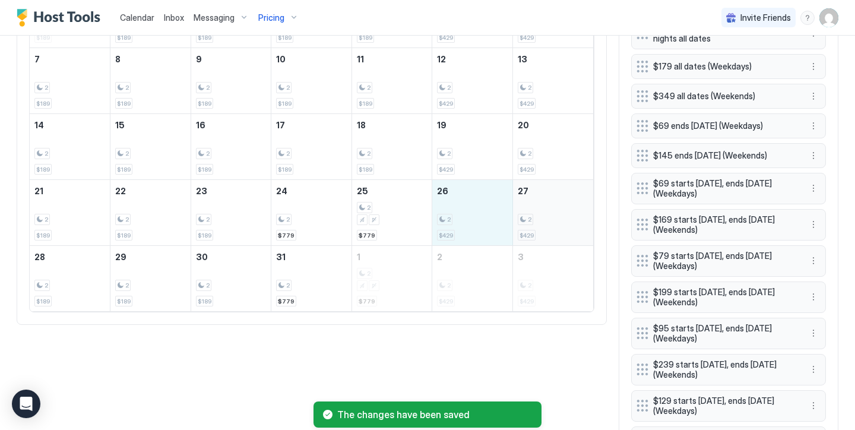
drag, startPoint x: 481, startPoint y: 218, endPoint x: 540, endPoint y: 215, distance: 58.8
click at [540, 215] on tr "21 2 $189 22 2 $189 23 2 $189 24 2 $779 25 2 $779 26 2 $429 27 2 $429" at bounding box center [311, 213] width 563 height 66
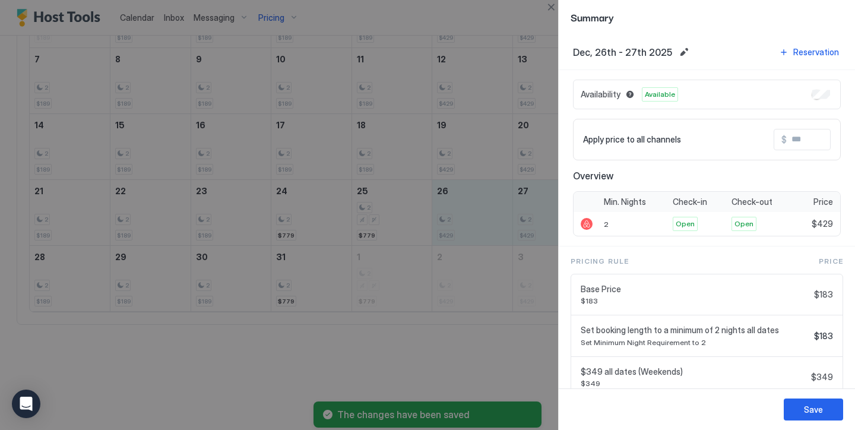
click at [807, 142] on input "Input Field" at bounding box center [834, 139] width 95 height 20
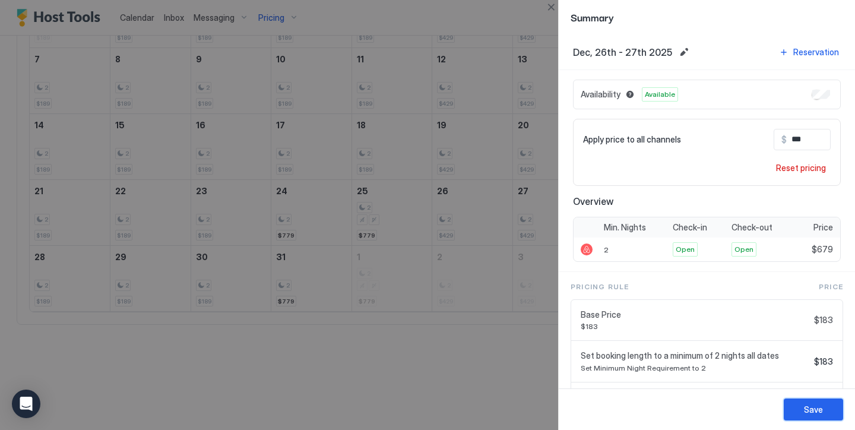
click at [814, 411] on div "Save" at bounding box center [813, 409] width 19 height 12
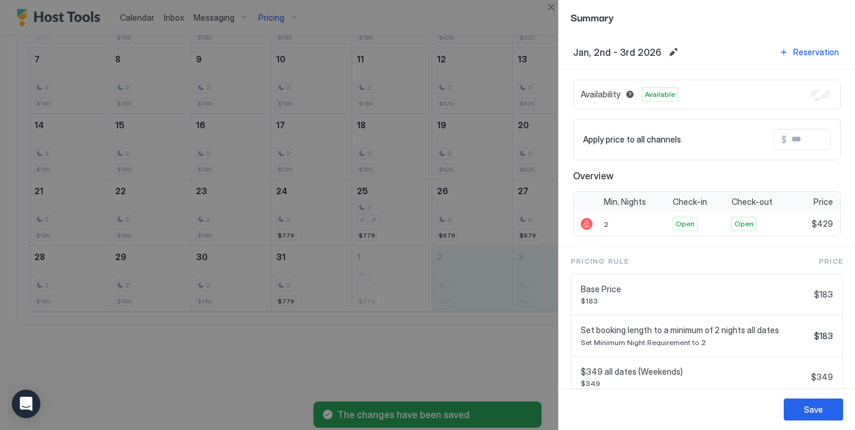
click at [802, 142] on input "Input Field" at bounding box center [834, 139] width 95 height 20
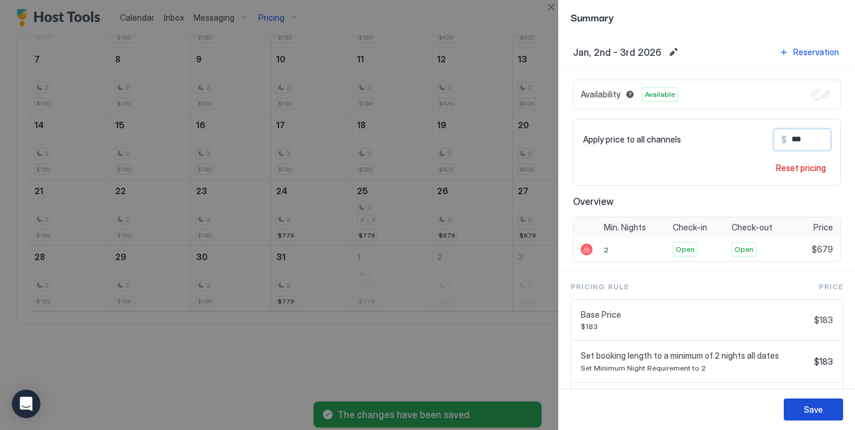
click at [822, 408] on div "Save" at bounding box center [813, 409] width 19 height 12
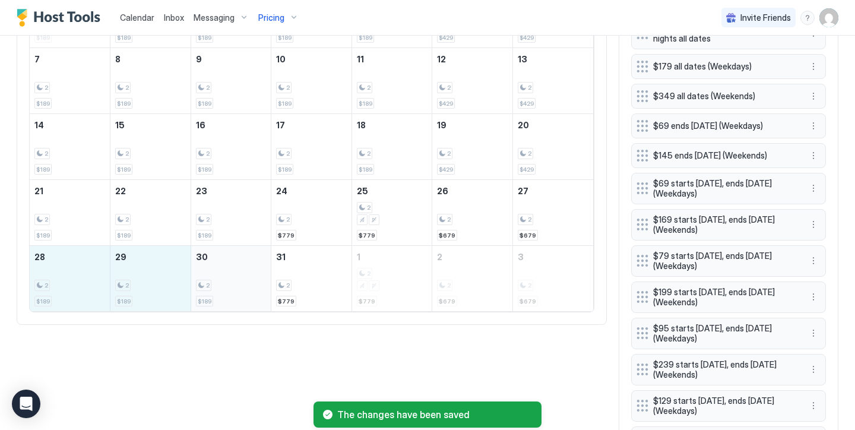
drag, startPoint x: 83, startPoint y: 286, endPoint x: 213, endPoint y: 294, distance: 130.3
click at [213, 294] on tr "28 2 $189 29 2 $189 30 2 $189 31 2 $779 1 2 $779 2 2 $679 3 2 $679" at bounding box center [311, 279] width 563 height 66
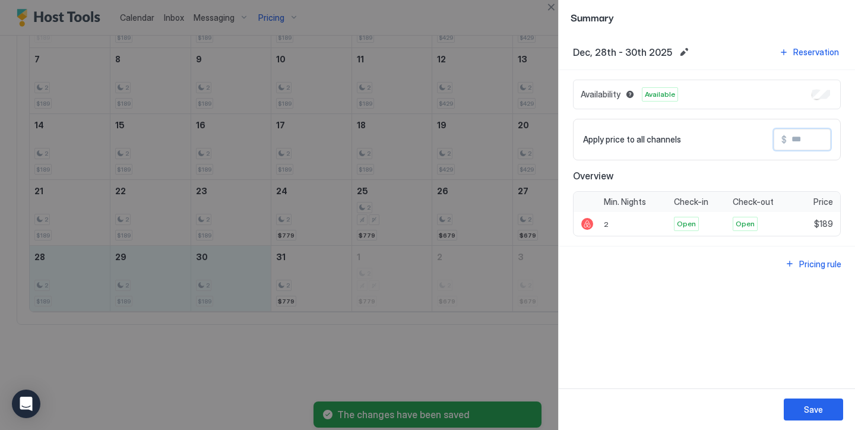
click at [813, 138] on input "Input Field" at bounding box center [834, 139] width 95 height 20
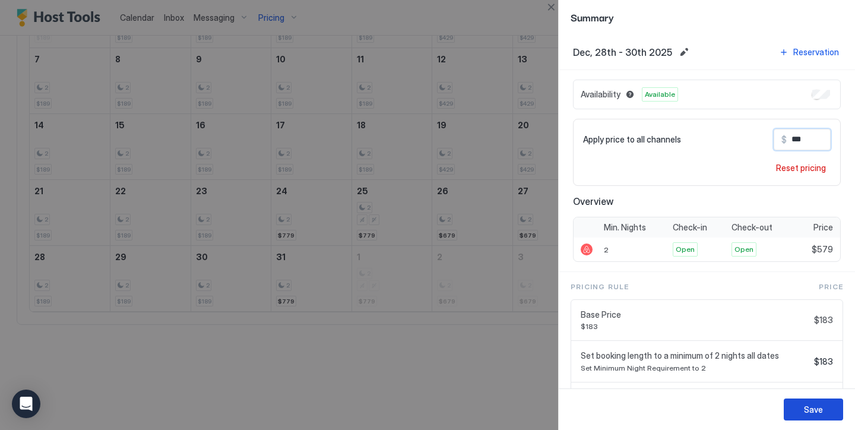
click at [819, 401] on button "Save" at bounding box center [813, 409] width 59 height 22
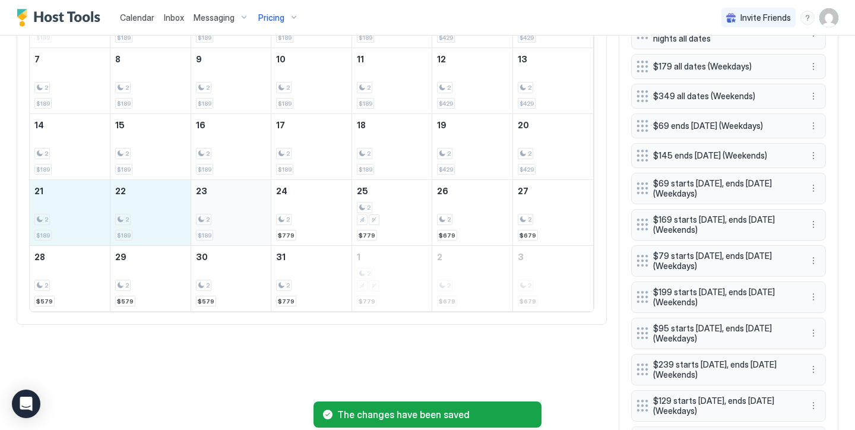
drag, startPoint x: 61, startPoint y: 213, endPoint x: 248, endPoint y: 224, distance: 187.3
click at [248, 224] on tr "21 2 $189 22 2 $189 23 2 $189 24 2 $779 25 2 $779 26 2 $679 27 2 $679" at bounding box center [311, 213] width 563 height 66
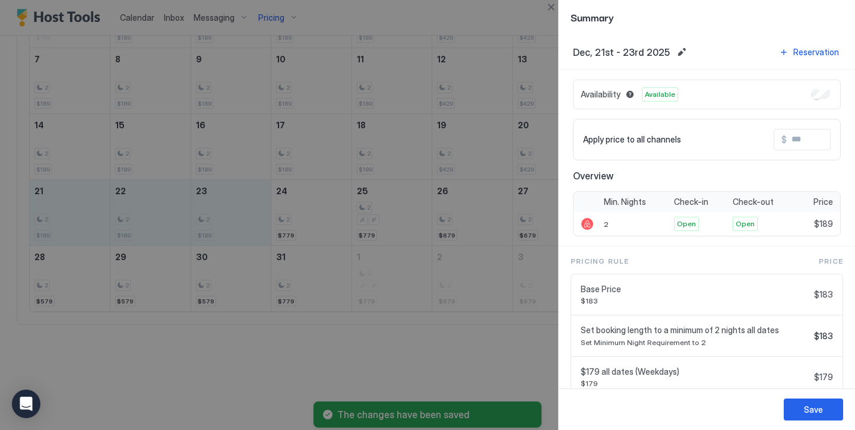
click at [813, 151] on div "Apply price to all channels $" at bounding box center [707, 140] width 268 height 42
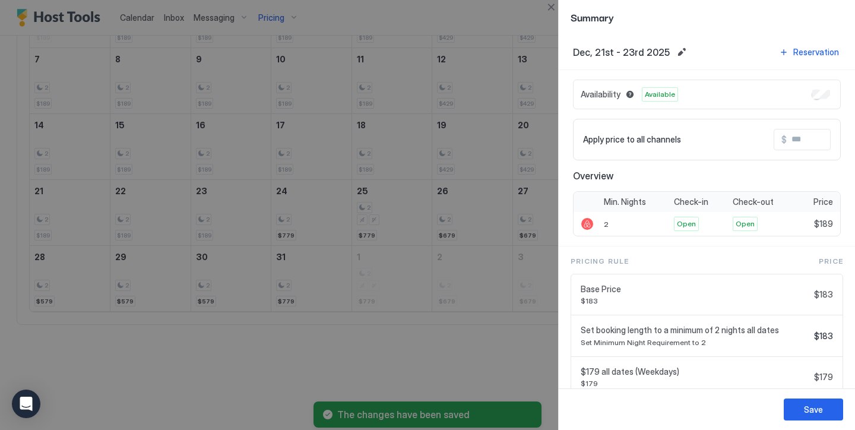
click at [817, 140] on input "Input Field" at bounding box center [834, 139] width 95 height 20
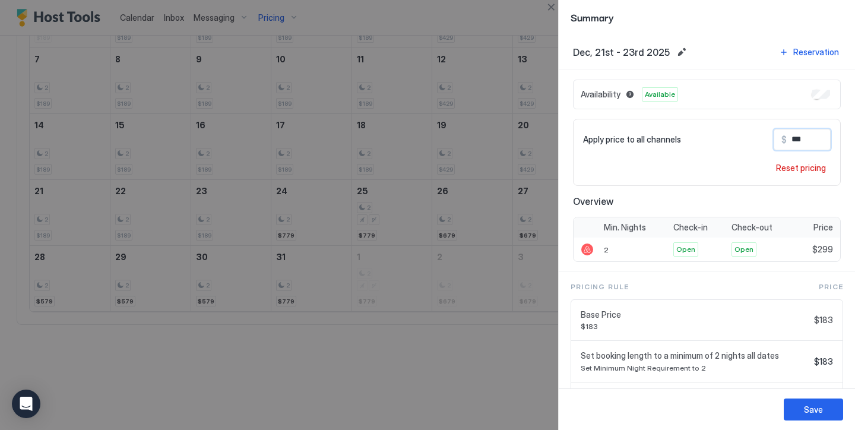
drag, startPoint x: 800, startPoint y: 141, endPoint x: 791, endPoint y: 141, distance: 8.9
click at [791, 141] on input "***" at bounding box center [834, 139] width 95 height 20
click at [824, 415] on button "Save" at bounding box center [813, 409] width 59 height 22
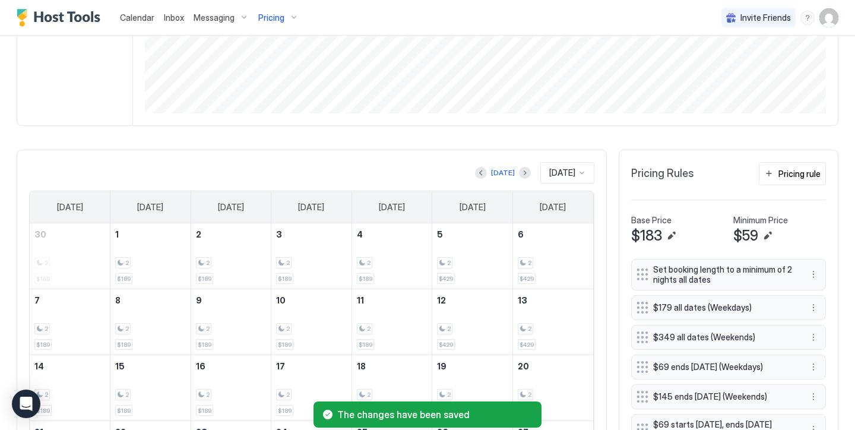
scroll to position [255, 0]
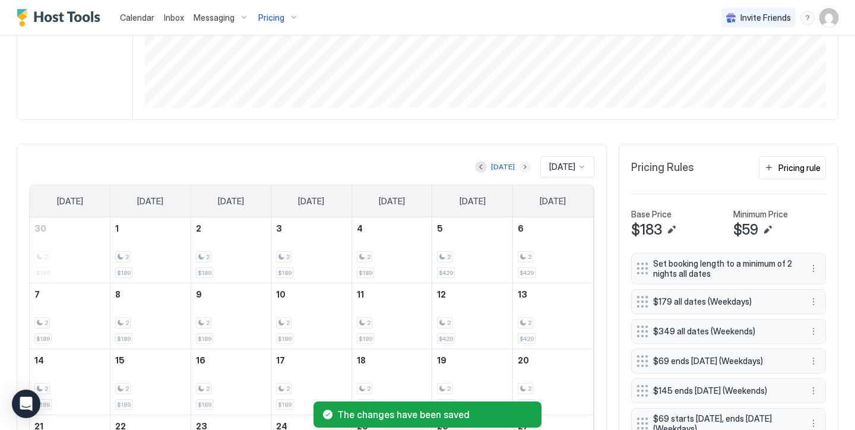
click at [519, 167] on button "Next month" at bounding box center [525, 167] width 12 height 12
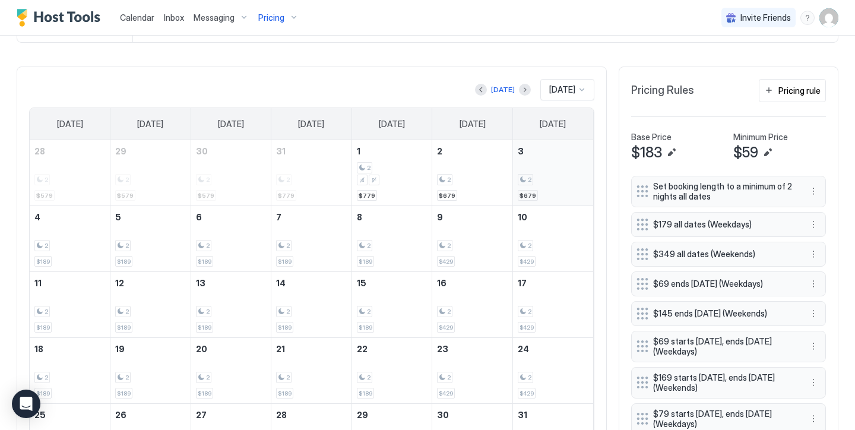
scroll to position [376, 0]
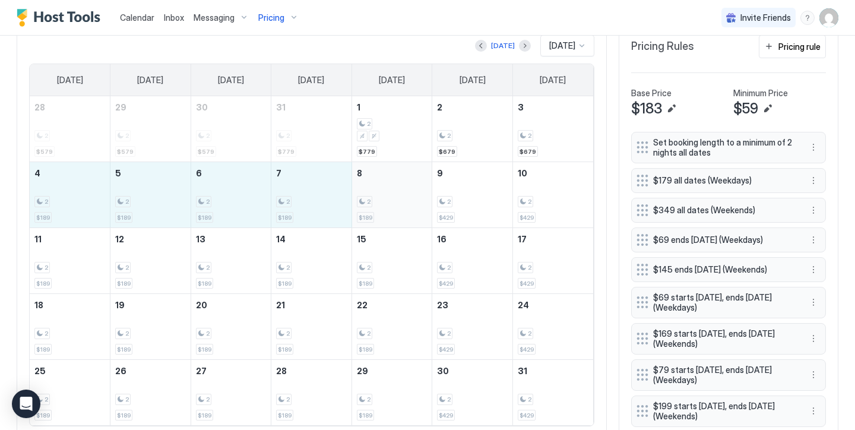
drag, startPoint x: 62, startPoint y: 186, endPoint x: 365, endPoint y: 194, distance: 303.4
click at [365, 194] on tr "4 2 $189 5 2 $189 6 2 $189 7 2 $189 8 2 $189 9 2 $429 10 2 $429" at bounding box center [311, 195] width 563 height 66
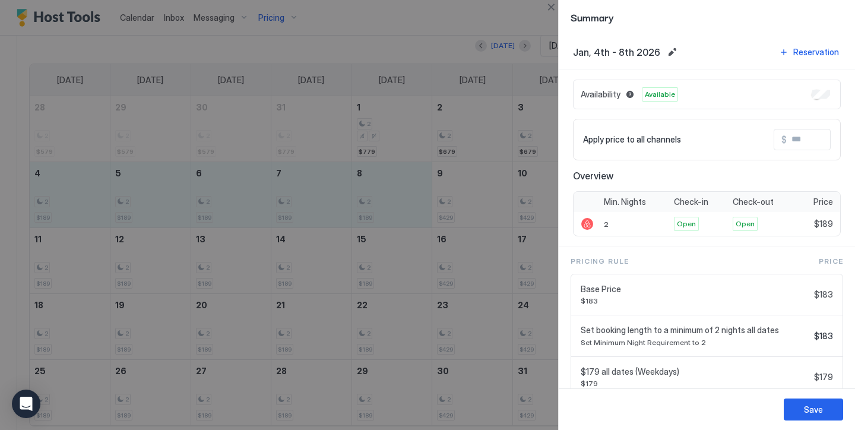
click at [826, 135] on input "Input Field" at bounding box center [834, 139] width 95 height 20
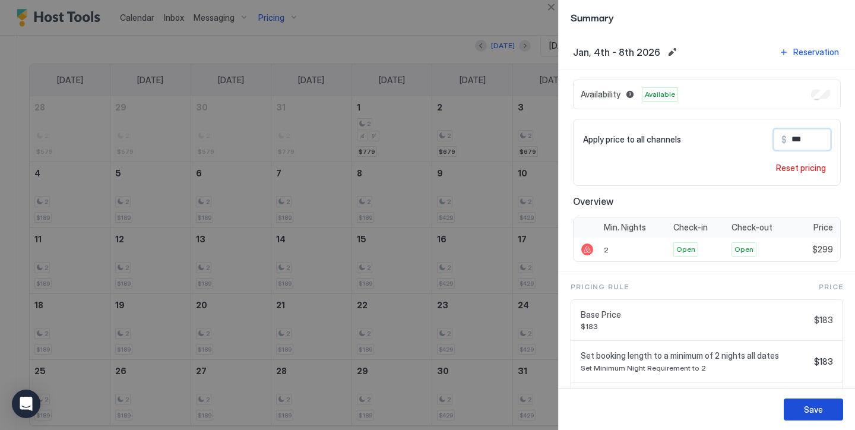
click at [828, 416] on button "Save" at bounding box center [813, 409] width 59 height 22
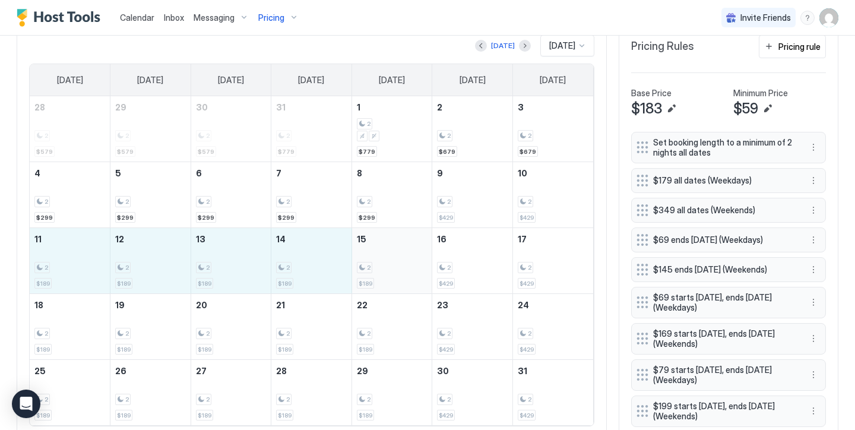
drag, startPoint x: 104, startPoint y: 267, endPoint x: 363, endPoint y: 280, distance: 258.6
click at [363, 280] on tr "11 2 $189 12 2 $189 13 2 $189 14 2 $189 15 2 $189 16 2 $429 17 2 $429" at bounding box center [311, 261] width 563 height 66
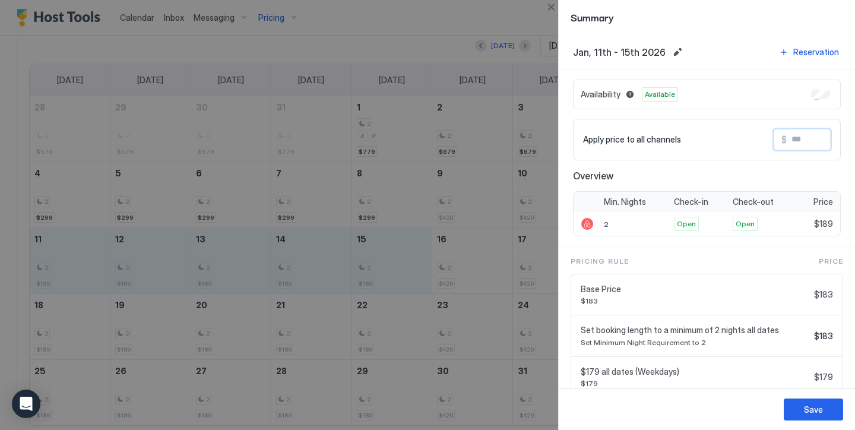
click at [801, 138] on input "Input Field" at bounding box center [834, 139] width 95 height 20
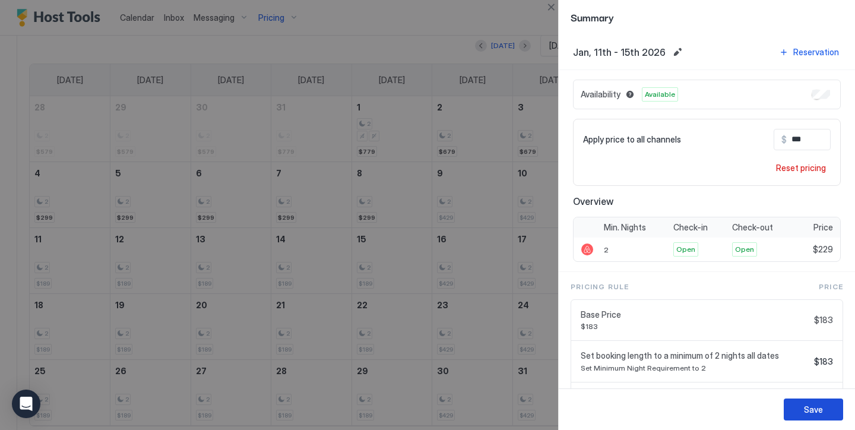
click at [820, 413] on div "Save" at bounding box center [813, 409] width 19 height 12
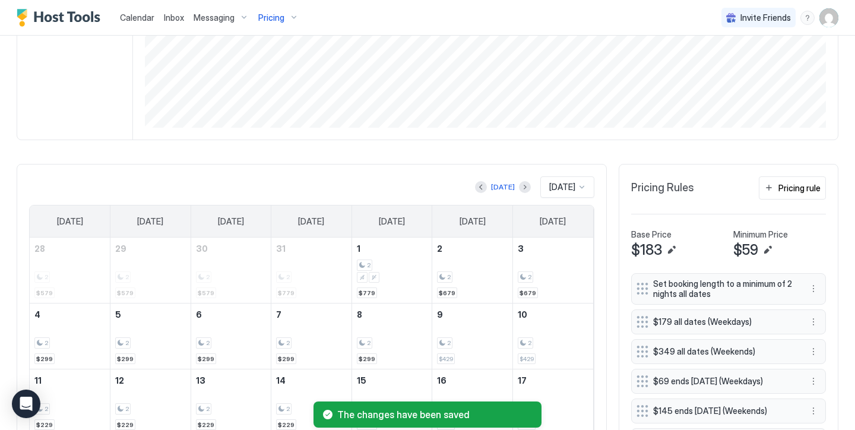
scroll to position [234, 0]
click at [477, 186] on button "Previous month" at bounding box center [481, 188] width 12 height 12
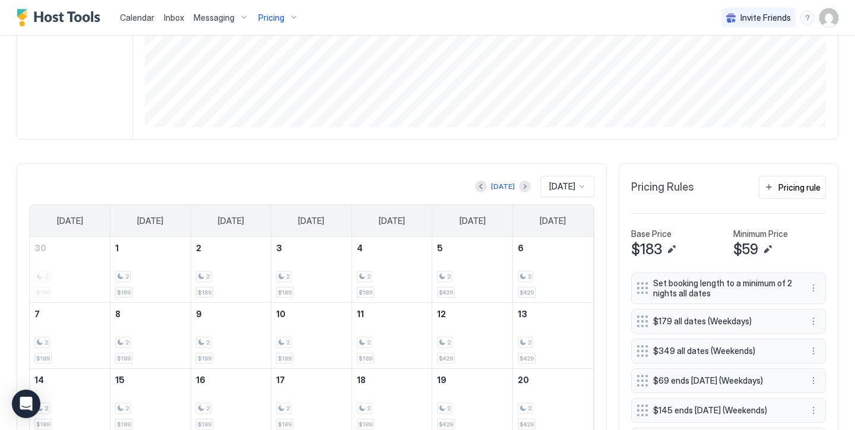
scroll to position [231, 0]
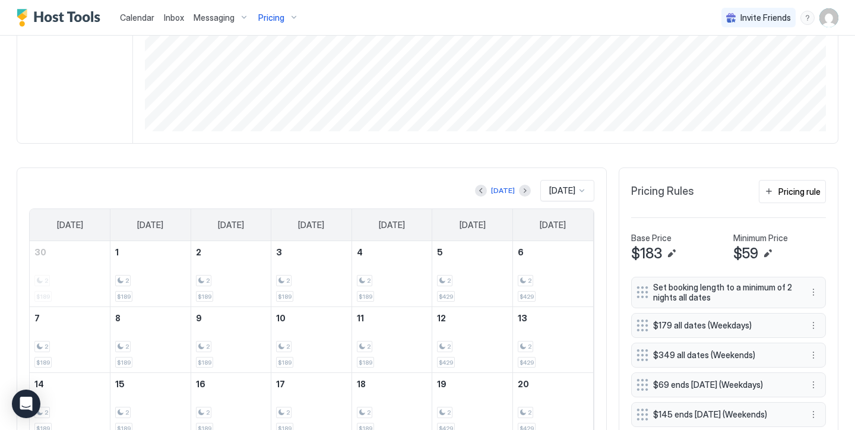
click at [291, 22] on div "Pricing" at bounding box center [278, 18] width 50 height 20
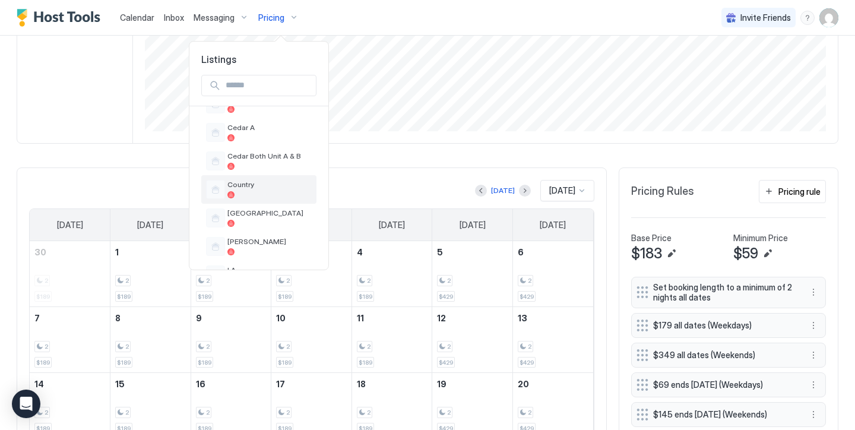
scroll to position [452, 0]
click at [254, 183] on span "Country" at bounding box center [269, 183] width 84 height 9
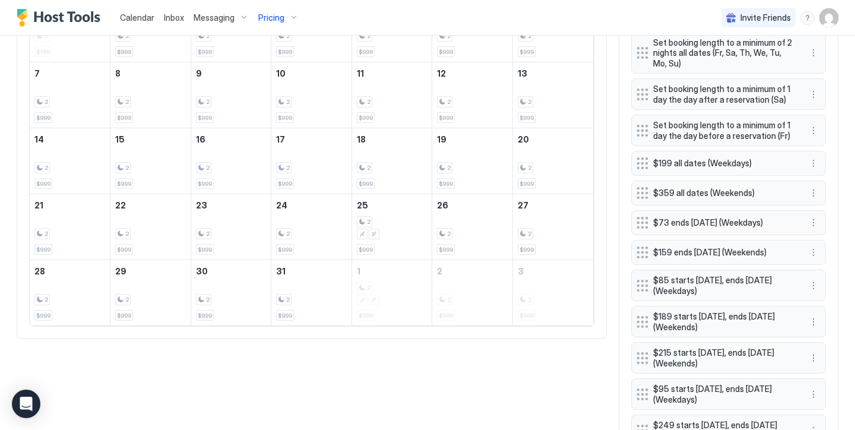
scroll to position [483, 0]
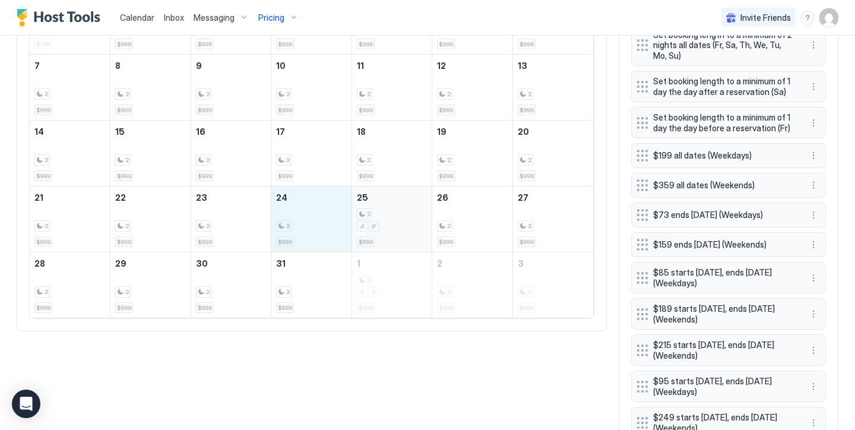
drag, startPoint x: 308, startPoint y: 208, endPoint x: 369, endPoint y: 194, distance: 62.3
click at [369, 194] on tr "21 2 $999 22 2 $999 23 2 $999 24 2 $999 25 2 $999 26 2 $999 27 2 $999" at bounding box center [311, 219] width 563 height 66
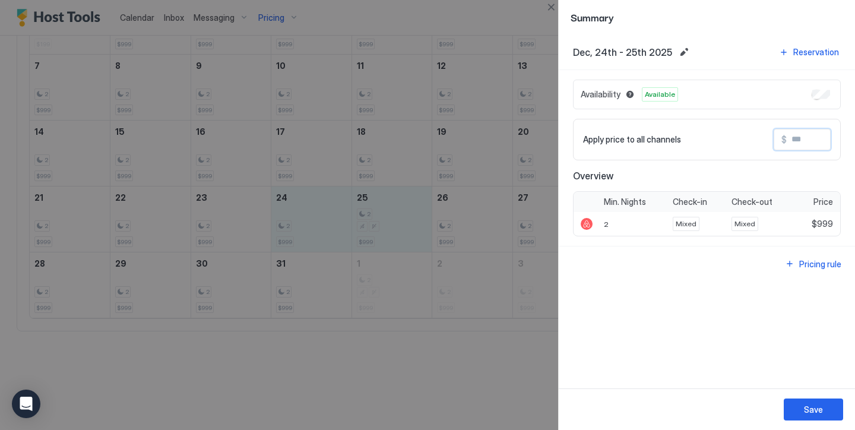
click at [795, 138] on input "Input Field" at bounding box center [834, 139] width 95 height 20
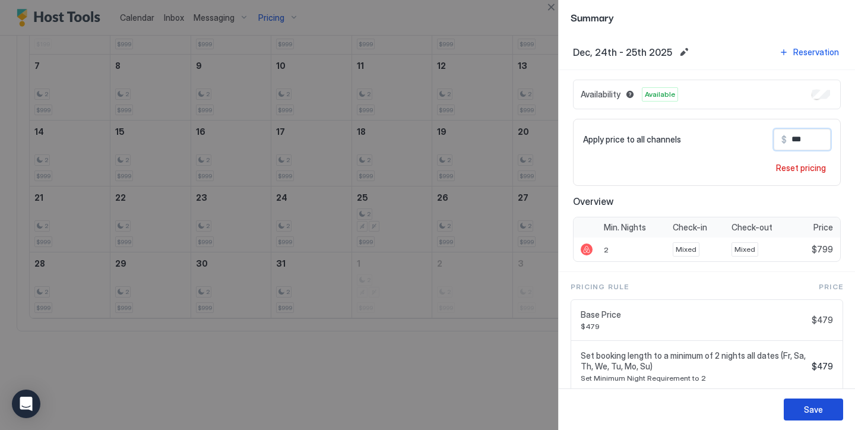
click at [823, 412] on button "Save" at bounding box center [813, 409] width 59 height 22
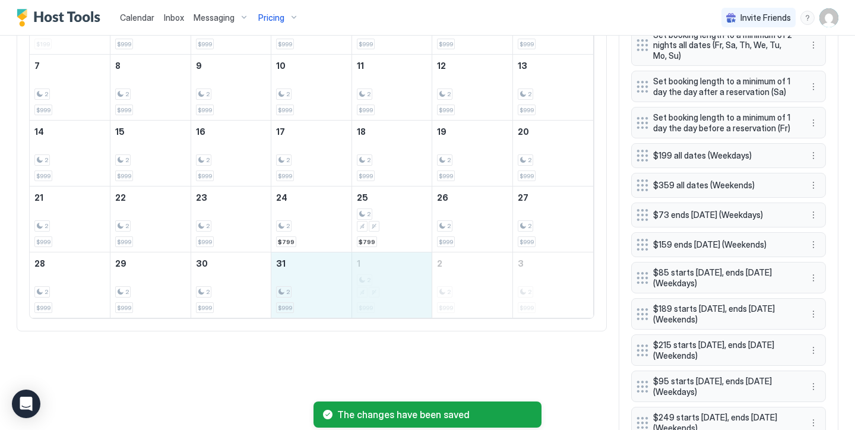
drag, startPoint x: 287, startPoint y: 273, endPoint x: 354, endPoint y: 265, distance: 67.0
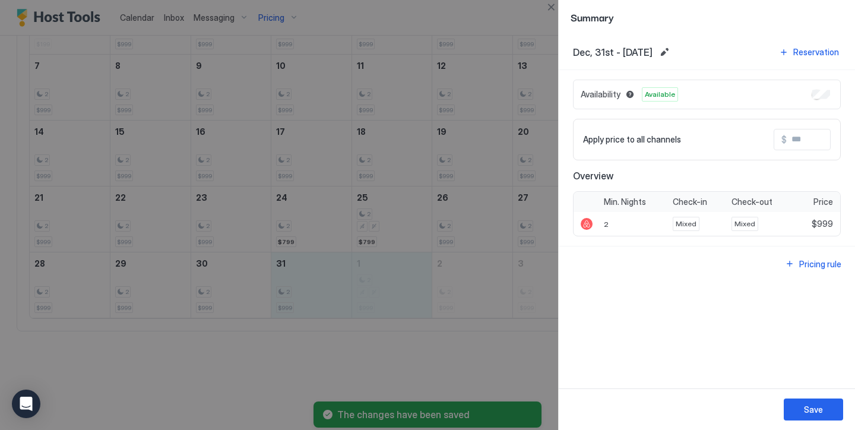
click at [790, 143] on input "Input Field" at bounding box center [834, 139] width 95 height 20
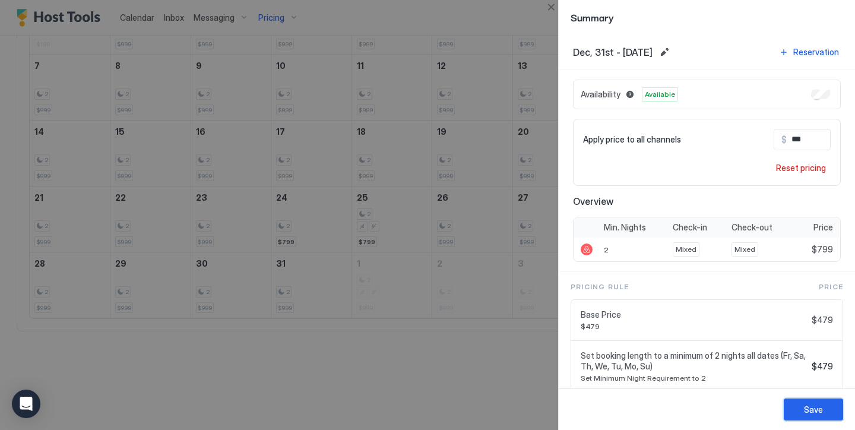
click at [826, 405] on button "Save" at bounding box center [813, 409] width 59 height 22
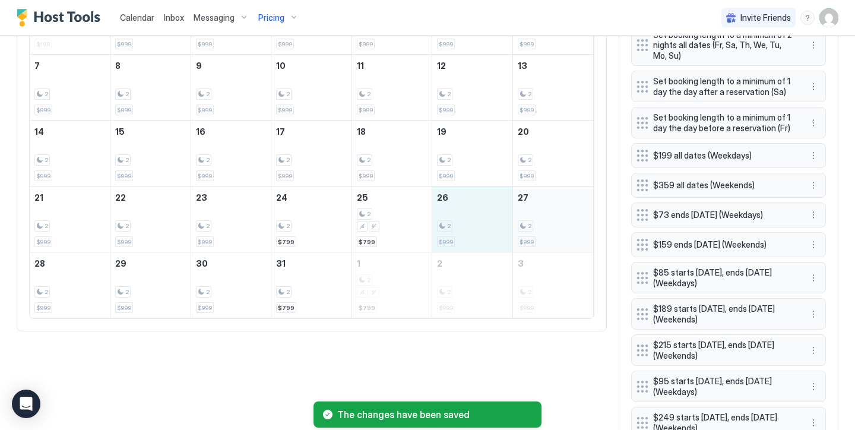
drag, startPoint x: 497, startPoint y: 229, endPoint x: 545, endPoint y: 227, distance: 47.5
click at [545, 227] on tr "21 2 $999 22 2 $999 23 2 $999 24 2 $799 25 2 $799 26 2 $999 27 2 $999" at bounding box center [311, 219] width 563 height 66
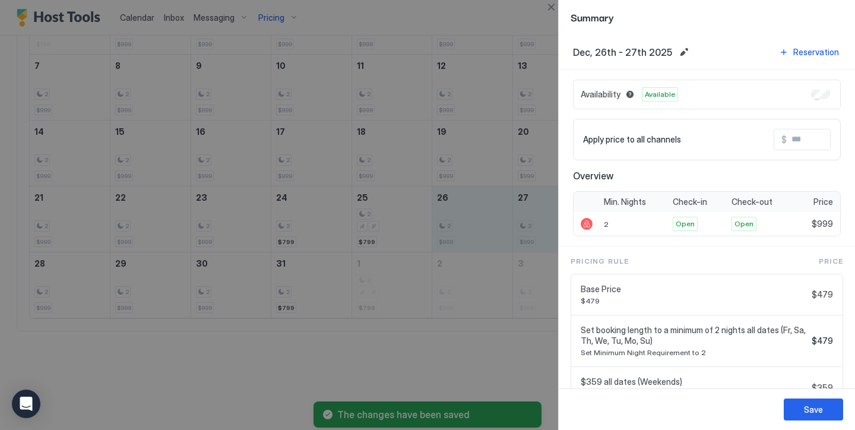
click at [791, 144] on input "Input Field" at bounding box center [834, 139] width 95 height 20
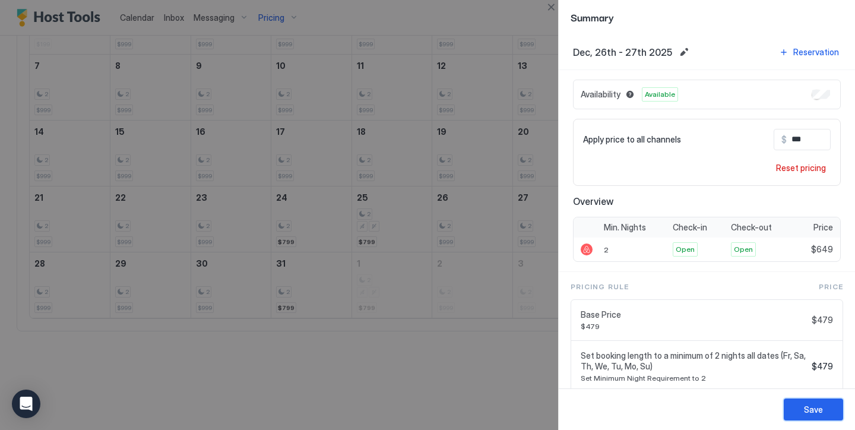
click at [828, 408] on button "Save" at bounding box center [813, 409] width 59 height 22
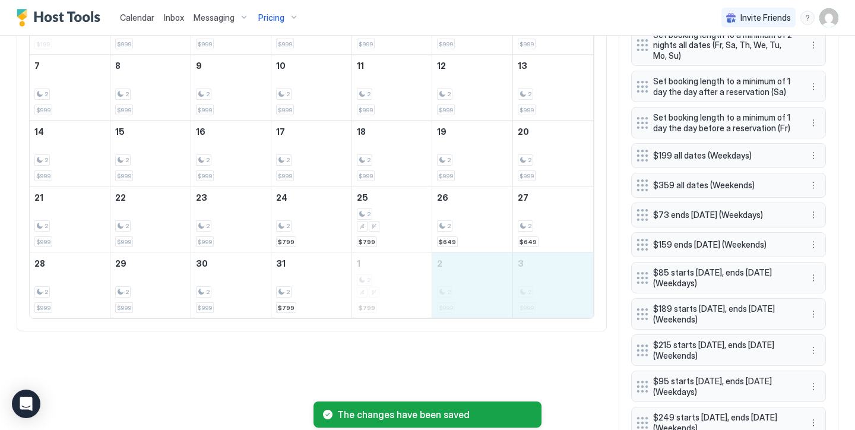
drag, startPoint x: 442, startPoint y: 288, endPoint x: 520, endPoint y: 284, distance: 77.8
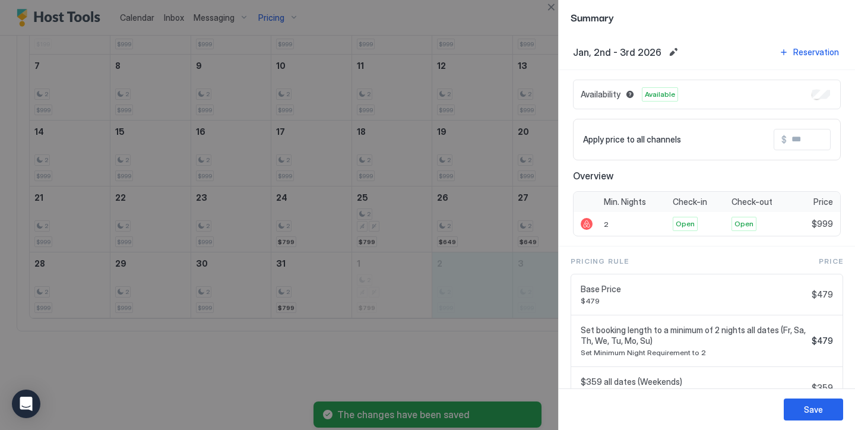
click at [810, 138] on input "Input Field" at bounding box center [834, 139] width 95 height 20
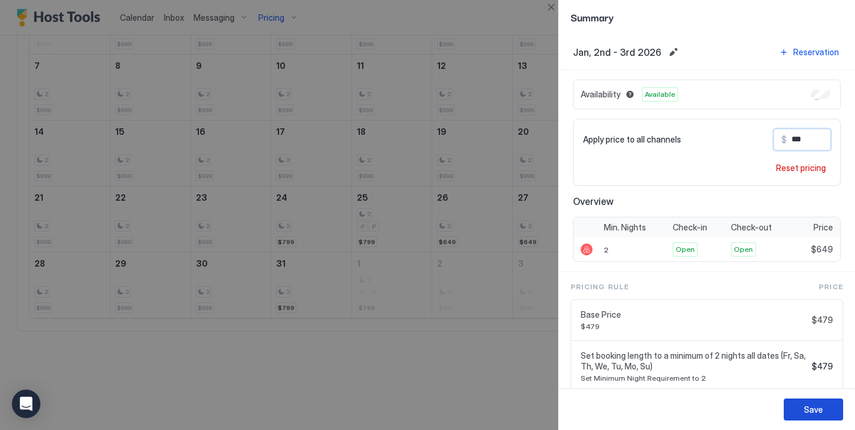
click at [812, 410] on div "Save" at bounding box center [813, 409] width 19 height 12
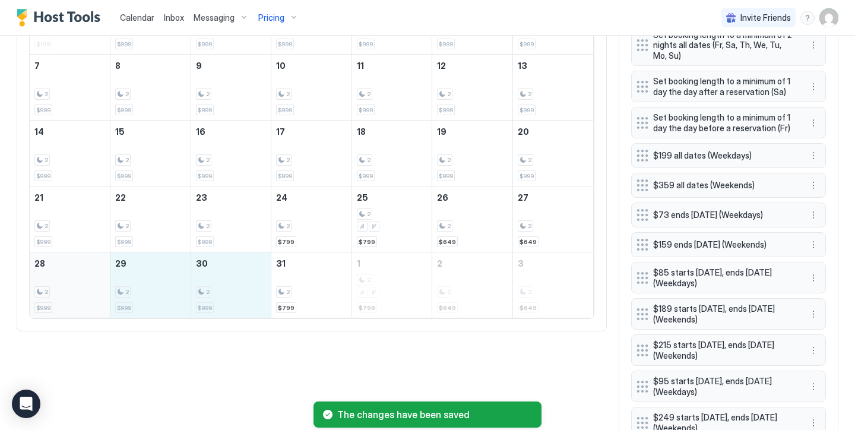
drag, startPoint x: 201, startPoint y: 279, endPoint x: 87, endPoint y: 271, distance: 113.7
click at [87, 271] on tr "28 2 $999 29 2 $999 30 2 $999 31 2 $799 1 2 $799 2 2 $649 3 2 $649" at bounding box center [311, 285] width 563 height 66
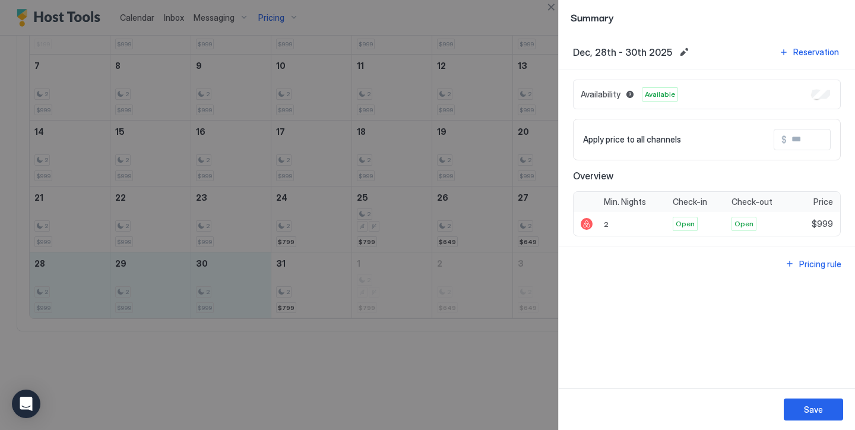
click at [815, 132] on input "Input Field" at bounding box center [834, 139] width 95 height 20
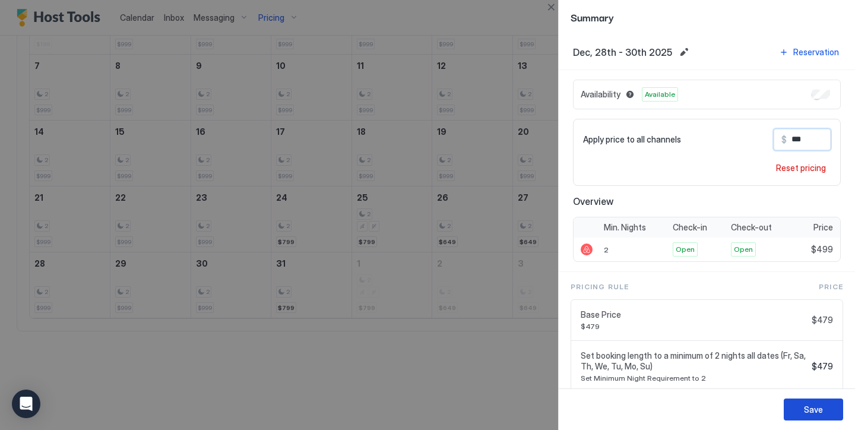
click at [825, 405] on button "Save" at bounding box center [813, 409] width 59 height 22
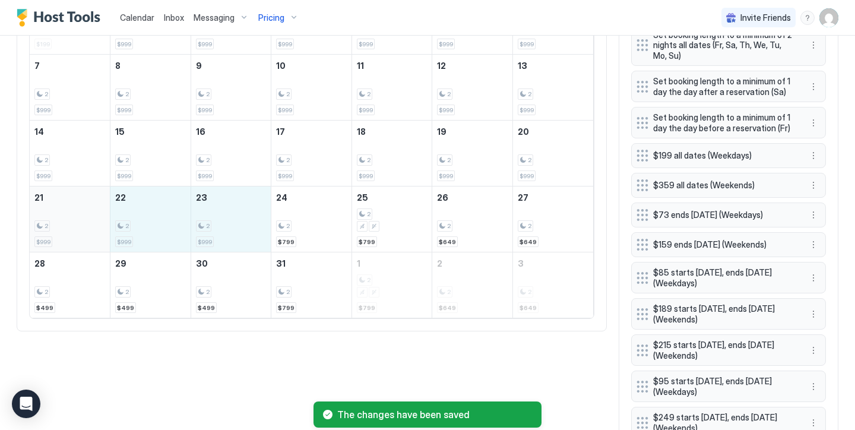
drag, startPoint x: 235, startPoint y: 220, endPoint x: 61, endPoint y: 211, distance: 174.2
click at [61, 211] on tr "21 2 $999 22 2 $999 23 2 $999 24 2 $799 25 2 $799 26 2 $649 27 2 $649" at bounding box center [311, 219] width 563 height 66
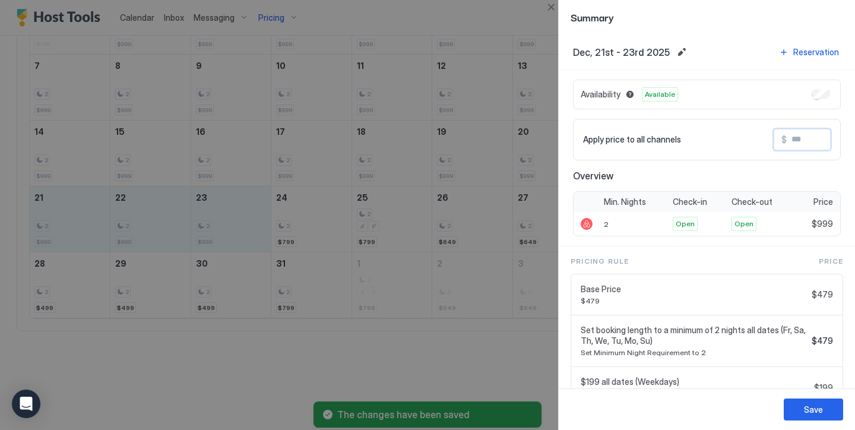
click at [798, 135] on input "Input Field" at bounding box center [834, 139] width 95 height 20
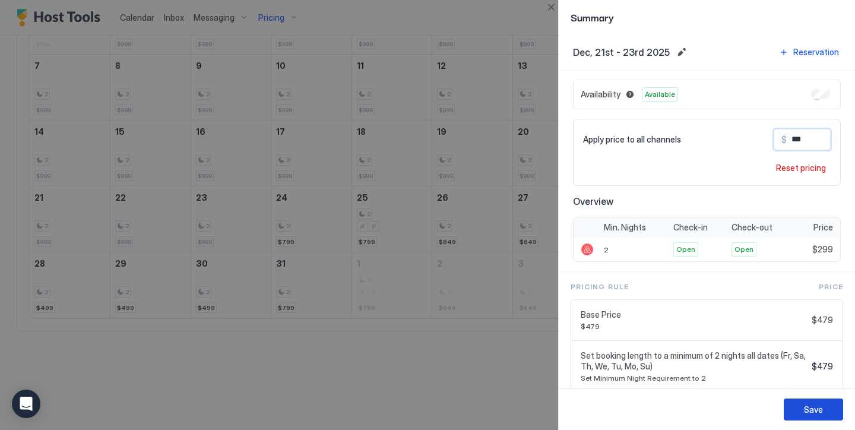
click at [827, 417] on button "Save" at bounding box center [813, 409] width 59 height 22
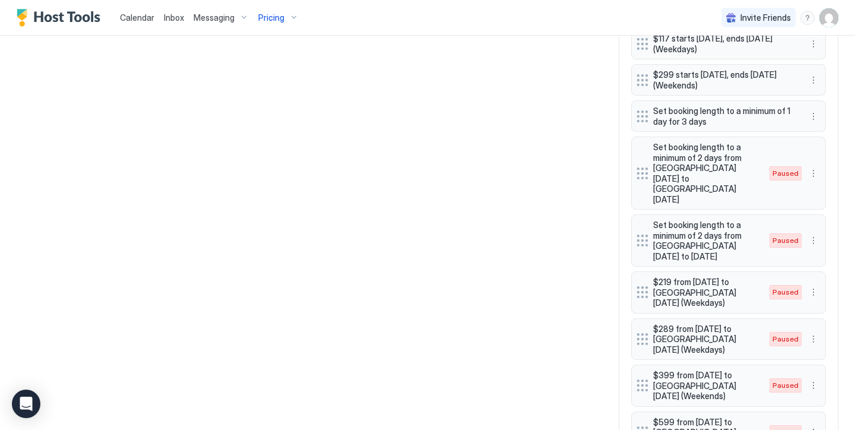
scroll to position [898, 0]
click at [812, 286] on button "More options" at bounding box center [813, 293] width 14 height 14
click at [829, 295] on span "Enable" at bounding box center [836, 297] width 23 height 9
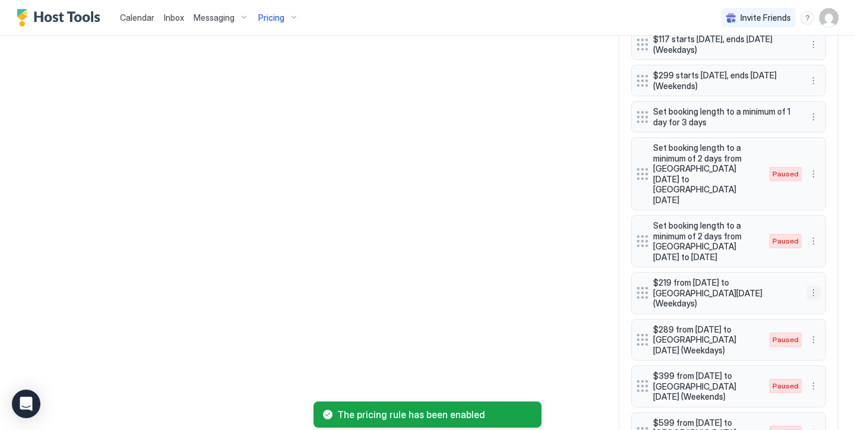
click at [812, 286] on button "More options" at bounding box center [813, 293] width 14 height 14
click at [823, 270] on div "Edit" at bounding box center [824, 274] width 26 height 9
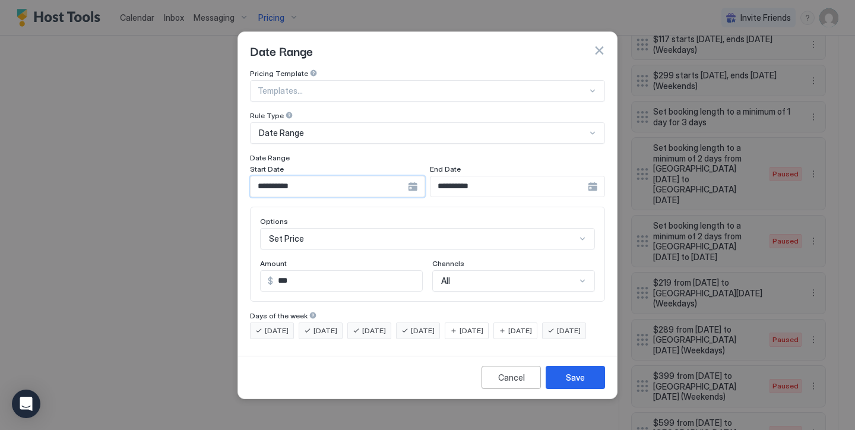
click at [343, 176] on input "**********" at bounding box center [329, 186] width 157 height 20
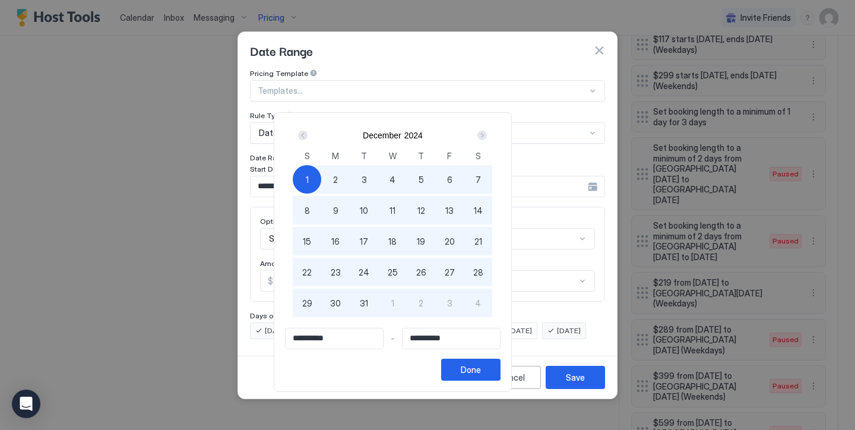
click at [487, 135] on div "Next" at bounding box center [481, 135] width 9 height 9
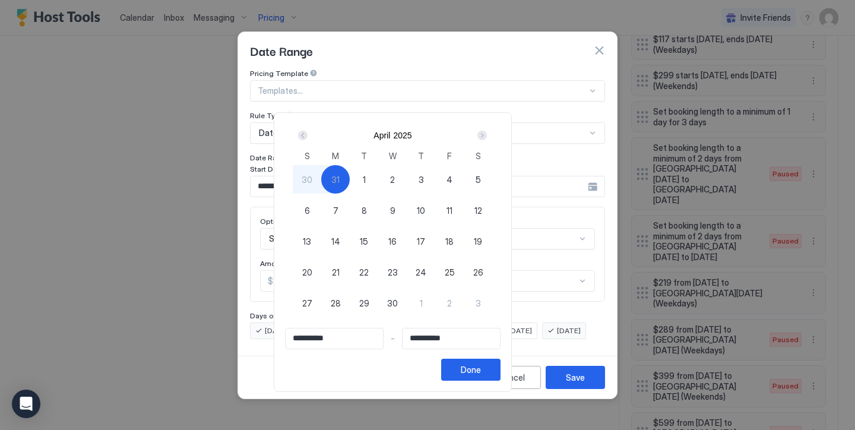
click at [487, 135] on div "Next" at bounding box center [481, 135] width 9 height 9
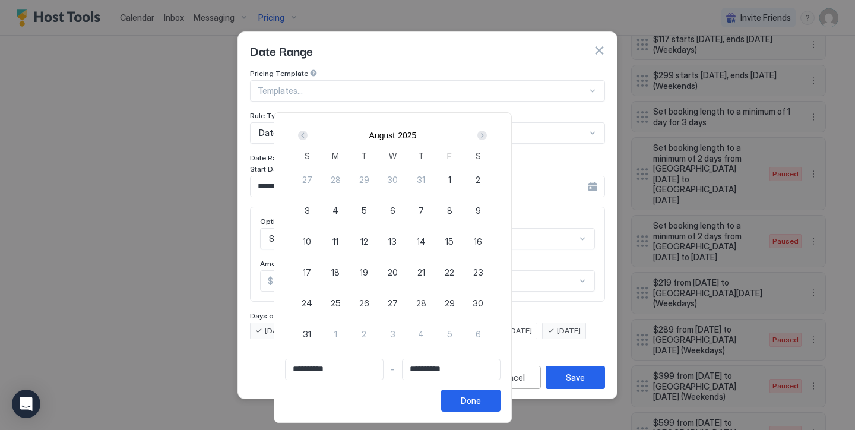
click at [487, 135] on div "Next" at bounding box center [481, 135] width 9 height 9
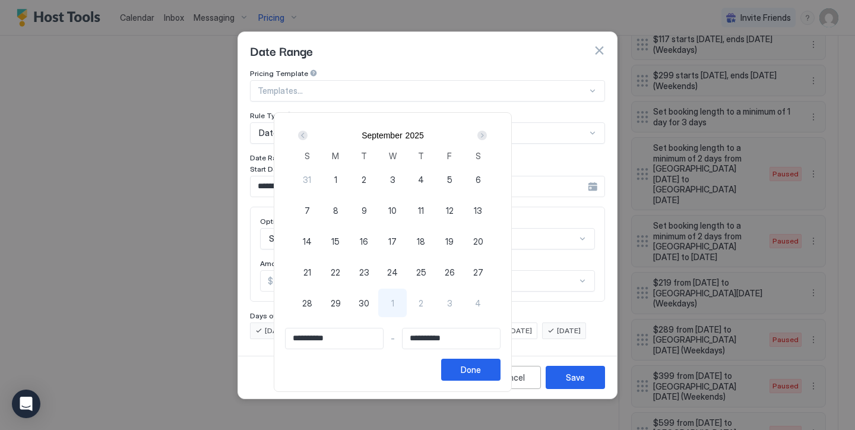
click at [487, 135] on div "Next" at bounding box center [481, 135] width 9 height 9
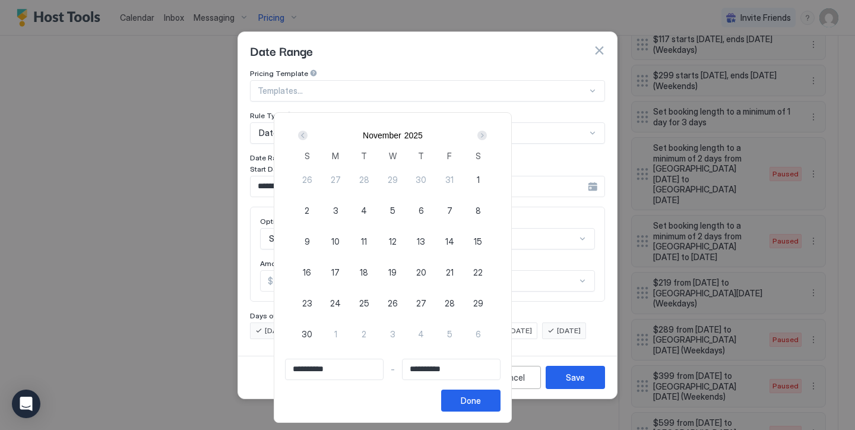
click at [487, 135] on div "Next" at bounding box center [481, 135] width 9 height 9
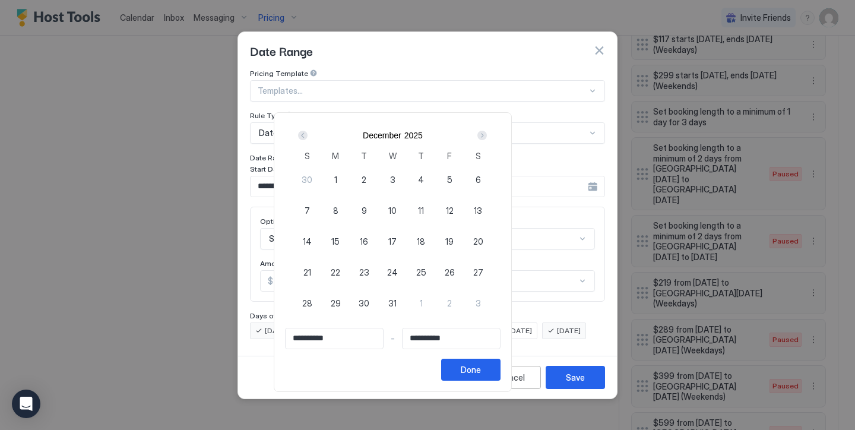
click at [350, 175] on div "1" at bounding box center [335, 179] width 28 height 28
click at [487, 133] on div "Next" at bounding box center [481, 135] width 9 height 9
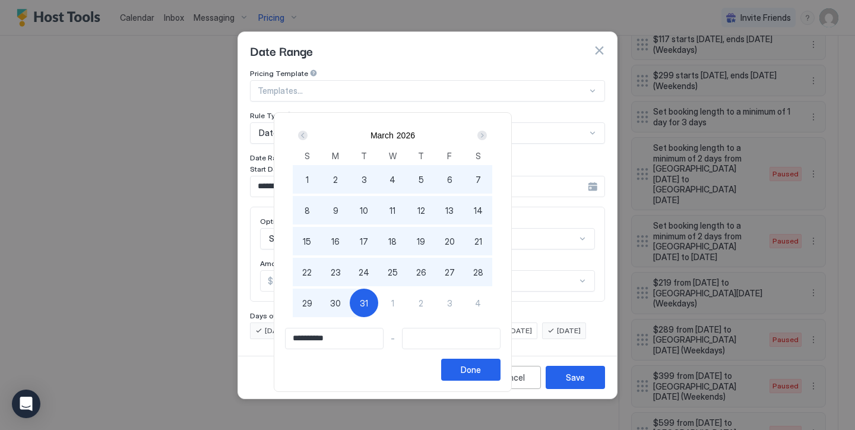
click at [378, 313] on div "31" at bounding box center [364, 303] width 28 height 28
click at [500, 371] on button "Done" at bounding box center [470, 370] width 59 height 22
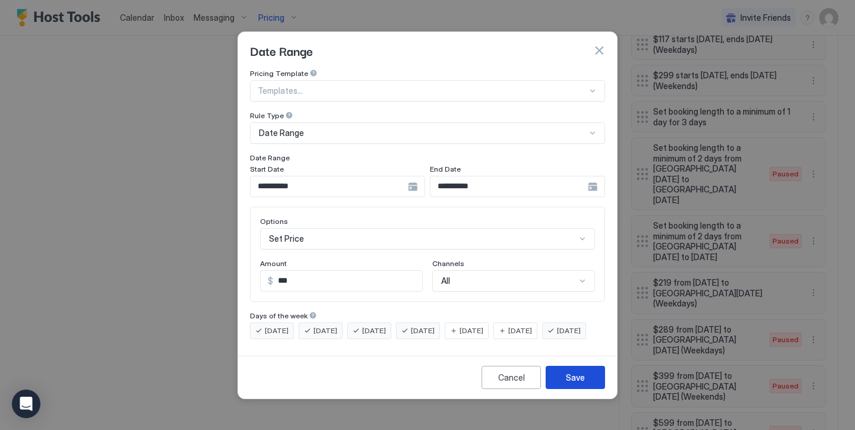
click at [565, 384] on button "Save" at bounding box center [575, 377] width 59 height 23
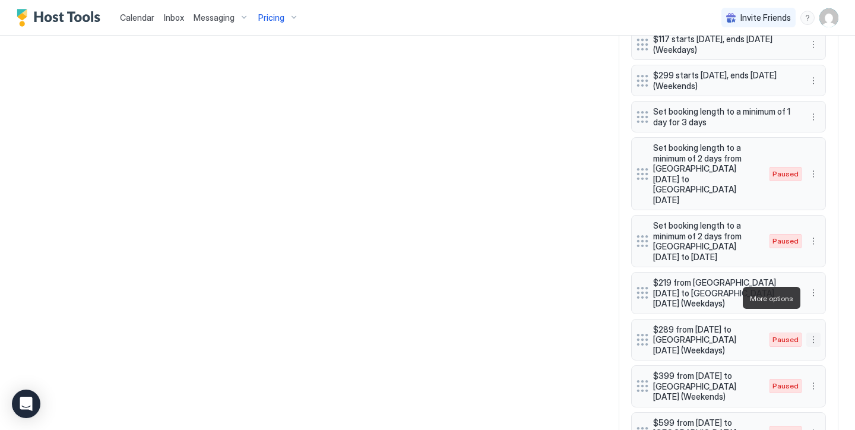
click at [816, 332] on button "More options" at bounding box center [813, 339] width 14 height 14
click at [829, 312] on span "Edit" at bounding box center [831, 314] width 13 height 9
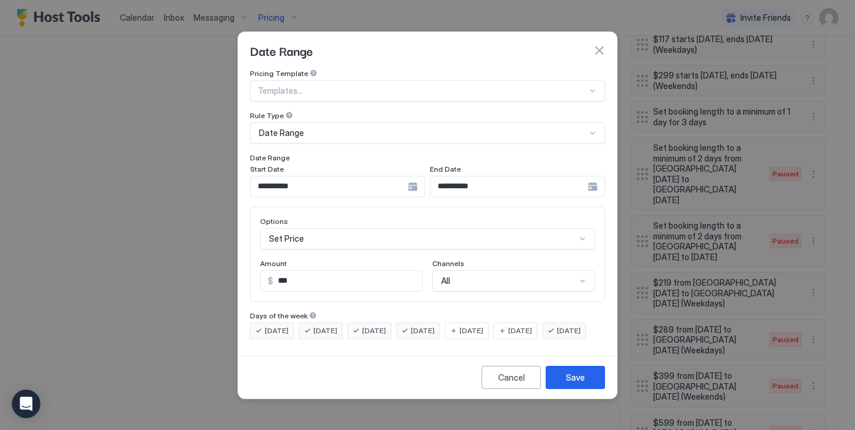
click at [364, 176] on input "**********" at bounding box center [329, 186] width 157 height 20
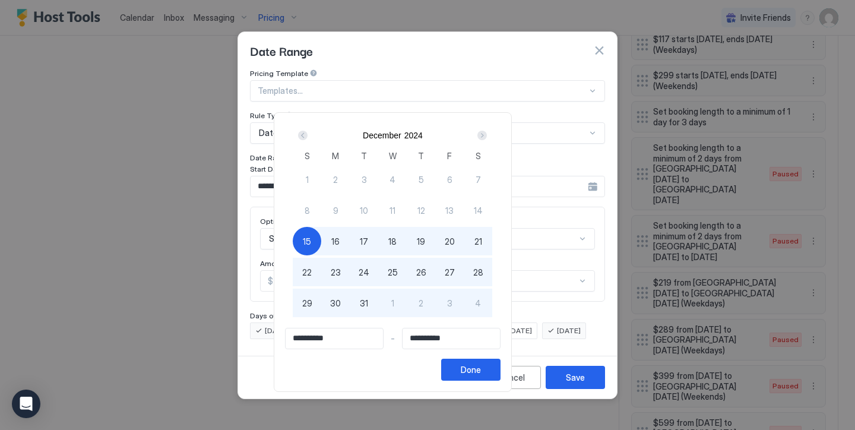
click at [489, 142] on div "Next" at bounding box center [482, 135] width 14 height 14
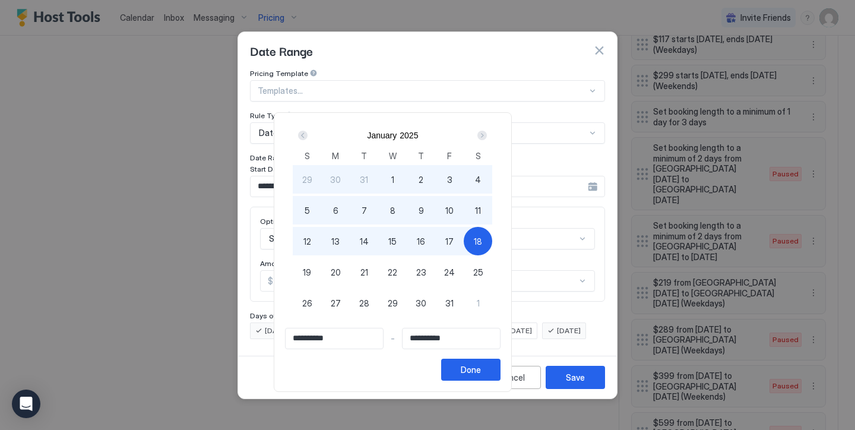
click at [489, 142] on div "Next" at bounding box center [482, 135] width 14 height 14
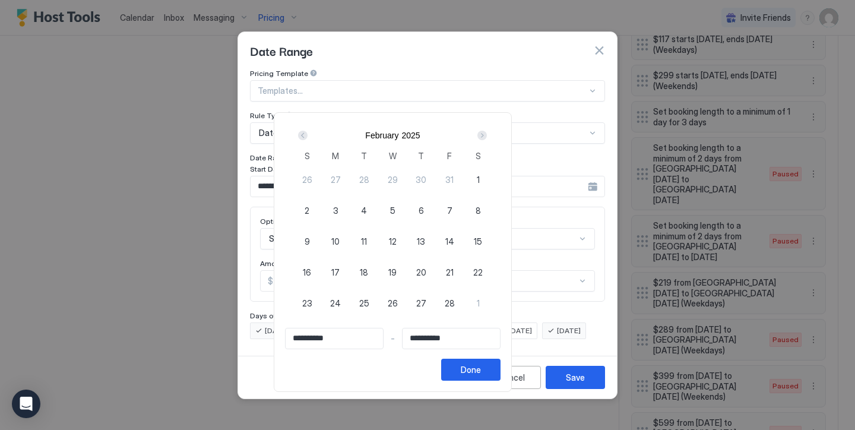
click at [489, 142] on div "Next" at bounding box center [482, 135] width 14 height 14
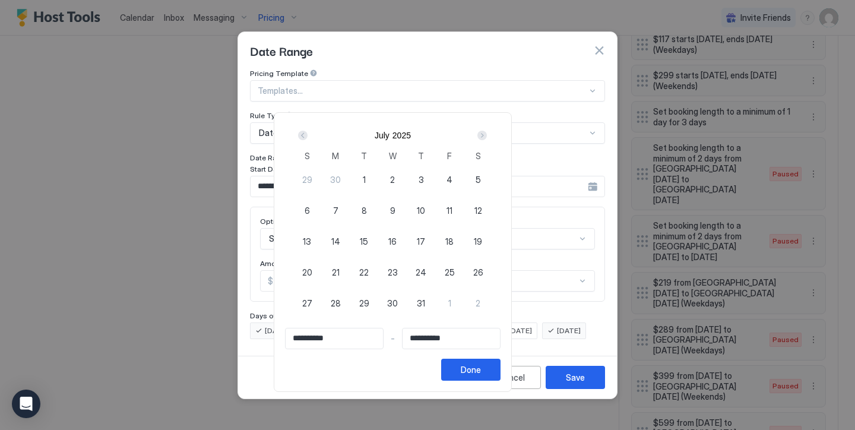
click at [489, 142] on div "Next" at bounding box center [482, 135] width 14 height 14
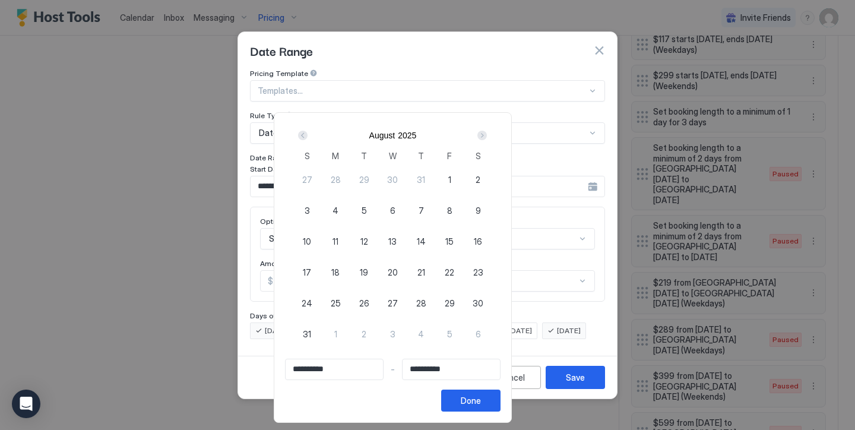
click at [489, 142] on div "Next" at bounding box center [482, 135] width 14 height 14
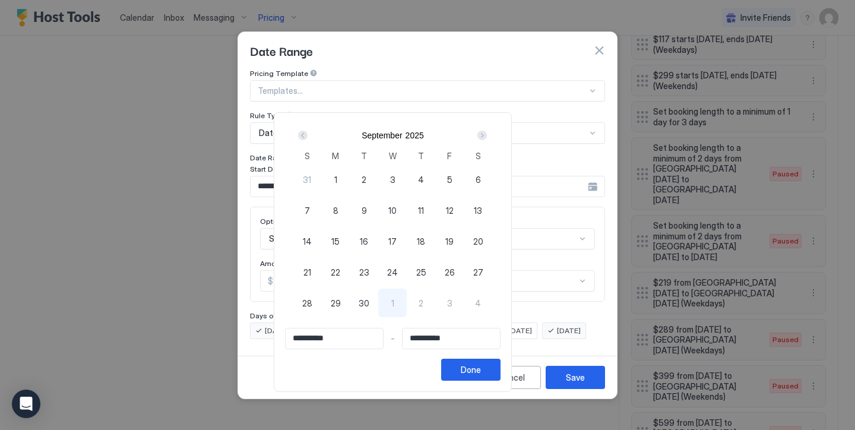
click at [489, 142] on div "Next" at bounding box center [482, 135] width 14 height 14
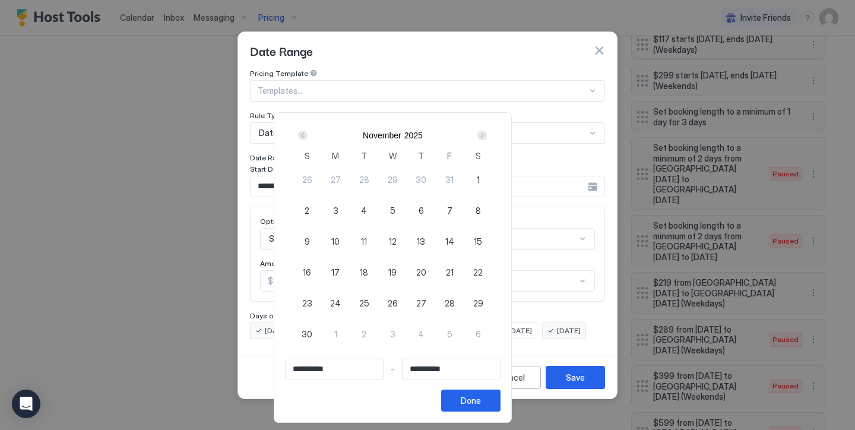
click at [489, 142] on div "Next" at bounding box center [482, 135] width 14 height 14
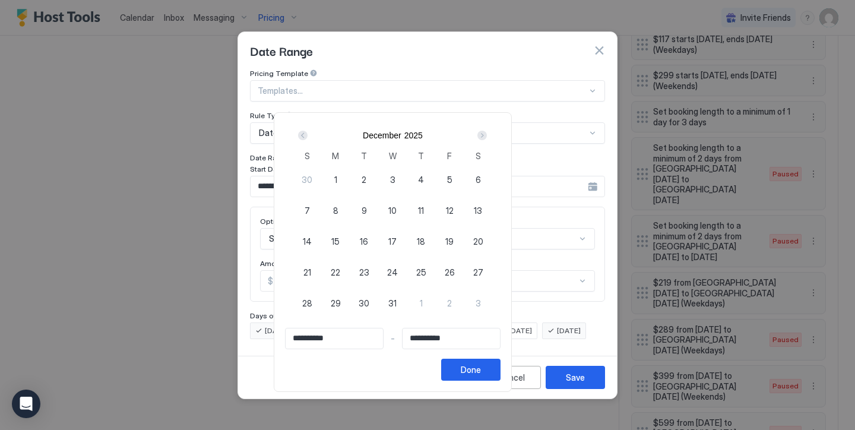
click at [312, 239] on span "14" at bounding box center [307, 241] width 9 height 12
click at [489, 137] on div "Next" at bounding box center [482, 135] width 14 height 14
click at [310, 140] on div "Prev" at bounding box center [303, 135] width 14 height 14
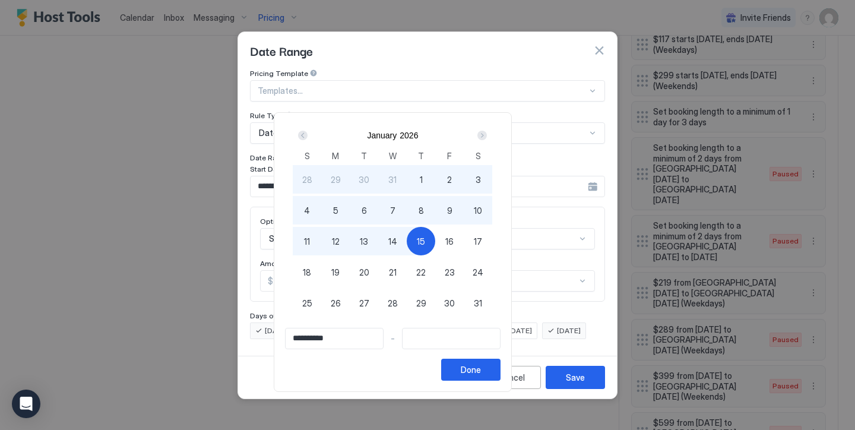
click at [435, 232] on div "15" at bounding box center [421, 241] width 28 height 28
click at [500, 370] on button "Done" at bounding box center [470, 370] width 59 height 22
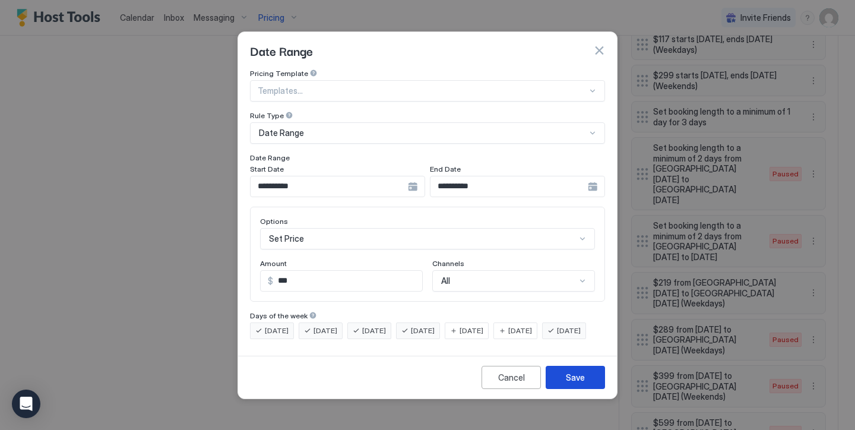
click at [558, 381] on button "Save" at bounding box center [575, 377] width 59 height 23
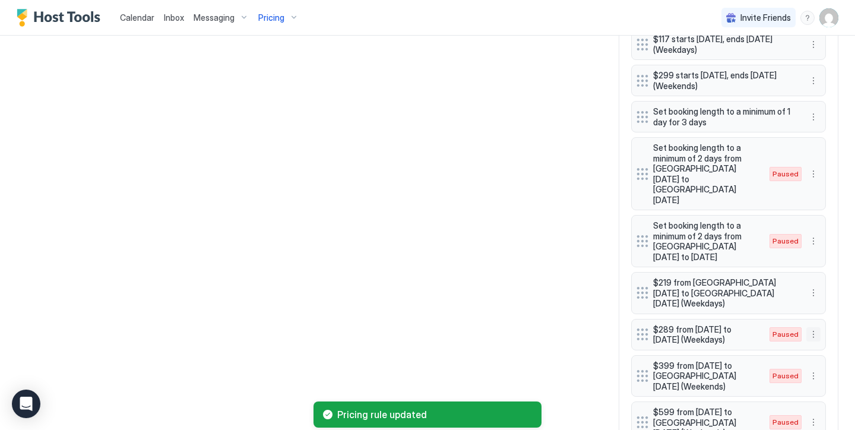
click at [813, 327] on button "More options" at bounding box center [813, 334] width 14 height 14
click at [830, 328] on div "Enable" at bounding box center [830, 333] width 46 height 19
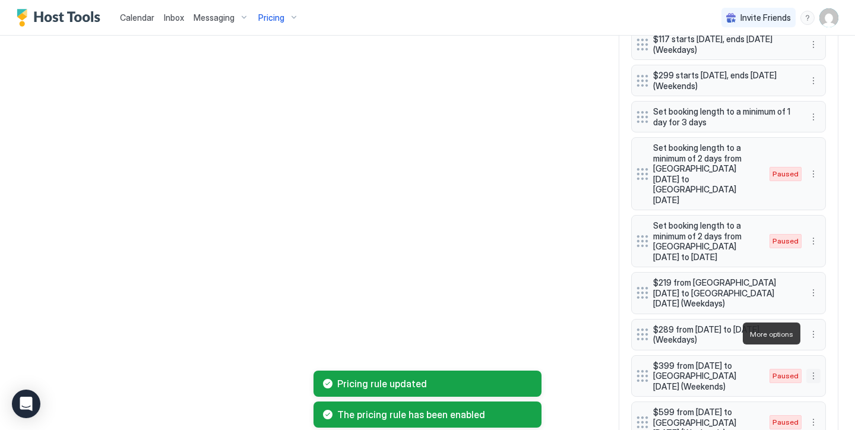
click at [816, 369] on button "More options" at bounding box center [813, 376] width 14 height 14
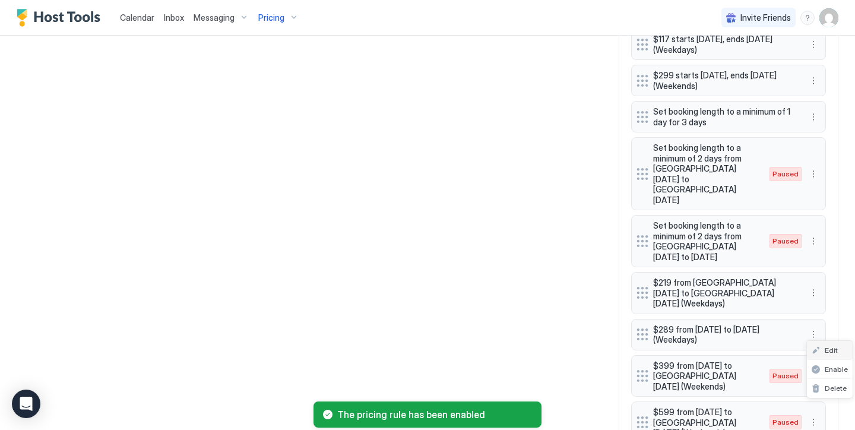
click at [833, 354] on div "Edit" at bounding box center [830, 350] width 46 height 19
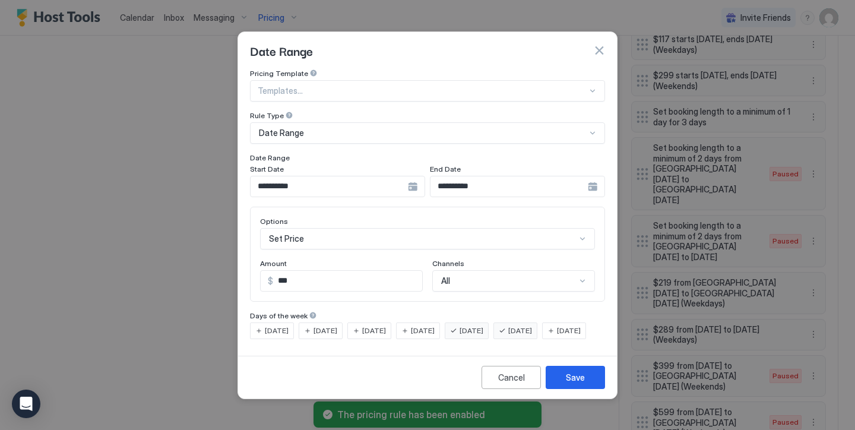
click at [299, 176] on input "**********" at bounding box center [329, 186] width 157 height 20
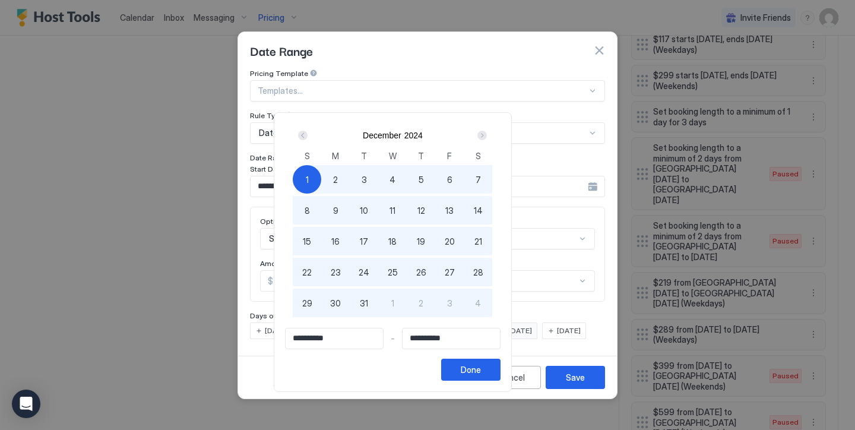
click at [489, 133] on div "Next" at bounding box center [482, 135] width 14 height 14
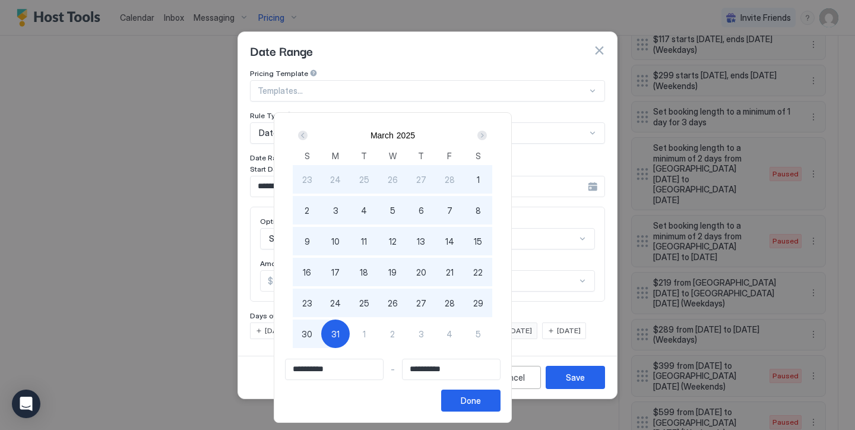
click at [489, 133] on div "Next" at bounding box center [482, 135] width 14 height 14
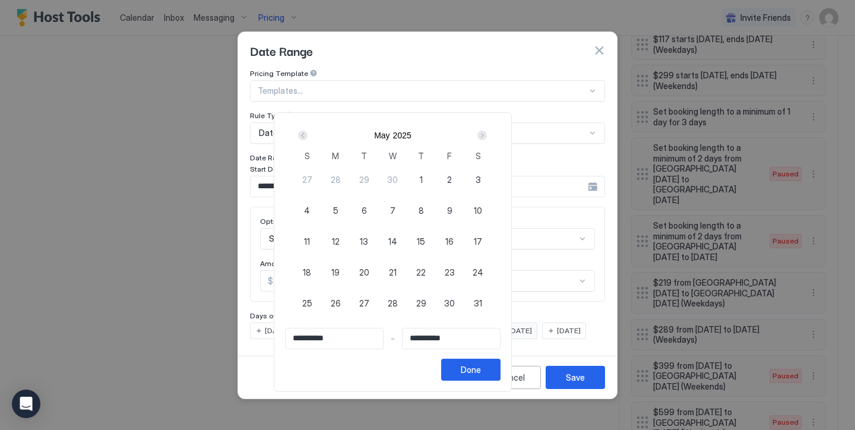
click at [489, 133] on div "Next" at bounding box center [482, 135] width 14 height 14
click at [489, 132] on div "Next" at bounding box center [482, 135] width 14 height 14
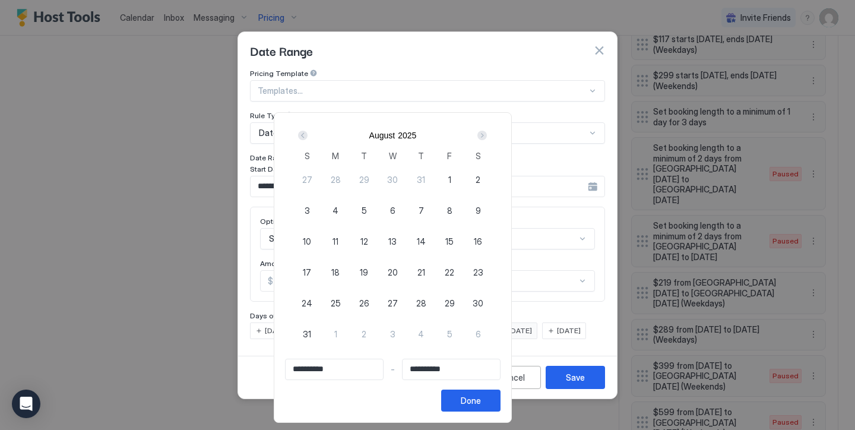
click at [489, 132] on div "Next" at bounding box center [482, 135] width 14 height 14
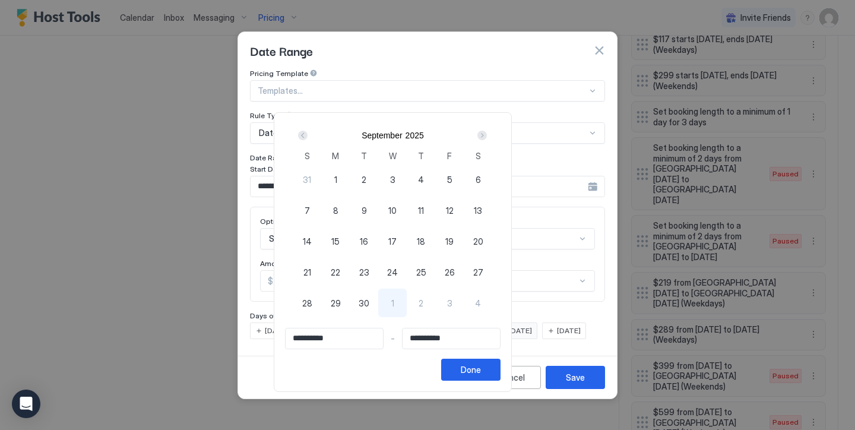
click at [489, 132] on div "Next" at bounding box center [482, 135] width 14 height 14
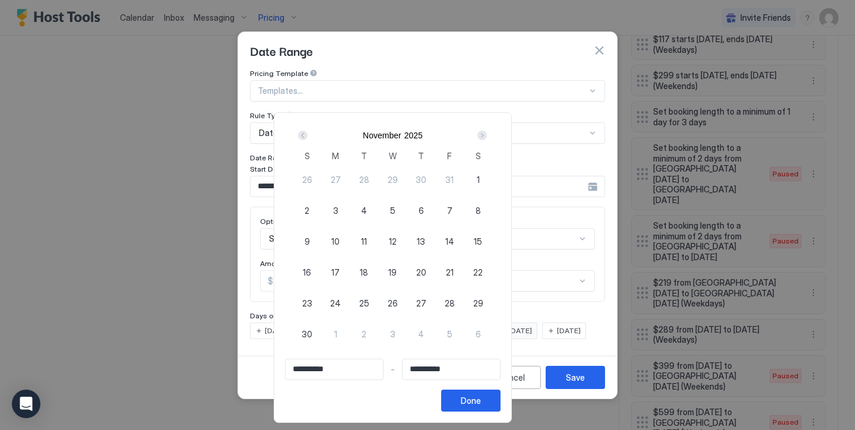
click at [489, 132] on div "Next" at bounding box center [482, 135] width 14 height 14
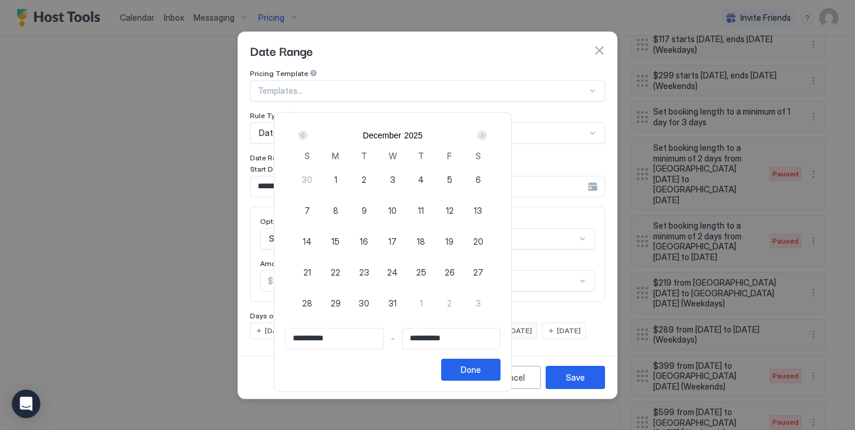
click at [337, 176] on span "1" at bounding box center [335, 179] width 3 height 12
click at [487, 137] on div "Next" at bounding box center [481, 135] width 9 height 9
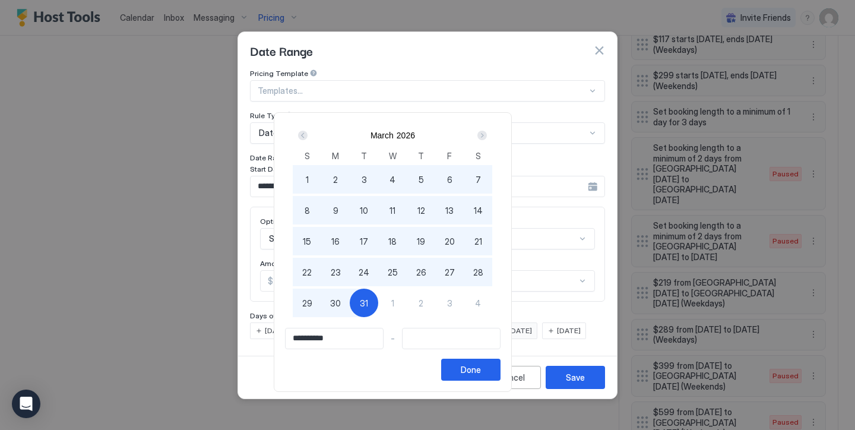
click at [378, 290] on div "31" at bounding box center [364, 303] width 28 height 28
click at [481, 369] on div "Done" at bounding box center [471, 369] width 20 height 12
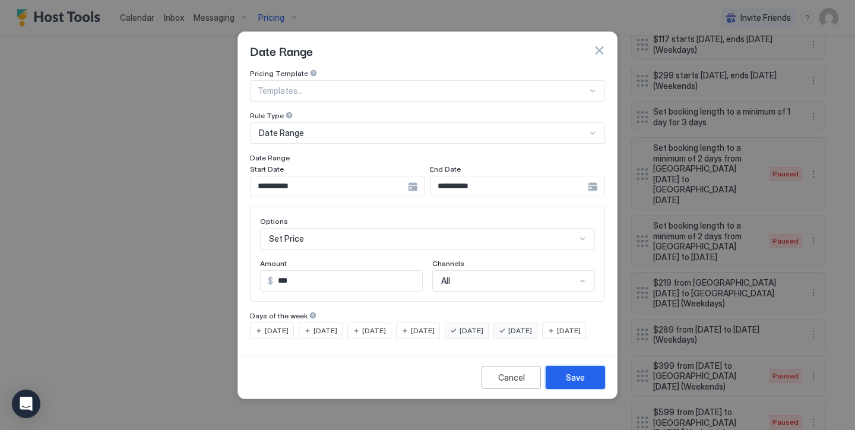
click at [575, 379] on button "Save" at bounding box center [575, 377] width 59 height 23
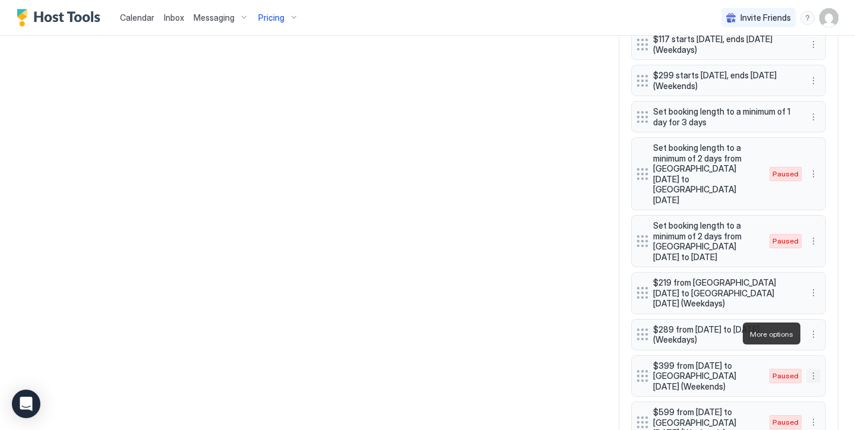
click at [813, 369] on button "More options" at bounding box center [813, 376] width 14 height 14
click at [828, 354] on span "Edit" at bounding box center [831, 349] width 13 height 9
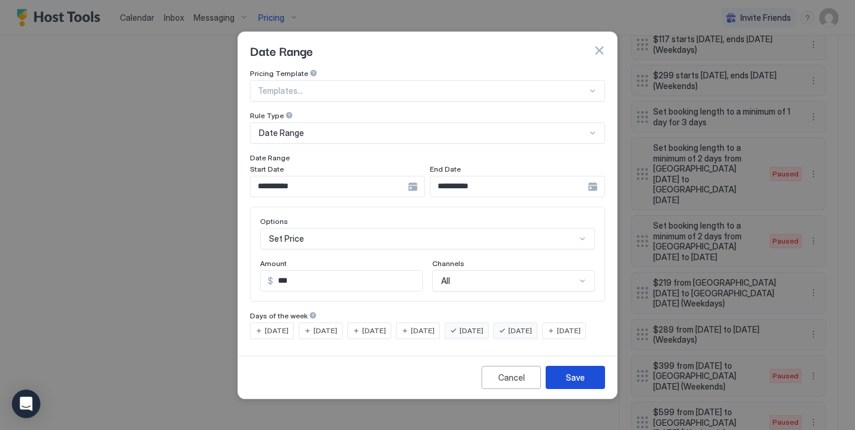
click at [556, 388] on button "Save" at bounding box center [575, 377] width 59 height 23
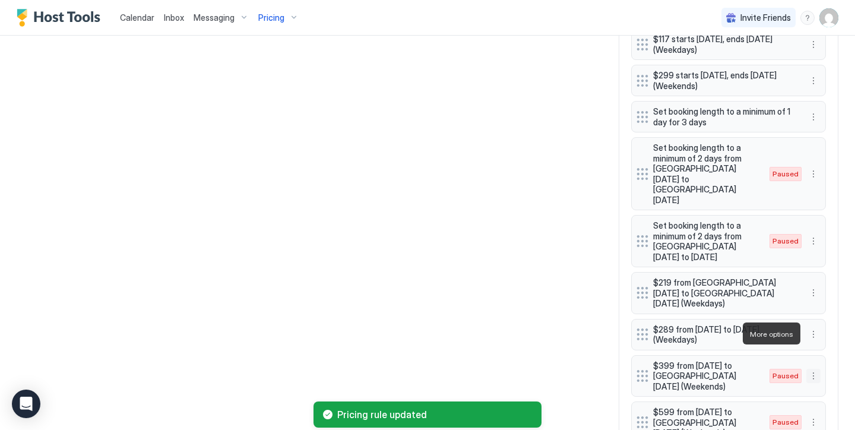
click at [814, 369] on button "More options" at bounding box center [813, 376] width 14 height 14
click at [829, 363] on div "Enable" at bounding box center [830, 369] width 46 height 19
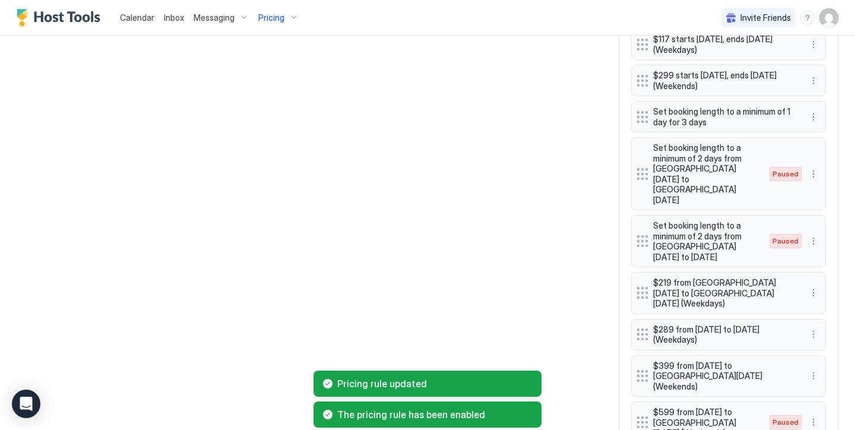
click at [814, 373] on div "Pricing rule updated The pricing rule has been enabled" at bounding box center [427, 399] width 855 height 62
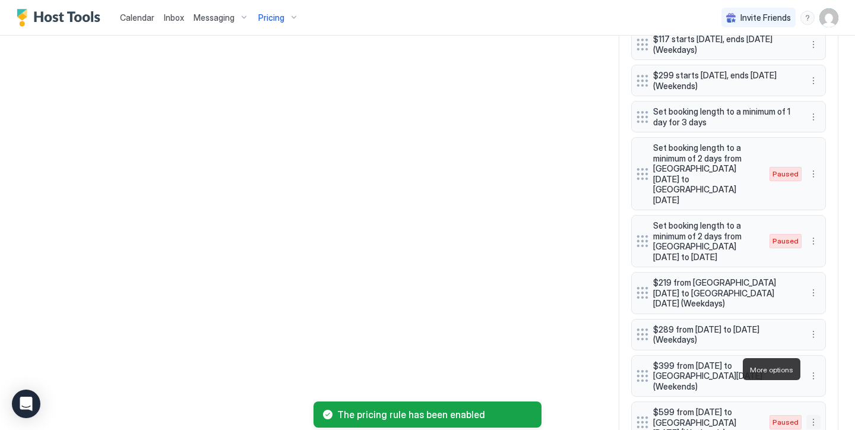
click at [814, 415] on button "More options" at bounding box center [813, 422] width 14 height 14
click at [830, 316] on span "Edit" at bounding box center [831, 313] width 13 height 9
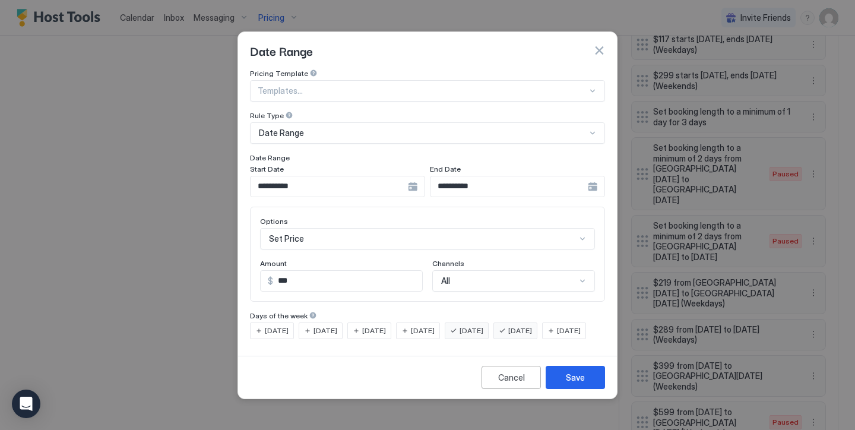
click at [356, 176] on input "**********" at bounding box center [329, 186] width 157 height 20
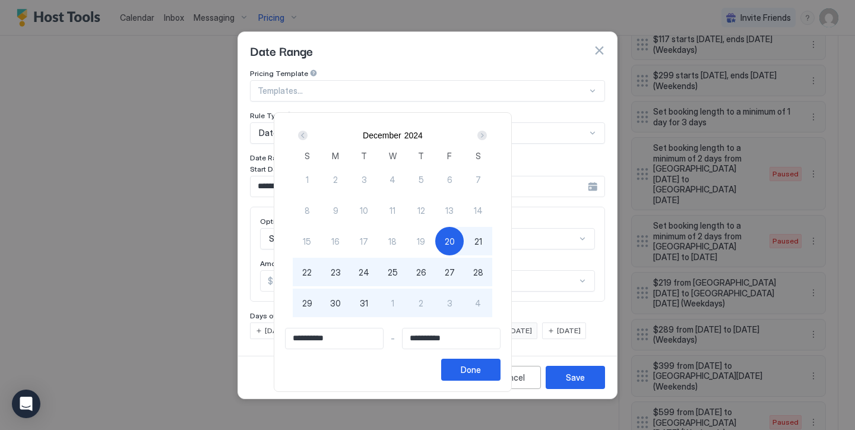
click at [489, 131] on div "Next" at bounding box center [482, 135] width 14 height 14
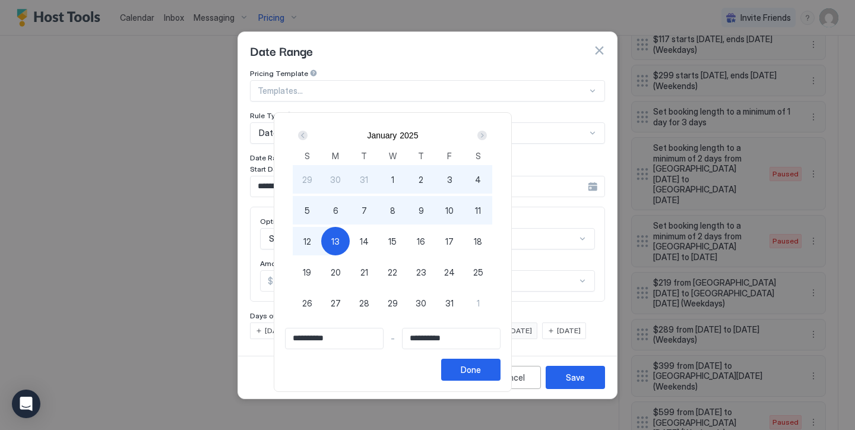
click at [487, 133] on div "Next" at bounding box center [481, 135] width 9 height 9
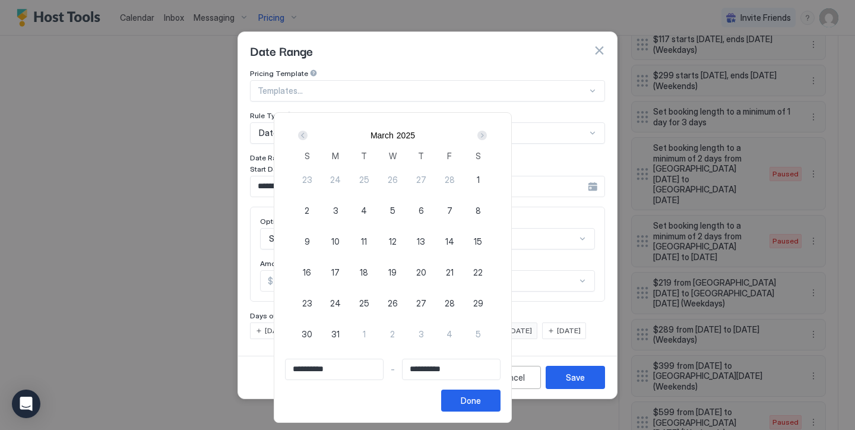
click at [487, 133] on div "Next" at bounding box center [481, 135] width 9 height 9
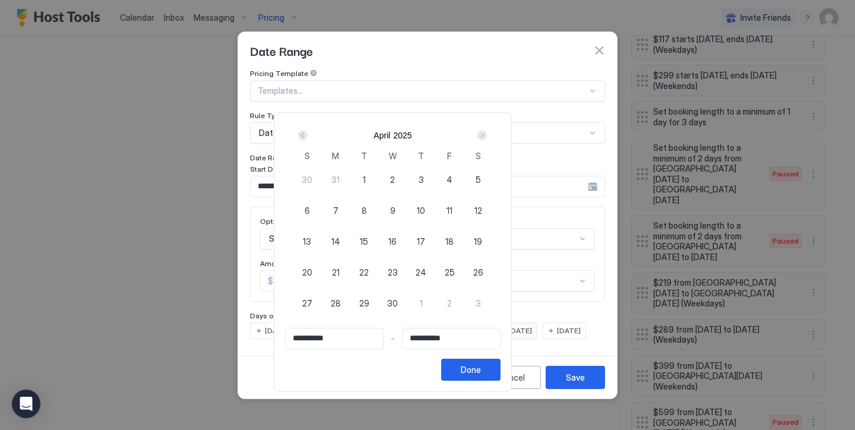
click at [487, 133] on div "Next" at bounding box center [481, 135] width 9 height 9
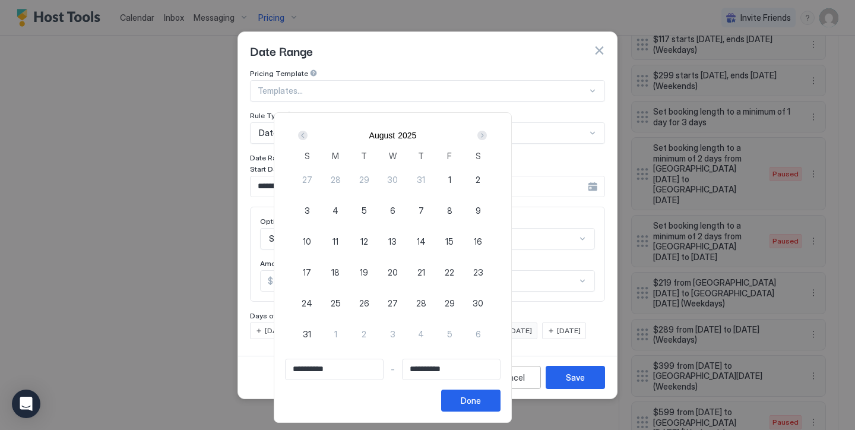
click at [487, 133] on div "Next" at bounding box center [481, 135] width 9 height 9
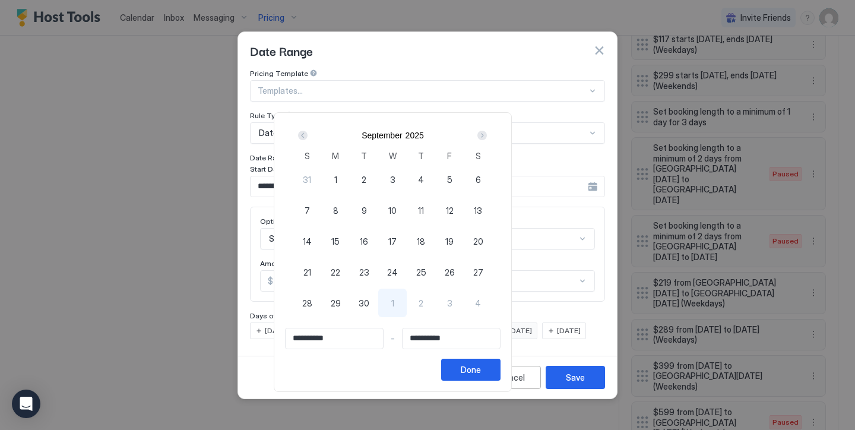
click at [487, 133] on div "Next" at bounding box center [481, 135] width 9 height 9
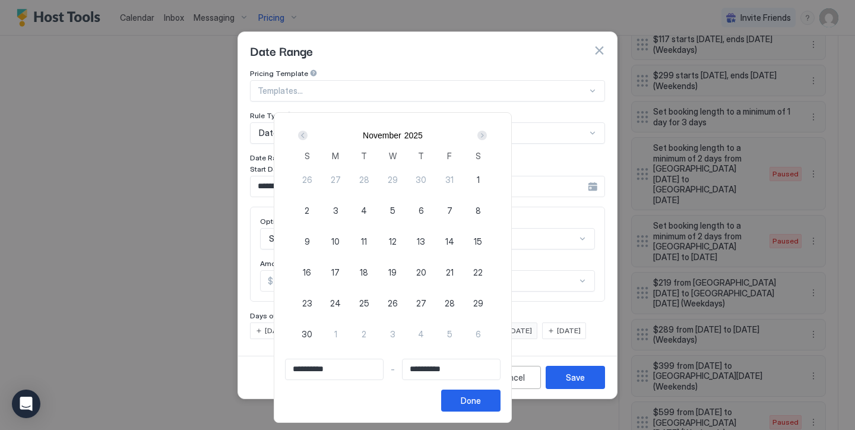
click at [487, 133] on div "Next" at bounding box center [481, 135] width 9 height 9
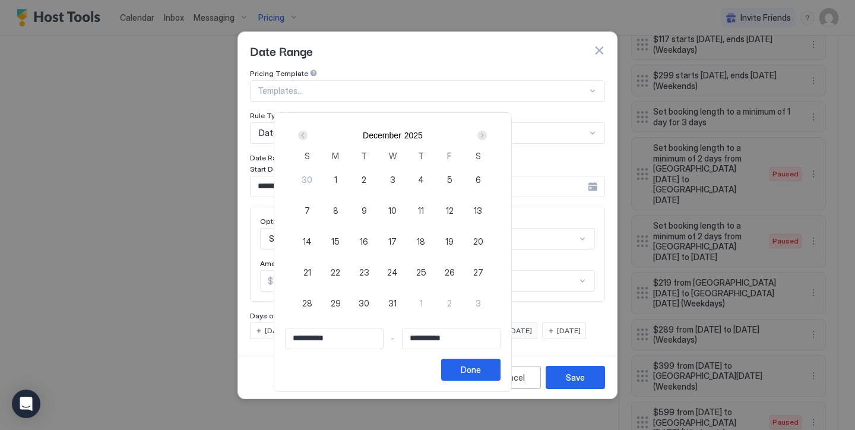
click at [454, 240] on span "19" at bounding box center [449, 241] width 8 height 12
click at [489, 129] on div "Next" at bounding box center [482, 135] width 14 height 14
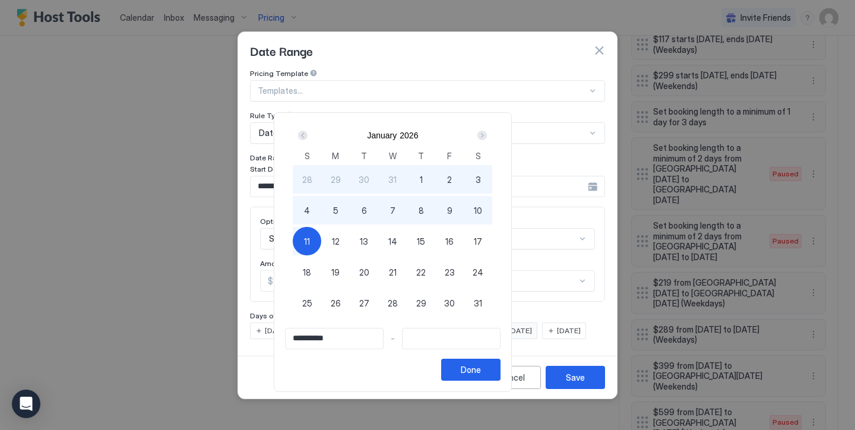
click at [321, 245] on div "11" at bounding box center [307, 241] width 28 height 28
click at [500, 361] on button "Done" at bounding box center [470, 370] width 59 height 22
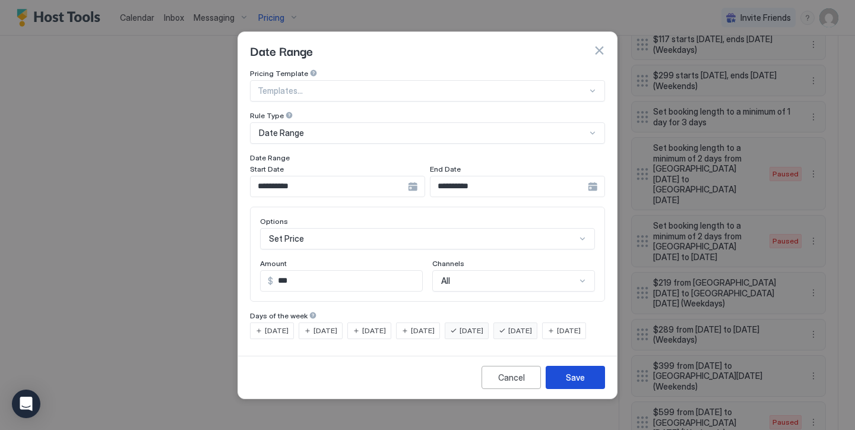
click at [576, 381] on button "Save" at bounding box center [575, 377] width 59 height 23
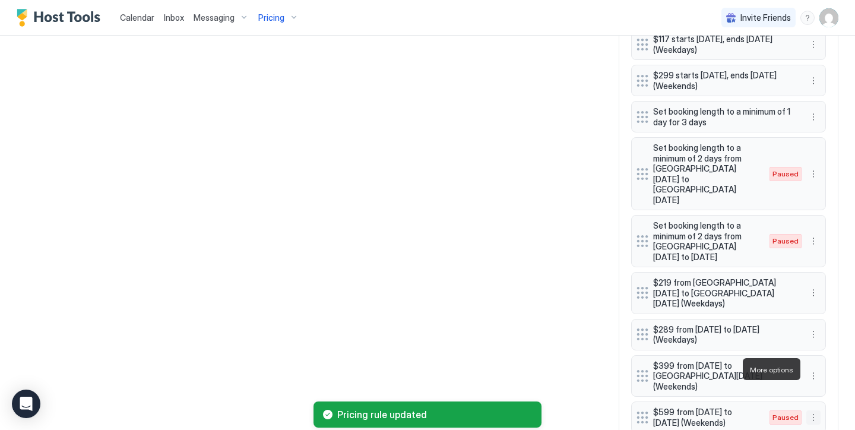
click at [815, 410] on button "More options" at bounding box center [813, 417] width 14 height 14
click at [832, 329] on span "Enable" at bounding box center [836, 332] width 23 height 9
click at [815, 410] on button "More options" at bounding box center [813, 417] width 14 height 14
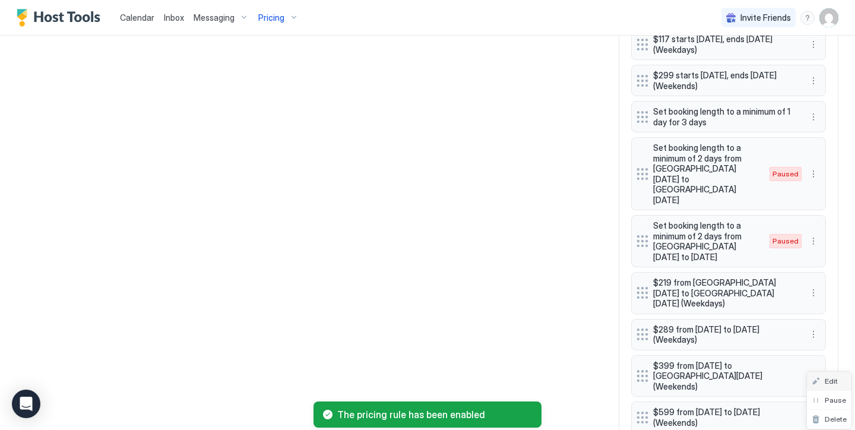
click at [828, 378] on span "Edit" at bounding box center [831, 380] width 13 height 9
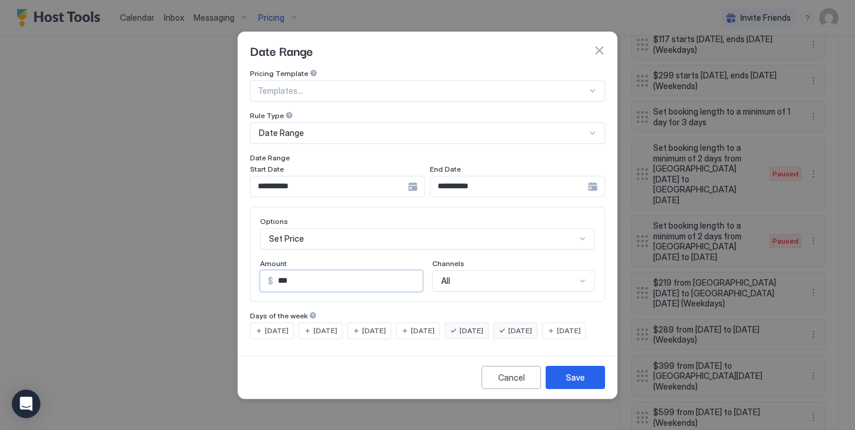
drag, startPoint x: 283, startPoint y: 269, endPoint x: 226, endPoint y: 236, distance: 66.2
click at [232, 242] on div "**********" at bounding box center [427, 215] width 855 height 430
click at [598, 382] on button "Save" at bounding box center [575, 377] width 59 height 23
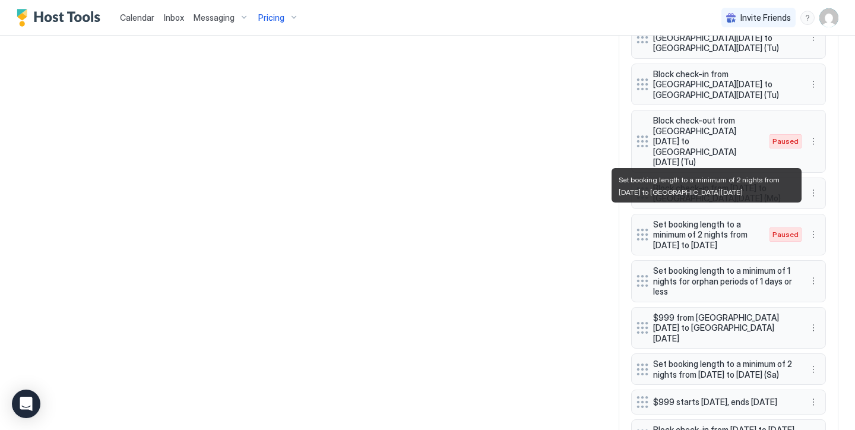
scroll to position [1706, 0]
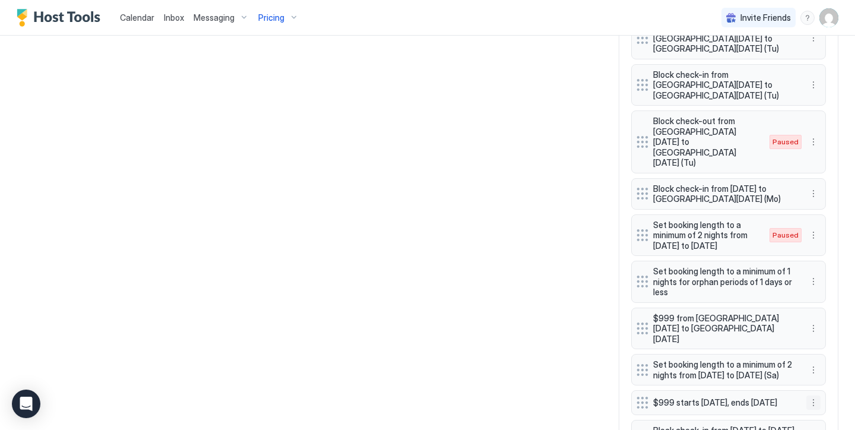
click at [813, 395] on button "More options" at bounding box center [813, 402] width 14 height 14
click at [831, 350] on span "Delete" at bounding box center [836, 352] width 22 height 9
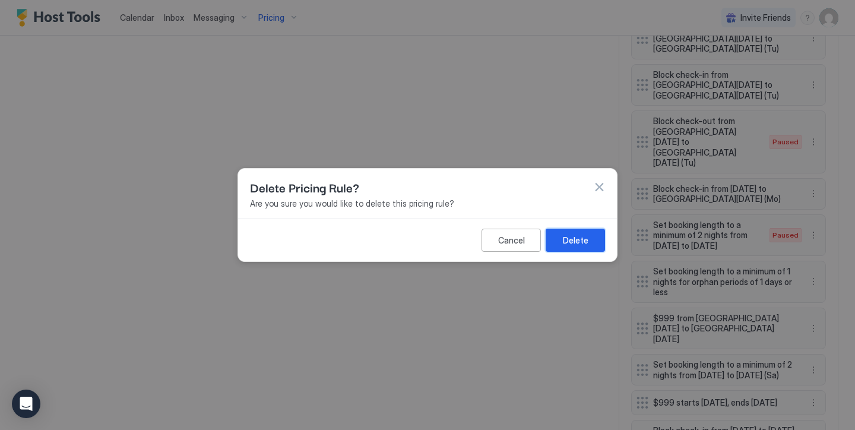
click at [584, 241] on div "Delete" at bounding box center [576, 240] width 26 height 12
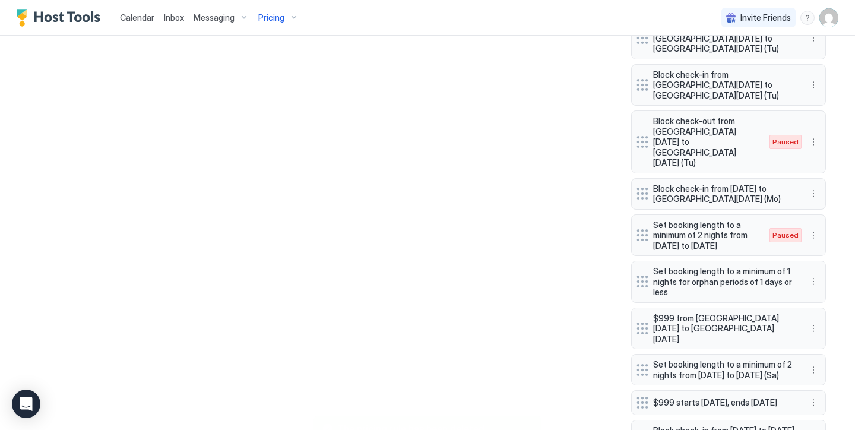
scroll to position [1670, 0]
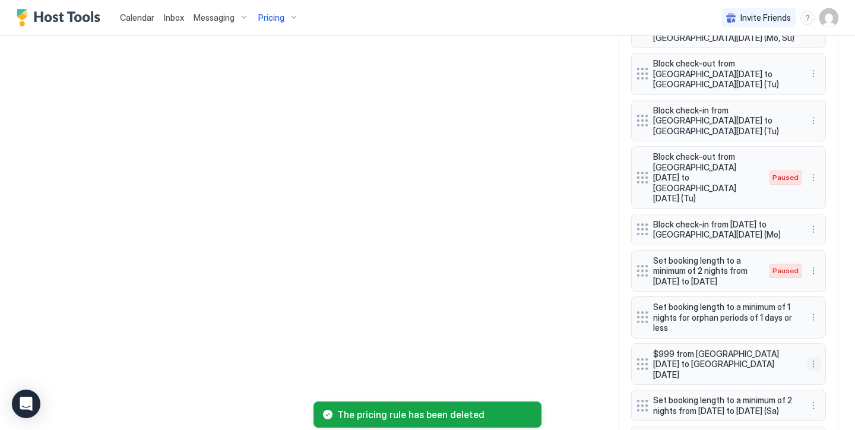
click at [817, 357] on button "More options" at bounding box center [813, 364] width 14 height 14
click at [833, 307] on span "Delete" at bounding box center [836, 306] width 22 height 9
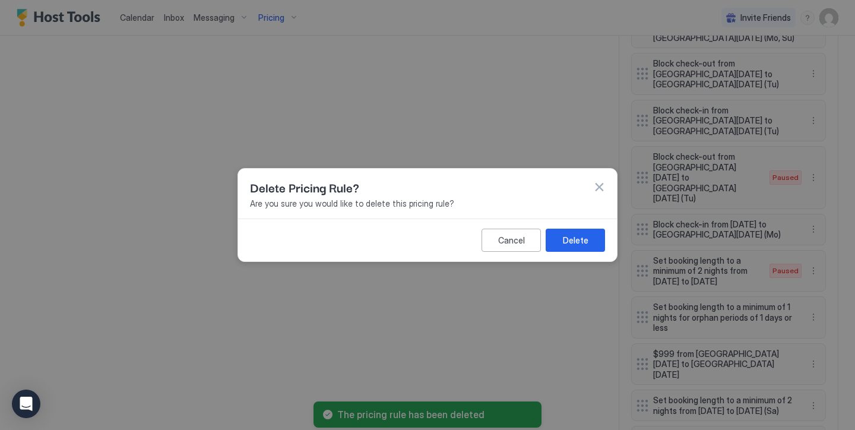
click at [566, 253] on div "Cancel Delete" at bounding box center [427, 239] width 379 height 43
click at [571, 245] on div "Delete" at bounding box center [576, 240] width 26 height 12
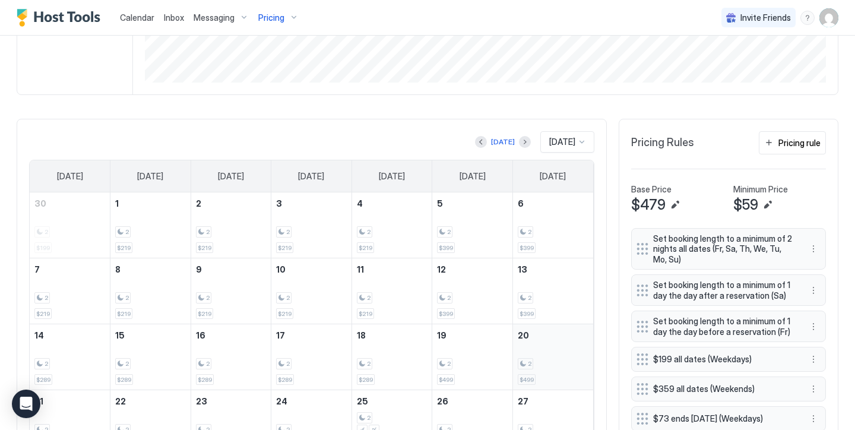
scroll to position [230, 0]
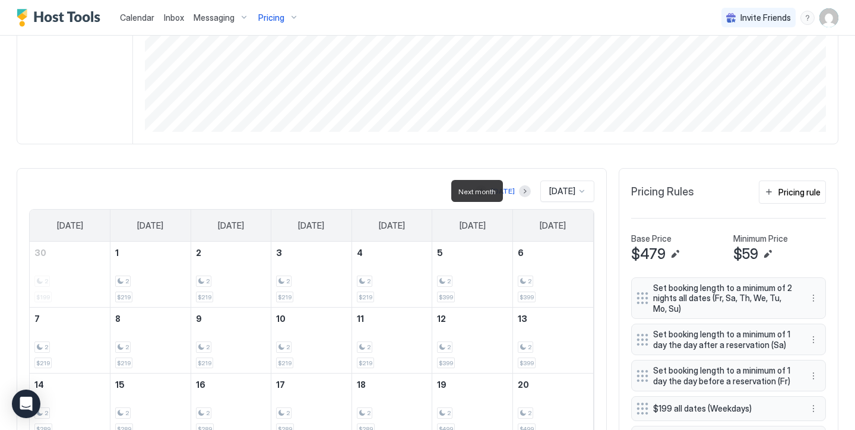
click at [520, 194] on div at bounding box center [525, 191] width 12 height 12
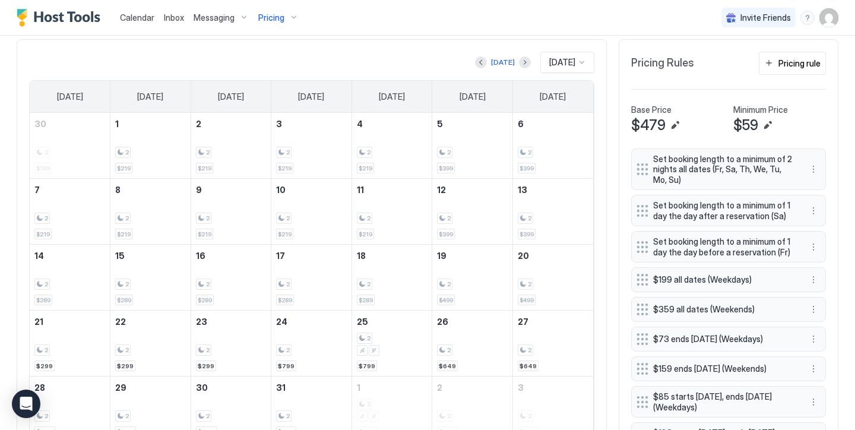
scroll to position [371, 0]
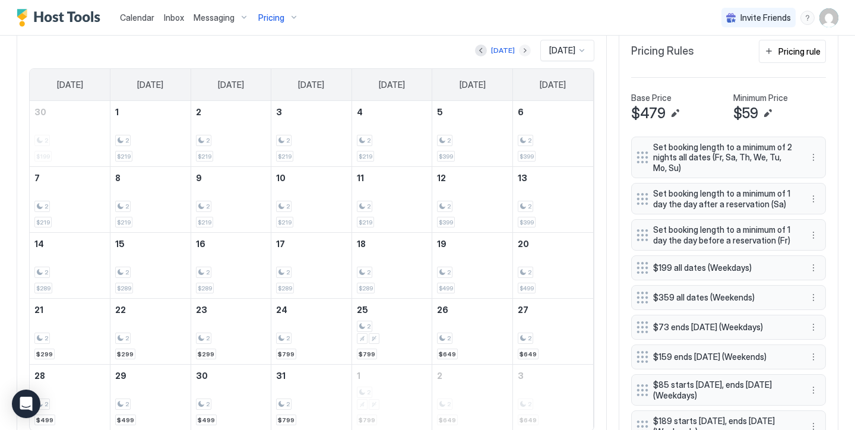
click at [519, 53] on button "Next month" at bounding box center [525, 51] width 12 height 12
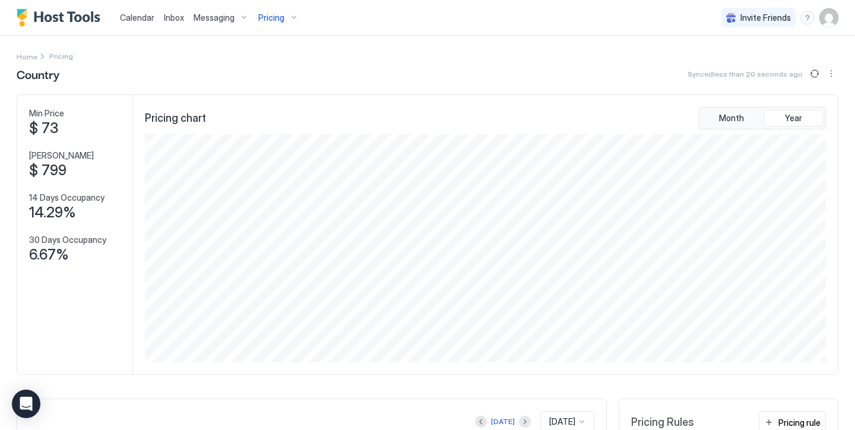
scroll to position [0, 0]
click at [280, 11] on div "Pricing" at bounding box center [278, 18] width 50 height 20
click at [413, 42] on div at bounding box center [427, 215] width 855 height 430
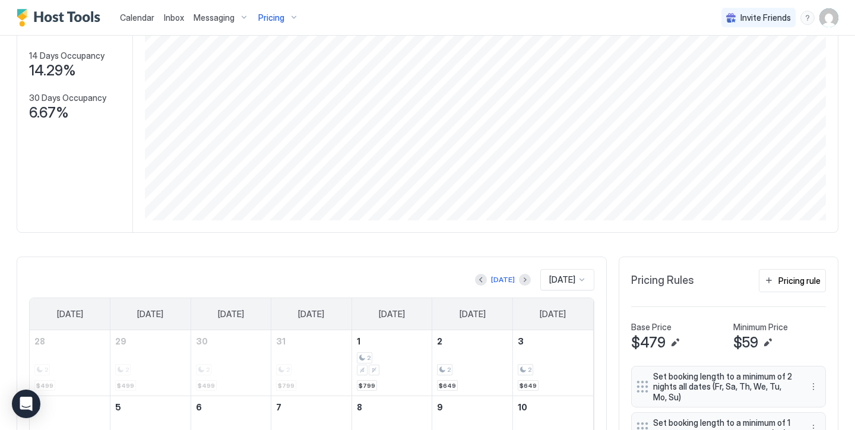
scroll to position [0, 0]
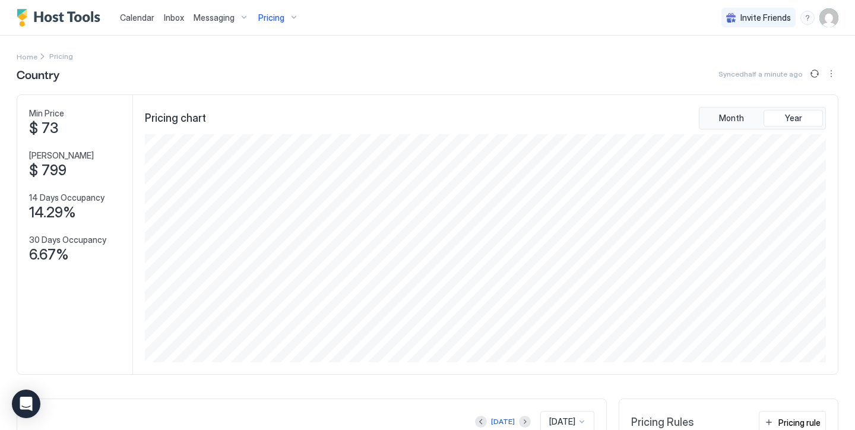
click at [293, 14] on div "Pricing" at bounding box center [278, 18] width 50 height 20
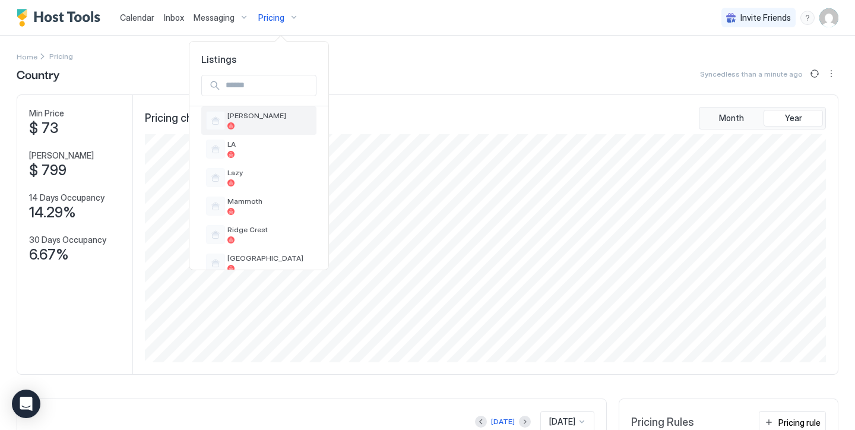
click at [287, 125] on div at bounding box center [269, 125] width 84 height 7
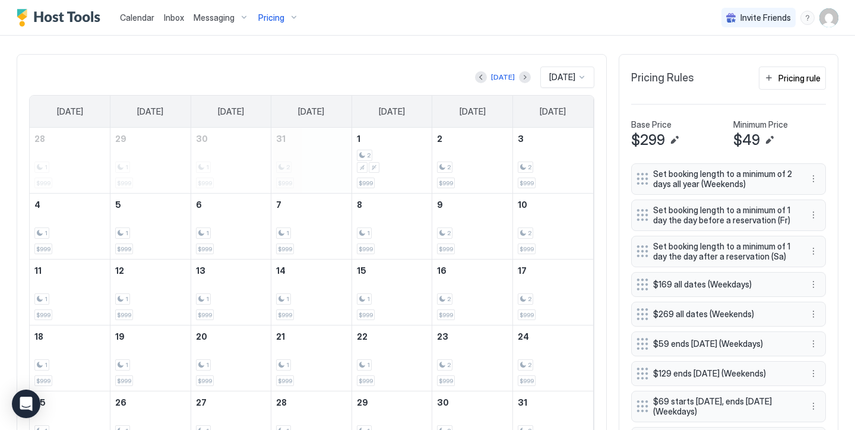
scroll to position [328, 0]
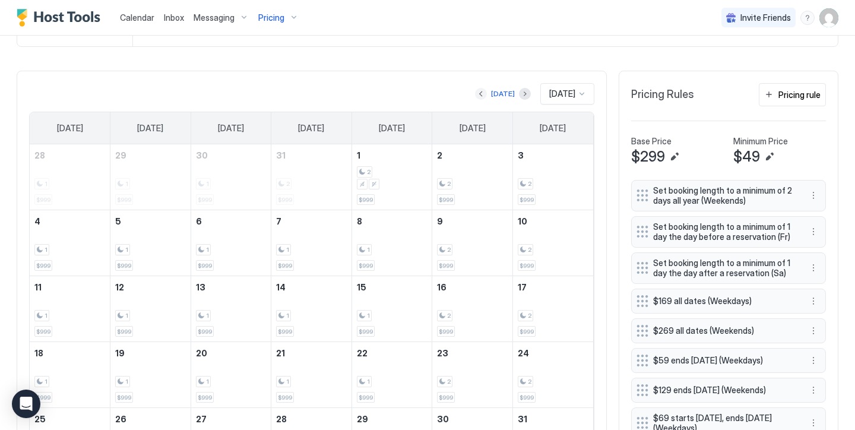
click at [475, 91] on button "Previous month" at bounding box center [481, 94] width 12 height 12
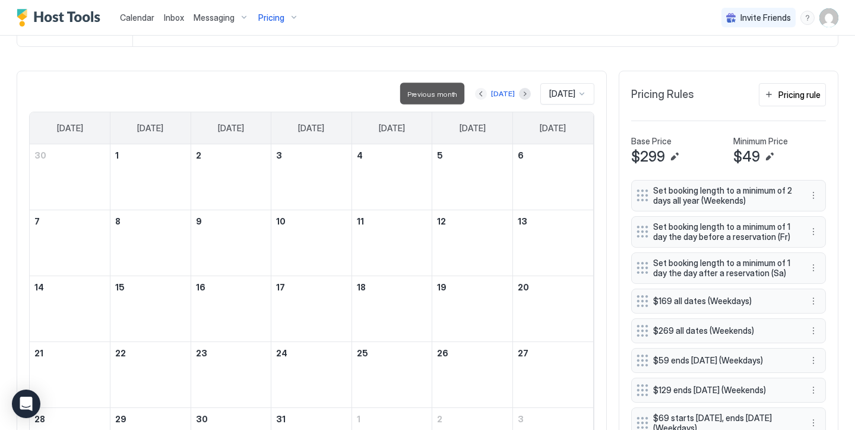
click at [475, 91] on button "Previous month" at bounding box center [481, 94] width 12 height 12
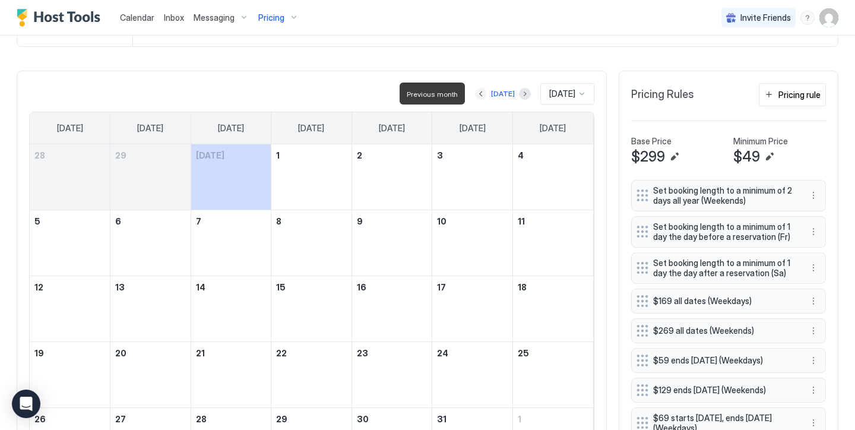
click at [475, 91] on button "Previous month" at bounding box center [481, 94] width 12 height 12
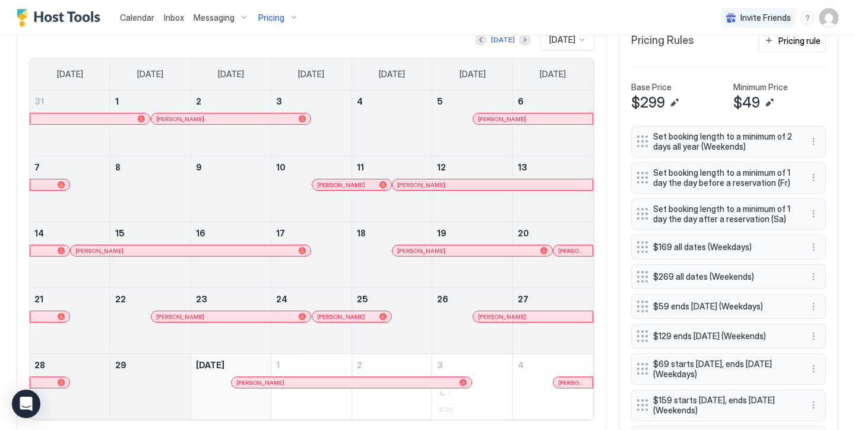
scroll to position [381, 0]
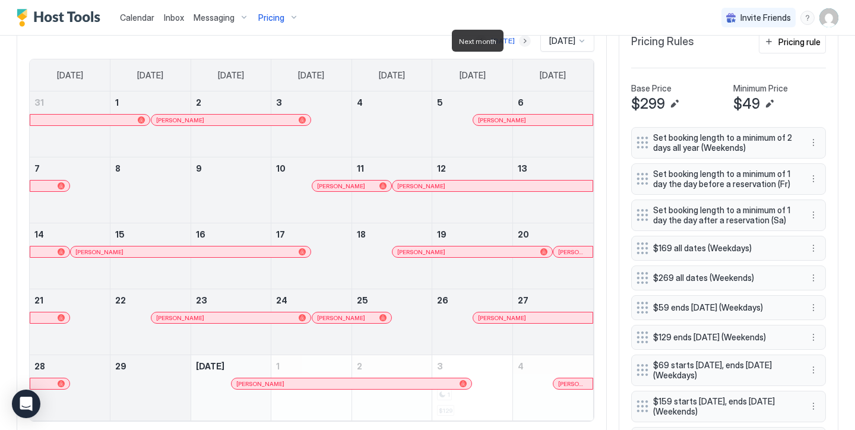
click at [519, 40] on button "Next month" at bounding box center [525, 41] width 12 height 12
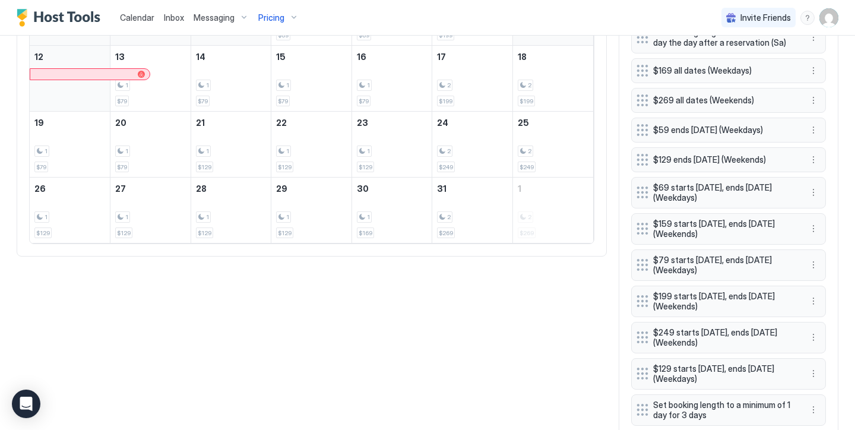
scroll to position [554, 0]
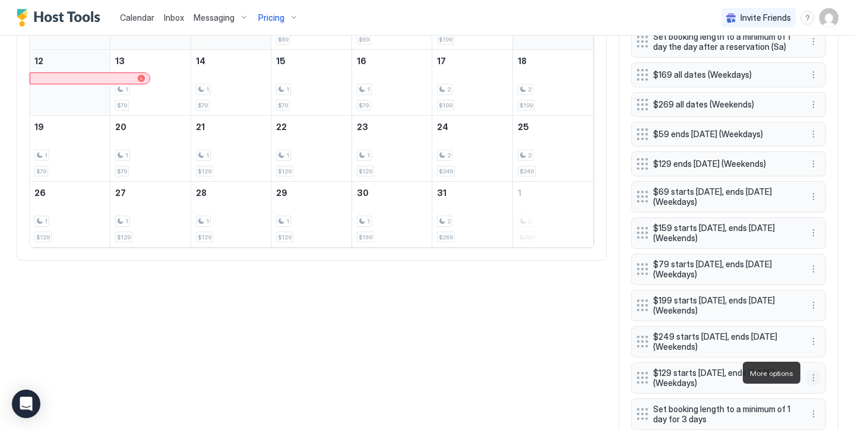
click at [810, 376] on button "More options" at bounding box center [813, 377] width 14 height 14
click at [835, 313] on span "Edit" at bounding box center [831, 316] width 13 height 9
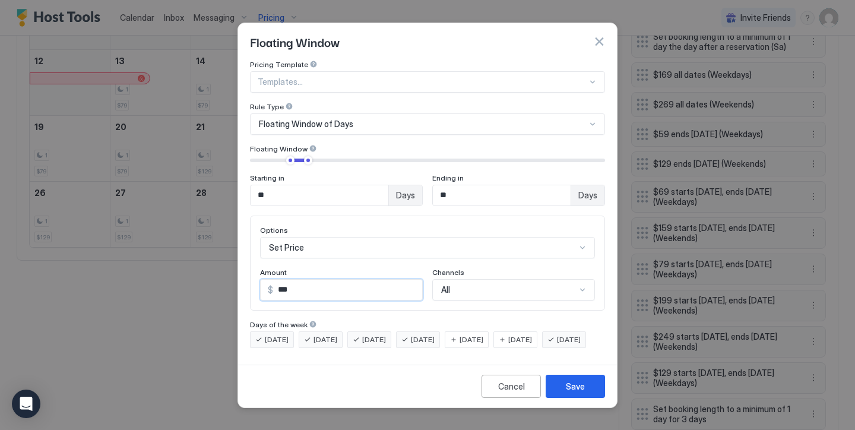
drag, startPoint x: 290, startPoint y: 278, endPoint x: 179, endPoint y: 221, distance: 125.3
click at [179, 221] on div "Floating Window Pricing Template Templates... Rule Type Floating Window of Days…" at bounding box center [427, 215] width 855 height 430
click at [584, 392] on div "Save" at bounding box center [575, 386] width 19 height 12
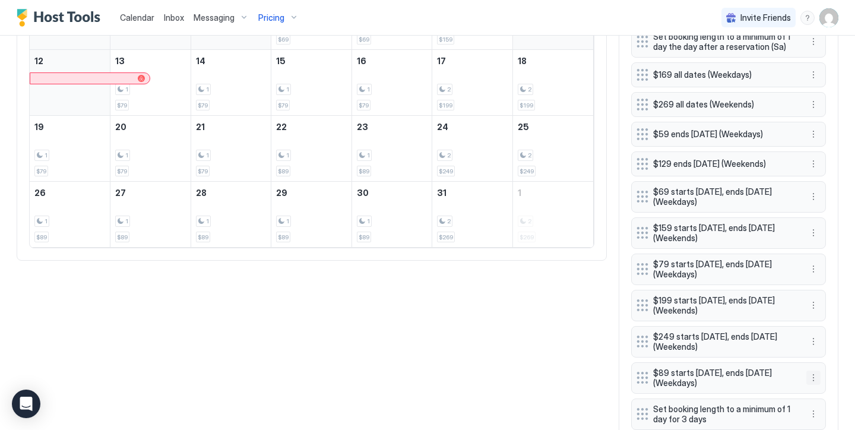
click at [816, 372] on button "More options" at bounding box center [813, 377] width 14 height 14
click at [831, 312] on span "Edit" at bounding box center [831, 316] width 13 height 9
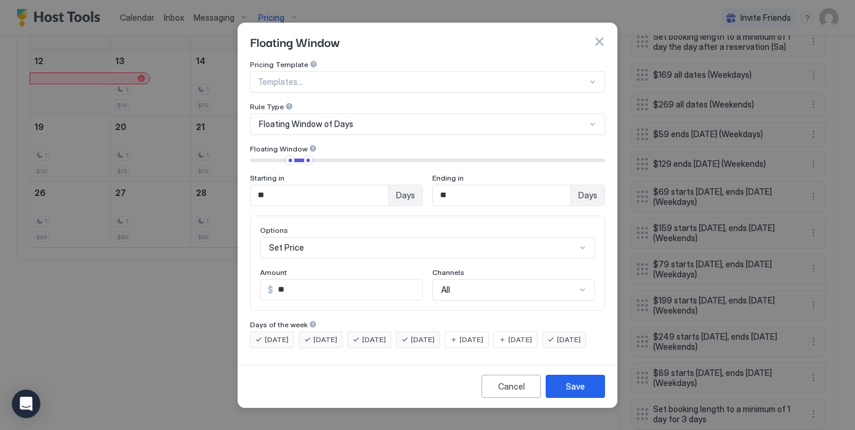
click at [324, 283] on input "**" at bounding box center [347, 290] width 149 height 20
click at [563, 398] on button "Save" at bounding box center [575, 386] width 59 height 23
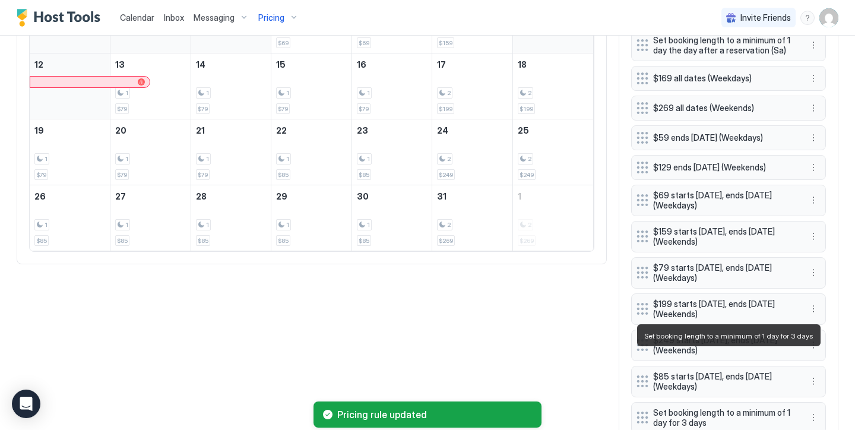
scroll to position [524, 0]
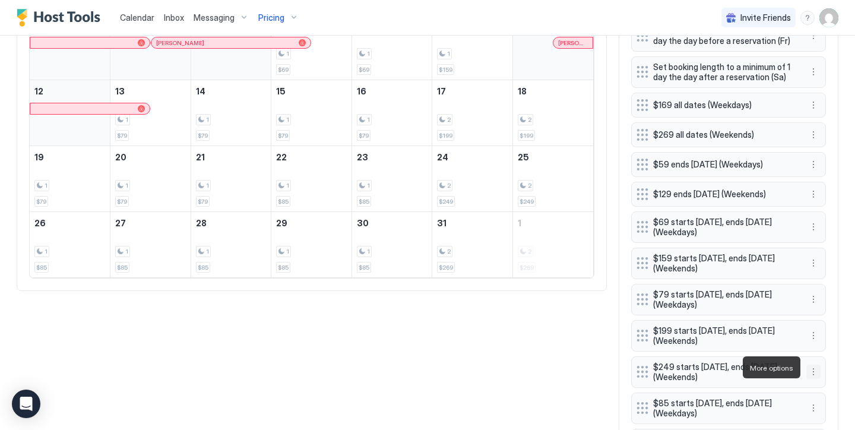
click at [811, 367] on button "More options" at bounding box center [813, 371] width 14 height 14
click at [828, 305] on div "Edit" at bounding box center [829, 311] width 45 height 19
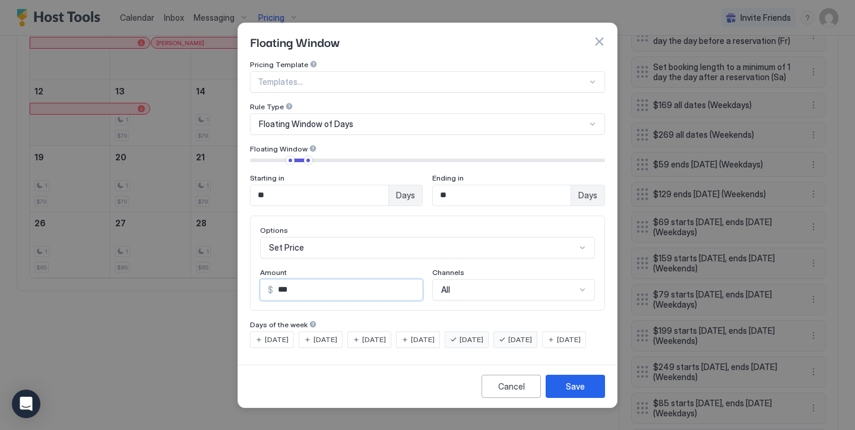
drag, startPoint x: 315, startPoint y: 283, endPoint x: 284, endPoint y: 278, distance: 31.7
click at [284, 280] on input "***" at bounding box center [347, 290] width 149 height 20
click at [573, 388] on button "Save" at bounding box center [575, 386] width 59 height 23
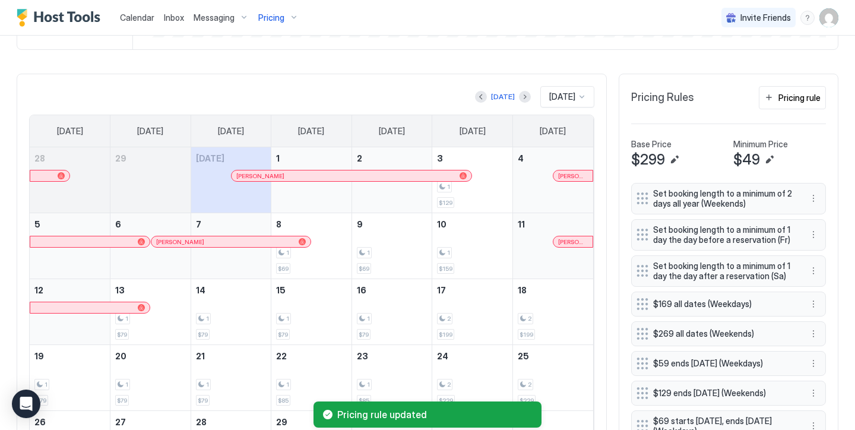
scroll to position [275, 0]
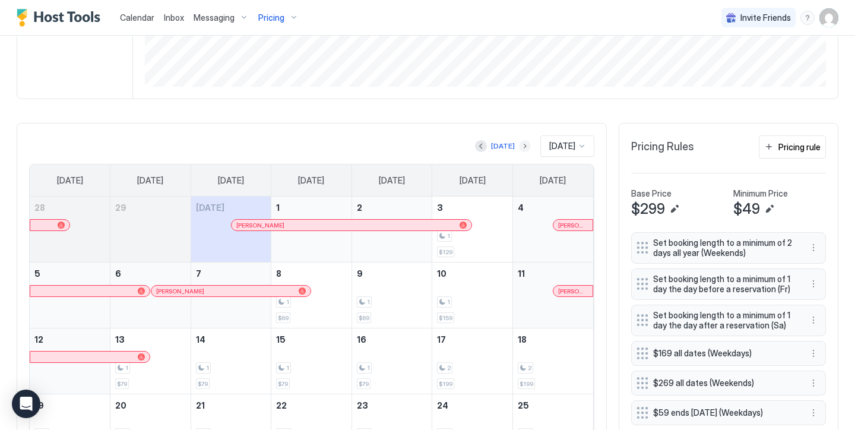
click at [519, 144] on button "Next month" at bounding box center [525, 146] width 12 height 12
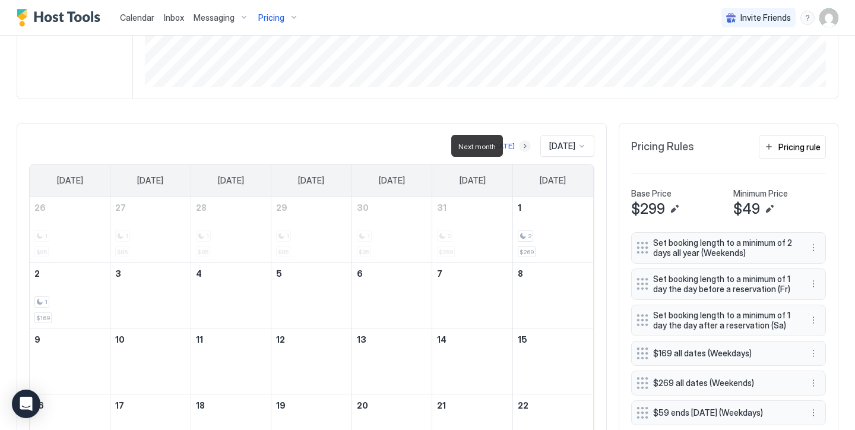
click at [519, 144] on button "Next month" at bounding box center [525, 146] width 12 height 12
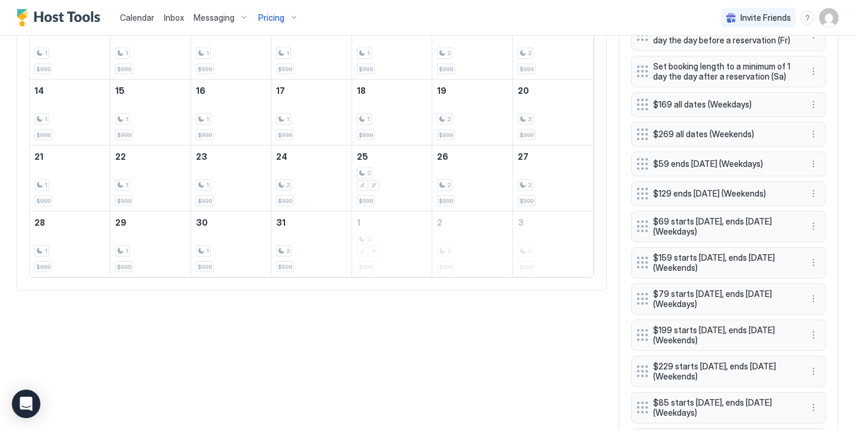
scroll to position [517, 0]
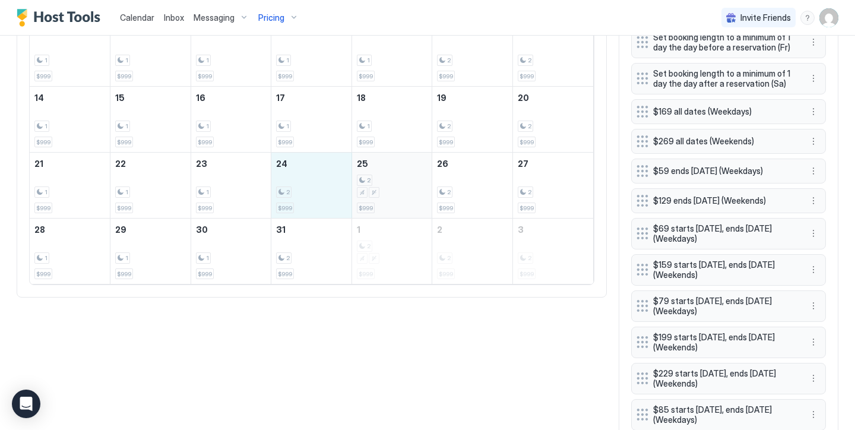
drag, startPoint x: 303, startPoint y: 203, endPoint x: 380, endPoint y: 189, distance: 77.8
click at [380, 189] on tr "21 1 $999 22 1 $999 23 1 $999 24 2 $999 25 2 $999 26 2 $999 27 2 $999" at bounding box center [311, 186] width 563 height 66
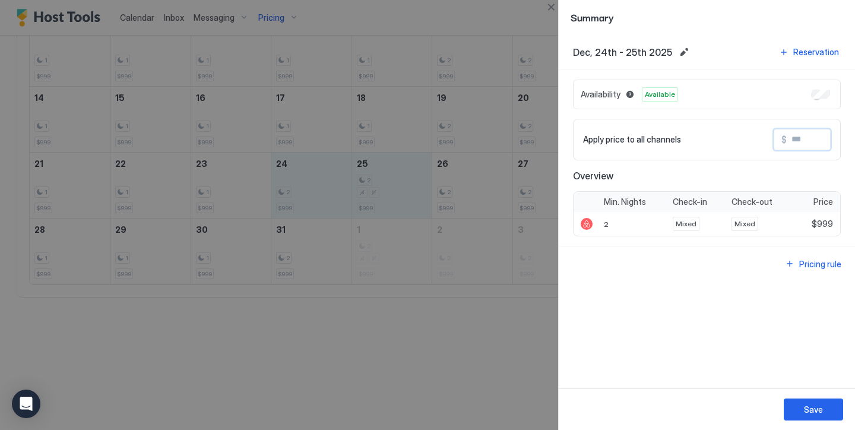
click at [798, 140] on input "Input Field" at bounding box center [834, 139] width 95 height 20
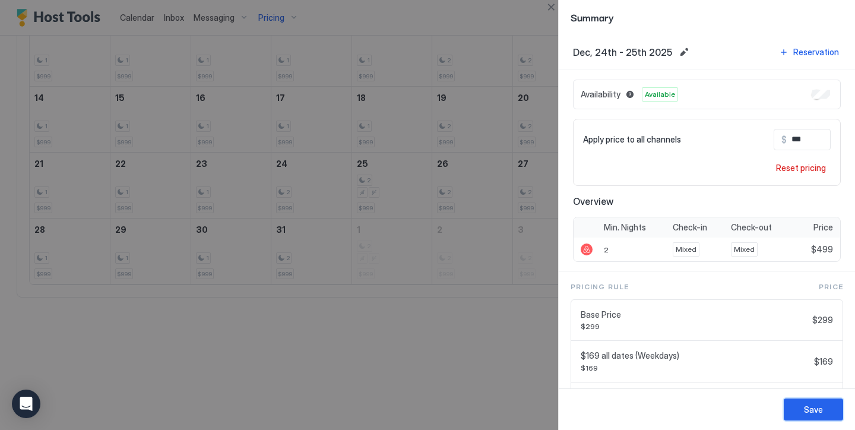
click at [831, 400] on button "Save" at bounding box center [813, 409] width 59 height 22
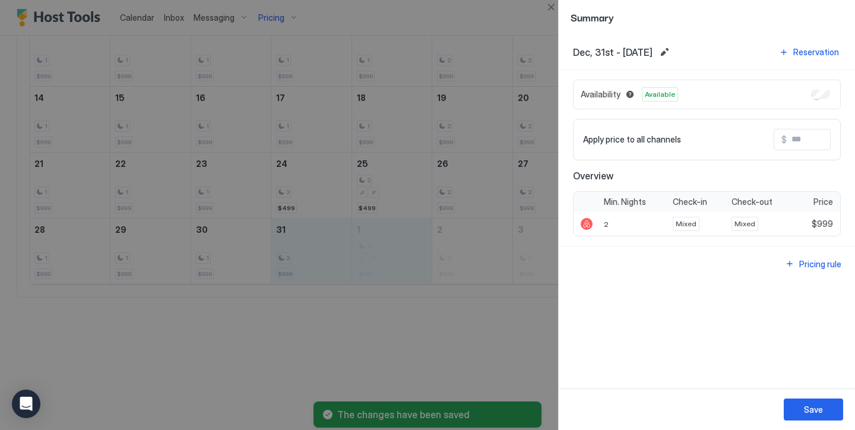
click at [829, 143] on input "Input Field" at bounding box center [834, 139] width 95 height 20
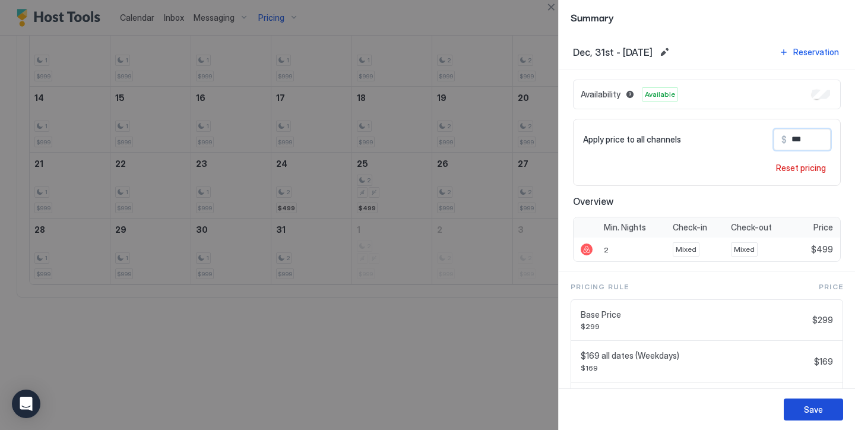
click at [816, 400] on button "Save" at bounding box center [813, 409] width 59 height 22
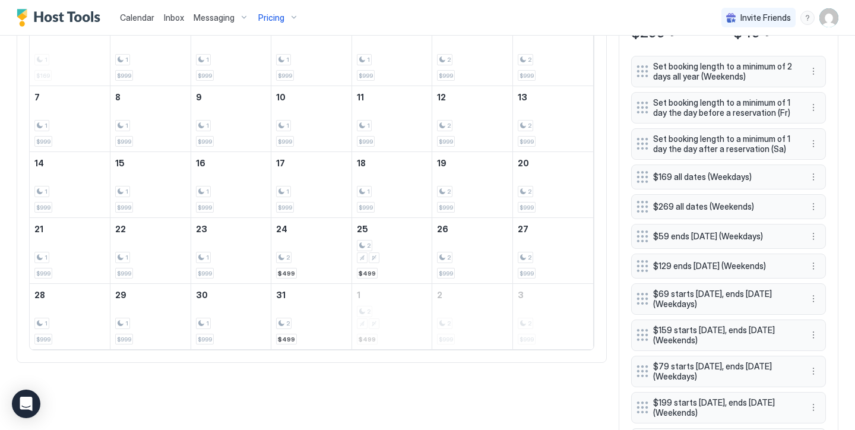
scroll to position [454, 0]
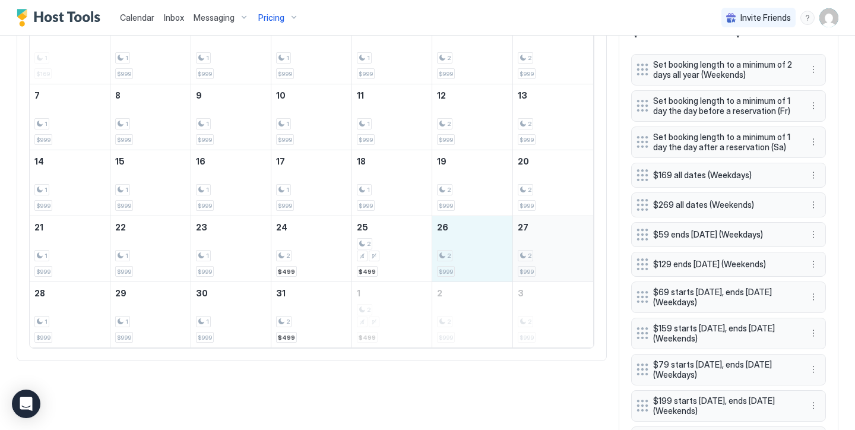
drag, startPoint x: 489, startPoint y: 249, endPoint x: 538, endPoint y: 246, distance: 50.0
click at [538, 246] on tr "21 1 $999 22 1 $999 23 1 $999 24 2 $499 25 2 $499 26 2 $999 27 2 $999" at bounding box center [311, 249] width 563 height 66
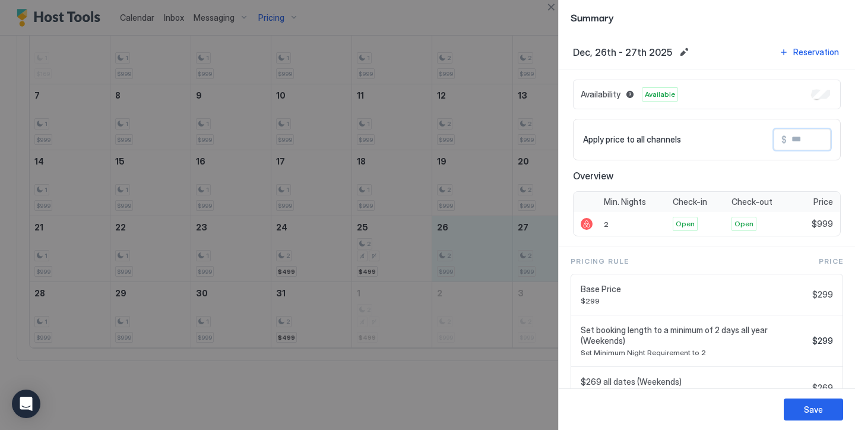
click at [787, 143] on input "Input Field" at bounding box center [834, 139] width 95 height 20
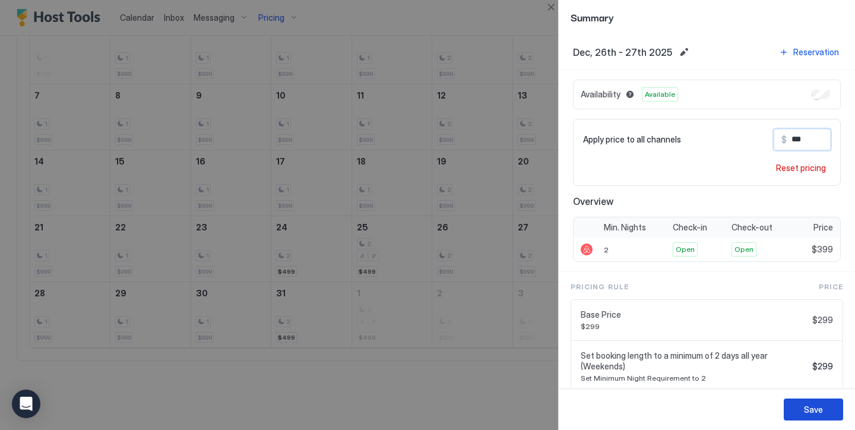
click at [827, 411] on button "Save" at bounding box center [813, 409] width 59 height 22
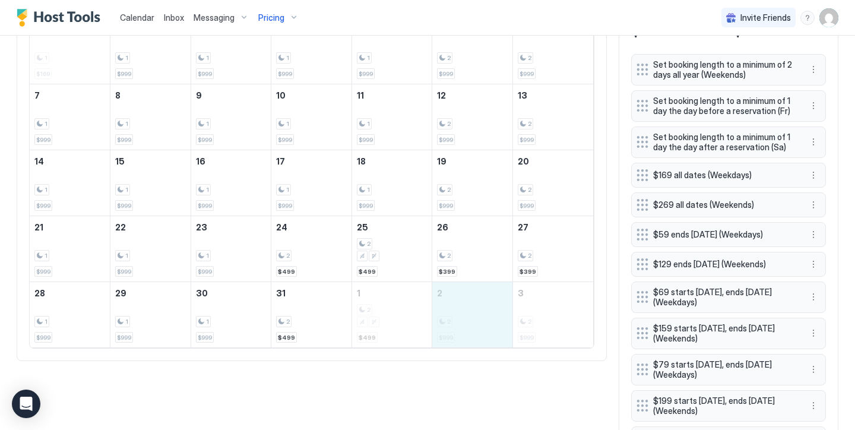
drag, startPoint x: 452, startPoint y: 289, endPoint x: 499, endPoint y: 287, distance: 47.5
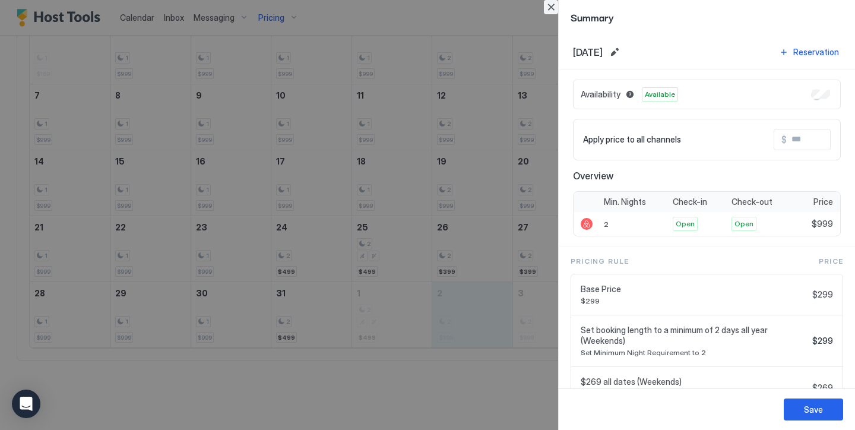
click at [551, 5] on button "Close" at bounding box center [551, 7] width 14 height 14
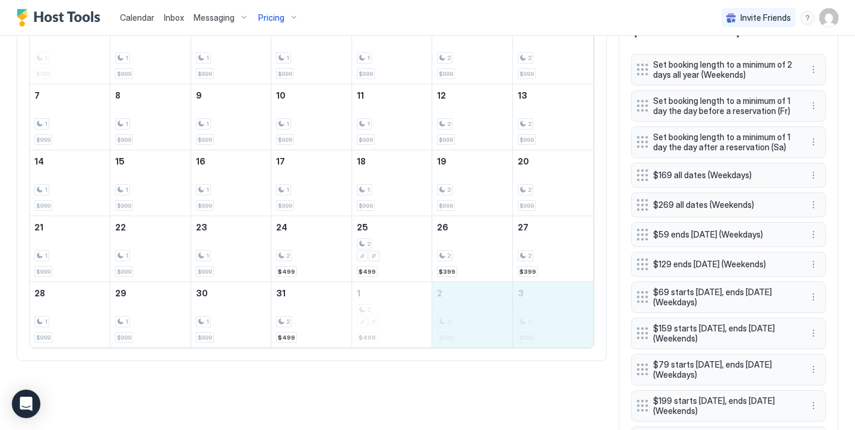
drag, startPoint x: 475, startPoint y: 324, endPoint x: 534, endPoint y: 323, distance: 58.8
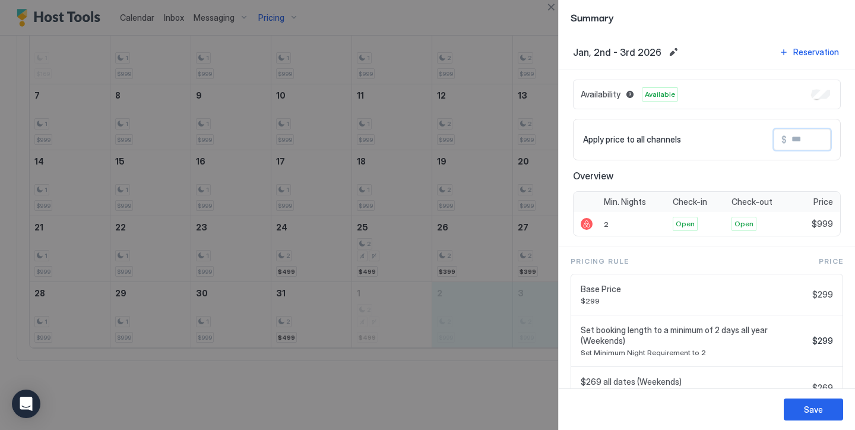
click at [790, 138] on input "Input Field" at bounding box center [834, 139] width 95 height 20
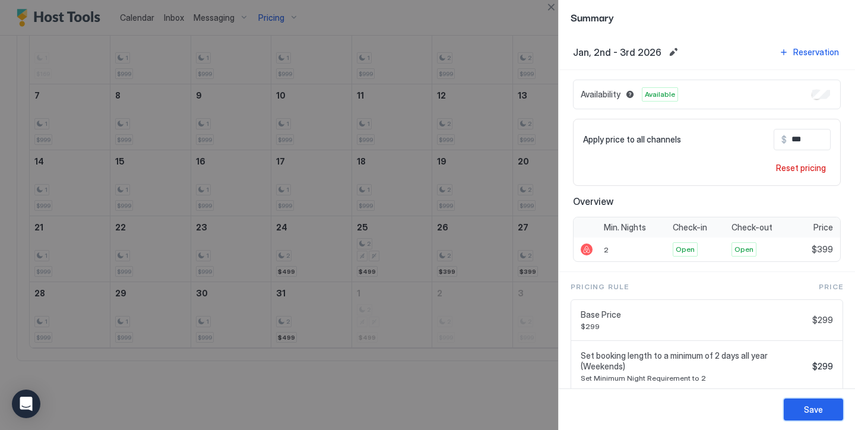
click at [814, 413] on div "Save" at bounding box center [813, 409] width 19 height 12
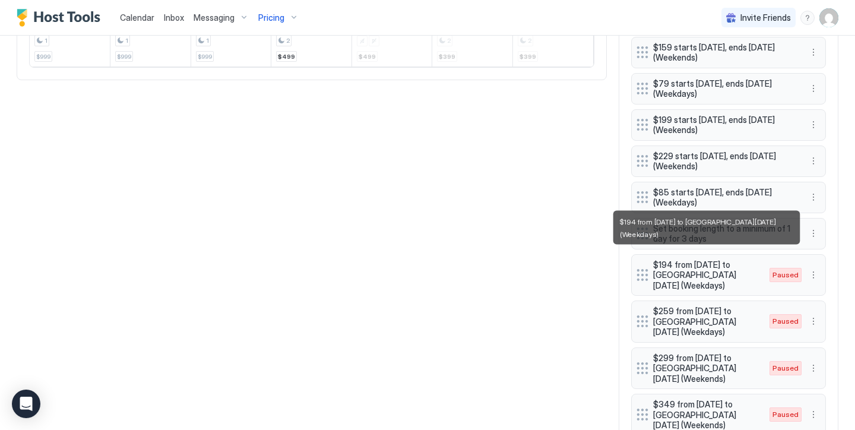
scroll to position [744, 0]
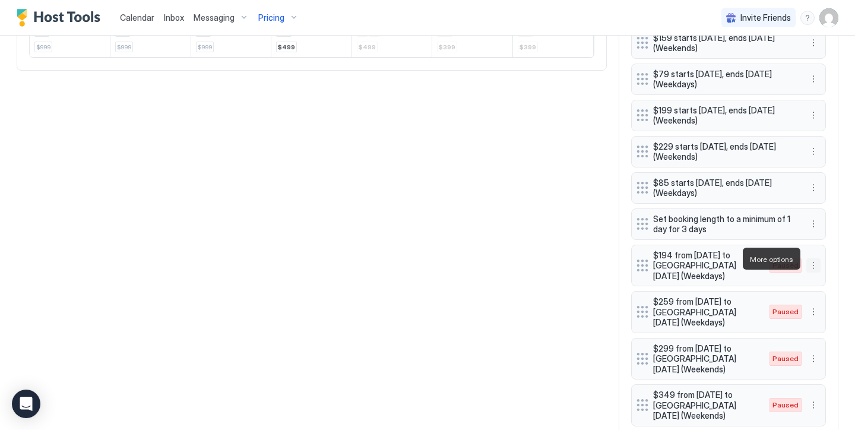
click at [814, 262] on button "More options" at bounding box center [813, 265] width 14 height 14
click at [832, 279] on span "Edit" at bounding box center [831, 275] width 13 height 9
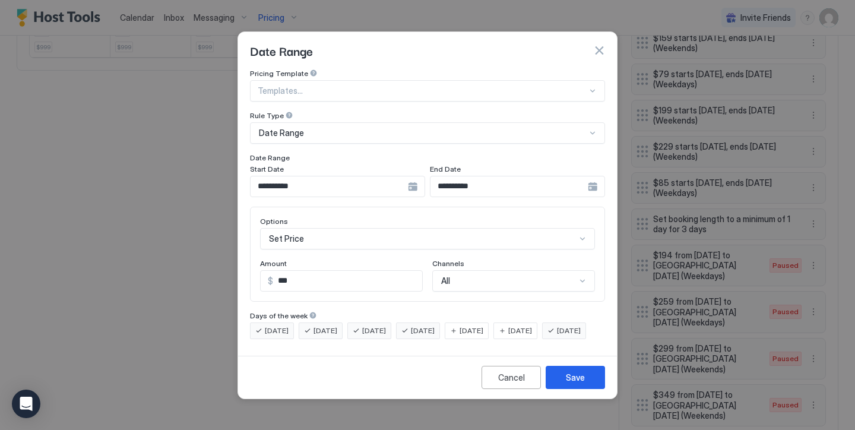
click at [351, 183] on input "**********" at bounding box center [329, 186] width 157 height 20
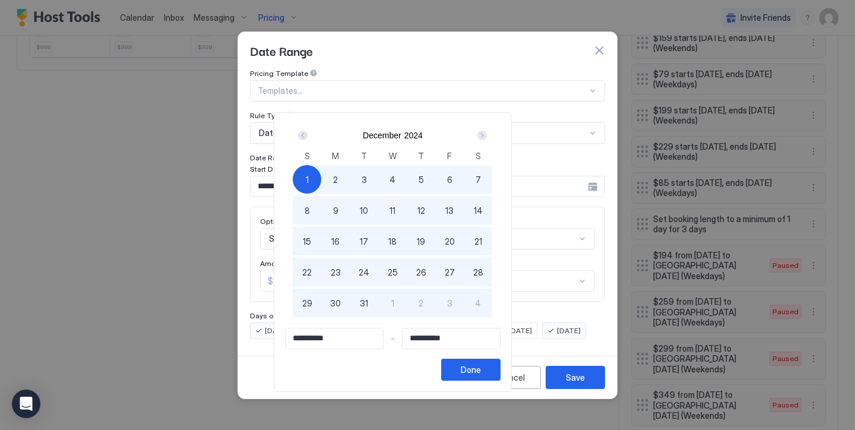
click at [487, 136] on div "Next" at bounding box center [481, 135] width 9 height 9
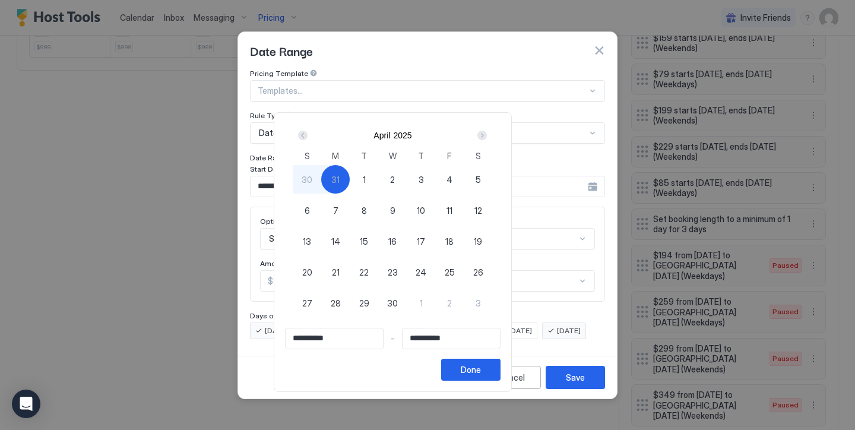
click at [487, 136] on div "Next" at bounding box center [481, 135] width 9 height 9
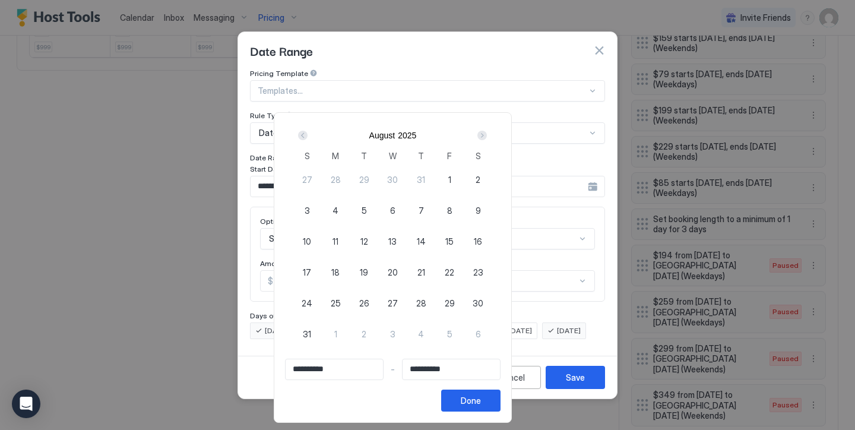
click at [487, 136] on div "Next" at bounding box center [481, 135] width 9 height 9
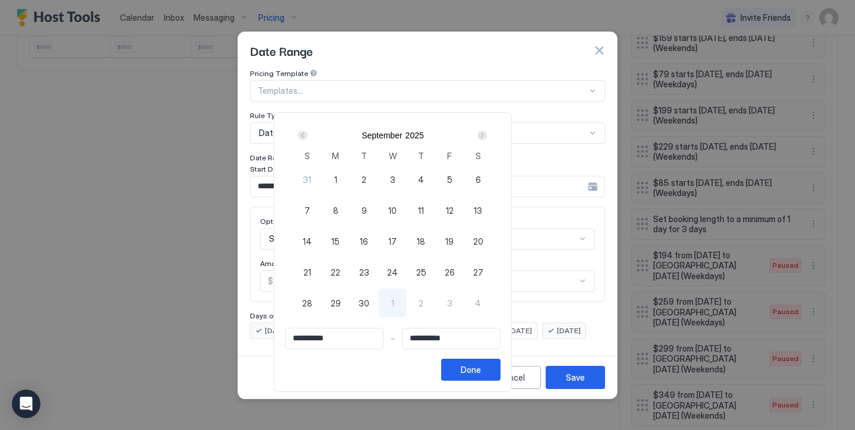
click at [487, 136] on div "Next" at bounding box center [481, 135] width 9 height 9
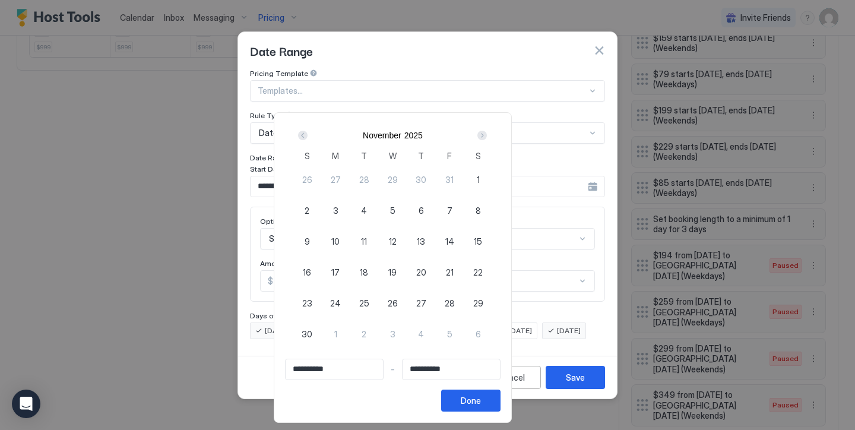
click at [487, 136] on div "Next" at bounding box center [481, 135] width 9 height 9
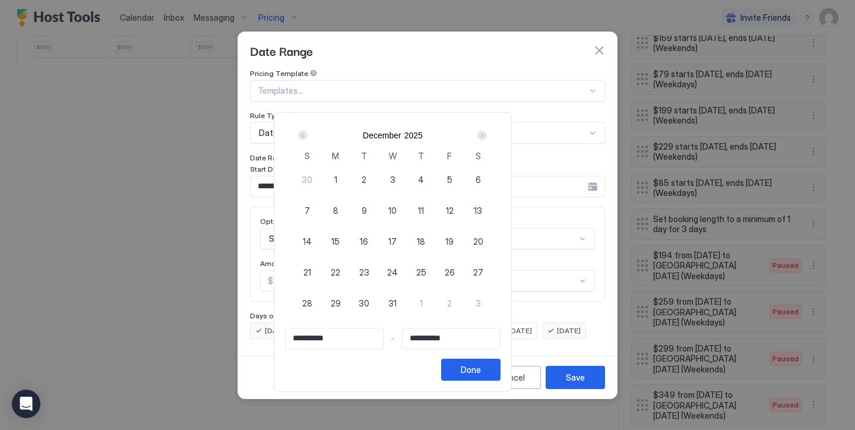
click at [350, 180] on div "1" at bounding box center [335, 179] width 28 height 28
click at [487, 135] on div "Next" at bounding box center [481, 135] width 9 height 9
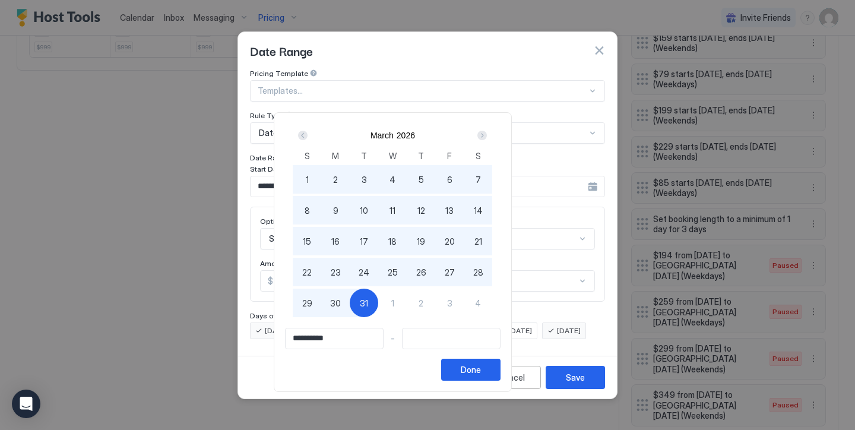
click at [378, 296] on div "31" at bounding box center [364, 303] width 28 height 28
click at [500, 359] on button "Done" at bounding box center [470, 370] width 59 height 22
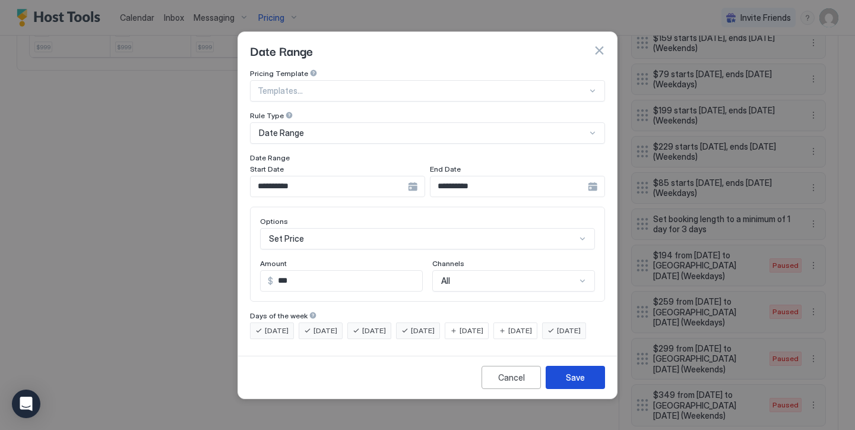
click at [565, 389] on button "Save" at bounding box center [575, 377] width 59 height 23
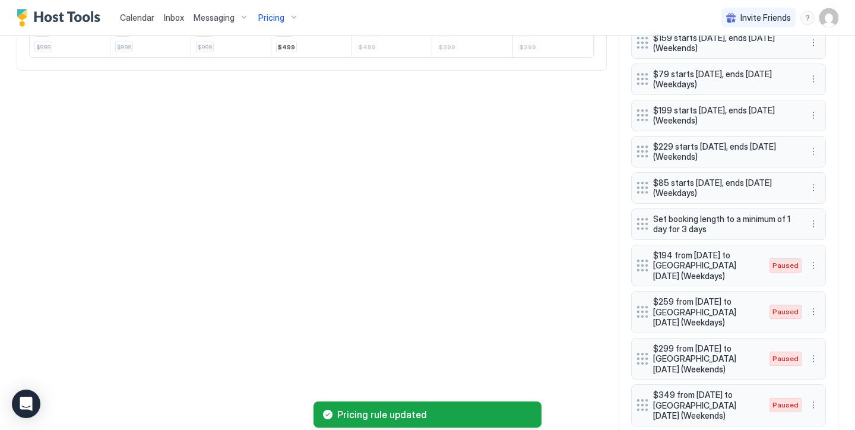
scroll to position [744, 0]
click at [814, 261] on button "More options" at bounding box center [813, 265] width 14 height 14
click at [829, 299] on div "Enable" at bounding box center [830, 293] width 46 height 19
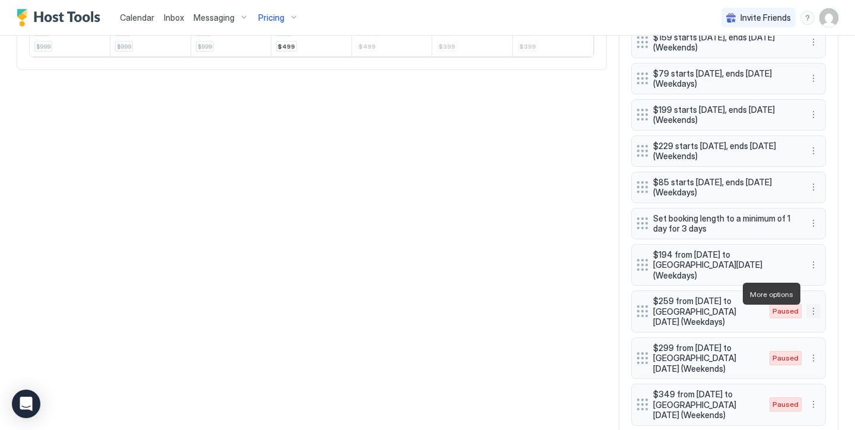
click at [810, 304] on button "More options" at bounding box center [813, 311] width 14 height 14
click at [825, 313] on span "Edit" at bounding box center [831, 310] width 13 height 9
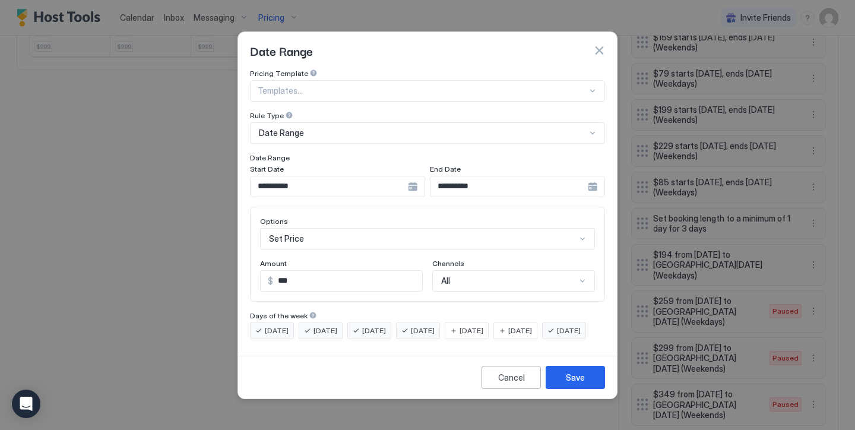
click at [366, 176] on input "**********" at bounding box center [329, 186] width 157 height 20
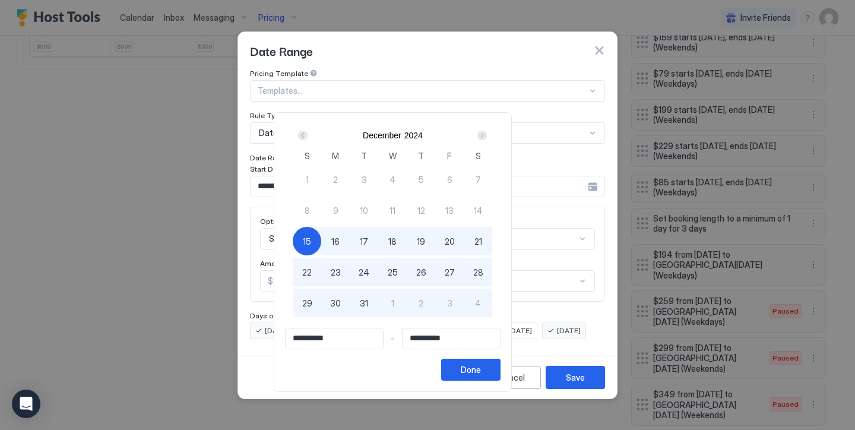
click at [487, 139] on div "Next" at bounding box center [481, 135] width 9 height 9
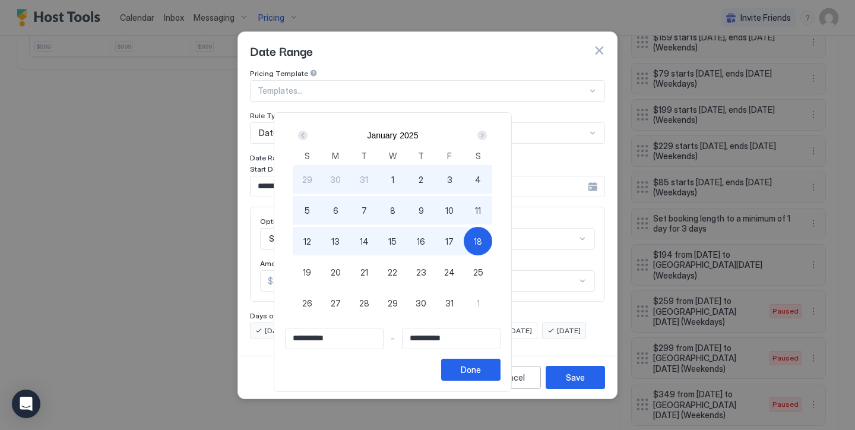
click at [487, 139] on div "Next" at bounding box center [481, 135] width 9 height 9
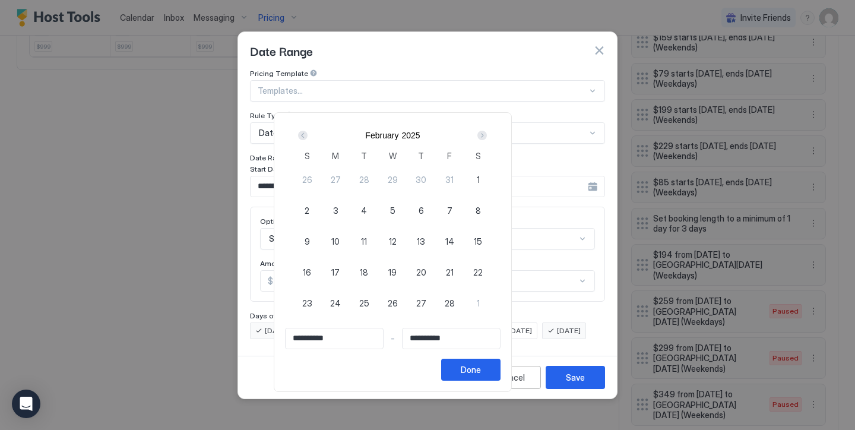
click at [487, 139] on div "Next" at bounding box center [481, 135] width 9 height 9
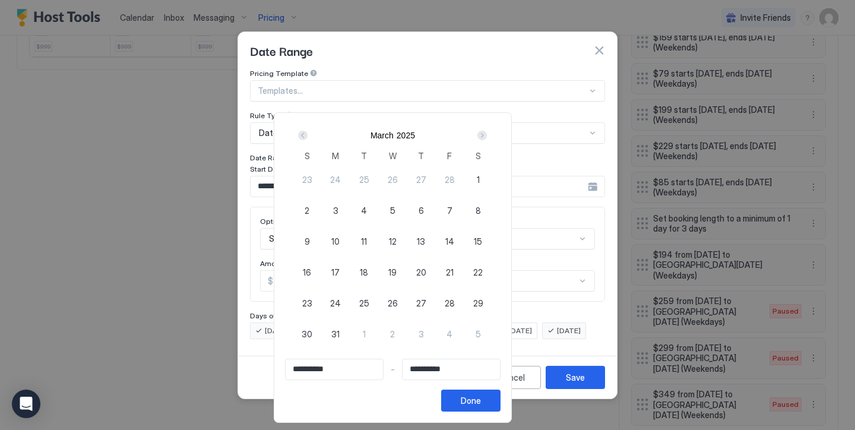
click at [487, 139] on div "Next" at bounding box center [481, 135] width 9 height 9
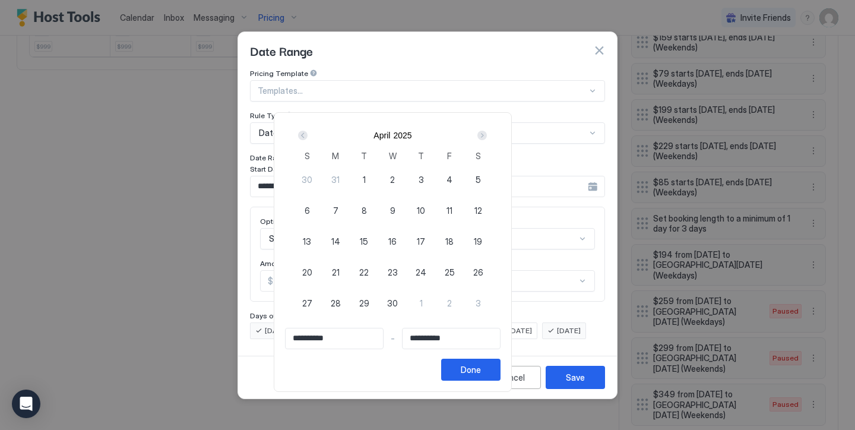
click at [487, 139] on div "Next" at bounding box center [481, 135] width 9 height 9
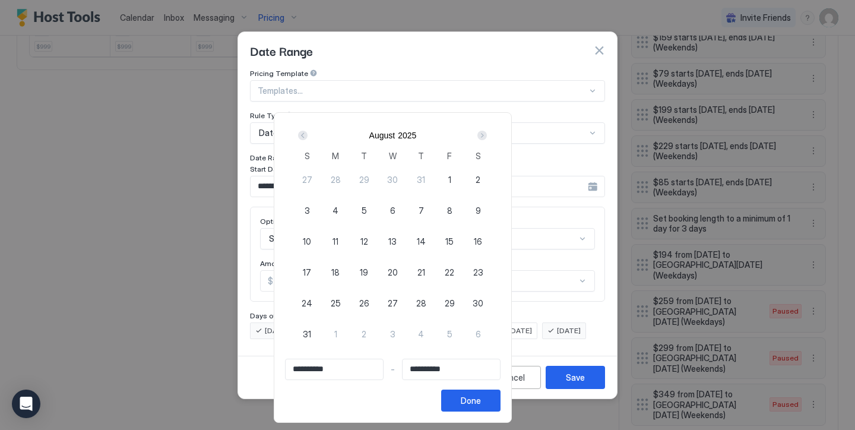
click at [487, 139] on div "Next" at bounding box center [481, 135] width 9 height 9
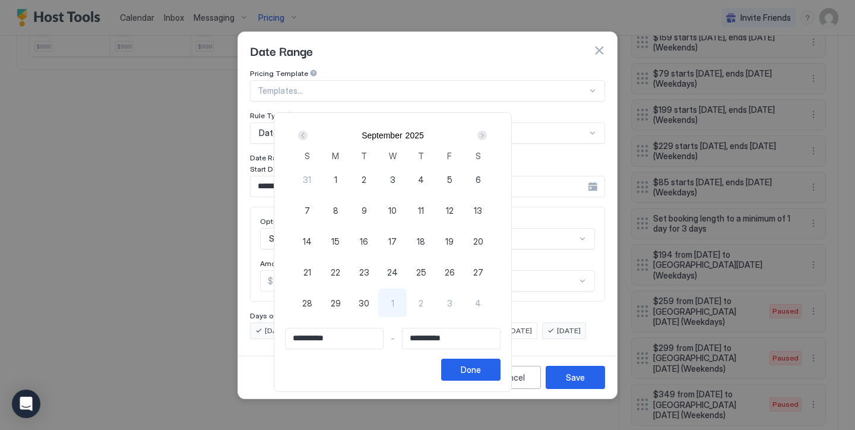
click at [487, 139] on div "Next" at bounding box center [481, 135] width 9 height 9
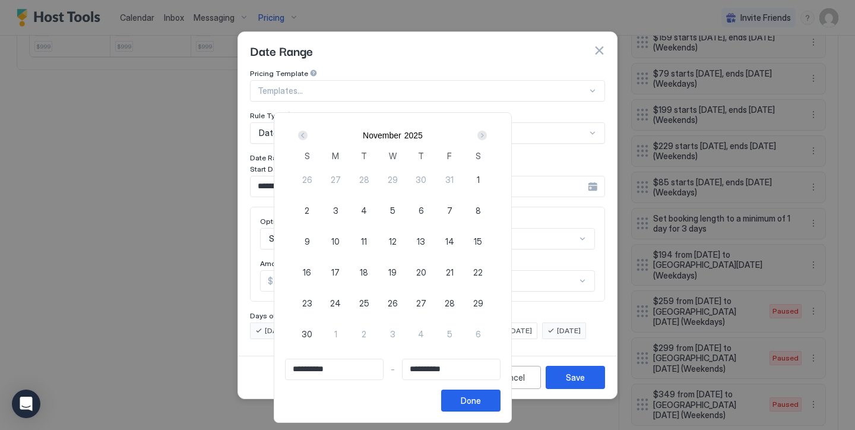
click at [487, 139] on div "Next" at bounding box center [481, 135] width 9 height 9
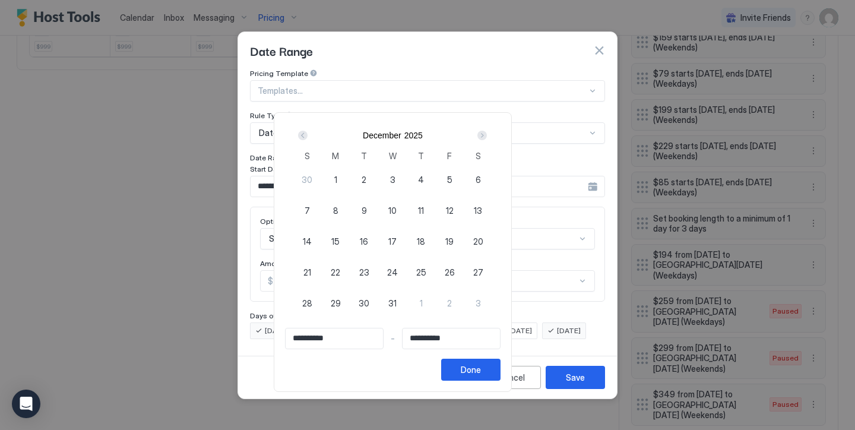
click at [312, 242] on span "14" at bounding box center [307, 241] width 9 height 12
click at [487, 131] on div "Next" at bounding box center [481, 135] width 9 height 9
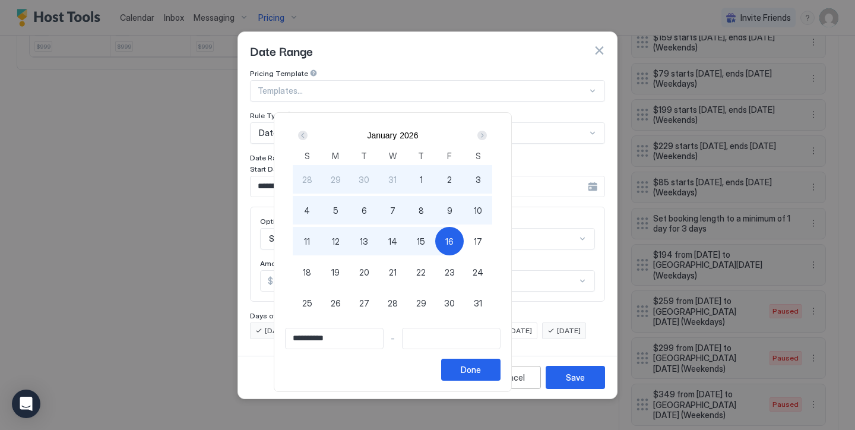
click at [464, 233] on div "16" at bounding box center [449, 241] width 28 height 28
click at [500, 369] on button "Done" at bounding box center [470, 370] width 59 height 22
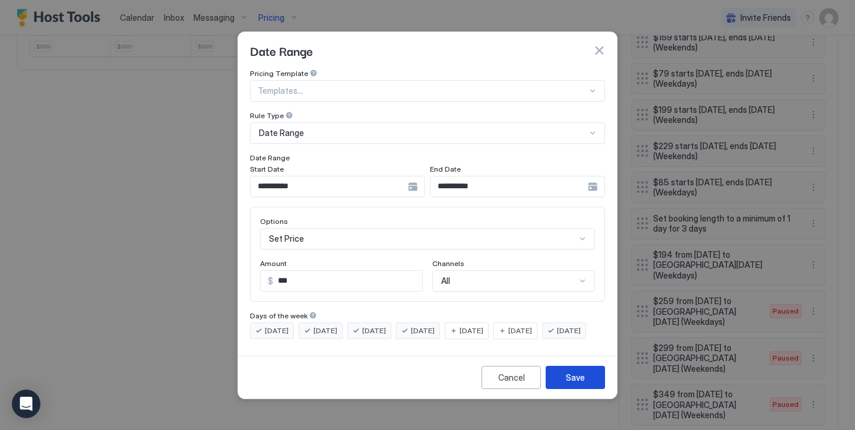
click at [569, 376] on button "Save" at bounding box center [575, 377] width 59 height 23
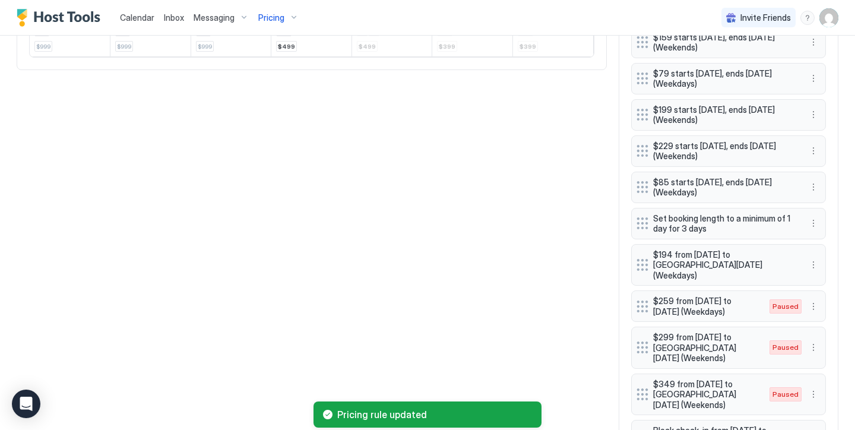
click at [820, 299] on button "More options" at bounding box center [813, 306] width 14 height 14
click at [841, 322] on div "Enable" at bounding box center [830, 329] width 46 height 19
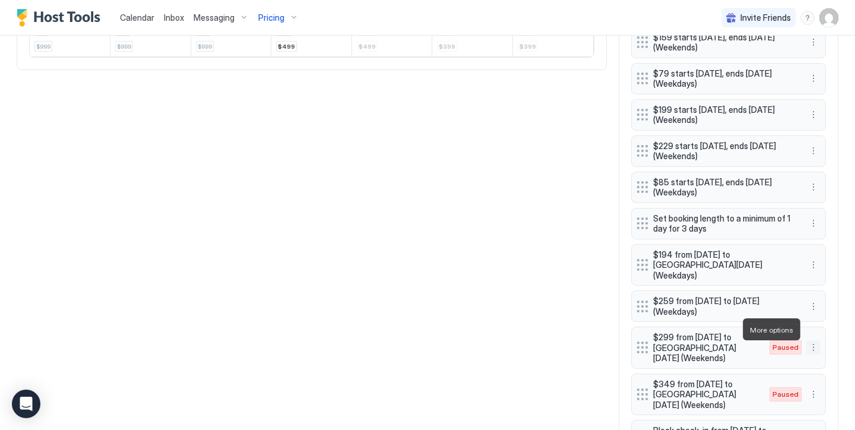
click at [813, 340] on button "More options" at bounding box center [813, 347] width 14 height 14
click at [836, 350] on span "Edit" at bounding box center [831, 345] width 13 height 9
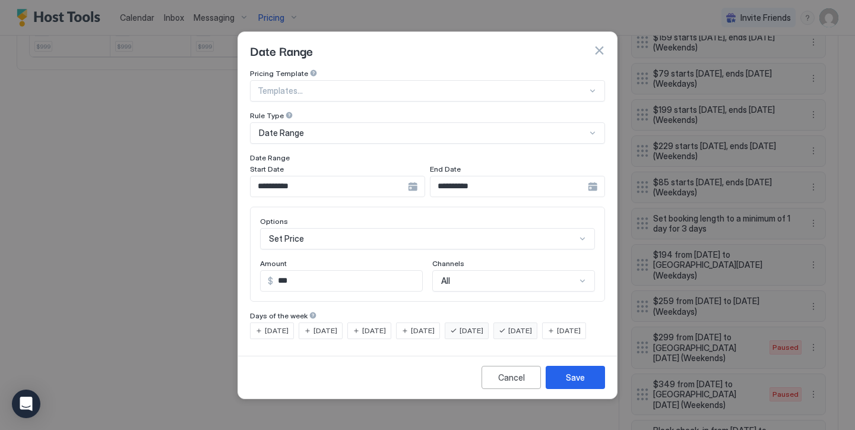
click at [362, 176] on input "**********" at bounding box center [329, 186] width 157 height 20
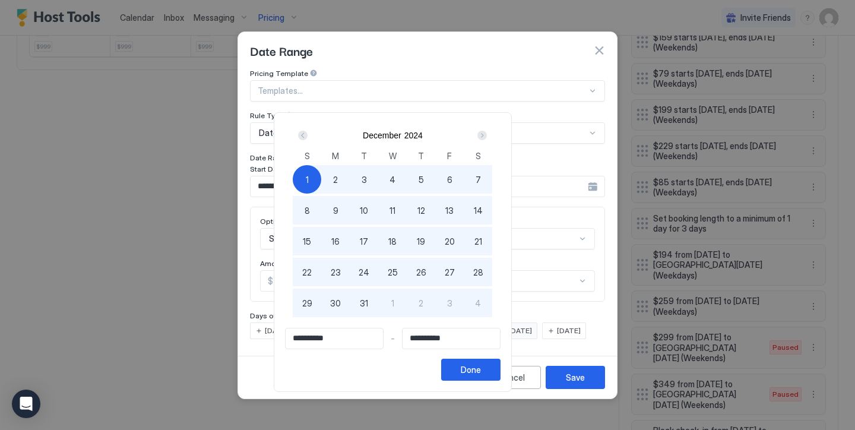
click at [489, 134] on div "Next" at bounding box center [482, 135] width 14 height 14
click at [487, 135] on div "Next" at bounding box center [481, 135] width 9 height 9
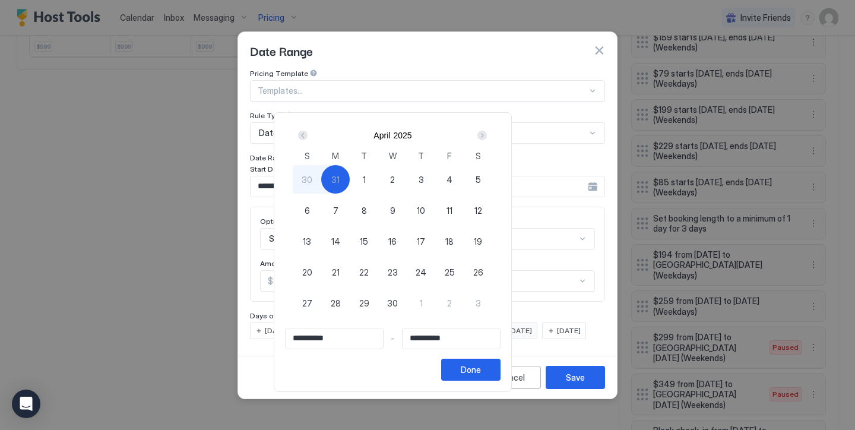
click at [487, 135] on div "Next" at bounding box center [481, 135] width 9 height 9
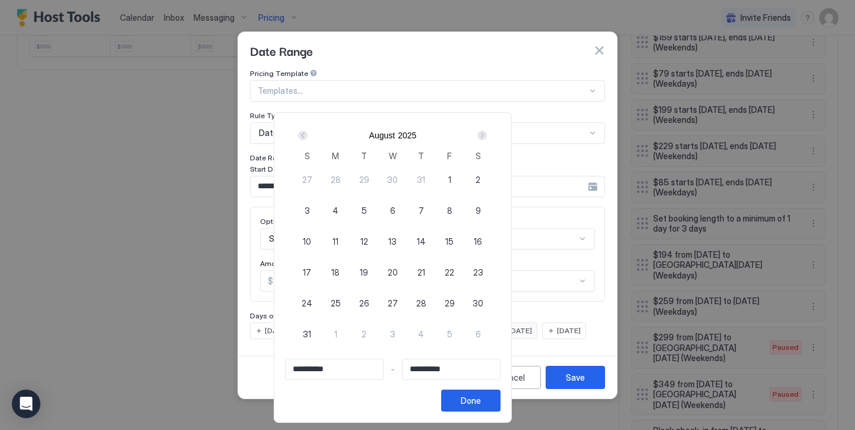
click at [487, 135] on div "Next" at bounding box center [481, 135] width 9 height 9
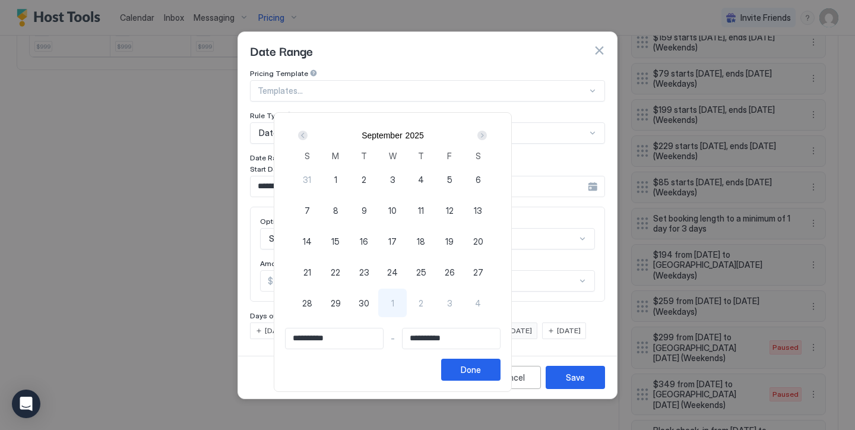
click at [487, 135] on div "Next" at bounding box center [481, 135] width 9 height 9
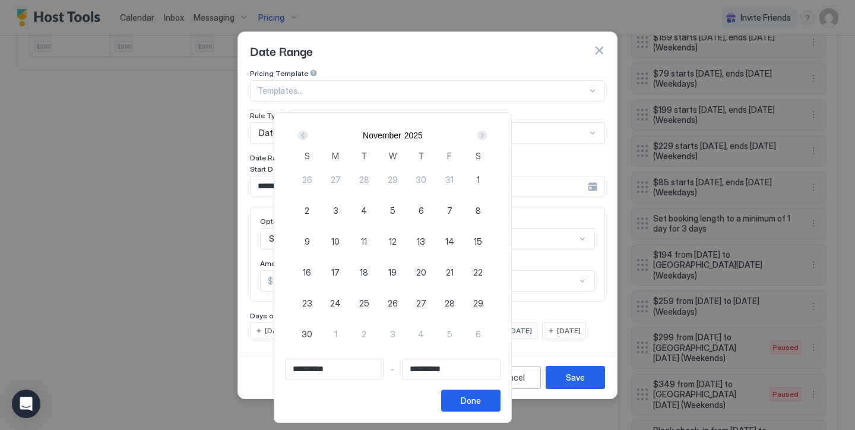
click at [487, 135] on div "Next" at bounding box center [481, 135] width 9 height 9
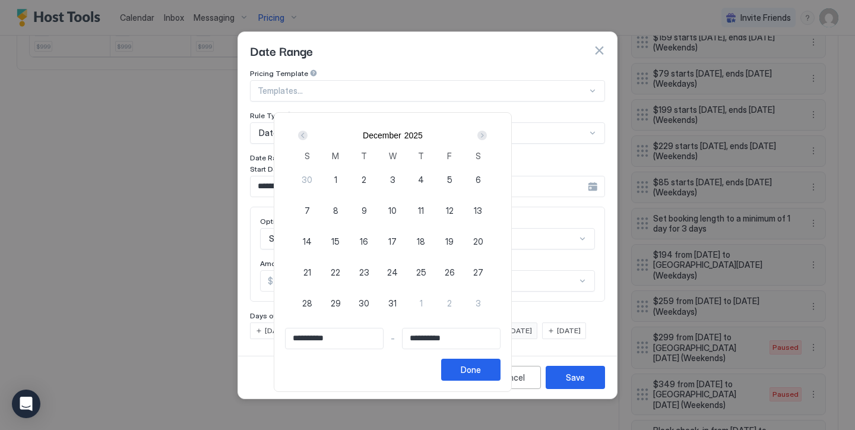
click at [487, 135] on div "Next" at bounding box center [481, 135] width 9 height 9
click at [307, 135] on div "Prev" at bounding box center [302, 135] width 9 height 9
click at [350, 181] on div "1" at bounding box center [335, 179] width 28 height 28
click at [487, 139] on div "Next" at bounding box center [481, 135] width 9 height 9
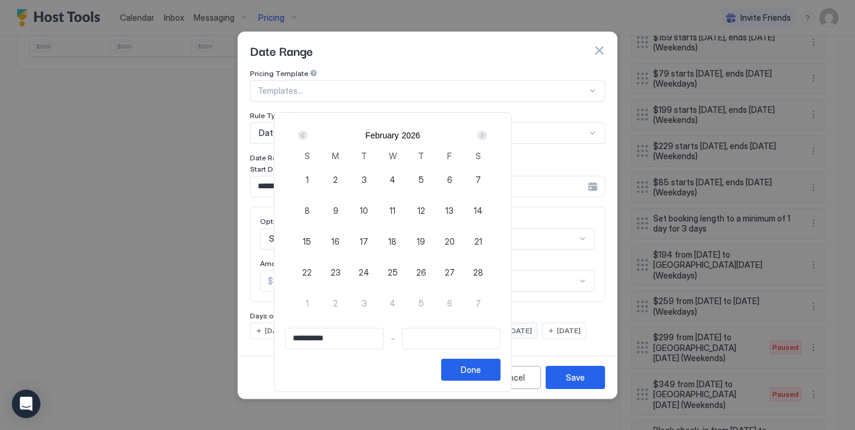
click at [487, 139] on div "Next" at bounding box center [481, 135] width 9 height 9
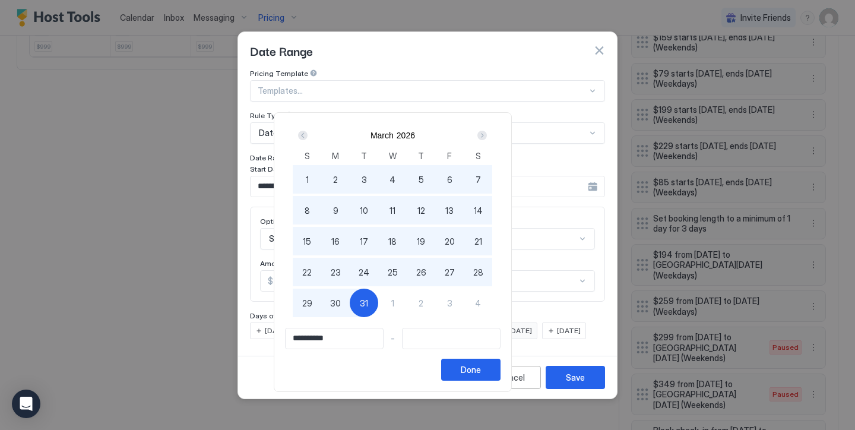
click at [378, 302] on div "31" at bounding box center [364, 303] width 28 height 28
click at [500, 362] on button "Done" at bounding box center [470, 370] width 59 height 22
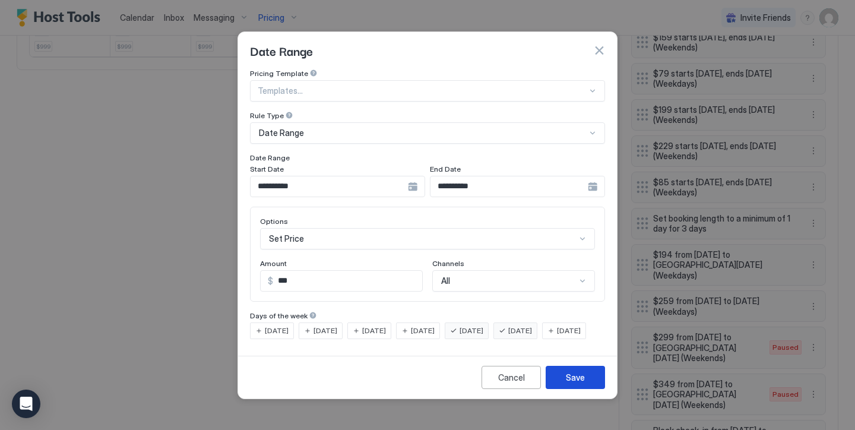
click at [565, 378] on button "Save" at bounding box center [575, 377] width 59 height 23
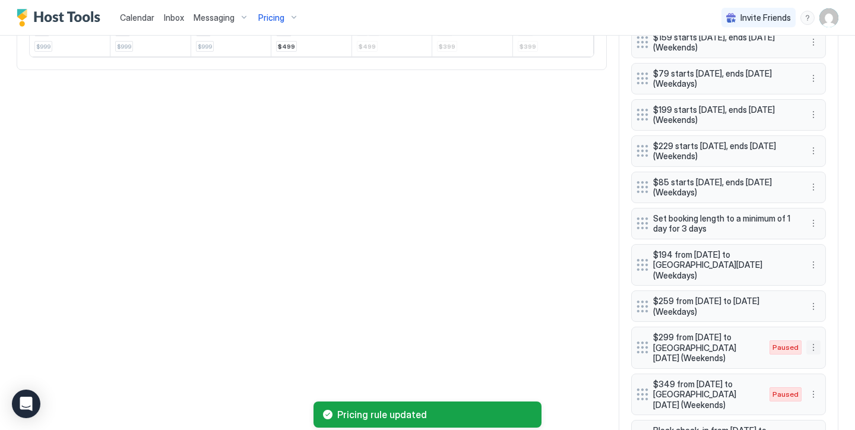
click at [816, 340] on button "More options" at bounding box center [813, 347] width 14 height 14
click at [830, 366] on span "Enable" at bounding box center [836, 364] width 23 height 9
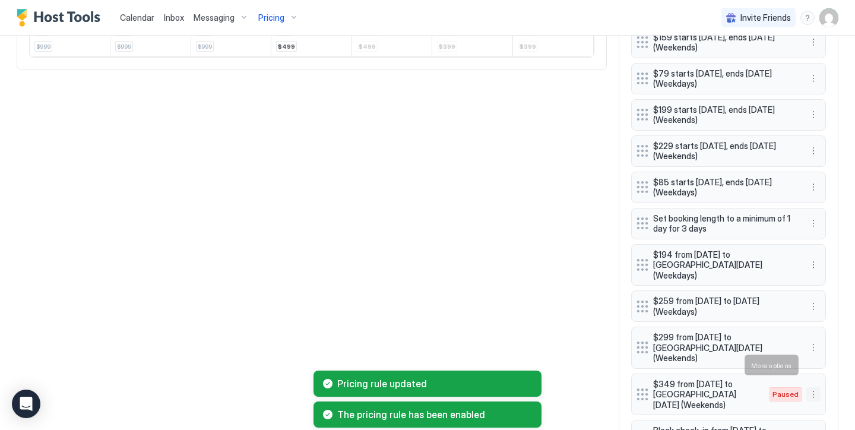
click at [813, 387] on button "More options" at bounding box center [813, 394] width 14 height 14
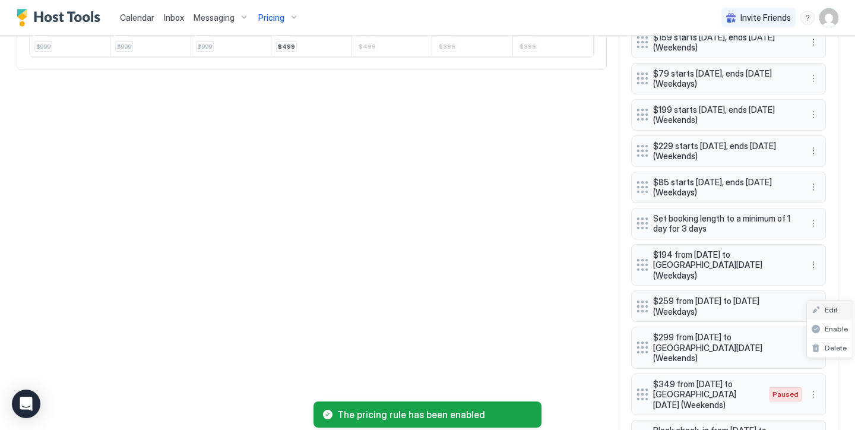
click at [835, 310] on span "Edit" at bounding box center [831, 309] width 13 height 9
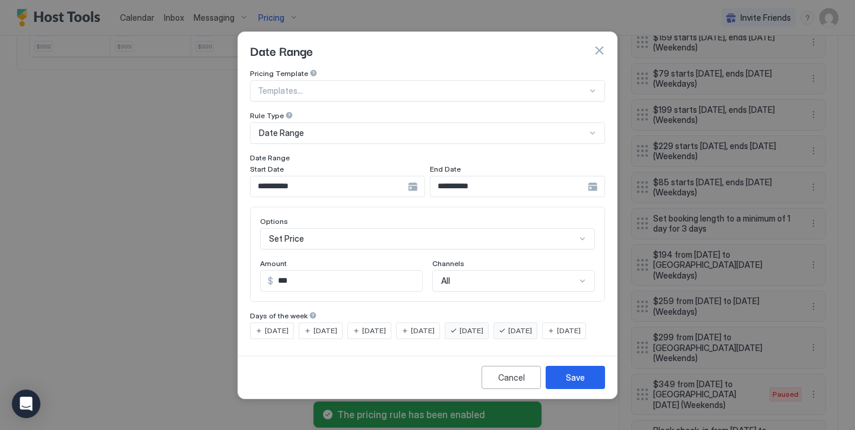
click at [360, 176] on input "**********" at bounding box center [329, 186] width 157 height 20
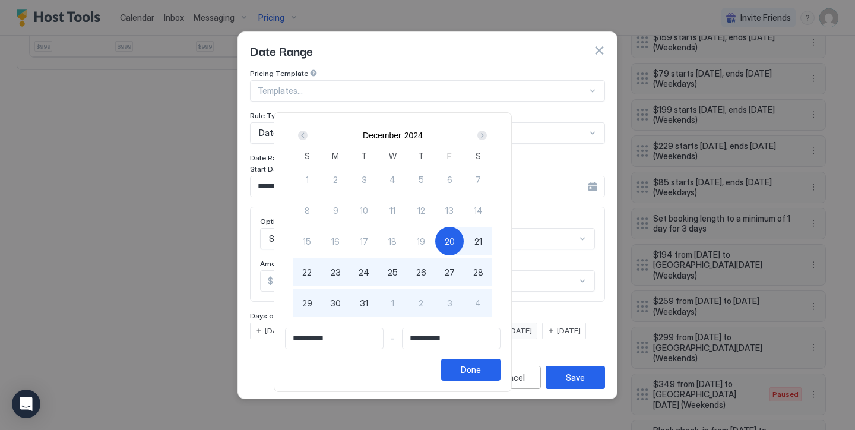
click at [487, 132] on div "Next" at bounding box center [481, 135] width 9 height 9
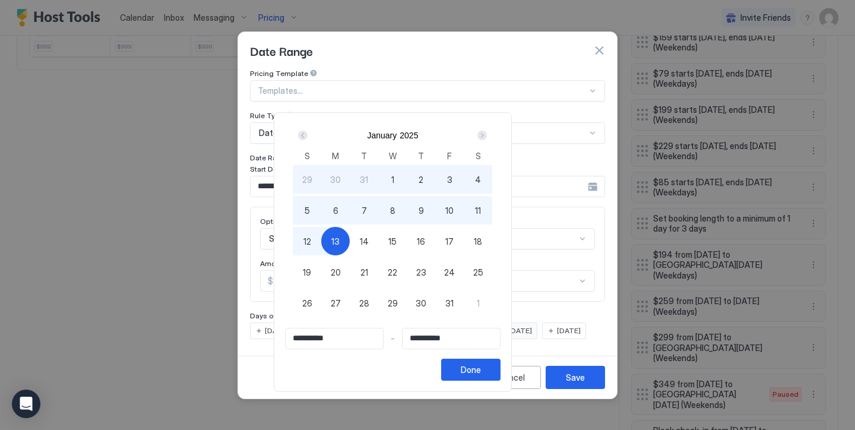
click at [487, 132] on div "Next" at bounding box center [481, 135] width 9 height 9
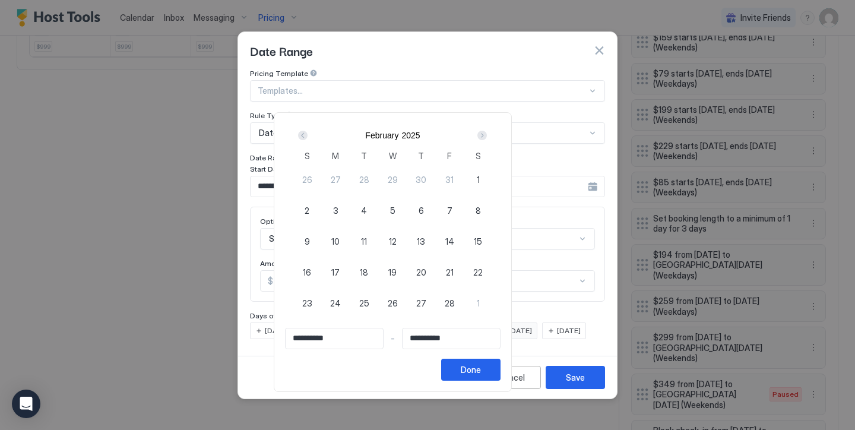
click at [487, 132] on div "Next" at bounding box center [481, 135] width 9 height 9
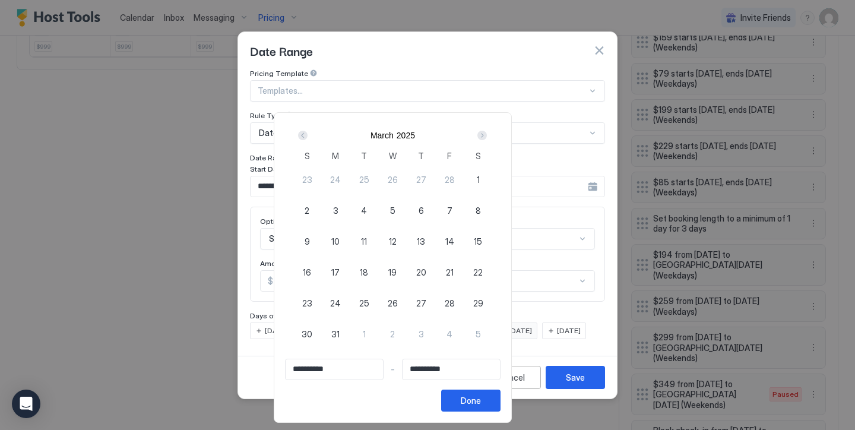
click at [487, 132] on div "Next" at bounding box center [481, 135] width 9 height 9
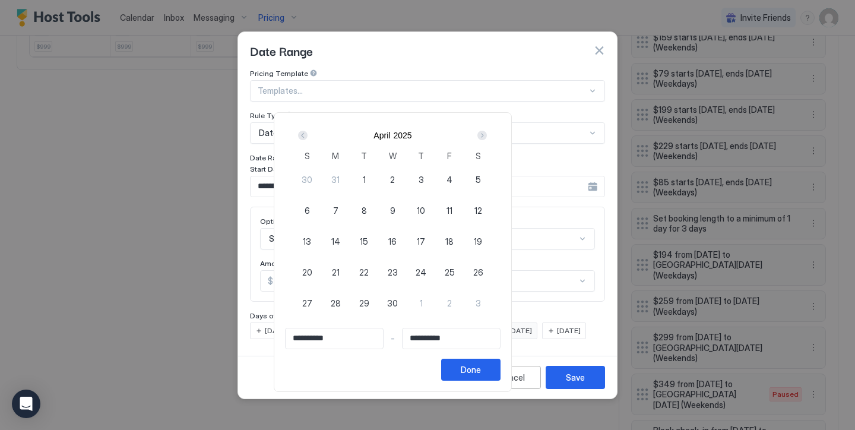
click at [487, 132] on div "Next" at bounding box center [481, 135] width 9 height 9
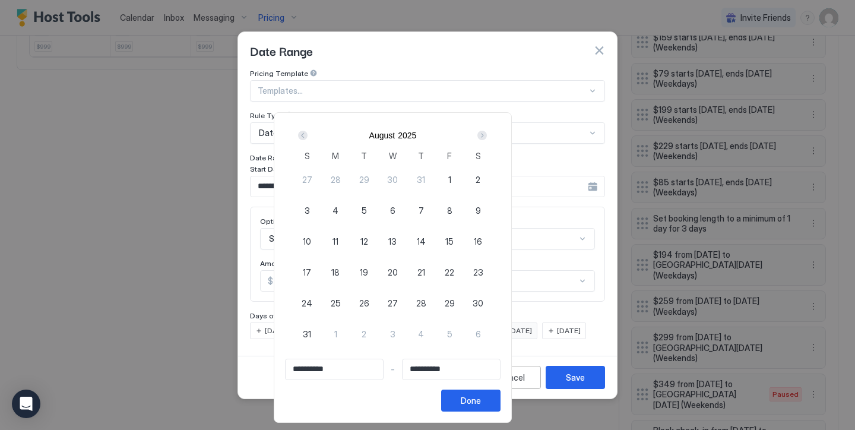
click at [487, 132] on div "Next" at bounding box center [481, 135] width 9 height 9
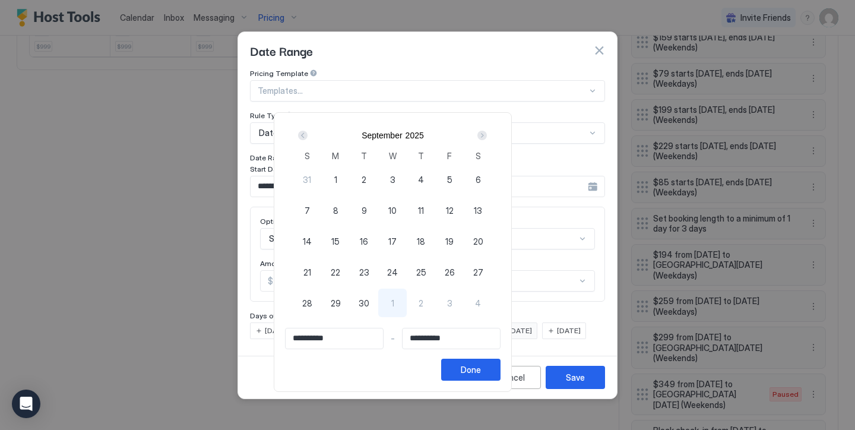
click at [487, 132] on div "Next" at bounding box center [481, 135] width 9 height 9
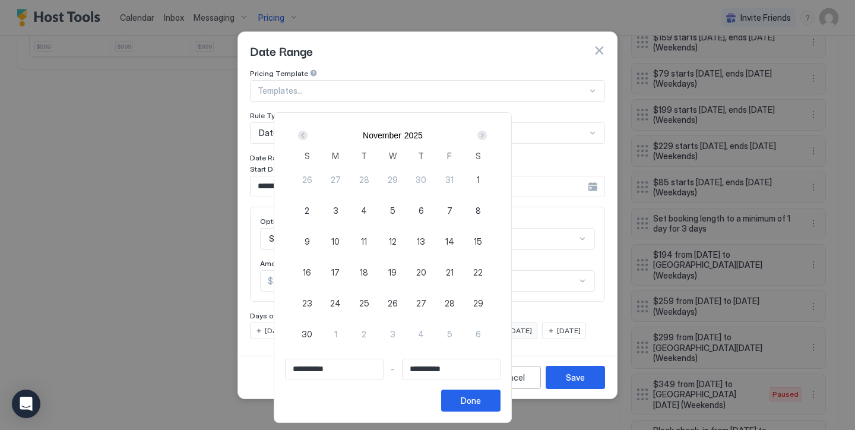
click at [487, 132] on div "Next" at bounding box center [481, 135] width 9 height 9
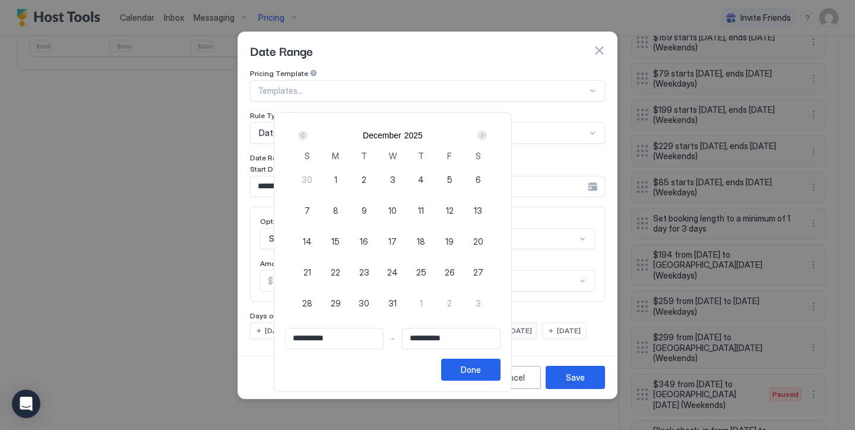
click at [425, 241] on span "18" at bounding box center [421, 241] width 8 height 12
click at [487, 135] on div "Next" at bounding box center [481, 135] width 9 height 9
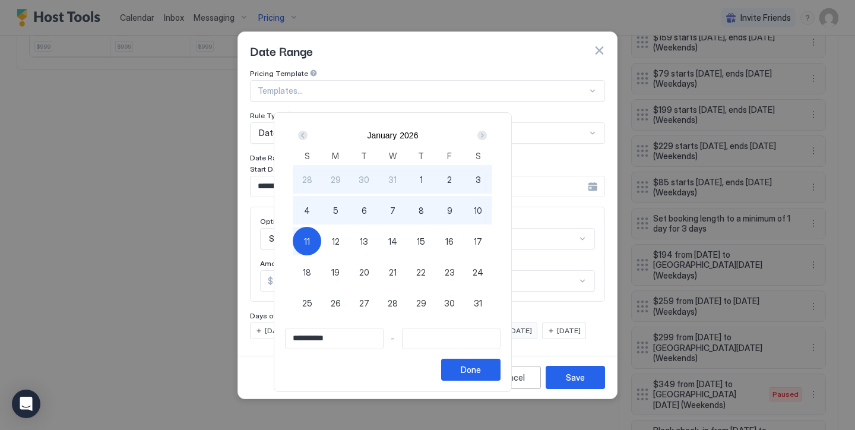
click at [321, 239] on div "11" at bounding box center [307, 241] width 28 height 28
click at [500, 363] on button "Done" at bounding box center [470, 370] width 59 height 22
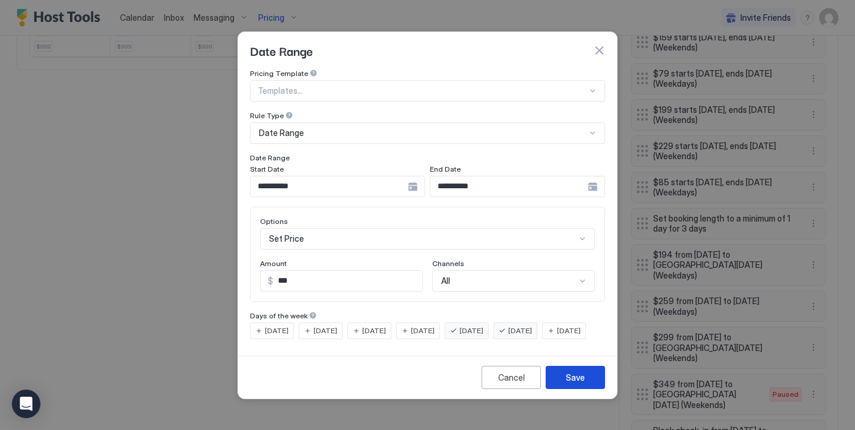
click at [565, 381] on button "Save" at bounding box center [575, 377] width 59 height 23
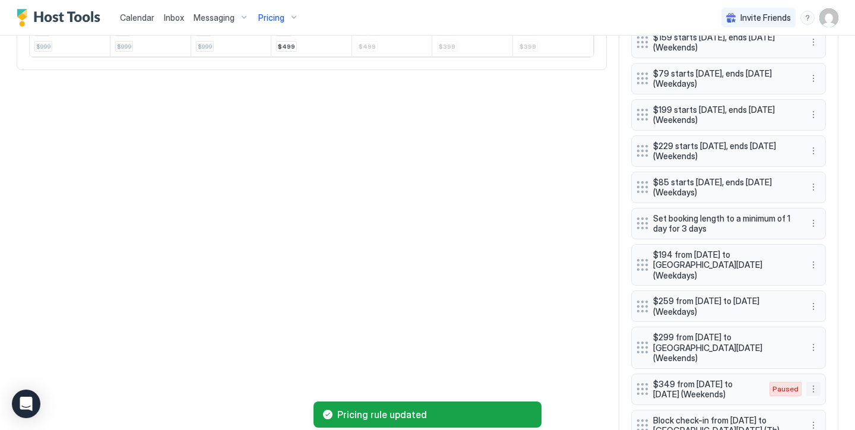
click at [811, 382] on button "More options" at bounding box center [813, 389] width 14 height 14
click at [834, 325] on span "Enable" at bounding box center [836, 328] width 23 height 9
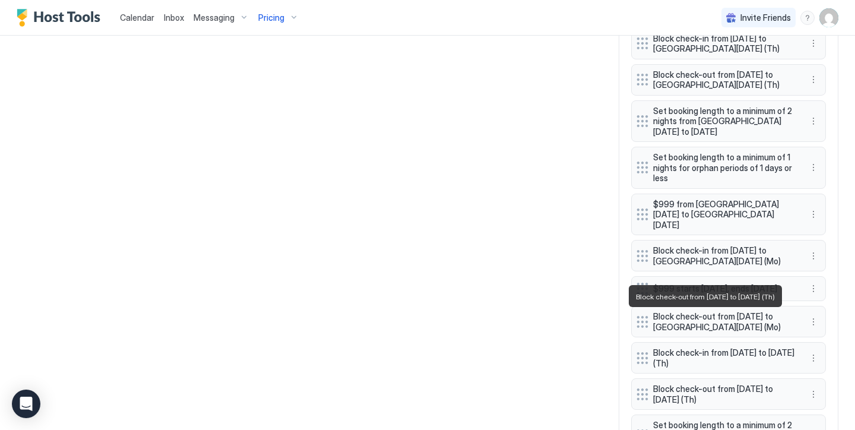
scroll to position [1109, 0]
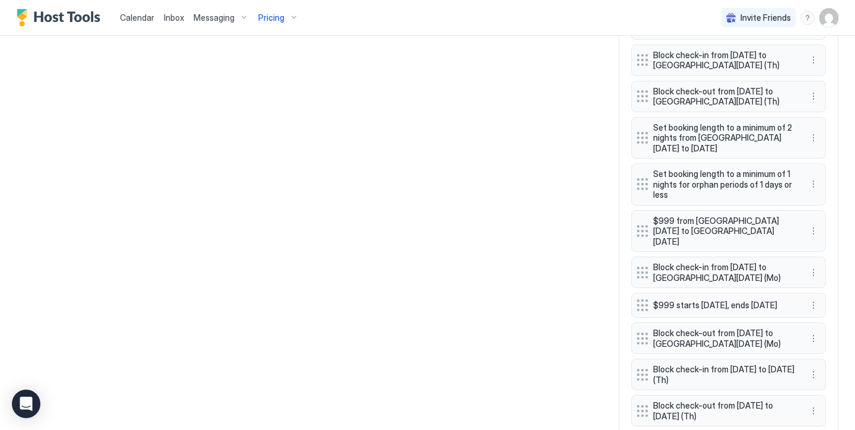
click at [811, 293] on div "$999 starts [DATE], ends [DATE]" at bounding box center [728, 305] width 195 height 25
click at [816, 298] on button "More options" at bounding box center [813, 305] width 14 height 14
click at [828, 315] on span "Delete" at bounding box center [836, 319] width 22 height 9
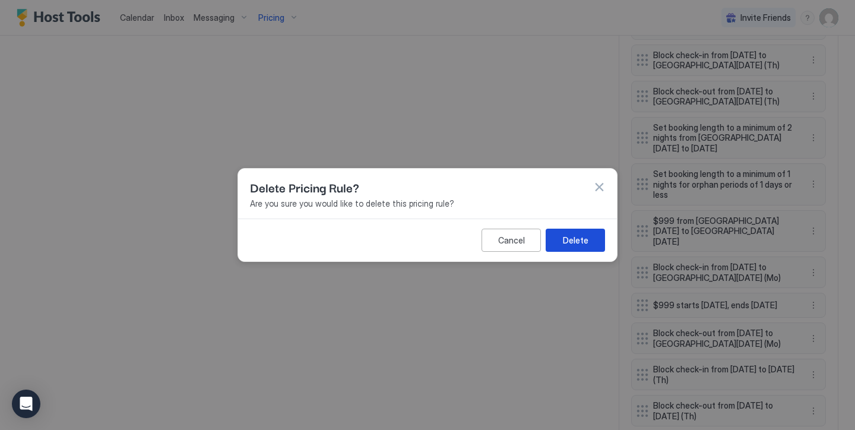
click at [582, 238] on div "Delete" at bounding box center [576, 240] width 26 height 12
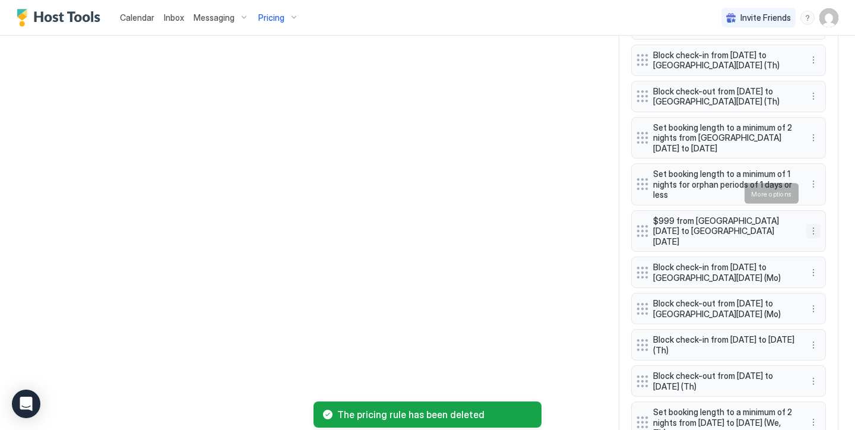
click at [813, 224] on button "More options" at bounding box center [813, 231] width 14 height 14
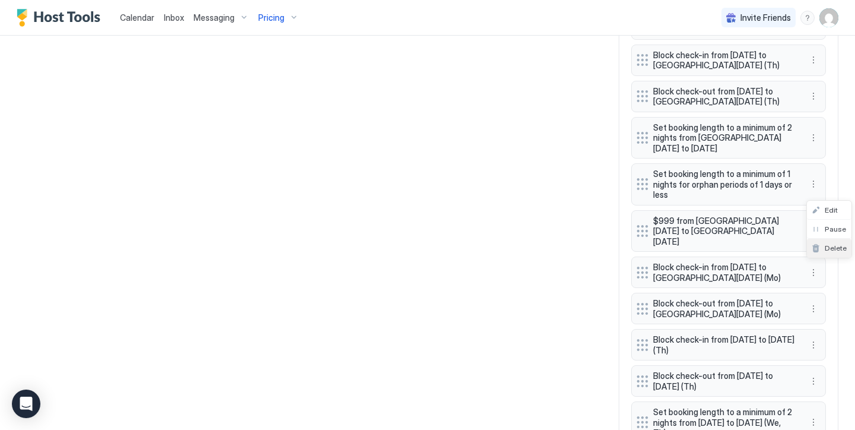
click at [839, 243] on span "Delete" at bounding box center [836, 247] width 22 height 9
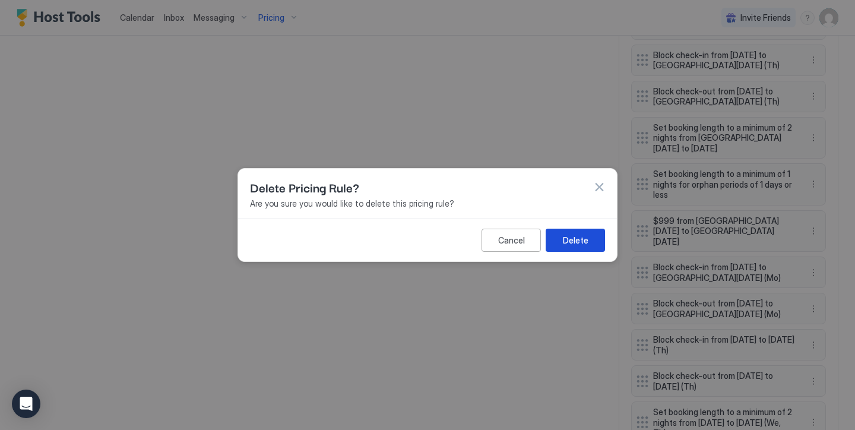
click at [592, 230] on button "Delete" at bounding box center [575, 240] width 59 height 23
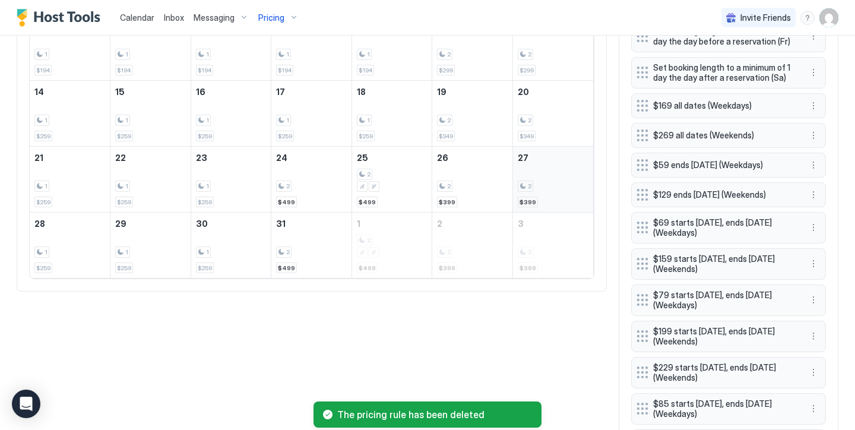
scroll to position [492, 0]
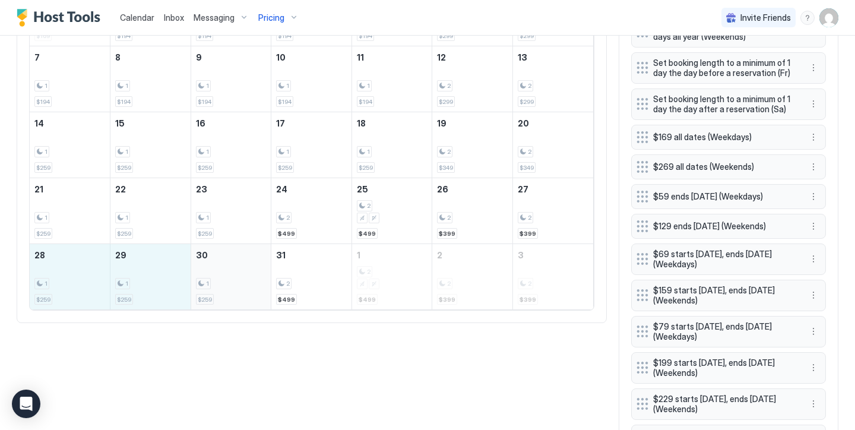
drag, startPoint x: 91, startPoint y: 270, endPoint x: 218, endPoint y: 286, distance: 128.0
click at [218, 286] on tr "28 1 $259 29 1 $259 30 1 $259 31 2 $499 1 2 $499 2 2 $399 3 2 $399" at bounding box center [311, 277] width 563 height 66
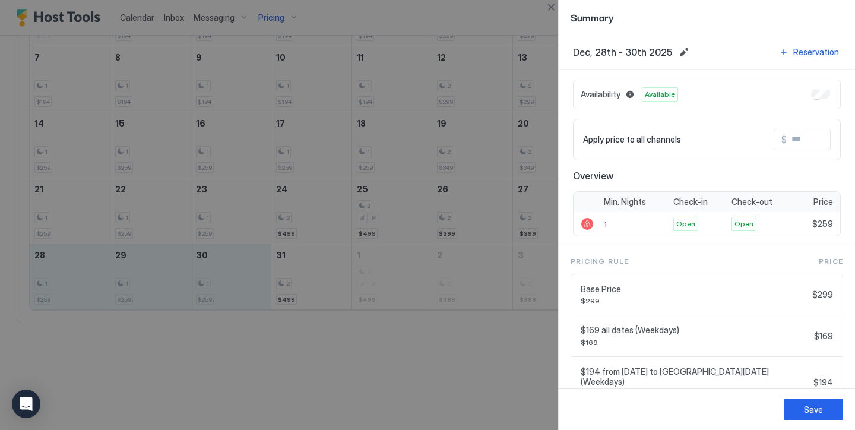
click at [804, 138] on input "Input Field" at bounding box center [834, 139] width 95 height 20
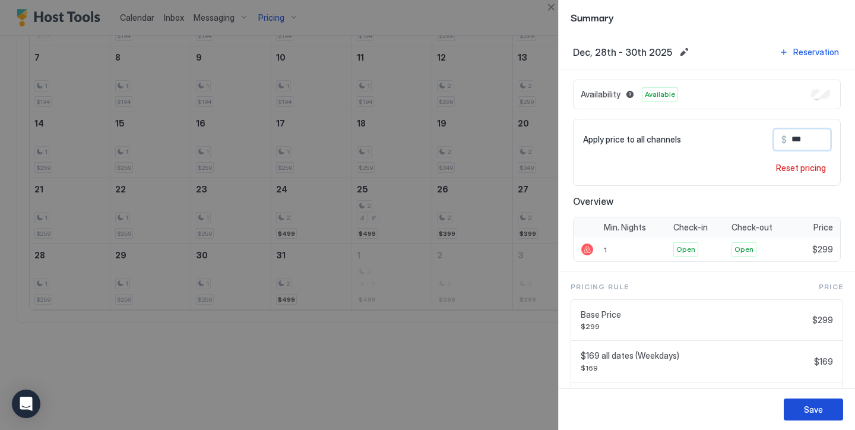
click at [829, 405] on button "Save" at bounding box center [813, 409] width 59 height 22
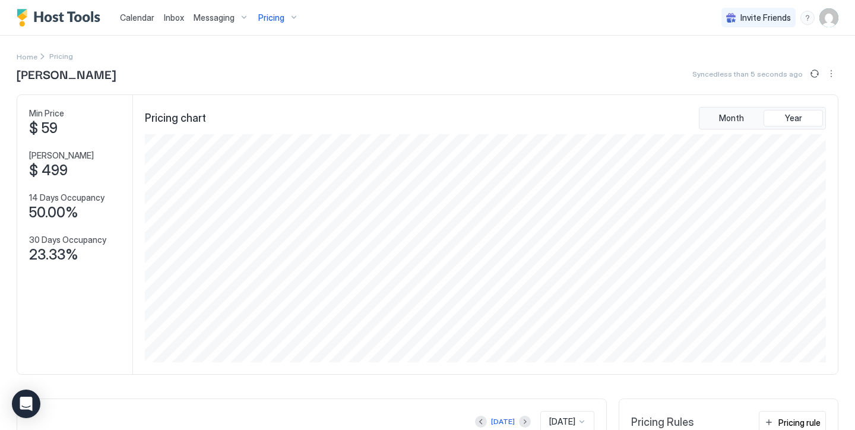
scroll to position [0, 0]
click at [275, 19] on span "Pricing" at bounding box center [271, 17] width 26 height 11
click at [249, 172] on div "LA" at bounding box center [258, 162] width 115 height 28
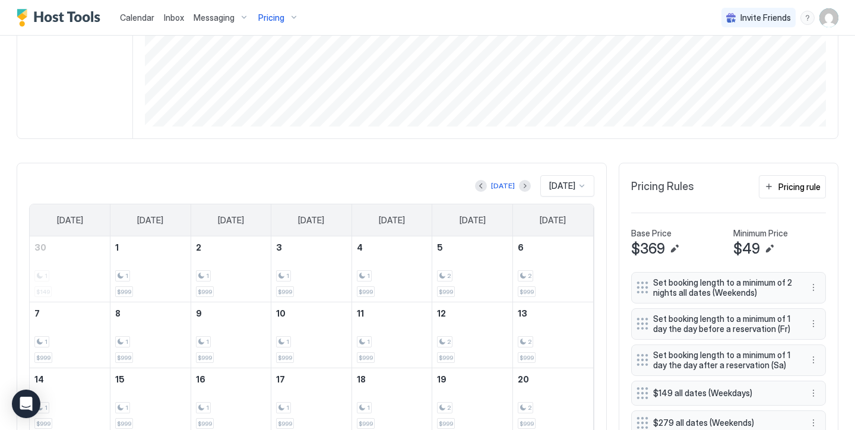
scroll to position [236, 0]
click at [479, 184] on button "Previous month" at bounding box center [481, 185] width 12 height 12
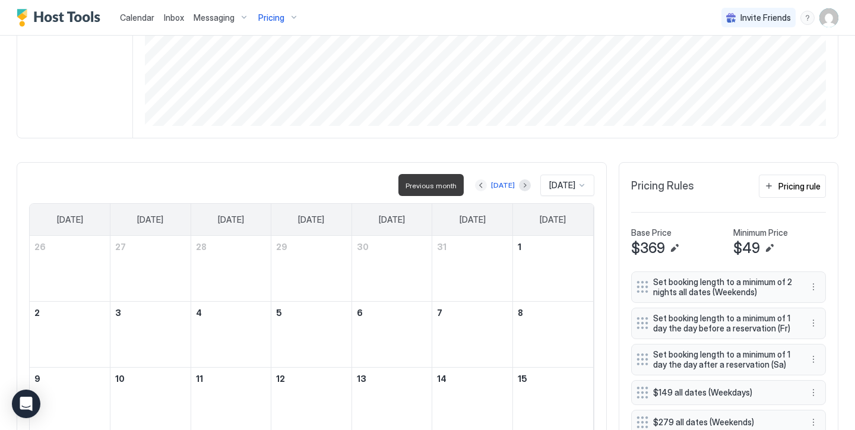
click at [479, 184] on button "Previous month" at bounding box center [481, 185] width 12 height 12
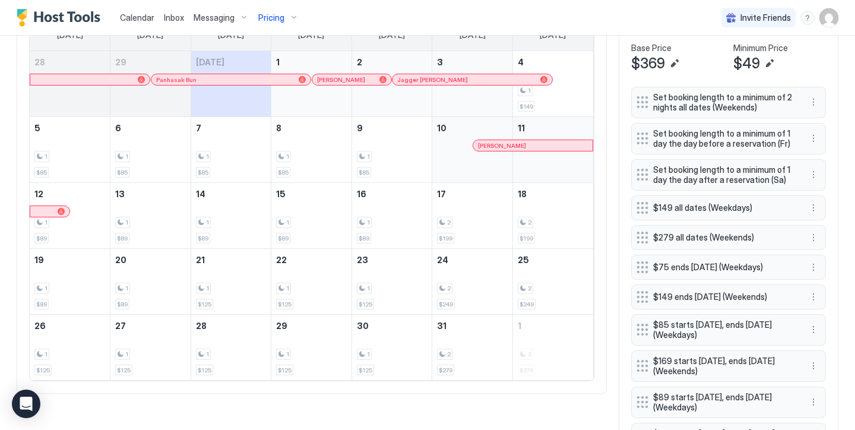
scroll to position [422, 0]
click at [813, 326] on button "More options" at bounding box center [813, 328] width 14 height 14
click at [830, 345] on span "Edit" at bounding box center [831, 342] width 13 height 9
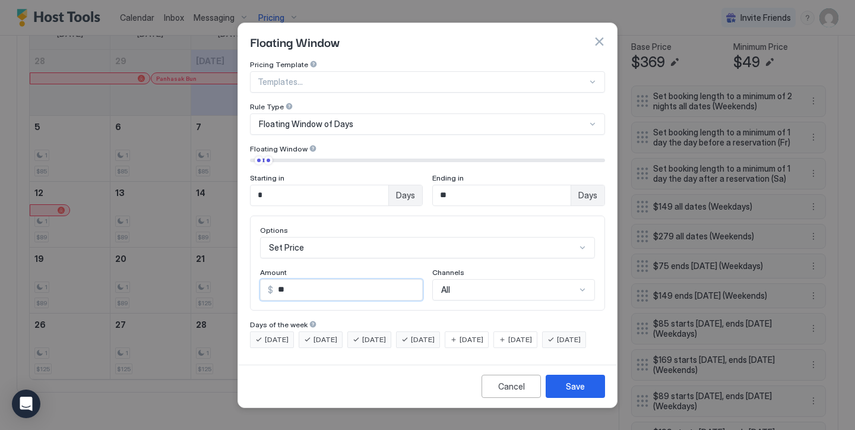
drag, startPoint x: 354, startPoint y: 286, endPoint x: 217, endPoint y: 218, distance: 152.7
click at [217, 218] on div "Floating Window Pricing Template Templates... Rule Type Floating Window of Days…" at bounding box center [427, 215] width 855 height 430
click at [582, 392] on div "Save" at bounding box center [575, 386] width 19 height 12
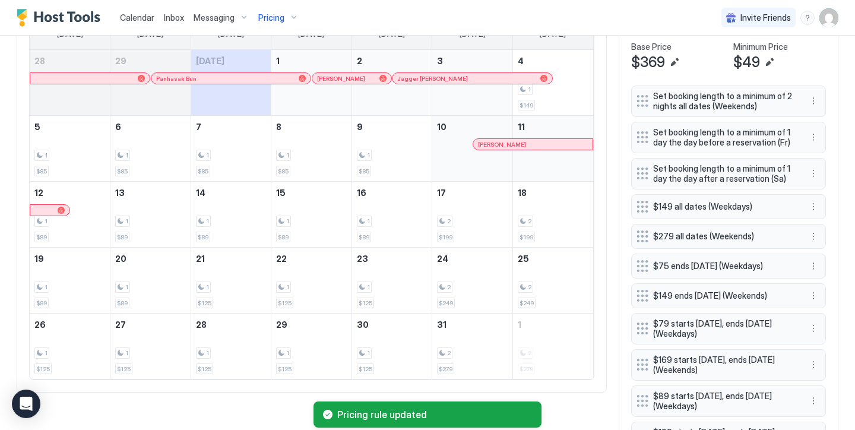
scroll to position [451, 0]
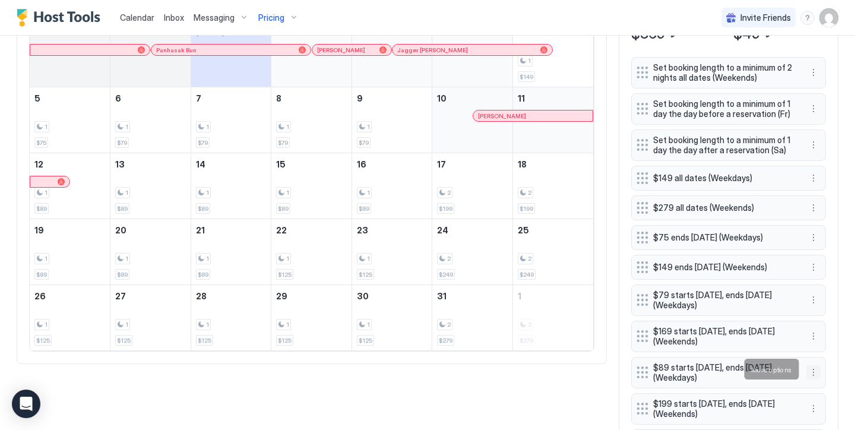
click at [813, 369] on button "More options" at bounding box center [813, 372] width 14 height 14
click at [839, 310] on div "Edit" at bounding box center [829, 313] width 45 height 19
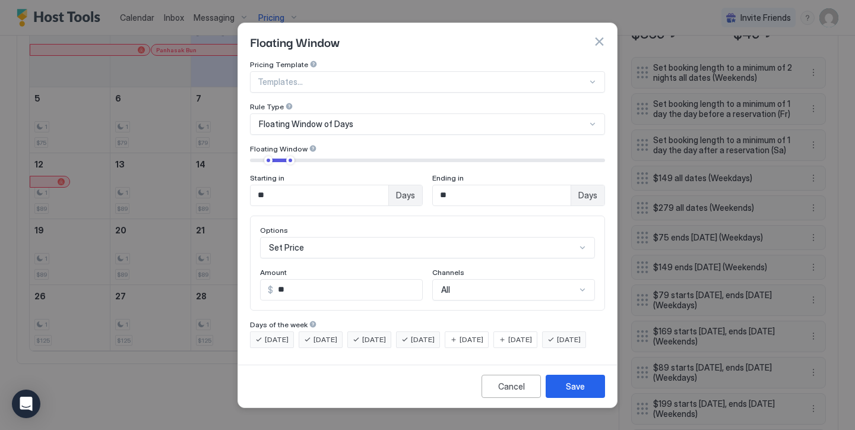
click at [298, 283] on input "**" at bounding box center [347, 290] width 149 height 20
click at [568, 398] on button "Save" at bounding box center [575, 386] width 59 height 23
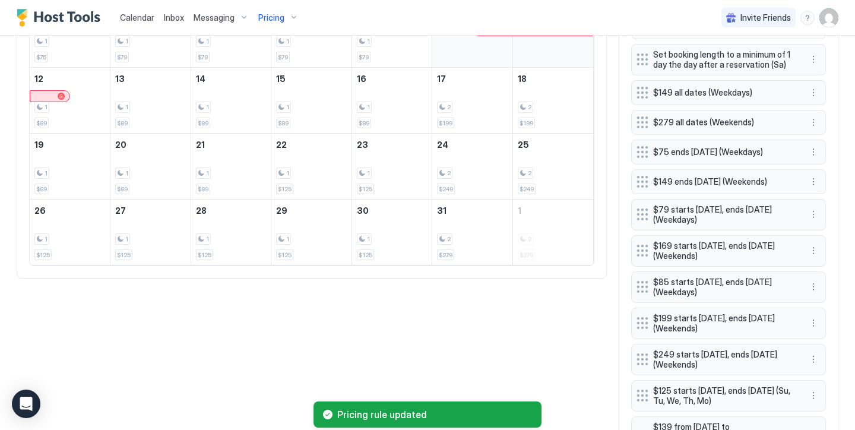
scroll to position [537, 0]
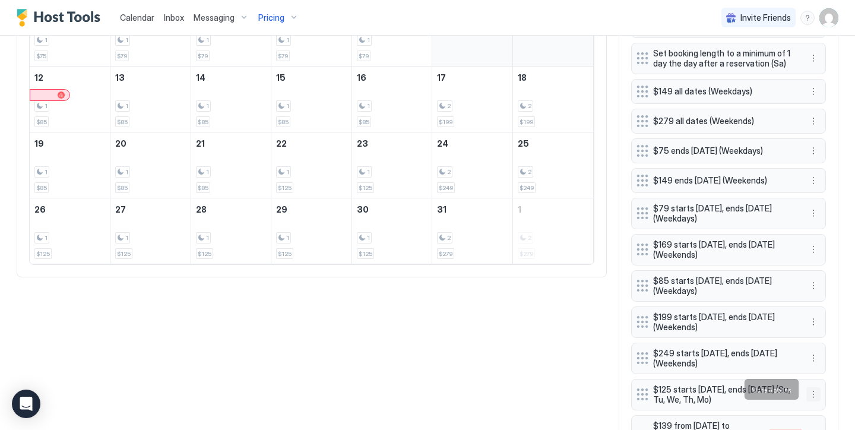
click at [813, 387] on button "More options" at bounding box center [813, 394] width 14 height 14
click at [838, 331] on div "Edit" at bounding box center [829, 333] width 45 height 19
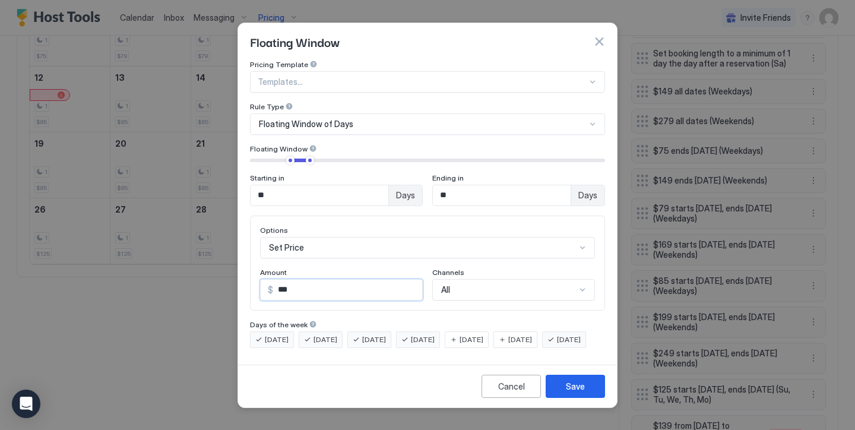
drag, startPoint x: 343, startPoint y: 283, endPoint x: 232, endPoint y: 236, distance: 120.5
click at [234, 237] on div "Floating Window Pricing Template Templates... Rule Type Floating Window of Days…" at bounding box center [427, 215] width 855 height 430
click at [570, 392] on div "Save" at bounding box center [575, 386] width 19 height 12
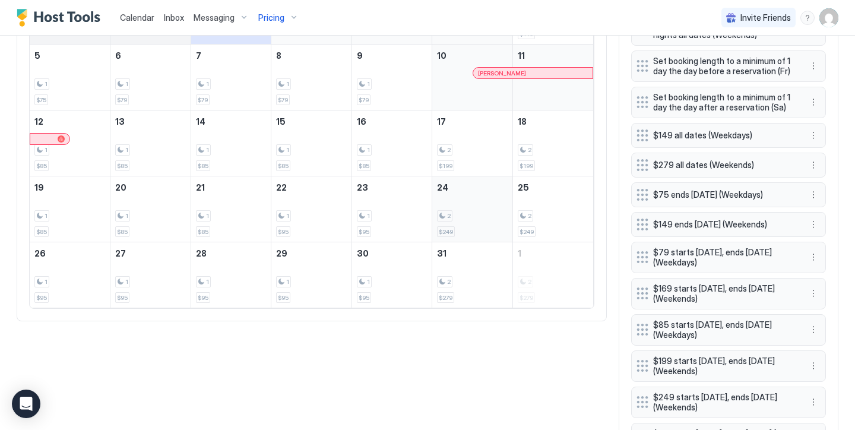
scroll to position [494, 0]
click at [814, 359] on button "More options" at bounding box center [813, 365] width 14 height 14
click at [828, 379] on span "Edit" at bounding box center [831, 377] width 13 height 9
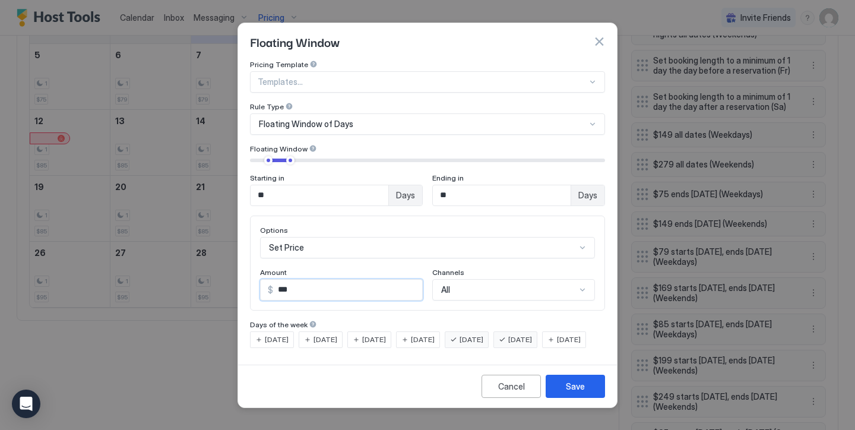
click at [281, 280] on input "***" at bounding box center [347, 290] width 149 height 20
click at [589, 397] on button "Save" at bounding box center [575, 386] width 59 height 23
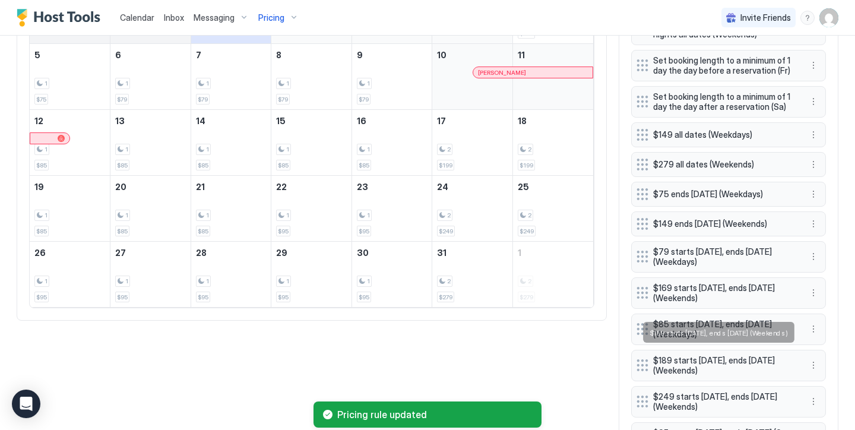
scroll to position [574, 0]
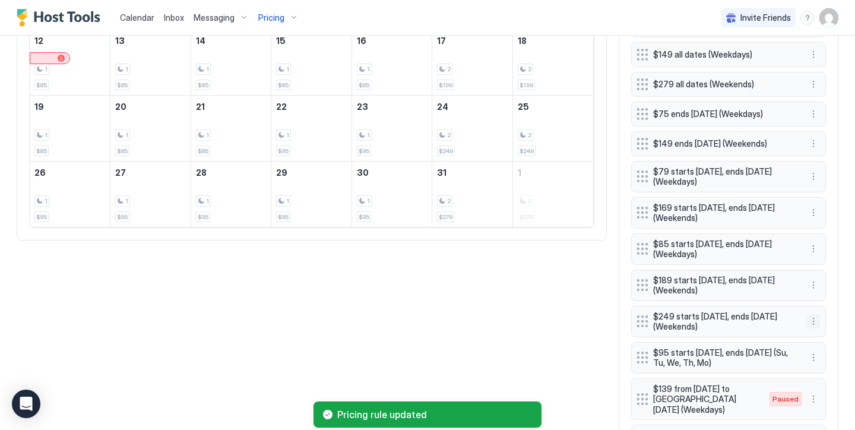
click at [813, 316] on button "More options" at bounding box center [813, 321] width 14 height 14
click at [833, 331] on span "Edit" at bounding box center [831, 333] width 13 height 9
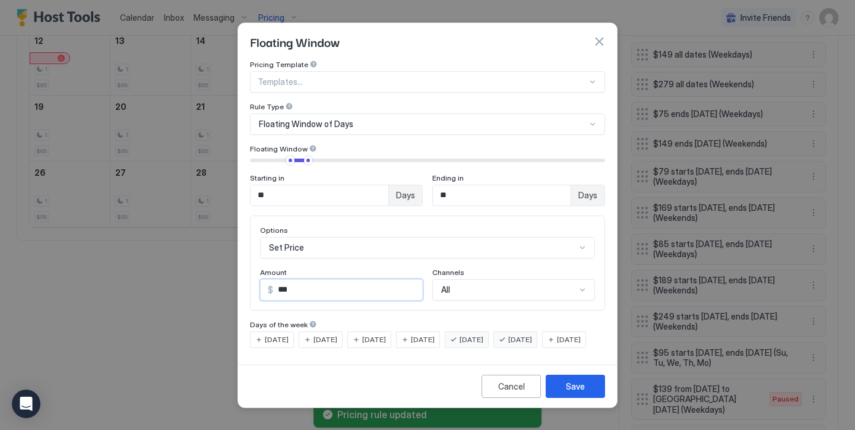
drag, startPoint x: 319, startPoint y: 283, endPoint x: 284, endPoint y: 278, distance: 35.3
click at [284, 280] on input "***" at bounding box center [347, 290] width 149 height 20
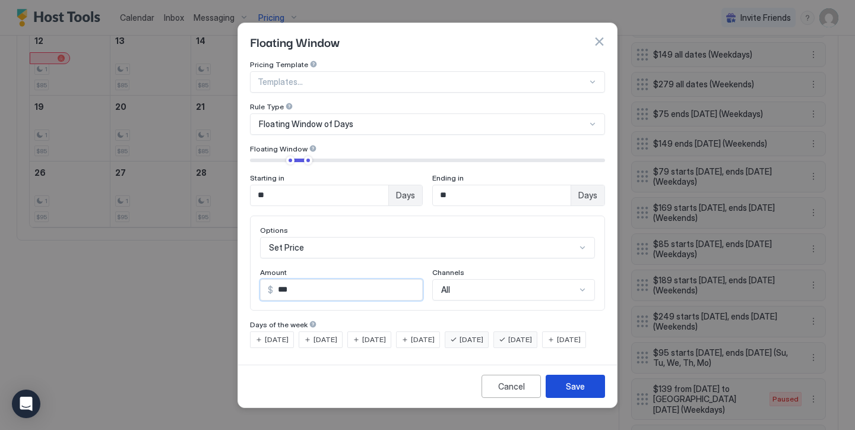
click at [572, 398] on button "Save" at bounding box center [575, 386] width 59 height 23
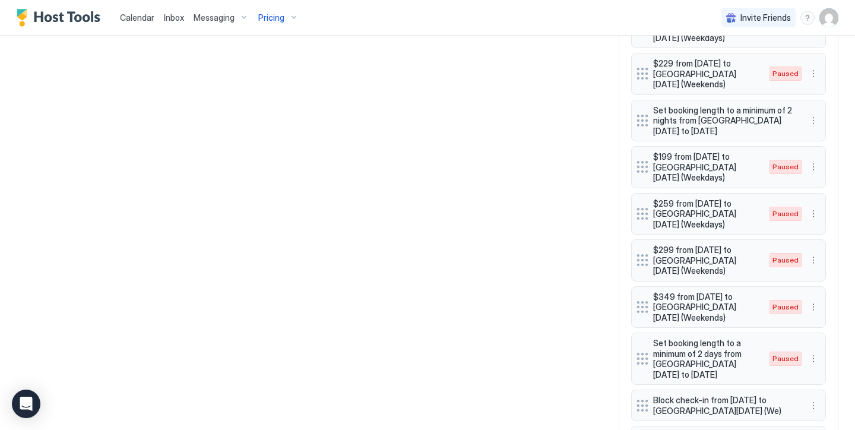
scroll to position [939, 0]
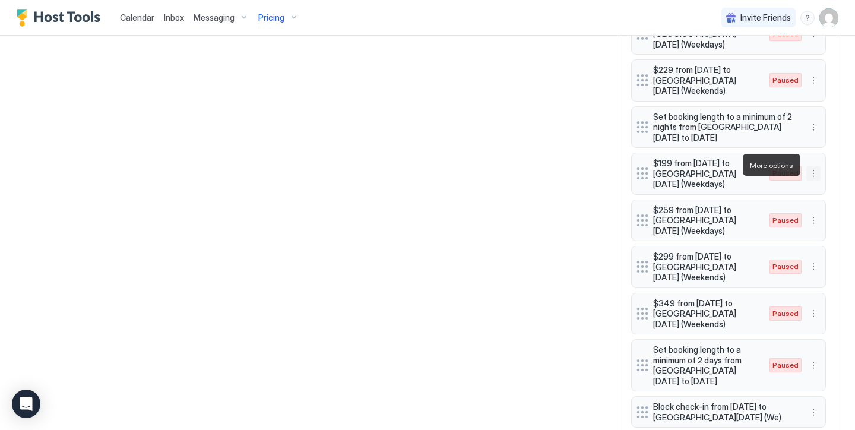
click at [815, 167] on button "More options" at bounding box center [813, 173] width 14 height 14
click at [826, 182] on span "Edit" at bounding box center [831, 181] width 13 height 9
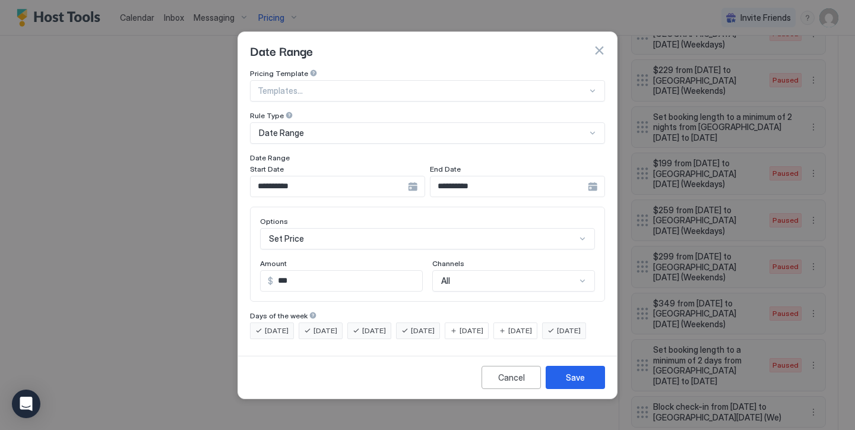
click at [371, 178] on input "**********" at bounding box center [329, 186] width 157 height 20
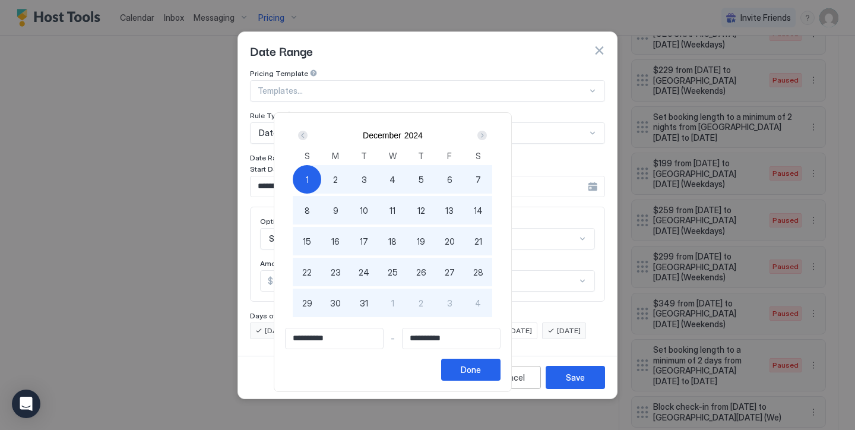
click at [487, 138] on div "Next" at bounding box center [481, 135] width 9 height 9
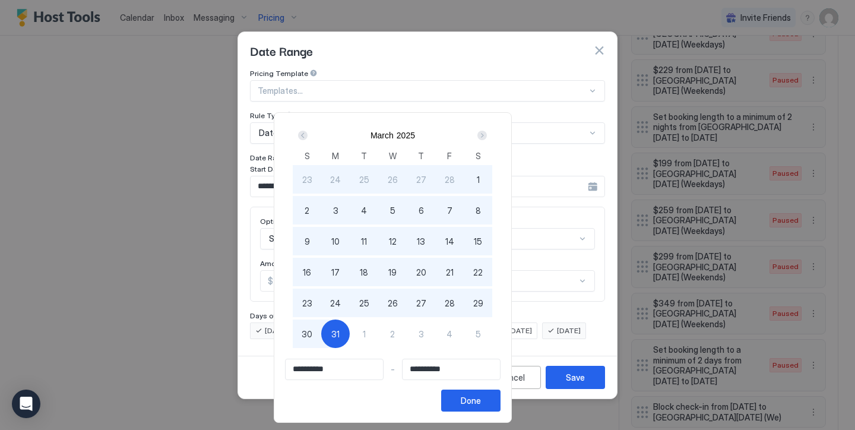
click at [487, 138] on div "Next" at bounding box center [481, 135] width 9 height 9
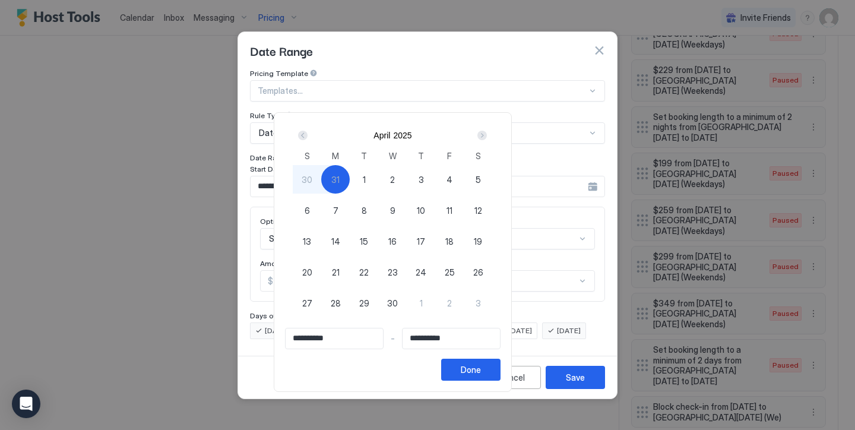
click at [487, 138] on div "Next" at bounding box center [481, 135] width 9 height 9
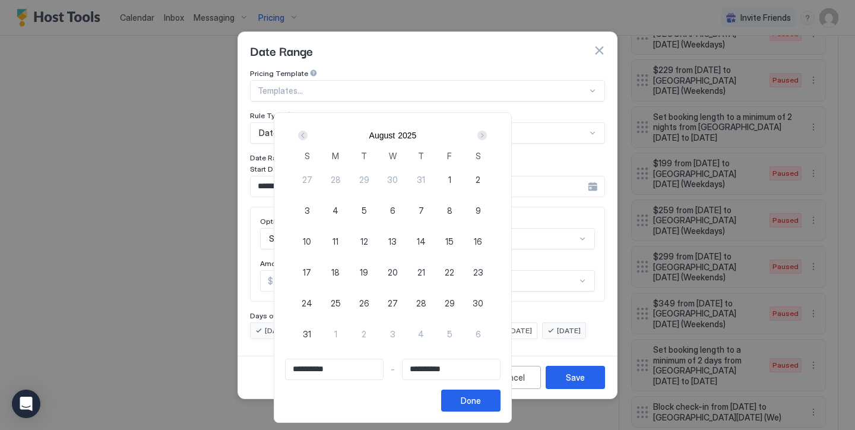
click at [487, 138] on div "Next" at bounding box center [481, 135] width 9 height 9
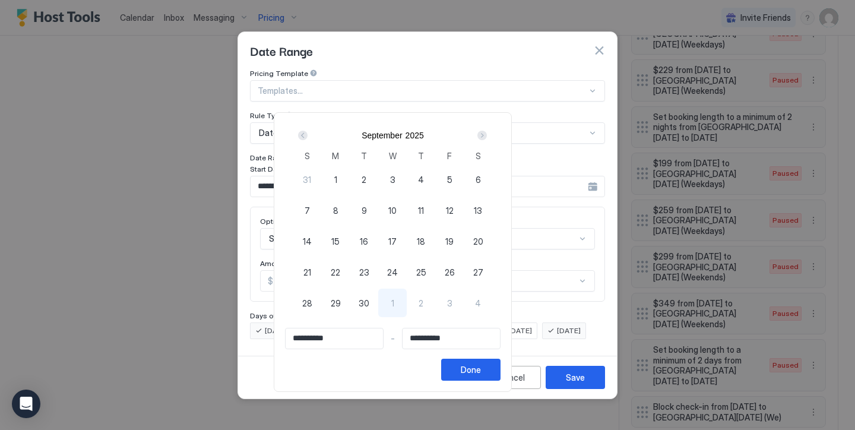
click at [487, 138] on div "Next" at bounding box center [481, 135] width 9 height 9
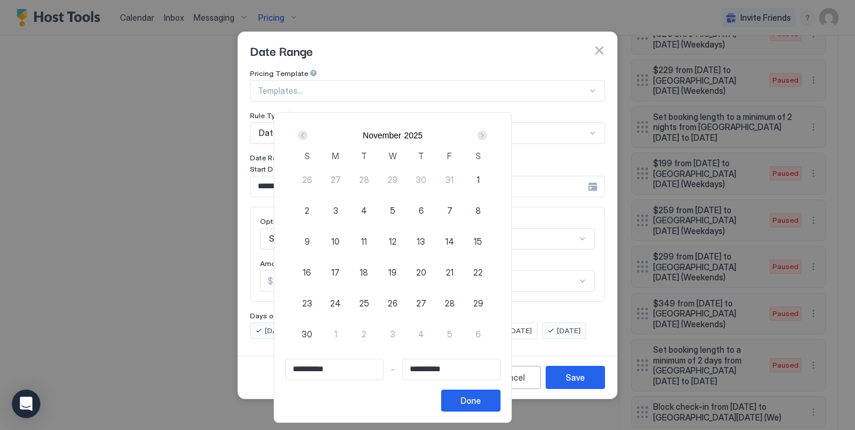
click at [487, 138] on div "Next" at bounding box center [481, 135] width 9 height 9
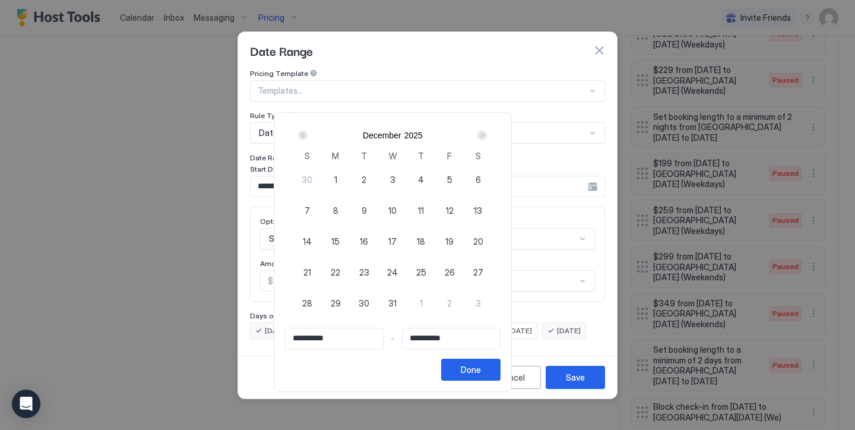
click at [350, 180] on div "1" at bounding box center [335, 179] width 28 height 28
click at [489, 136] on div "Next" at bounding box center [482, 135] width 14 height 14
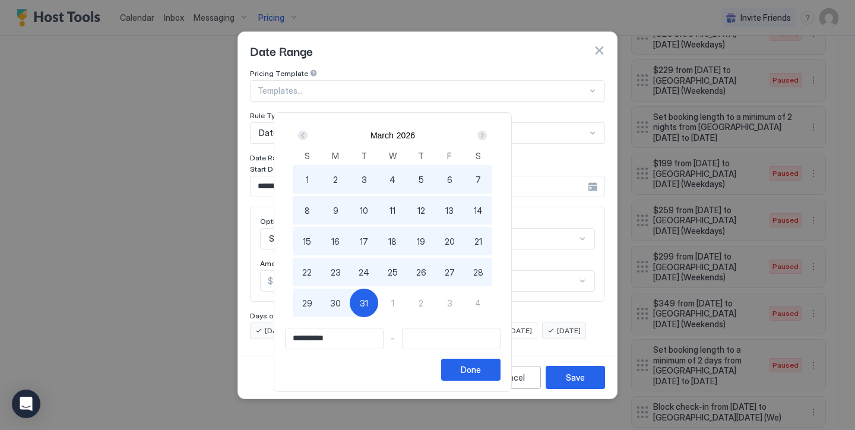
click at [368, 303] on span "31" at bounding box center [364, 303] width 8 height 12
click at [481, 368] on div "Done" at bounding box center [471, 369] width 20 height 12
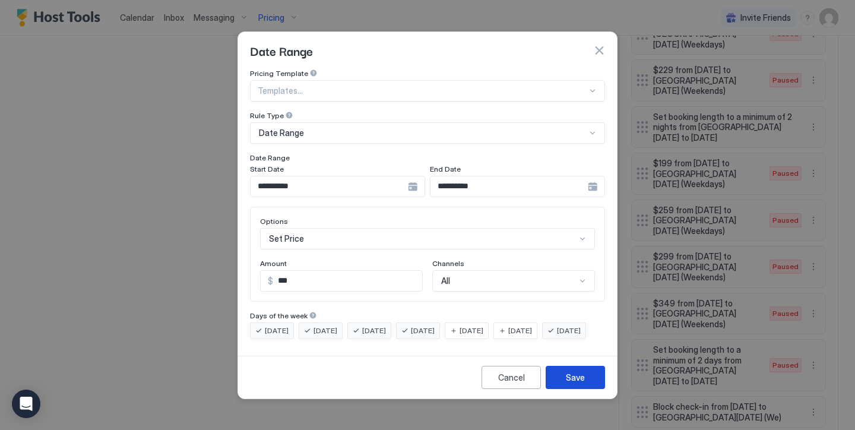
click at [582, 383] on div "Save" at bounding box center [575, 377] width 19 height 12
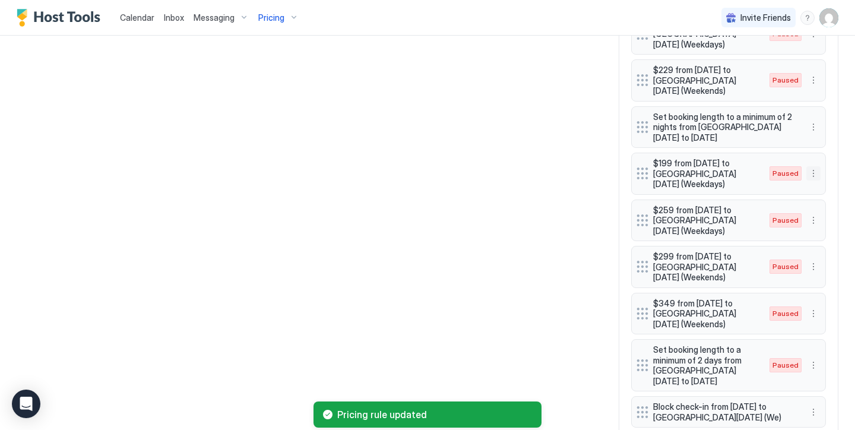
click at [813, 166] on button "More options" at bounding box center [813, 173] width 14 height 14
click at [833, 198] on span "Enable" at bounding box center [836, 200] width 23 height 9
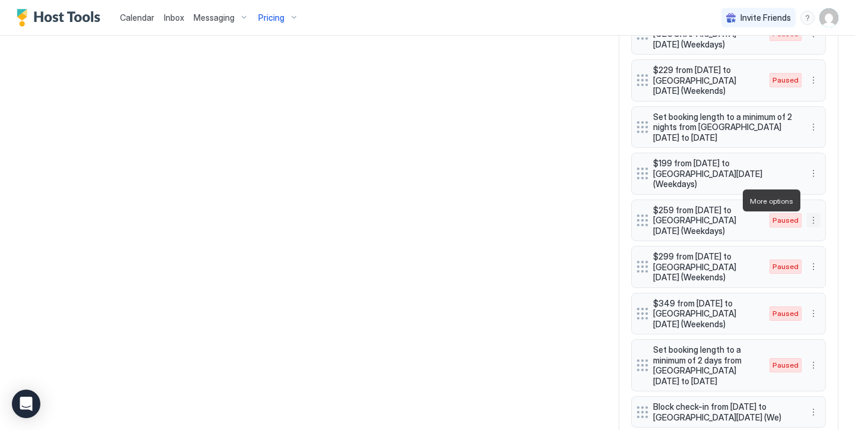
click at [815, 213] on button "More options" at bounding box center [813, 220] width 14 height 14
click at [836, 218] on span "Edit" at bounding box center [831, 217] width 13 height 9
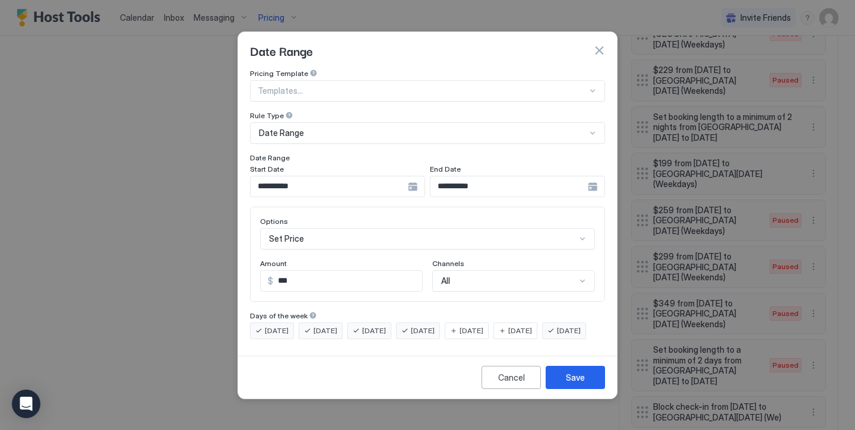
click at [334, 176] on input "**********" at bounding box center [329, 186] width 157 height 20
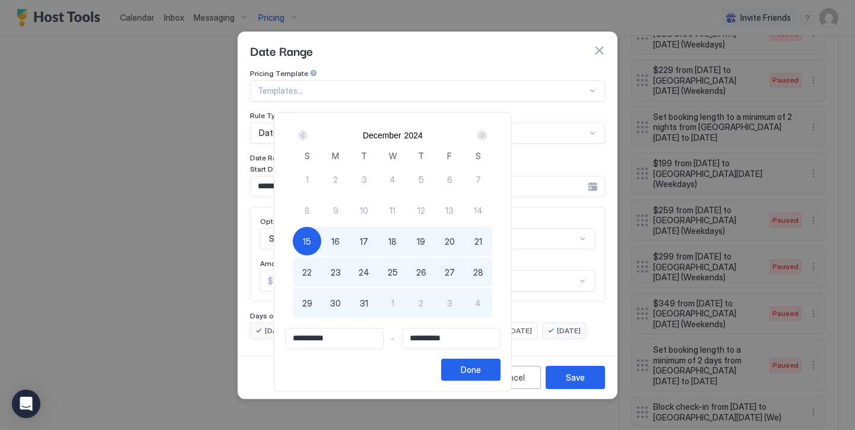
click at [487, 131] on div "Next" at bounding box center [481, 135] width 9 height 9
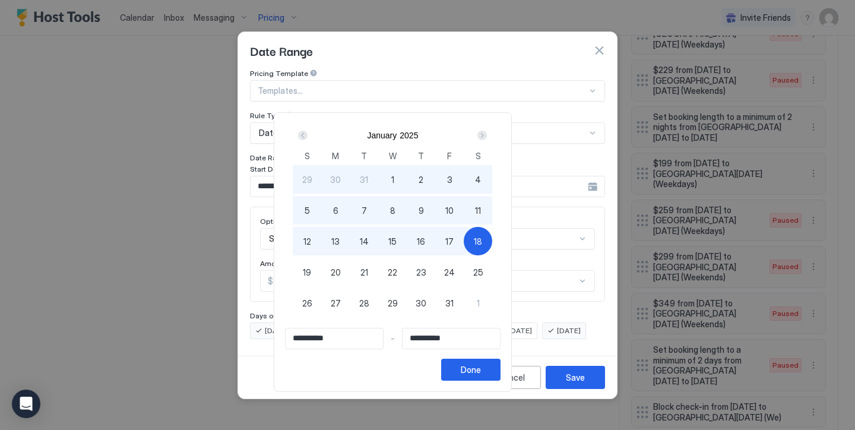
click at [487, 131] on div "Next" at bounding box center [481, 135] width 9 height 9
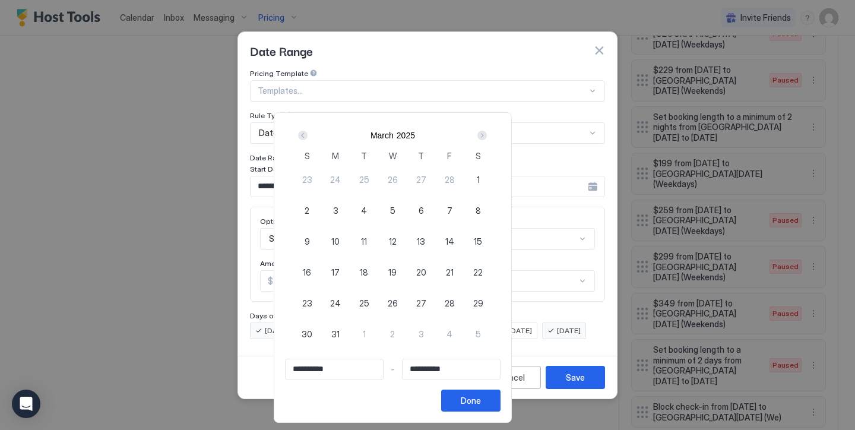
click at [487, 131] on div "Next" at bounding box center [481, 135] width 9 height 9
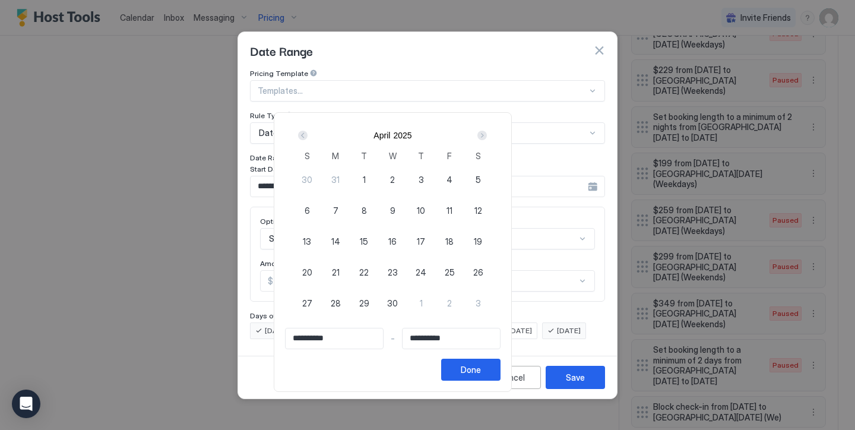
click at [487, 131] on div "Next" at bounding box center [481, 135] width 9 height 9
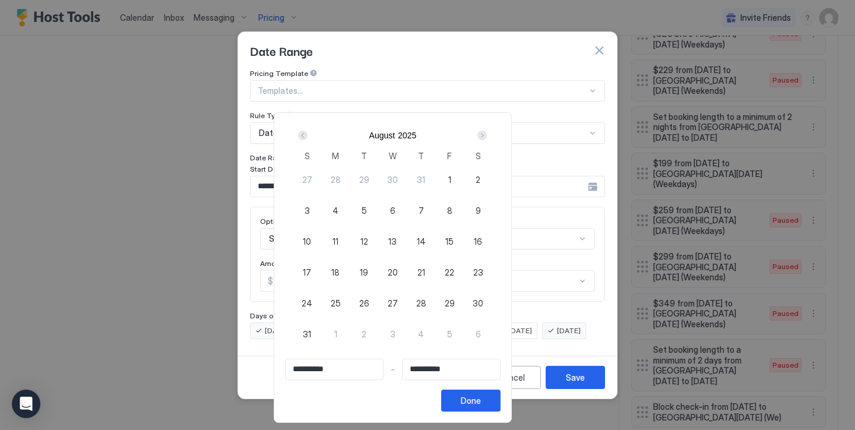
click at [487, 131] on div "Next" at bounding box center [481, 135] width 9 height 9
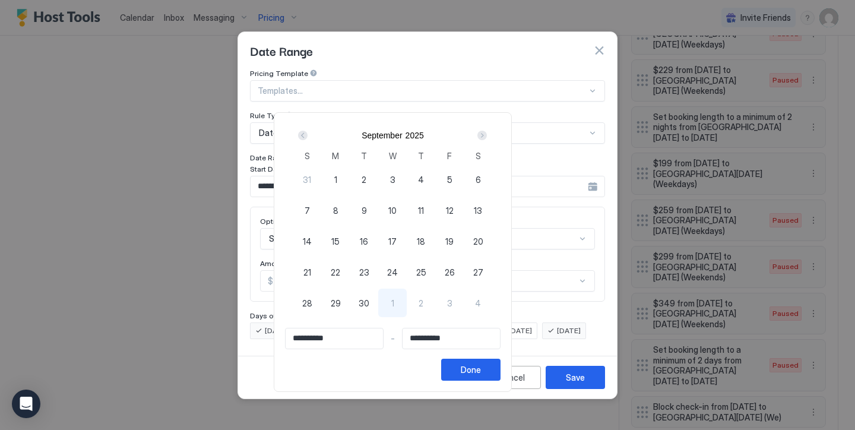
click at [487, 131] on div "Next" at bounding box center [481, 135] width 9 height 9
click at [487, 132] on div "Next" at bounding box center [481, 135] width 9 height 9
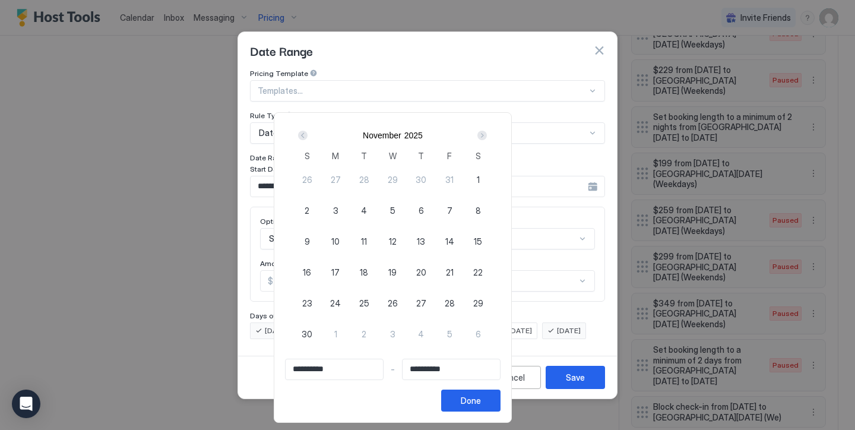
click at [487, 132] on div "Next" at bounding box center [481, 135] width 9 height 9
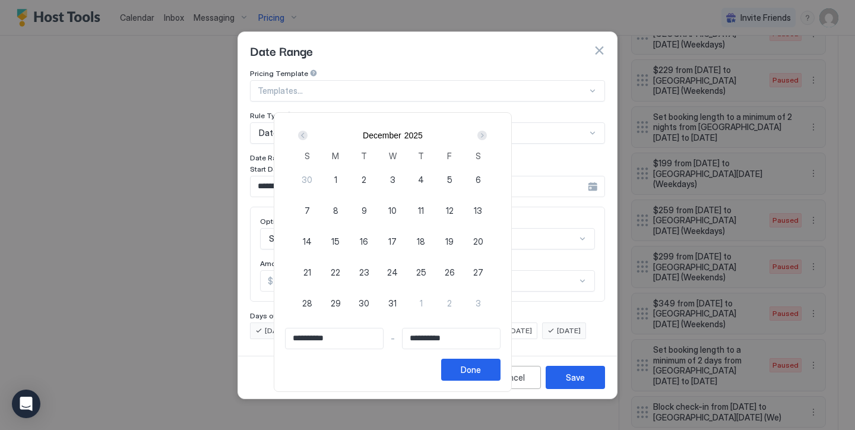
click at [312, 246] on span "14" at bounding box center [307, 241] width 9 height 12
click at [487, 137] on div "Next" at bounding box center [481, 135] width 9 height 9
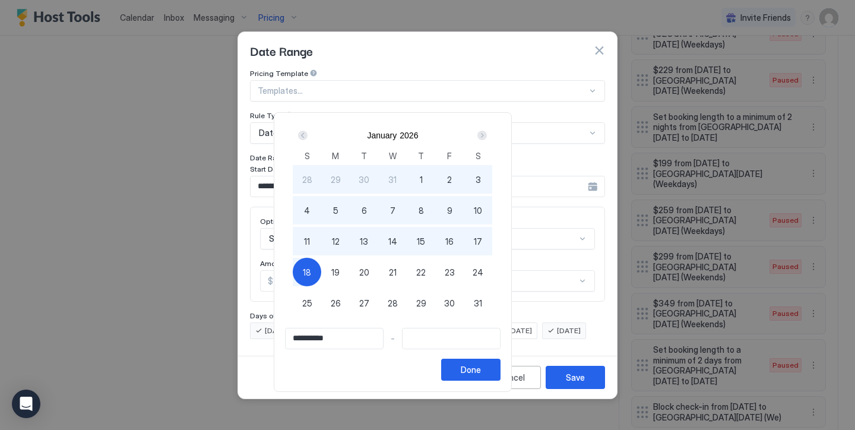
click at [321, 261] on button "18" at bounding box center [307, 272] width 28 height 28
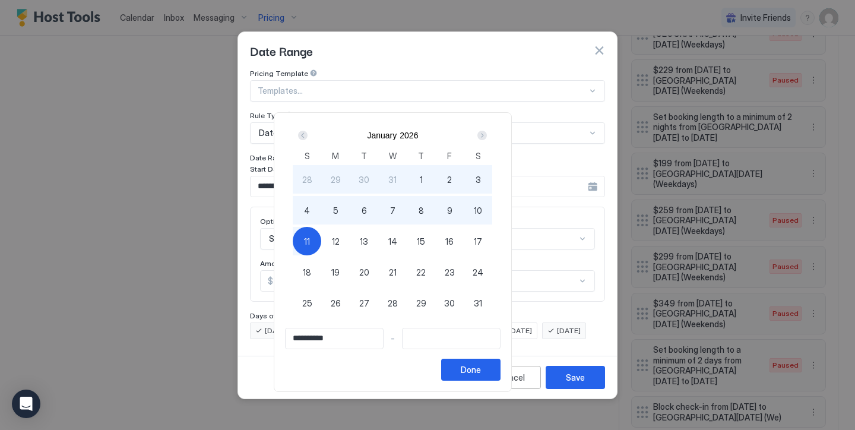
click at [310, 236] on span "11" at bounding box center [307, 241] width 6 height 12
click at [500, 361] on button "Done" at bounding box center [470, 370] width 59 height 22
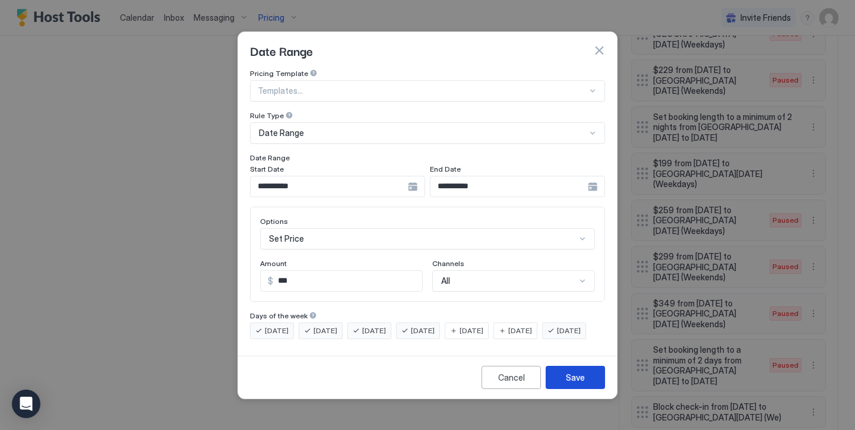
click at [573, 383] on div "Save" at bounding box center [575, 377] width 19 height 12
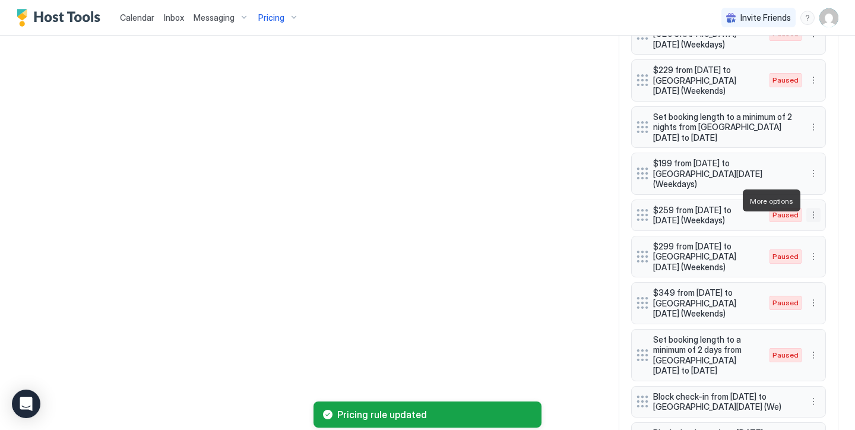
click at [813, 208] on button "More options" at bounding box center [813, 215] width 14 height 14
click at [829, 239] on span "Enable" at bounding box center [836, 236] width 23 height 9
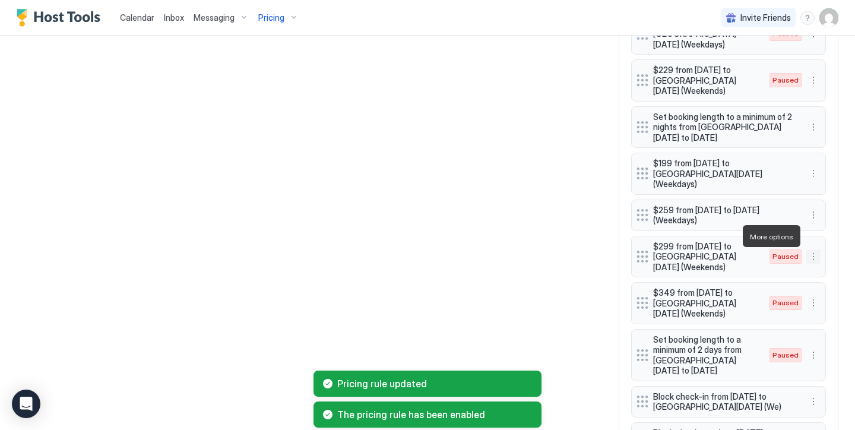
click at [817, 249] on button "More options" at bounding box center [813, 256] width 14 height 14
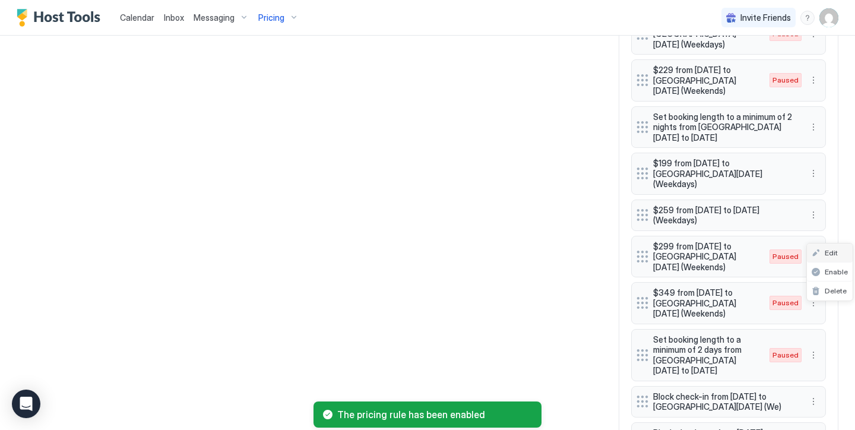
click at [830, 255] on span "Edit" at bounding box center [831, 252] width 13 height 9
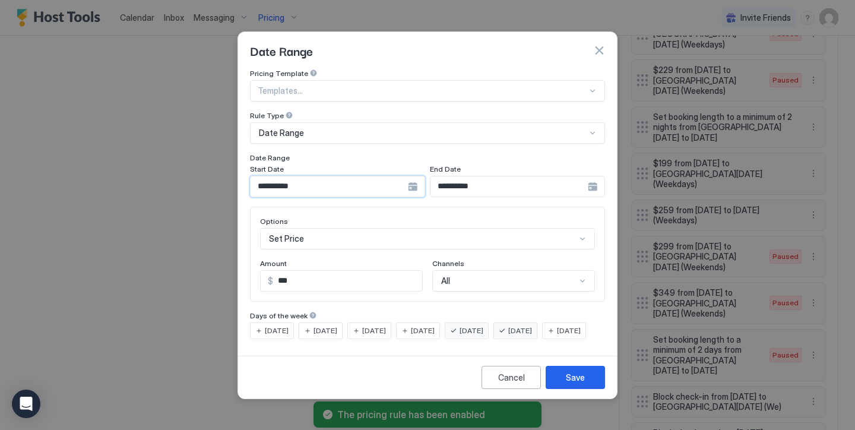
click at [354, 176] on input "**********" at bounding box center [329, 186] width 157 height 20
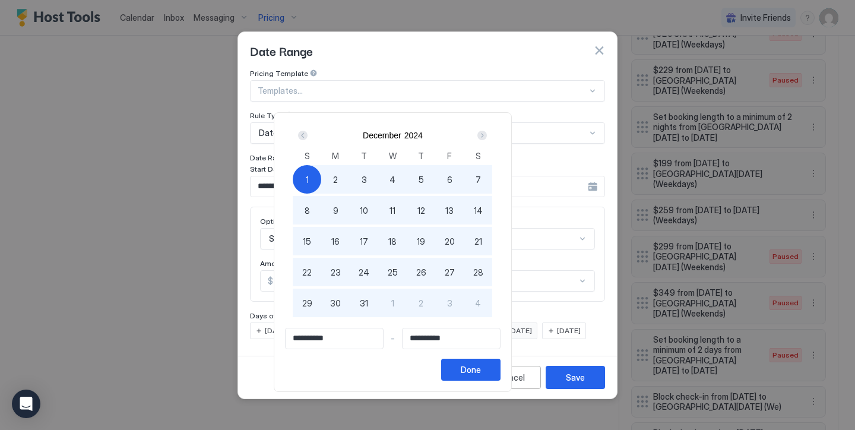
click at [489, 135] on div "Next" at bounding box center [482, 135] width 14 height 14
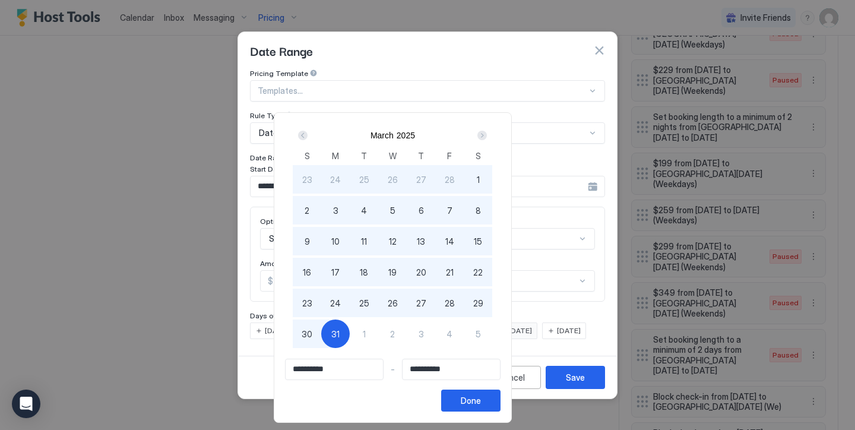
click at [489, 135] on div "Next" at bounding box center [482, 135] width 14 height 14
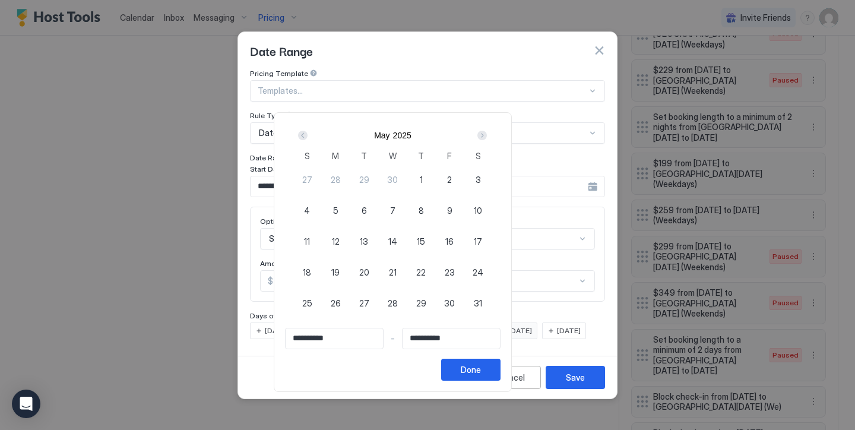
click at [489, 135] on div "Next" at bounding box center [482, 135] width 14 height 14
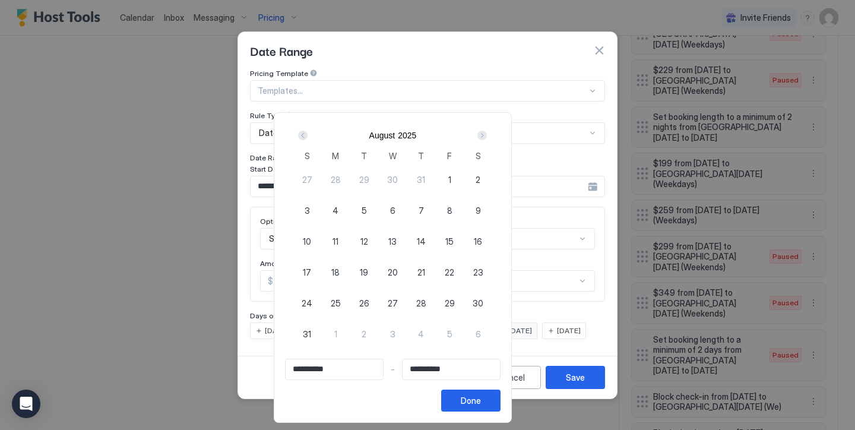
click at [489, 135] on div "Next" at bounding box center [482, 135] width 14 height 14
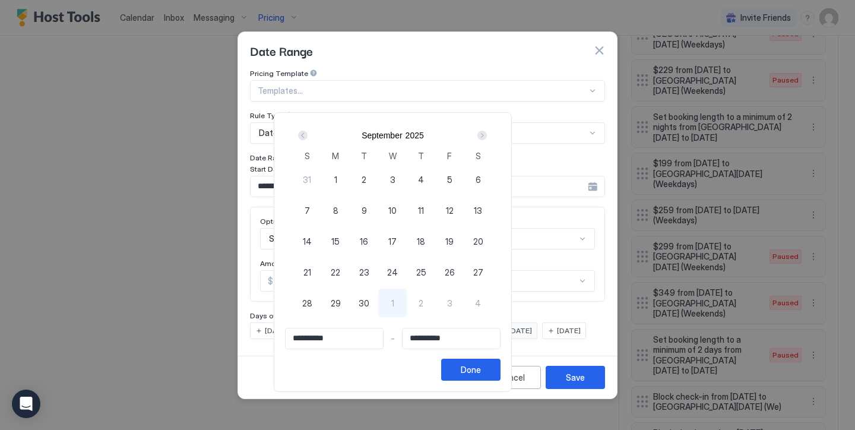
click at [489, 135] on div "Next" at bounding box center [482, 135] width 14 height 14
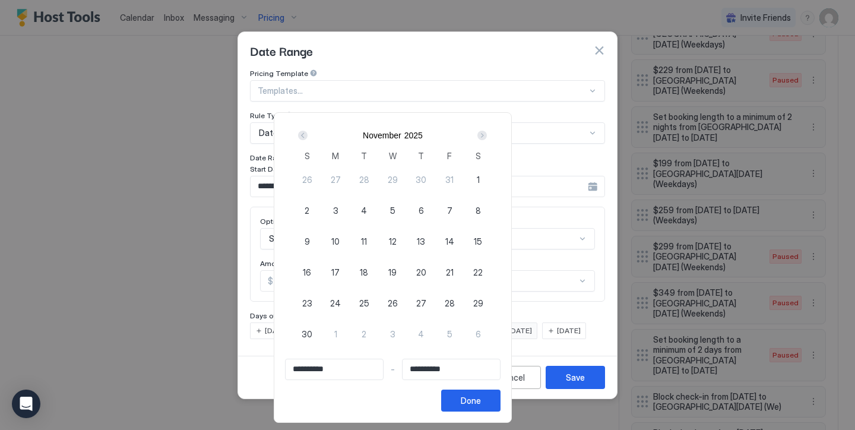
click at [489, 135] on div "Next" at bounding box center [482, 135] width 14 height 14
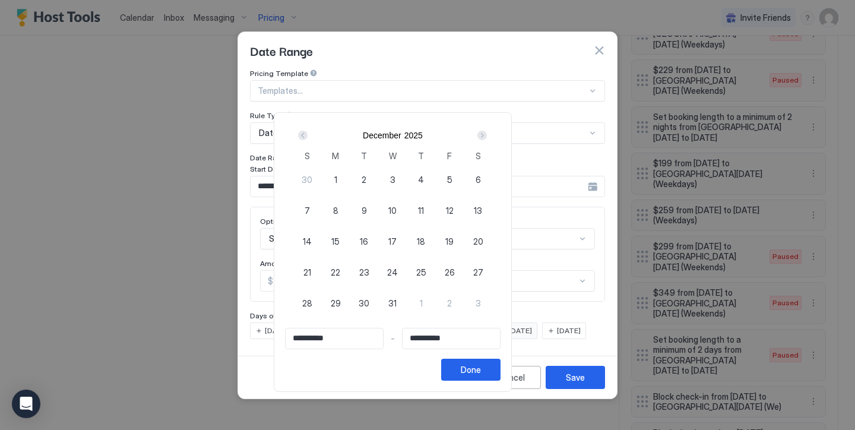
click at [489, 135] on div "Next" at bounding box center [482, 135] width 14 height 14
click at [307, 135] on div "Prev" at bounding box center [302, 135] width 9 height 9
click at [350, 175] on div "1" at bounding box center [335, 179] width 28 height 28
click at [487, 138] on div "Next" at bounding box center [481, 135] width 9 height 9
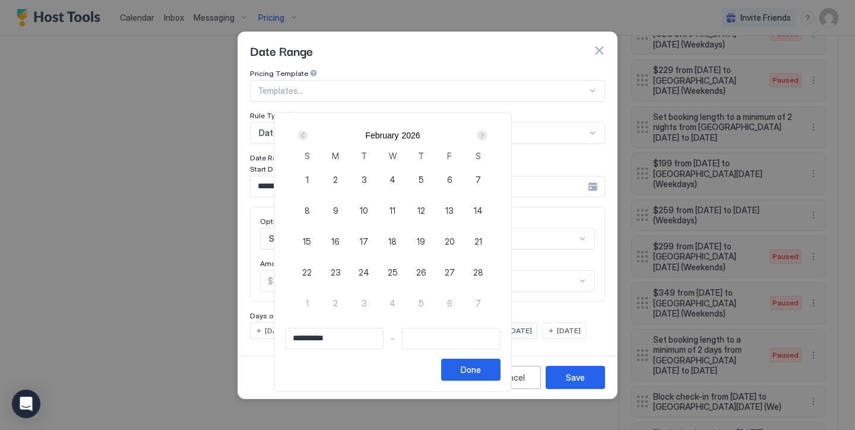
click at [487, 138] on div "Next" at bounding box center [481, 135] width 9 height 9
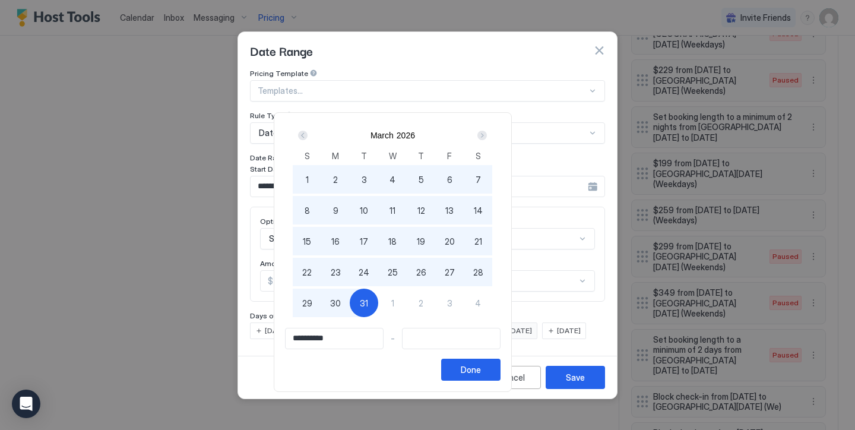
click at [368, 309] on span "31" at bounding box center [364, 303] width 8 height 12
click at [500, 360] on button "Done" at bounding box center [470, 370] width 59 height 22
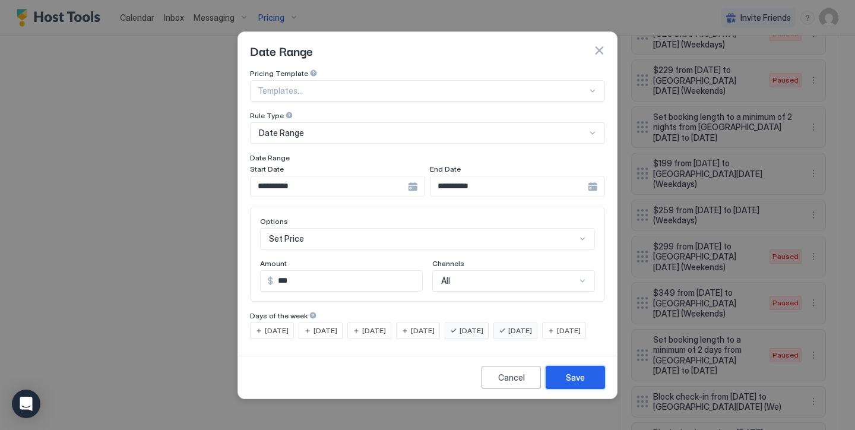
click at [569, 389] on button "Save" at bounding box center [575, 377] width 59 height 23
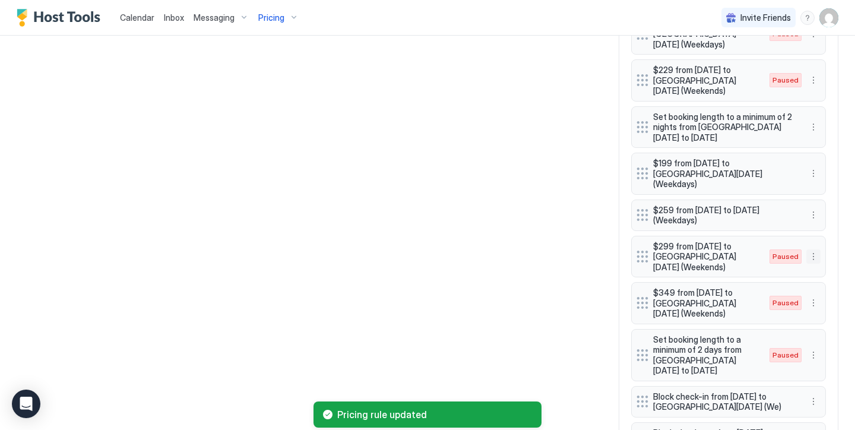
click at [811, 249] on button "More options" at bounding box center [813, 256] width 14 height 14
click at [832, 264] on div "Enable" at bounding box center [830, 271] width 46 height 19
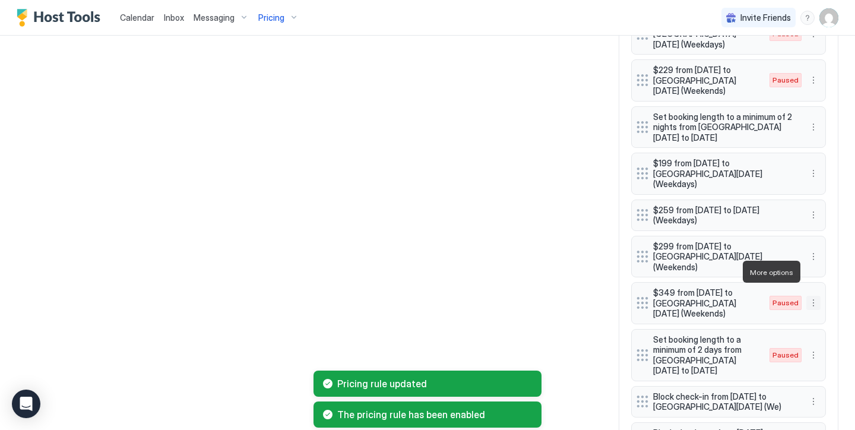
click at [814, 296] on button "More options" at bounding box center [813, 303] width 14 height 14
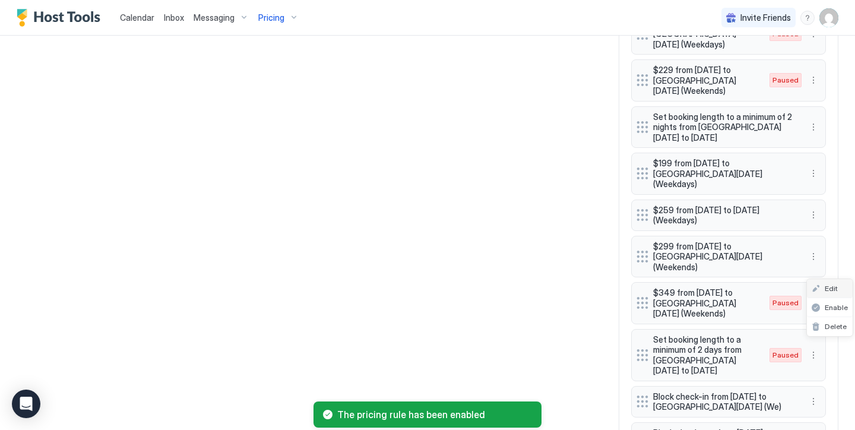
click at [828, 285] on span "Edit" at bounding box center [831, 288] width 13 height 9
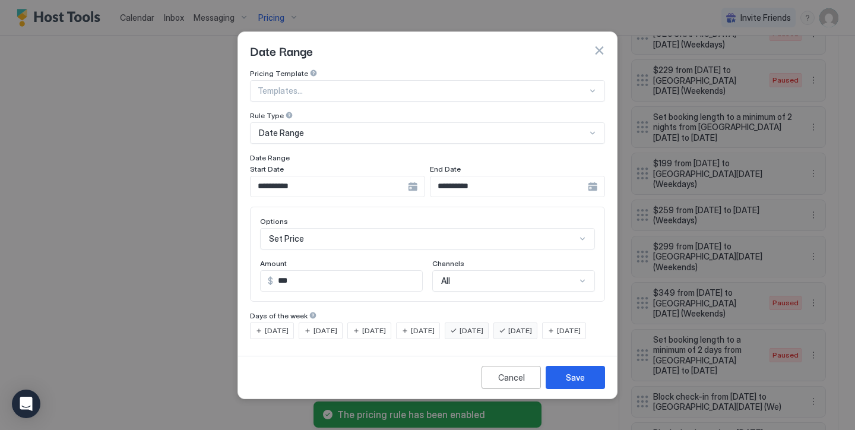
click at [352, 176] on input "**********" at bounding box center [329, 186] width 157 height 20
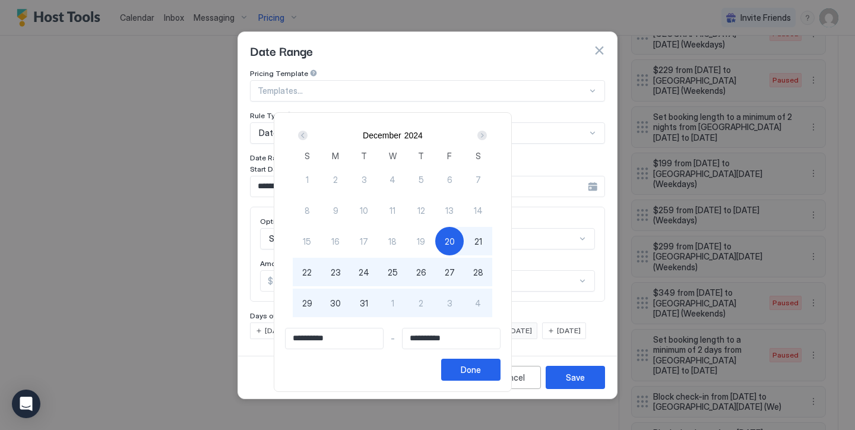
click at [487, 134] on div "Next" at bounding box center [481, 135] width 9 height 9
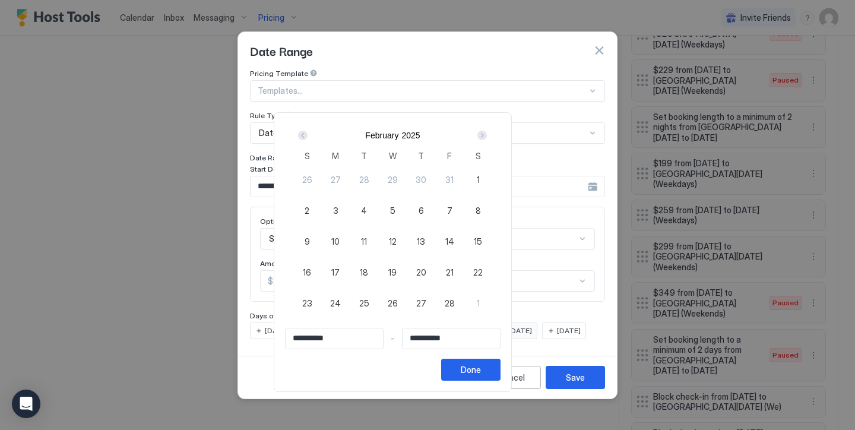
click at [487, 134] on div "Next" at bounding box center [481, 135] width 9 height 9
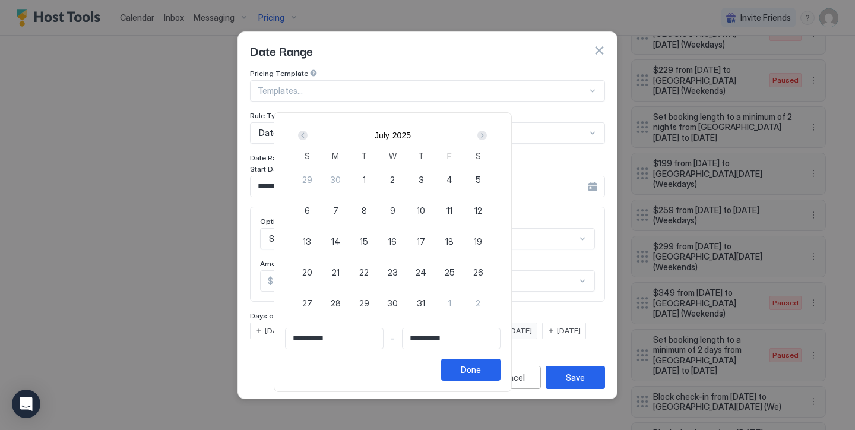
click at [487, 134] on div "Next" at bounding box center [481, 135] width 9 height 9
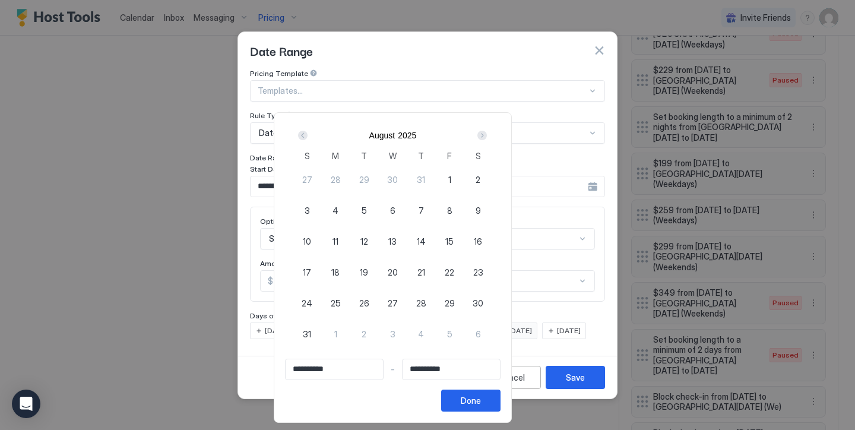
click at [487, 134] on div "Next" at bounding box center [481, 135] width 9 height 9
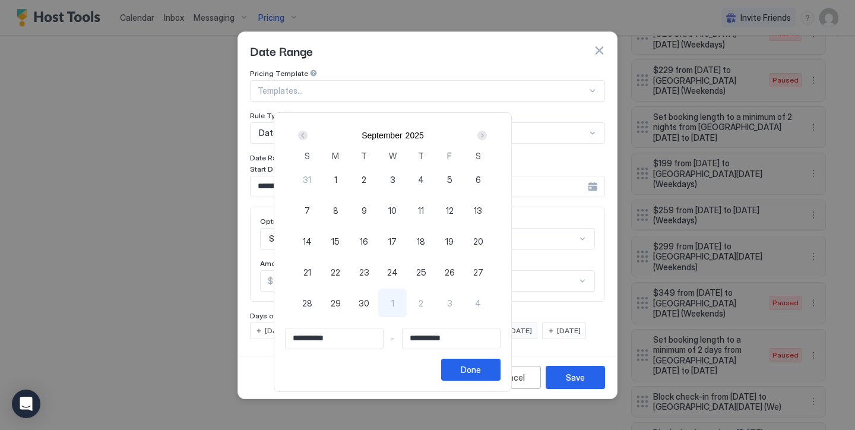
click at [487, 134] on div "Next" at bounding box center [481, 135] width 9 height 9
click at [487, 131] on div "Next" at bounding box center [481, 135] width 9 height 9
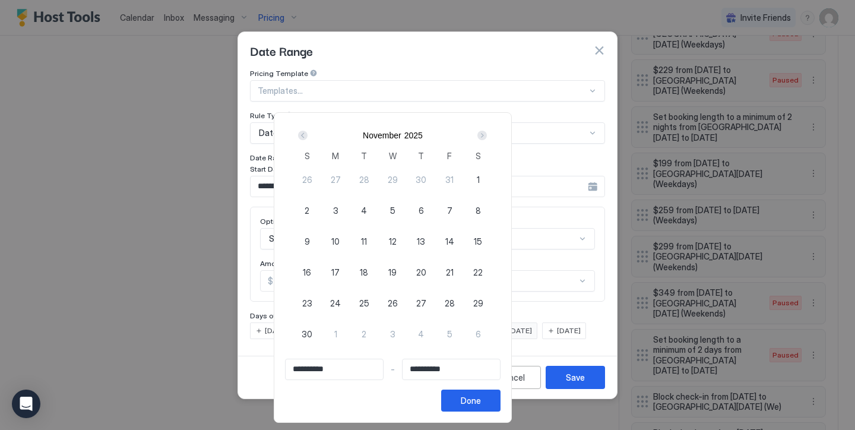
click at [487, 131] on div "Next" at bounding box center [481, 135] width 9 height 9
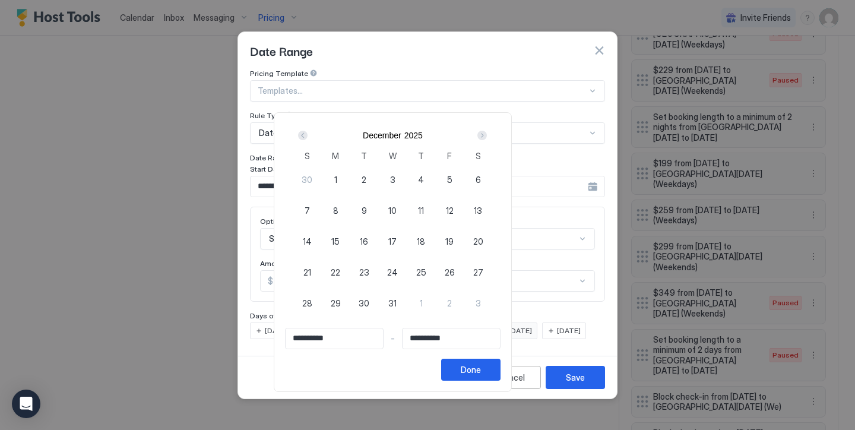
click at [454, 243] on span "19" at bounding box center [449, 241] width 8 height 12
click at [487, 140] on div "Next" at bounding box center [481, 135] width 9 height 9
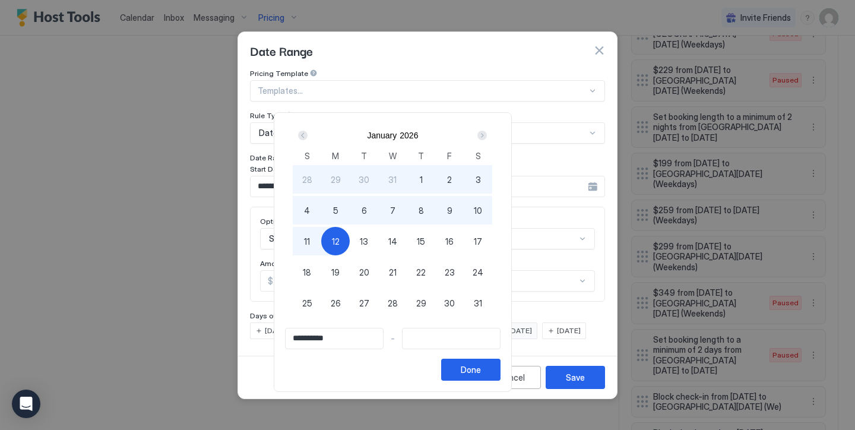
click at [350, 227] on button "12" at bounding box center [335, 241] width 28 height 28
click at [340, 243] on span "12" at bounding box center [336, 241] width 8 height 12
click at [481, 370] on div "Done" at bounding box center [471, 369] width 20 height 12
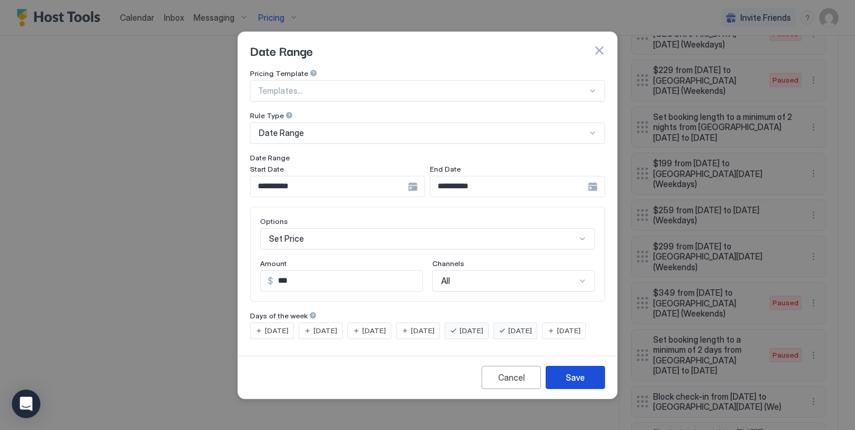
click at [574, 383] on div "Save" at bounding box center [575, 377] width 19 height 12
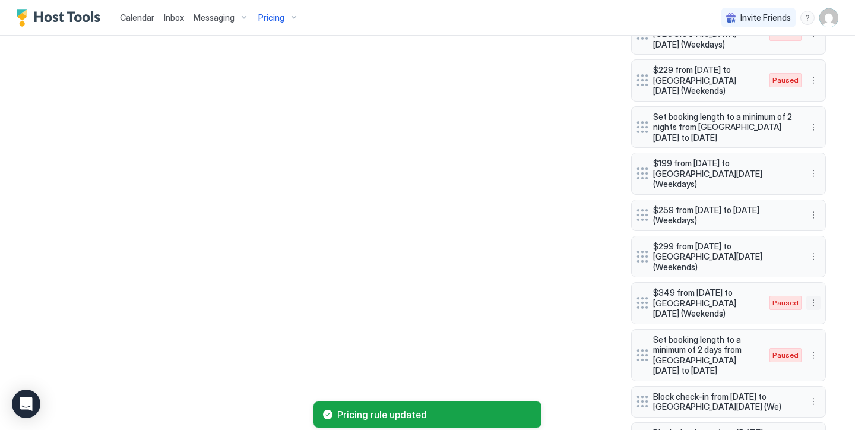
click at [815, 296] on button "More options" at bounding box center [813, 303] width 14 height 14
click at [831, 301] on div "Enable" at bounding box center [830, 307] width 46 height 19
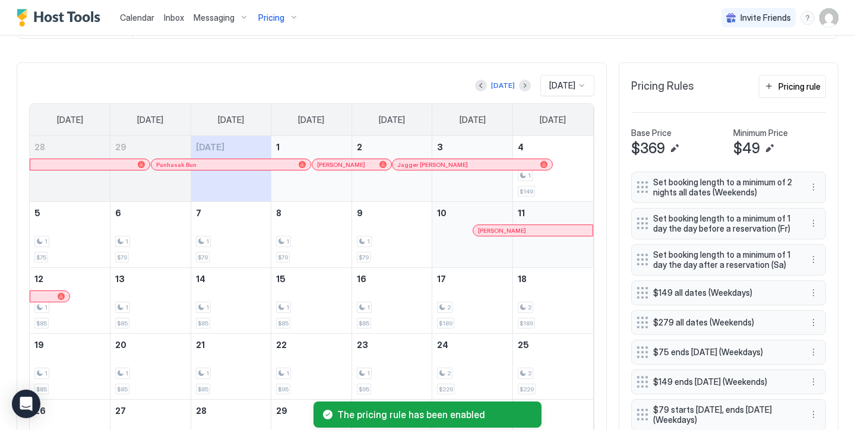
scroll to position [332, 0]
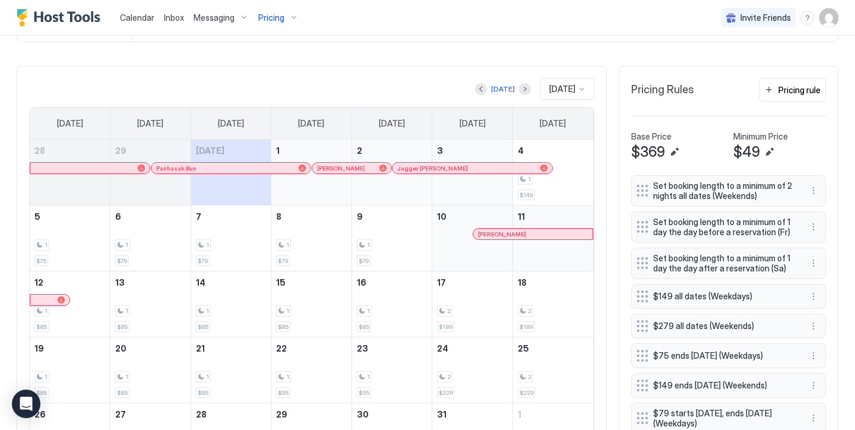
click at [540, 88] on div "[DATE]" at bounding box center [567, 88] width 54 height 21
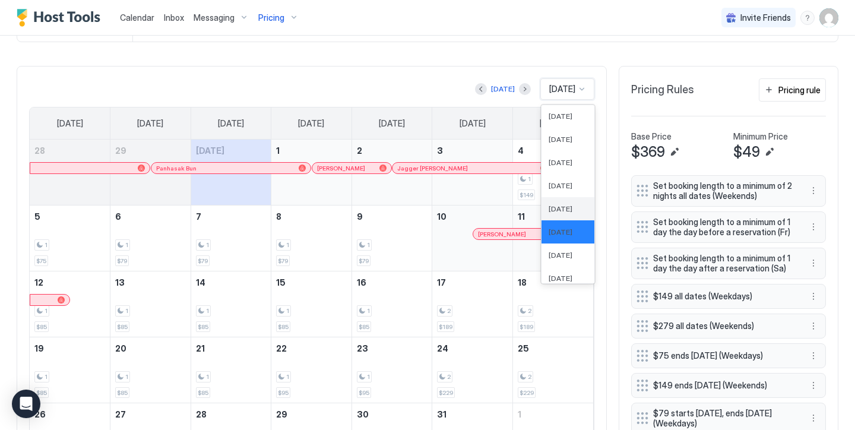
scroll to position [350, 0]
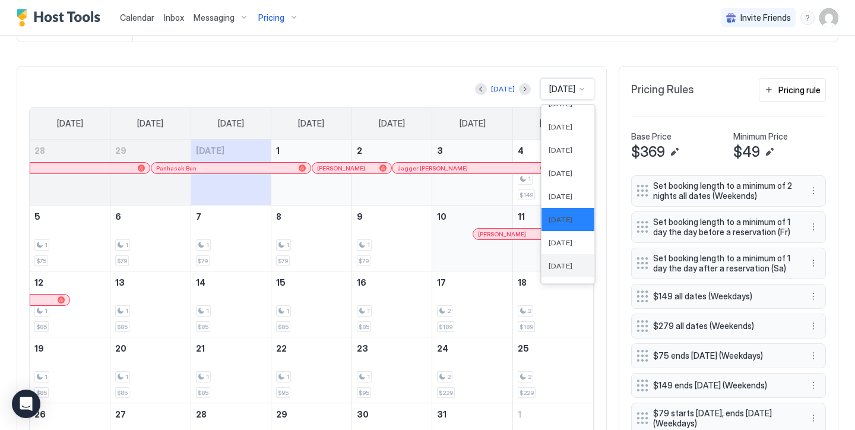
click at [549, 264] on span "[DATE]" at bounding box center [561, 265] width 24 height 9
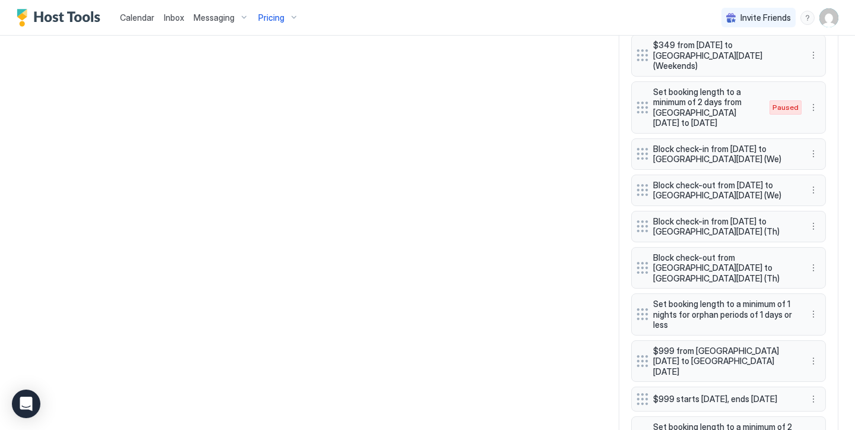
scroll to position [1213, 0]
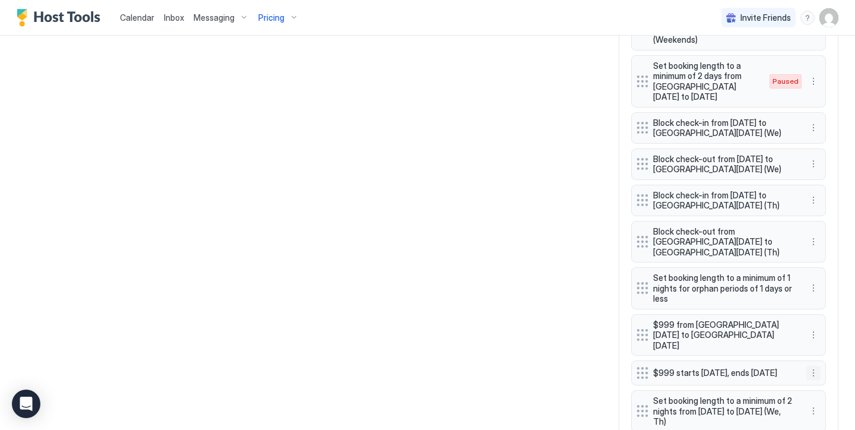
click at [811, 366] on button "More options" at bounding box center [813, 373] width 14 height 14
click at [832, 355] on div "Delete" at bounding box center [829, 363] width 45 height 19
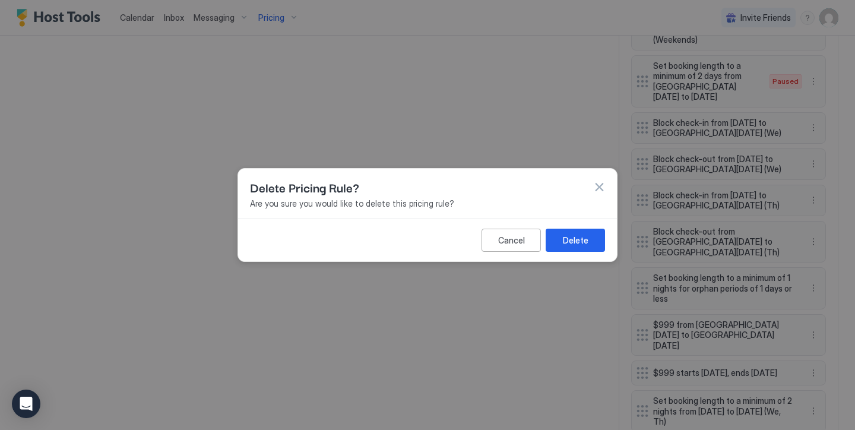
click at [573, 253] on div "Cancel Delete" at bounding box center [427, 239] width 379 height 43
click at [579, 242] on div "Delete" at bounding box center [576, 240] width 26 height 12
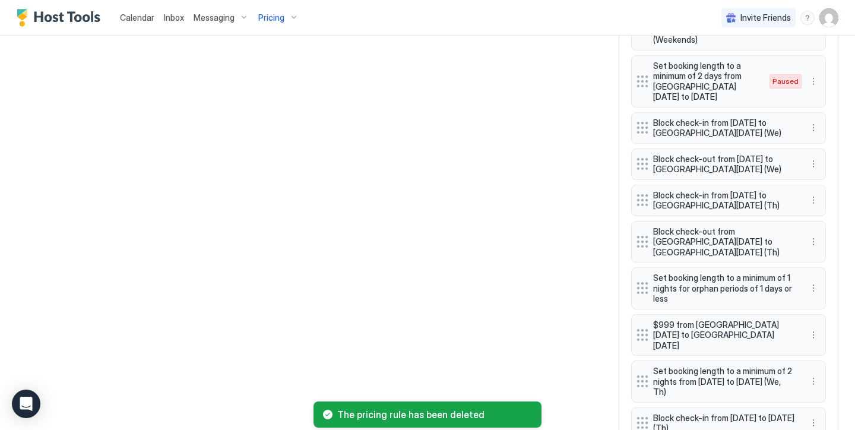
click at [809, 328] on button "More options" at bounding box center [813, 335] width 14 height 14
click at [825, 322] on div "Delete" at bounding box center [829, 327] width 45 height 19
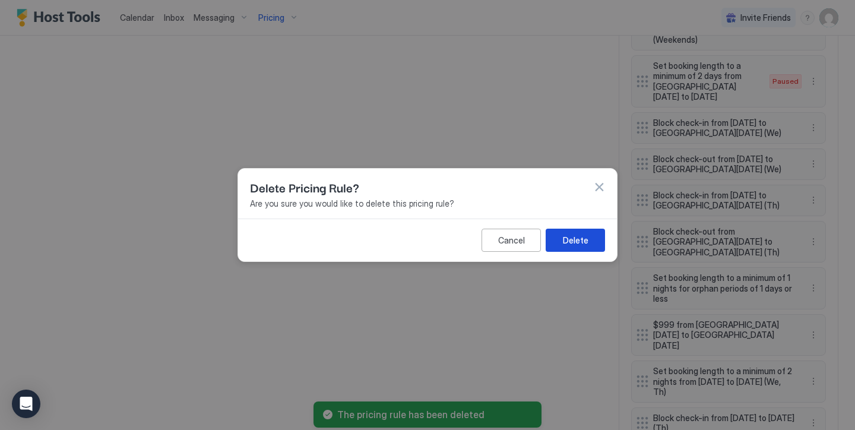
click at [579, 245] on div "Delete" at bounding box center [576, 240] width 26 height 12
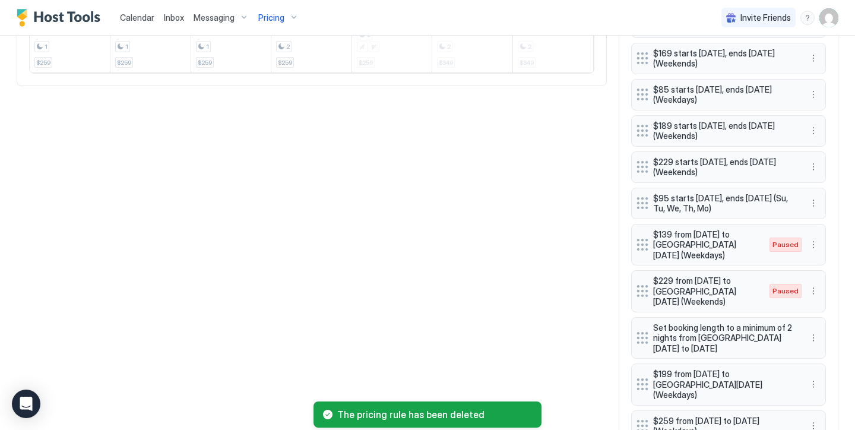
scroll to position [467, 0]
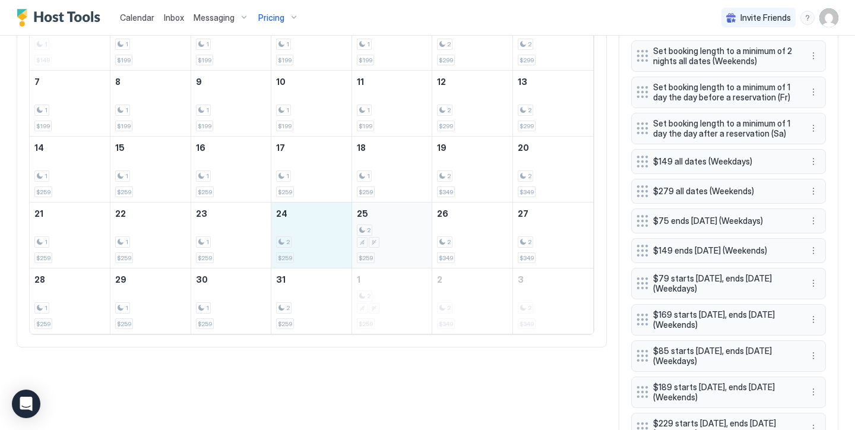
drag, startPoint x: 286, startPoint y: 248, endPoint x: 406, endPoint y: 252, distance: 120.0
click at [406, 252] on tr "21 1 $259 22 1 $259 23 1 $259 24 2 $259 25 2 $259 26 2 $349 27 2 $349" at bounding box center [311, 235] width 563 height 66
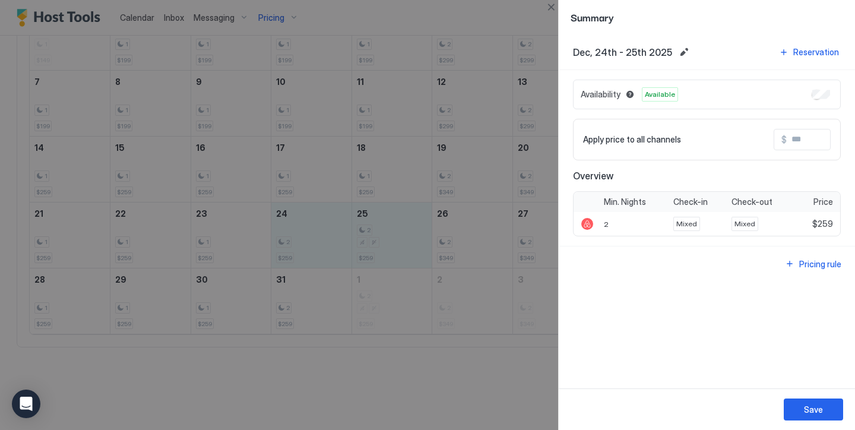
click at [807, 135] on input "Input Field" at bounding box center [834, 139] width 95 height 20
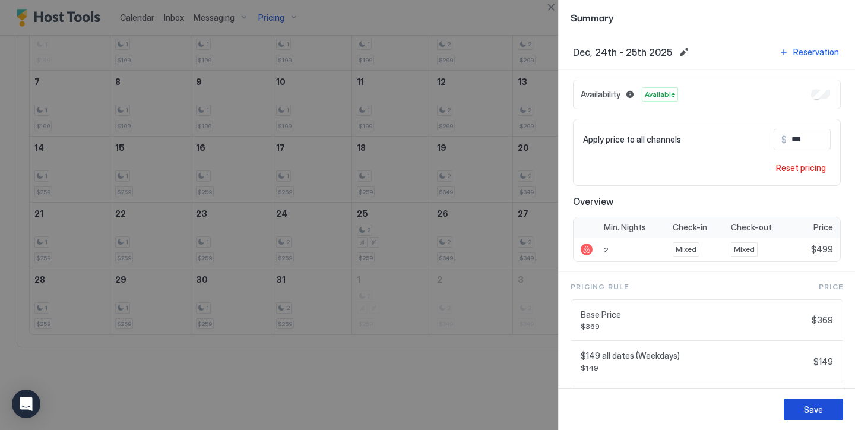
click at [832, 404] on button "Save" at bounding box center [813, 409] width 59 height 22
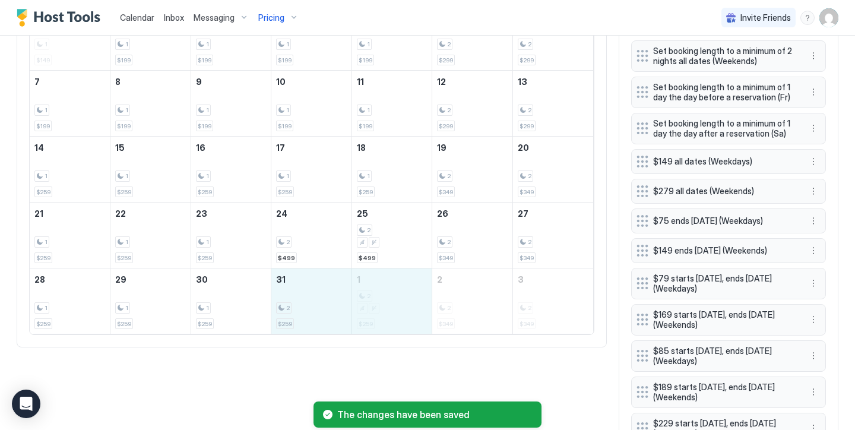
drag, startPoint x: 335, startPoint y: 310, endPoint x: 382, endPoint y: 310, distance: 46.9
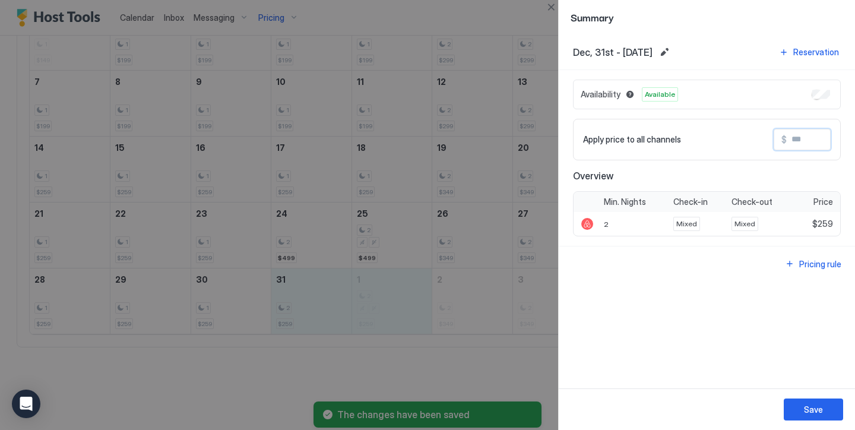
click at [795, 146] on input "Input Field" at bounding box center [834, 139] width 95 height 20
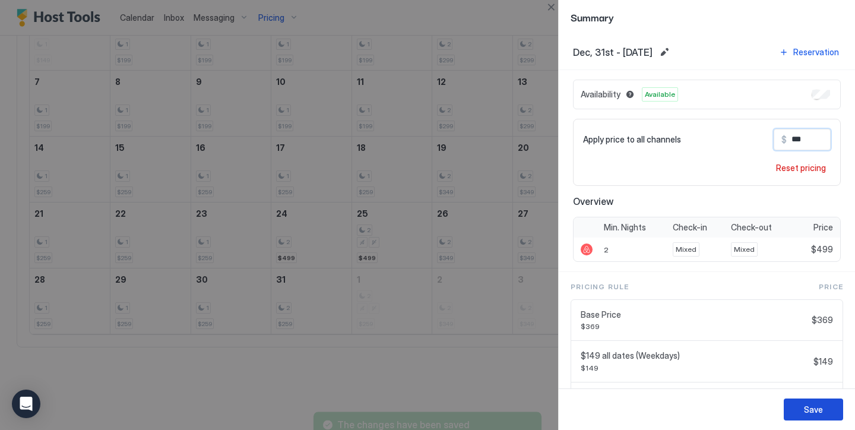
click at [812, 419] on button "Save" at bounding box center [813, 409] width 59 height 22
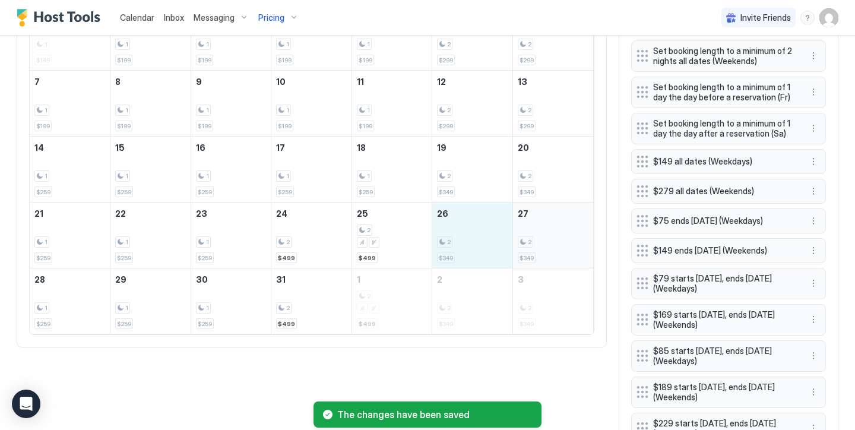
drag, startPoint x: 466, startPoint y: 232, endPoint x: 545, endPoint y: 224, distance: 79.3
click at [545, 224] on tr "21 1 $259 22 1 $259 23 1 $259 24 2 $499 25 2 $499 26 2 $349 27 2 $349" at bounding box center [311, 235] width 563 height 66
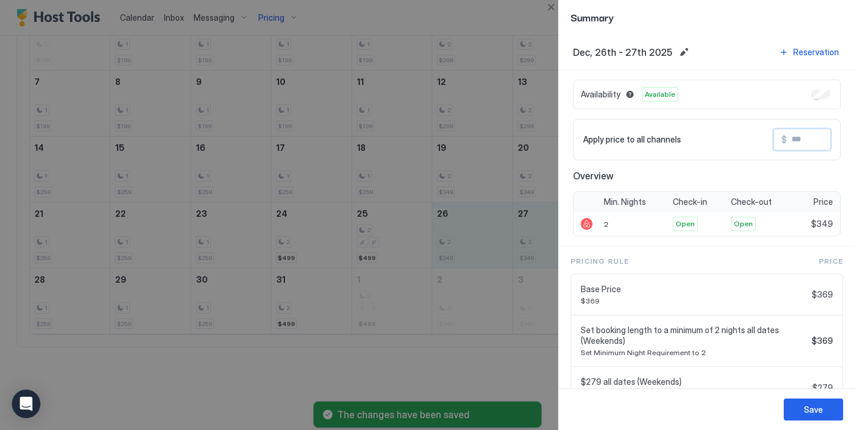
click at [800, 146] on input "Input Field" at bounding box center [834, 139] width 95 height 20
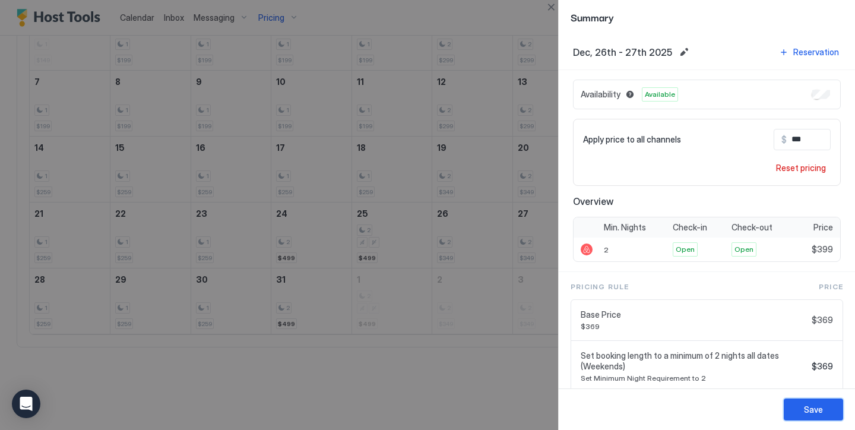
click at [820, 405] on div "Save" at bounding box center [813, 409] width 19 height 12
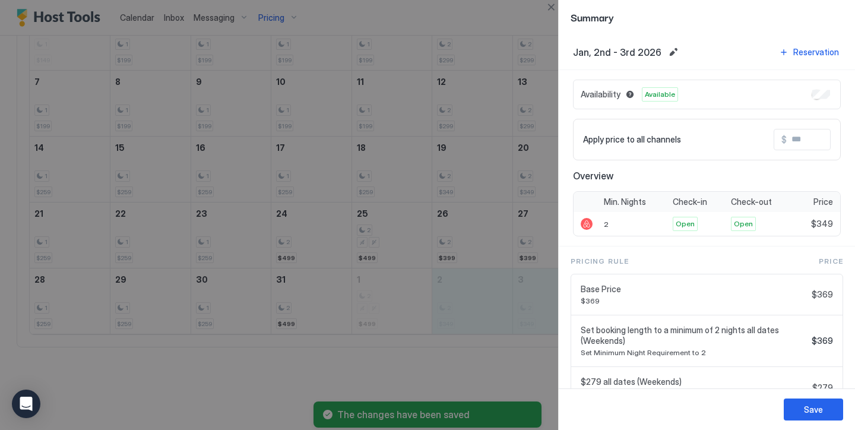
click at [794, 146] on input "Input Field" at bounding box center [834, 139] width 95 height 20
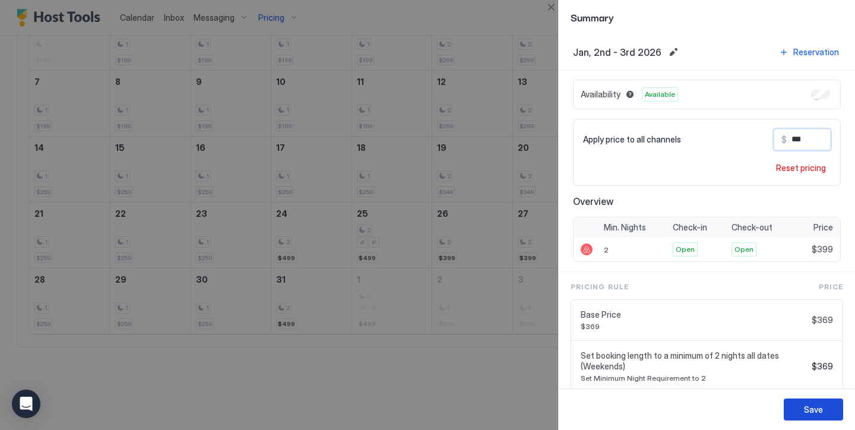
click at [829, 405] on button "Save" at bounding box center [813, 409] width 59 height 22
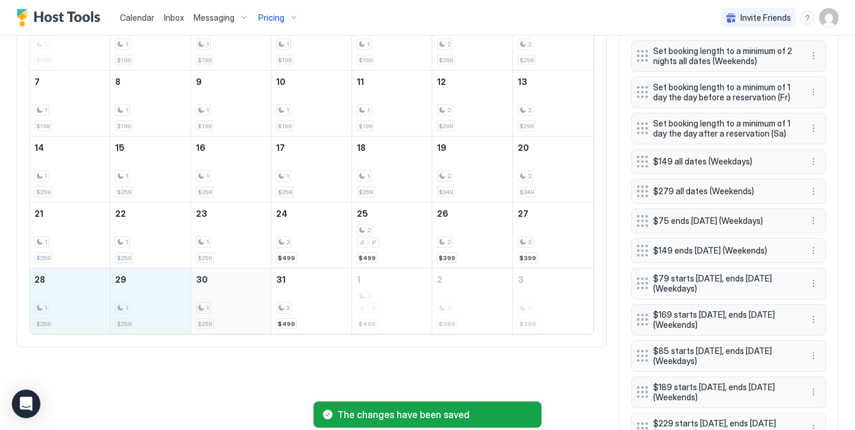
drag, startPoint x: 72, startPoint y: 299, endPoint x: 224, endPoint y: 311, distance: 152.5
click at [224, 311] on tr "28 1 $259 29 1 $259 30 1 $259 31 2 $499 1 2 $499 2 2 $399 3 2 $399" at bounding box center [311, 301] width 563 height 66
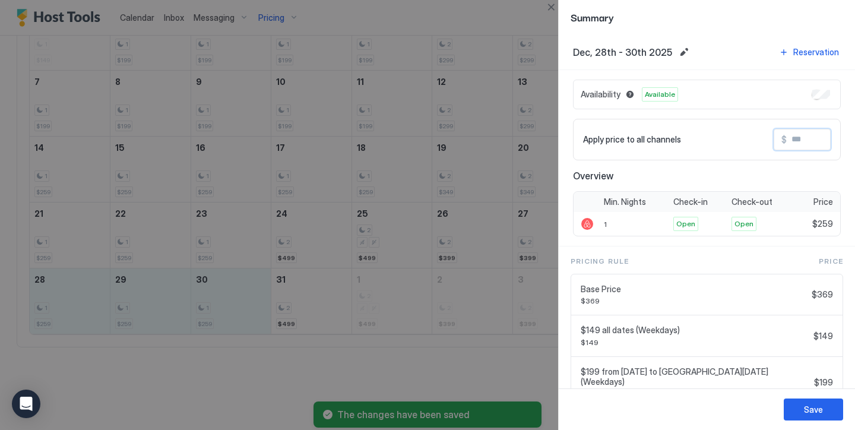
click at [816, 144] on input "Input Field" at bounding box center [834, 139] width 95 height 20
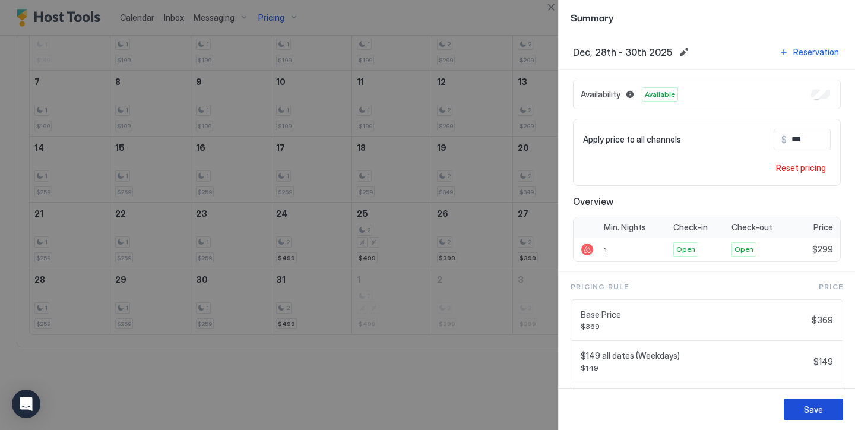
click at [828, 411] on button "Save" at bounding box center [813, 409] width 59 height 22
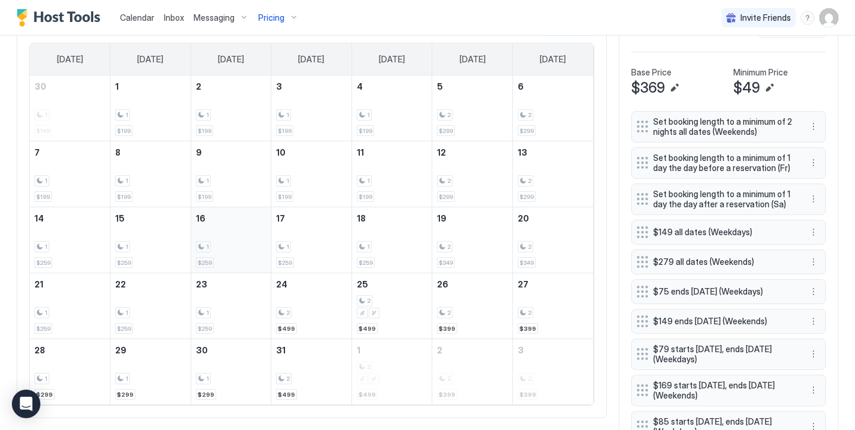
scroll to position [364, 0]
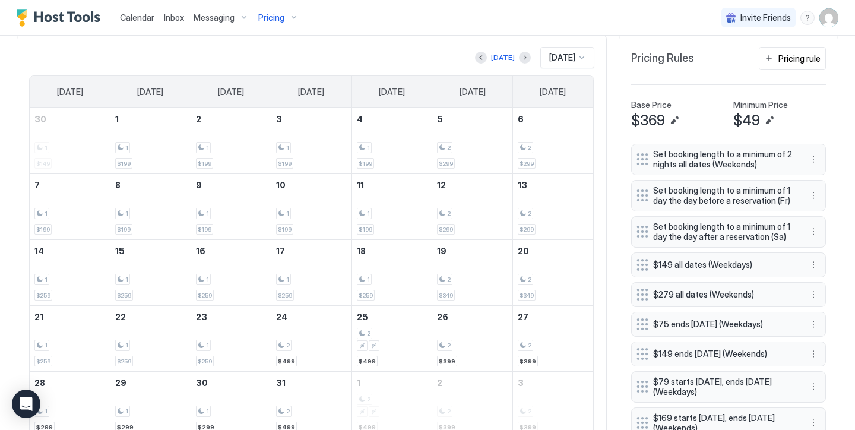
click at [280, 14] on span "Pricing" at bounding box center [271, 17] width 26 height 11
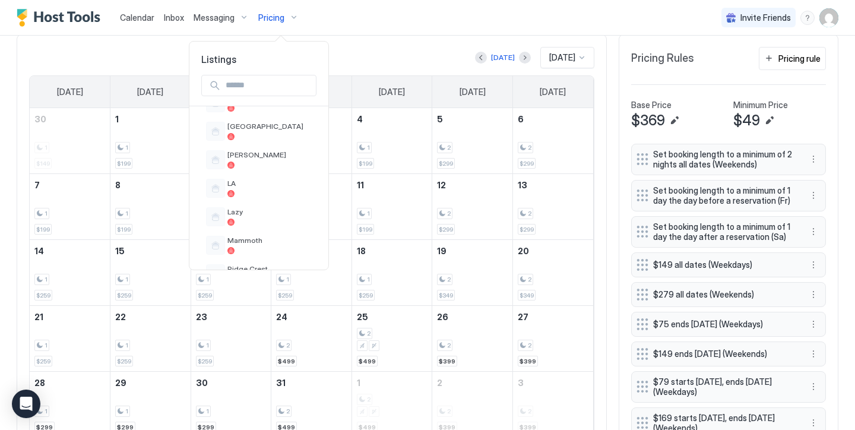
scroll to position [538, 0]
click at [259, 207] on span "Lazy" at bounding box center [269, 211] width 84 height 9
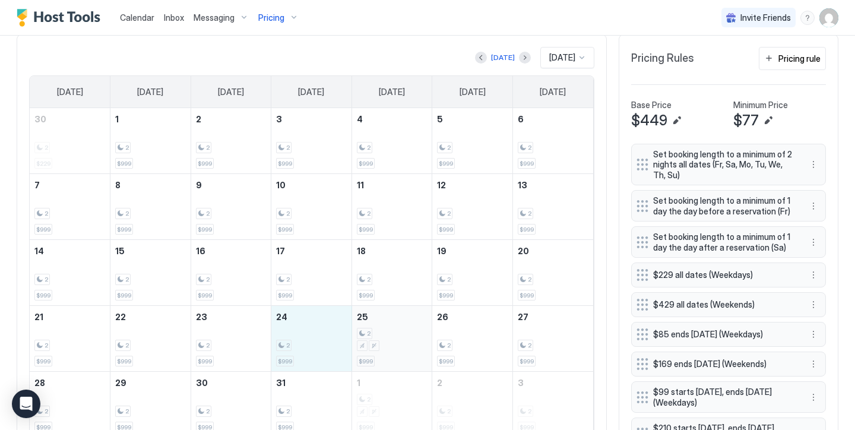
drag, startPoint x: 306, startPoint y: 338, endPoint x: 377, endPoint y: 337, distance: 71.2
click at [377, 337] on tr "21 2 $999 22 2 $999 23 2 $999 24 2 $999 25 2 $999 26 2 $999 27 2 $999" at bounding box center [311, 339] width 563 height 66
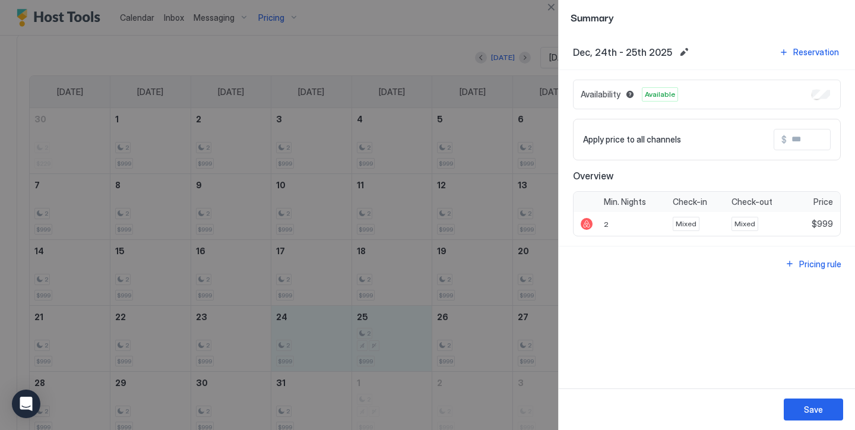
click at [820, 135] on input "Input Field" at bounding box center [834, 139] width 95 height 20
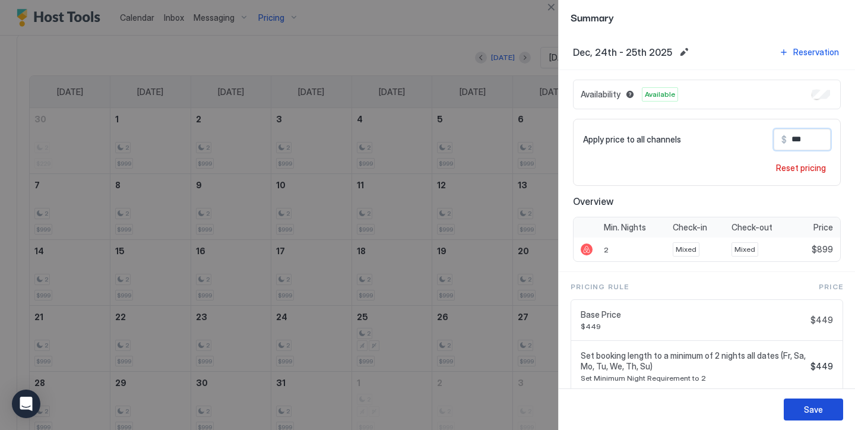
click at [808, 413] on div "Save" at bounding box center [813, 409] width 19 height 12
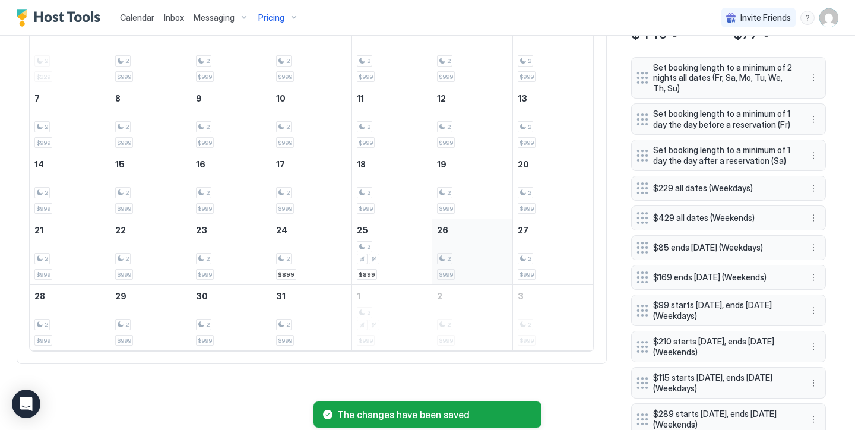
scroll to position [453, 0]
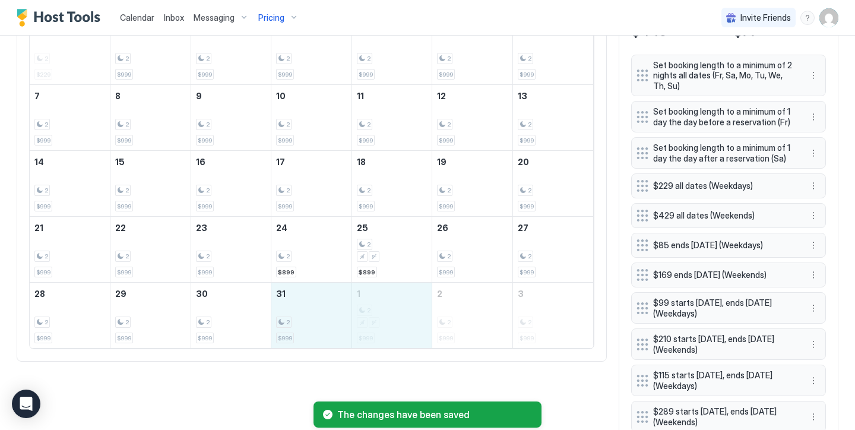
drag, startPoint x: 311, startPoint y: 306, endPoint x: 371, endPoint y: 305, distance: 60.0
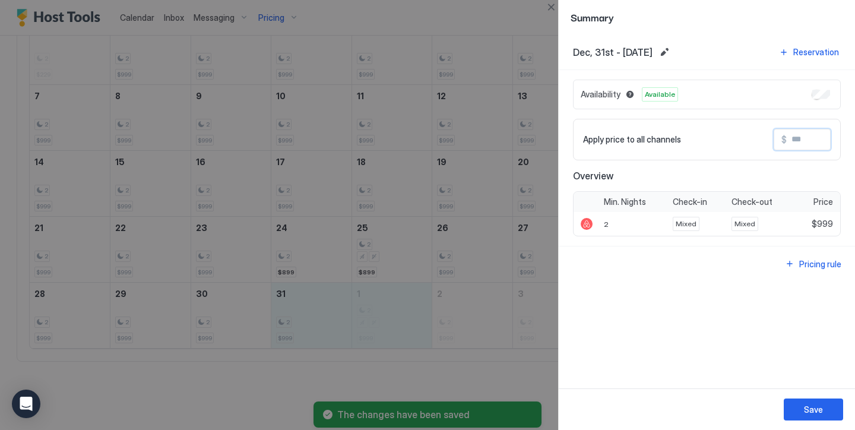
click at [797, 138] on input "Input Field" at bounding box center [834, 139] width 95 height 20
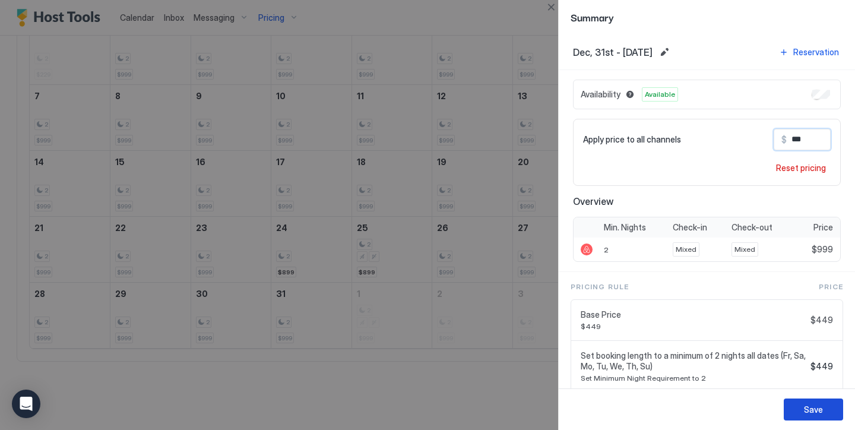
click at [811, 414] on div "Save" at bounding box center [813, 409] width 19 height 12
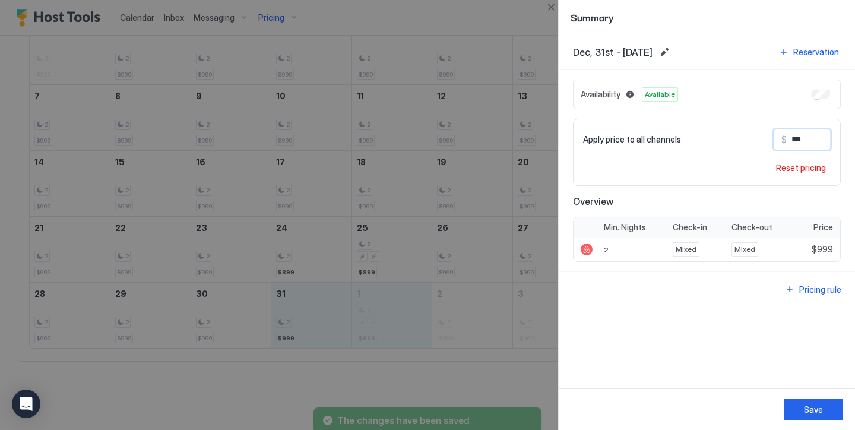
drag, startPoint x: 795, startPoint y: 141, endPoint x: 750, endPoint y: 125, distance: 48.4
click at [751, 125] on div "Apply price to all channels $ *** Reset pricing" at bounding box center [707, 152] width 268 height 67
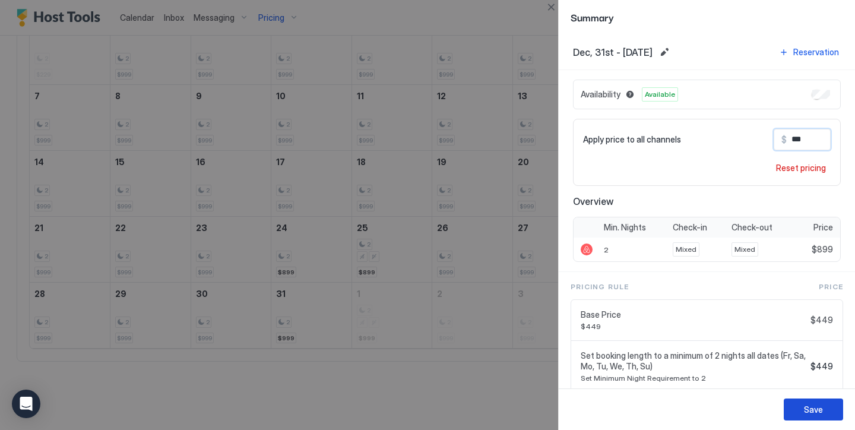
click at [829, 404] on button "Save" at bounding box center [813, 409] width 59 height 22
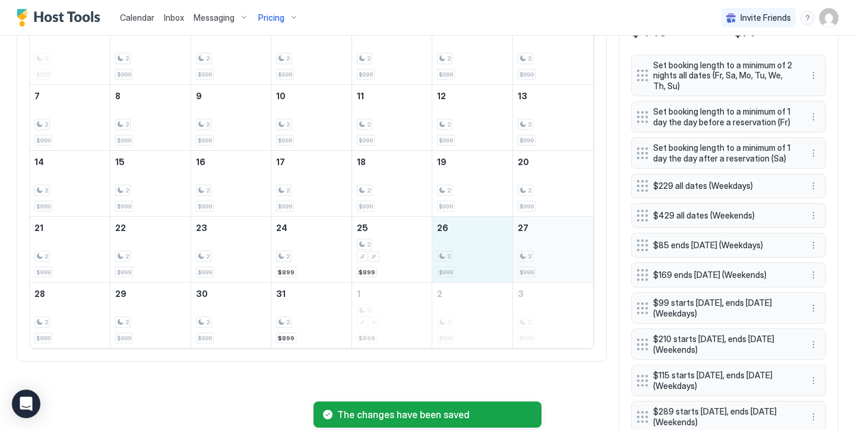
drag, startPoint x: 494, startPoint y: 249, endPoint x: 552, endPoint y: 246, distance: 57.7
click at [552, 246] on tr "21 2 $999 22 2 $999 23 2 $999 24 2 $899 25 2 $899 26 2 $999 27 2 $999" at bounding box center [311, 250] width 563 height 66
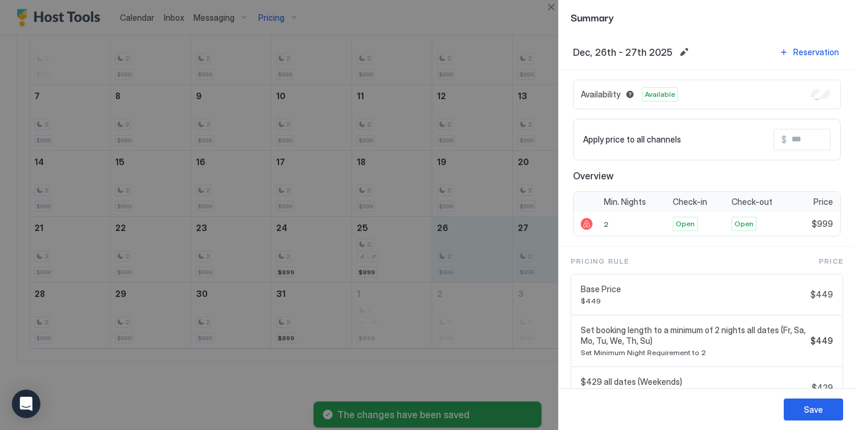
click at [787, 138] on input "Input Field" at bounding box center [834, 139] width 95 height 20
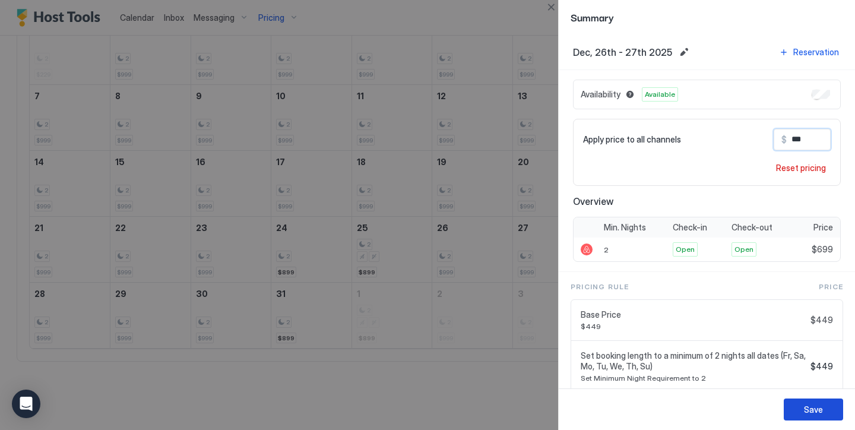
click at [821, 404] on div "Save" at bounding box center [813, 409] width 19 height 12
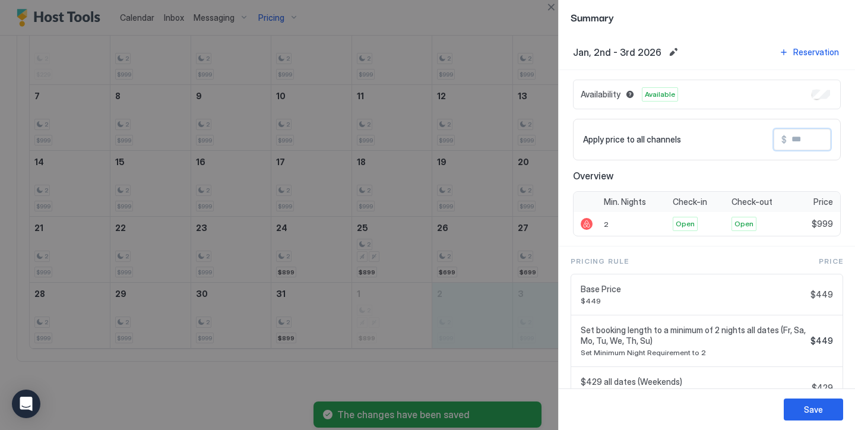
click at [788, 138] on input "Input Field" at bounding box center [834, 139] width 95 height 20
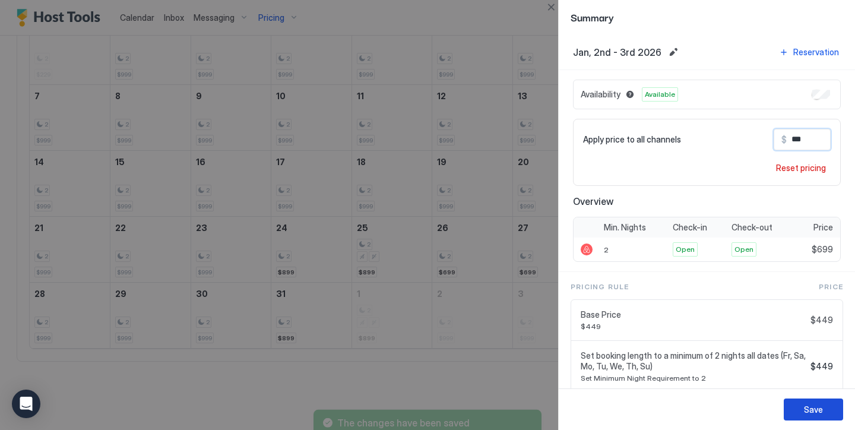
click at [833, 417] on button "Save" at bounding box center [813, 409] width 59 height 22
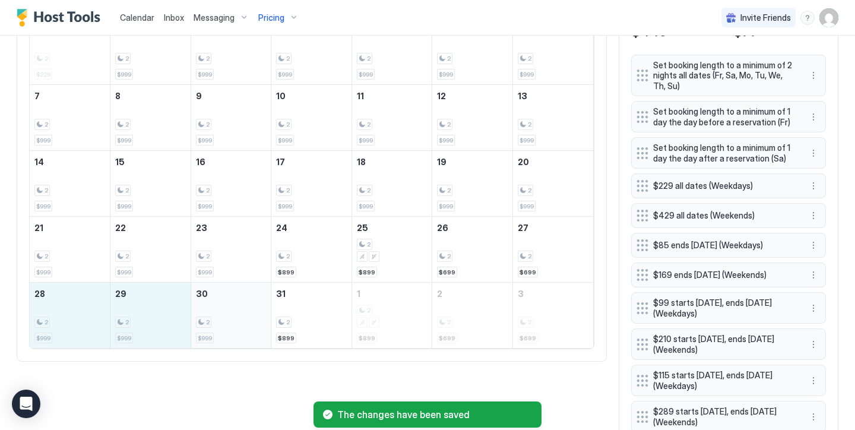
drag, startPoint x: 85, startPoint y: 311, endPoint x: 213, endPoint y: 322, distance: 128.7
click at [213, 322] on tr "28 2 $999 29 2 $999 30 2 $999 31 2 $899 1 2 $899 2 2 $699 3 2 $699" at bounding box center [311, 316] width 563 height 66
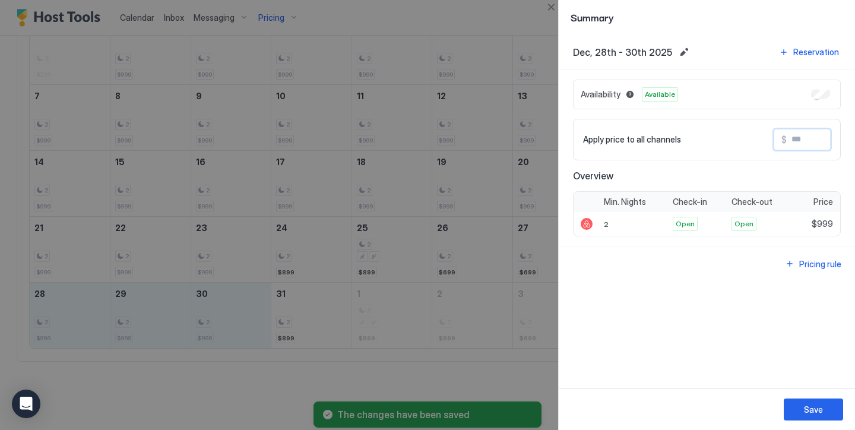
click at [805, 141] on input "Input Field" at bounding box center [834, 139] width 95 height 20
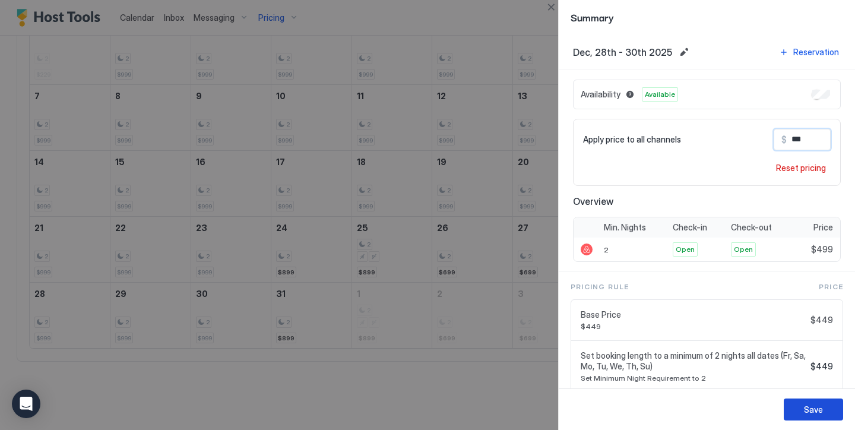
click at [821, 417] on button "Save" at bounding box center [813, 409] width 59 height 22
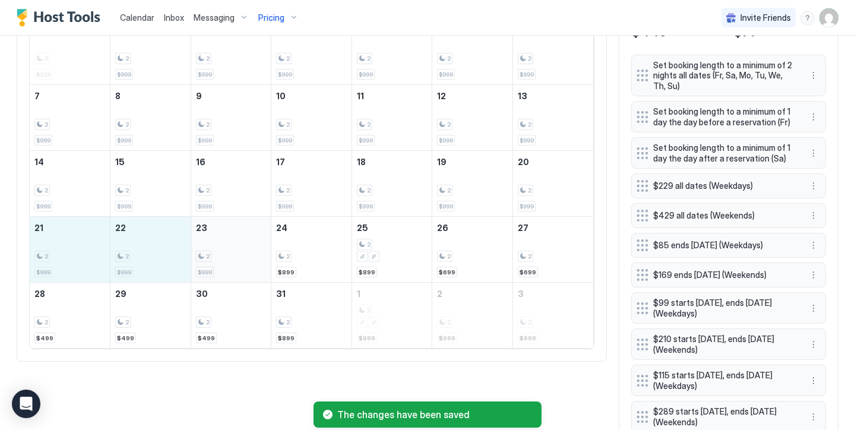
drag, startPoint x: 61, startPoint y: 256, endPoint x: 196, endPoint y: 255, distance: 135.4
click at [196, 255] on tr "21 2 $999 22 2 $999 23 2 $999 24 2 $899 25 2 $899 26 2 $699 27 2 $699" at bounding box center [311, 250] width 563 height 66
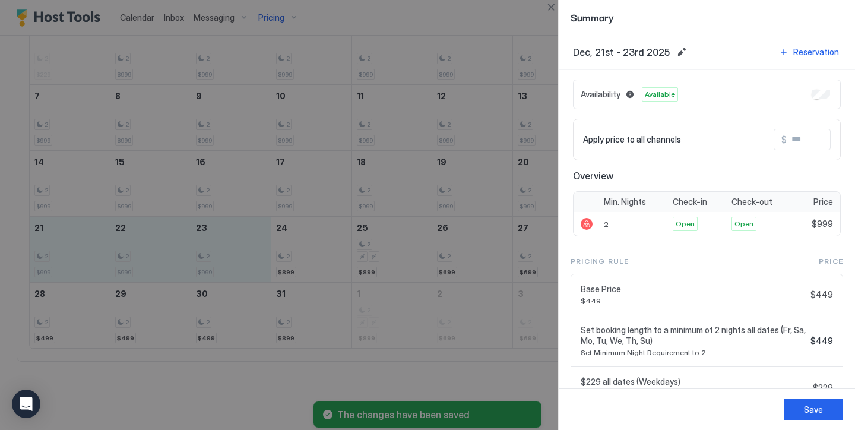
click at [816, 144] on input "Input Field" at bounding box center [834, 139] width 95 height 20
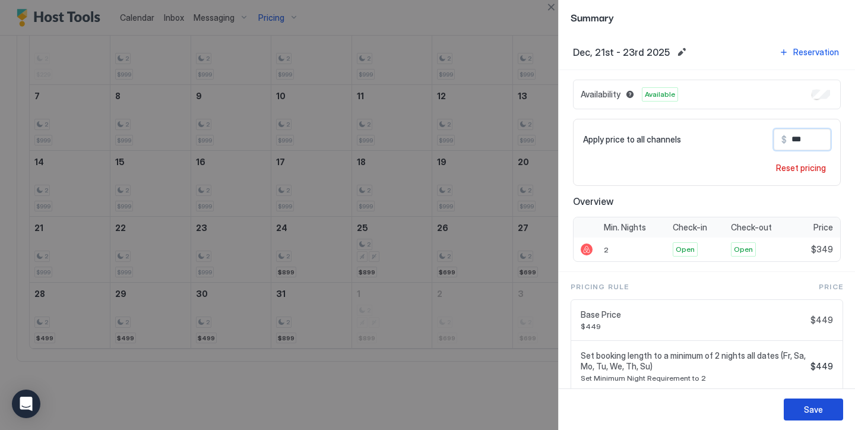
click at [820, 409] on div "Save" at bounding box center [813, 409] width 19 height 12
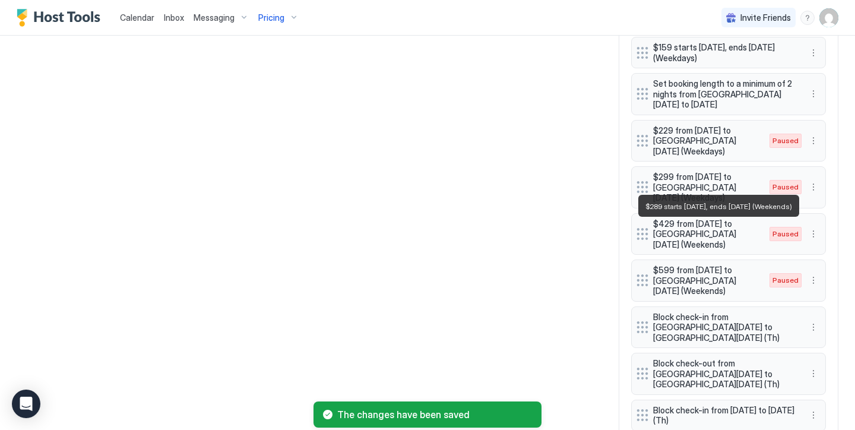
scroll to position [890, 0]
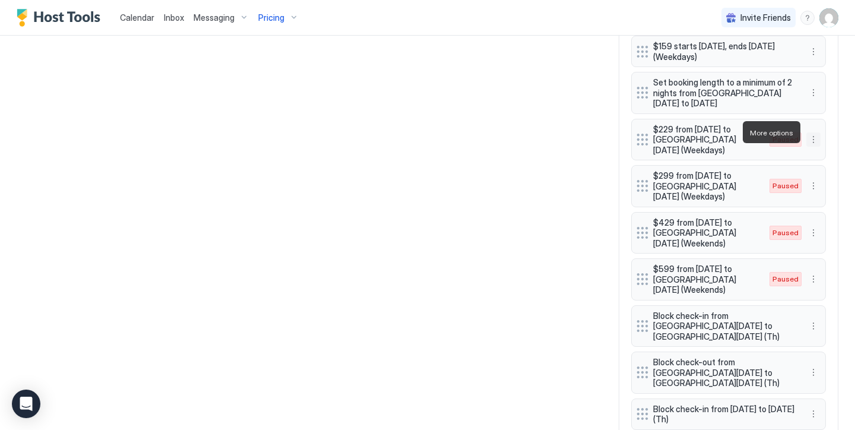
click at [818, 137] on button "More options" at bounding box center [813, 139] width 14 height 14
click at [826, 146] on span "Edit" at bounding box center [831, 148] width 13 height 9
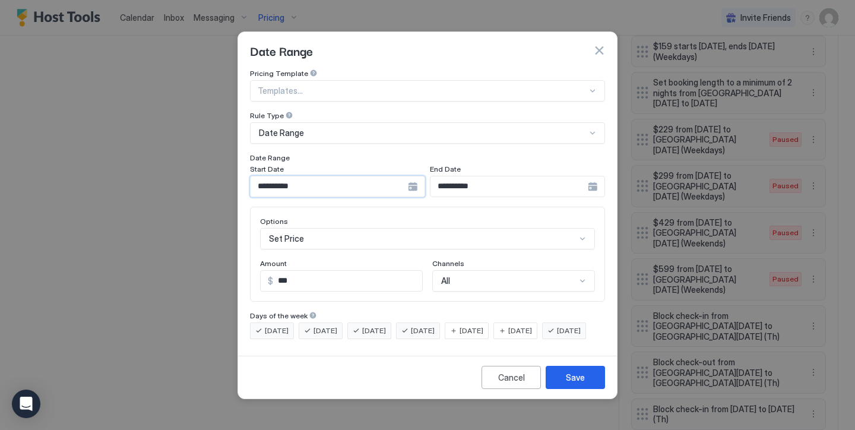
click at [300, 183] on input "**********" at bounding box center [329, 186] width 157 height 20
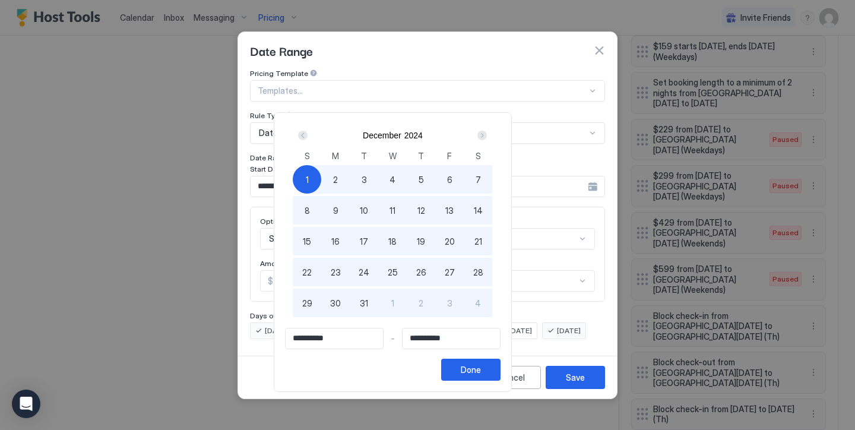
click at [487, 137] on div "Next" at bounding box center [481, 135] width 9 height 9
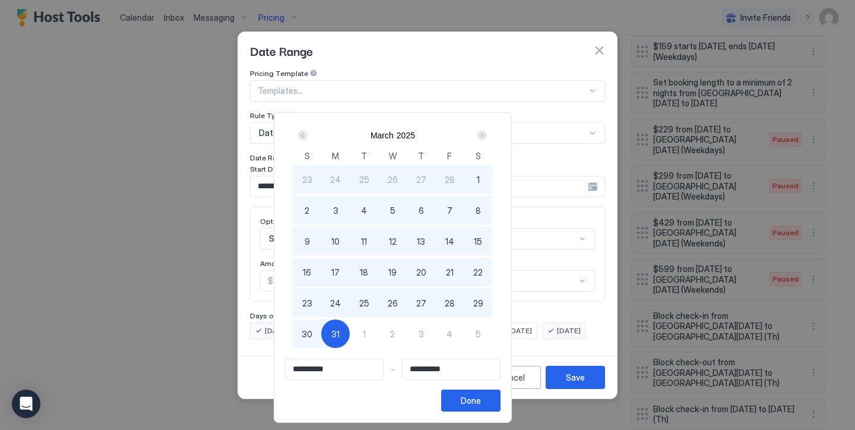
click at [487, 137] on div "Next" at bounding box center [481, 135] width 9 height 9
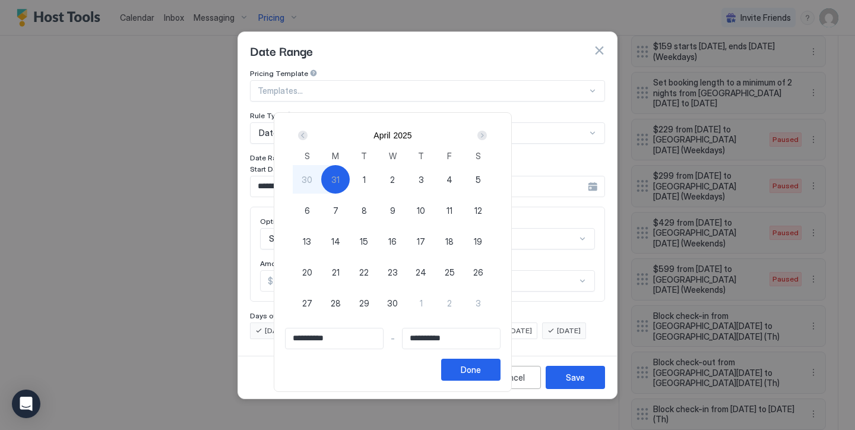
click at [487, 137] on div "Next" at bounding box center [481, 135] width 9 height 9
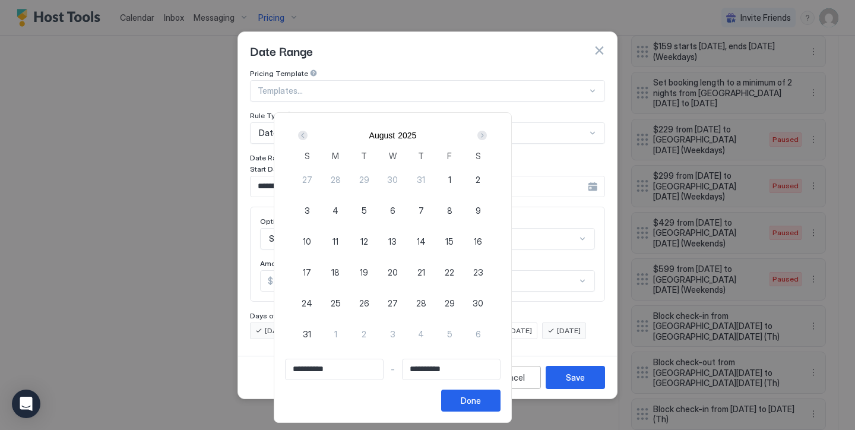
click at [487, 137] on div "Next" at bounding box center [481, 135] width 9 height 9
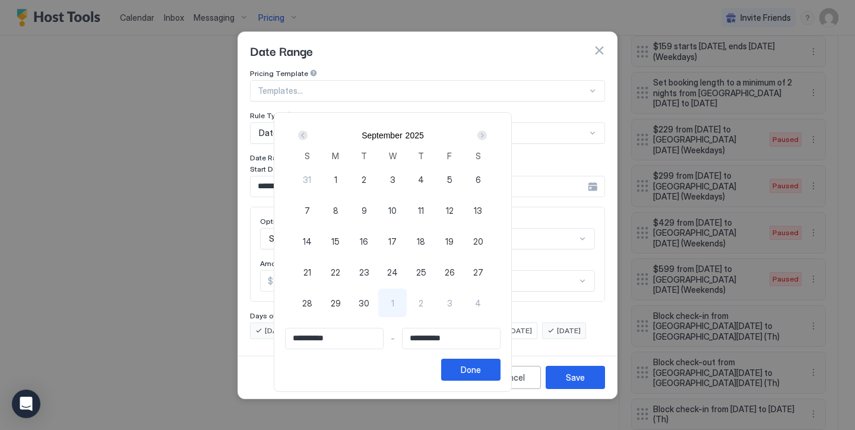
click at [487, 137] on div "Next" at bounding box center [481, 135] width 9 height 9
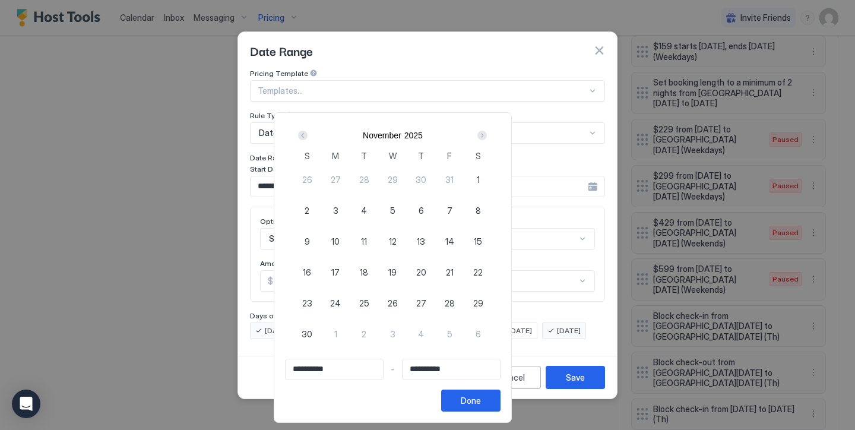
click at [487, 137] on div "Next" at bounding box center [481, 135] width 9 height 9
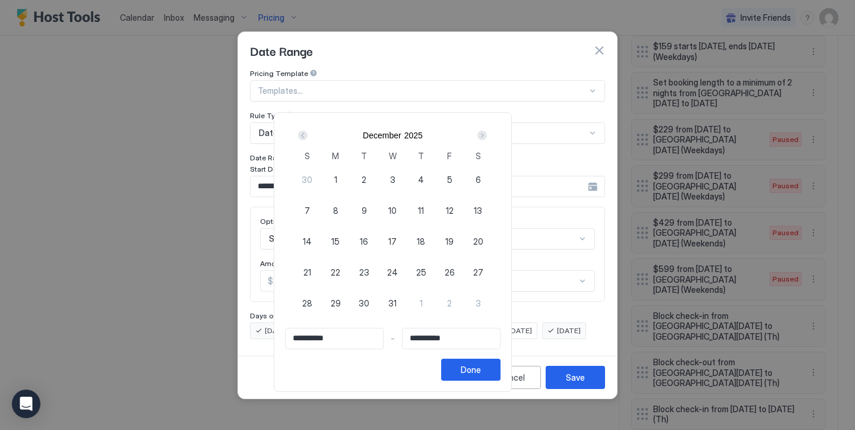
click at [350, 179] on div "1" at bounding box center [335, 179] width 28 height 28
click at [487, 132] on div "Next" at bounding box center [481, 135] width 9 height 9
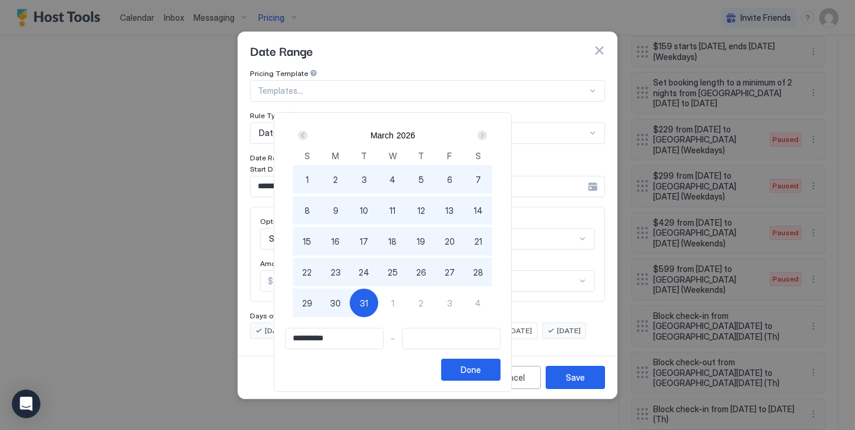
click at [368, 305] on span "31" at bounding box center [364, 303] width 8 height 12
click at [500, 366] on button "Done" at bounding box center [470, 370] width 59 height 22
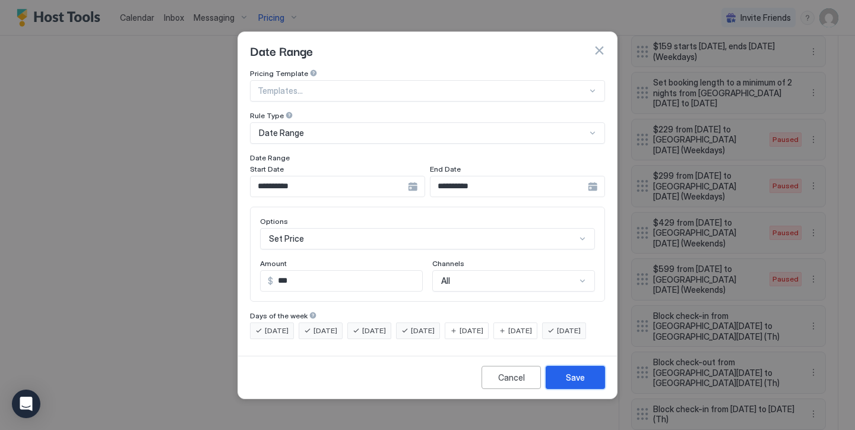
click at [578, 382] on div "Save" at bounding box center [575, 377] width 19 height 12
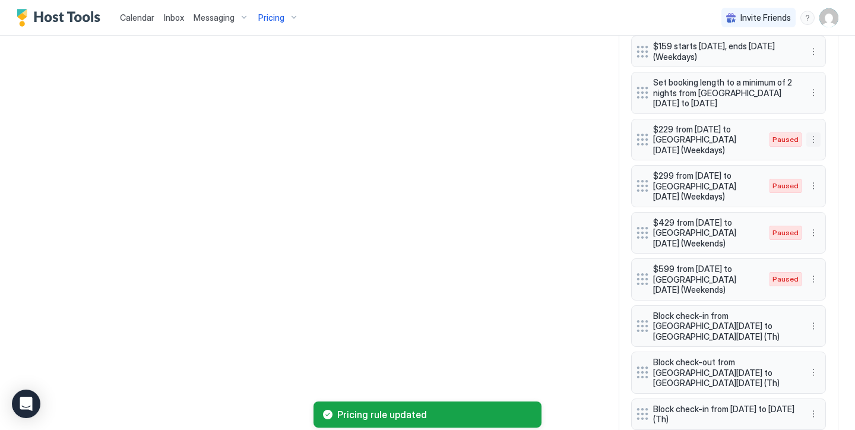
click at [814, 134] on button "More options" at bounding box center [813, 139] width 14 height 14
click at [826, 170] on span "Enable" at bounding box center [836, 167] width 23 height 9
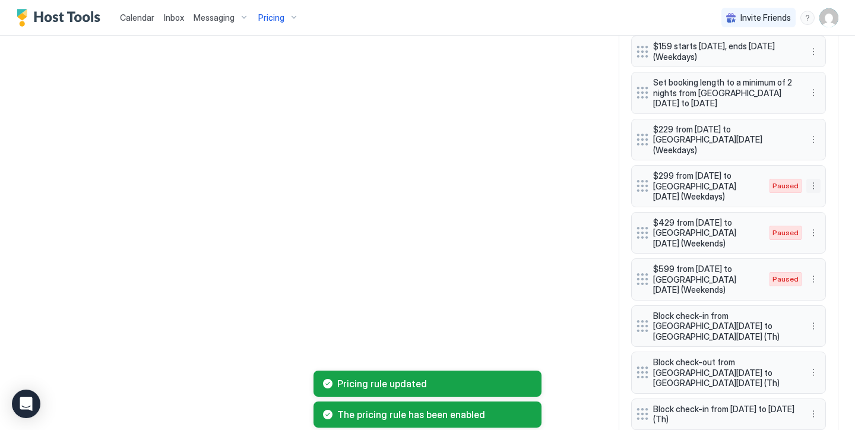
click at [812, 179] on button "More options" at bounding box center [813, 186] width 14 height 14
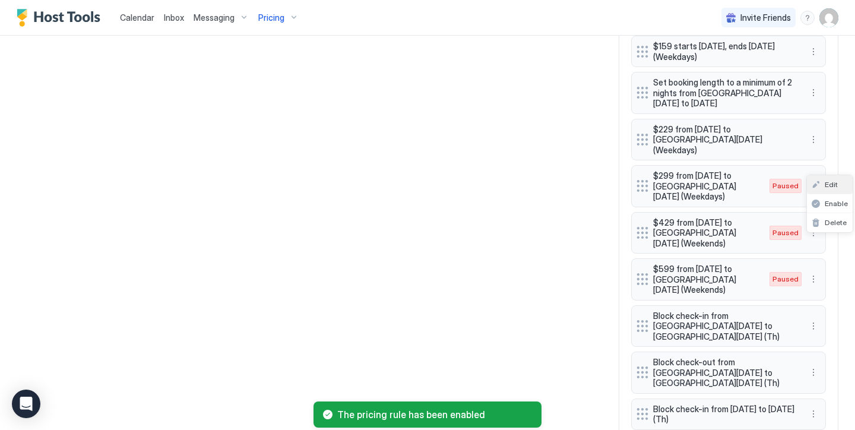
click at [822, 185] on div "Edit" at bounding box center [824, 184] width 26 height 9
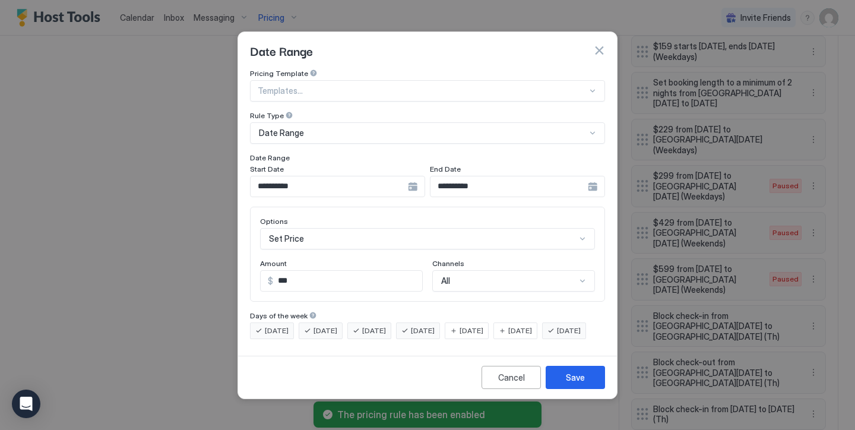
click at [360, 176] on input "**********" at bounding box center [329, 186] width 157 height 20
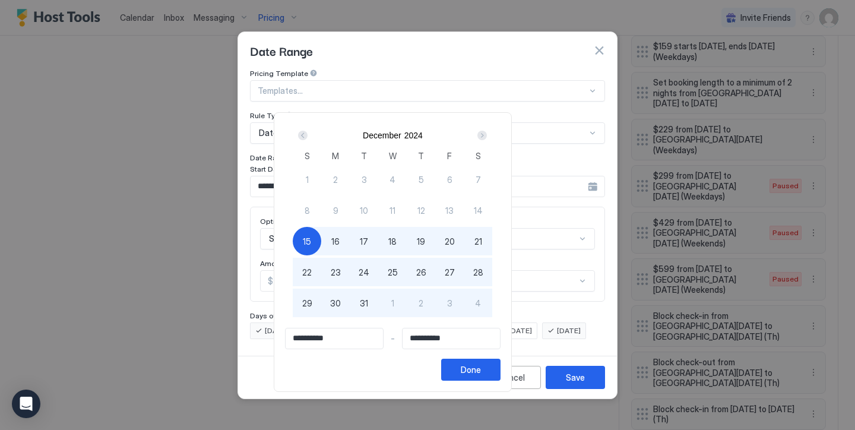
click at [489, 132] on div "Next" at bounding box center [482, 135] width 14 height 14
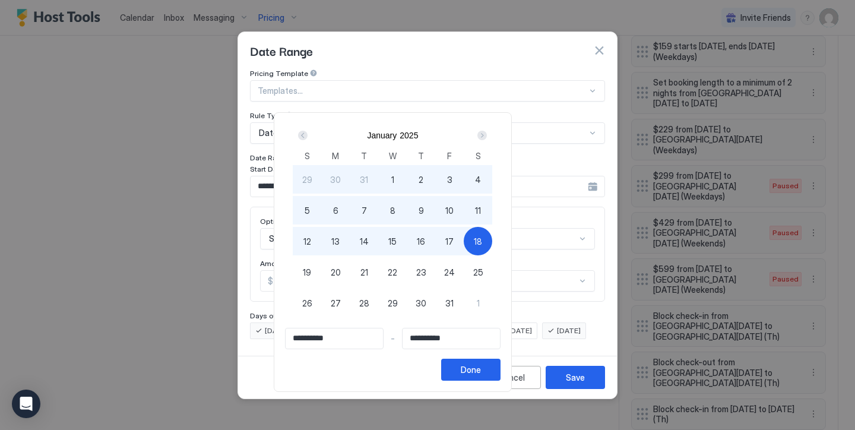
click at [489, 132] on div "Next" at bounding box center [482, 135] width 14 height 14
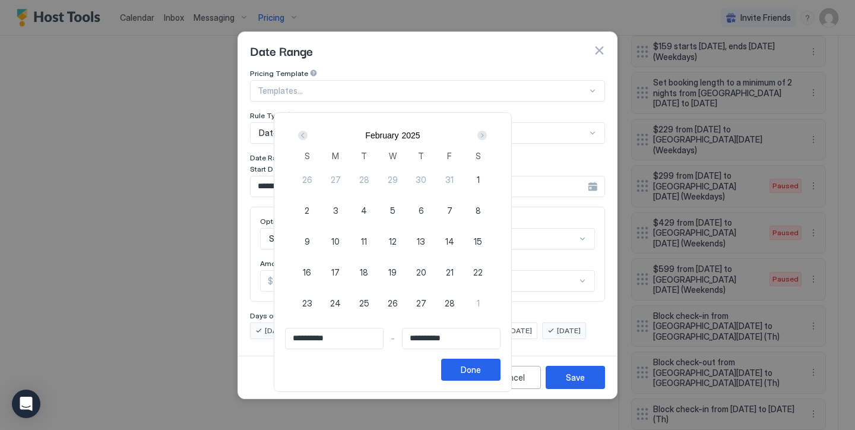
click at [489, 132] on div "Next" at bounding box center [482, 135] width 14 height 14
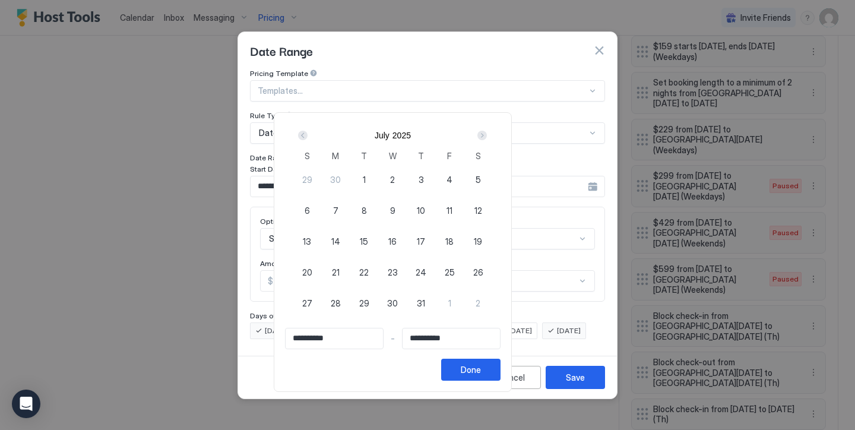
click at [489, 132] on div "Next" at bounding box center [482, 135] width 14 height 14
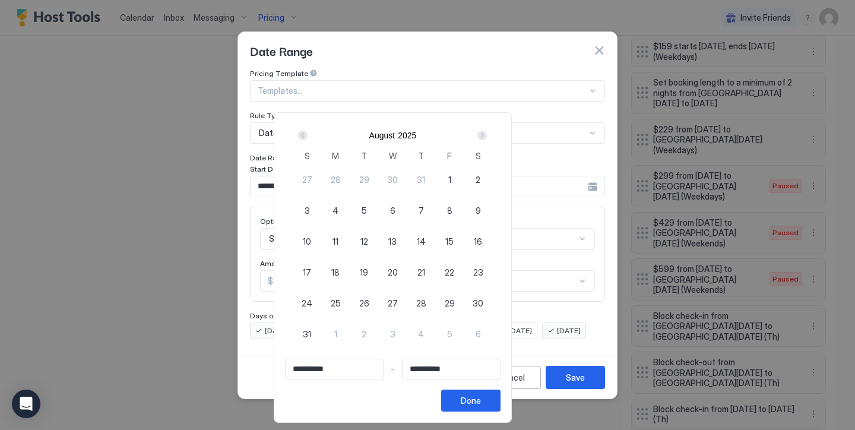
click at [489, 132] on div "Next" at bounding box center [482, 135] width 14 height 14
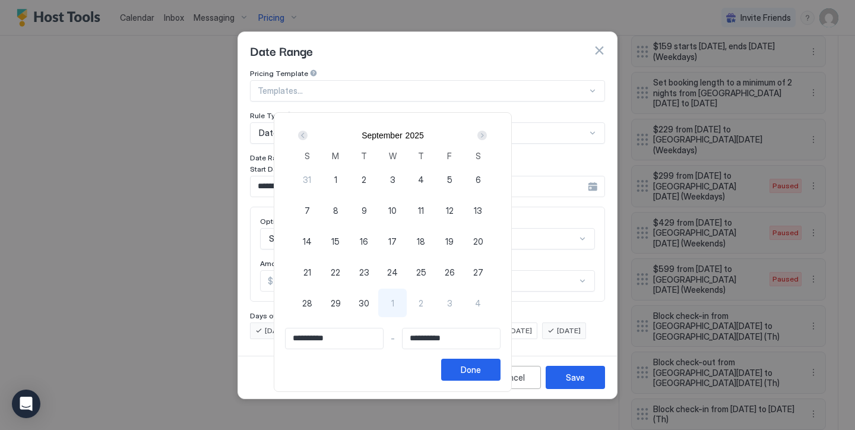
click at [489, 132] on div "Next" at bounding box center [482, 135] width 14 height 14
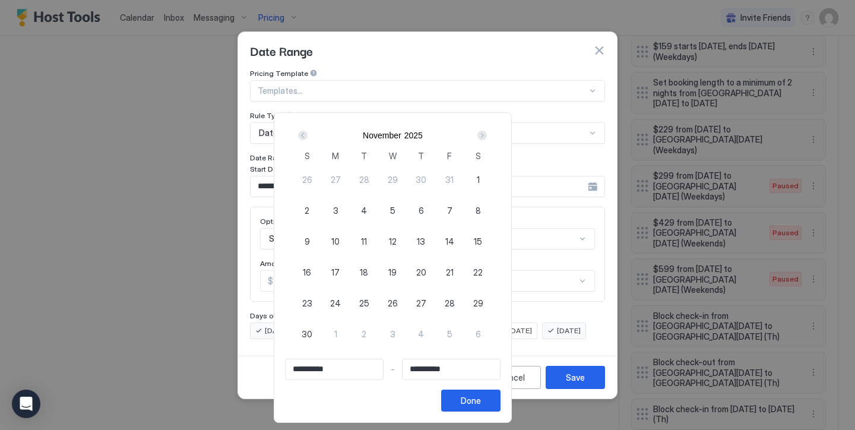
click at [489, 132] on div "Next" at bounding box center [482, 135] width 14 height 14
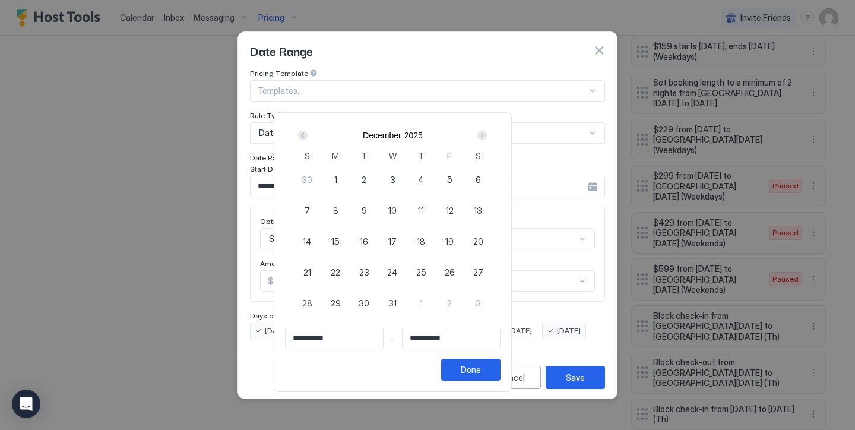
click at [312, 235] on span "14" at bounding box center [307, 241] width 9 height 12
click at [487, 137] on div "Next" at bounding box center [481, 135] width 9 height 9
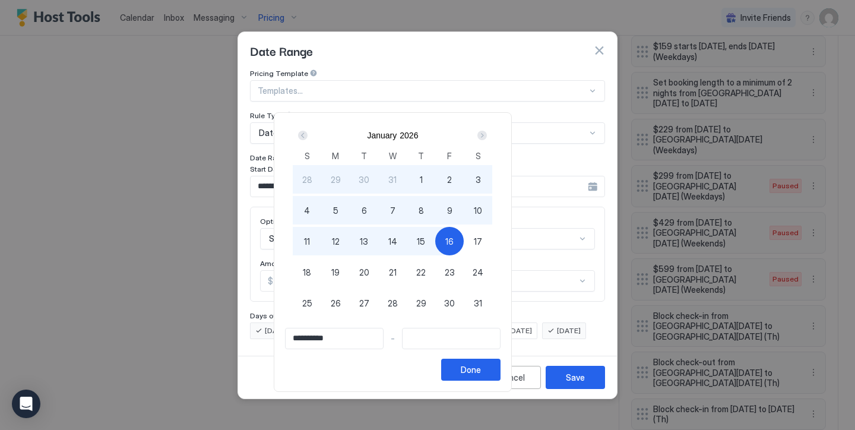
click at [464, 234] on div "16" at bounding box center [449, 241] width 28 height 28
click at [481, 364] on div "Done" at bounding box center [471, 369] width 20 height 12
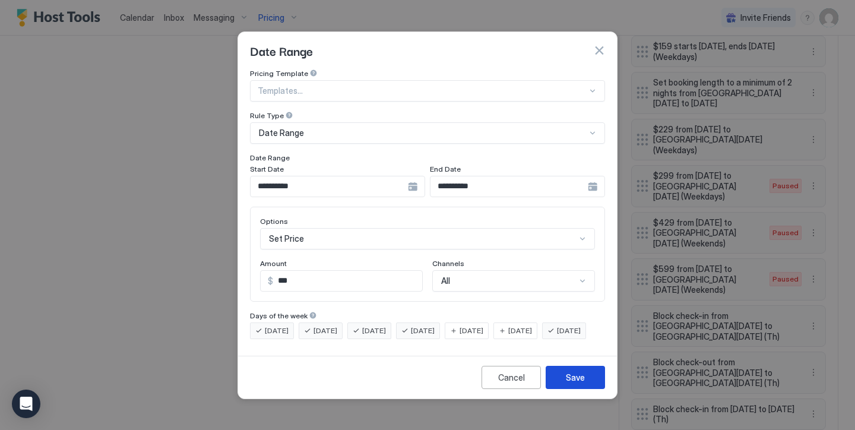
click at [575, 379] on button "Save" at bounding box center [575, 377] width 59 height 23
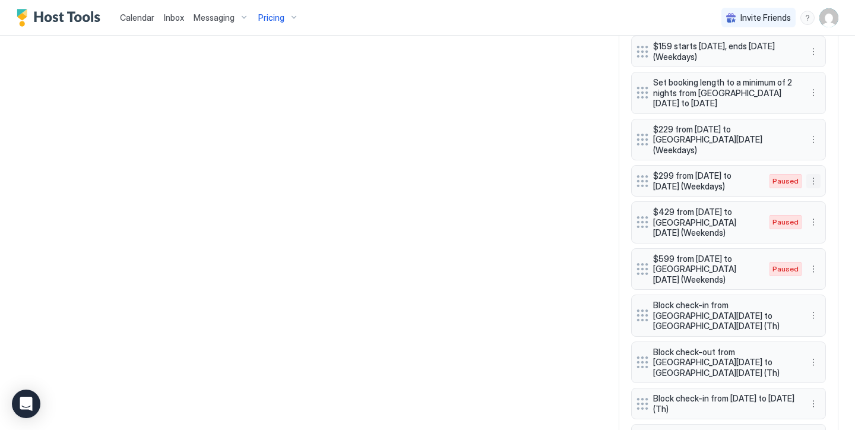
click at [812, 174] on button "More options" at bounding box center [813, 181] width 14 height 14
click at [826, 203] on span "Enable" at bounding box center [836, 203] width 23 height 9
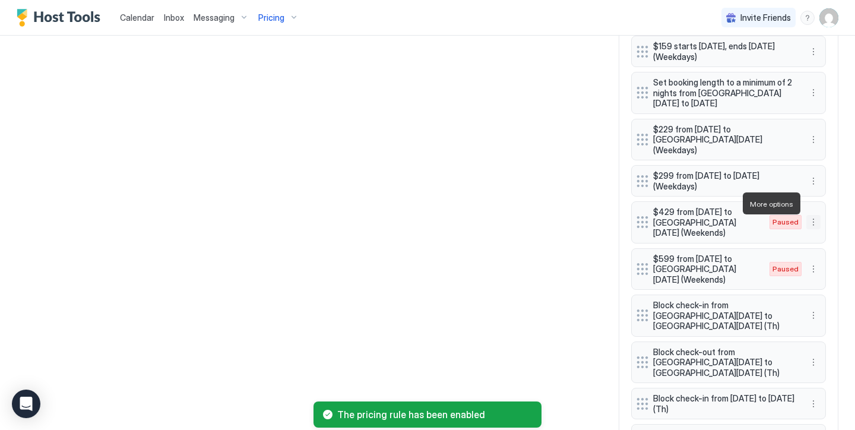
click at [816, 215] on button "More options" at bounding box center [813, 222] width 14 height 14
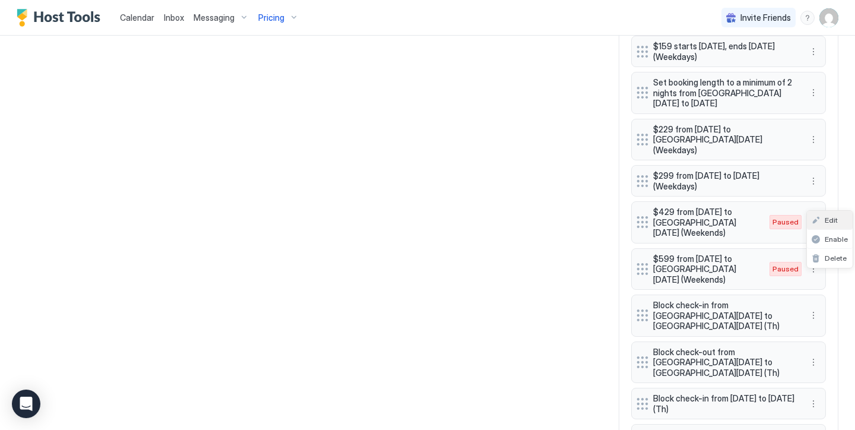
click at [830, 216] on span "Edit" at bounding box center [831, 219] width 13 height 9
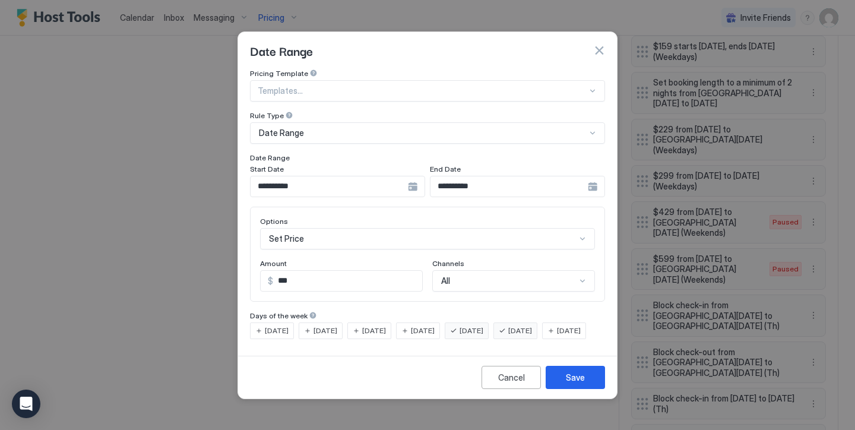
click at [364, 176] on input "**********" at bounding box center [329, 186] width 157 height 20
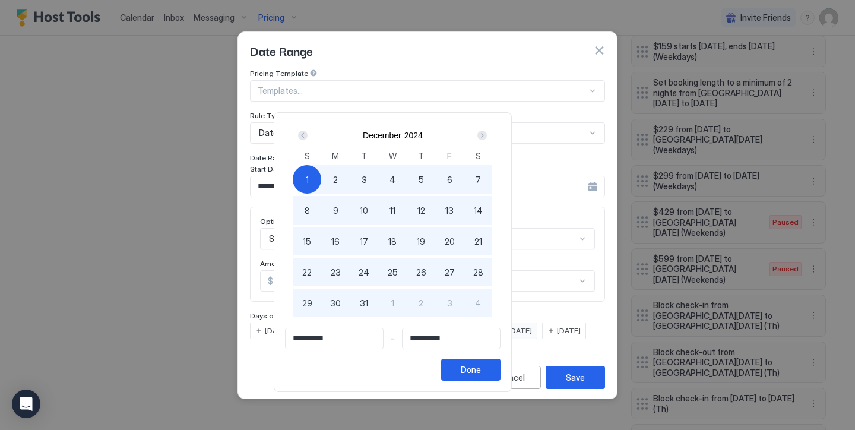
click at [487, 132] on div "Next" at bounding box center [481, 135] width 9 height 9
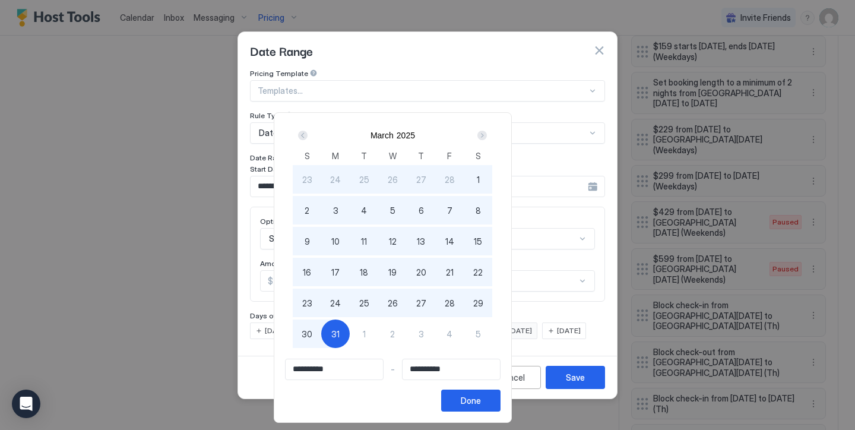
click at [487, 132] on div "Next" at bounding box center [481, 135] width 9 height 9
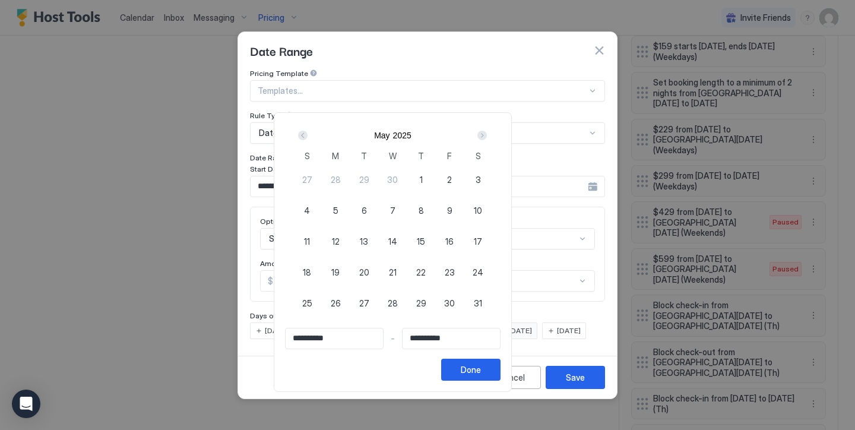
click at [487, 132] on div "Next" at bounding box center [481, 135] width 9 height 9
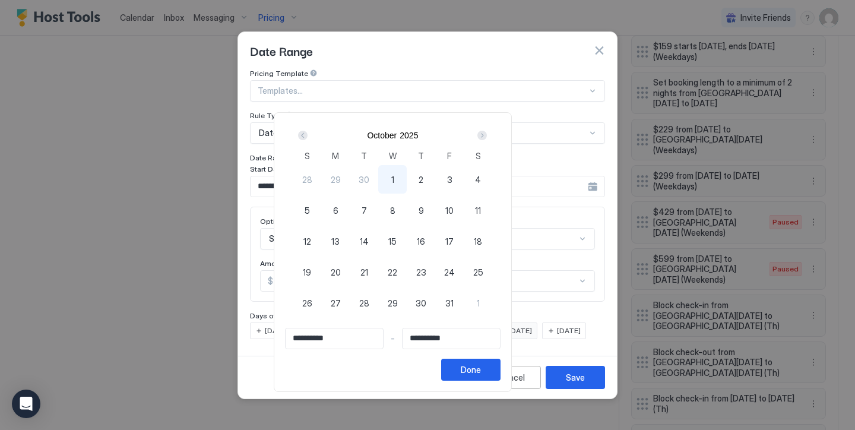
click at [487, 132] on div "Next" at bounding box center [481, 135] width 9 height 9
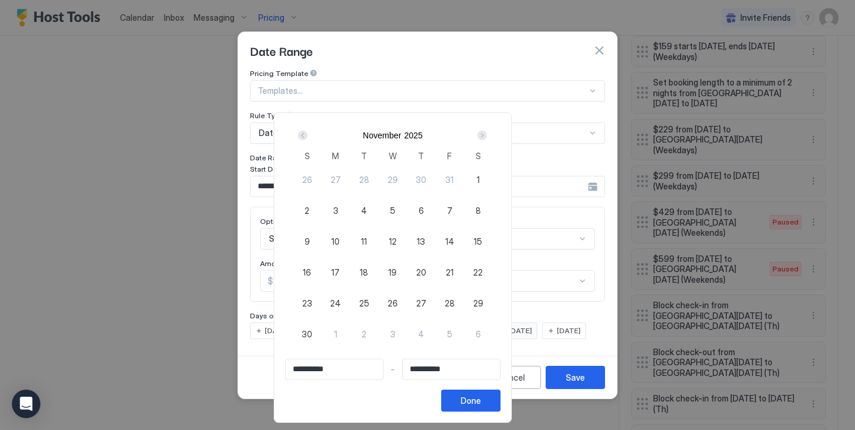
click at [487, 132] on div "Next" at bounding box center [481, 135] width 9 height 9
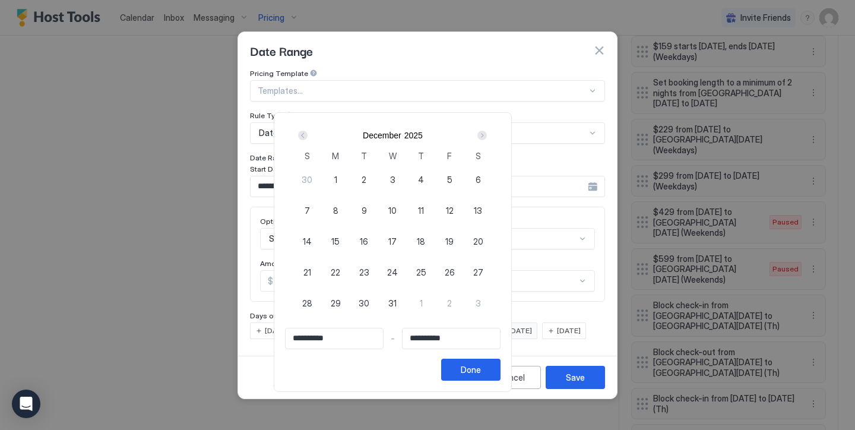
scroll to position [228, 683]
click at [350, 177] on div "1" at bounding box center [335, 179] width 28 height 28
type input "**********"
click at [487, 132] on div "Next" at bounding box center [481, 135] width 9 height 9
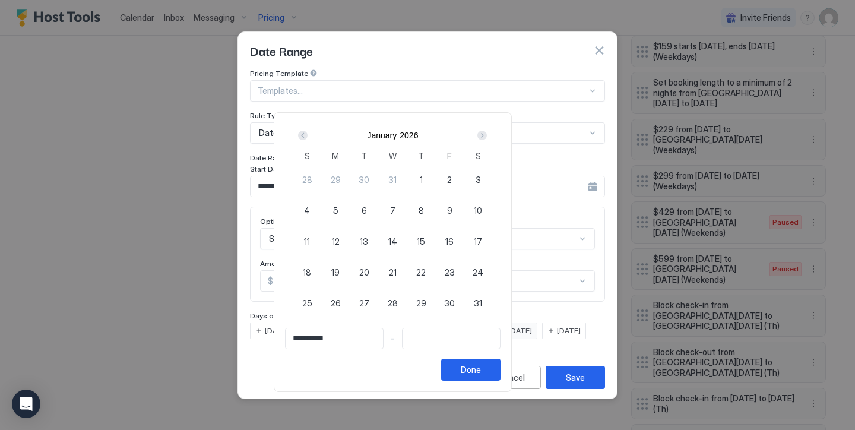
click at [487, 132] on div "Next" at bounding box center [481, 135] width 9 height 9
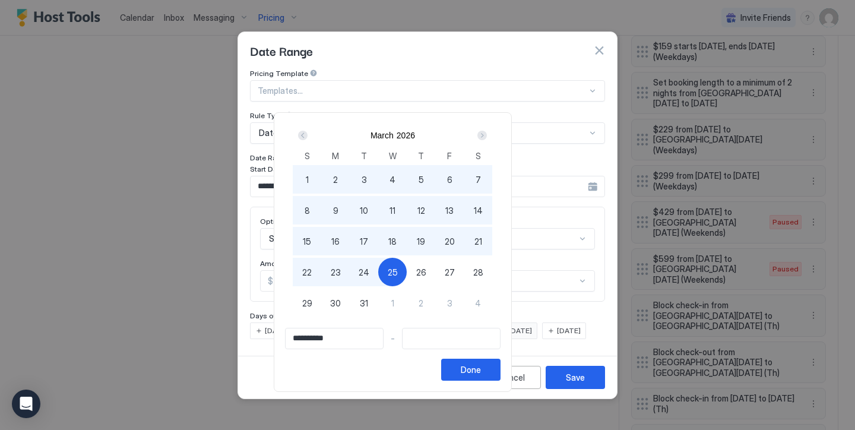
type input "**********"
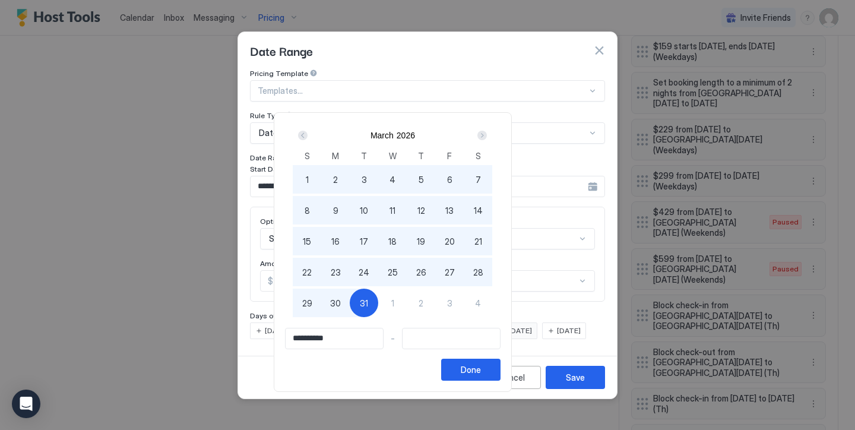
click at [378, 300] on div "31" at bounding box center [364, 303] width 28 height 28
type input "**********"
click at [481, 367] on div "Done" at bounding box center [471, 369] width 20 height 12
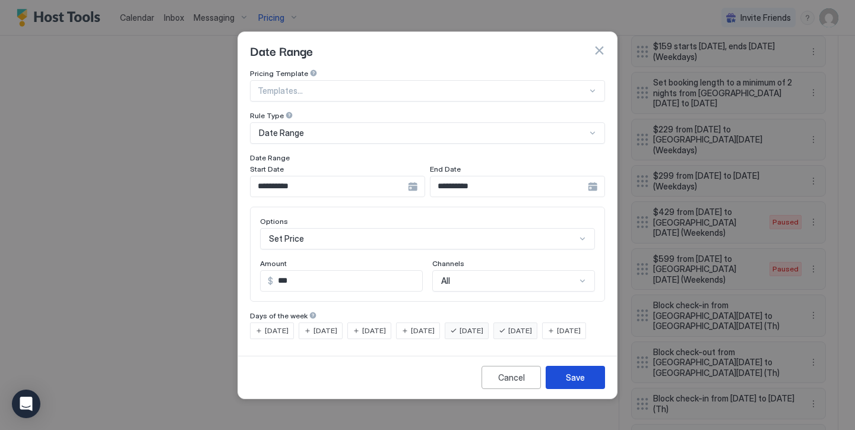
click at [578, 383] on div "Save" at bounding box center [575, 377] width 19 height 12
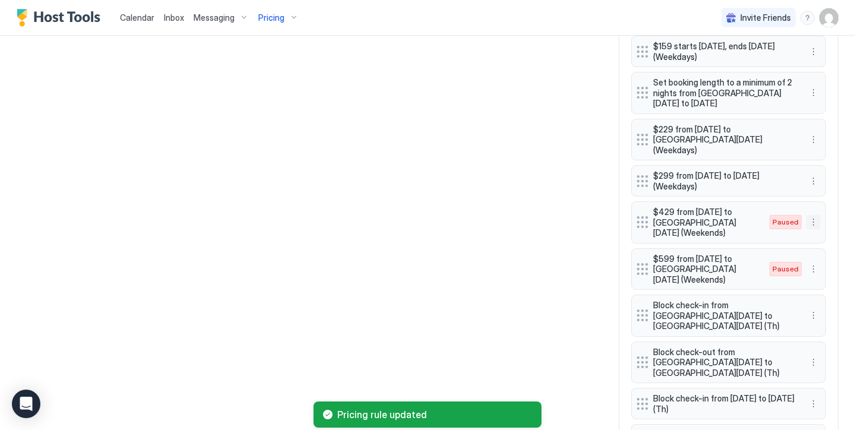
click at [811, 215] on button "More options" at bounding box center [813, 222] width 14 height 14
click at [829, 236] on span "Enable" at bounding box center [836, 238] width 23 height 9
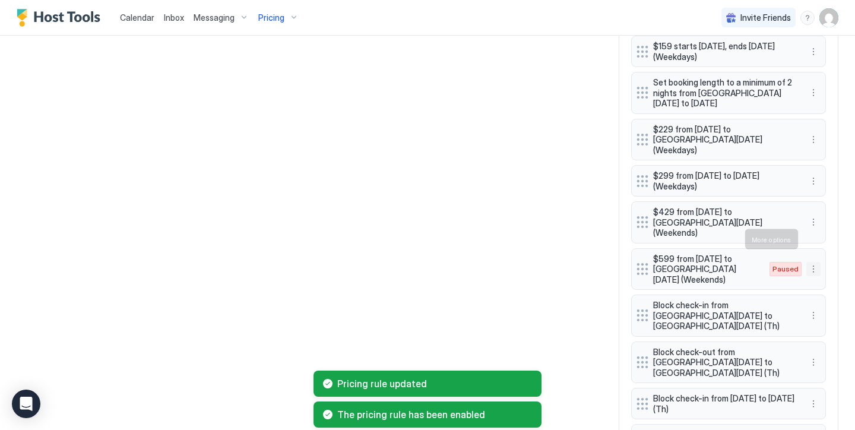
click at [816, 262] on button "More options" at bounding box center [813, 269] width 14 height 14
click at [828, 251] on div "Edit" at bounding box center [830, 255] width 46 height 19
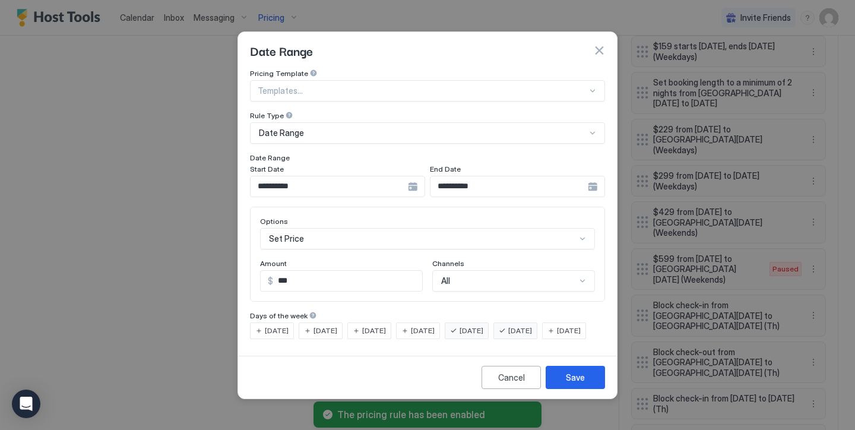
click at [345, 176] on input "**********" at bounding box center [329, 186] width 157 height 20
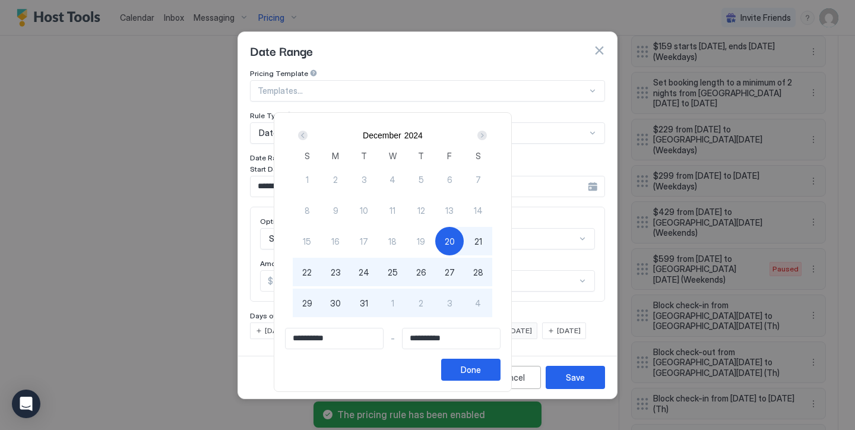
click at [487, 135] on div "Next" at bounding box center [481, 135] width 9 height 9
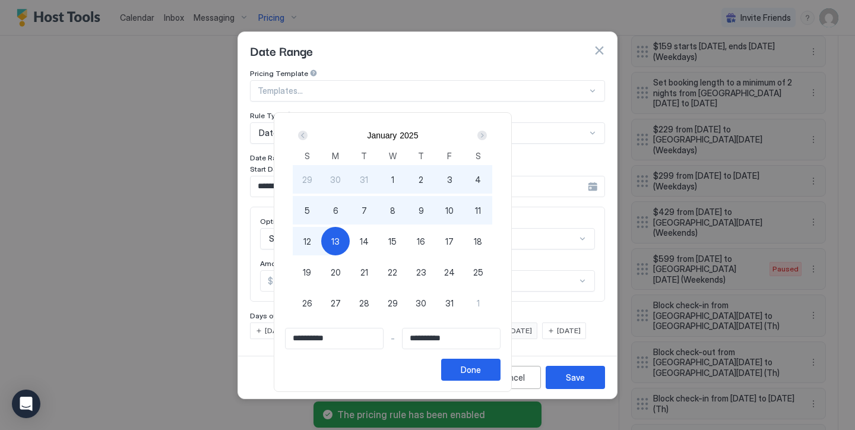
click at [487, 135] on div "Next" at bounding box center [481, 135] width 9 height 9
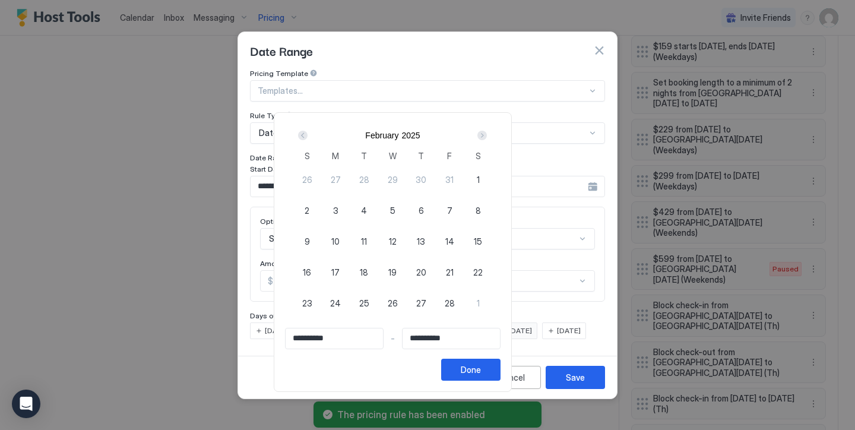
click at [487, 135] on div "Next" at bounding box center [481, 135] width 9 height 9
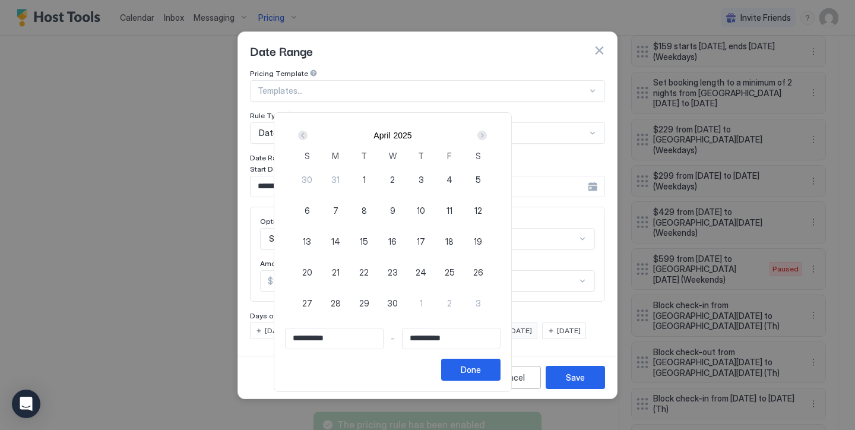
click at [487, 135] on div "Next" at bounding box center [481, 135] width 9 height 9
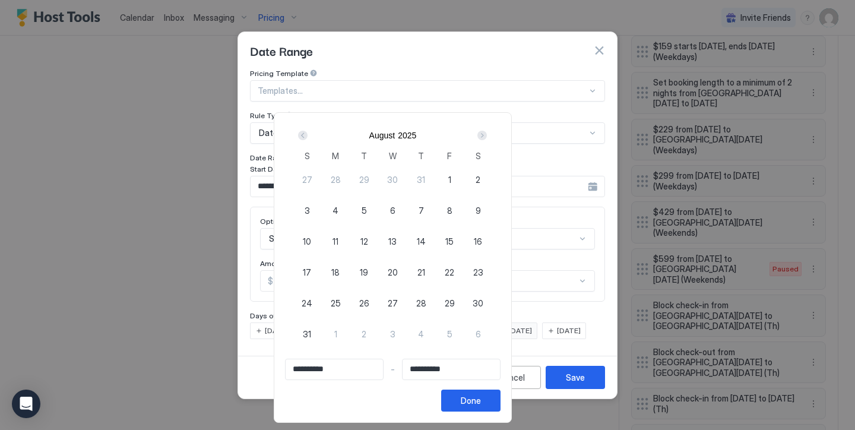
click at [487, 135] on div "Next" at bounding box center [481, 135] width 9 height 9
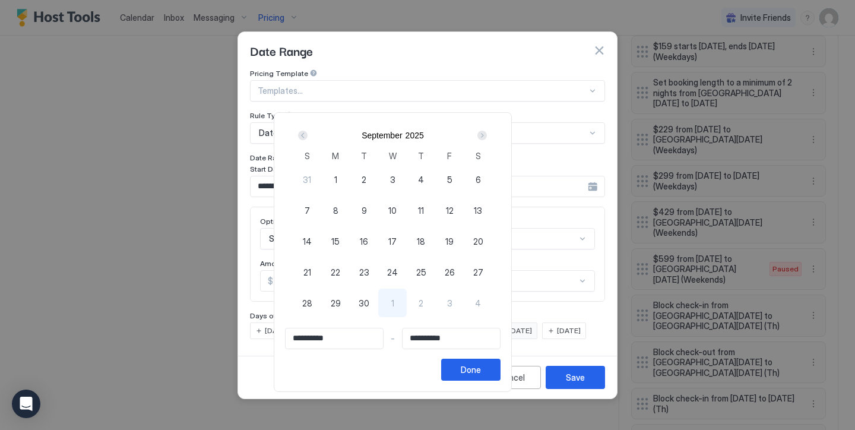
click at [487, 135] on div "Next" at bounding box center [481, 135] width 9 height 9
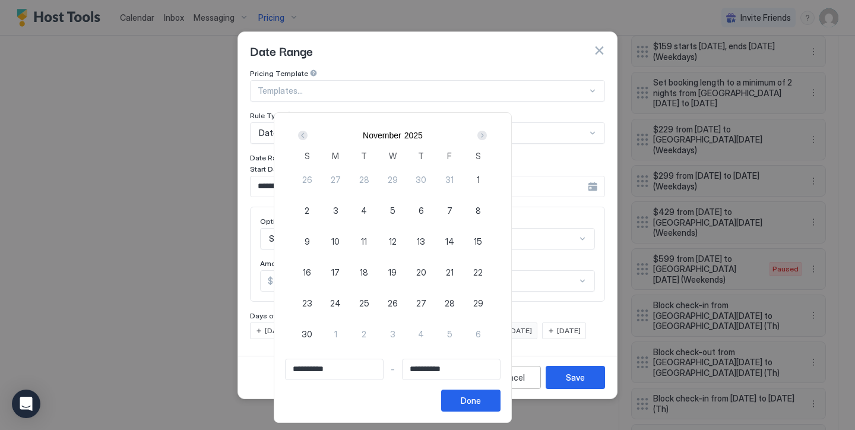
click at [487, 135] on div "Next" at bounding box center [481, 135] width 9 height 9
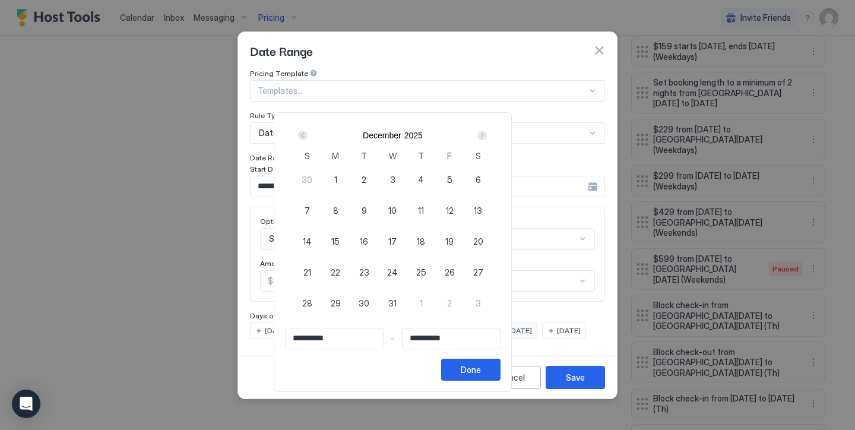
click at [425, 240] on span "18" at bounding box center [421, 241] width 8 height 12
type input "**********"
click at [487, 131] on div "Next" at bounding box center [481, 135] width 9 height 9
type input "**********"
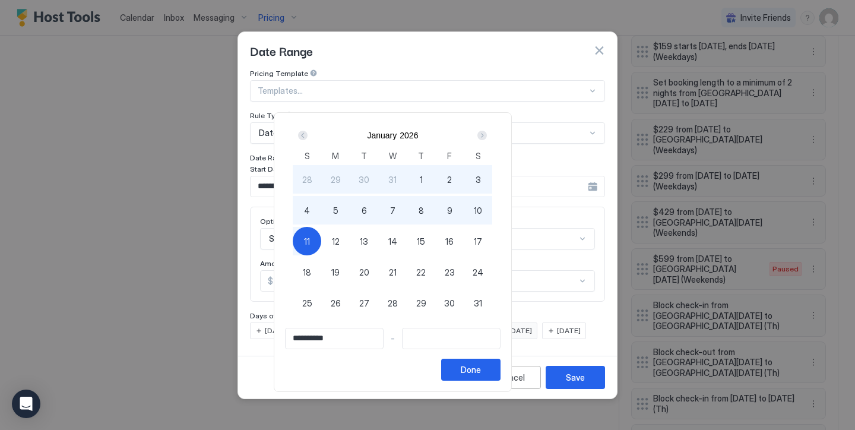
click at [321, 247] on div "11" at bounding box center [307, 241] width 28 height 28
type input "**********"
click at [500, 370] on button "Done" at bounding box center [470, 370] width 59 height 22
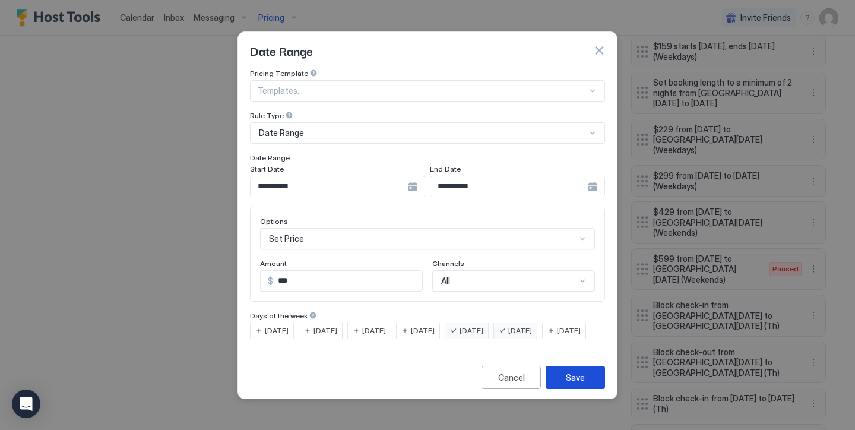
click at [562, 380] on button "Save" at bounding box center [575, 377] width 59 height 23
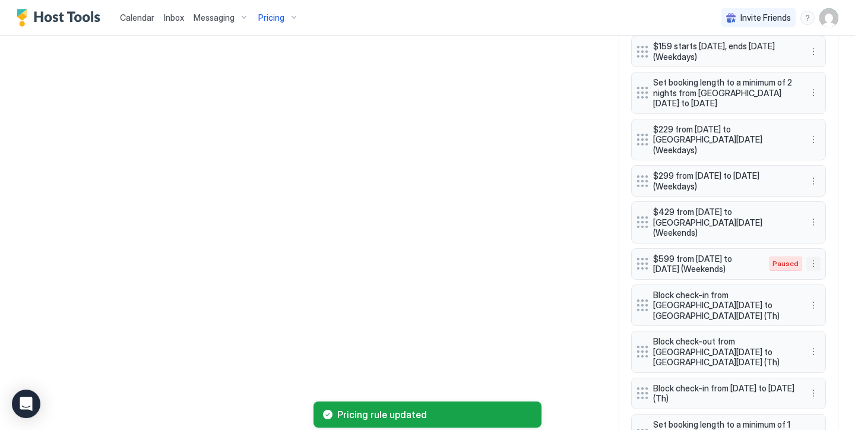
click at [817, 256] on button "More options" at bounding box center [813, 263] width 14 height 14
click at [837, 274] on span "Enable" at bounding box center [836, 274] width 23 height 9
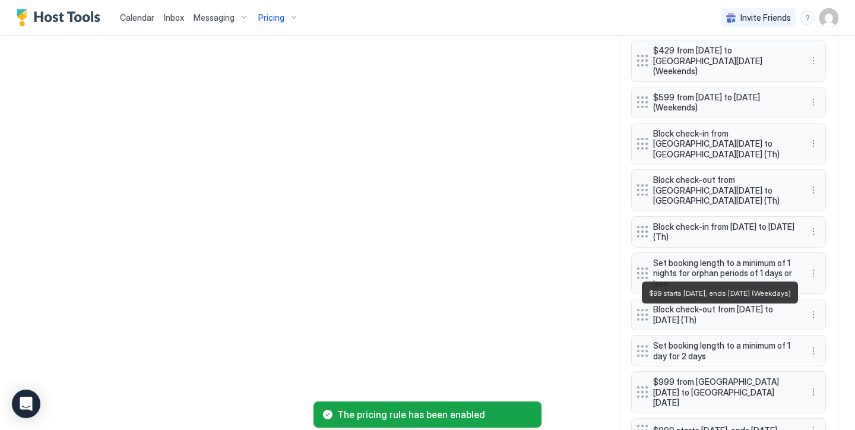
scroll to position [1051, 0]
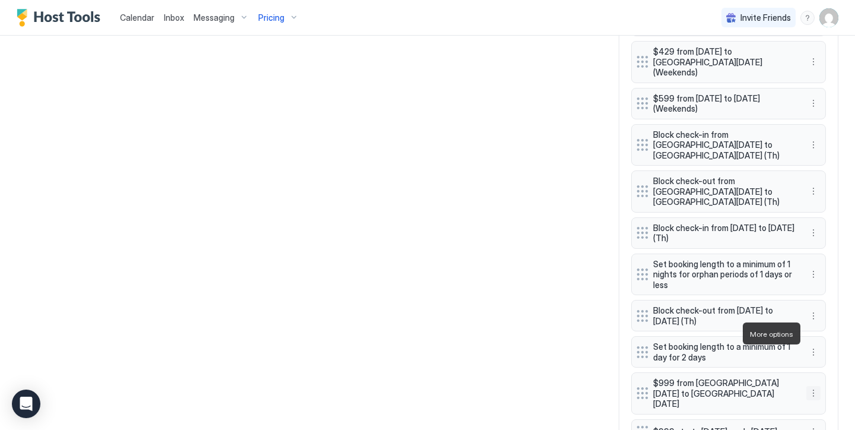
click at [820, 386] on button "More options" at bounding box center [813, 393] width 14 height 14
click at [836, 386] on span "Delete" at bounding box center [836, 387] width 22 height 9
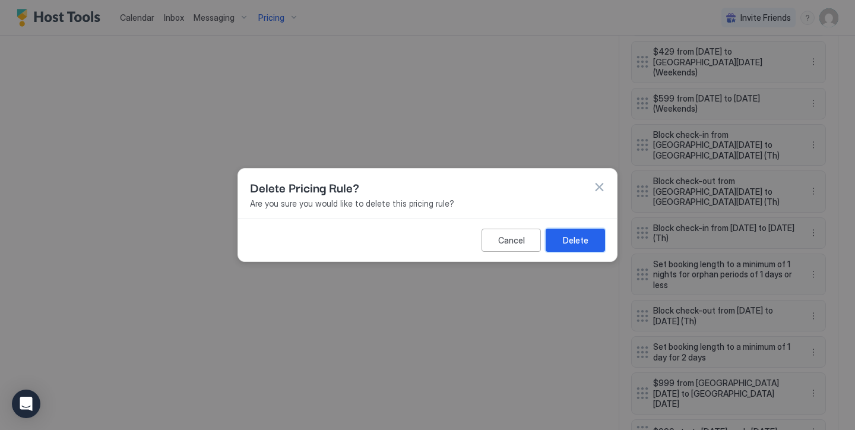
click at [600, 244] on button "Delete" at bounding box center [575, 240] width 59 height 23
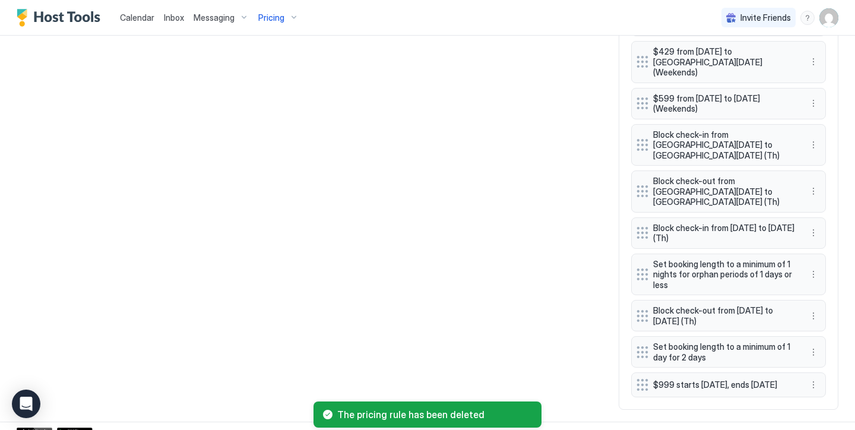
scroll to position [1015, 0]
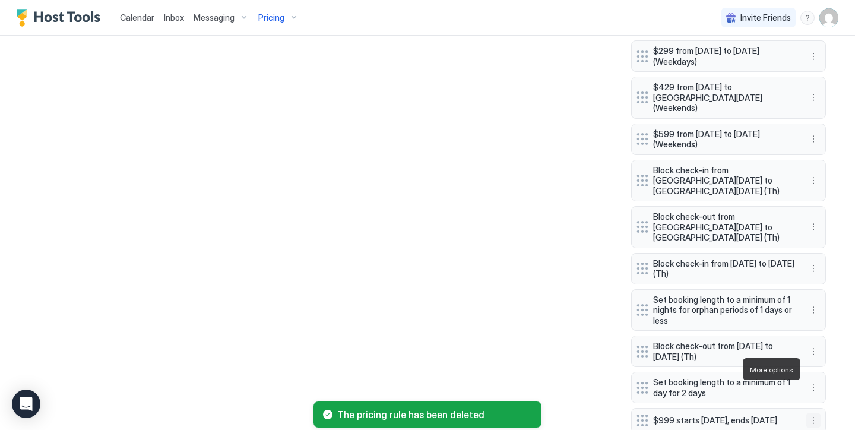
click at [819, 413] on button "More options" at bounding box center [813, 420] width 14 height 14
click at [825, 350] on span "Delete" at bounding box center [836, 351] width 22 height 9
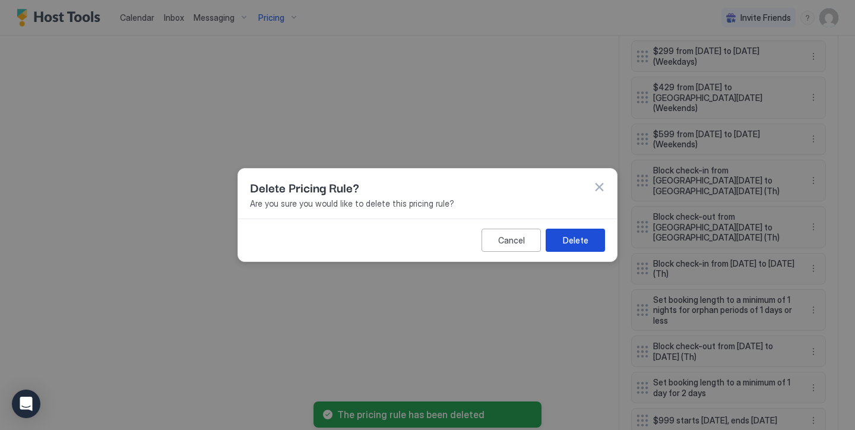
click at [566, 246] on div "Delete" at bounding box center [576, 240] width 26 height 12
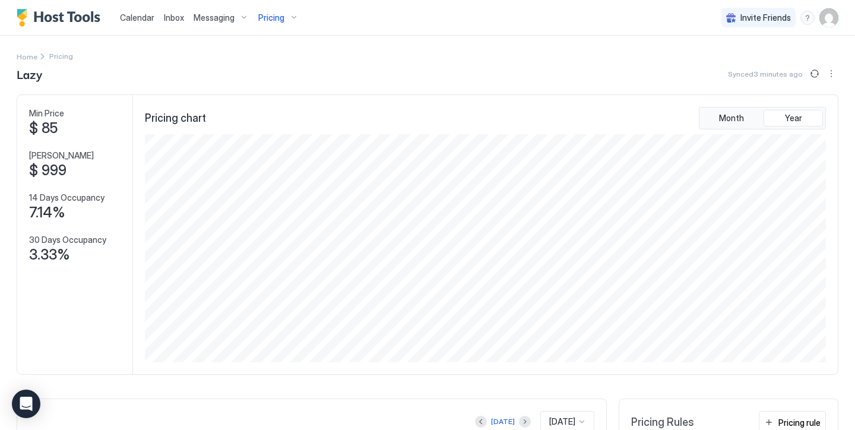
scroll to position [0, 0]
click at [823, 75] on div at bounding box center [822, 73] width 31 height 14
click at [818, 75] on button "Sync prices" at bounding box center [814, 73] width 14 height 14
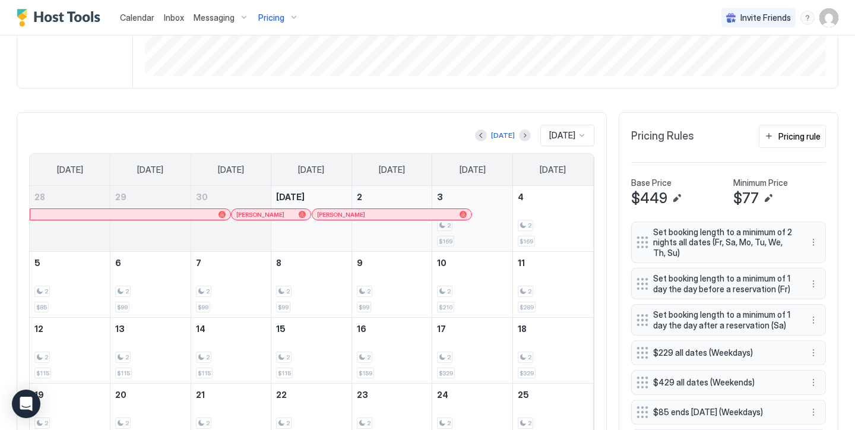
scroll to position [291, 0]
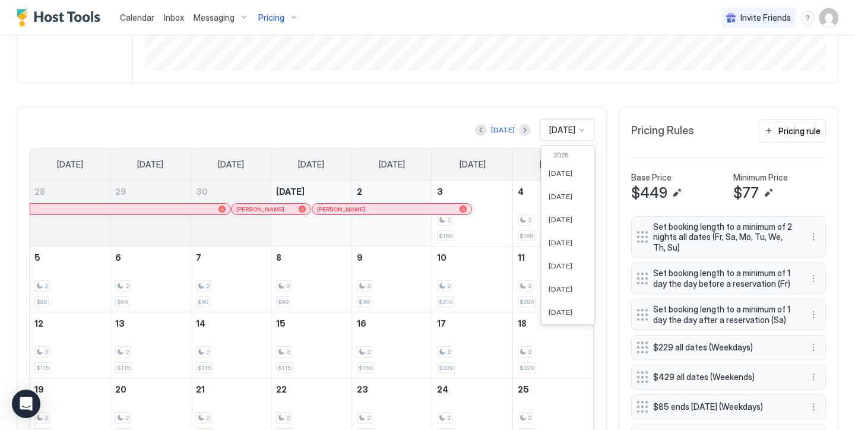
click at [565, 129] on span "[DATE]" at bounding box center [562, 130] width 26 height 11
click at [551, 226] on span "[DATE]" at bounding box center [561, 227] width 24 height 9
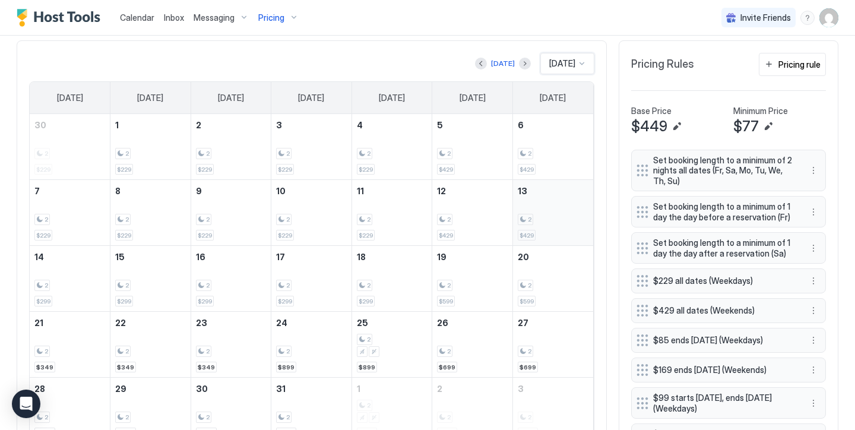
scroll to position [341, 0]
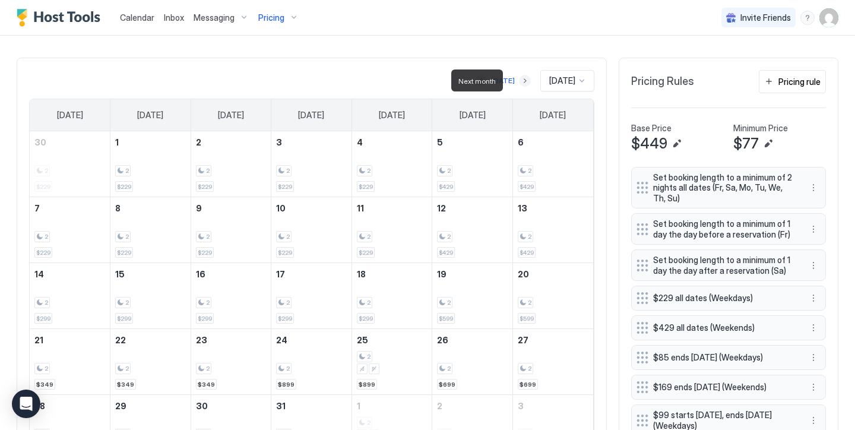
click at [519, 81] on button "Next month" at bounding box center [525, 81] width 12 height 12
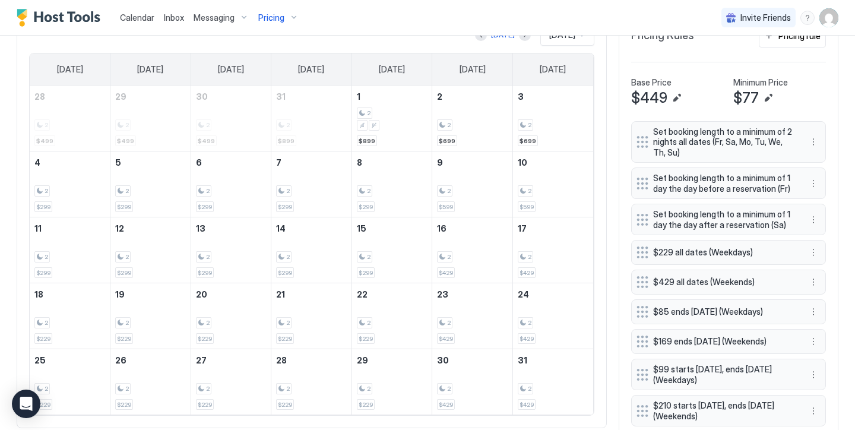
scroll to position [358, 0]
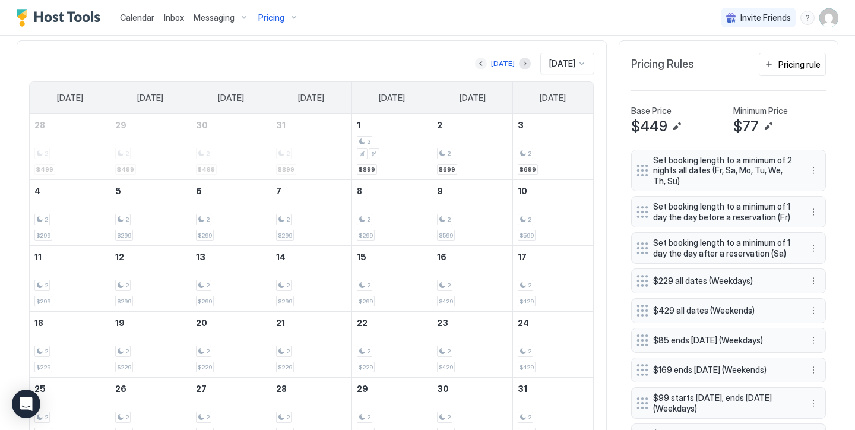
click at [481, 59] on button "Previous month" at bounding box center [481, 64] width 12 height 12
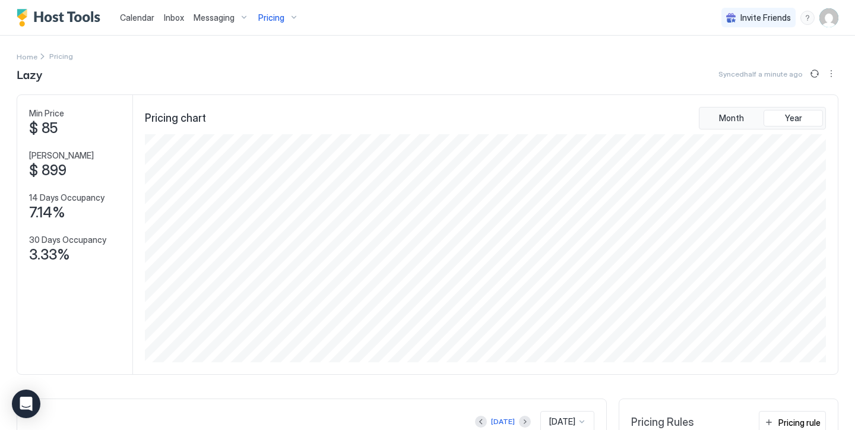
scroll to position [0, 0]
click at [287, 15] on div "Pricing" at bounding box center [278, 18] width 50 height 20
click at [287, 15] on div at bounding box center [427, 215] width 855 height 430
click at [287, 15] on div "Pricing" at bounding box center [278, 18] width 50 height 20
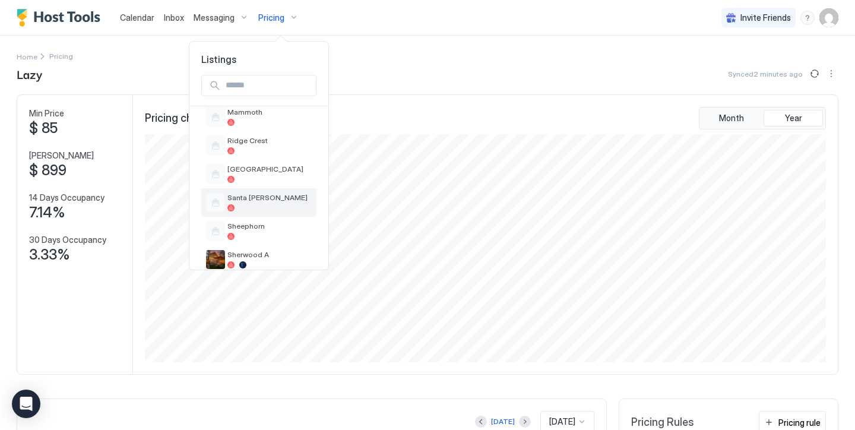
scroll to position [655, 0]
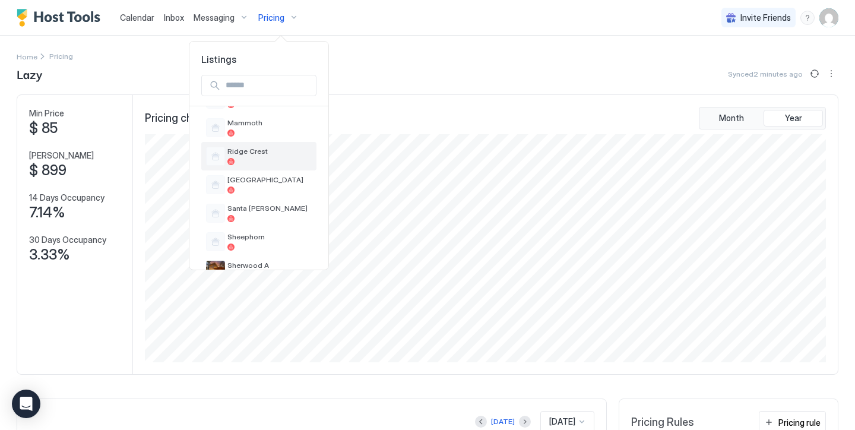
click at [262, 160] on div at bounding box center [269, 161] width 84 height 7
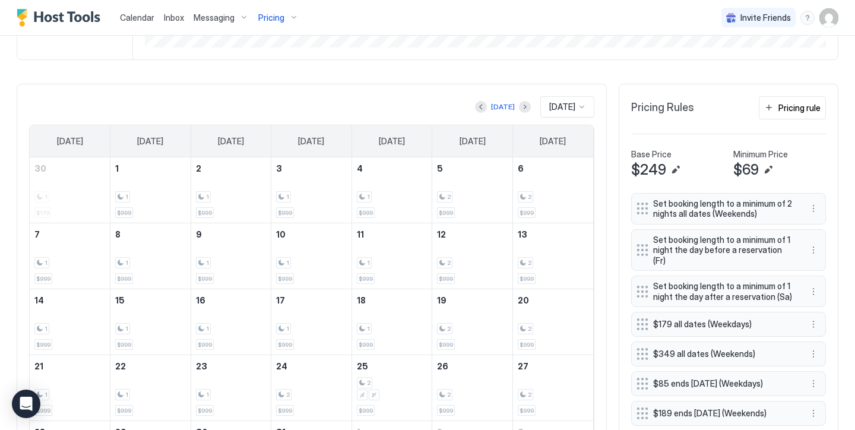
scroll to position [435, 0]
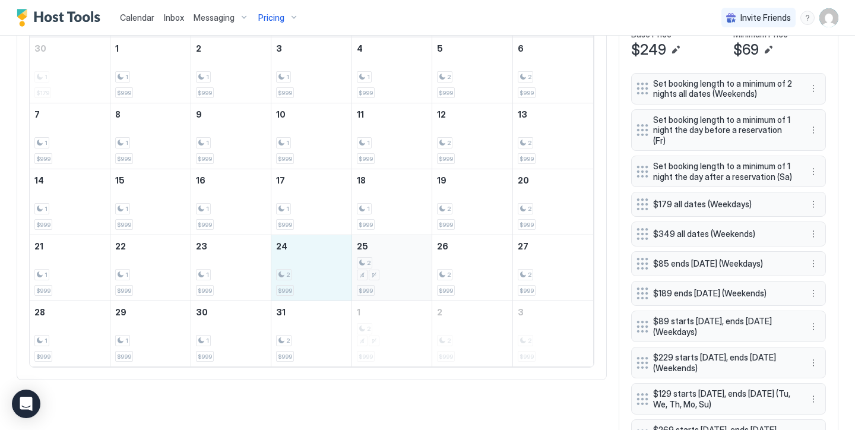
drag, startPoint x: 285, startPoint y: 270, endPoint x: 366, endPoint y: 269, distance: 80.7
click at [366, 269] on tr "21 1 $999 22 1 $999 23 1 $999 24 2 $999 25 2 $999 26 2 $999 27 2 $999" at bounding box center [311, 268] width 563 height 66
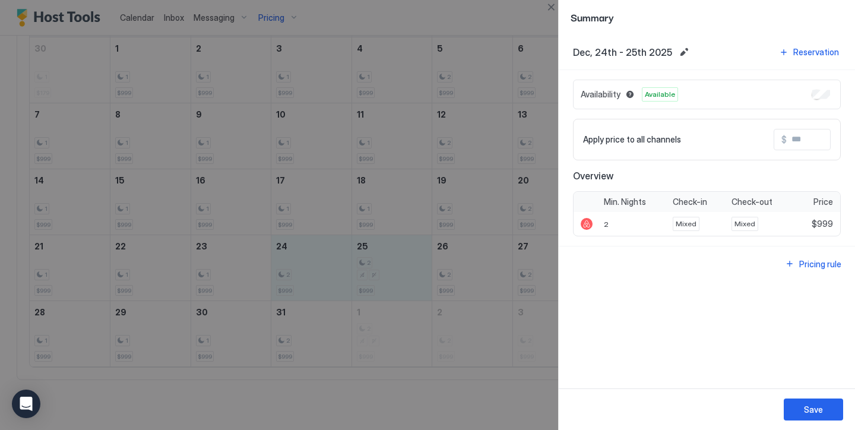
click at [792, 139] on input "Input Field" at bounding box center [834, 139] width 95 height 20
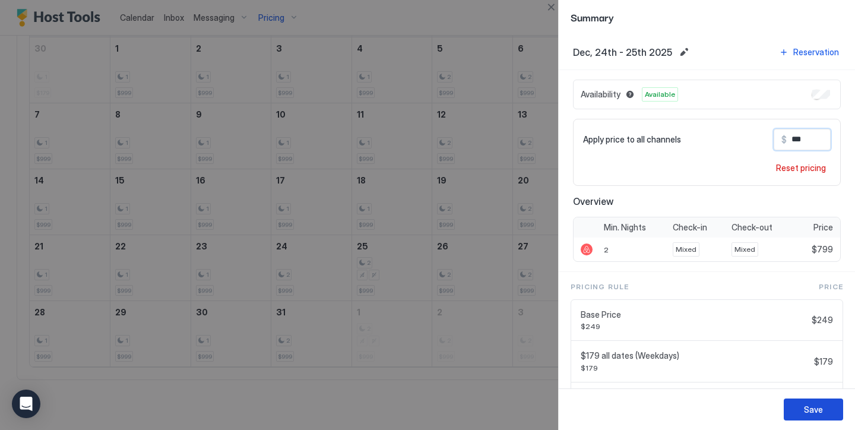
type input "***"
click at [830, 410] on button "Save" at bounding box center [813, 409] width 59 height 22
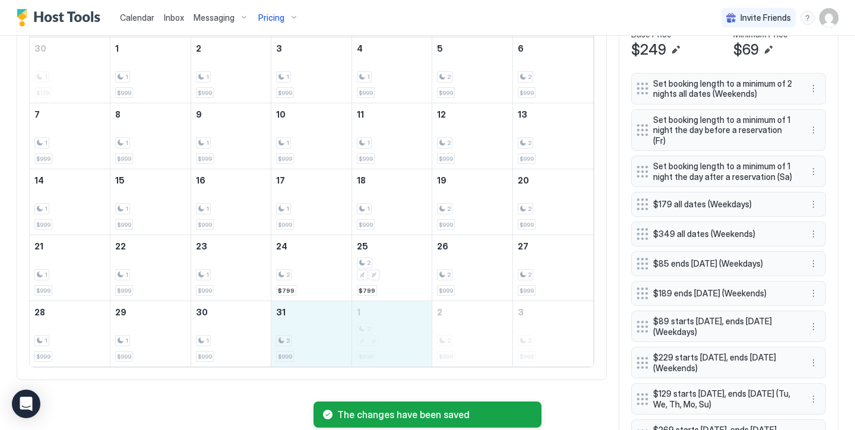
drag, startPoint x: 309, startPoint y: 337, endPoint x: 390, endPoint y: 334, distance: 81.4
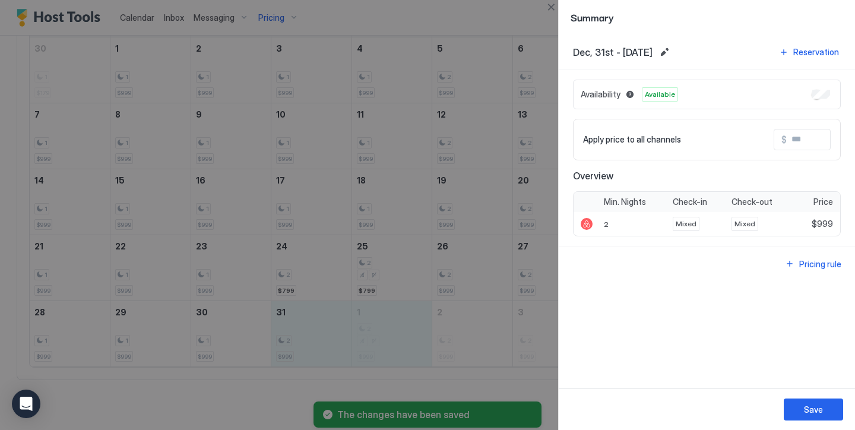
click at [782, 138] on span "$" at bounding box center [783, 139] width 5 height 11
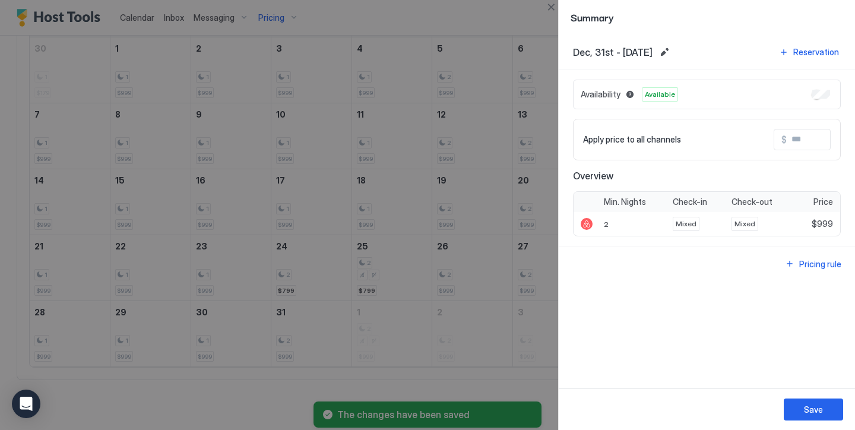
click at [802, 141] on input "Input Field" at bounding box center [834, 139] width 95 height 20
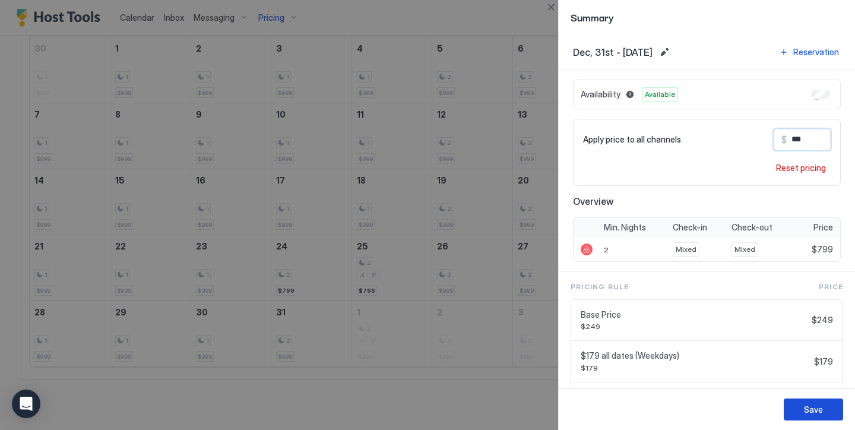
type input "***"
click at [819, 408] on div "Save" at bounding box center [813, 409] width 19 height 12
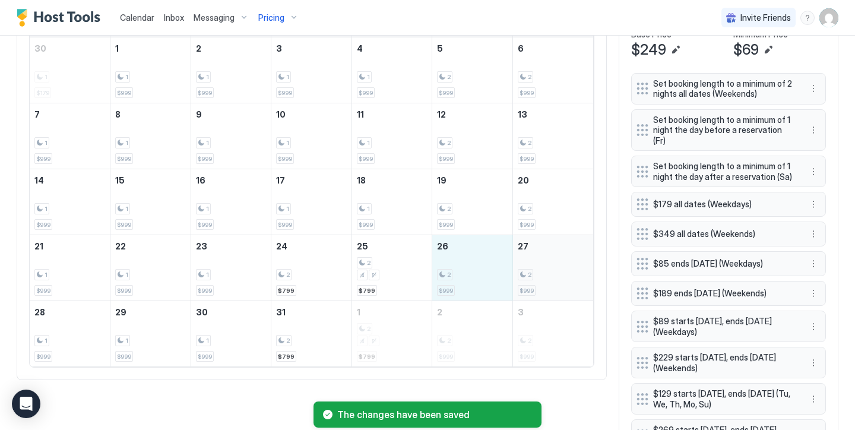
drag, startPoint x: 479, startPoint y: 271, endPoint x: 542, endPoint y: 272, distance: 62.9
click at [542, 272] on tr "21 1 $999 22 1 $999 23 1 $999 24 2 $799 25 2 $799 26 2 $999 27 2 $999" at bounding box center [311, 268] width 563 height 66
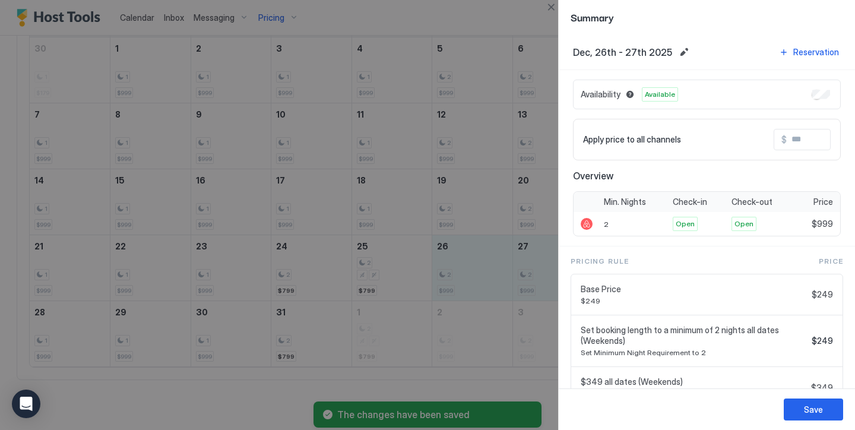
click at [795, 144] on input "Input Field" at bounding box center [834, 139] width 95 height 20
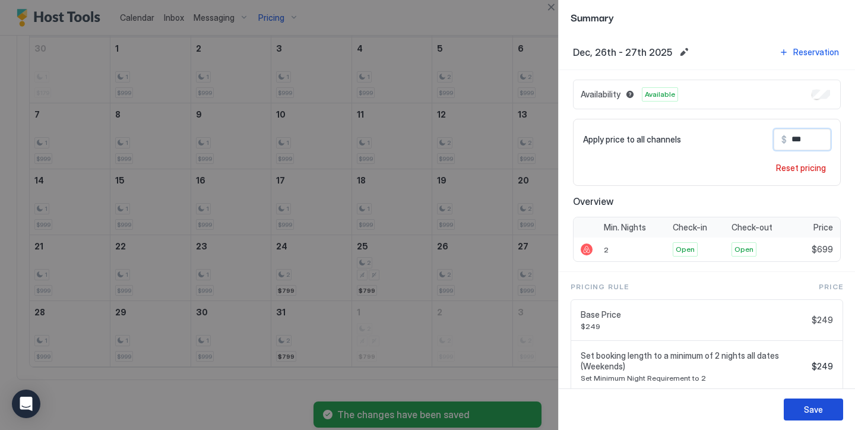
type input "***"
click at [806, 400] on button "Save" at bounding box center [813, 409] width 59 height 22
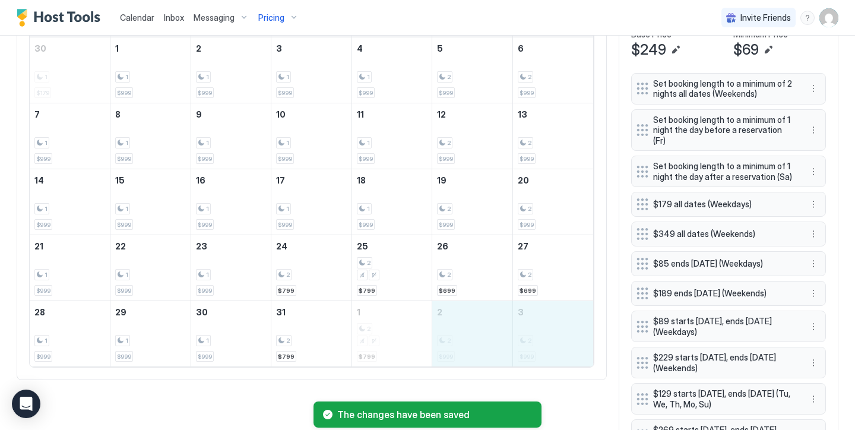
drag, startPoint x: 480, startPoint y: 335, endPoint x: 575, endPoint y: 344, distance: 95.5
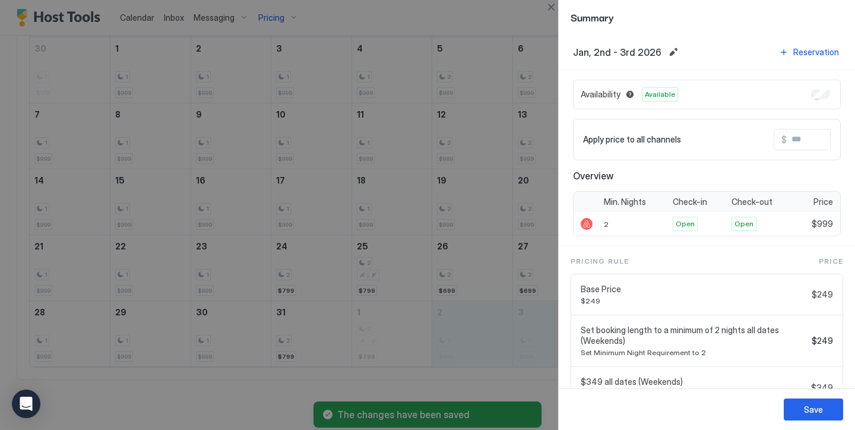
click at [811, 148] on input "Input Field" at bounding box center [834, 139] width 95 height 20
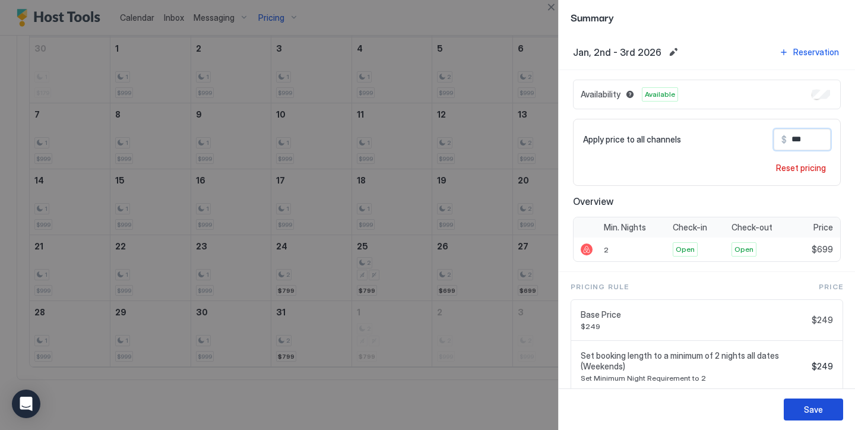
type input "***"
click at [810, 408] on div "Save" at bounding box center [813, 409] width 19 height 12
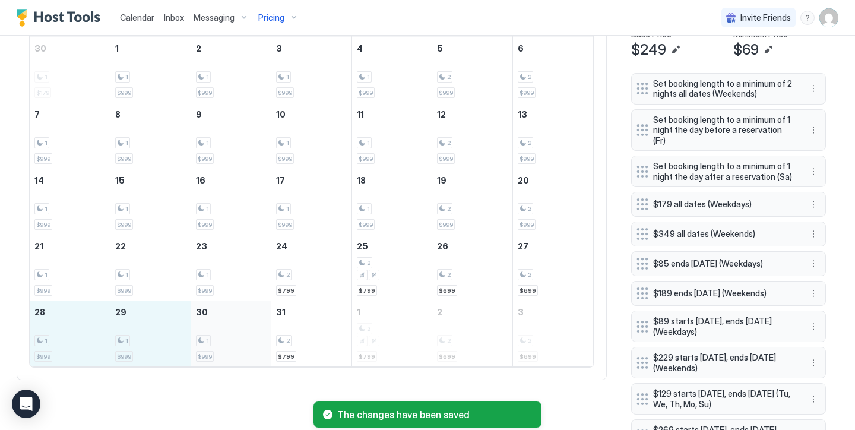
drag, startPoint x: 83, startPoint y: 334, endPoint x: 213, endPoint y: 338, distance: 130.1
click at [213, 338] on tr "28 1 $999 29 1 $999 30 1 $999 31 2 $799 1 2 $799 2 2 $699 3 2 $699" at bounding box center [311, 334] width 563 height 66
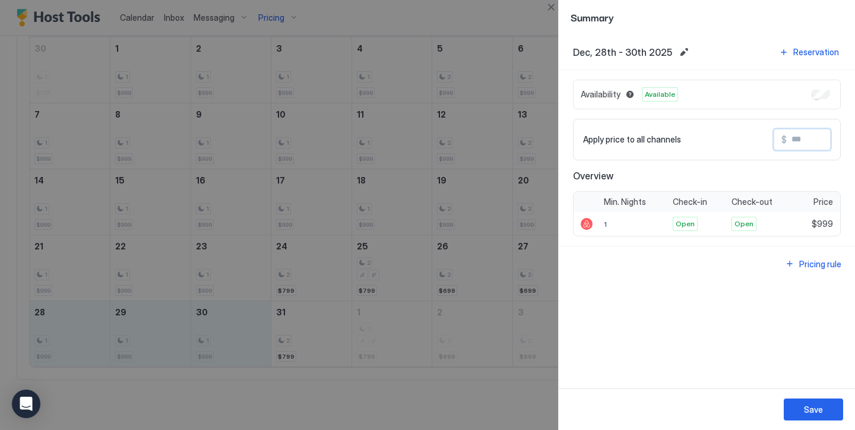
click at [794, 136] on input "Input Field" at bounding box center [834, 139] width 95 height 20
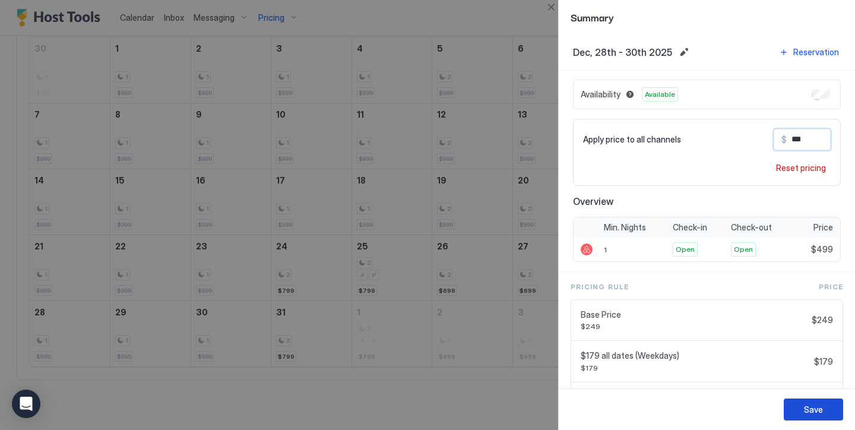
type input "***"
click at [815, 409] on div "Save" at bounding box center [813, 409] width 19 height 12
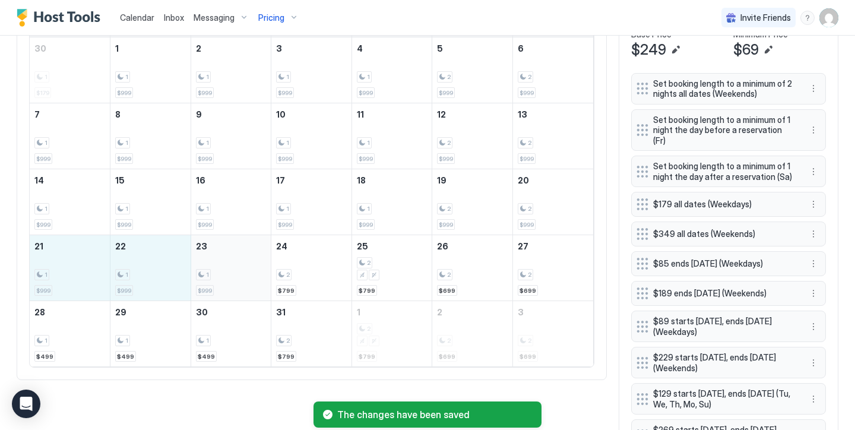
drag, startPoint x: 71, startPoint y: 285, endPoint x: 226, endPoint y: 279, distance: 155.6
click at [226, 279] on tr "21 1 $999 22 1 $999 23 1 $999 24 2 $799 25 2 $799 26 2 $699 27 2 $699" at bounding box center [311, 268] width 563 height 66
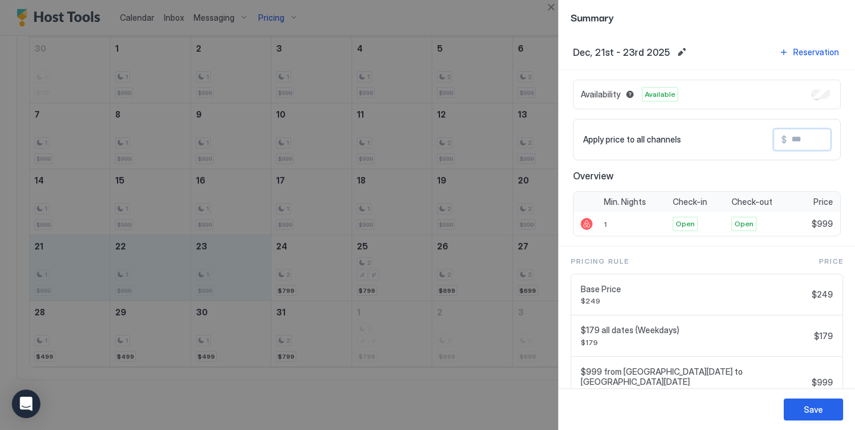
click at [807, 136] on input "Input Field" at bounding box center [834, 139] width 95 height 20
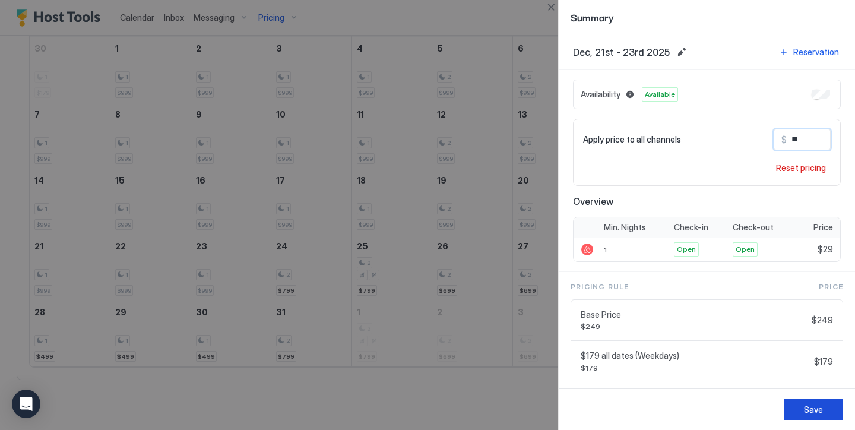
type input "*"
type input "***"
click at [825, 406] on button "Save" at bounding box center [813, 409] width 59 height 22
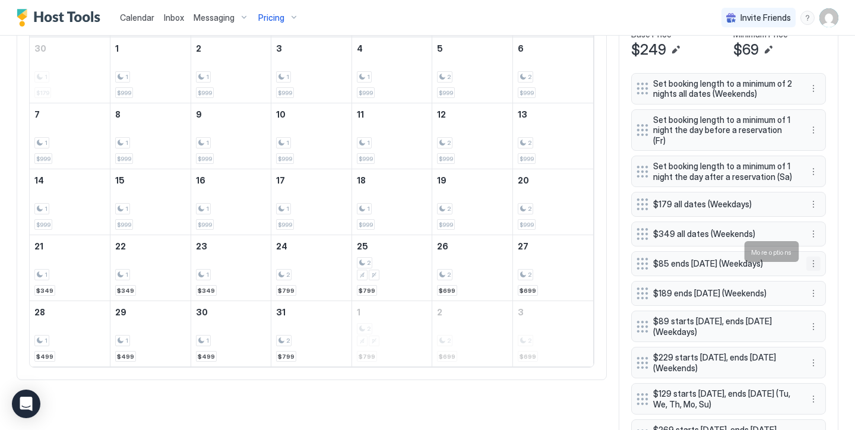
click at [815, 256] on button "More options" at bounding box center [813, 263] width 14 height 14
click at [831, 264] on span "Edit" at bounding box center [831, 268] width 13 height 9
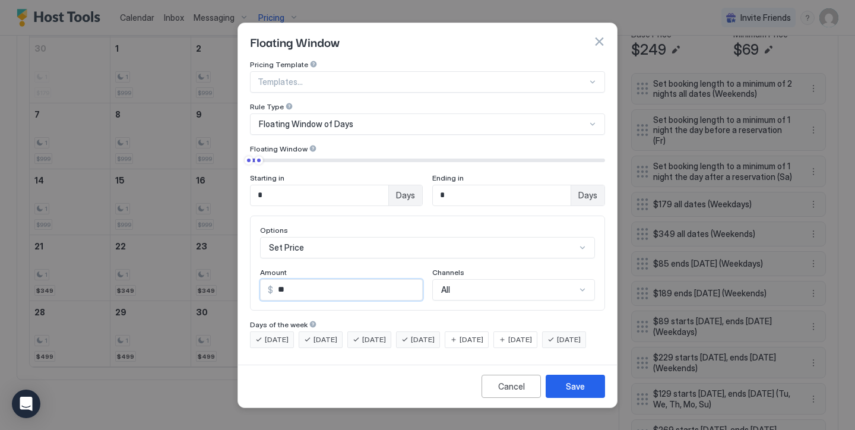
drag, startPoint x: 320, startPoint y: 278, endPoint x: 261, endPoint y: 278, distance: 59.4
click at [261, 279] on div "$ **" at bounding box center [341, 289] width 163 height 21
type input "**"
click at [558, 386] on button "Save" at bounding box center [575, 386] width 59 height 23
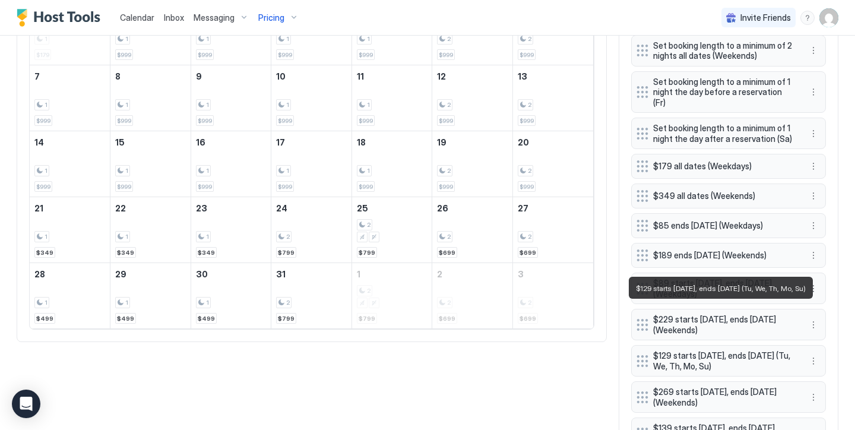
scroll to position [471, 0]
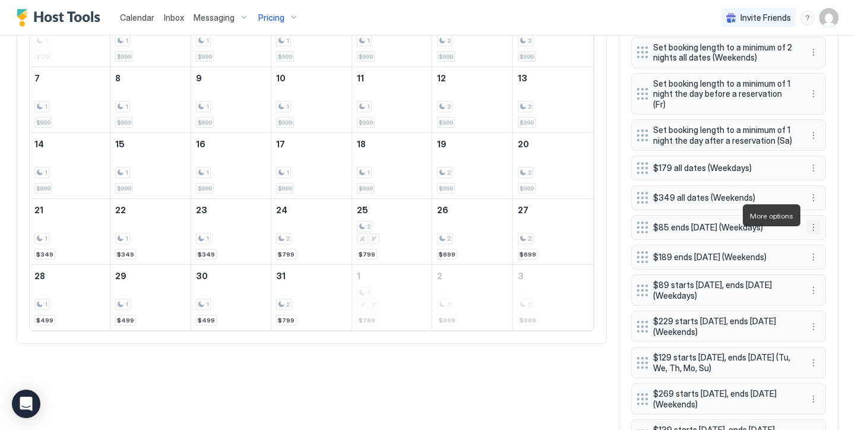
click at [812, 220] on button "More options" at bounding box center [813, 227] width 14 height 14
click at [822, 231] on div "Edit" at bounding box center [824, 231] width 26 height 9
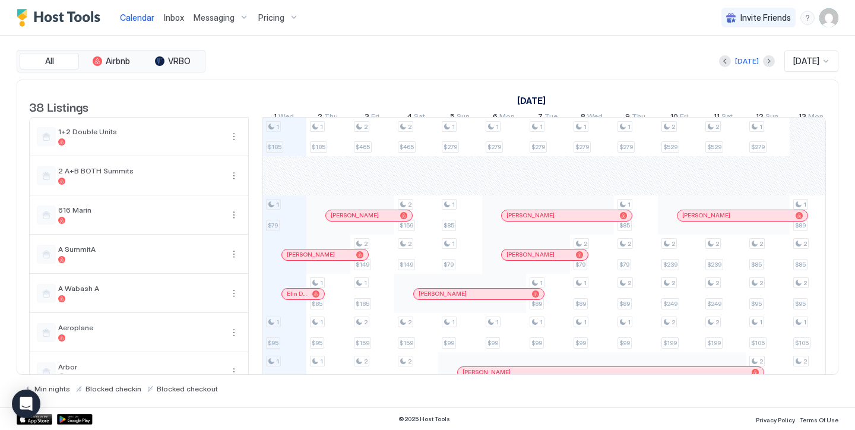
click at [289, 18] on div "Pricing" at bounding box center [278, 18] width 50 height 20
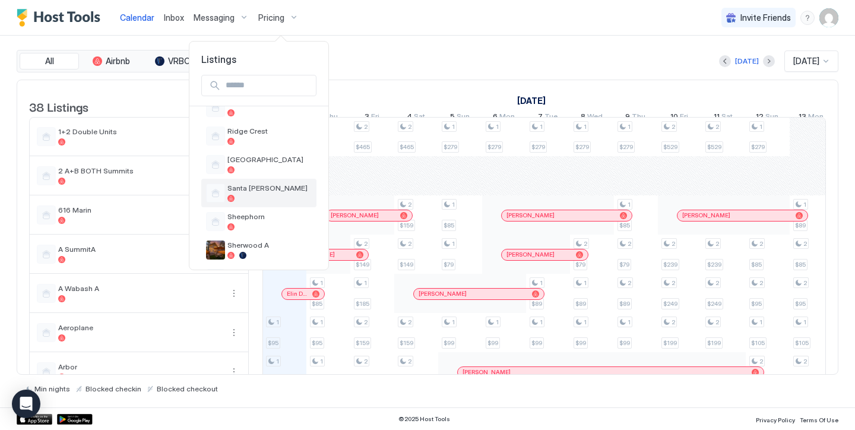
scroll to position [671, 0]
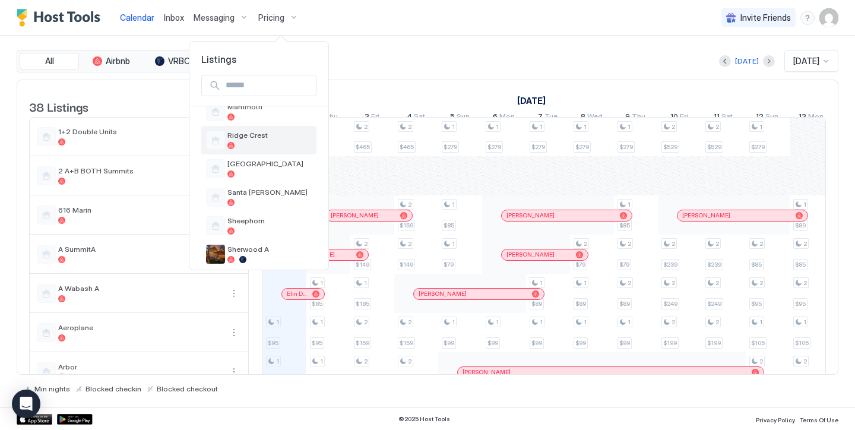
click at [272, 142] on div at bounding box center [269, 145] width 84 height 7
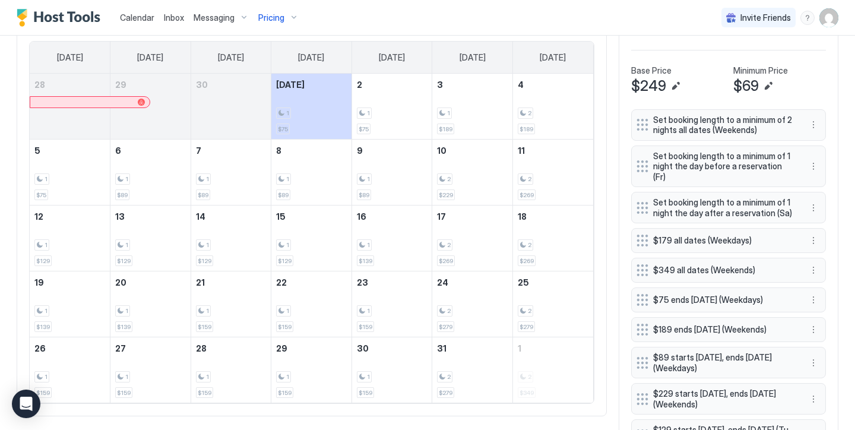
scroll to position [402, 0]
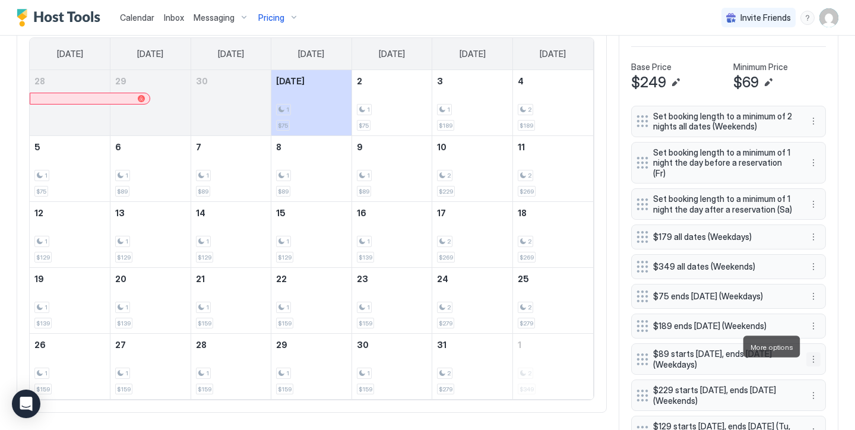
click at [817, 352] on button "More options" at bounding box center [813, 359] width 14 height 14
click at [826, 356] on div "Edit" at bounding box center [829, 363] width 45 height 19
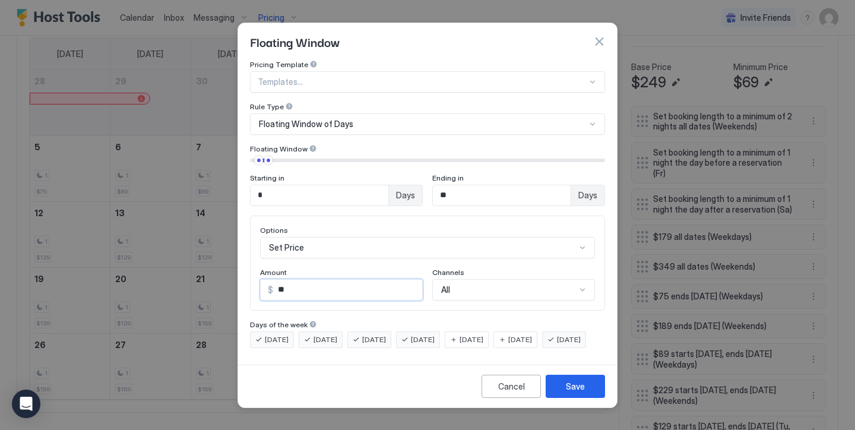
drag, startPoint x: 316, startPoint y: 276, endPoint x: 235, endPoint y: 261, distance: 82.8
click at [235, 261] on div "Floating Window Pricing Template Templates... Rule Type Floating Window of Days…" at bounding box center [427, 215] width 855 height 430
drag, startPoint x: 325, startPoint y: 284, endPoint x: 268, endPoint y: 281, distance: 57.0
click at [268, 281] on div "$ **" at bounding box center [341, 289] width 163 height 21
type input "**"
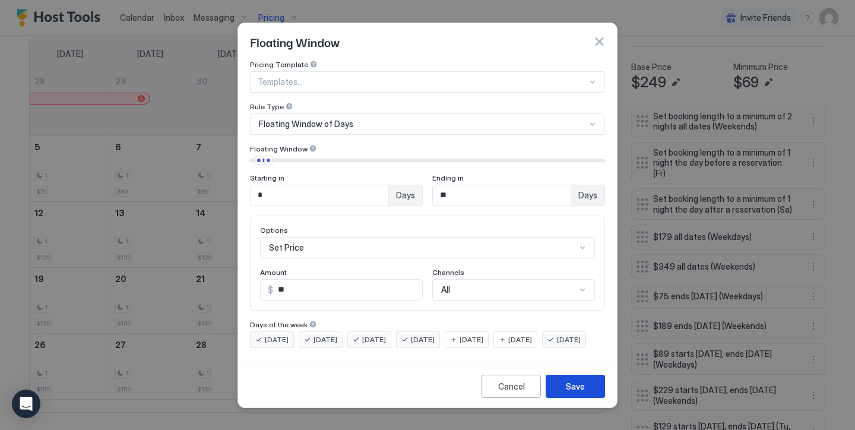
click at [576, 392] on div "Save" at bounding box center [575, 386] width 19 height 12
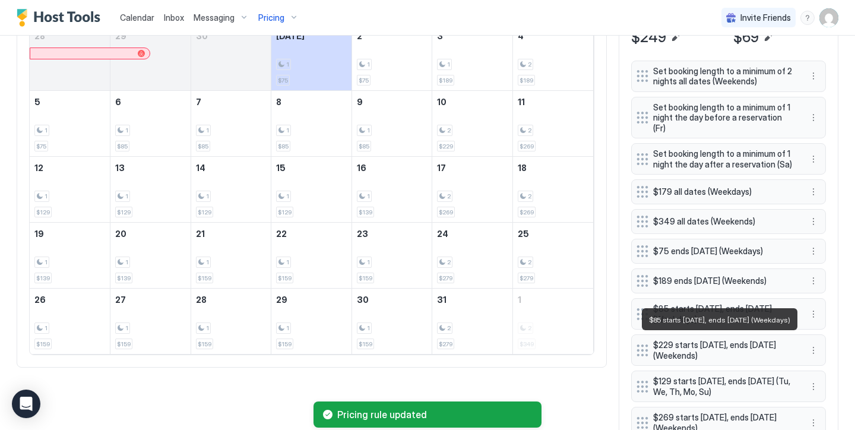
scroll to position [448, 0]
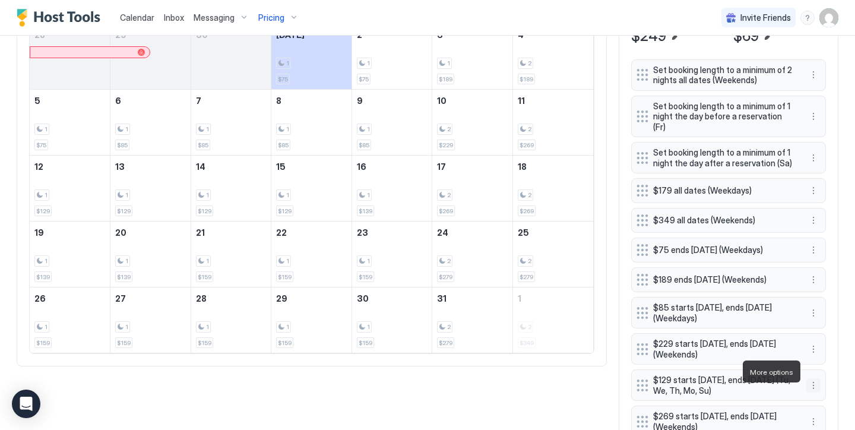
click at [813, 378] on button "More options" at bounding box center [813, 385] width 14 height 14
click at [833, 316] on span "Edit" at bounding box center [831, 315] width 13 height 9
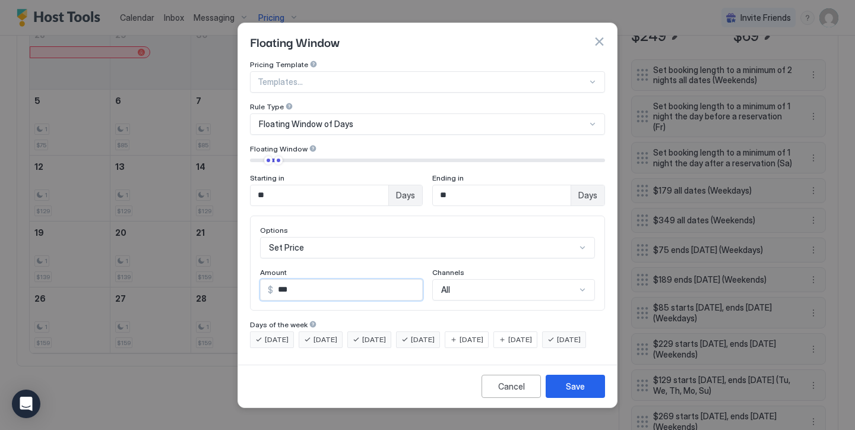
drag, startPoint x: 360, startPoint y: 281, endPoint x: 259, endPoint y: 248, distance: 106.4
click at [259, 248] on div "Options Set Price Amount $ *** Channels All" at bounding box center [427, 262] width 355 height 95
type input "**"
click at [582, 392] on div "Save" at bounding box center [575, 386] width 19 height 12
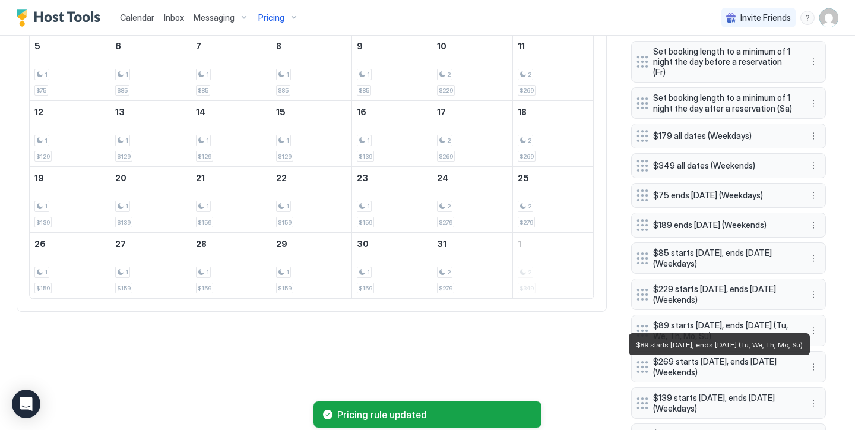
scroll to position [515, 0]
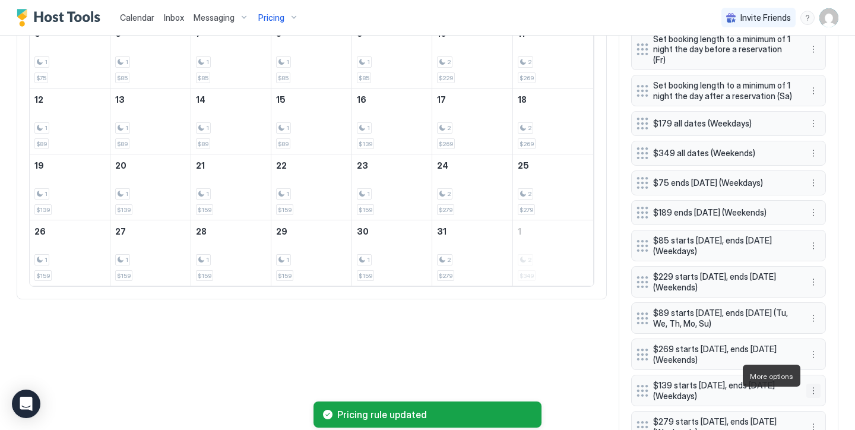
click at [814, 383] on button "More options" at bounding box center [813, 390] width 14 height 14
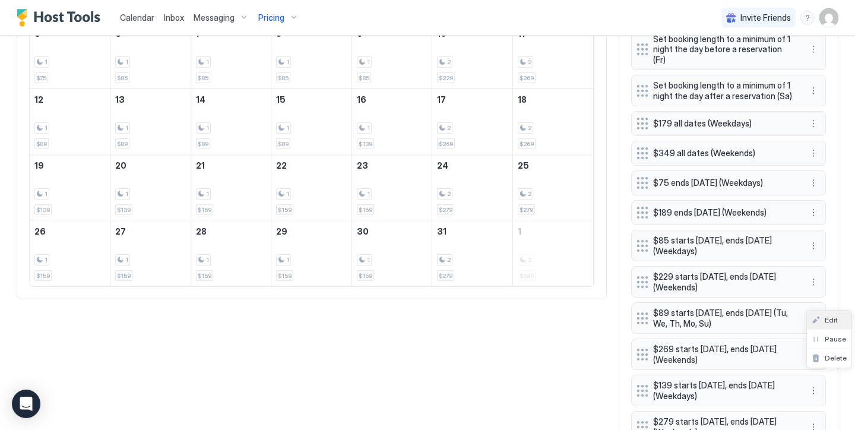
click at [837, 324] on div "Edit" at bounding box center [829, 319] width 45 height 19
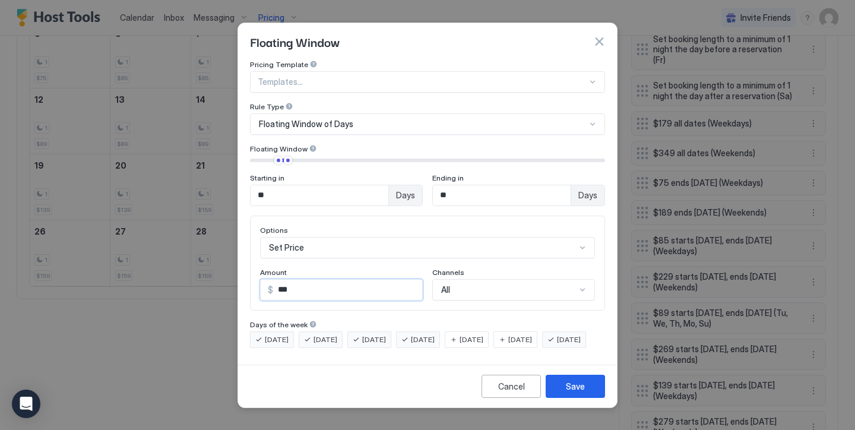
drag, startPoint x: 358, startPoint y: 284, endPoint x: 258, endPoint y: 245, distance: 107.5
click at [262, 249] on div "Options Set Price Amount $ *** Channels All" at bounding box center [427, 263] width 335 height 75
type input "**"
click at [603, 391] on button "Save" at bounding box center [575, 386] width 59 height 23
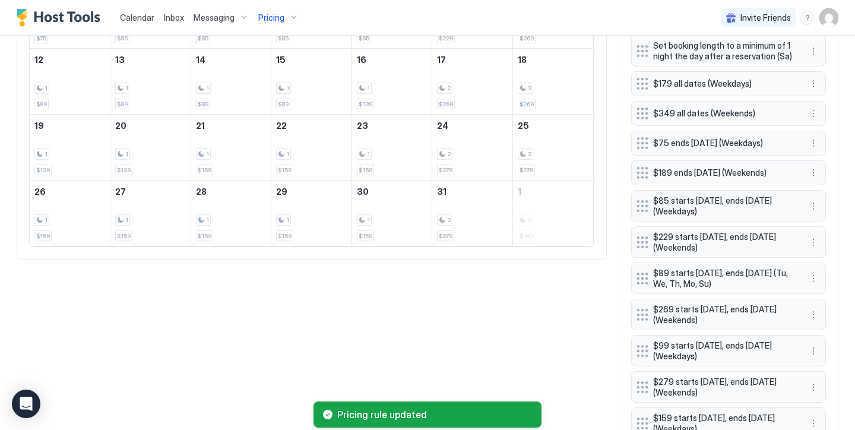
scroll to position [569, 0]
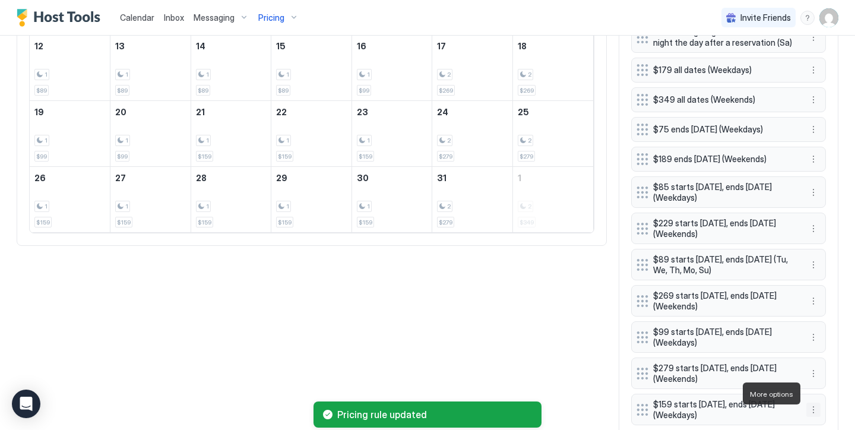
click at [818, 402] on button "More options" at bounding box center [813, 409] width 14 height 14
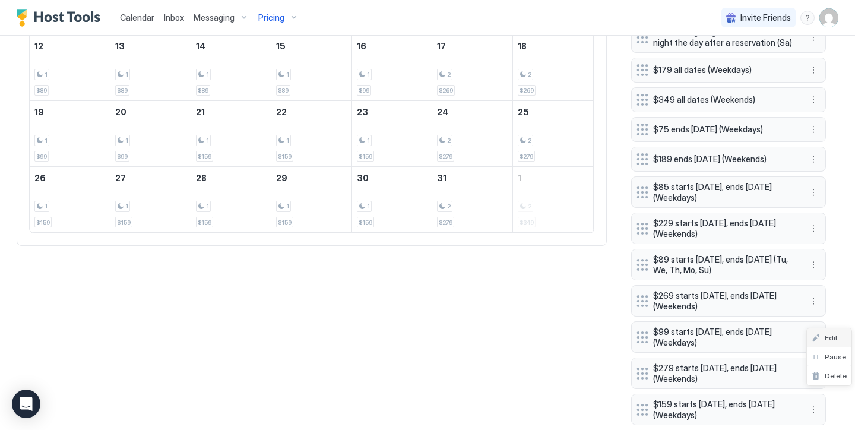
click at [829, 344] on div "Edit" at bounding box center [829, 337] width 45 height 19
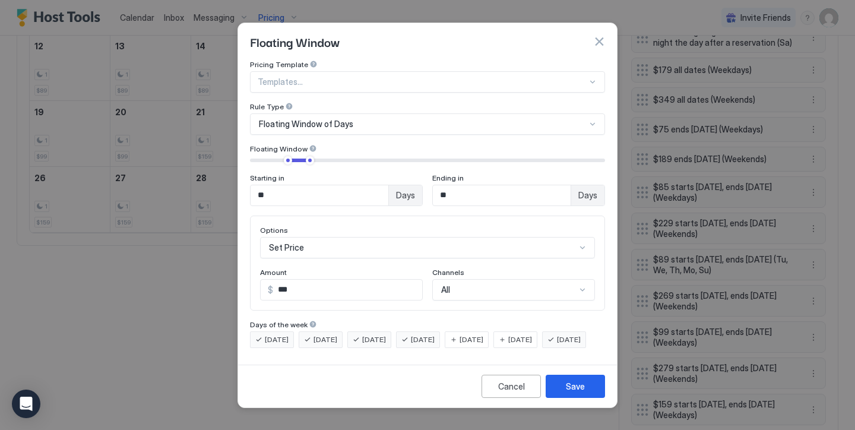
click at [823, 342] on div at bounding box center [427, 215] width 855 height 430
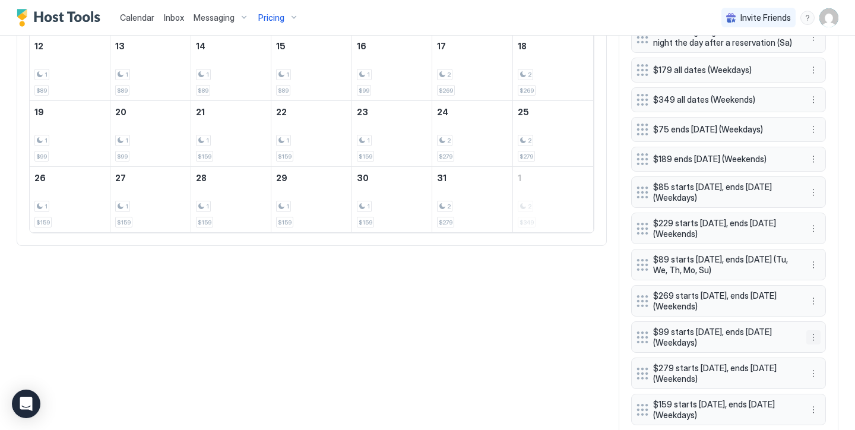
click at [814, 330] on button "More options" at bounding box center [813, 337] width 14 height 14
click at [831, 334] on span "Edit" at bounding box center [831, 338] width 13 height 9
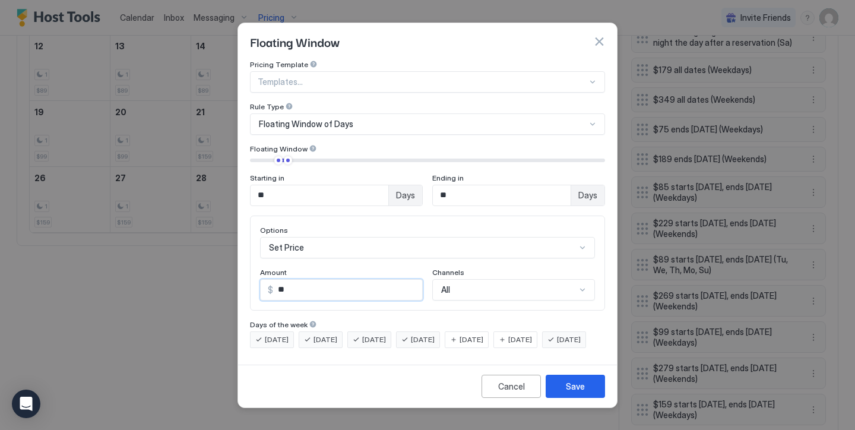
click at [303, 280] on input "**" at bounding box center [347, 290] width 149 height 20
type input "**"
click at [565, 388] on button "Save" at bounding box center [575, 386] width 59 height 23
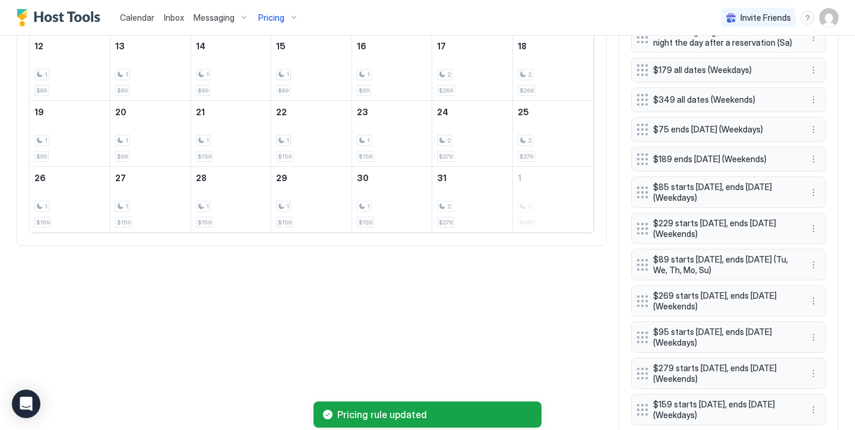
scroll to position [581, 0]
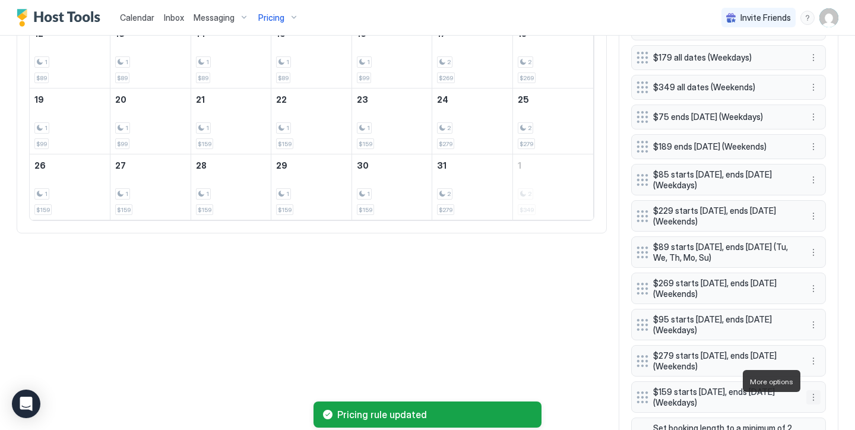
click at [816, 390] on button "More options" at bounding box center [813, 397] width 14 height 14
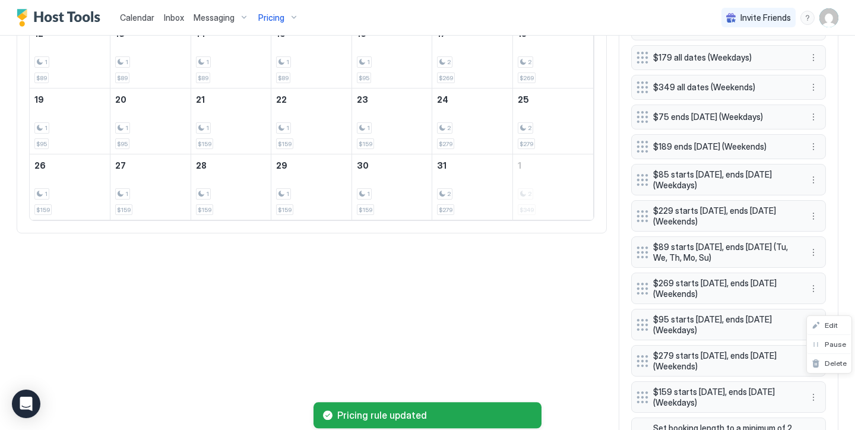
click at [809, 376] on div at bounding box center [427, 215] width 855 height 430
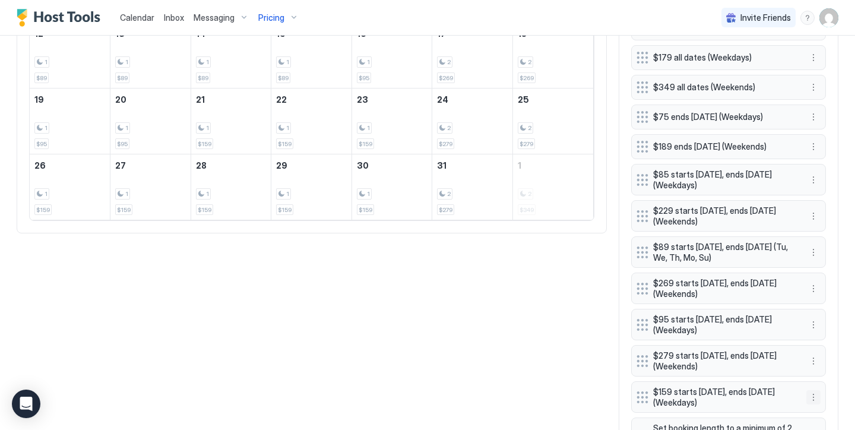
click at [811, 390] on button "More options" at bounding box center [813, 397] width 14 height 14
click at [832, 329] on div "Edit" at bounding box center [829, 325] width 45 height 19
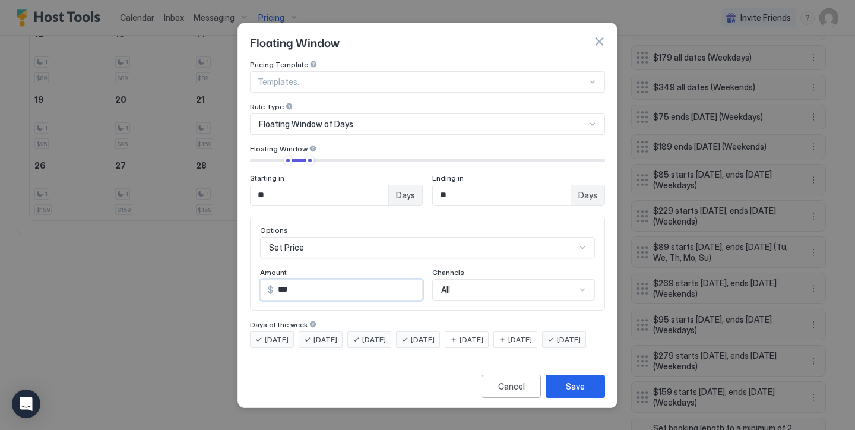
drag, startPoint x: 319, startPoint y: 278, endPoint x: 215, endPoint y: 249, distance: 107.5
click at [215, 249] on div "Floating Window Pricing Template Templates... Rule Type Floating Window of Days…" at bounding box center [427, 215] width 855 height 430
type input "**"
click at [577, 385] on div "Cancel Save" at bounding box center [427, 385] width 379 height 43
click at [578, 389] on button "Save" at bounding box center [575, 386] width 59 height 23
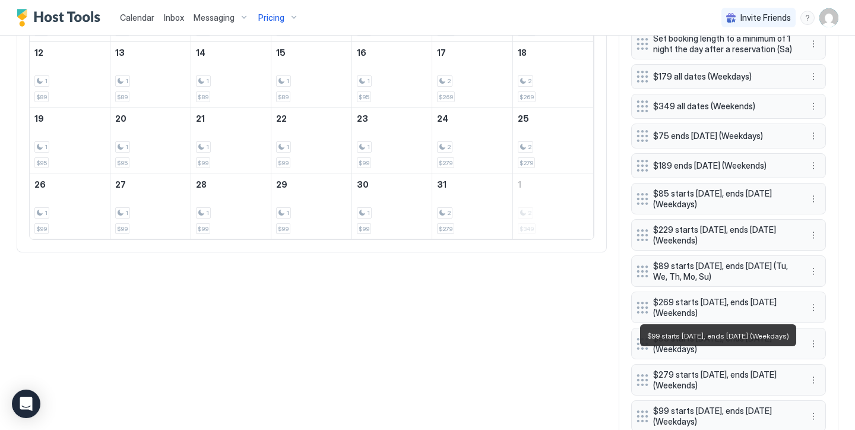
scroll to position [562, 0]
click at [812, 301] on button "More options" at bounding box center [813, 308] width 14 height 14
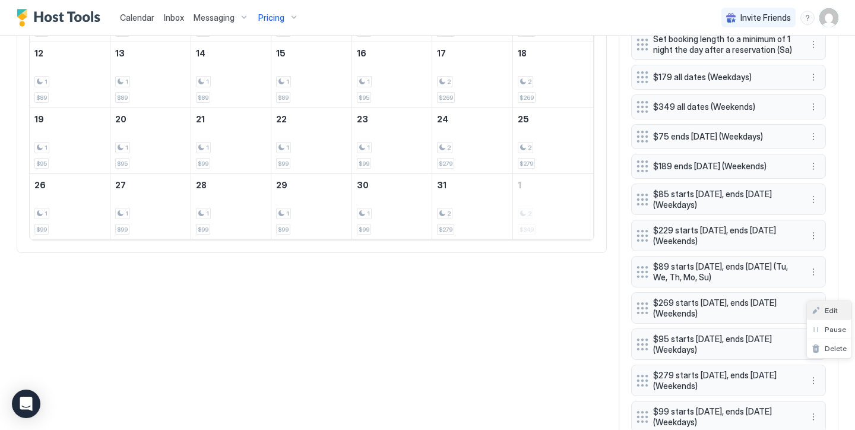
click at [829, 307] on span "Edit" at bounding box center [831, 310] width 13 height 9
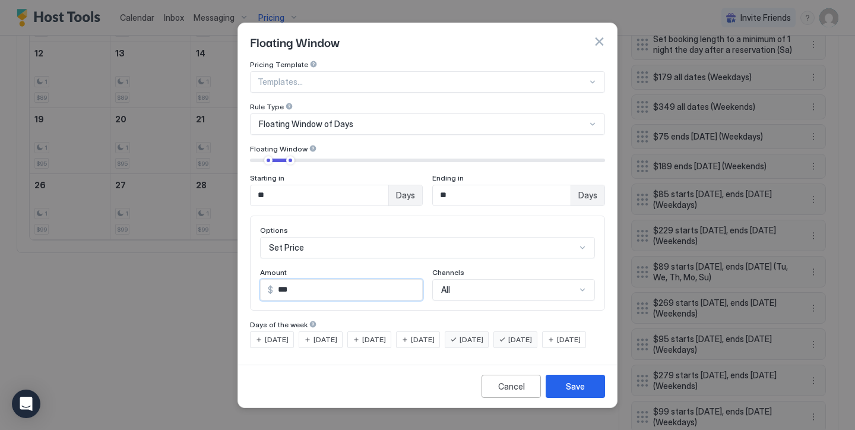
click at [284, 281] on input "***" at bounding box center [347, 290] width 149 height 20
type input "***"
click at [586, 390] on button "Save" at bounding box center [575, 386] width 59 height 23
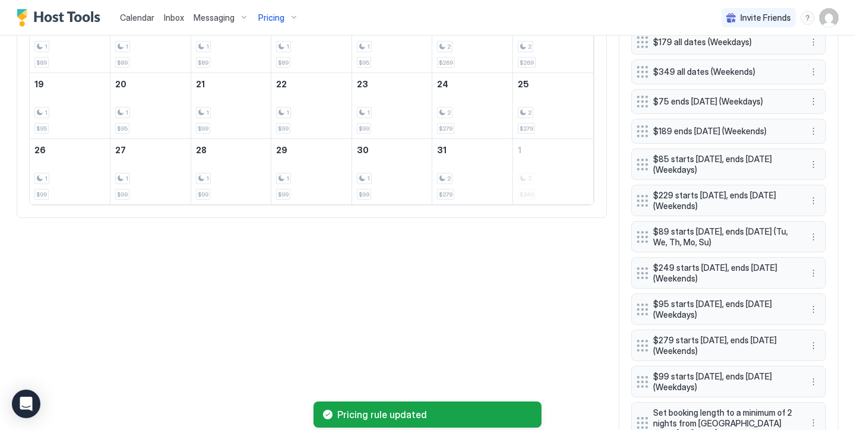
scroll to position [598, 0]
click at [816, 337] on button "More options" at bounding box center [813, 344] width 14 height 14
click at [838, 345] on div "Edit" at bounding box center [829, 345] width 45 height 19
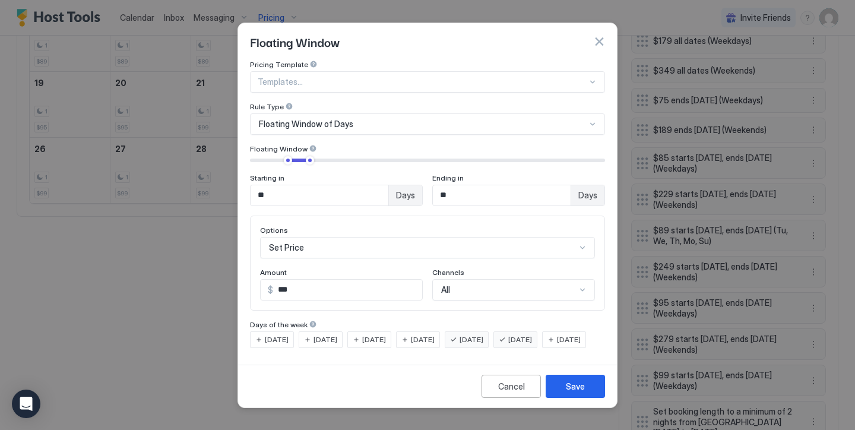
click at [287, 283] on input "***" at bounding box center [347, 290] width 149 height 20
type input "***"
click at [567, 398] on button "Save" at bounding box center [575, 386] width 59 height 23
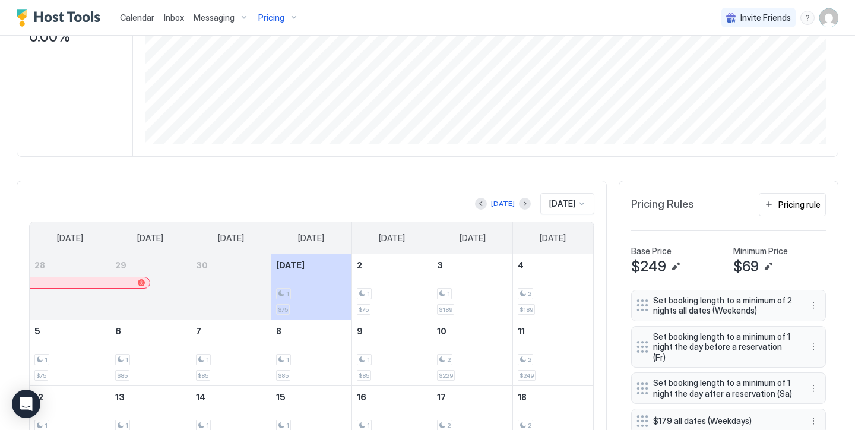
scroll to position [217, 0]
click at [575, 207] on div "[DATE]" at bounding box center [562, 204] width 28 height 11
click at [563, 358] on span "[DATE]" at bounding box center [561, 360] width 24 height 9
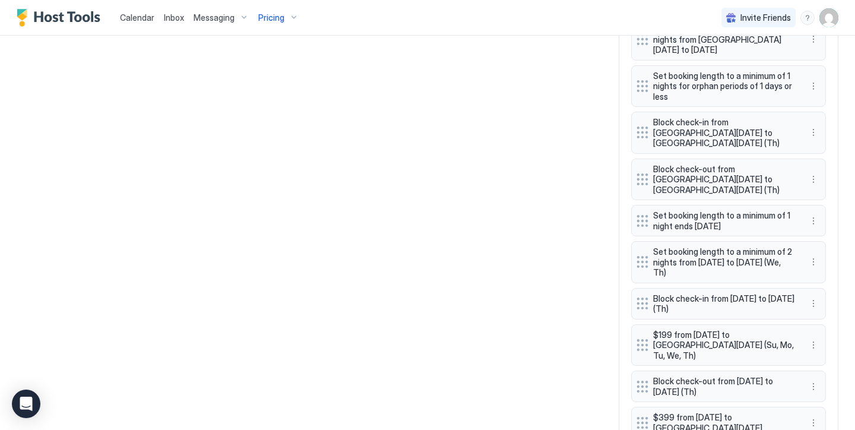
scroll to position [979, 0]
click at [813, 416] on button "More options" at bounding box center [813, 423] width 14 height 14
click at [838, 315] on div "Edit" at bounding box center [829, 313] width 45 height 19
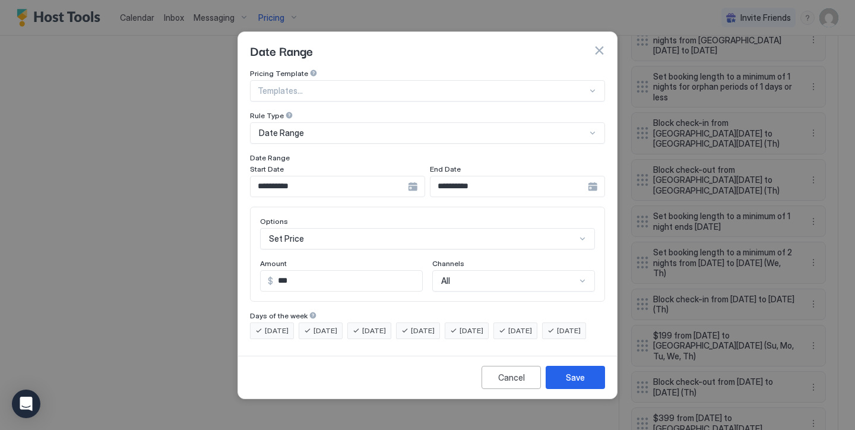
click at [435, 325] on span "[DATE]" at bounding box center [423, 330] width 24 height 11
click at [378, 325] on span "[DATE]" at bounding box center [374, 330] width 24 height 11
click at [325, 325] on span "[DATE]" at bounding box center [325, 330] width 24 height 11
click at [274, 325] on span "[DATE]" at bounding box center [277, 330] width 24 height 11
click at [557, 336] on span "[DATE]" at bounding box center [569, 330] width 24 height 11
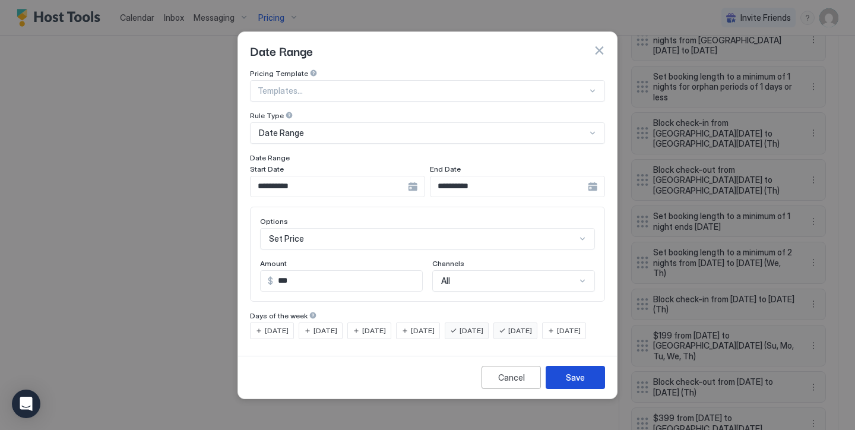
click at [591, 389] on button "Save" at bounding box center [575, 377] width 59 height 23
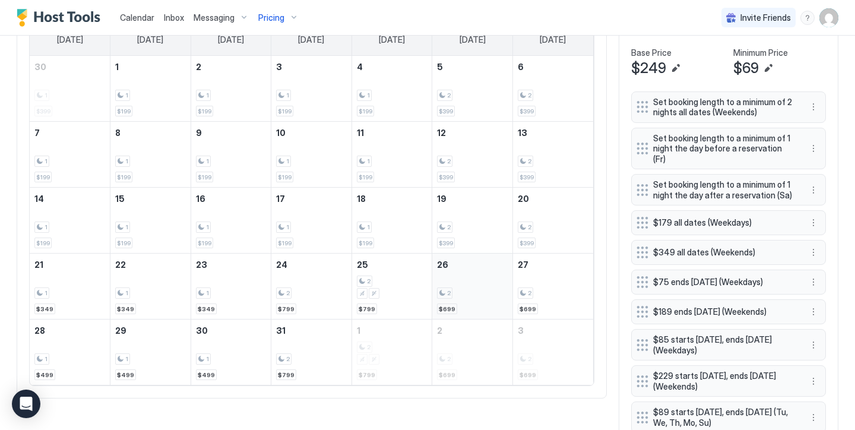
scroll to position [413, 0]
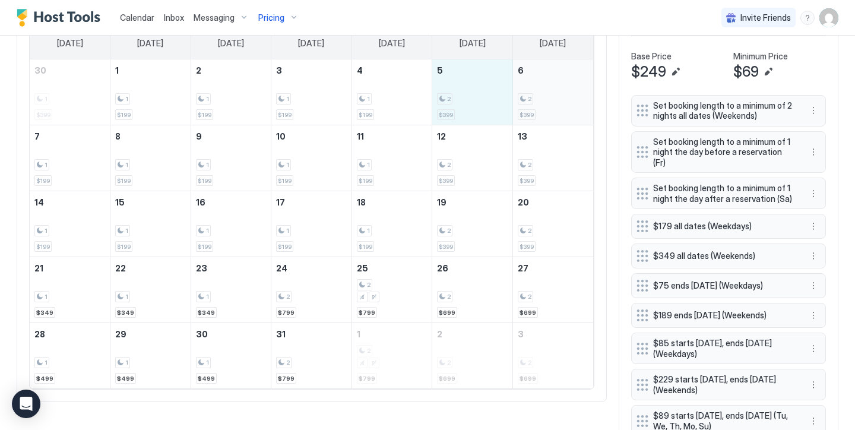
drag, startPoint x: 492, startPoint y: 119, endPoint x: 554, endPoint y: 102, distance: 64.7
click at [554, 102] on tr "30 1 $399 1 1 $199 2 1 $199 3 1 $199 4 1 $199 5 2 $399 6 2 $399" at bounding box center [311, 92] width 563 height 66
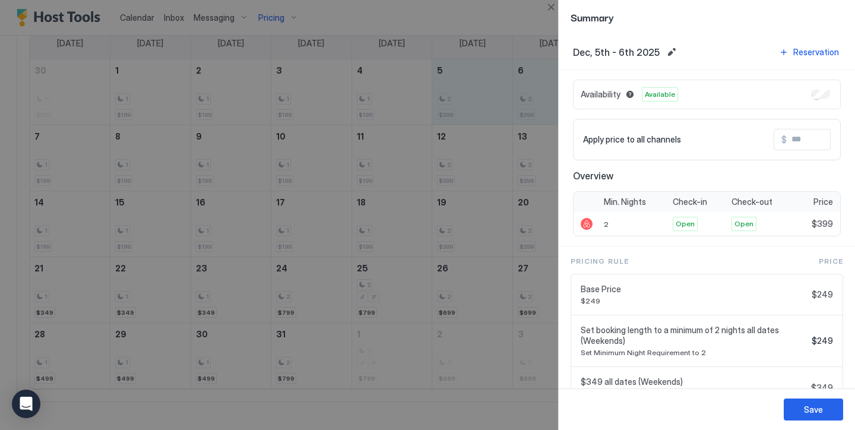
click at [799, 138] on input "Input Field" at bounding box center [834, 139] width 95 height 20
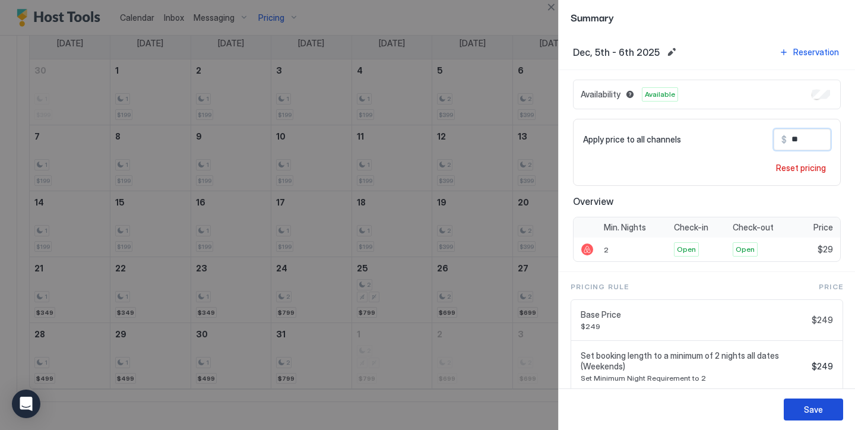
type input "*"
type input "***"
click at [830, 405] on button "Save" at bounding box center [813, 409] width 59 height 22
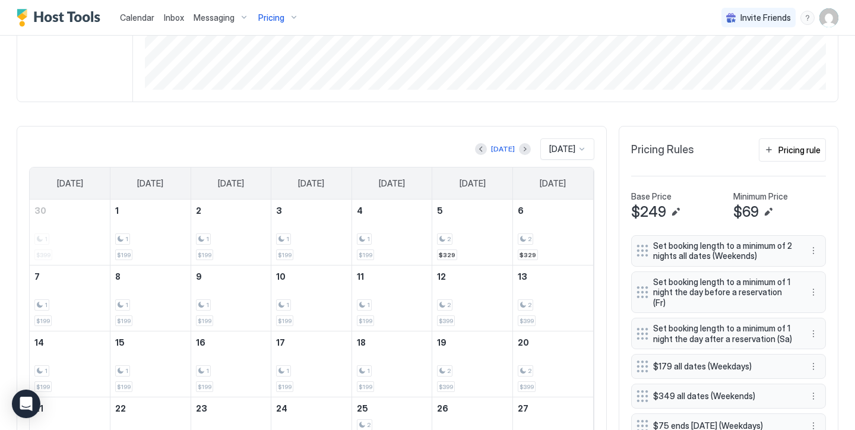
scroll to position [273, 0]
click at [519, 151] on button "Next month" at bounding box center [525, 148] width 12 height 12
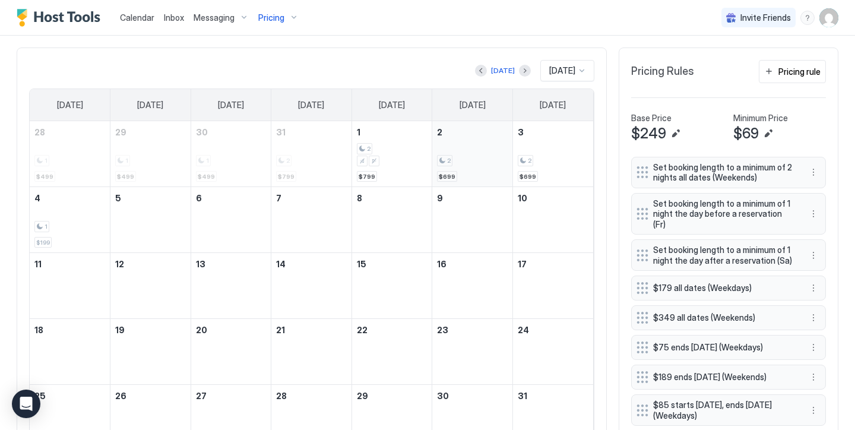
scroll to position [357, 0]
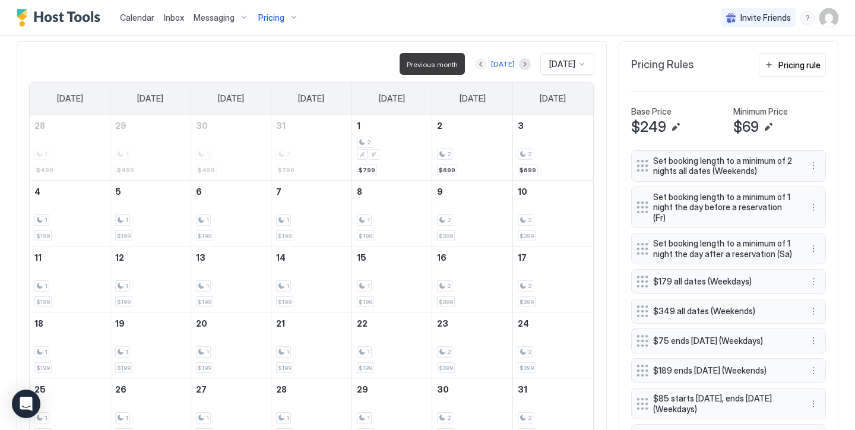
click at [475, 69] on button "Previous month" at bounding box center [481, 64] width 12 height 12
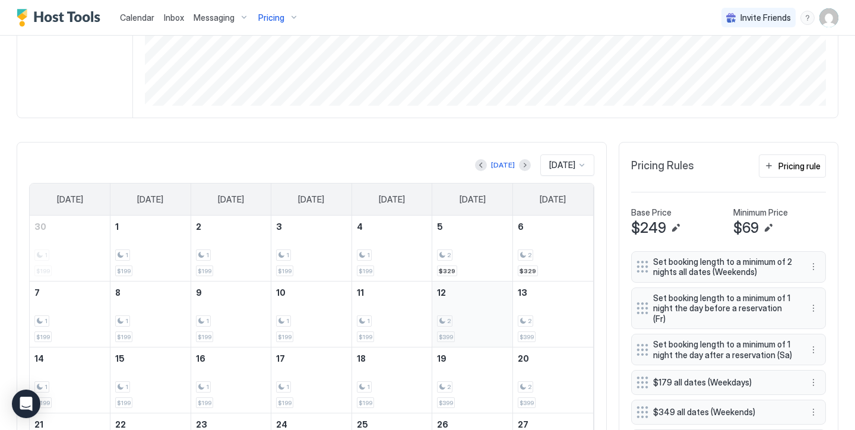
scroll to position [233, 0]
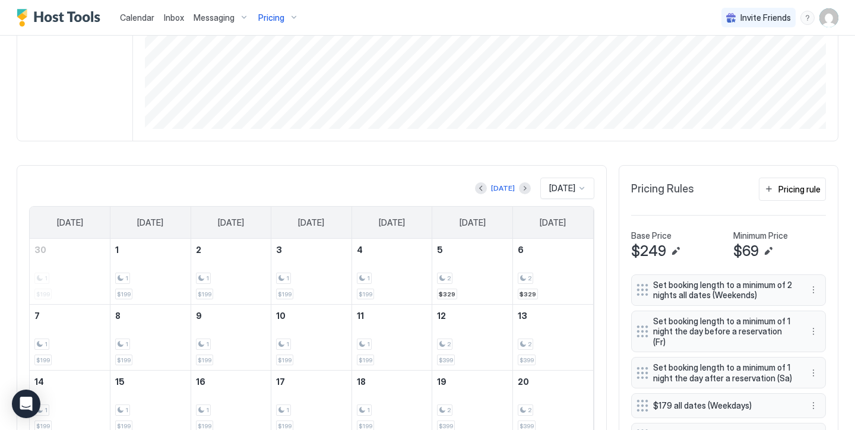
click at [269, 19] on span "Pricing" at bounding box center [271, 17] width 26 height 11
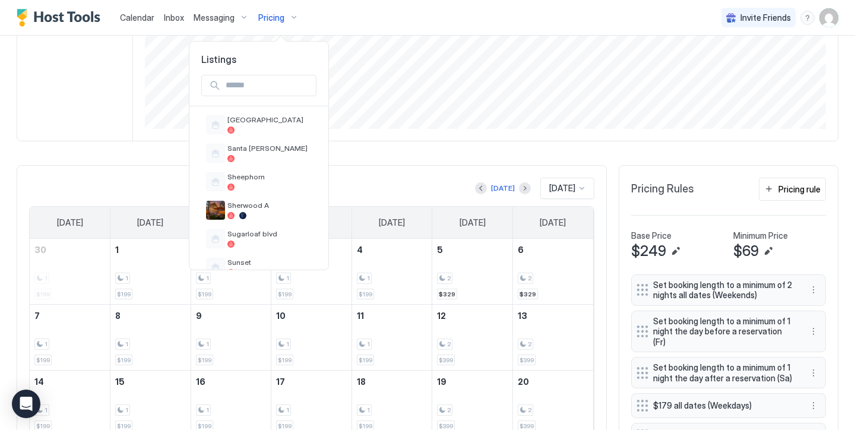
scroll to position [716, 0]
click at [258, 182] on div "Sheephorn" at bounding box center [269, 181] width 84 height 18
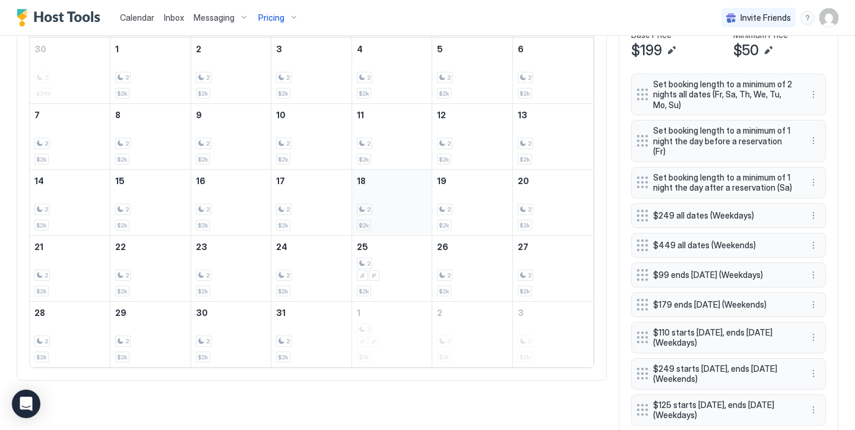
scroll to position [435, 0]
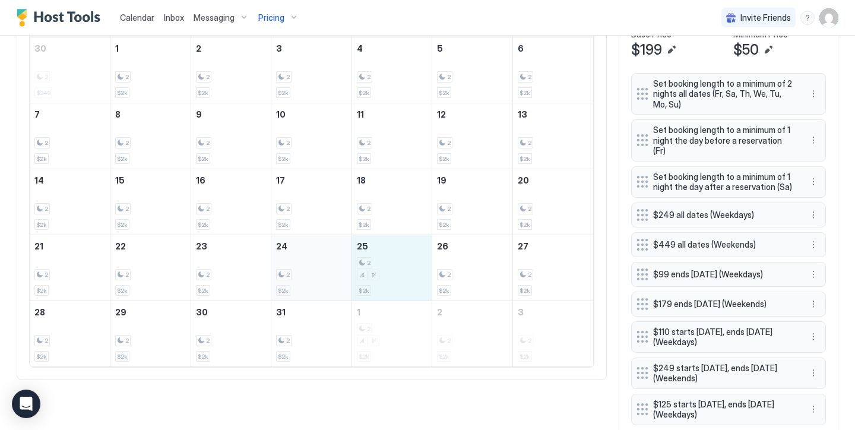
drag, startPoint x: 404, startPoint y: 262, endPoint x: 292, endPoint y: 253, distance: 112.6
click at [292, 253] on tr "21 2 $2k 22 2 $2k 23 2 $2k 24 2 $2k 25 2 $2k 26 2 $2k 27 2 $2k" at bounding box center [311, 268] width 563 height 66
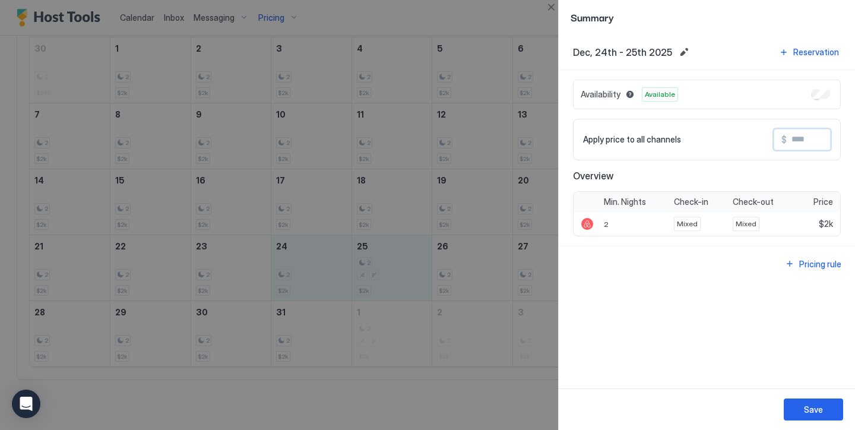
click at [802, 142] on input "Input Field" at bounding box center [834, 139] width 95 height 20
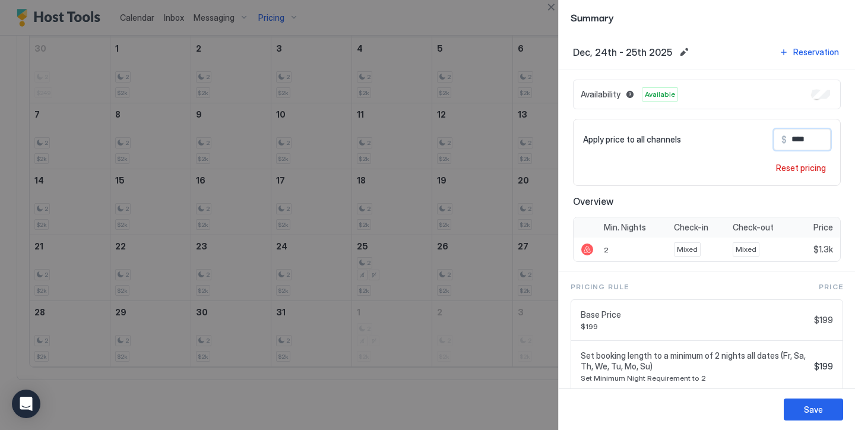
click at [798, 138] on input "****" at bounding box center [834, 139] width 95 height 20
type input "****"
click at [811, 407] on div "Save" at bounding box center [813, 409] width 19 height 12
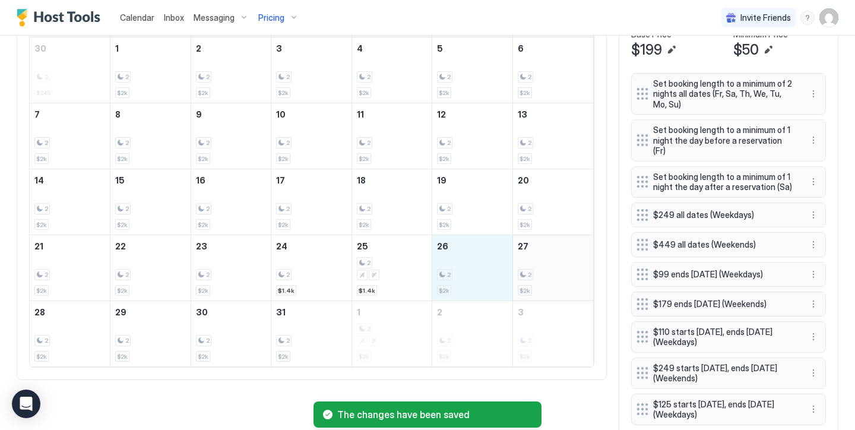
drag, startPoint x: 456, startPoint y: 262, endPoint x: 546, endPoint y: 258, distance: 90.3
click at [546, 258] on tr "21 2 $2k 22 2 $2k 23 2 $2k 24 2 $1.4k 25 2 $1.4k 26 2 $2k 27 2 $2k" at bounding box center [311, 268] width 563 height 66
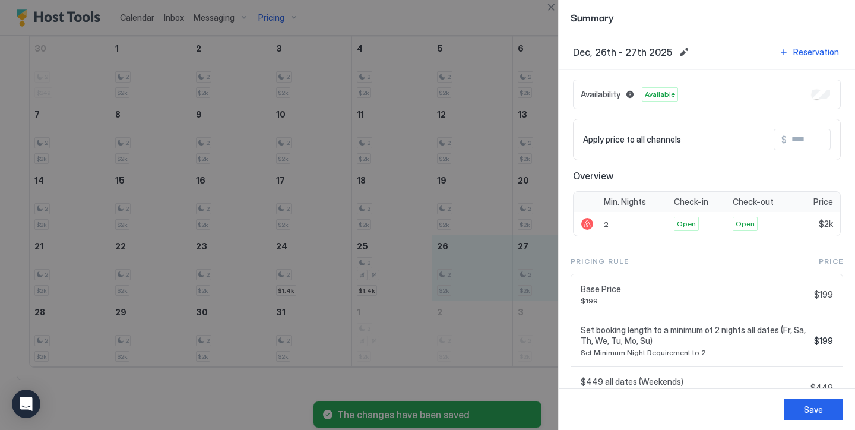
click at [803, 147] on input "Input Field" at bounding box center [834, 139] width 95 height 20
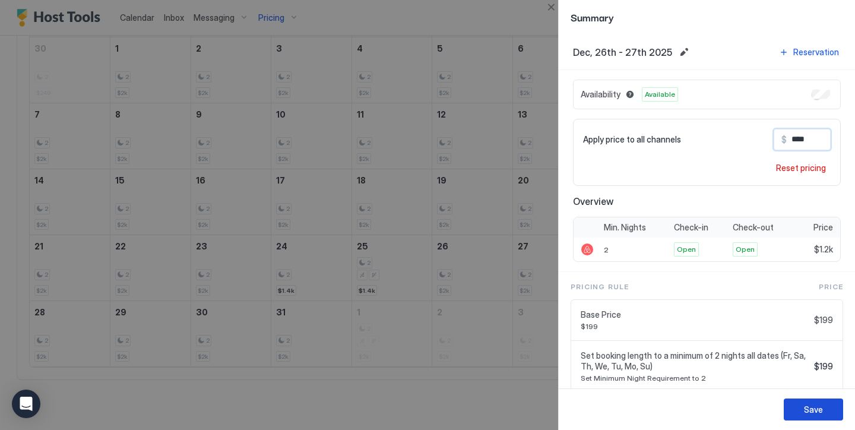
type input "****"
click at [835, 408] on button "Save" at bounding box center [813, 409] width 59 height 22
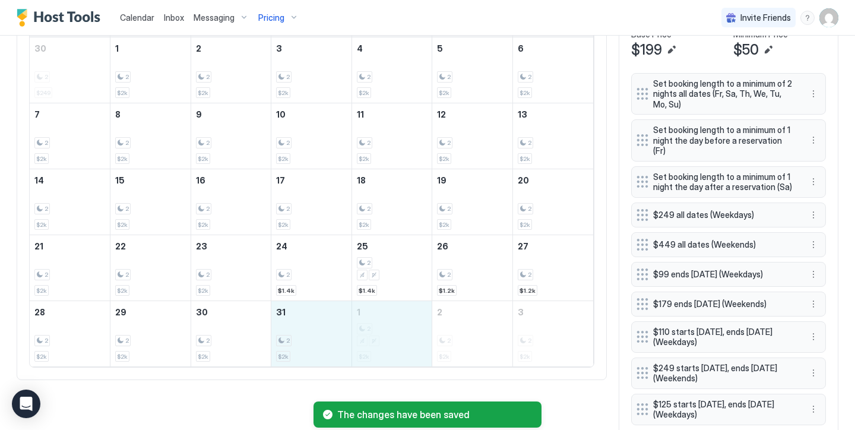
drag, startPoint x: 334, startPoint y: 334, endPoint x: 369, endPoint y: 331, distance: 35.8
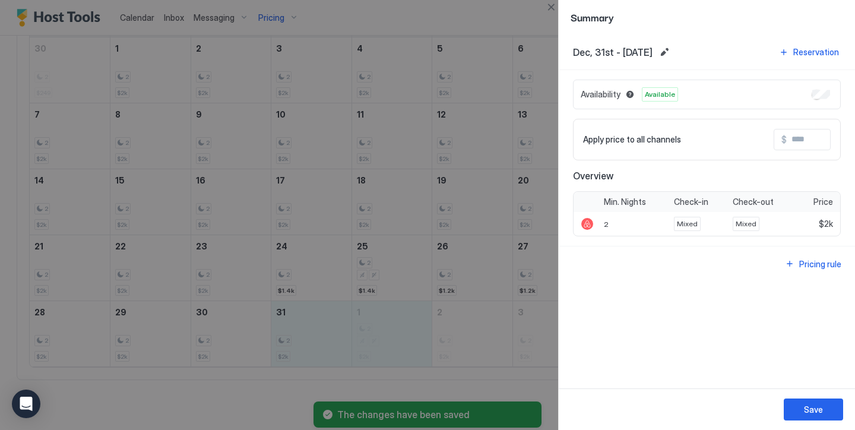
click at [794, 141] on input "Input Field" at bounding box center [834, 139] width 95 height 20
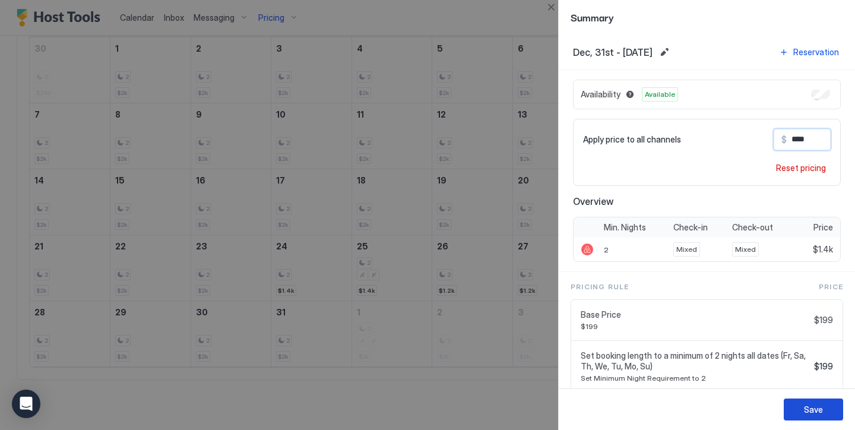
type input "****"
click at [831, 405] on button "Save" at bounding box center [813, 409] width 59 height 22
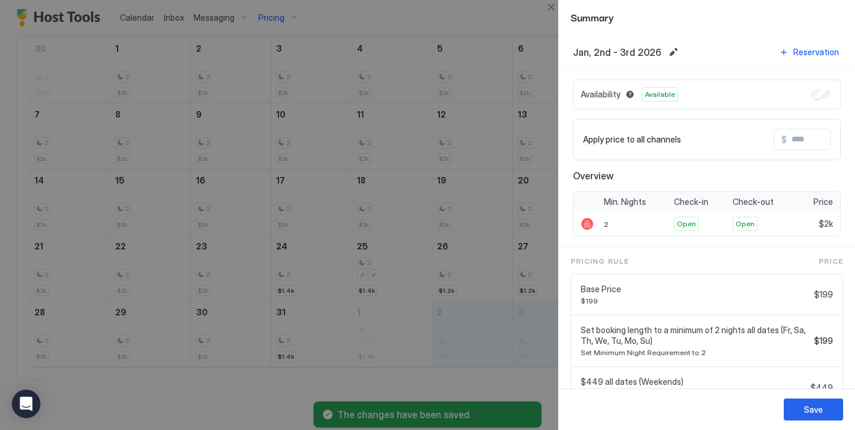
click at [795, 141] on input "Input Field" at bounding box center [834, 139] width 95 height 20
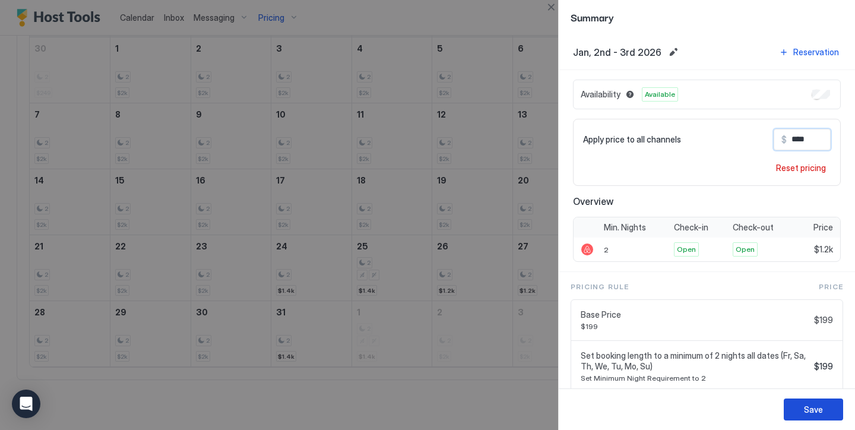
type input "****"
click at [819, 411] on div "Save" at bounding box center [813, 409] width 19 height 12
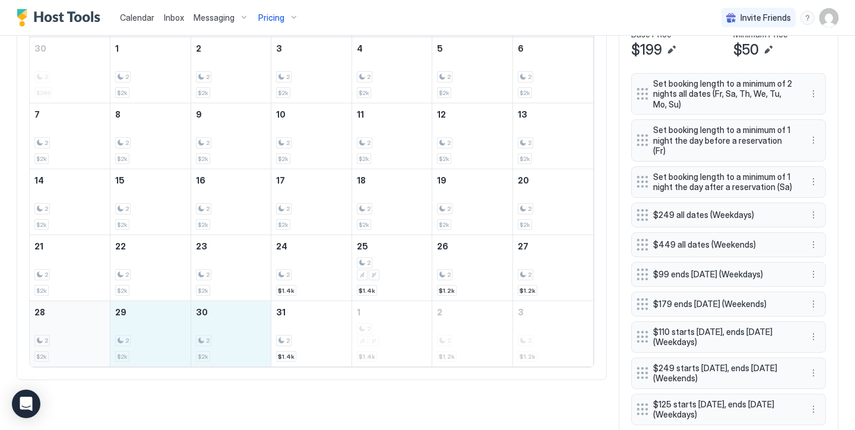
drag, startPoint x: 223, startPoint y: 334, endPoint x: 74, endPoint y: 324, distance: 149.9
click at [74, 324] on tr "28 2 $2k 29 2 $2k 30 2 $2k 31 2 $1.4k 1 2 $1.4k 2 2 $1.2k 3 2 $1.2k" at bounding box center [311, 334] width 563 height 66
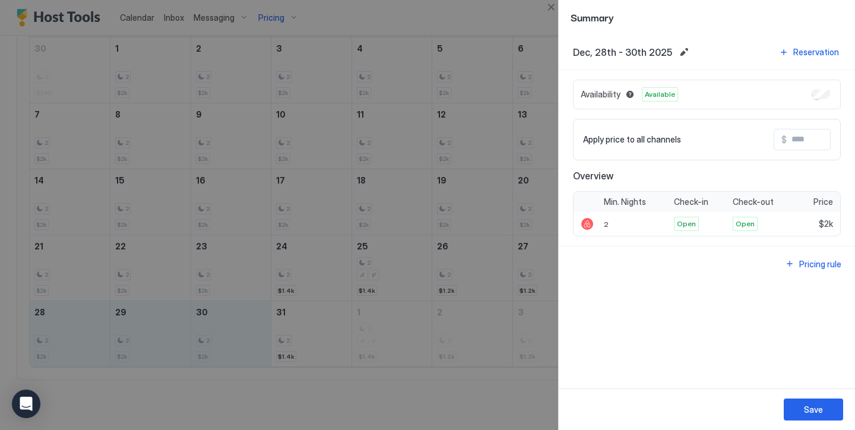
click at [806, 146] on input "Input Field" at bounding box center [834, 139] width 95 height 20
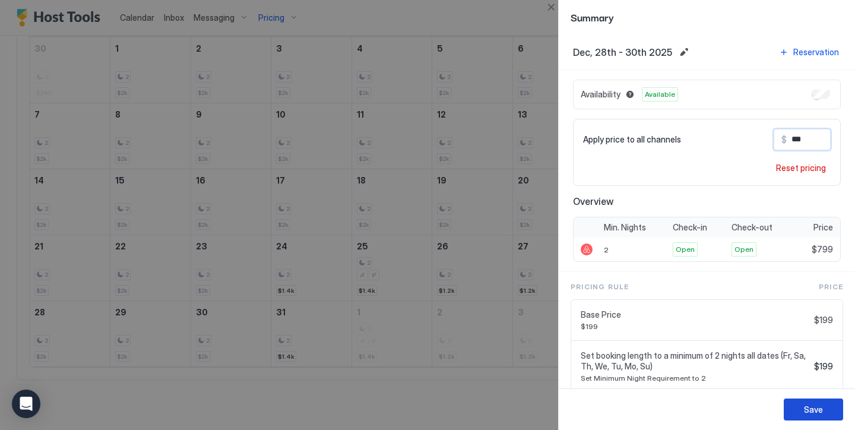
type input "***"
click at [823, 404] on button "Save" at bounding box center [813, 409] width 59 height 22
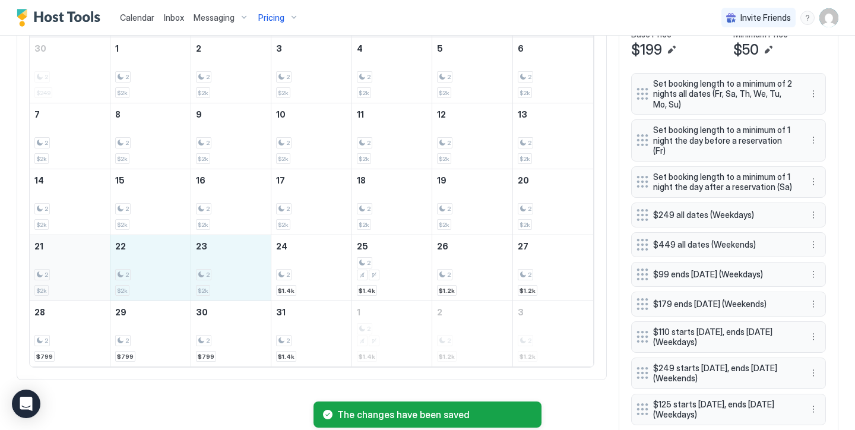
drag, startPoint x: 210, startPoint y: 268, endPoint x: 77, endPoint y: 266, distance: 133.0
click at [77, 266] on tr "21 2 $2k 22 2 $2k 23 2 $2k 24 2 $1.4k 25 2 $1.4k 26 2 $1.2k 27 2 $1.2k" at bounding box center [311, 268] width 563 height 66
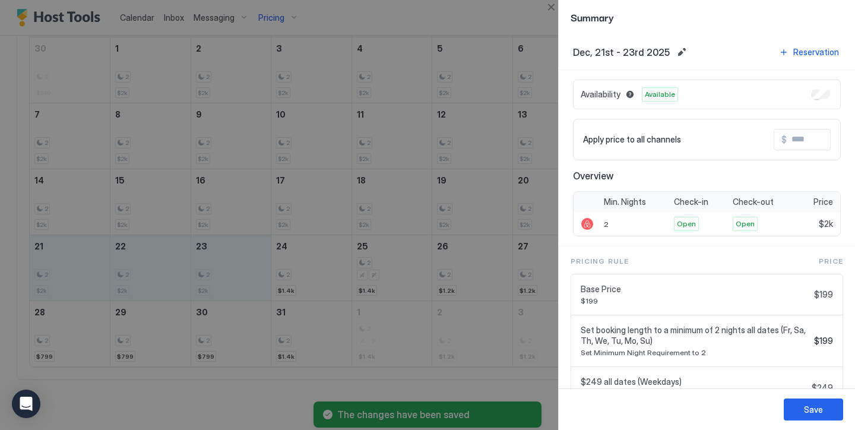
click at [801, 137] on input "Input Field" at bounding box center [834, 139] width 95 height 20
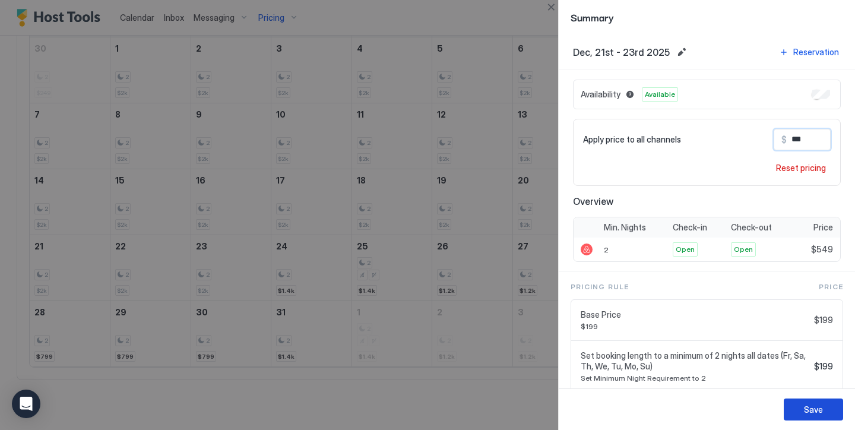
type input "***"
click at [824, 410] on button "Save" at bounding box center [813, 409] width 59 height 22
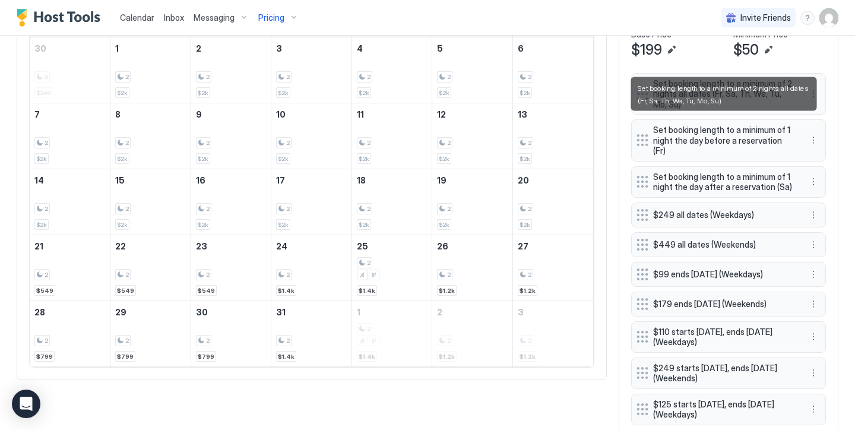
scroll to position [268, 0]
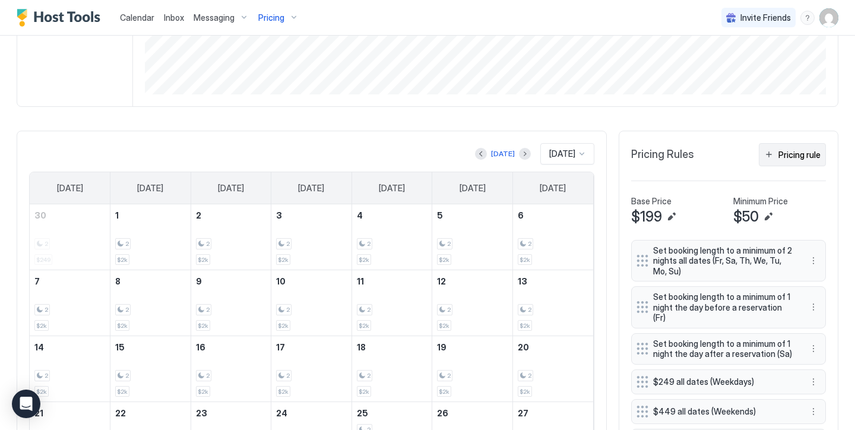
click at [795, 150] on div "Pricing rule" at bounding box center [799, 154] width 42 height 12
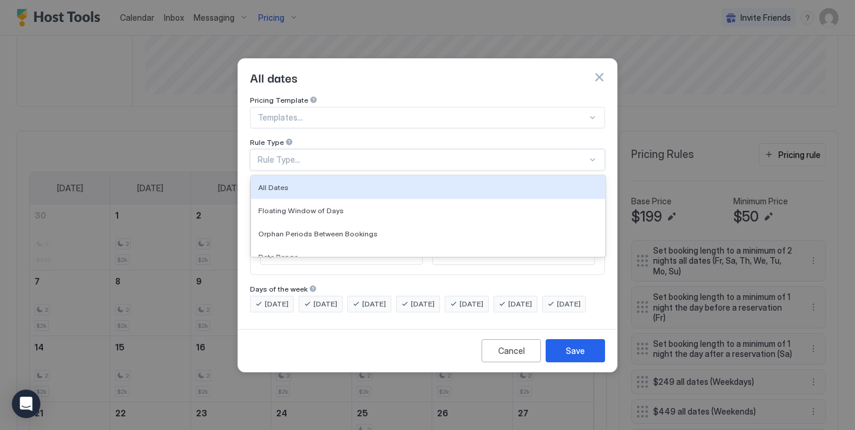
click at [392, 154] on div "Rule Type..." at bounding box center [422, 159] width 329 height 11
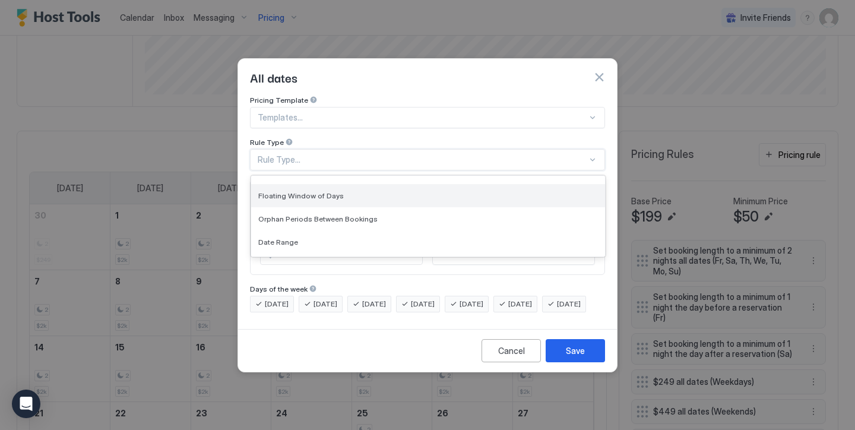
scroll to position [19, 0]
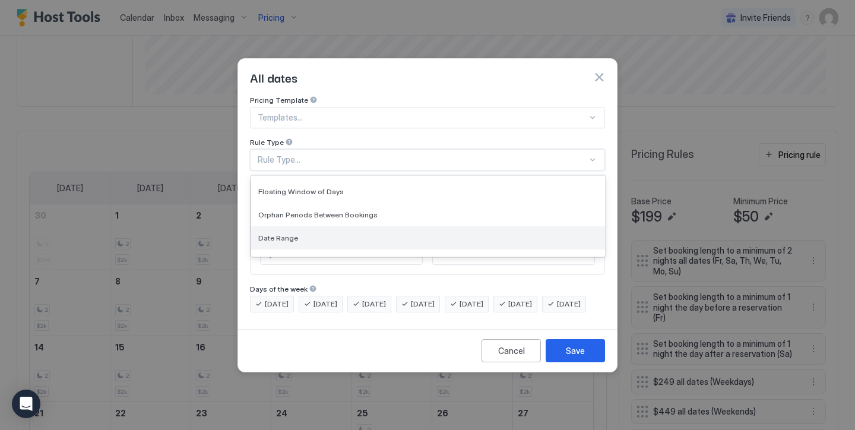
click at [359, 226] on div "Date Range" at bounding box center [428, 237] width 354 height 23
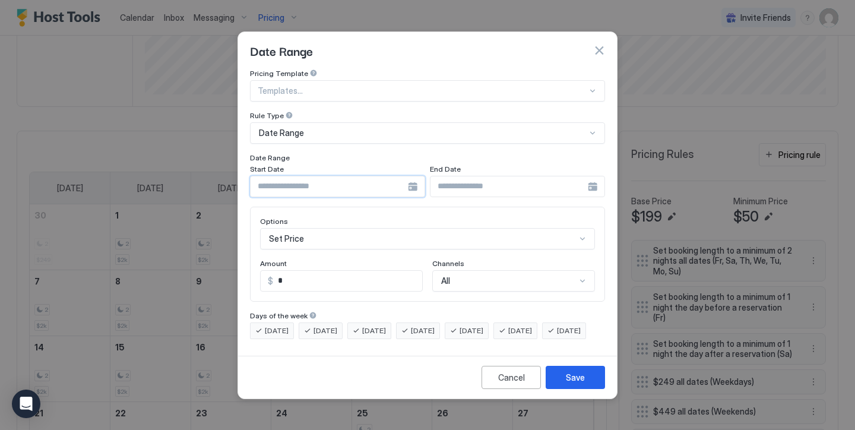
click at [325, 181] on input "Input Field" at bounding box center [329, 186] width 157 height 20
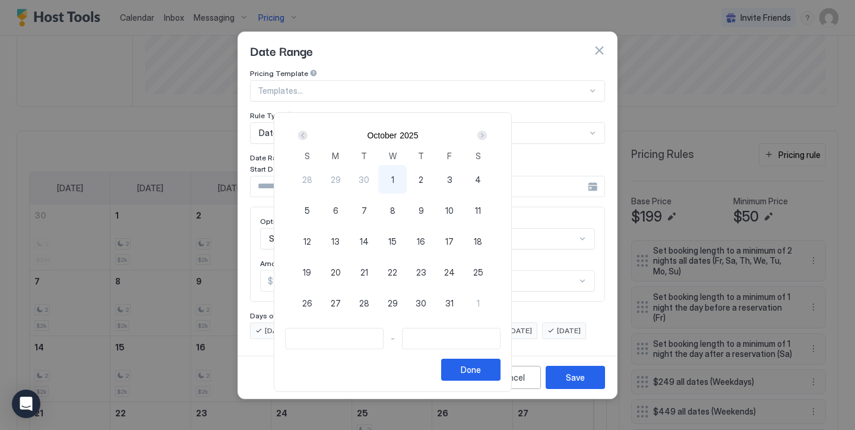
click at [487, 137] on div "Next" at bounding box center [481, 135] width 9 height 9
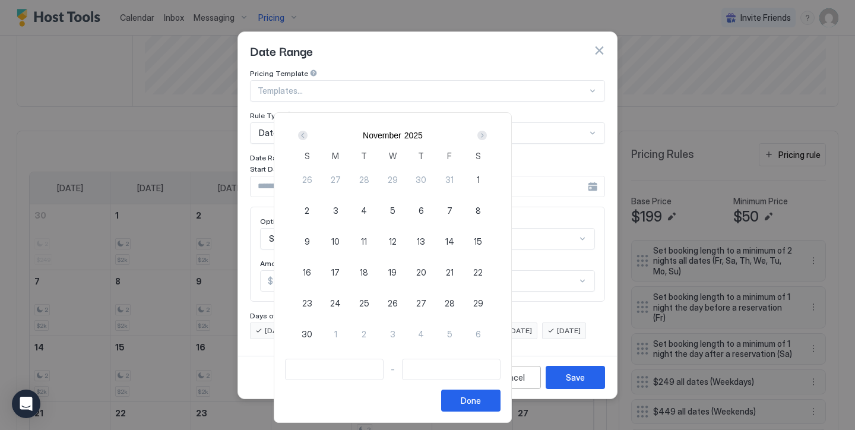
click at [487, 137] on div "Next" at bounding box center [481, 135] width 9 height 9
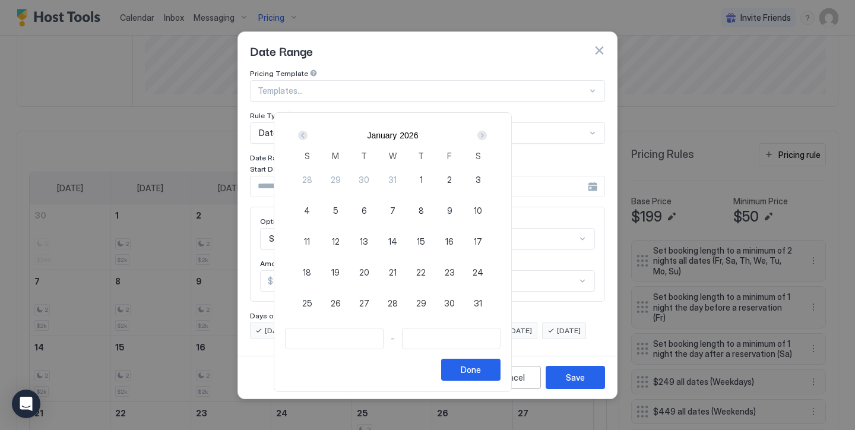
click at [307, 135] on div "Prev" at bounding box center [302, 135] width 9 height 9
click at [350, 174] on div "1" at bounding box center [335, 179] width 28 height 28
type input "**********"
click at [487, 132] on div "Next" at bounding box center [481, 135] width 9 height 9
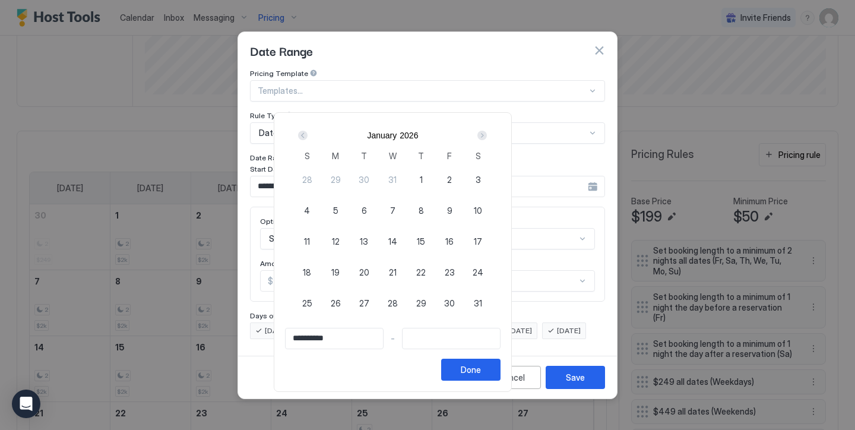
click at [487, 132] on div "Next" at bounding box center [481, 135] width 9 height 9
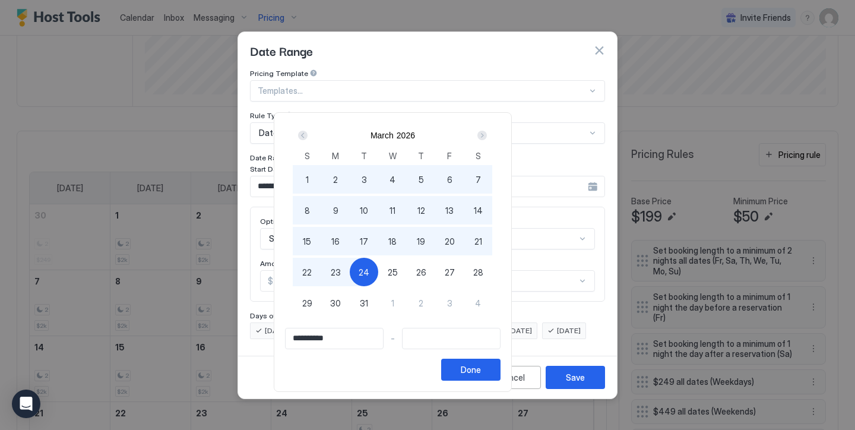
type input "**********"
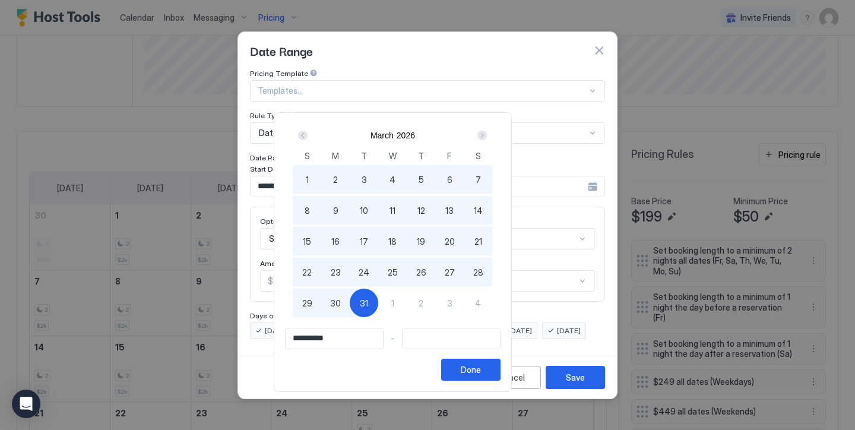
click at [378, 296] on div "31" at bounding box center [364, 303] width 28 height 28
type input "**********"
click at [500, 366] on button "Done" at bounding box center [470, 370] width 59 height 22
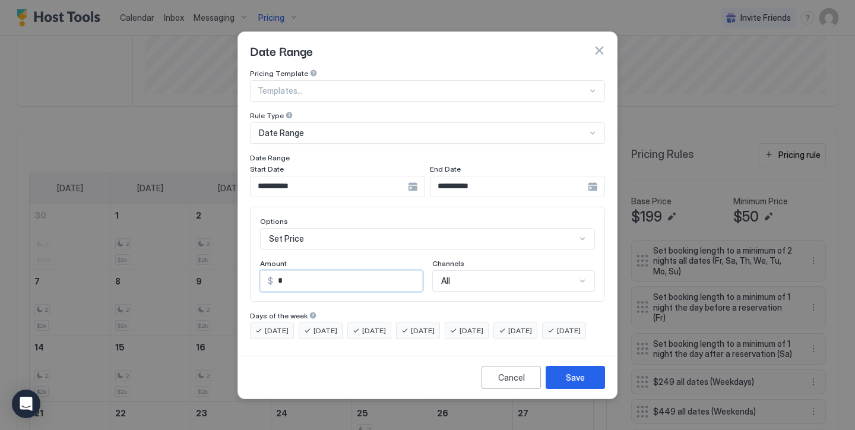
drag, startPoint x: 328, startPoint y: 268, endPoint x: 229, endPoint y: 247, distance: 101.4
click at [230, 247] on div "**********" at bounding box center [427, 215] width 855 height 430
type input "***"
click at [267, 325] on span "[DATE]" at bounding box center [277, 330] width 24 height 11
click at [270, 332] on div "[DATE] [DATE] [DATE] [DATE] [DATE] [DATE] [DATE]" at bounding box center [427, 330] width 355 height 17
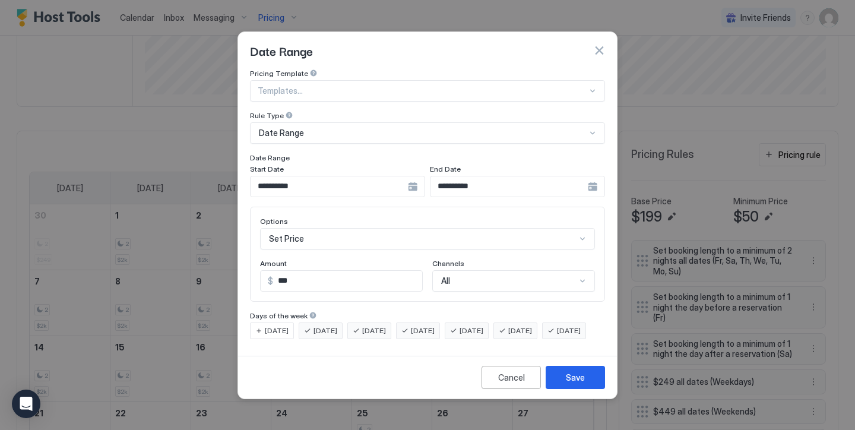
click at [557, 336] on span "[DATE]" at bounding box center [569, 330] width 24 height 11
click at [332, 325] on span "[DATE]" at bounding box center [325, 330] width 24 height 11
click at [377, 325] on span "[DATE]" at bounding box center [374, 330] width 24 height 11
click at [435, 325] on span "[DATE]" at bounding box center [423, 330] width 24 height 11
click at [568, 383] on div "Save" at bounding box center [575, 377] width 19 height 12
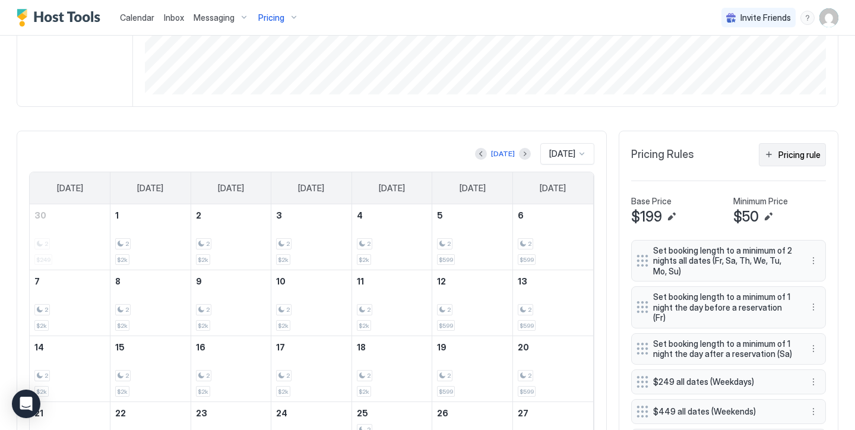
click at [804, 156] on div "Pricing rule" at bounding box center [799, 154] width 42 height 12
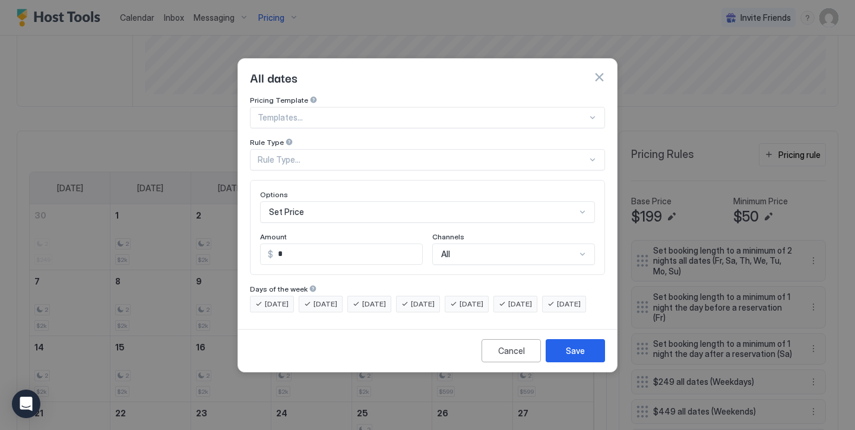
click at [312, 205] on div "Set Price" at bounding box center [427, 211] width 335 height 21
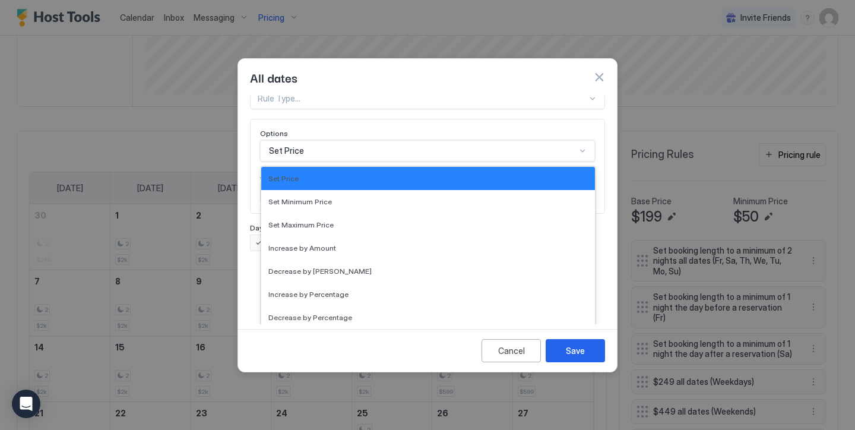
click at [307, 141] on div "Pricing Template Templates... Rule Type Rule Type... Options Set Price selected…" at bounding box center [427, 142] width 355 height 217
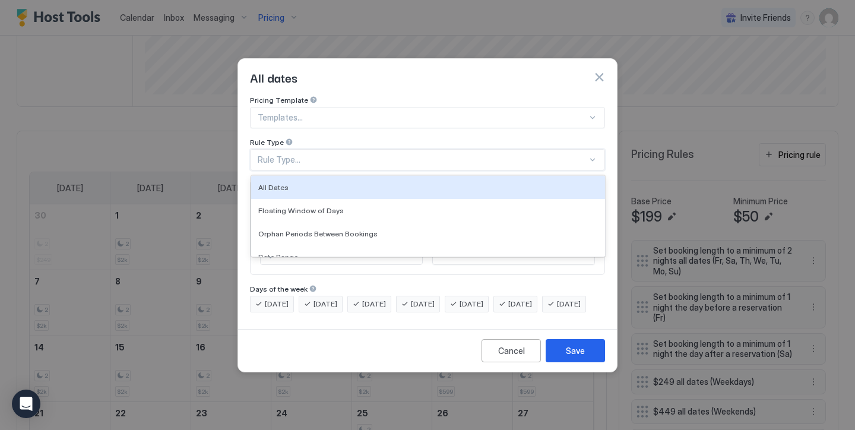
click at [306, 154] on div "Rule Type..." at bounding box center [422, 159] width 329 height 11
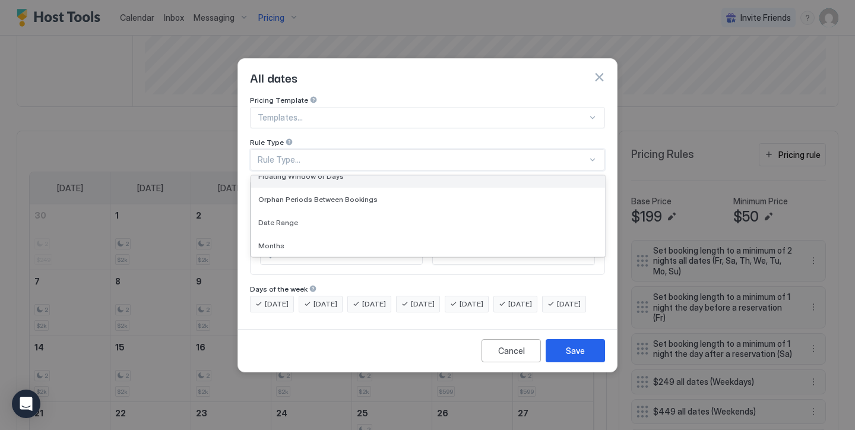
scroll to position [37, 0]
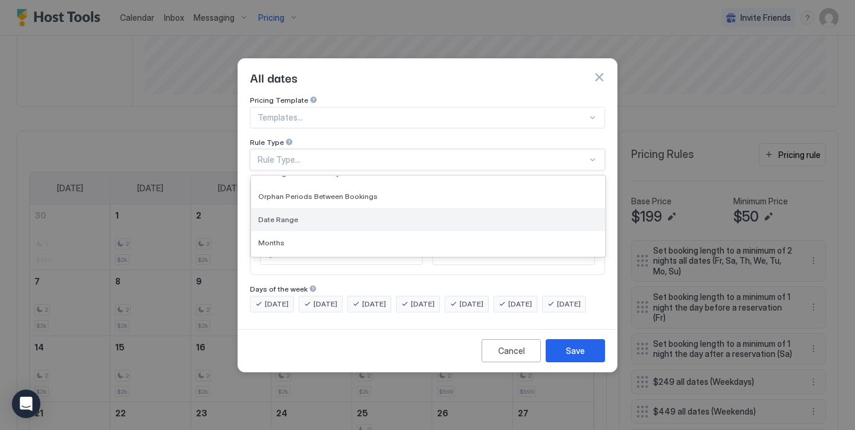
click at [311, 215] on div "Date Range" at bounding box center [428, 219] width 340 height 9
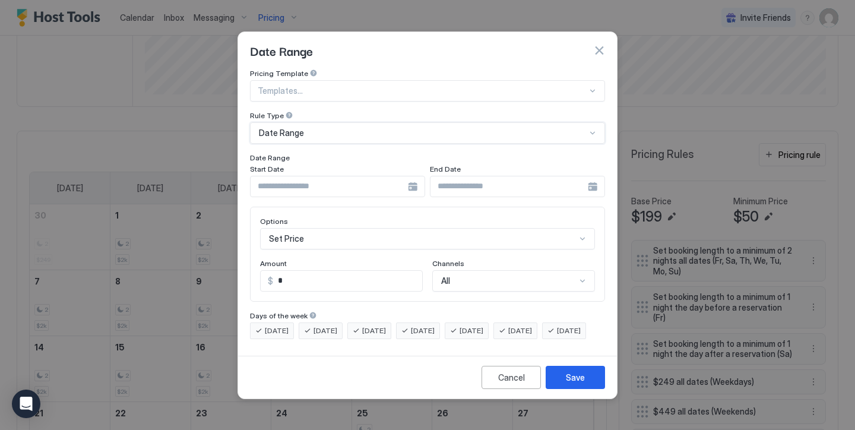
click at [312, 177] on input "Input Field" at bounding box center [329, 186] width 157 height 20
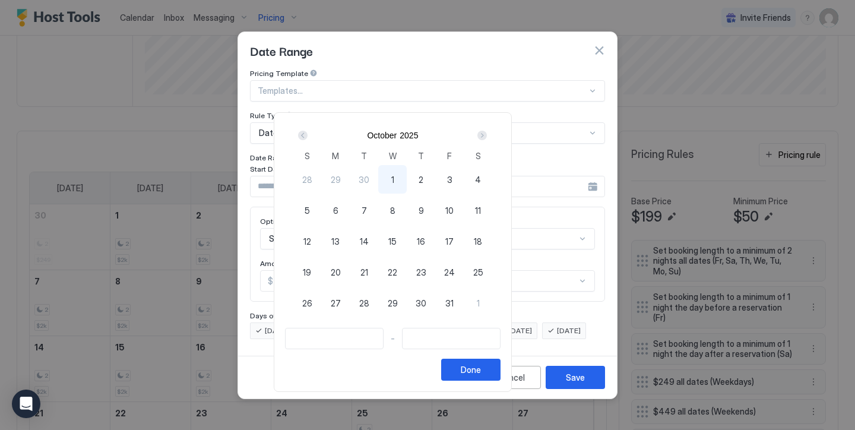
click at [487, 137] on div "Next" at bounding box center [481, 135] width 9 height 9
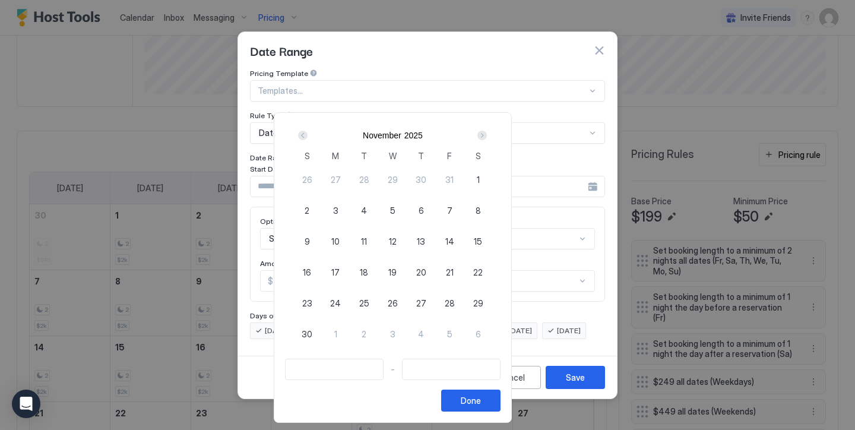
click at [487, 137] on div "Next" at bounding box center [481, 135] width 9 height 9
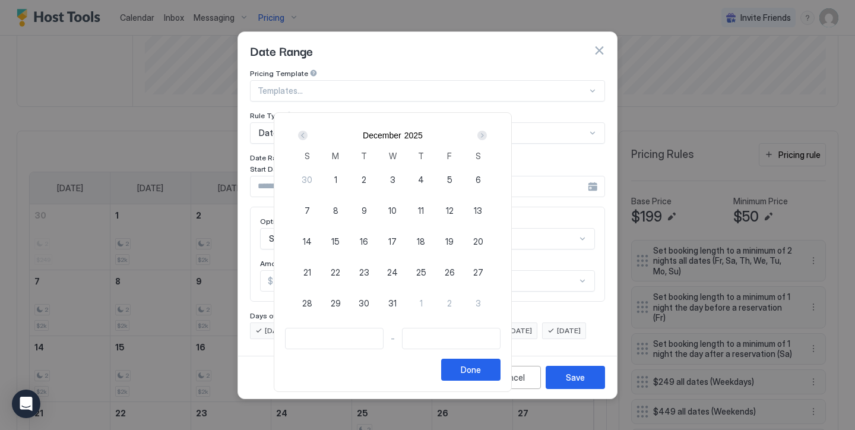
click at [487, 137] on div "Next" at bounding box center [481, 135] width 9 height 9
click at [307, 134] on div "Prev" at bounding box center [302, 135] width 9 height 9
click at [424, 206] on span "11" at bounding box center [421, 210] width 6 height 12
type input "**********"
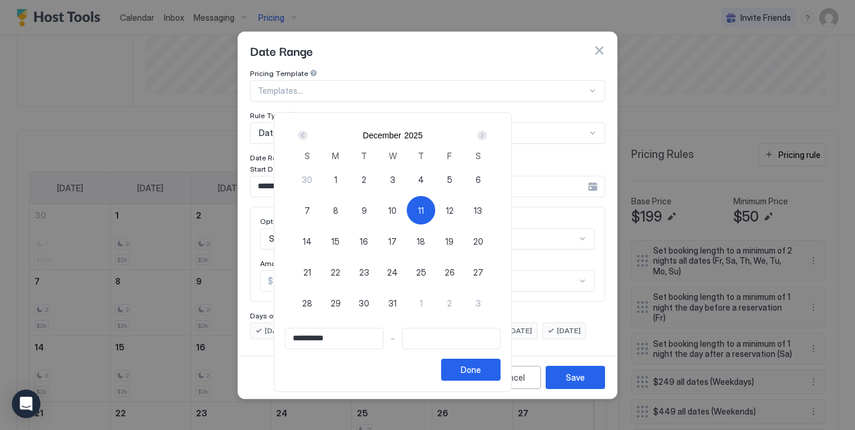
click at [487, 138] on div "Next" at bounding box center [481, 135] width 9 height 9
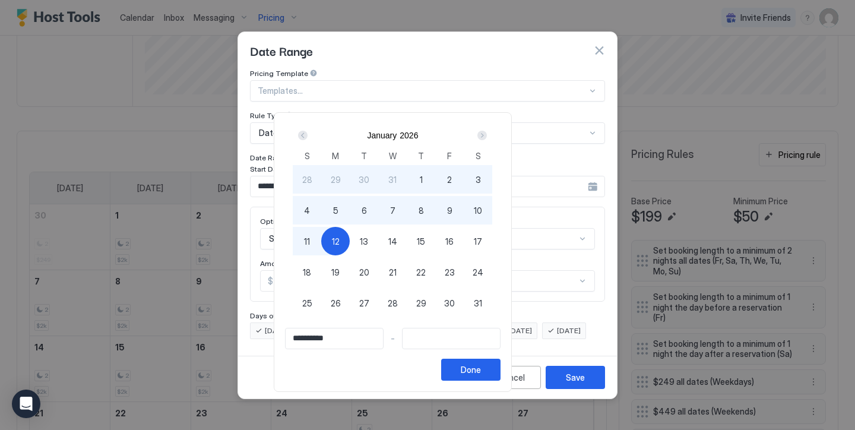
type input "**********"
click at [310, 242] on span "11" at bounding box center [307, 241] width 6 height 12
type input "**********"
click at [500, 362] on button "Done" at bounding box center [470, 370] width 59 height 22
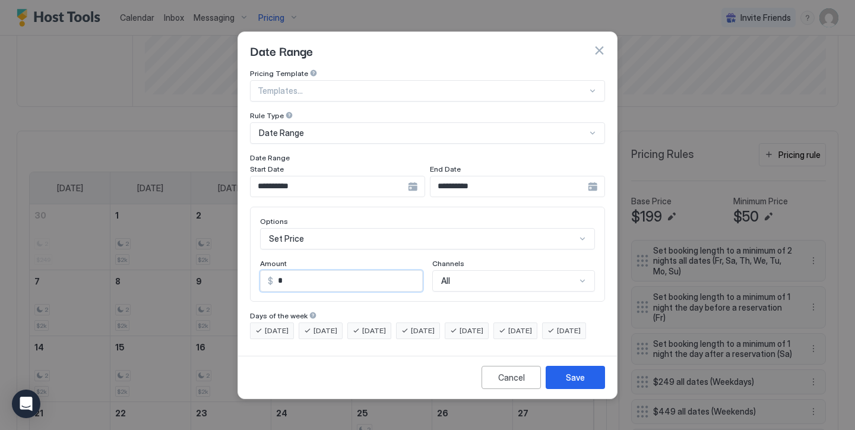
drag, startPoint x: 353, startPoint y: 278, endPoint x: 242, endPoint y: 226, distance: 123.5
click at [242, 226] on div "**********" at bounding box center [427, 210] width 379 height 282
type input "***"
click at [559, 379] on button "Save" at bounding box center [575, 377] width 59 height 23
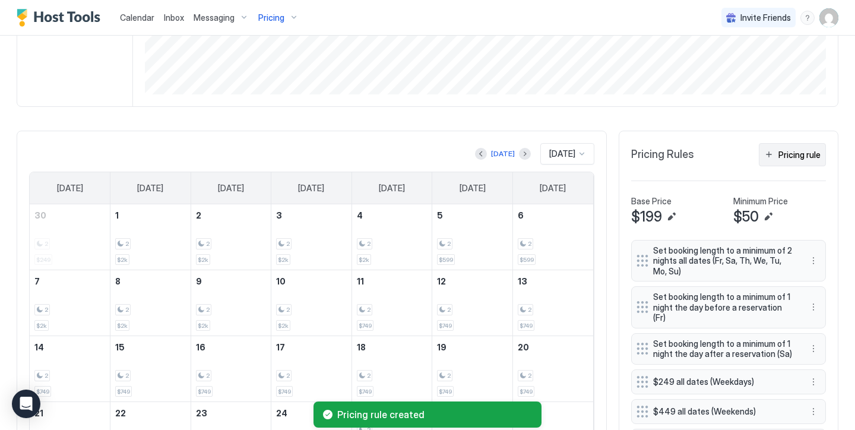
click at [790, 158] on div "Pricing rule" at bounding box center [799, 154] width 42 height 12
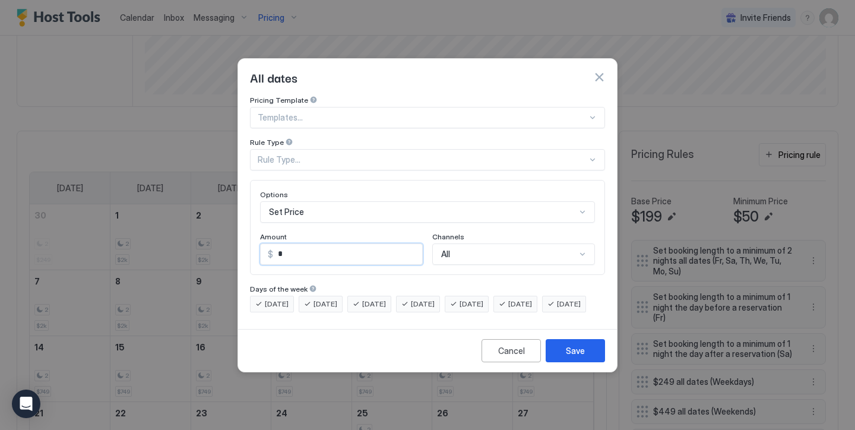
drag, startPoint x: 356, startPoint y: 252, endPoint x: 212, endPoint y: 218, distance: 148.2
click at [255, 224] on div "Options Set Price Amount $ * Channels All" at bounding box center [427, 227] width 355 height 95
type input "***"
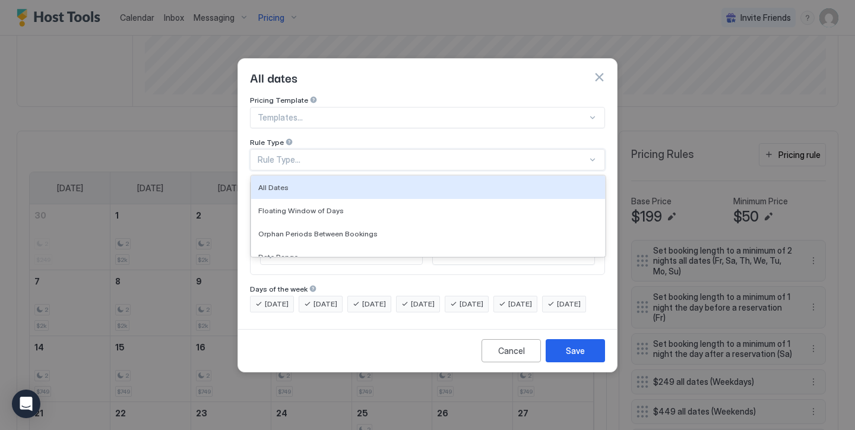
click at [291, 154] on div "Rule Type..." at bounding box center [422, 159] width 329 height 11
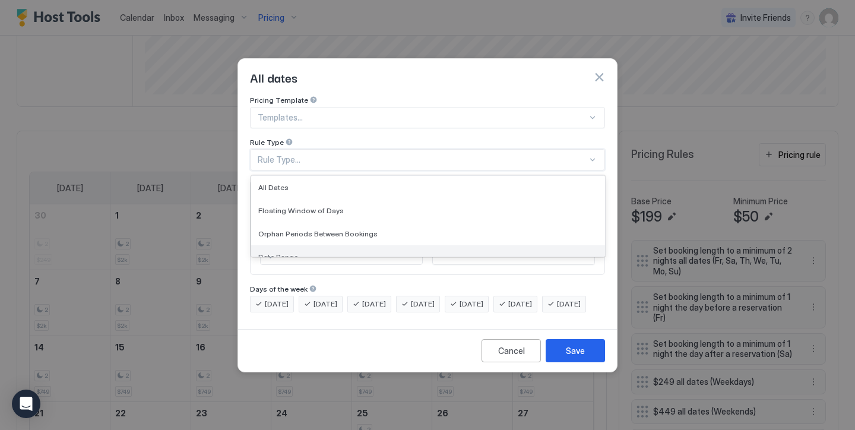
click at [314, 245] on div "Date Range" at bounding box center [428, 256] width 354 height 23
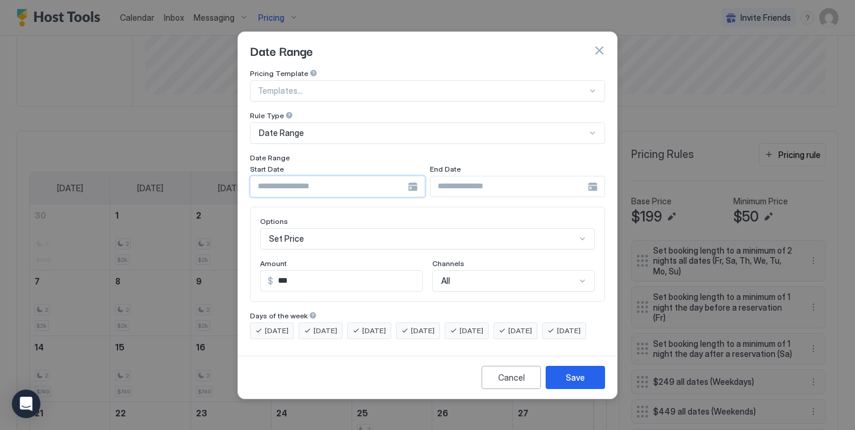
click at [332, 180] on input "Input Field" at bounding box center [329, 186] width 157 height 20
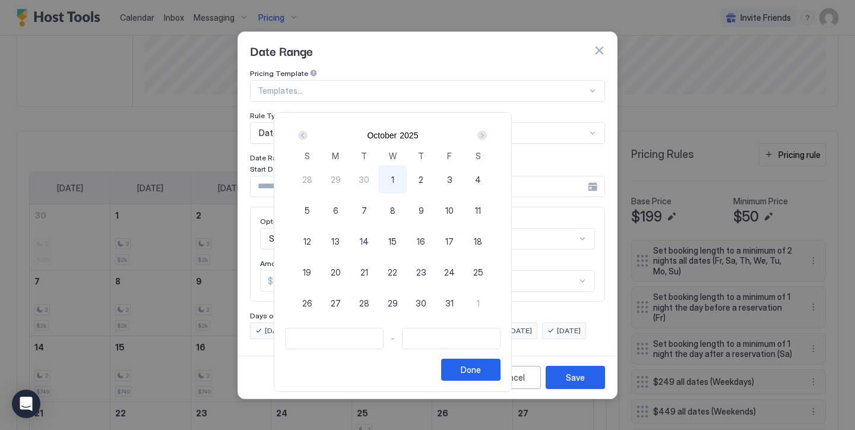
click at [487, 137] on div "Next" at bounding box center [481, 135] width 9 height 9
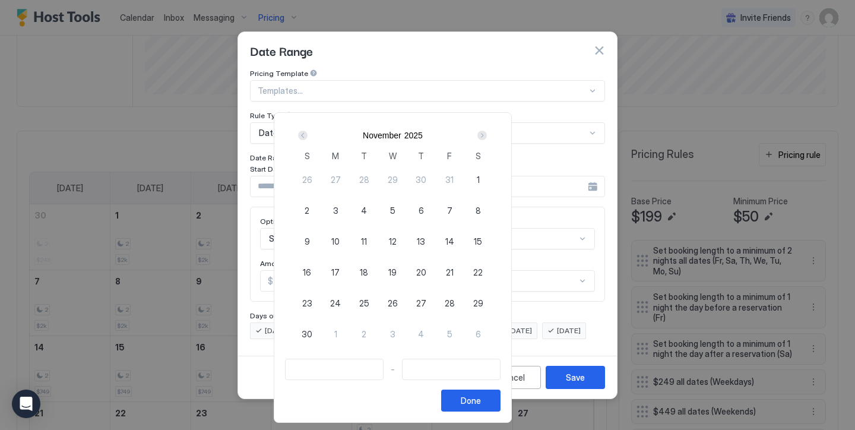
click at [487, 137] on div "Next" at bounding box center [481, 135] width 9 height 9
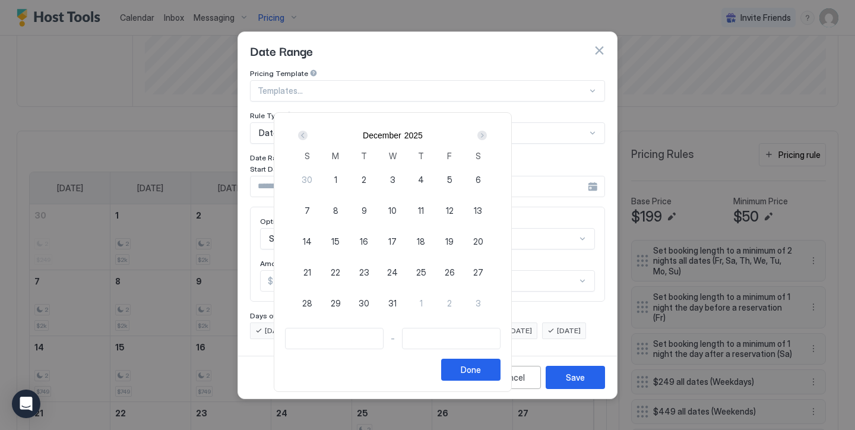
click at [350, 184] on div "1" at bounding box center [335, 179] width 28 height 28
type input "**********"
click at [487, 135] on div "Next" at bounding box center [481, 135] width 9 height 9
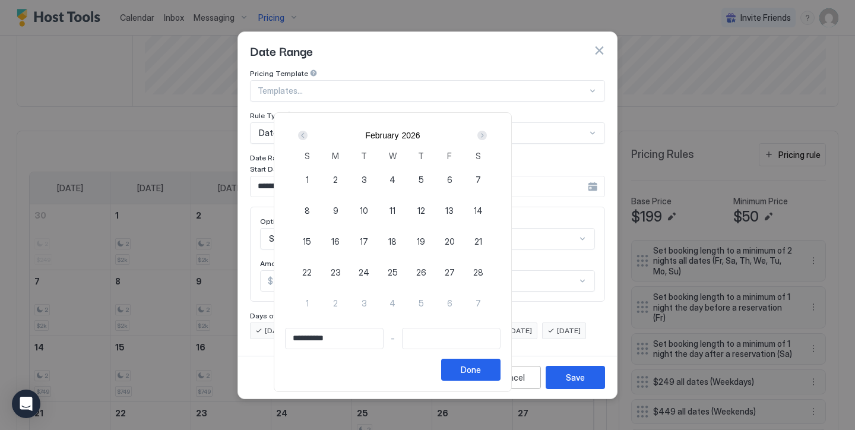
click at [487, 135] on div "Next" at bounding box center [481, 135] width 9 height 9
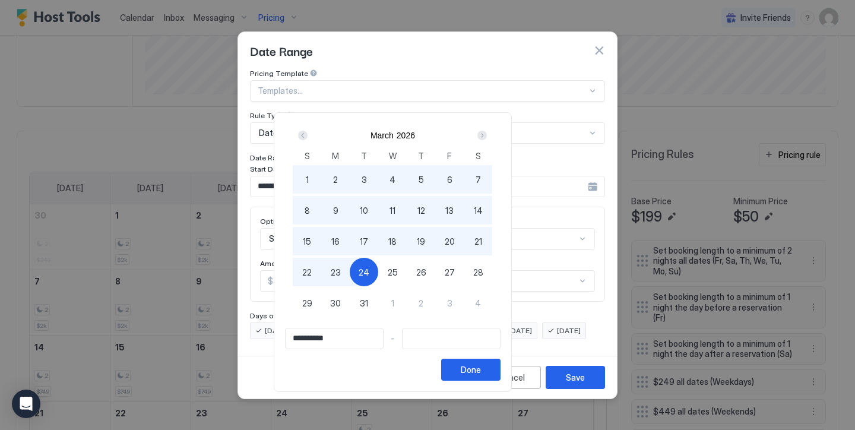
type input "**********"
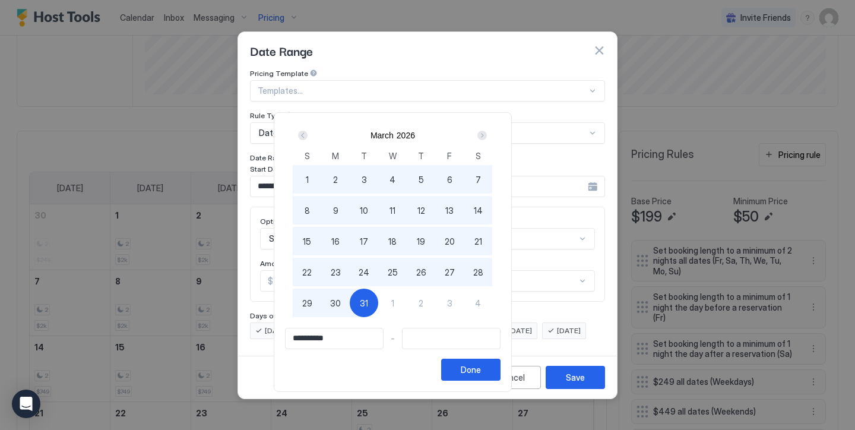
click at [378, 291] on div "31" at bounding box center [364, 303] width 28 height 28
type input "**********"
click at [481, 373] on div "Done" at bounding box center [471, 369] width 20 height 12
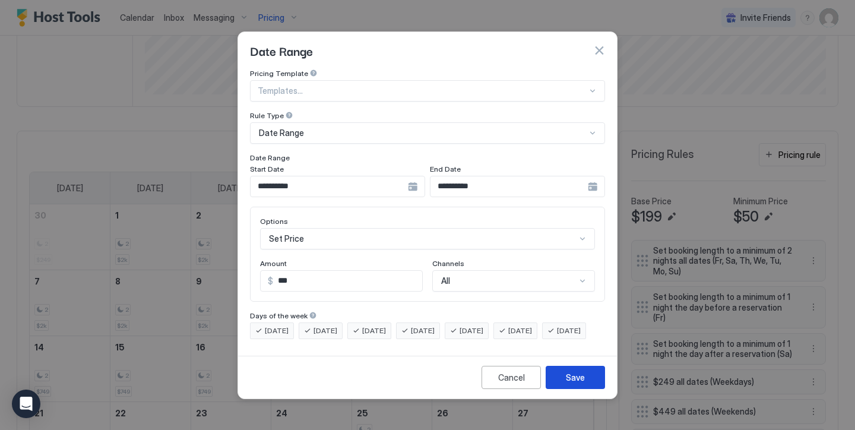
click at [565, 385] on button "Save" at bounding box center [575, 377] width 59 height 23
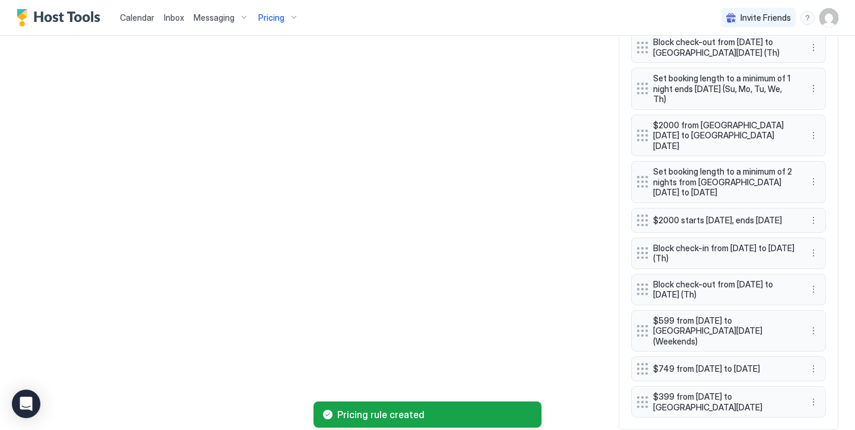
scroll to position [1132, 0]
click at [749, 392] on span "$399 from Mon, Dec 1st 2025 to Tue, Mar 31st 2026" at bounding box center [723, 402] width 141 height 21
click at [814, 395] on button "More options" at bounding box center [813, 402] width 14 height 14
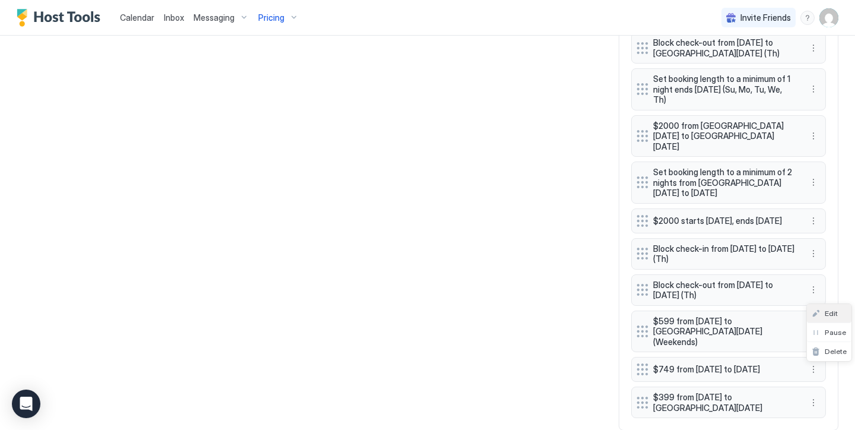
click at [832, 306] on div "Edit" at bounding box center [829, 313] width 45 height 19
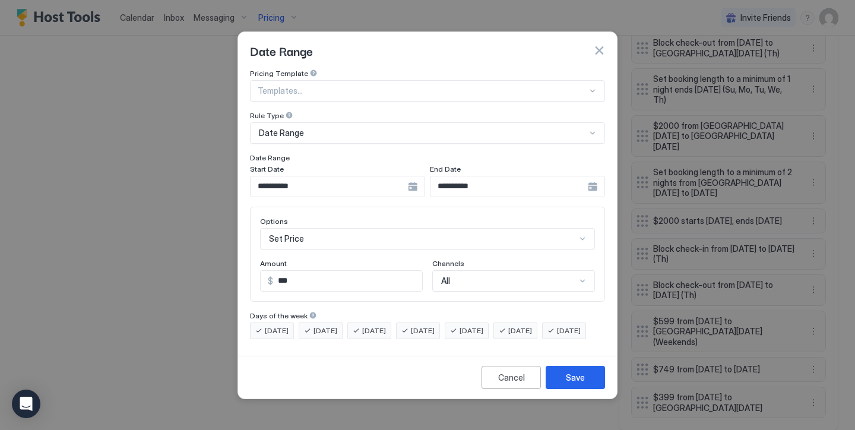
click at [483, 325] on span "[DATE]" at bounding box center [471, 330] width 24 height 11
click at [527, 322] on div "[DATE]" at bounding box center [515, 330] width 44 height 17
click at [581, 383] on div "Save" at bounding box center [575, 377] width 19 height 12
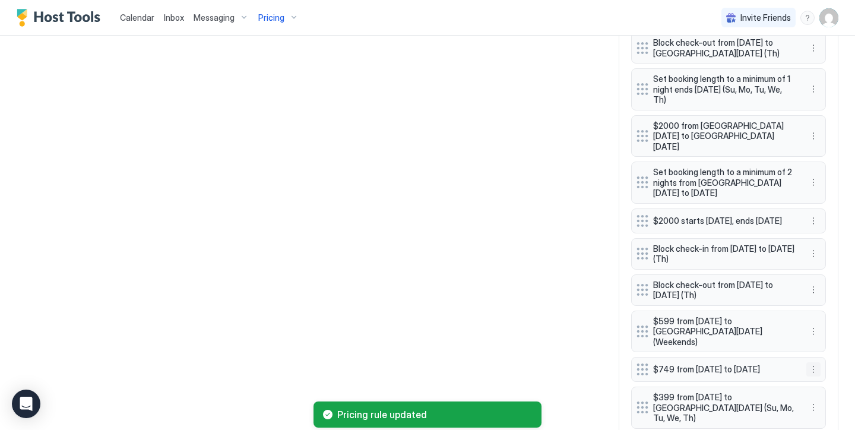
click at [814, 362] on button "More options" at bounding box center [813, 369] width 14 height 14
click at [830, 353] on span "Edit" at bounding box center [831, 349] width 13 height 9
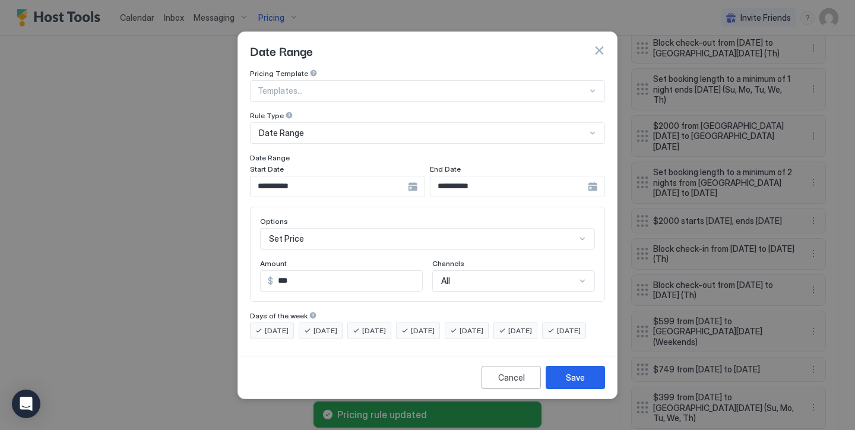
click at [281, 325] on span "[DATE]" at bounding box center [277, 330] width 24 height 11
click at [557, 336] on span "[DATE]" at bounding box center [569, 330] width 24 height 11
click at [326, 325] on span "[DATE]" at bounding box center [325, 330] width 24 height 11
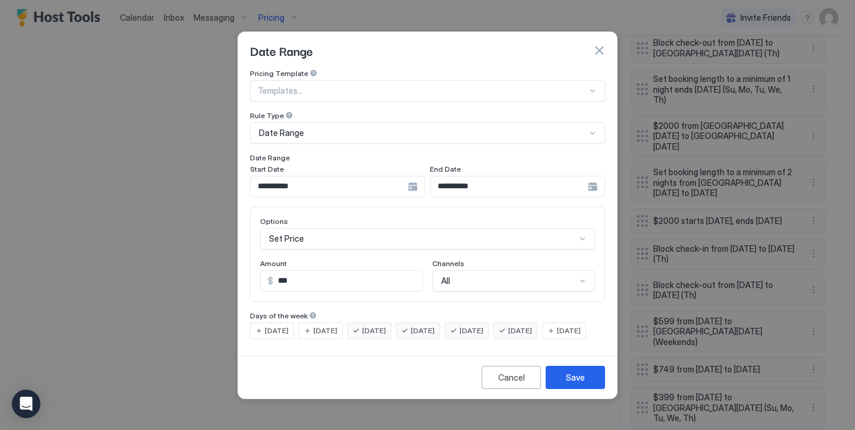
click at [375, 325] on span "[DATE]" at bounding box center [374, 330] width 24 height 11
click at [435, 325] on span "[DATE]" at bounding box center [423, 330] width 24 height 11
click at [561, 388] on button "Save" at bounding box center [575, 377] width 59 height 23
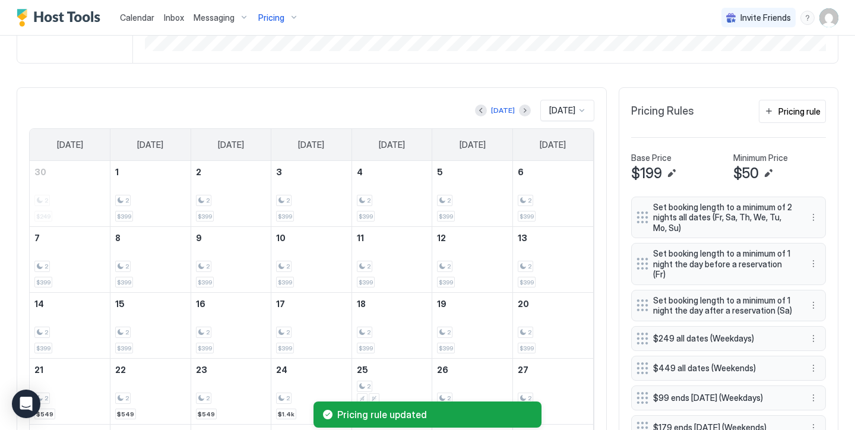
scroll to position [131, 0]
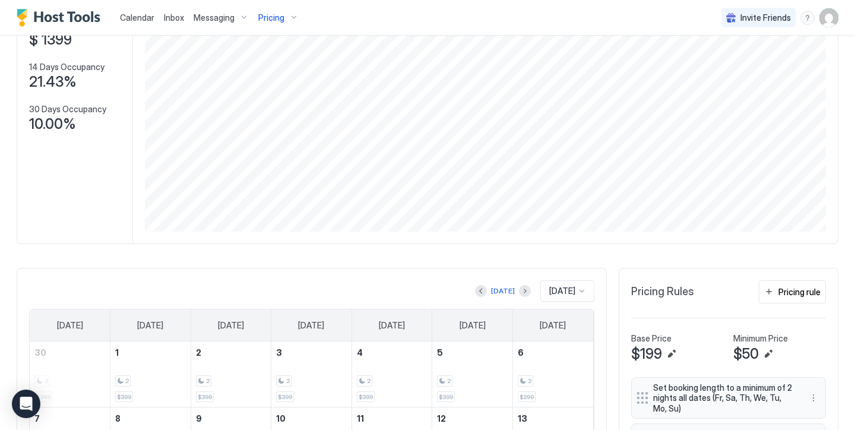
click at [803, 290] on div "Pricing rule" at bounding box center [799, 292] width 42 height 12
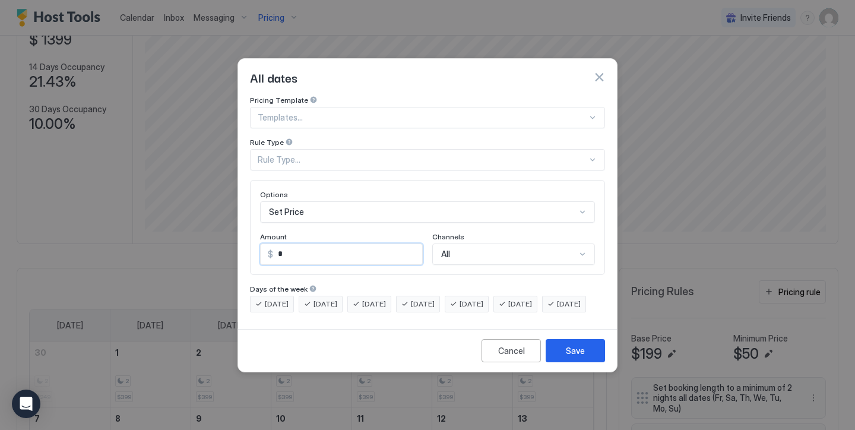
drag, startPoint x: 322, startPoint y: 249, endPoint x: 213, endPoint y: 230, distance: 110.8
click at [213, 230] on div "All dates Pricing Template Templates... Rule Type Rule Type... Options Set Pric…" at bounding box center [427, 215] width 855 height 430
type input "***"
click at [304, 154] on div "Rule Type..." at bounding box center [422, 159] width 329 height 11
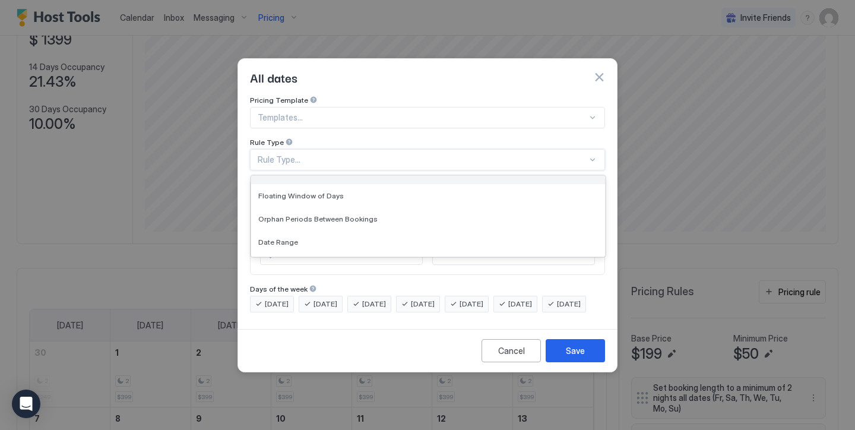
scroll to position [25, 0]
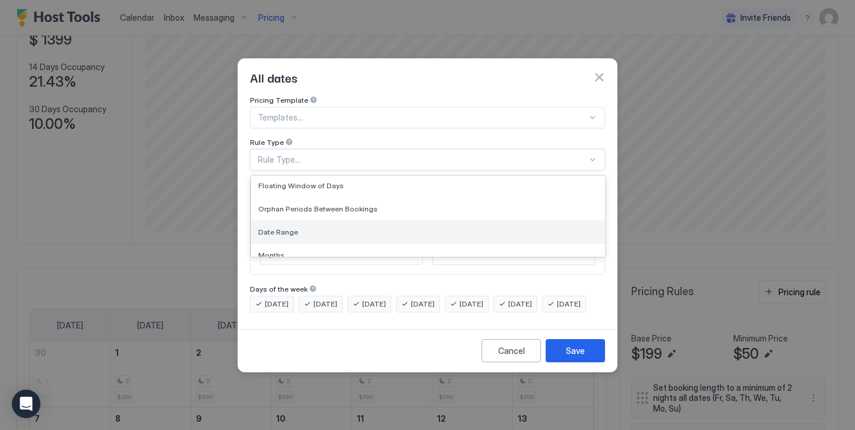
click at [300, 227] on div "Date Range" at bounding box center [428, 231] width 340 height 9
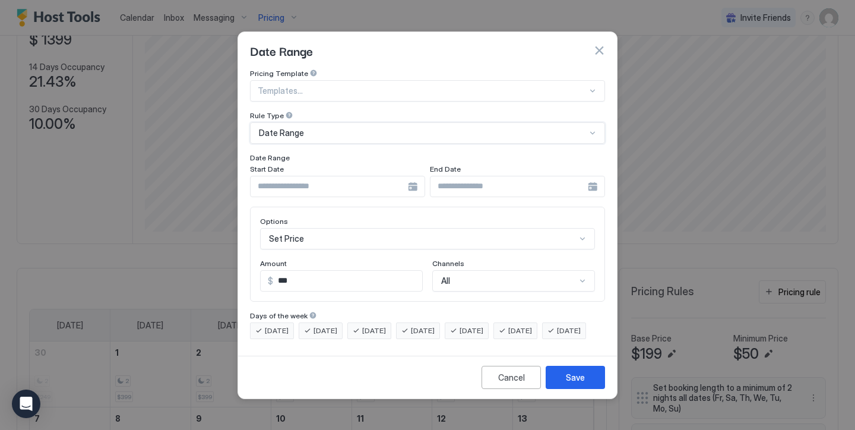
click at [297, 178] on input "Input Field" at bounding box center [329, 186] width 157 height 20
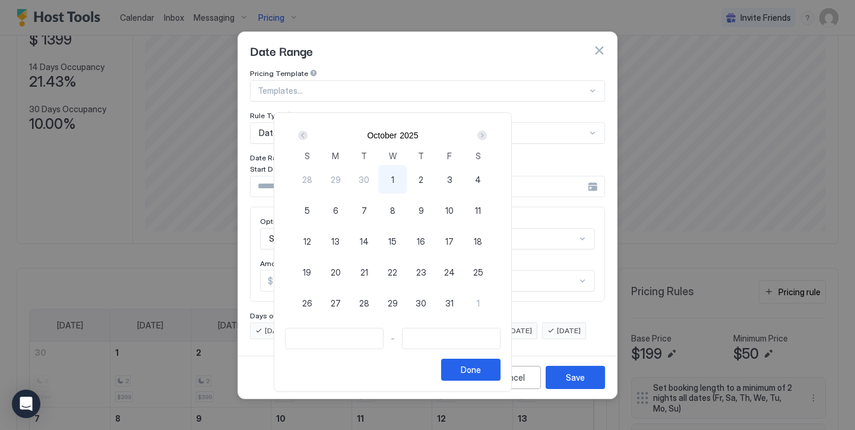
click at [487, 132] on div "Next" at bounding box center [481, 135] width 9 height 9
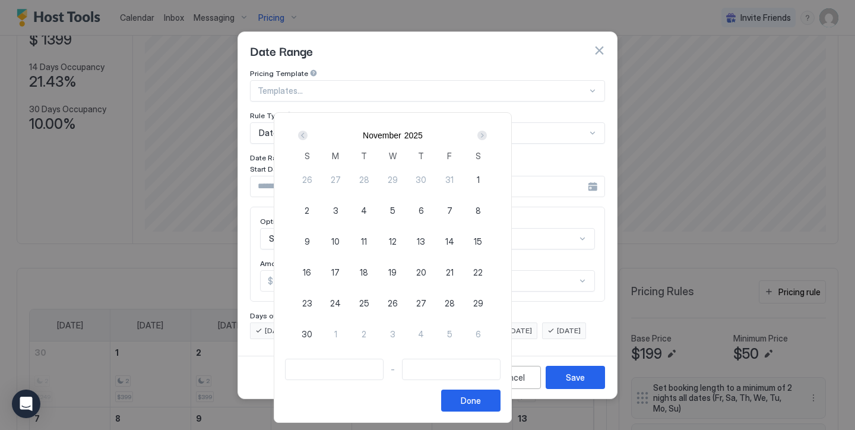
click at [487, 132] on div "Next" at bounding box center [481, 135] width 9 height 9
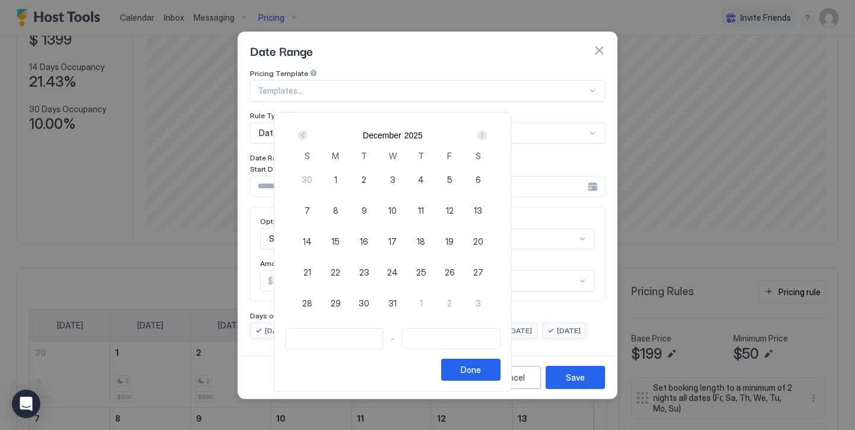
click at [311, 268] on span "21" at bounding box center [307, 272] width 8 height 12
type input "**********"
click at [487, 137] on div "Next" at bounding box center [481, 135] width 9 height 9
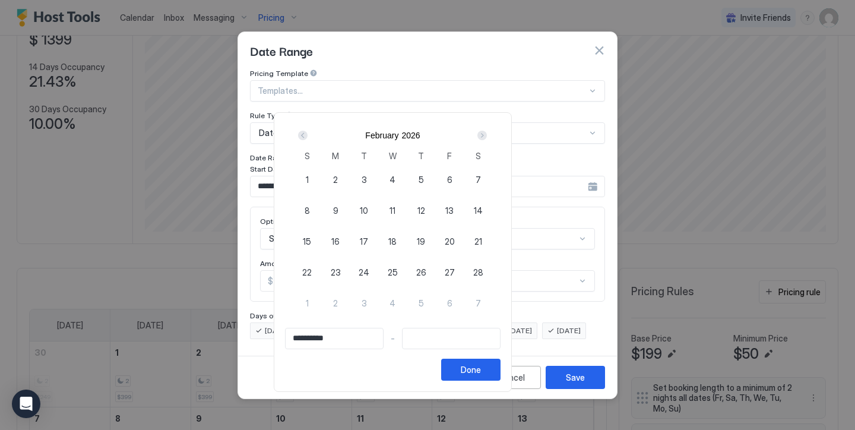
click at [307, 132] on div "Prev" at bounding box center [302, 135] width 9 height 9
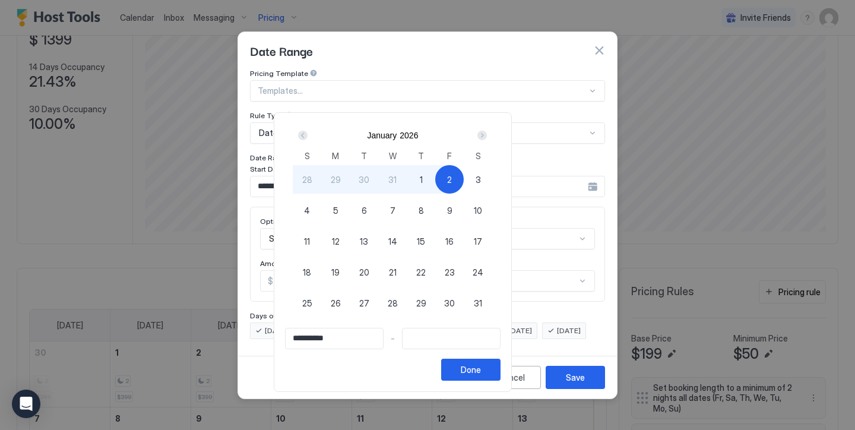
type input "**********"
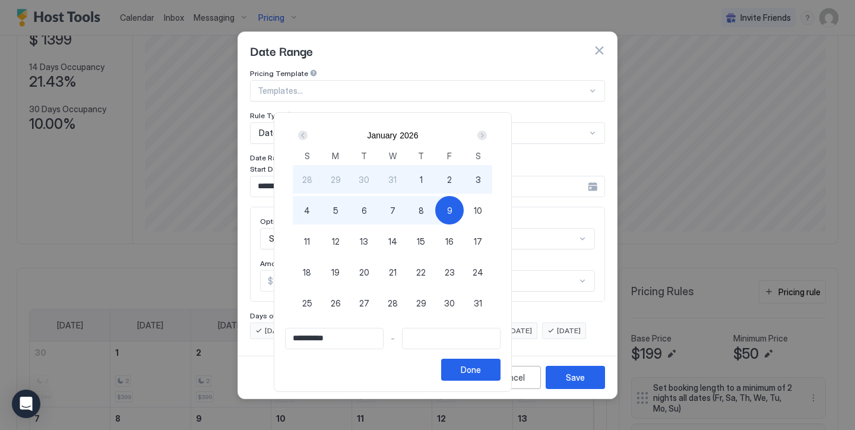
click at [464, 207] on div "9" at bounding box center [449, 210] width 28 height 28
type input "**********"
click at [500, 361] on button "Done" at bounding box center [470, 370] width 59 height 22
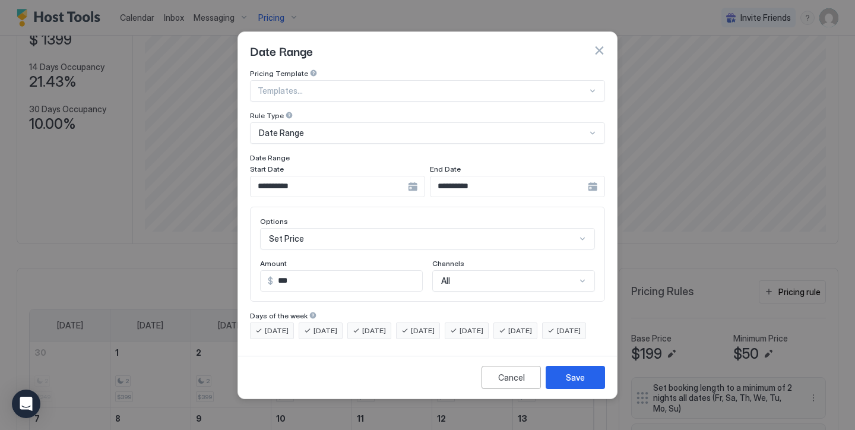
click at [482, 322] on div "[DATE]" at bounding box center [467, 330] width 44 height 17
click at [532, 325] on span "[DATE]" at bounding box center [520, 330] width 24 height 11
click at [567, 383] on div "Save" at bounding box center [575, 377] width 19 height 12
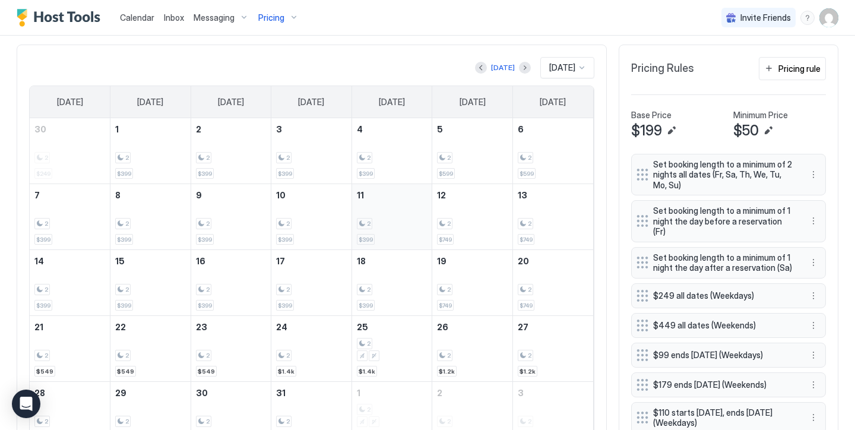
scroll to position [351, 0]
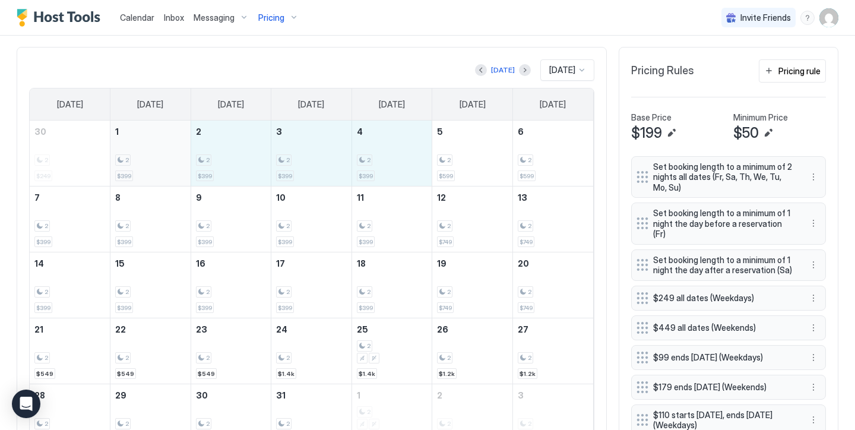
drag, startPoint x: 392, startPoint y: 156, endPoint x: 152, endPoint y: 150, distance: 240.5
click at [152, 150] on tr "30 2 $249 1 2 $399 2 2 $399 3 2 $399 4 2 $399 5 2 $599 6 2 $599" at bounding box center [311, 154] width 563 height 66
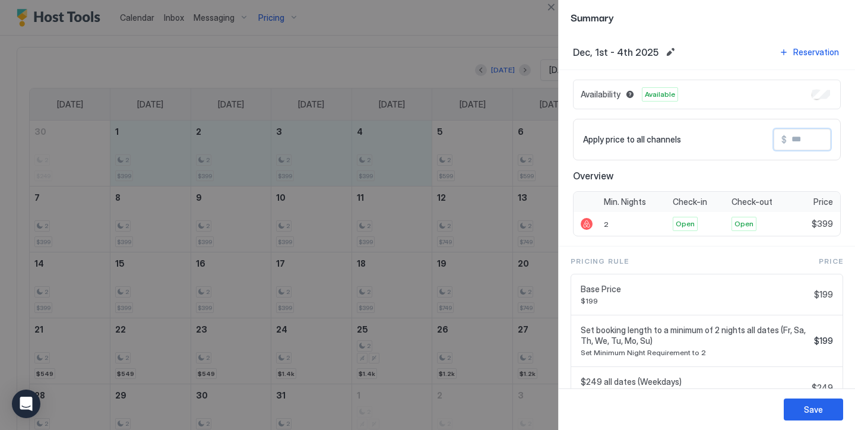
click at [804, 148] on input "Input Field" at bounding box center [834, 139] width 95 height 20
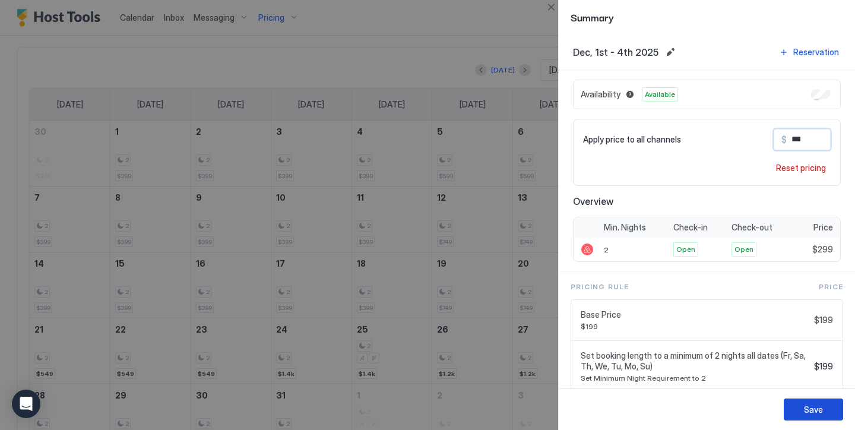
type input "***"
click at [807, 414] on div "Save" at bounding box center [813, 409] width 19 height 12
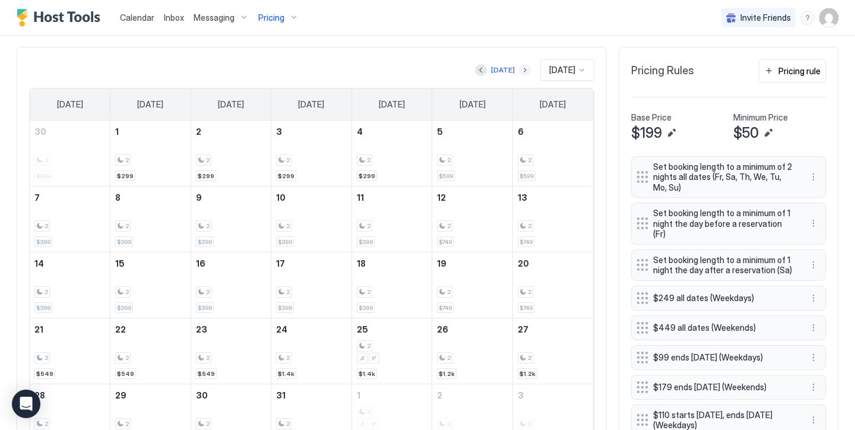
click at [519, 71] on button "Next month" at bounding box center [525, 70] width 12 height 12
